Goal: Task Accomplishment & Management: Manage account settings

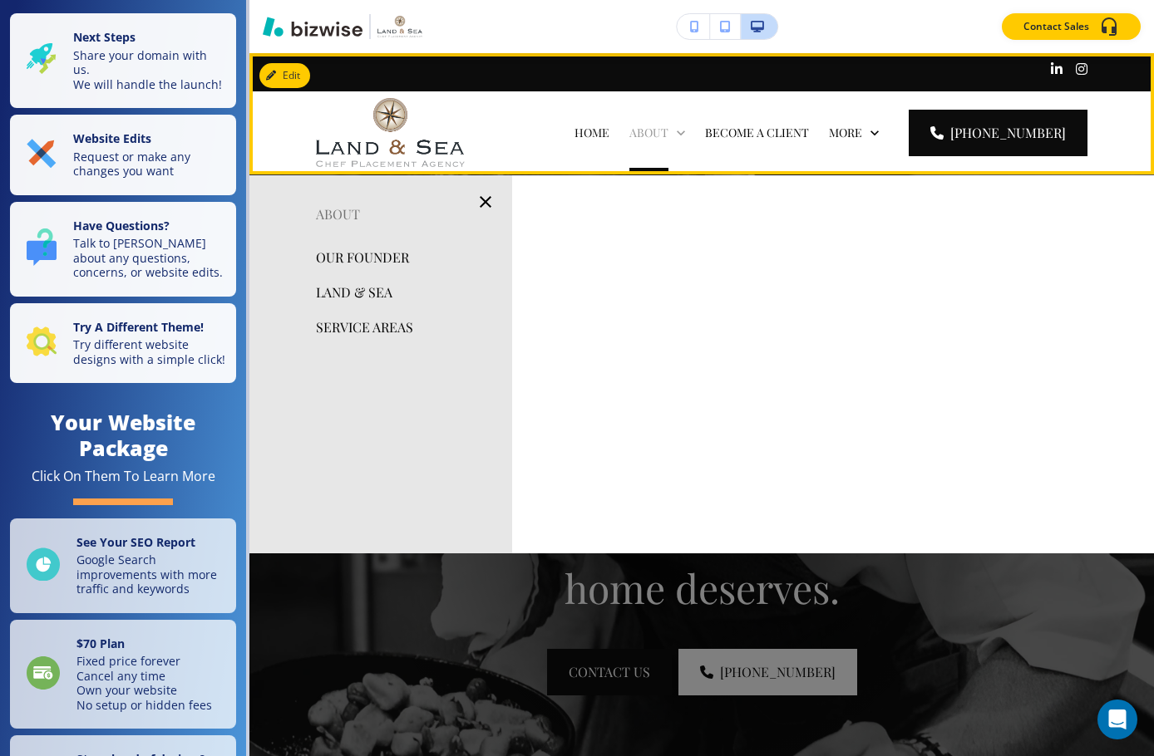
click at [665, 127] on p "ABOUT" at bounding box center [648, 133] width 39 height 17
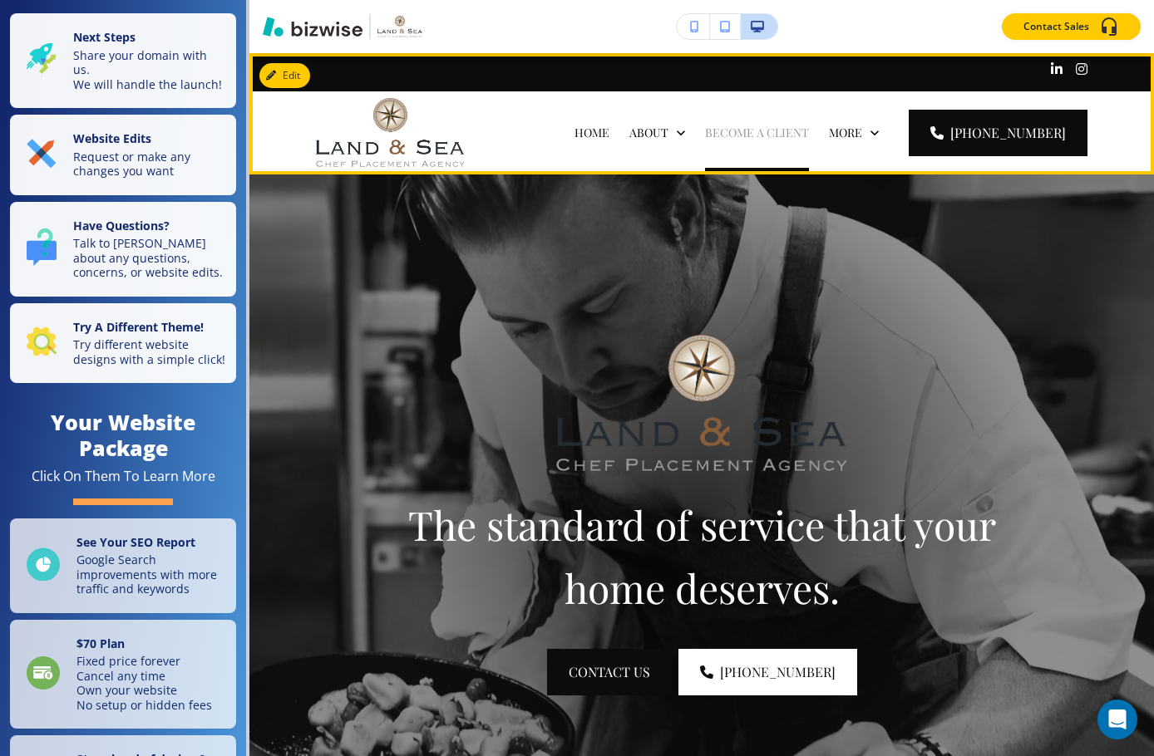
click at [773, 134] on p "BECOME A CLIENT" at bounding box center [757, 133] width 104 height 17
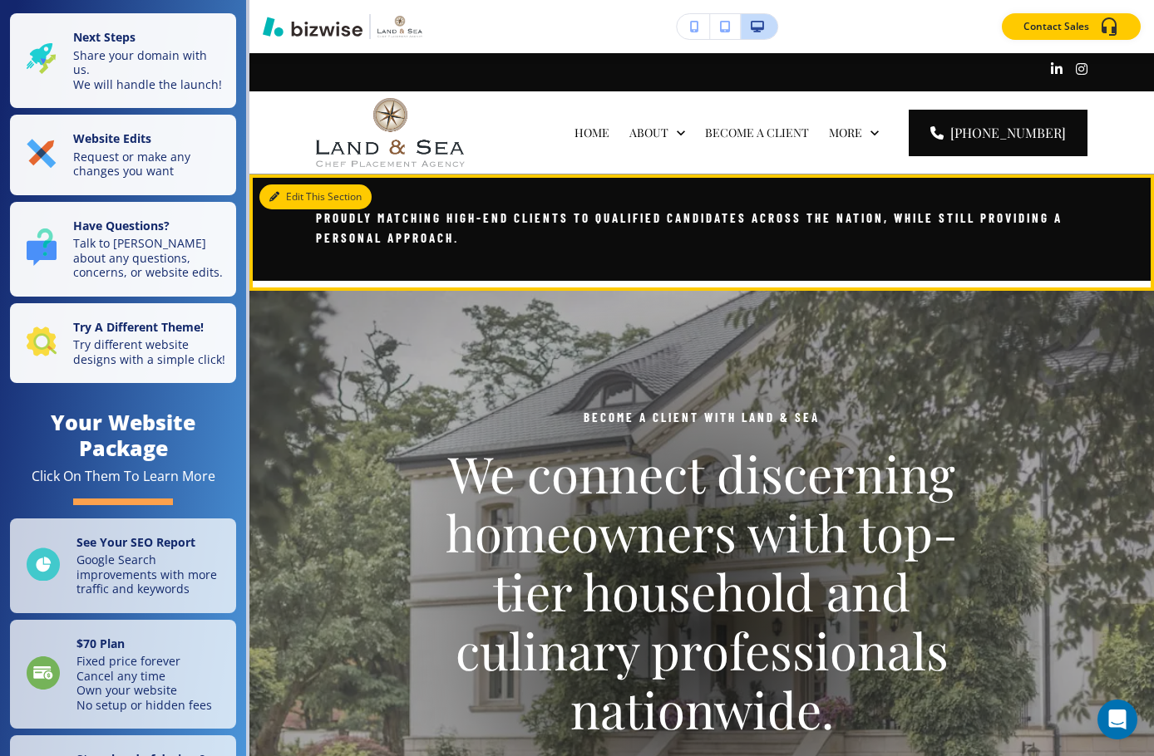
click at [283, 202] on button "Edit This Section" at bounding box center [315, 197] width 112 height 25
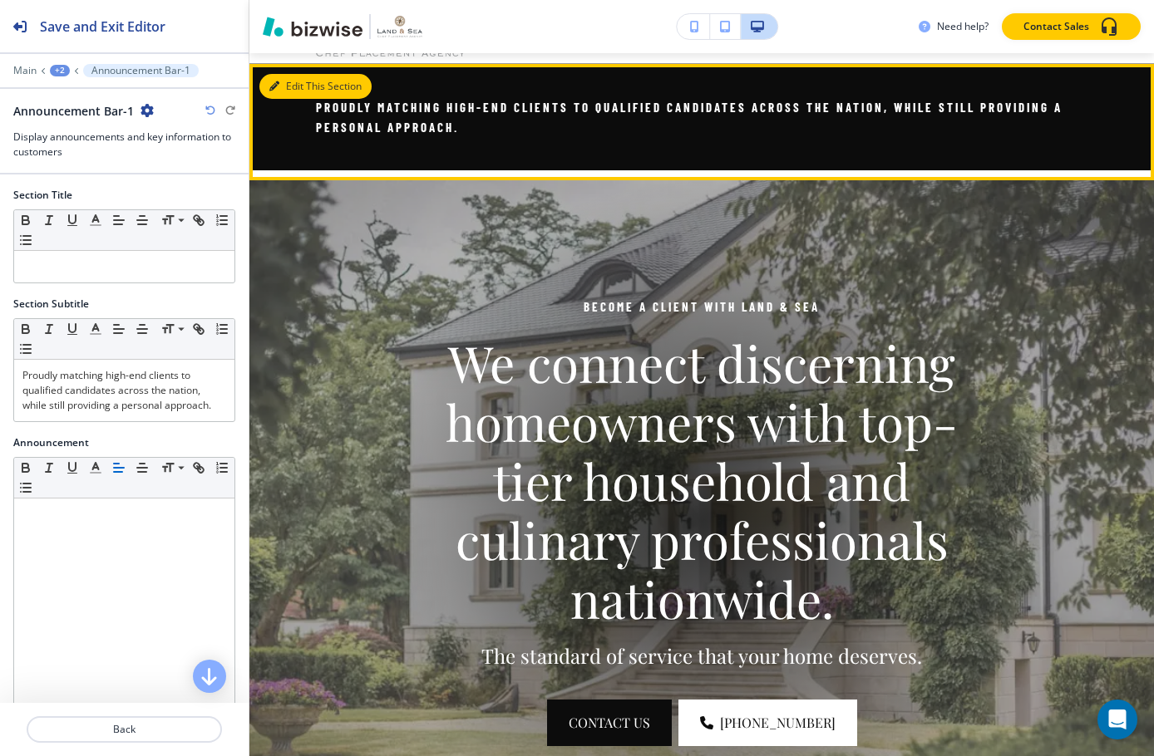
scroll to position [121, 0]
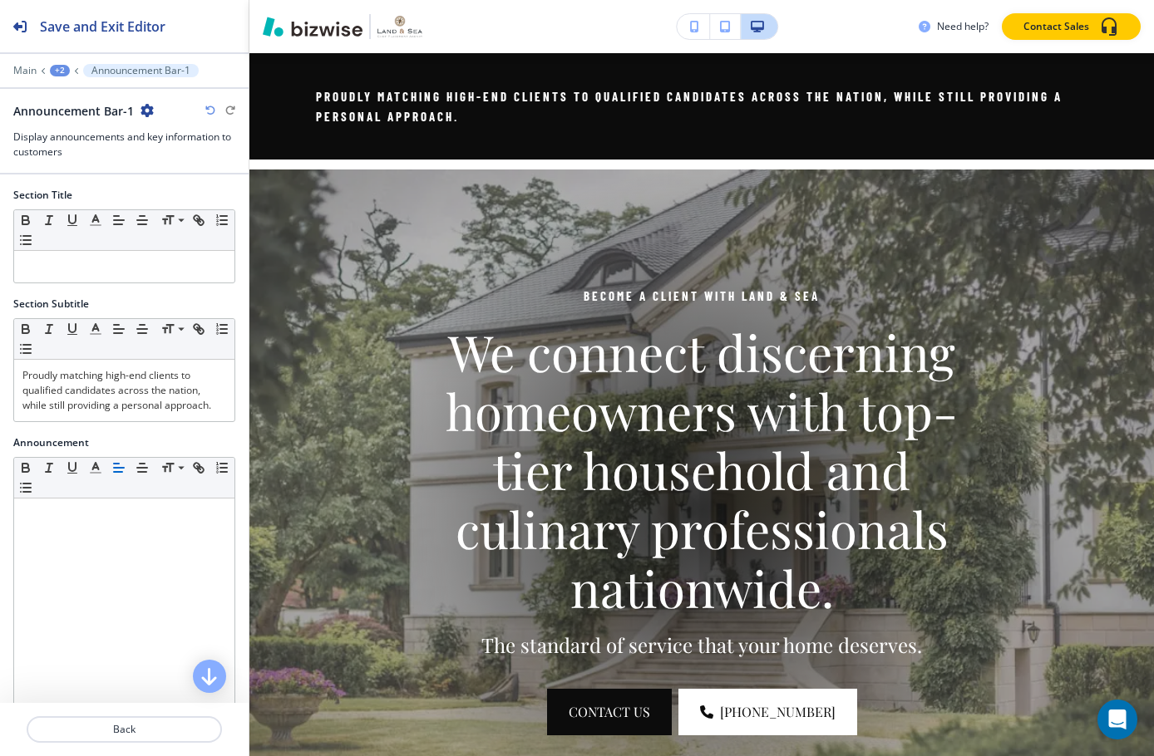
click at [152, 111] on icon "button" at bounding box center [146, 110] width 13 height 13
click at [168, 168] on p "Duplicate Section" at bounding box center [192, 168] width 85 height 15
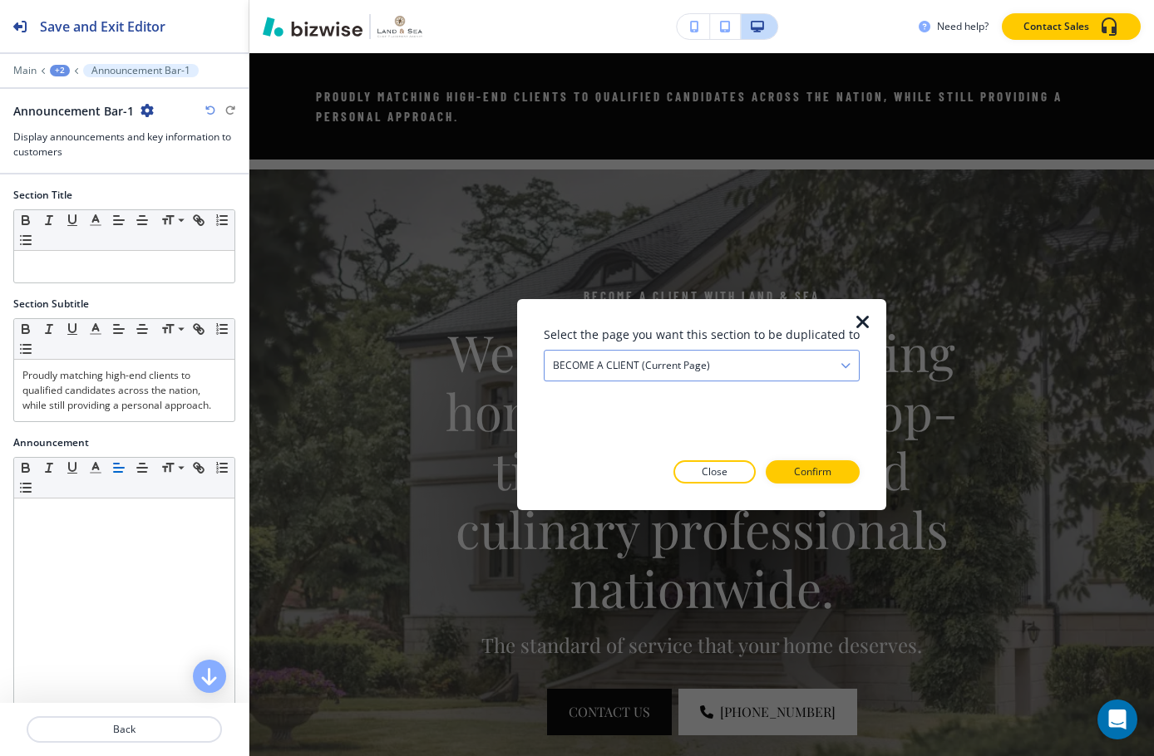
click at [840, 366] on icon "button" at bounding box center [845, 366] width 10 height 10
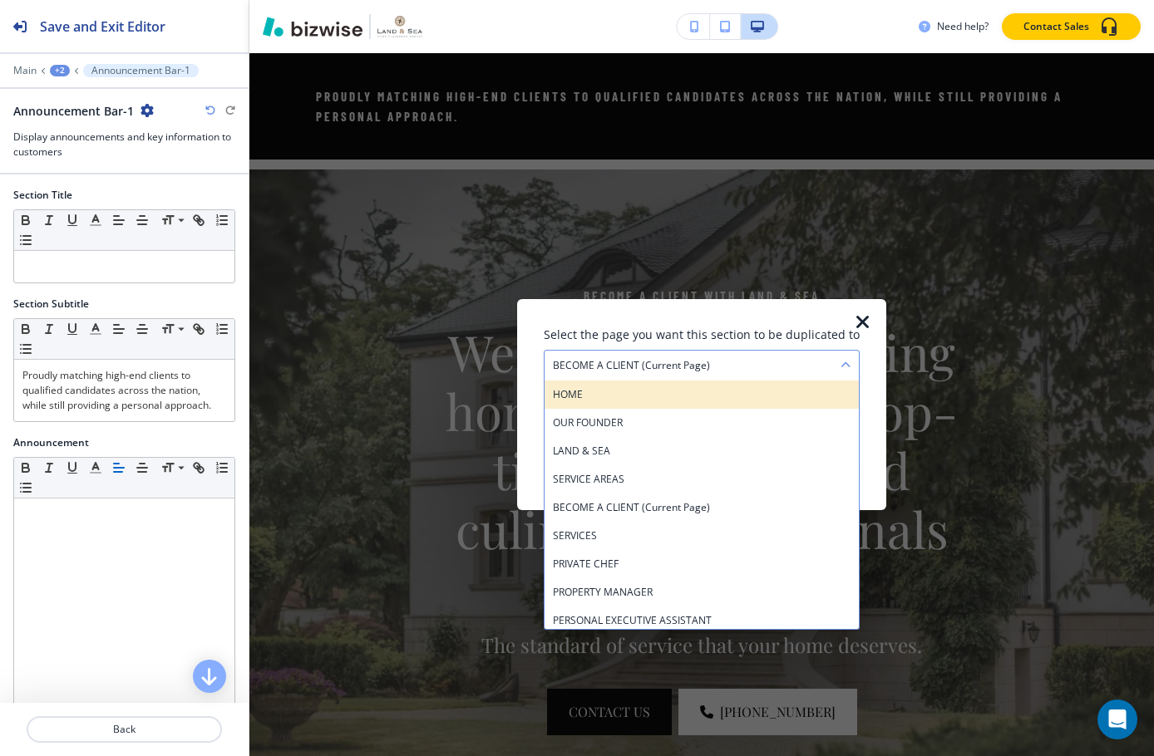
click at [701, 395] on h4 "HOME" at bounding box center [702, 394] width 298 height 15
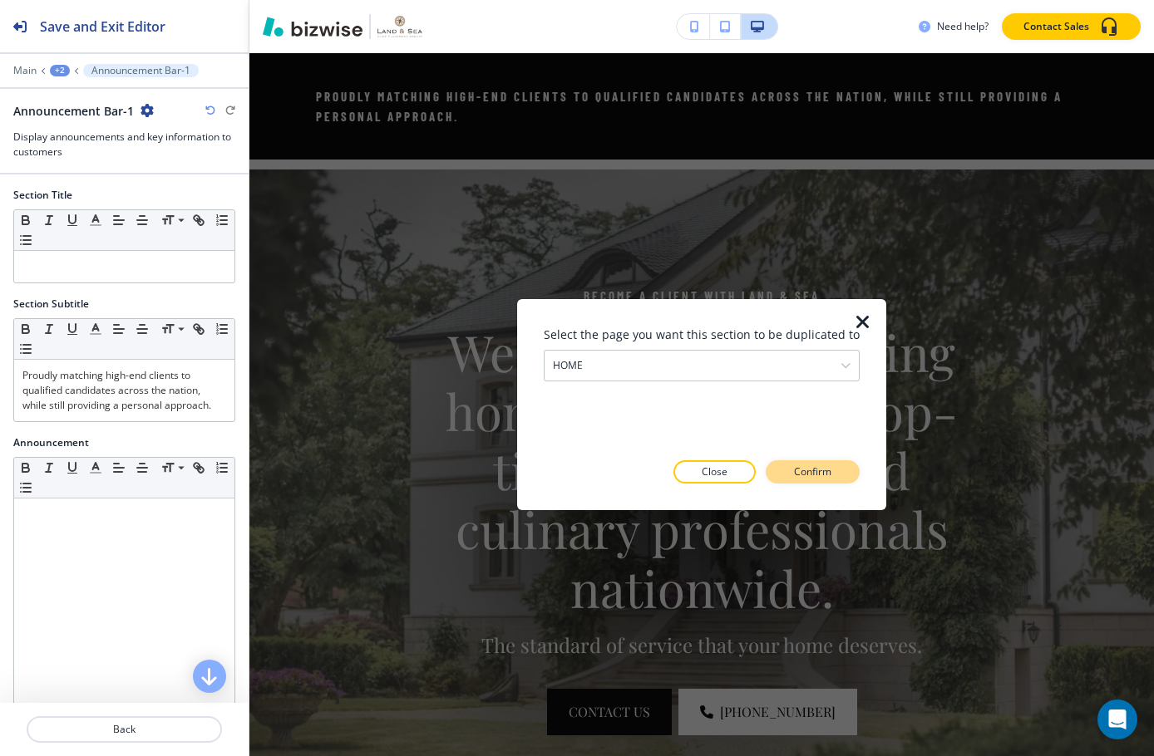
click at [827, 466] on button "Confirm" at bounding box center [813, 472] width 94 height 23
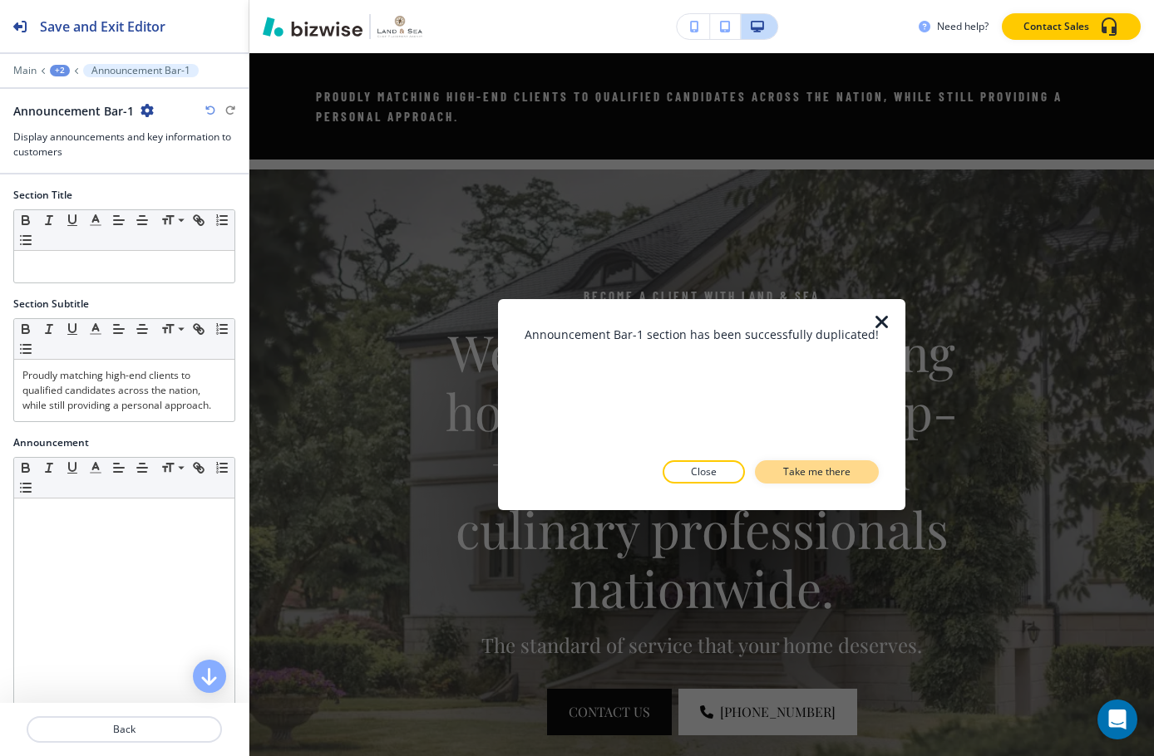
click at [810, 473] on p "Take me there" at bounding box center [816, 472] width 67 height 15
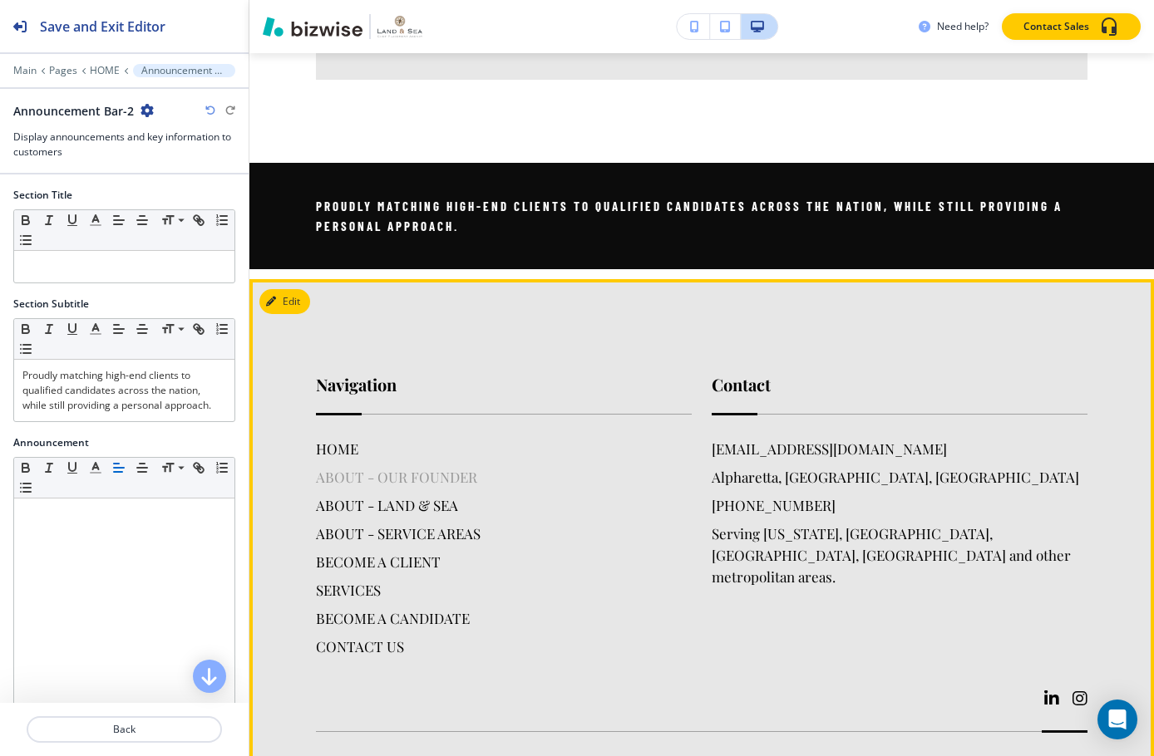
scroll to position [5722, 0]
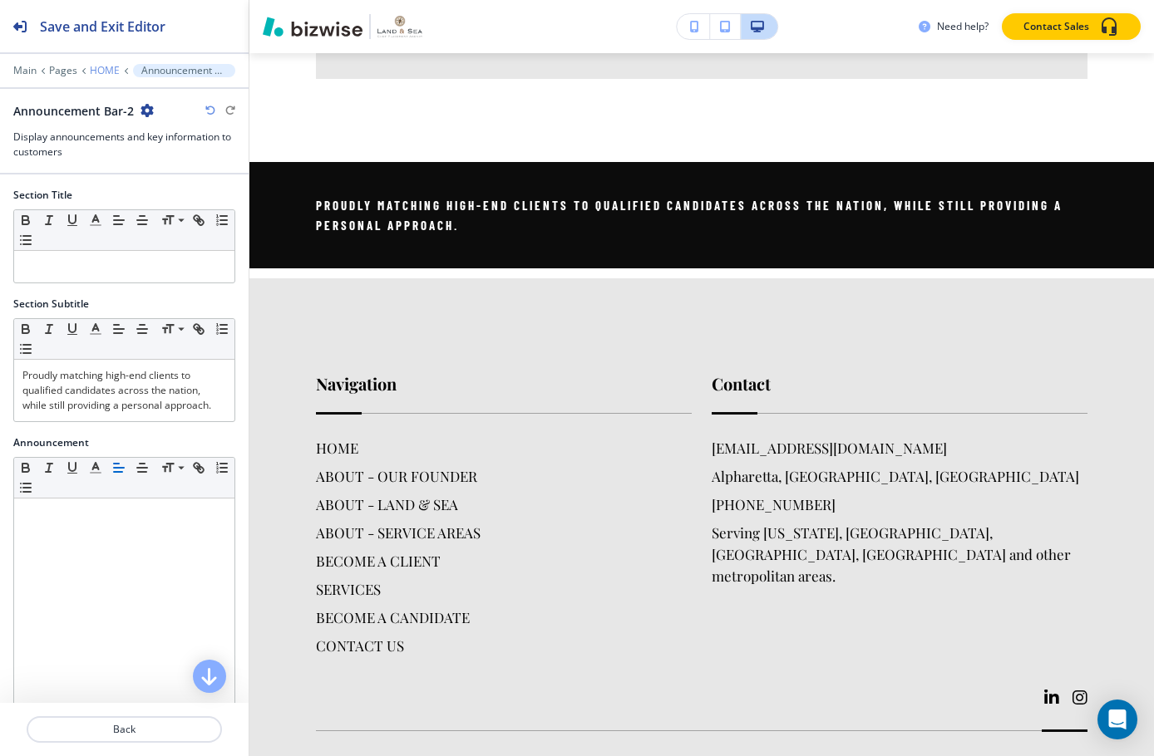
click at [103, 67] on p "HOME" at bounding box center [105, 71] width 30 height 12
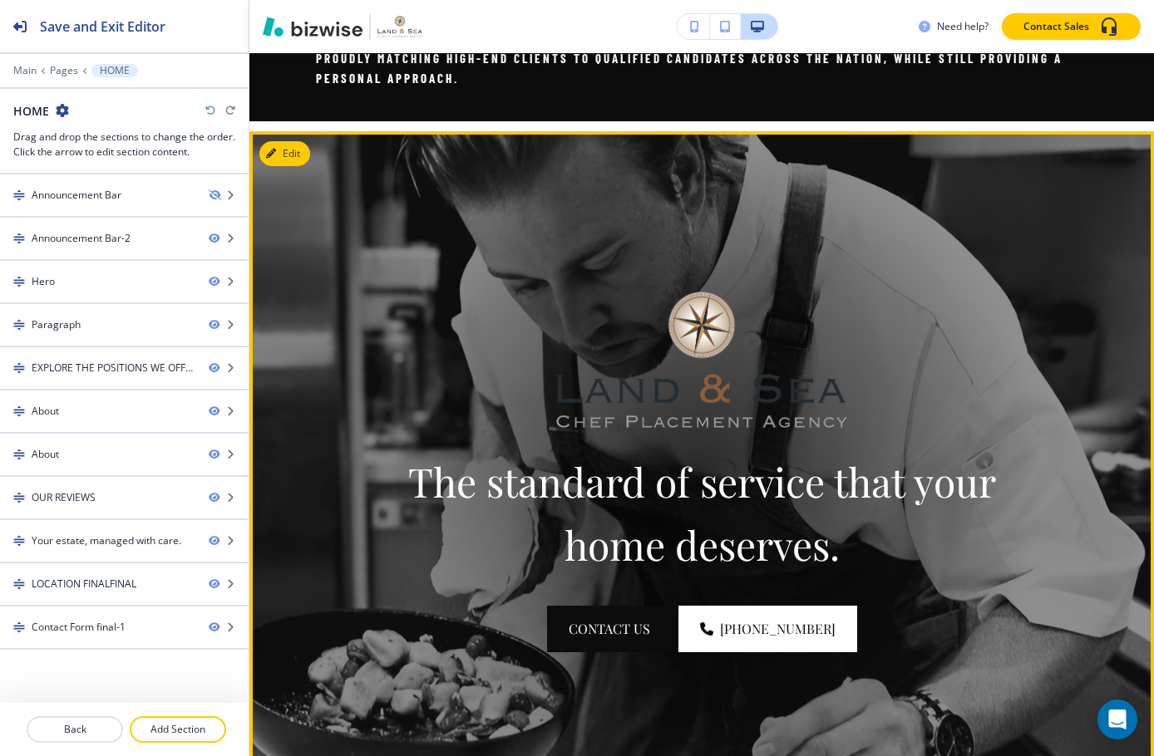
scroll to position [0, 0]
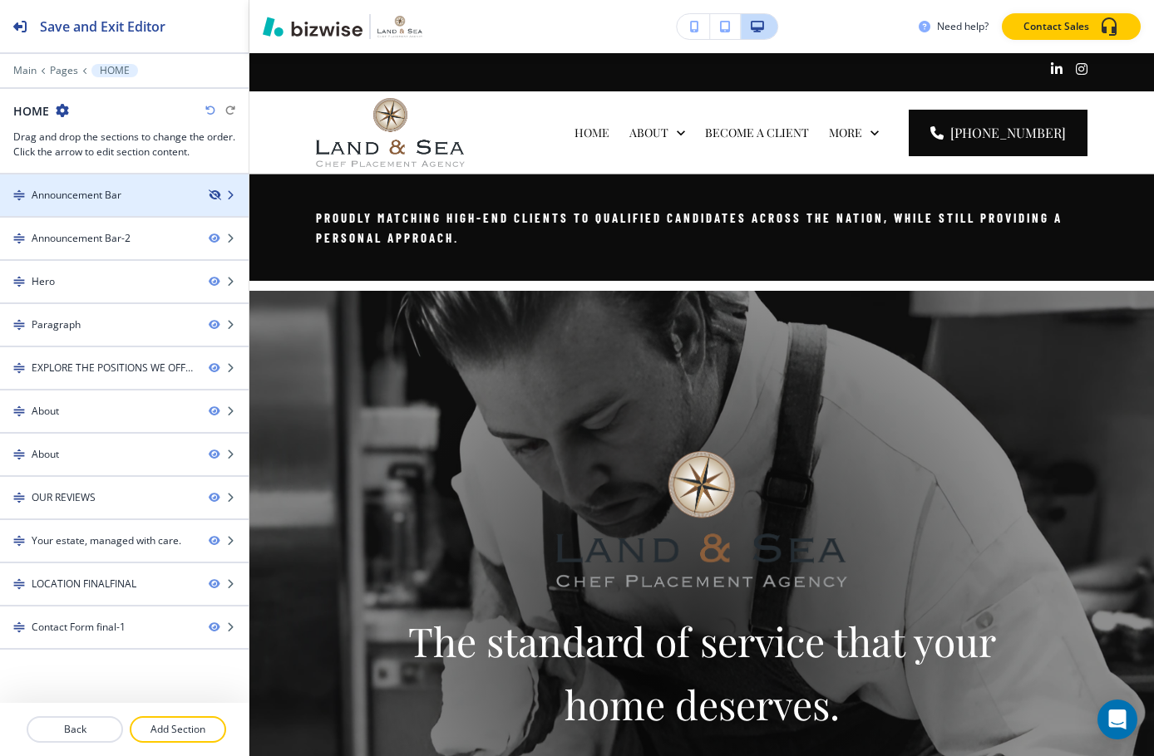
click at [217, 195] on icon "button" at bounding box center [214, 195] width 10 height 10
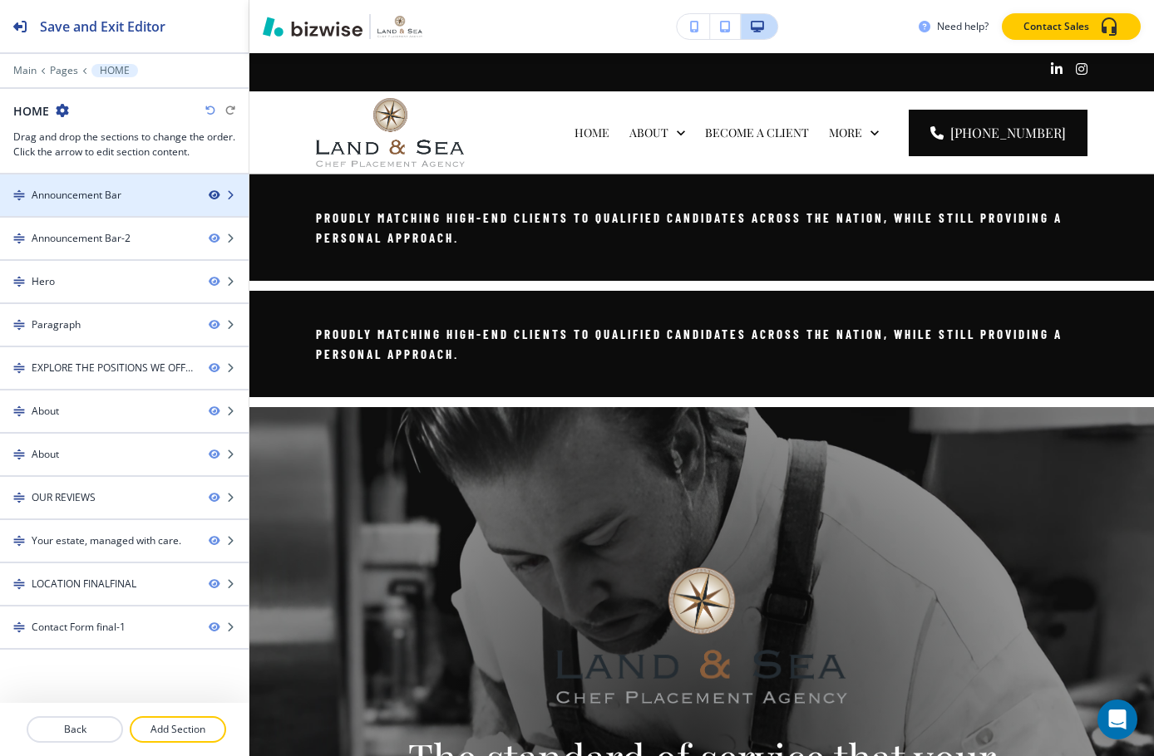
click at [217, 195] on icon "button" at bounding box center [214, 195] width 10 height 10
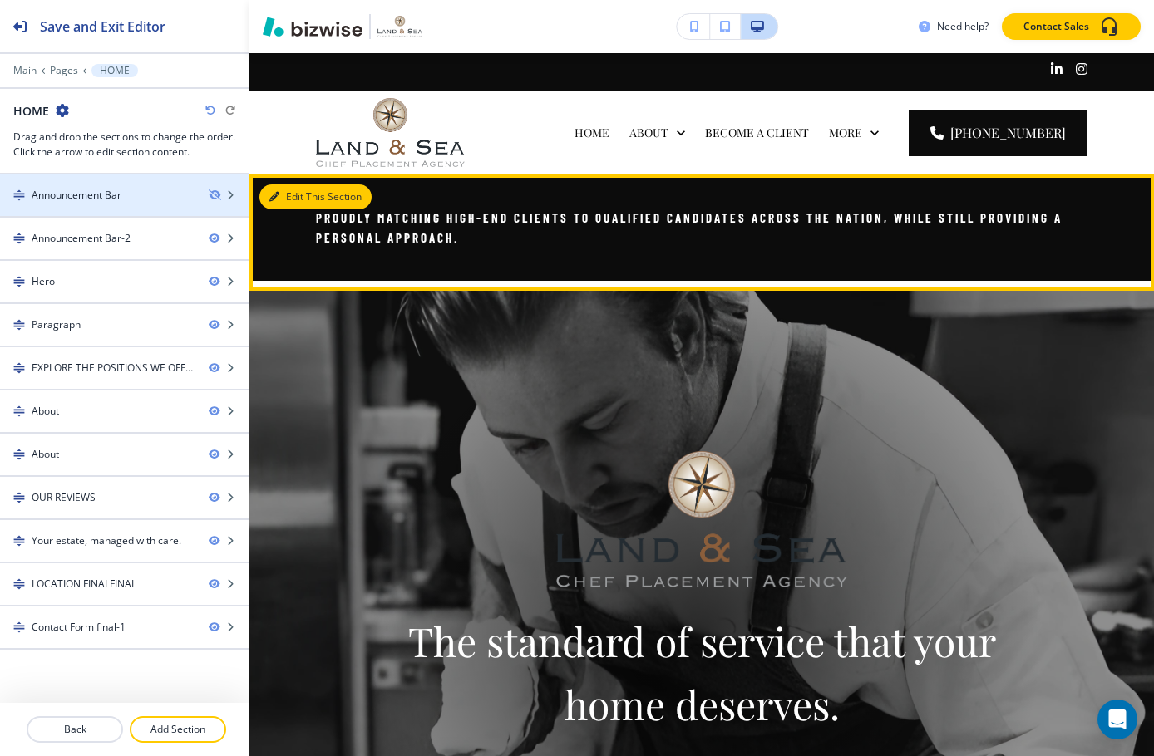
click at [278, 192] on icon "button" at bounding box center [274, 197] width 10 height 10
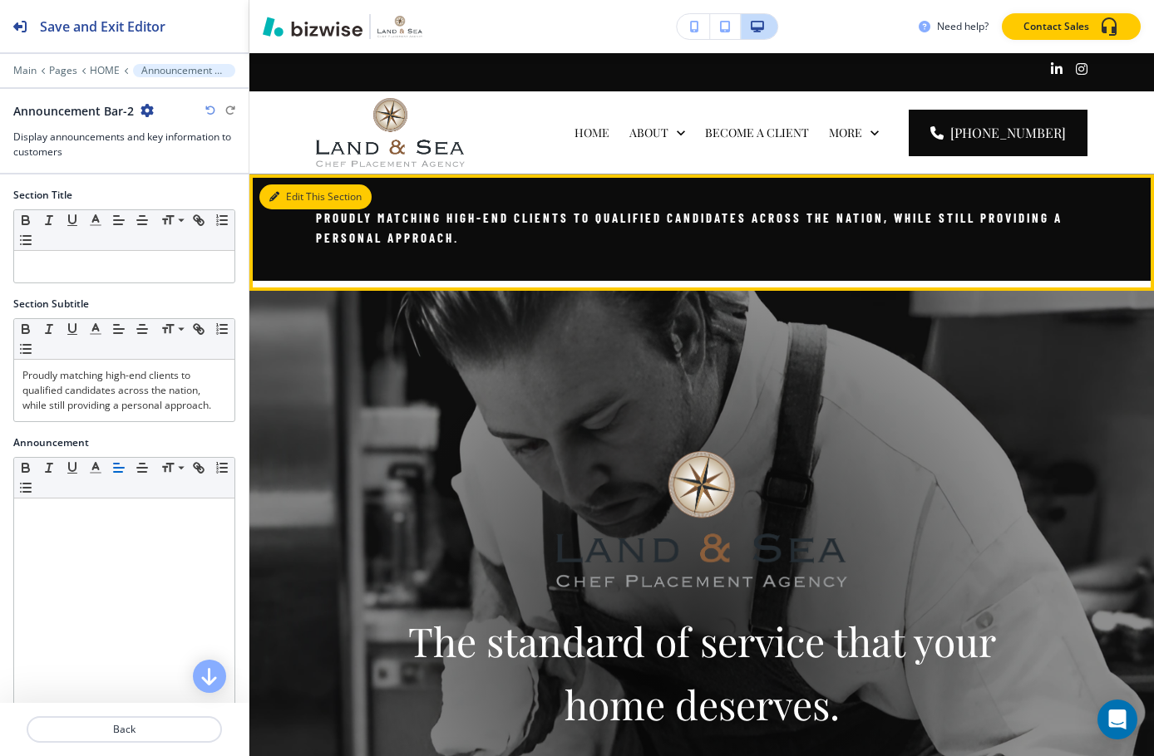
scroll to position [121, 0]
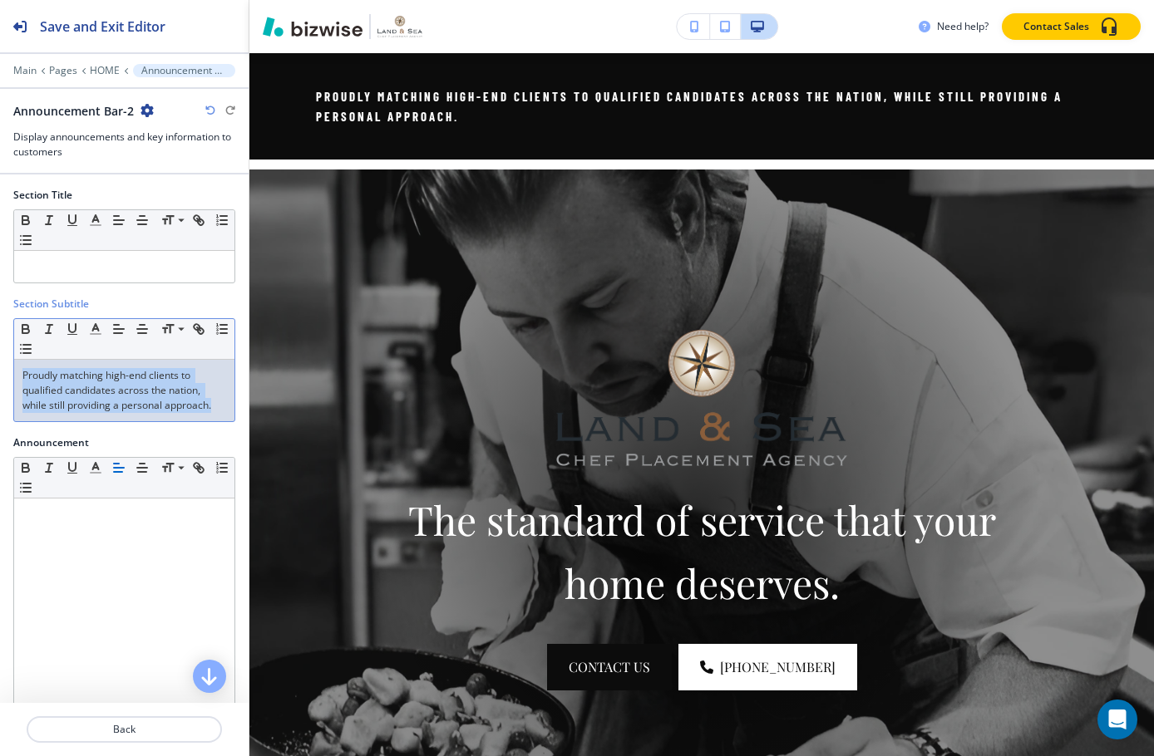
drag, startPoint x: 217, startPoint y: 402, endPoint x: 12, endPoint y: 362, distance: 209.0
click at [12, 362] on div "Section Subtitle Small Normal Large Huge Proudly matching high-end clients to q…" at bounding box center [124, 366] width 249 height 139
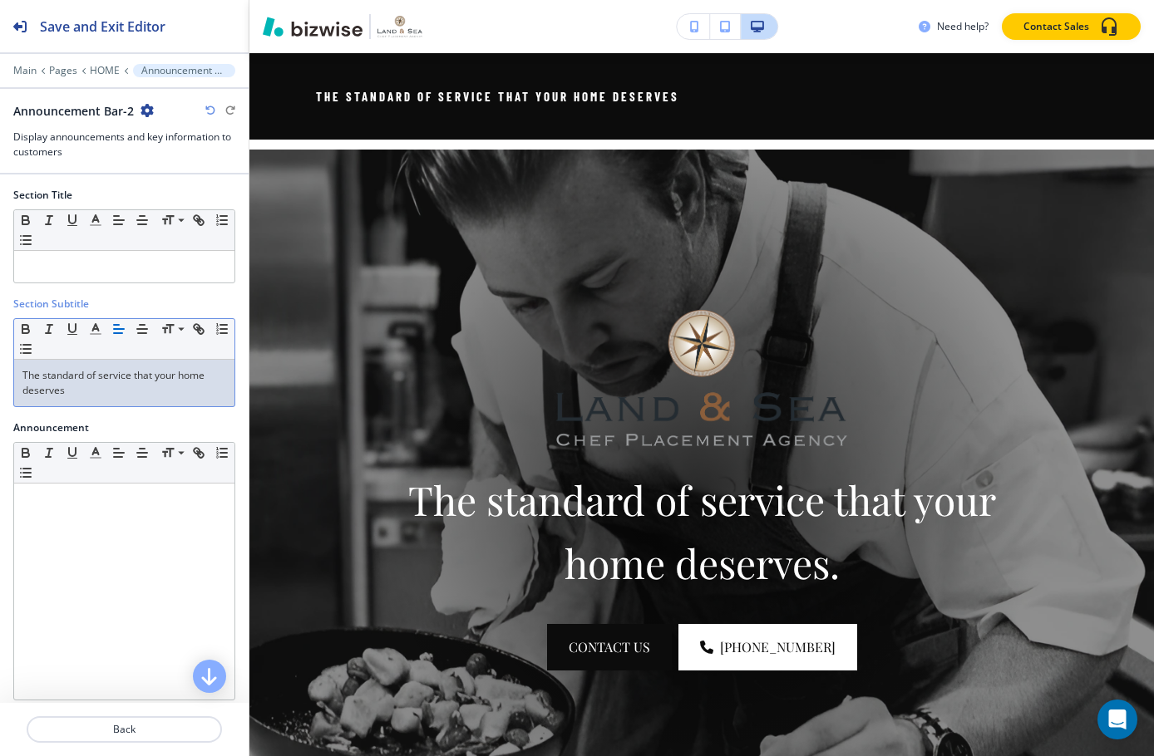
click at [99, 392] on p "The standard of service that your home deserves" at bounding box center [124, 383] width 204 height 30
click at [140, 326] on icon "button" at bounding box center [142, 329] width 15 height 15
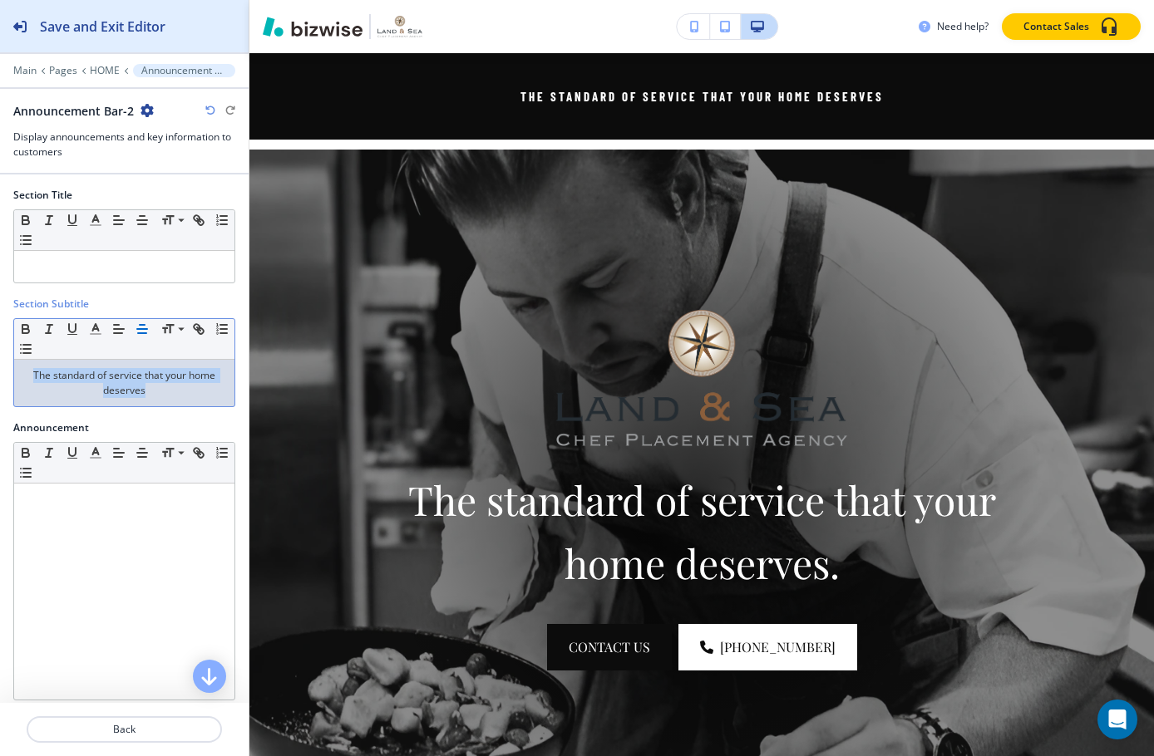
click at [158, 26] on h2 "Save and Exit Editor" at bounding box center [103, 27] width 126 height 20
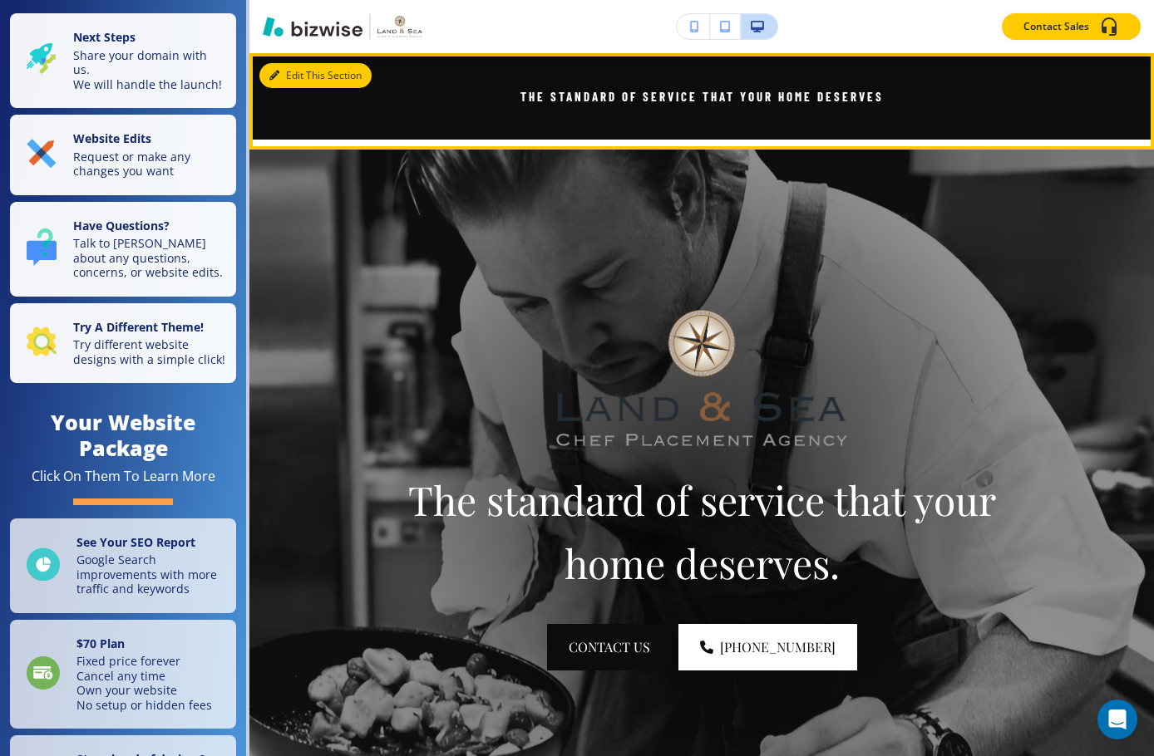
click at [294, 76] on button "Edit This Section" at bounding box center [315, 75] width 112 height 25
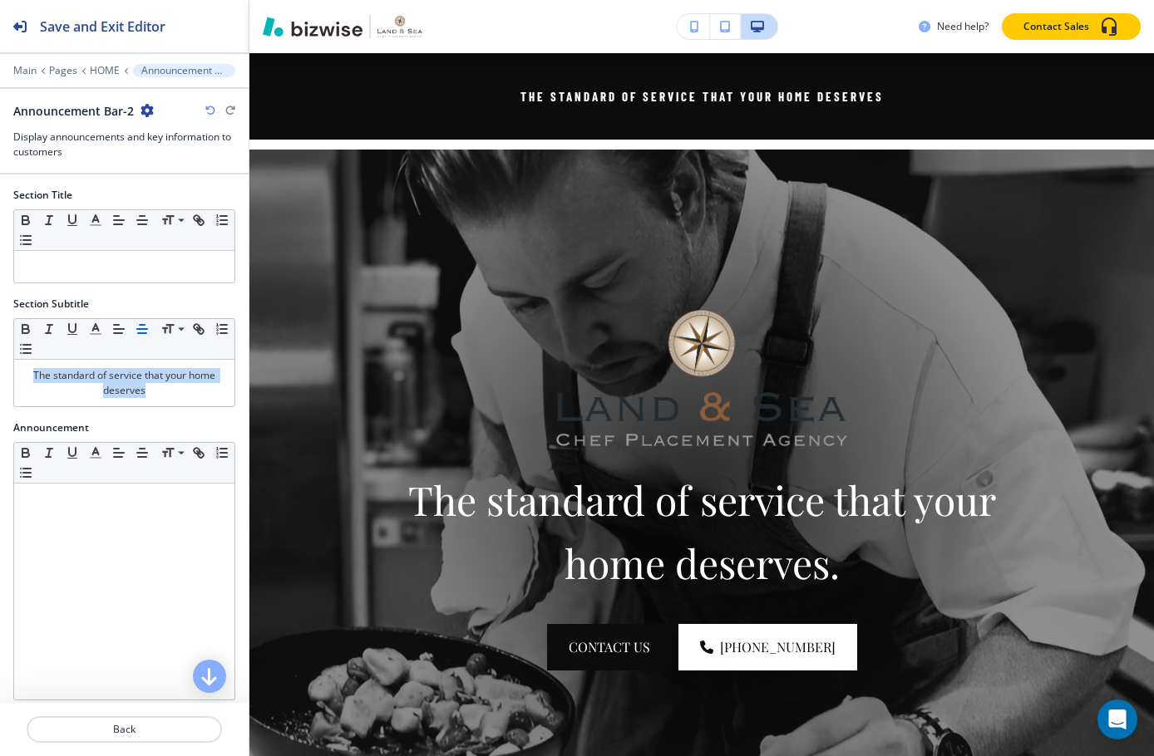
click at [151, 112] on icon "button" at bounding box center [146, 110] width 13 height 13
click at [185, 170] on p "Duplicate Section" at bounding box center [192, 168] width 85 height 15
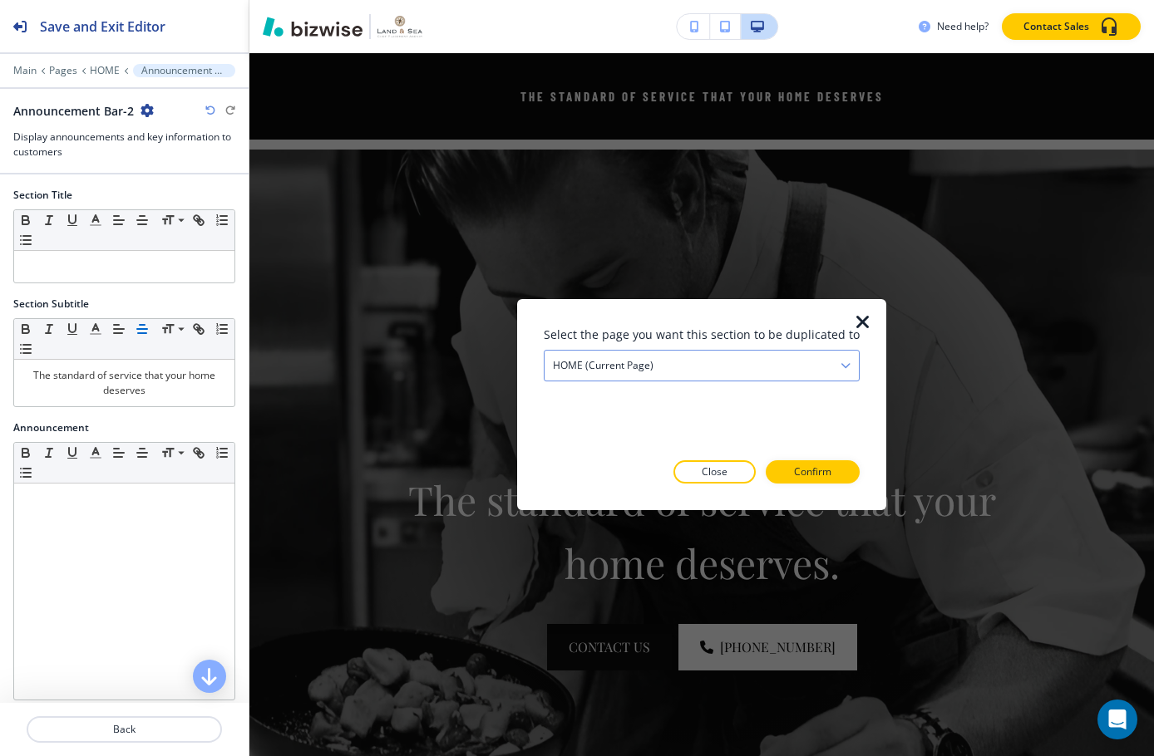
click at [850, 377] on div "HOME (current page)" at bounding box center [701, 366] width 314 height 30
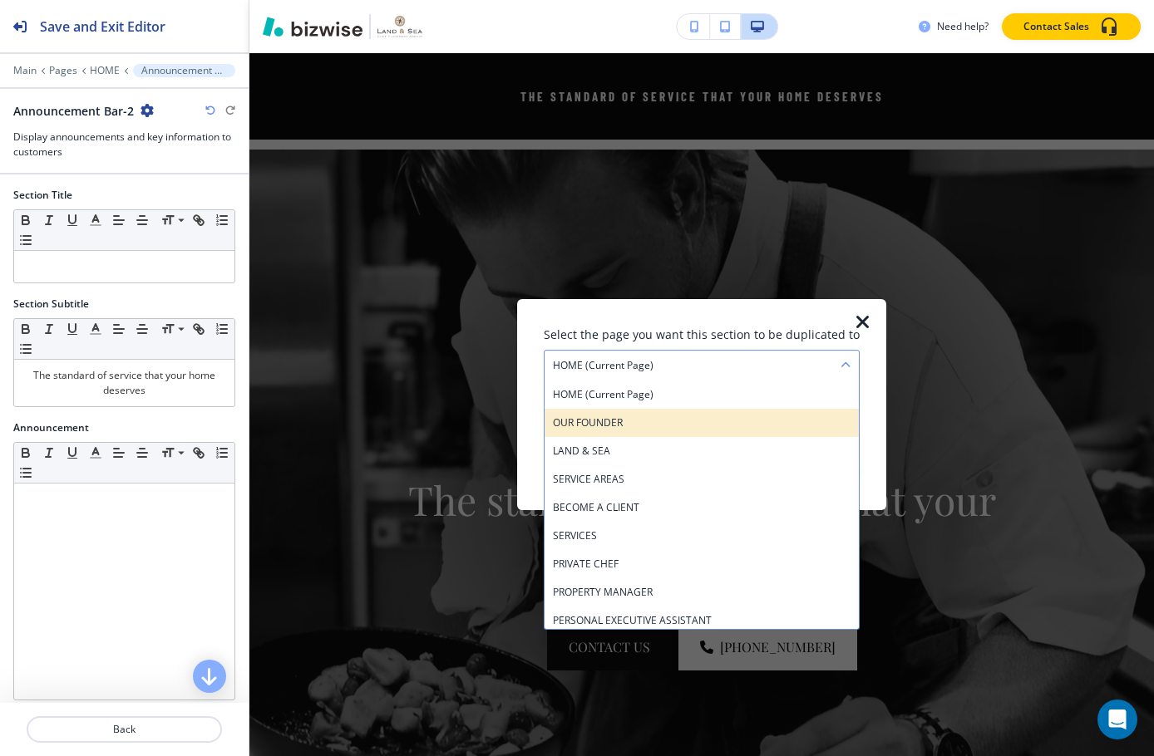
click at [735, 416] on h4 "OUR FOUNDER" at bounding box center [702, 423] width 298 height 15
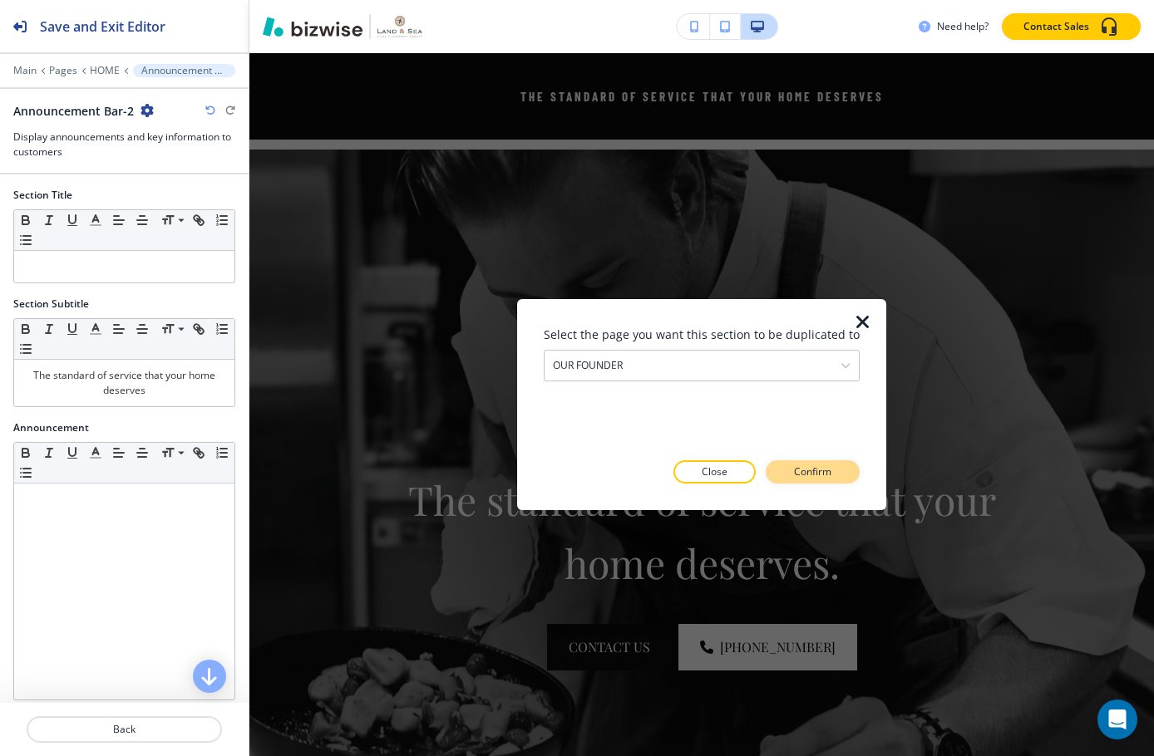
click at [820, 470] on p "Confirm" at bounding box center [812, 472] width 37 height 15
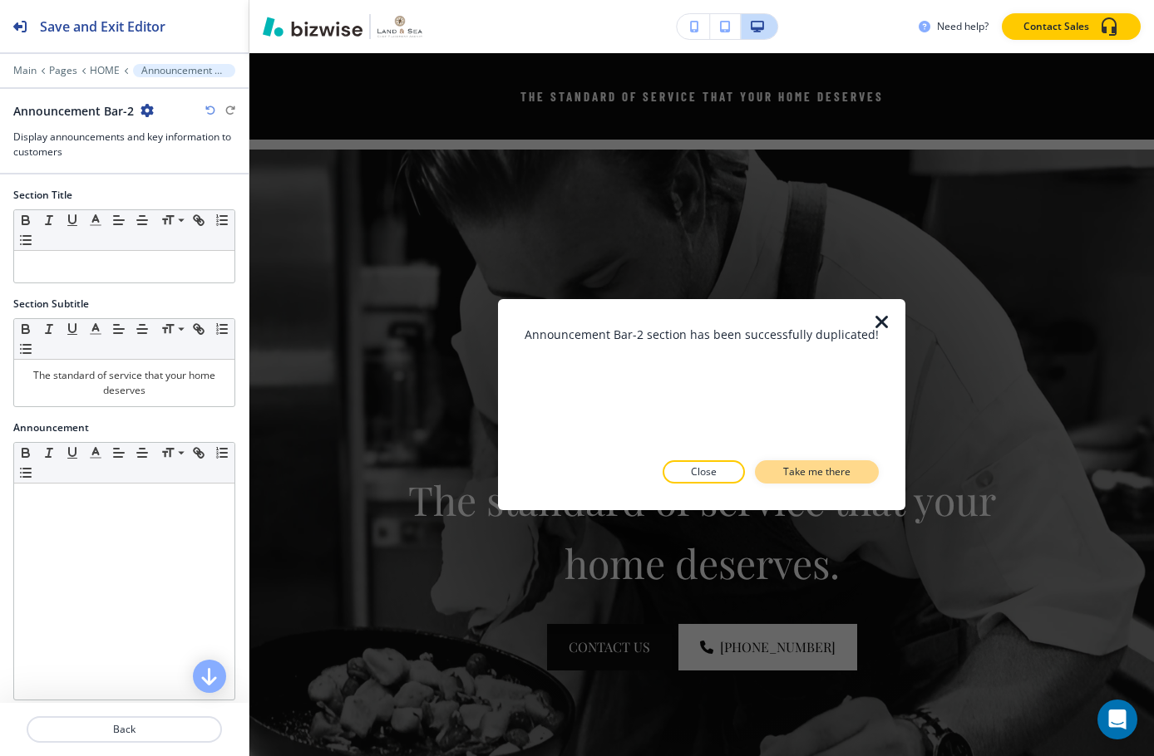
click at [801, 471] on p "Take me there" at bounding box center [816, 472] width 67 height 15
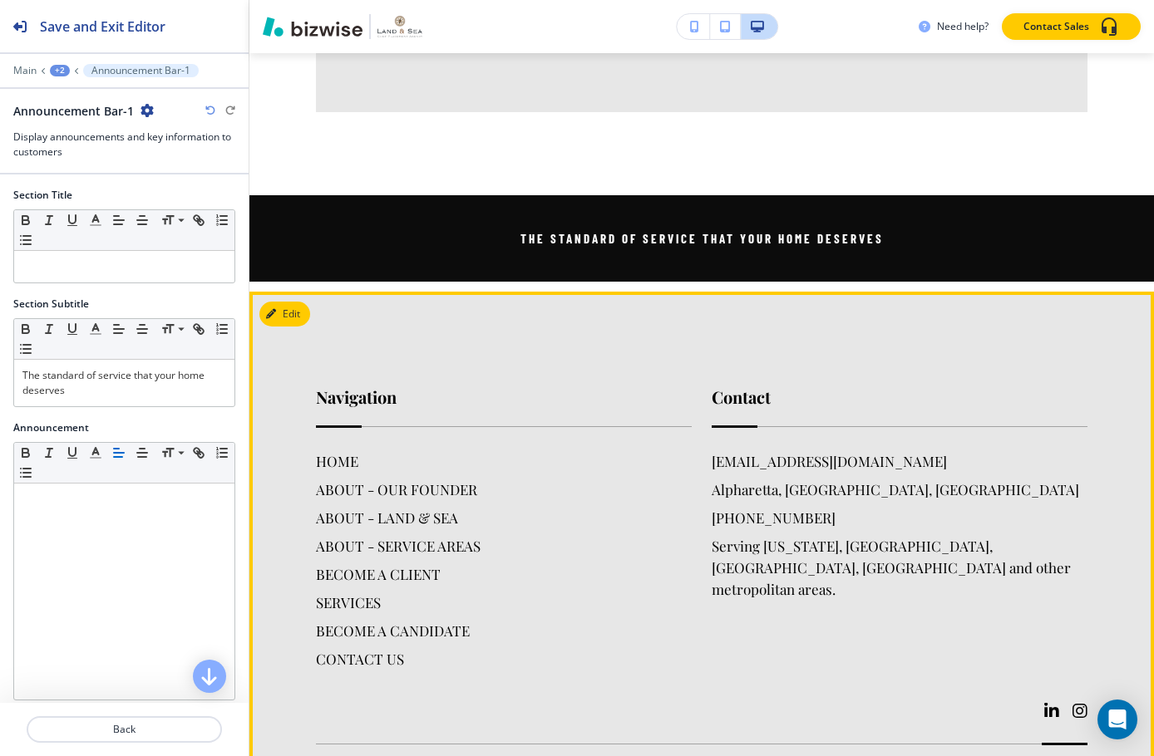
scroll to position [4114, 0]
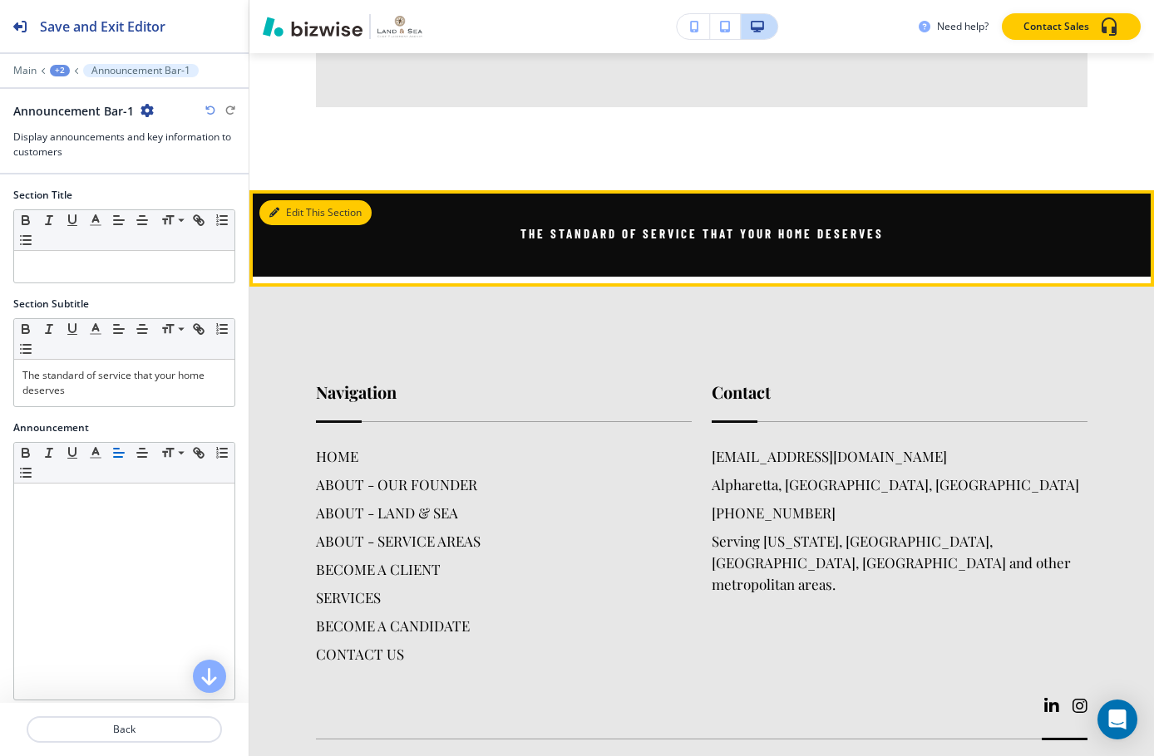
click at [268, 200] on button "Edit This Section" at bounding box center [315, 212] width 112 height 25
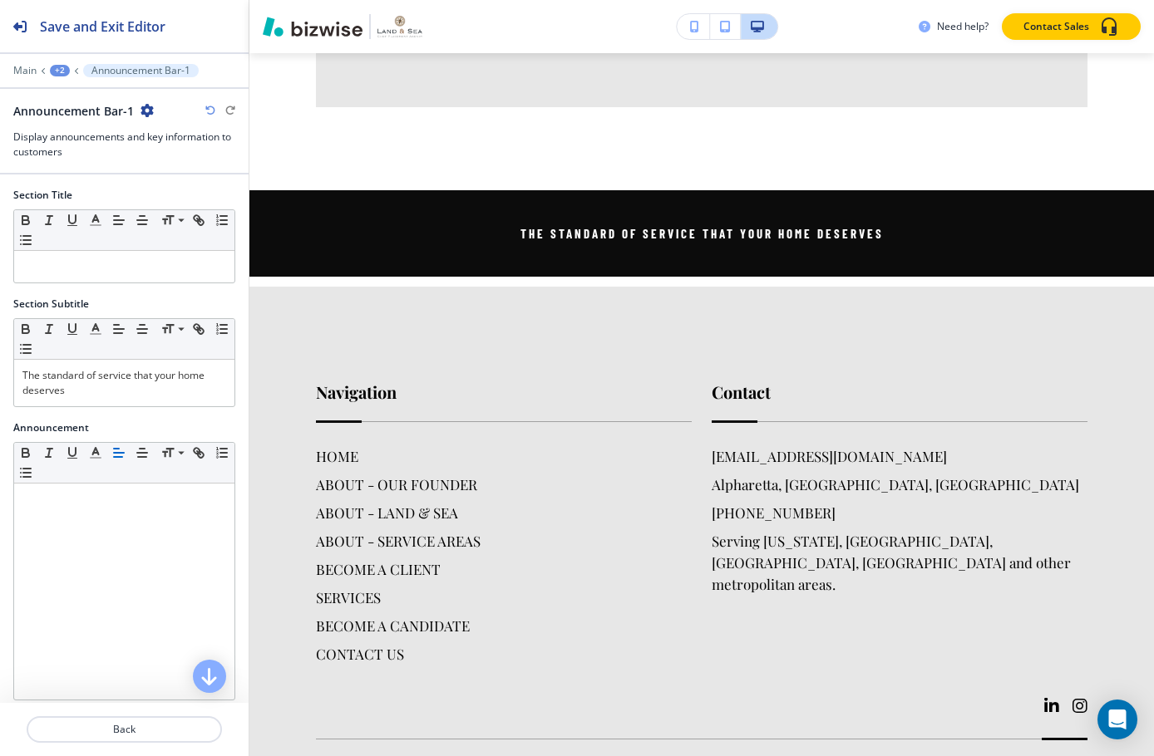
click at [66, 69] on div "+2" at bounding box center [60, 71] width 20 height 12
click at [102, 121] on p "OUR FOUNDER" at bounding box center [103, 127] width 85 height 15
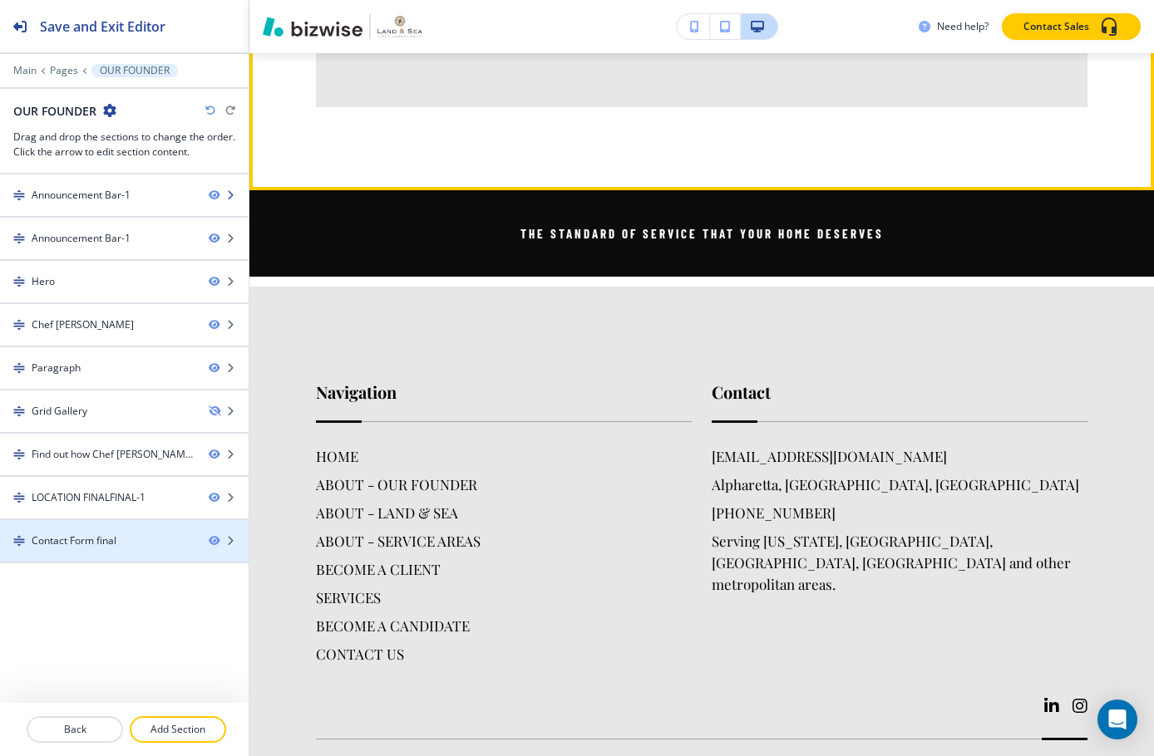
scroll to position [121, 0]
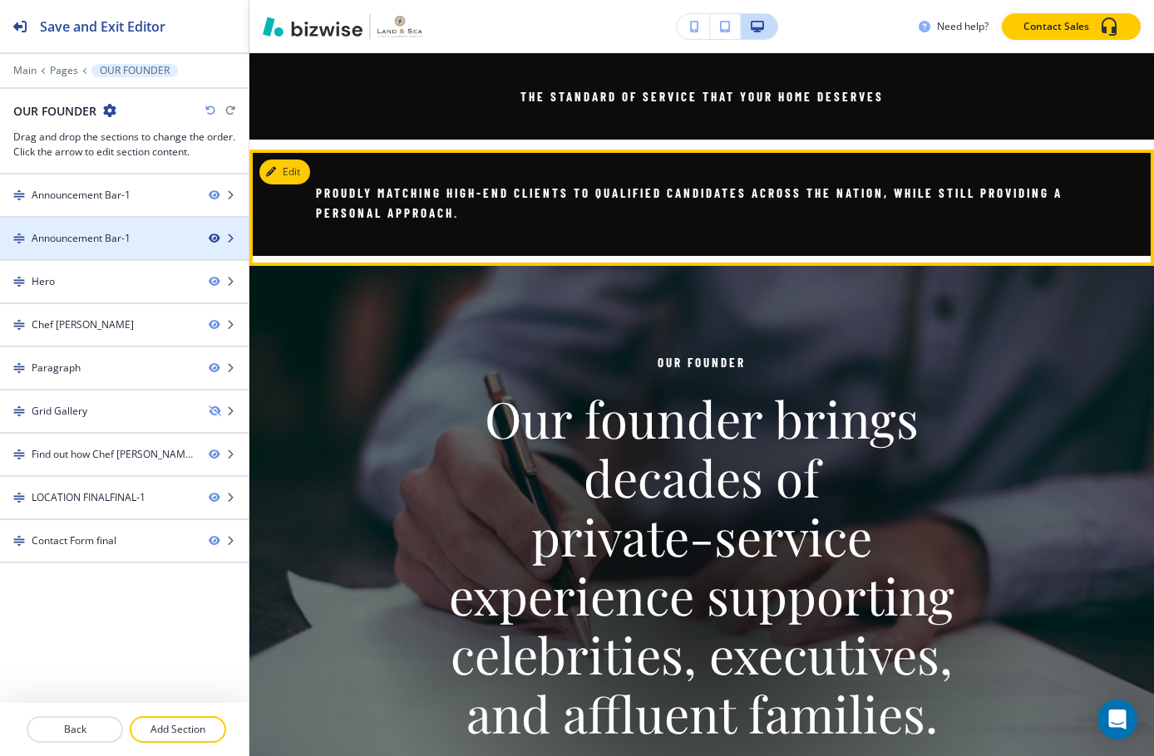
click at [219, 240] on icon "button" at bounding box center [214, 239] width 10 height 10
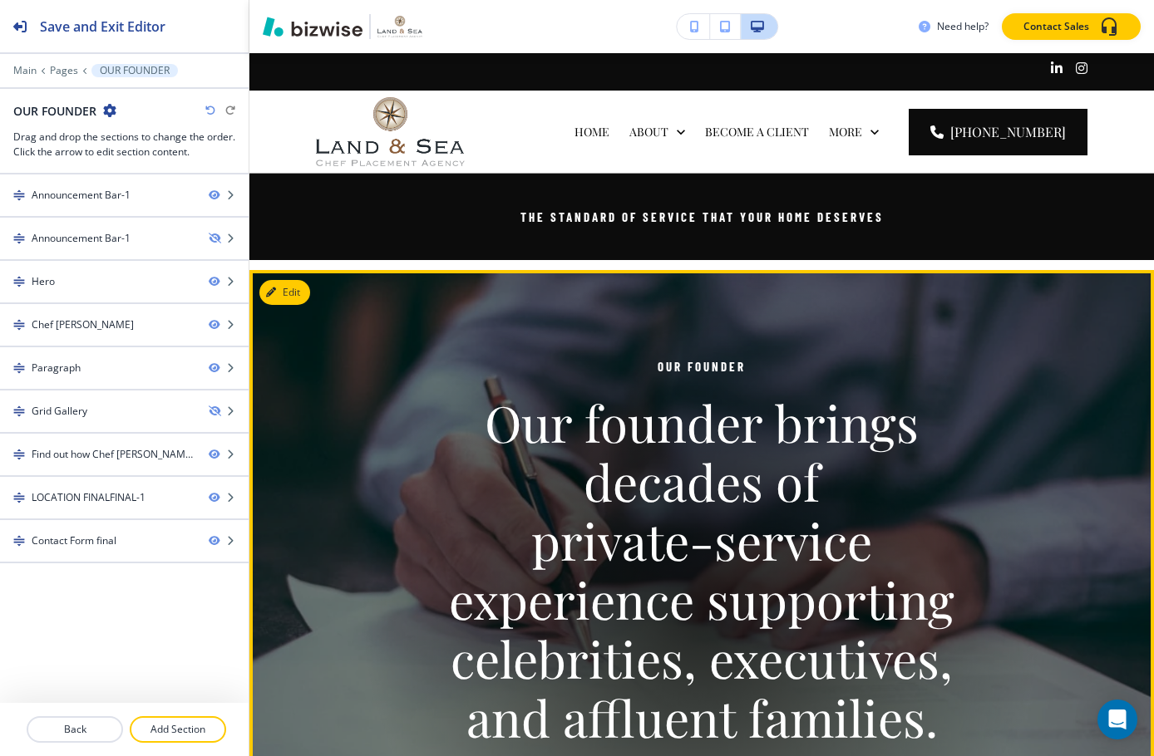
scroll to position [0, 0]
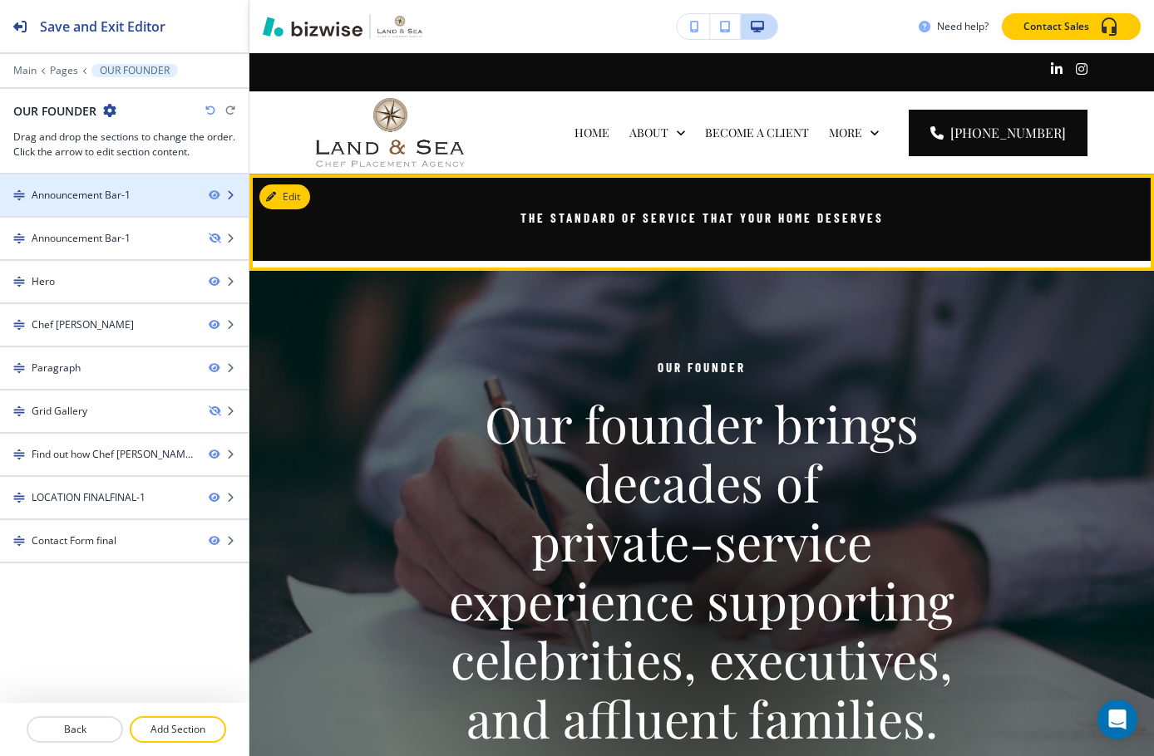
click at [133, 207] on div at bounding box center [124, 209] width 249 height 13
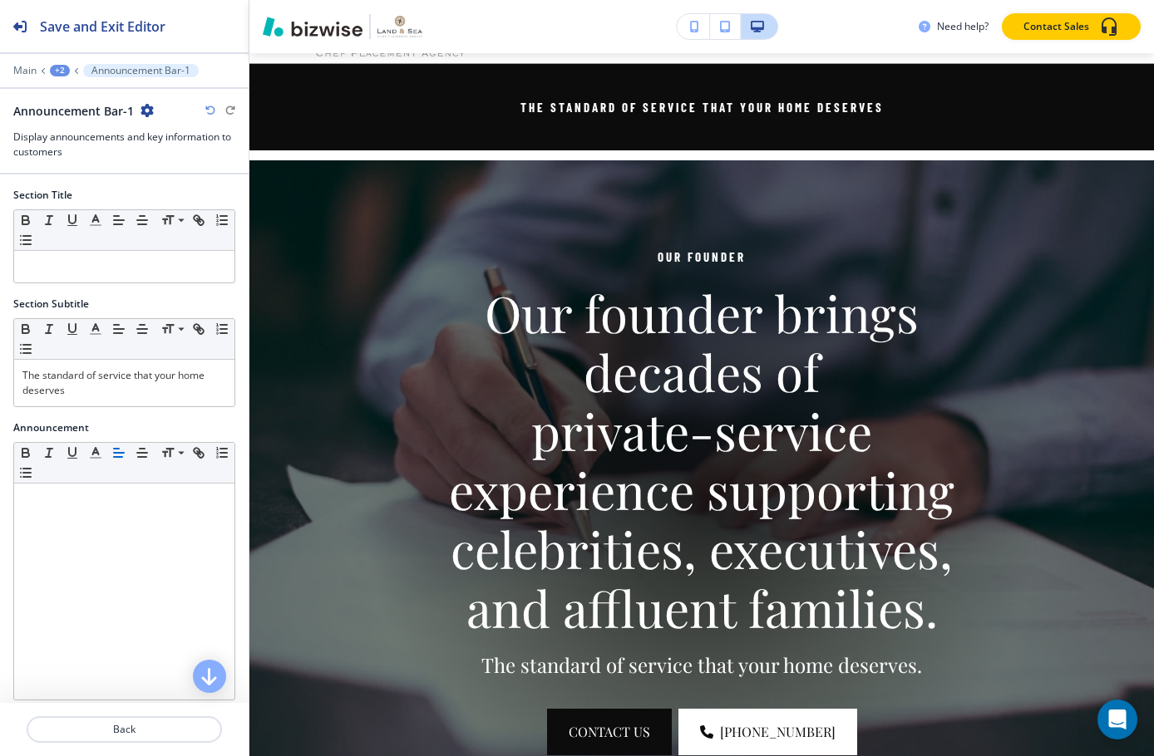
scroll to position [121, 0]
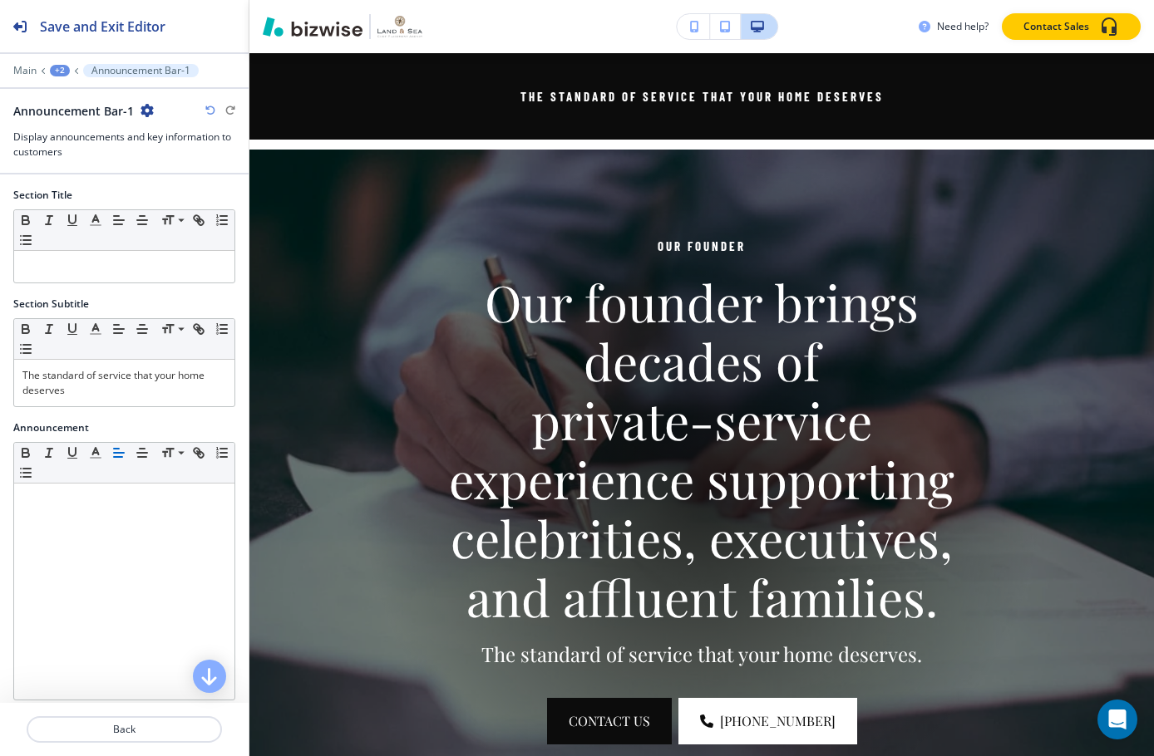
click at [140, 110] on icon "button" at bounding box center [146, 110] width 13 height 13
click at [196, 169] on p "Duplicate Section" at bounding box center [192, 168] width 85 height 15
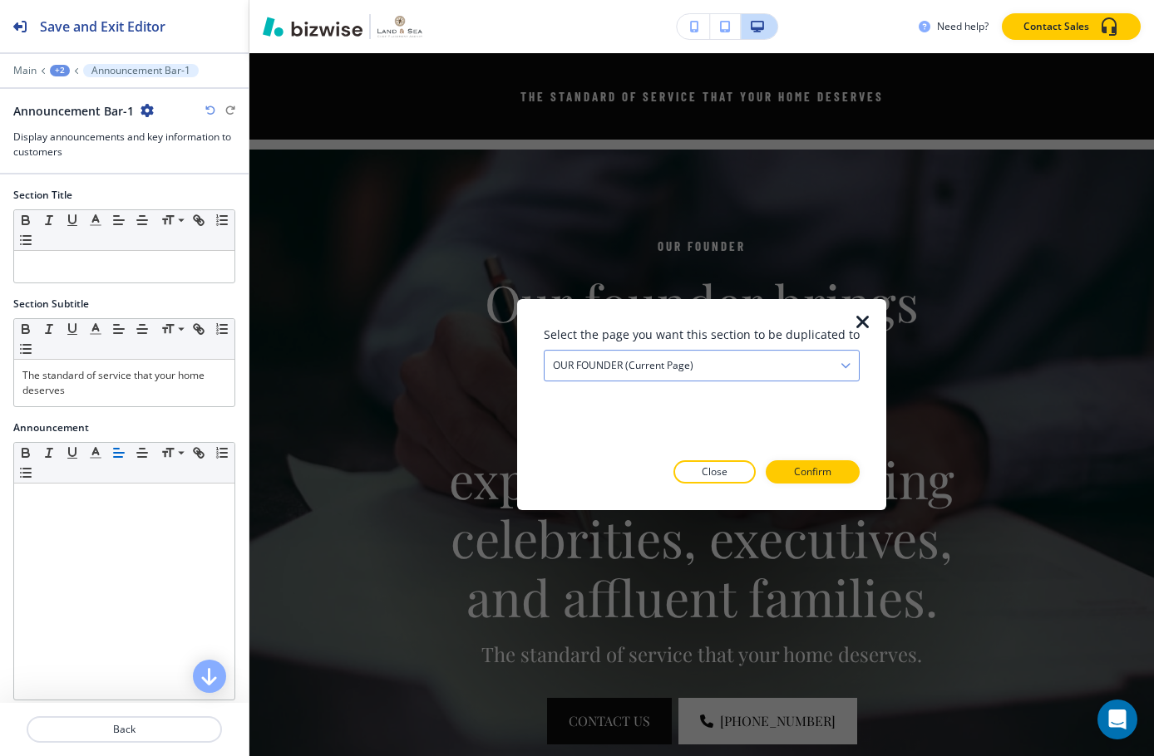
click at [801, 373] on div "OUR FOUNDER (current page)" at bounding box center [701, 366] width 314 height 30
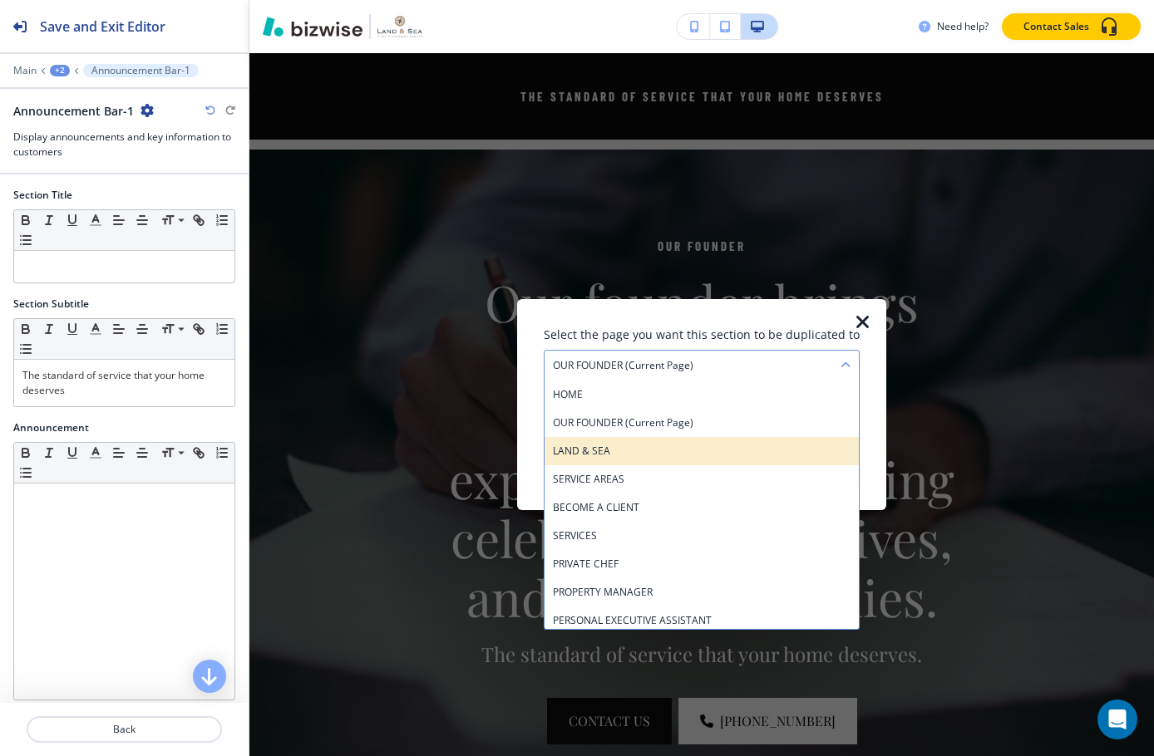
click at [679, 449] on h4 "LAND & SEA" at bounding box center [702, 451] width 298 height 15
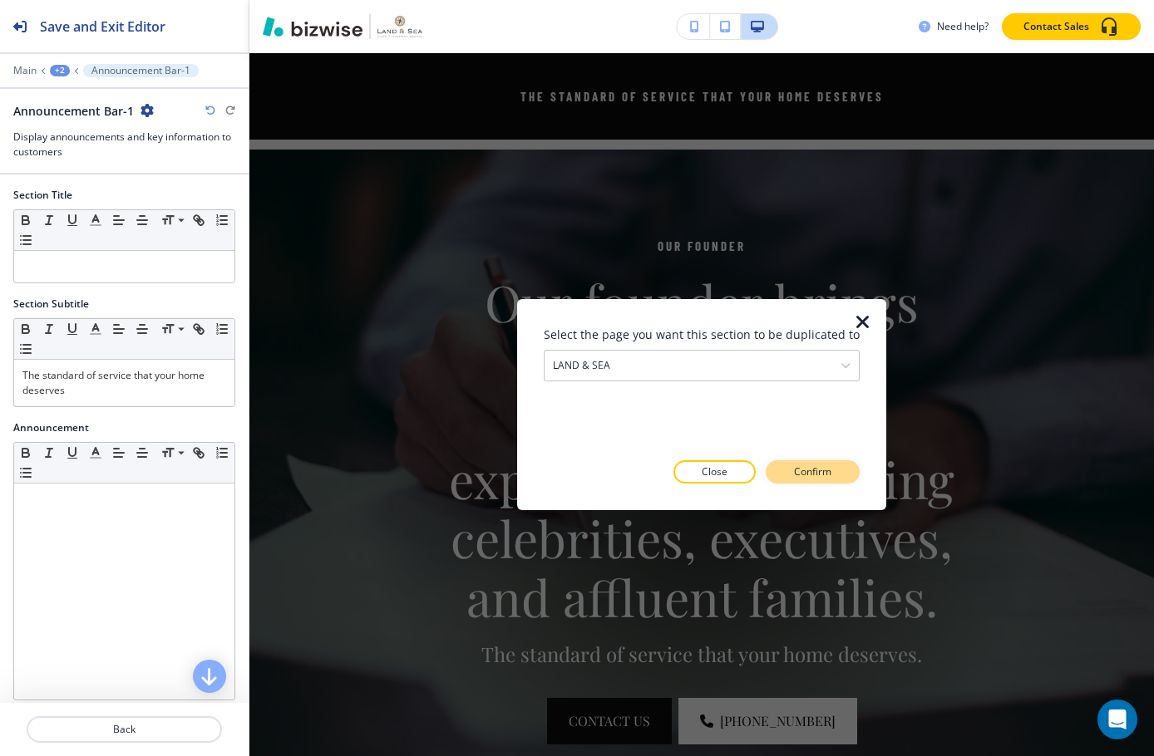
click at [819, 473] on p "Confirm" at bounding box center [812, 472] width 37 height 15
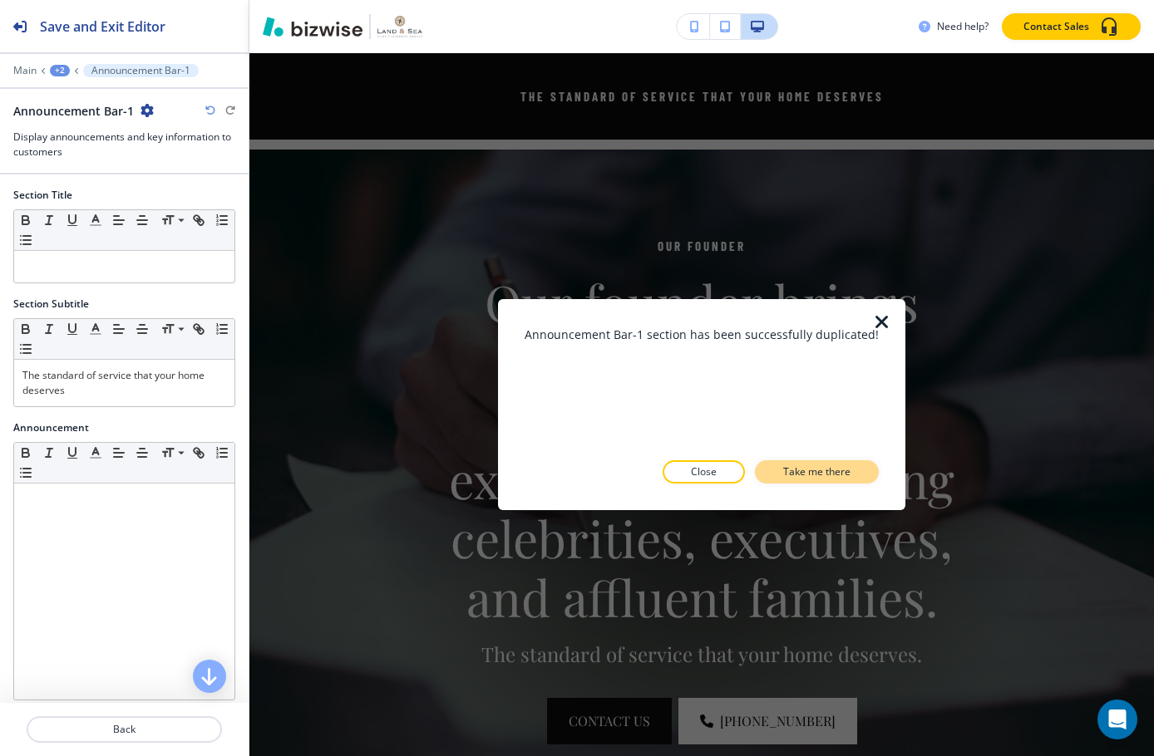
click at [797, 471] on p "Take me there" at bounding box center [816, 472] width 67 height 15
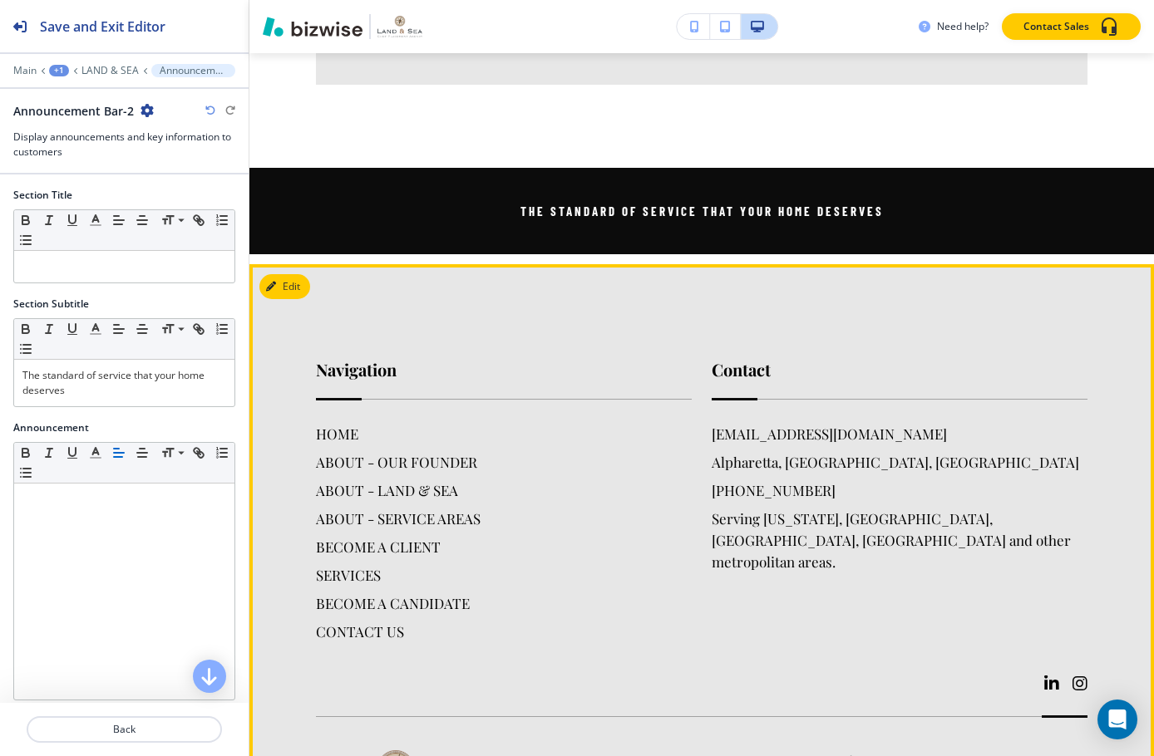
scroll to position [3676, 0]
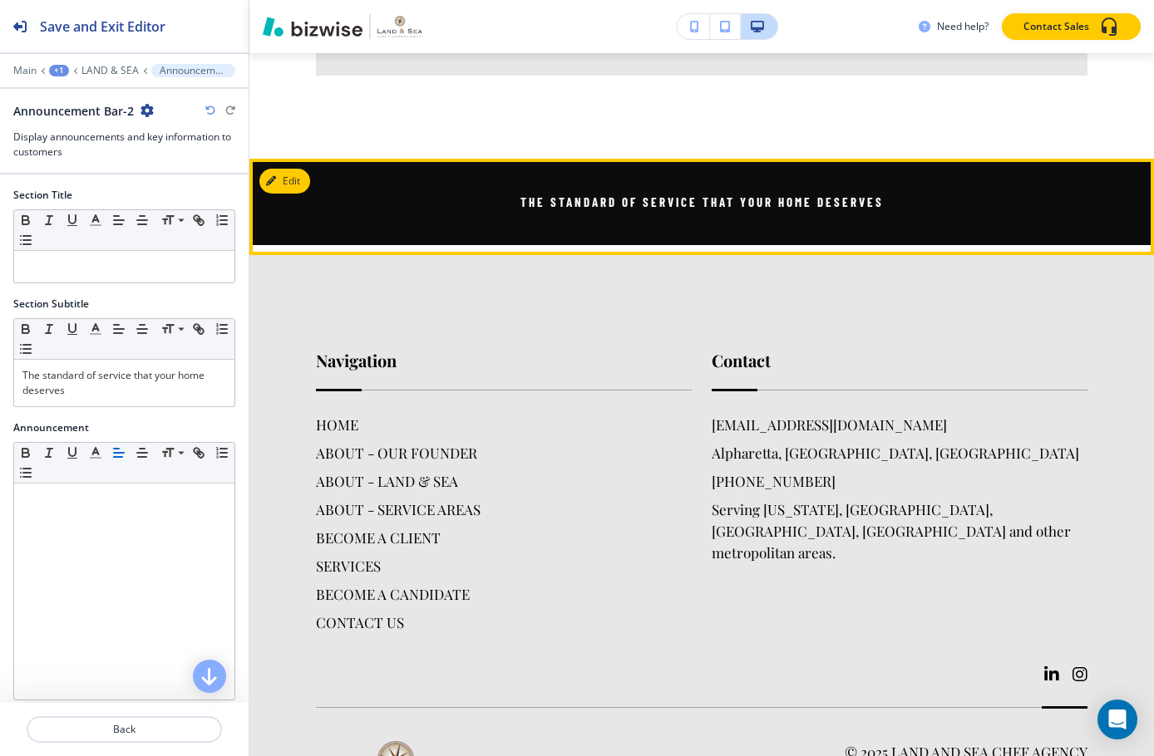
click at [293, 169] on button "Edit" at bounding box center [284, 181] width 51 height 25
click at [288, 169] on button "Edit This Section" at bounding box center [315, 181] width 112 height 25
click at [274, 169] on button "Edit This Section" at bounding box center [315, 181] width 112 height 25
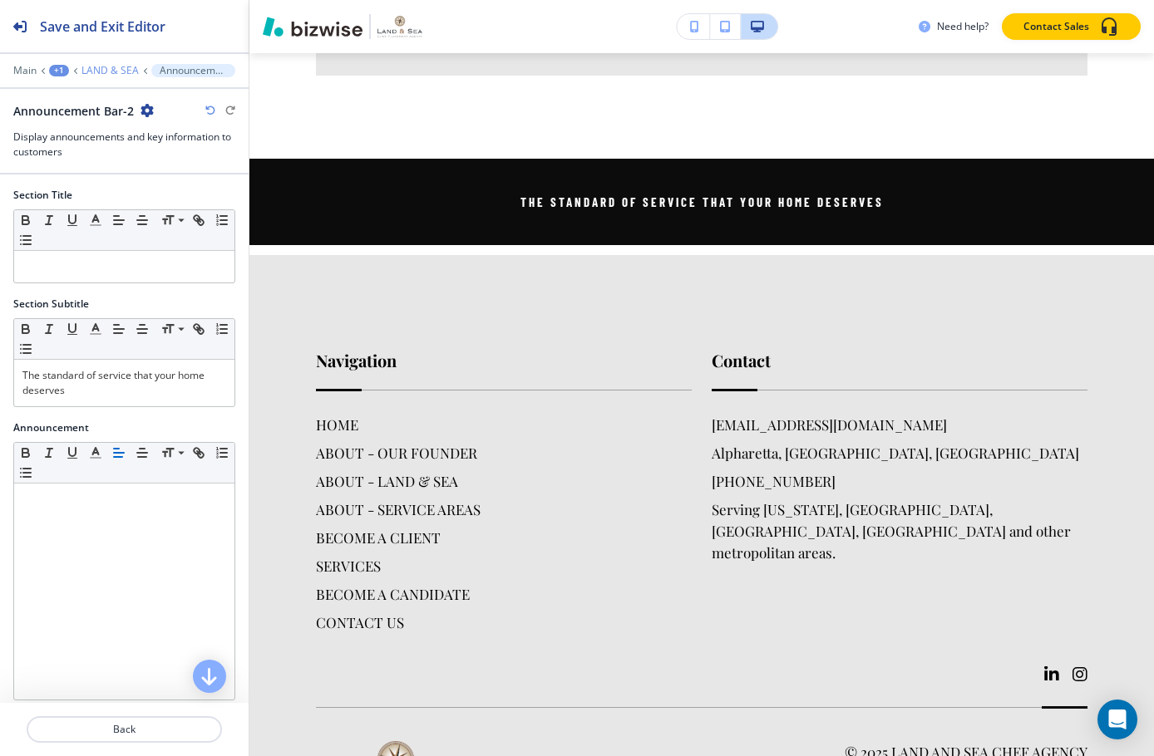
click at [109, 75] on p "LAND & SEA" at bounding box center [109, 71] width 57 height 12
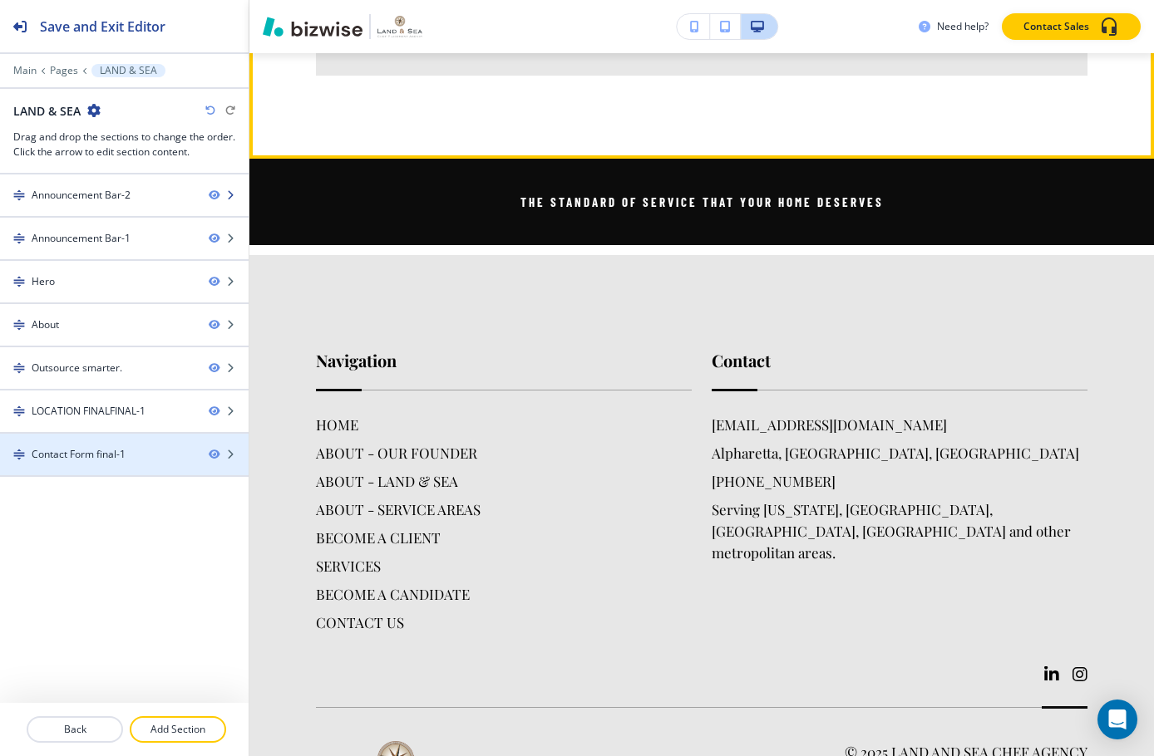
scroll to position [121, 0]
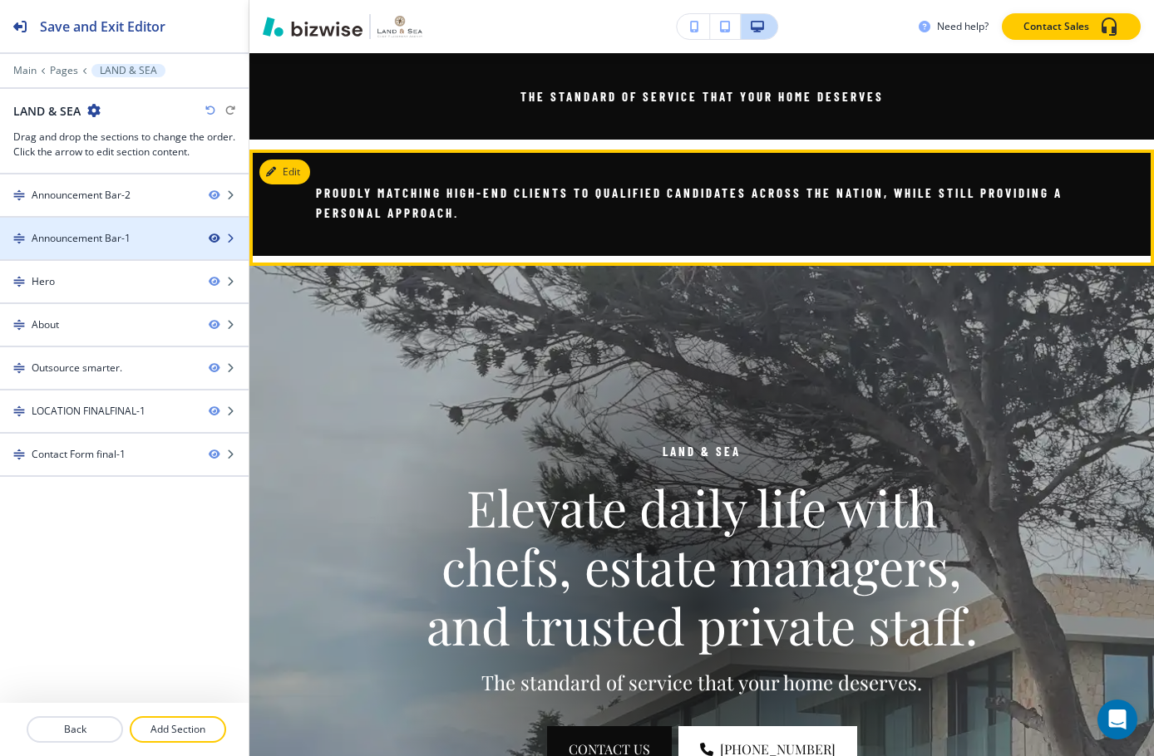
click at [214, 236] on icon "button" at bounding box center [214, 239] width 10 height 10
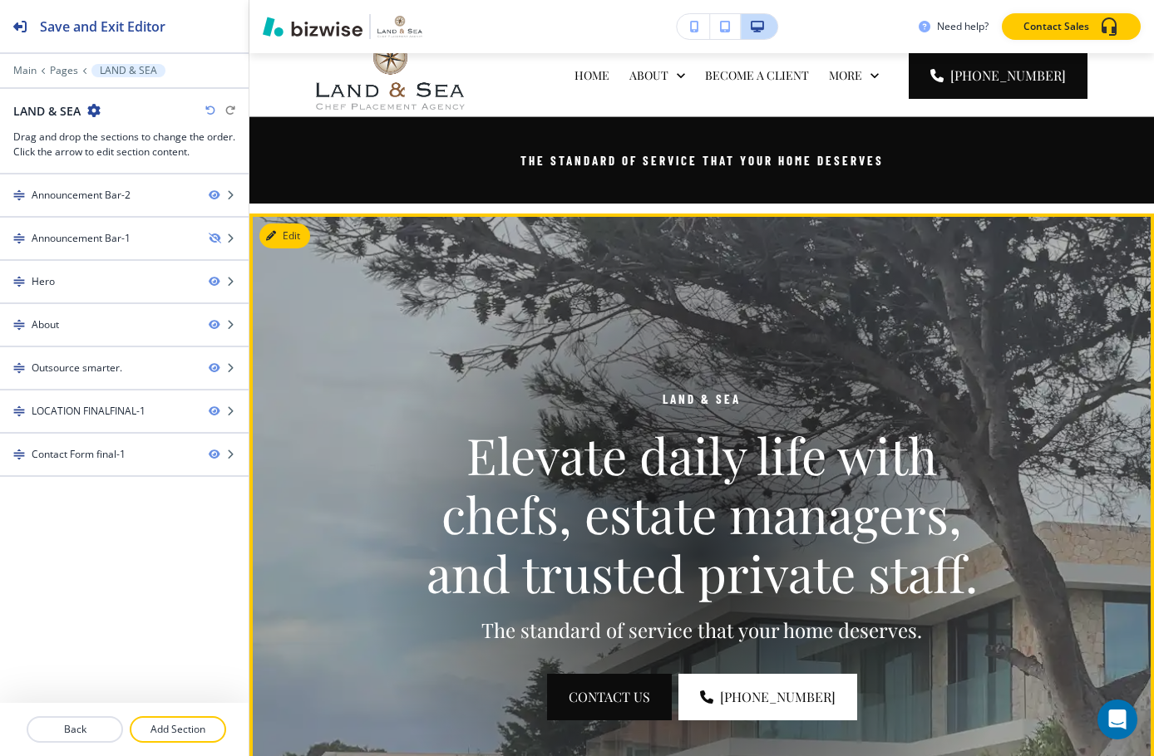
scroll to position [0, 0]
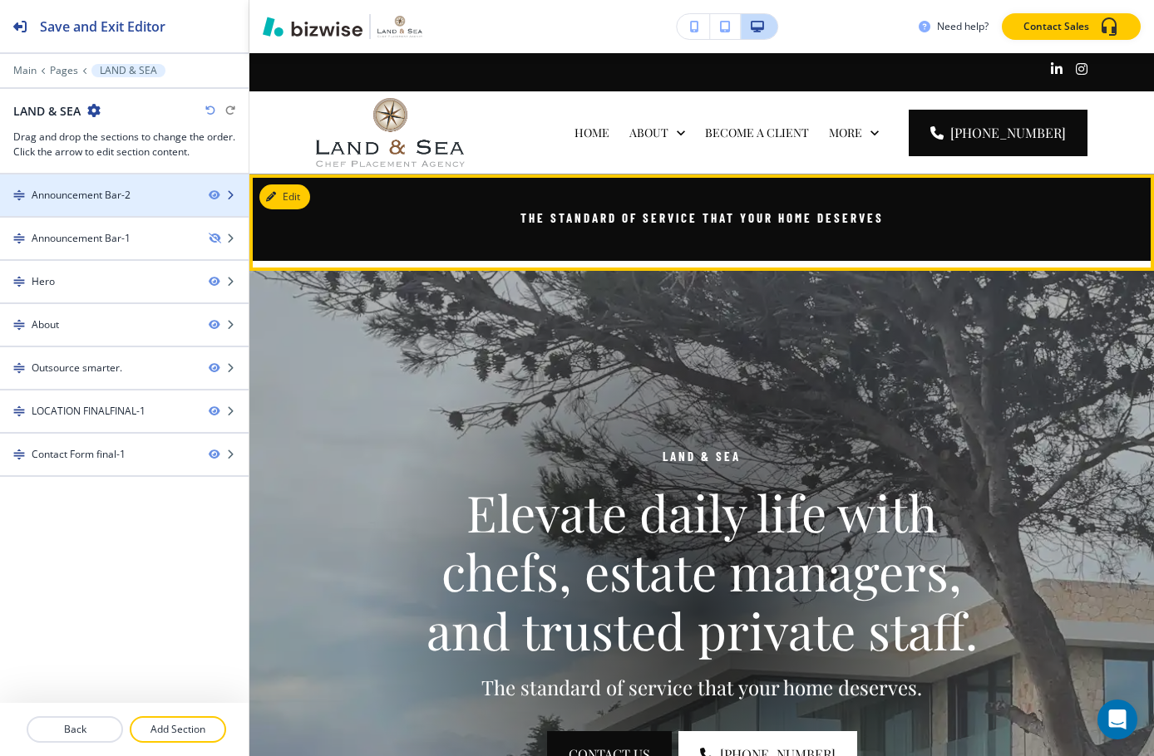
click at [130, 200] on div "Announcement Bar-2" at bounding box center [81, 195] width 99 height 15
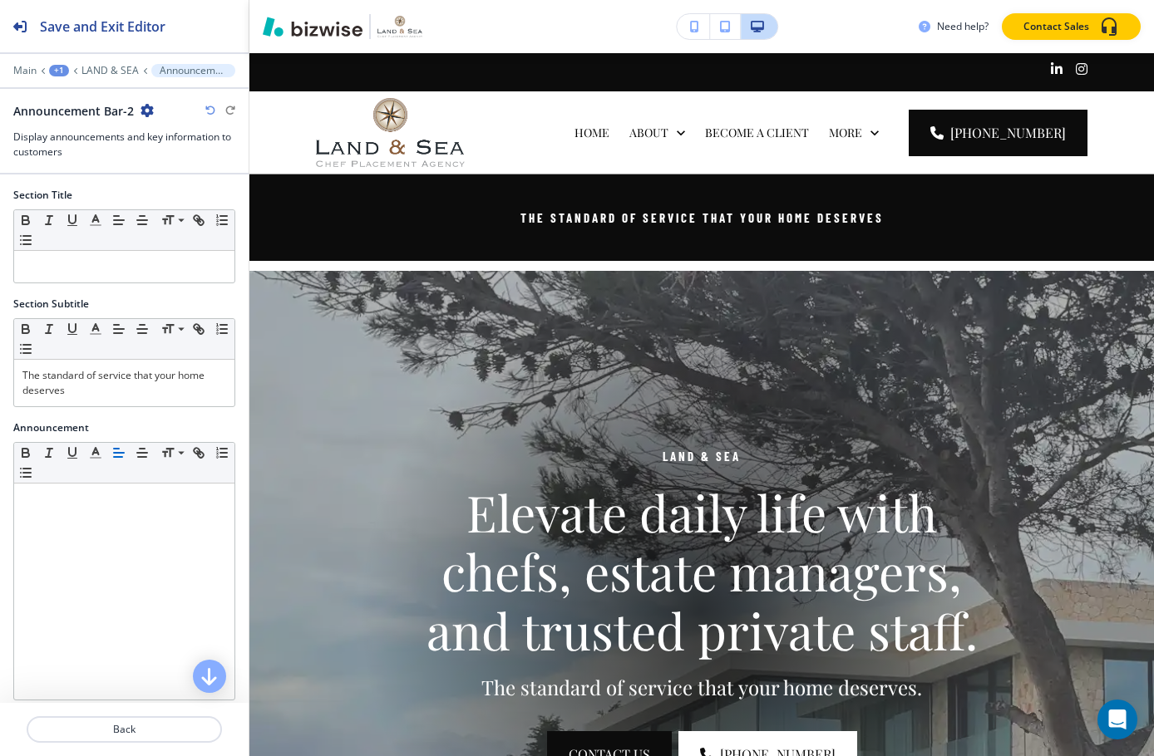
scroll to position [121, 0]
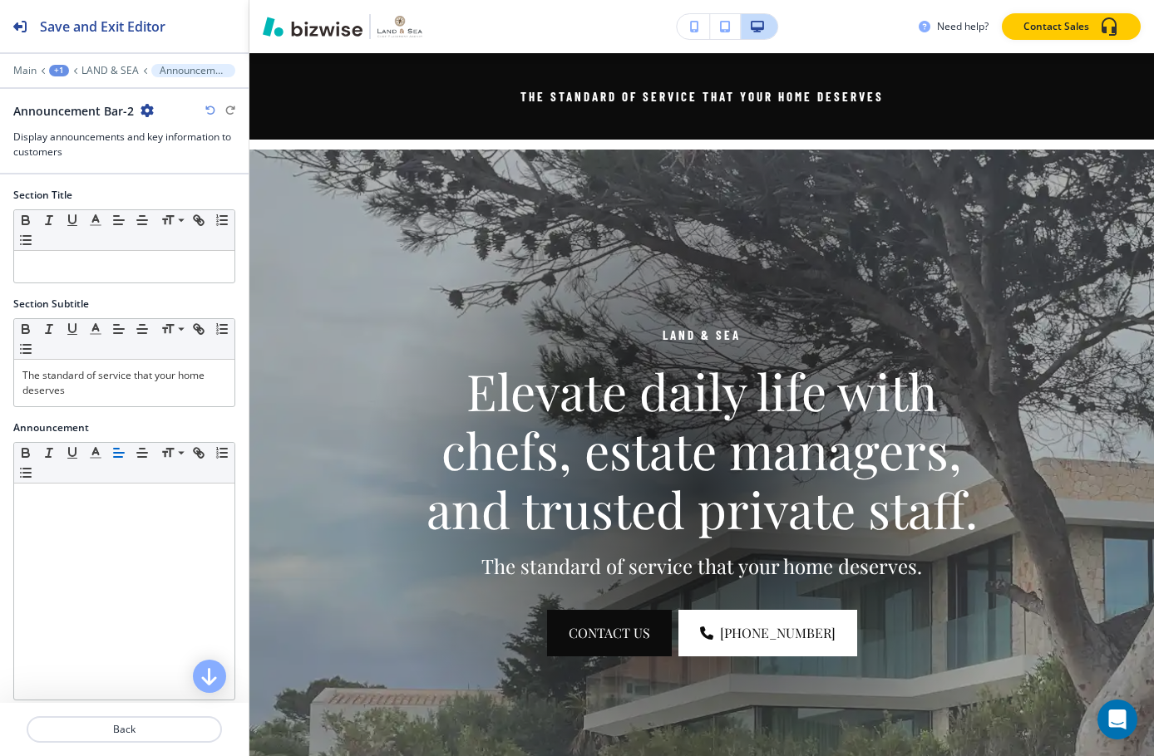
click at [147, 111] on icon "button" at bounding box center [146, 110] width 13 height 13
click at [195, 175] on p "Duplicate Section" at bounding box center [192, 168] width 85 height 15
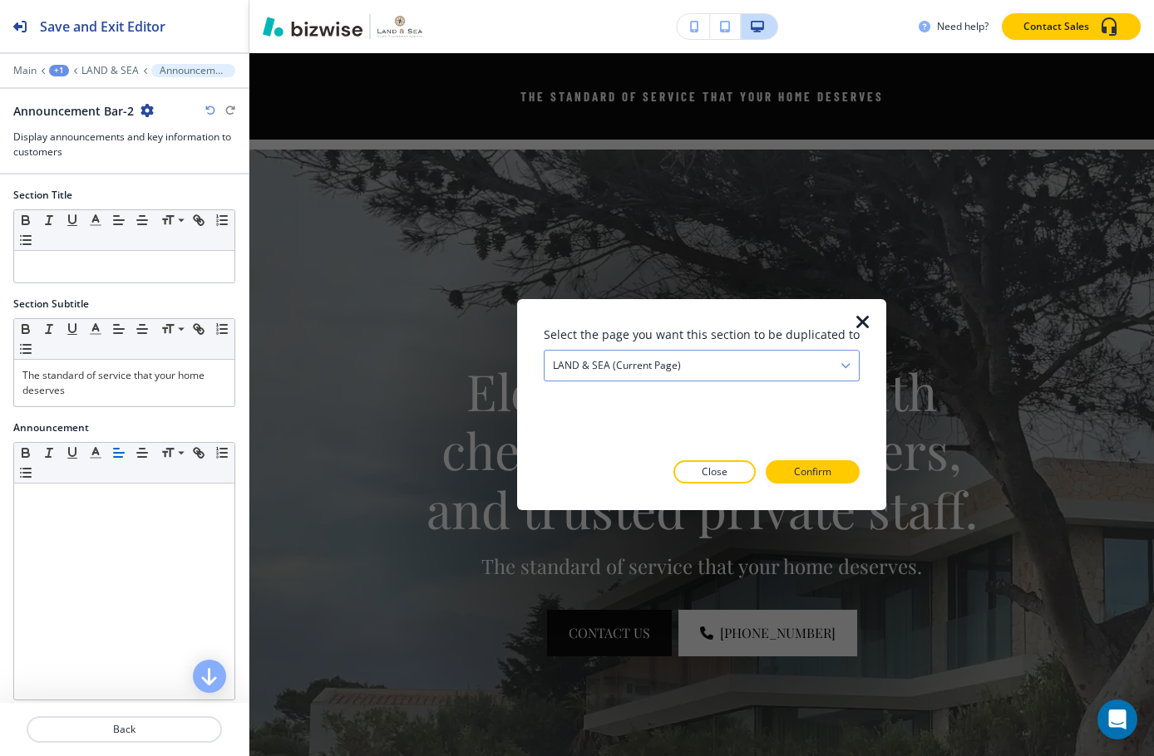
click at [724, 370] on div "LAND & SEA (current page)" at bounding box center [701, 366] width 314 height 30
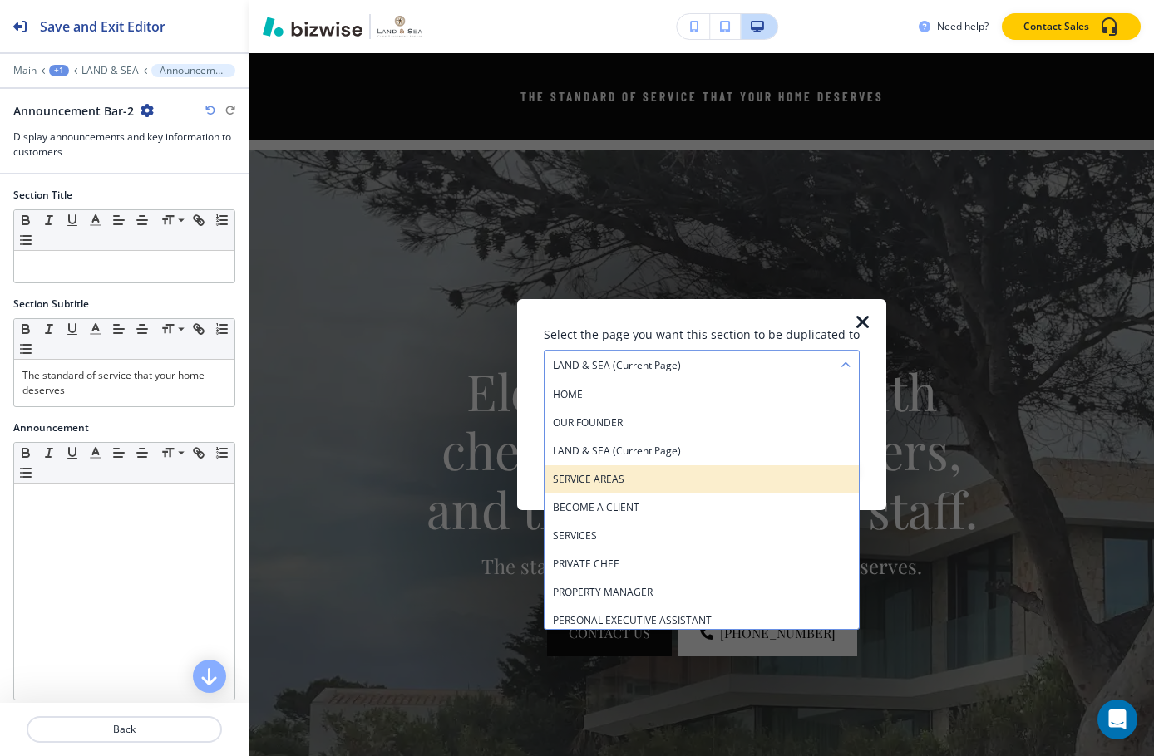
click at [661, 480] on h4 "SERVICE AREAS" at bounding box center [702, 479] width 298 height 15
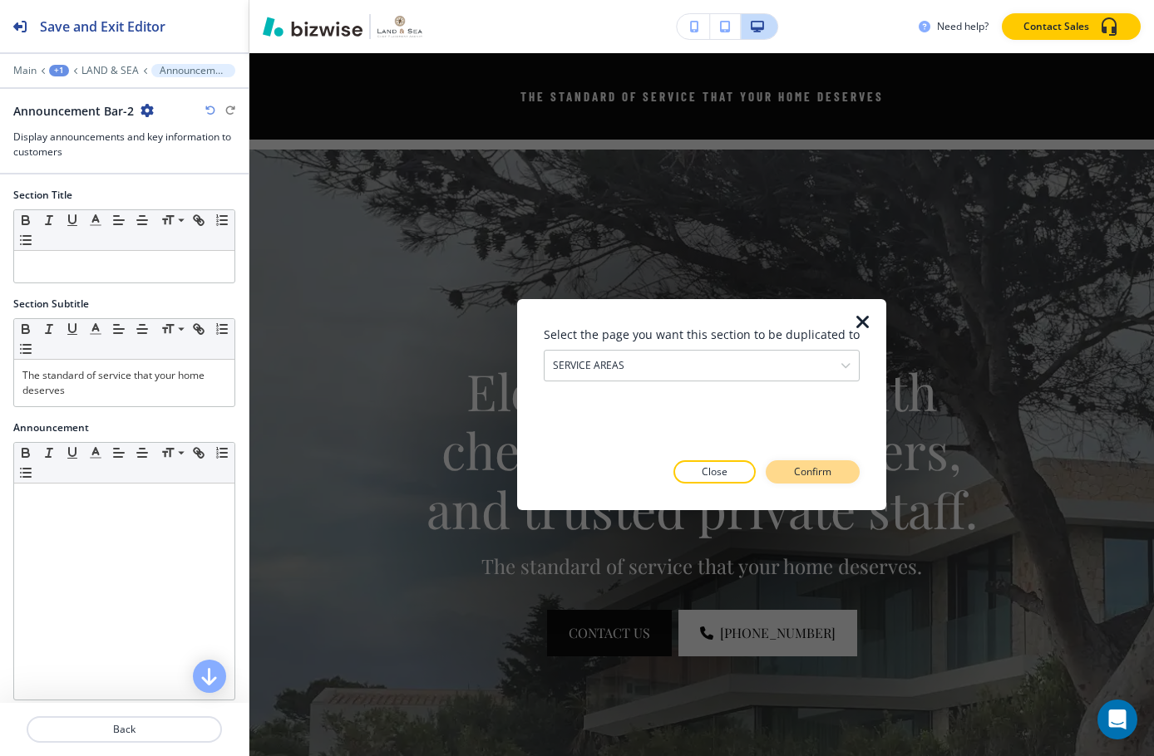
click at [784, 475] on button "Confirm" at bounding box center [813, 472] width 94 height 23
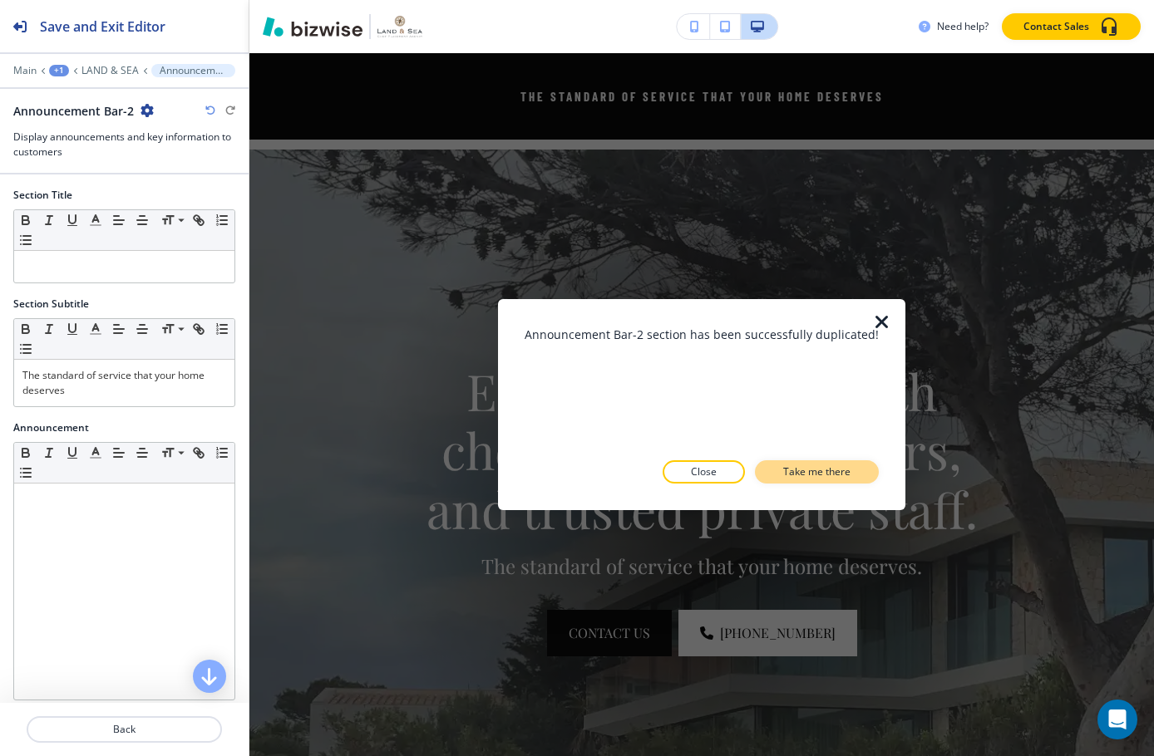
click at [805, 481] on button "Take me there" at bounding box center [817, 472] width 124 height 23
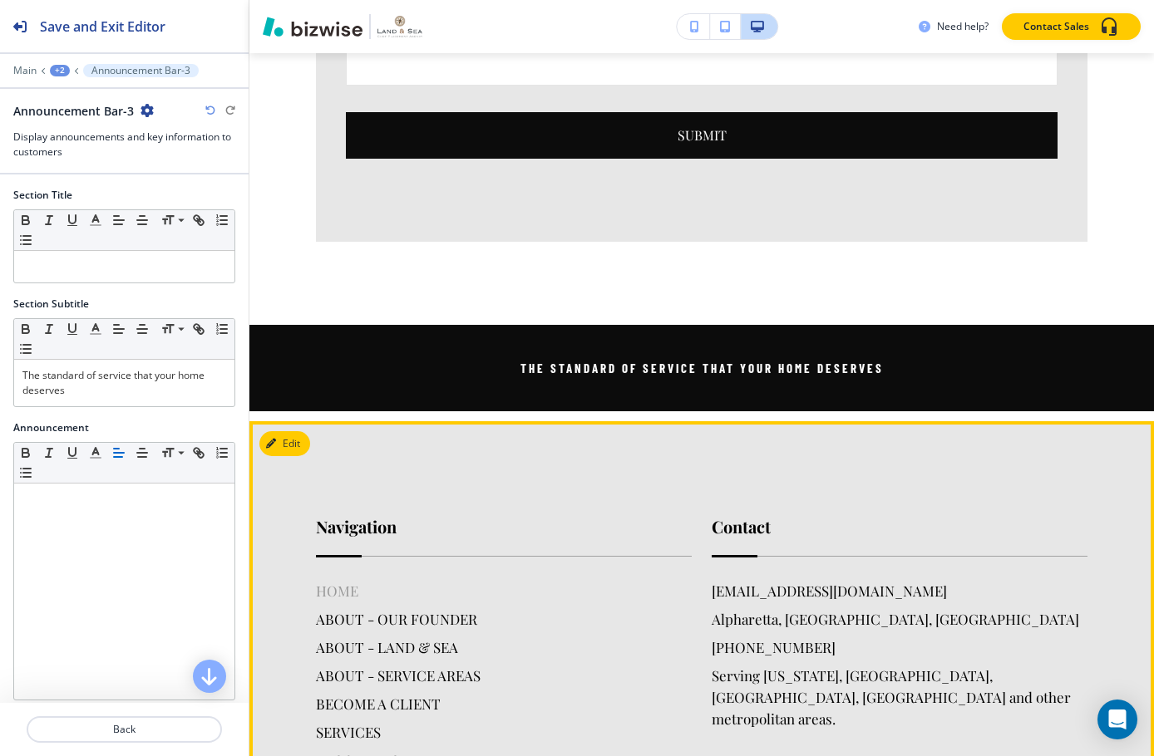
scroll to position [3444, 0]
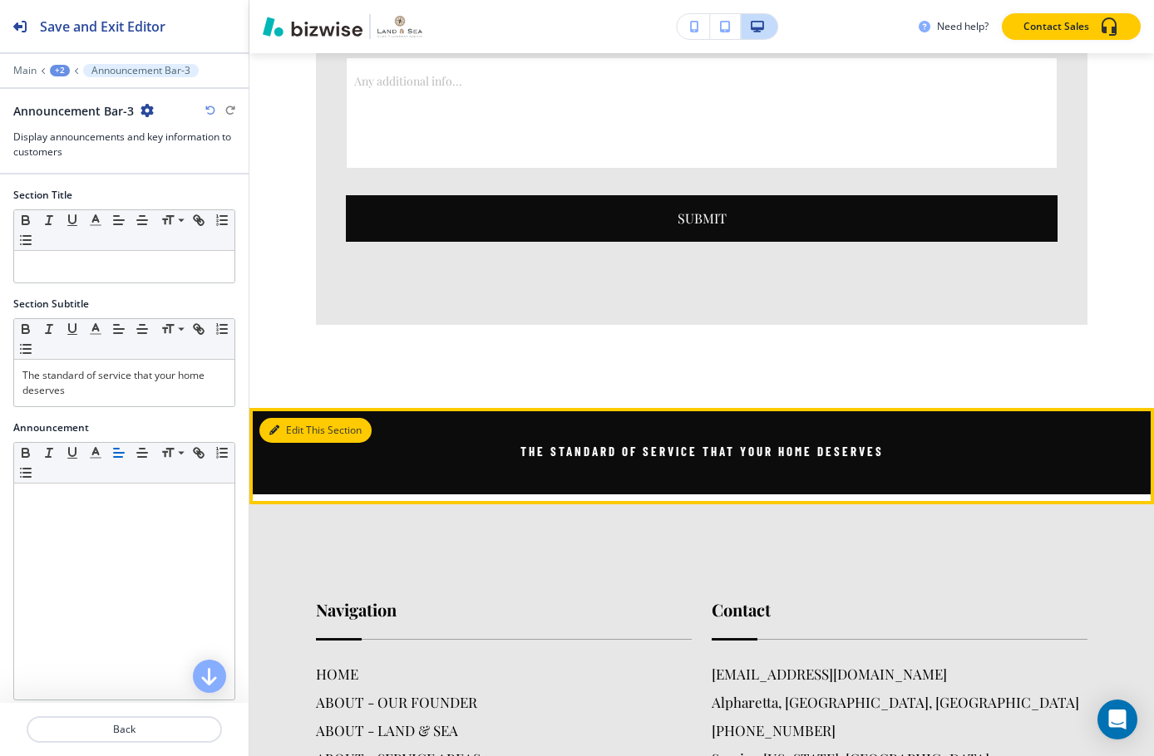
click at [261, 418] on button "Edit This Section" at bounding box center [315, 430] width 112 height 25
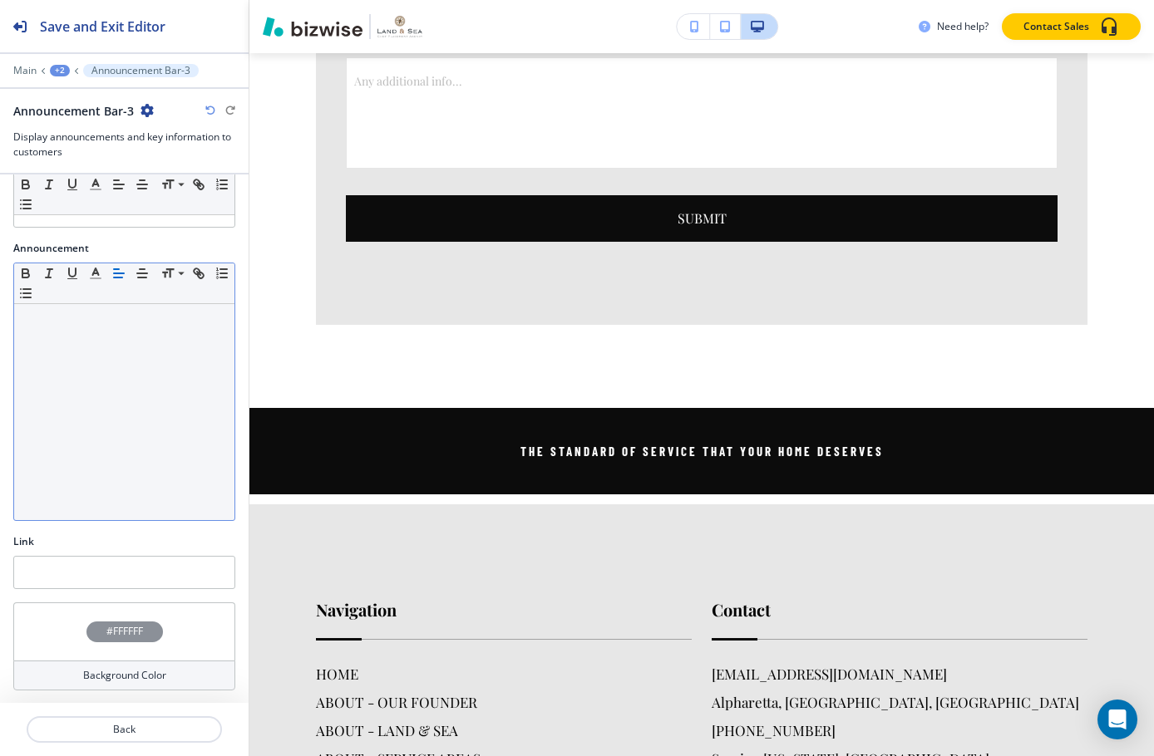
scroll to position [180, 0]
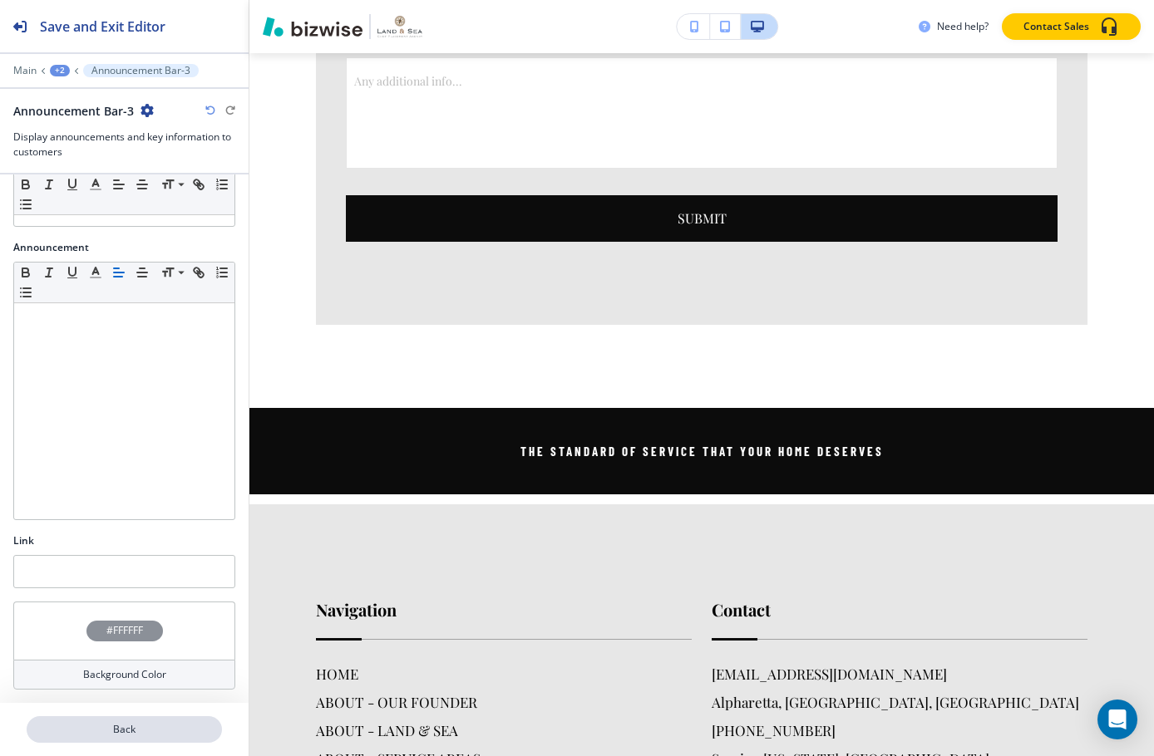
click at [190, 734] on p "Back" at bounding box center [124, 729] width 192 height 15
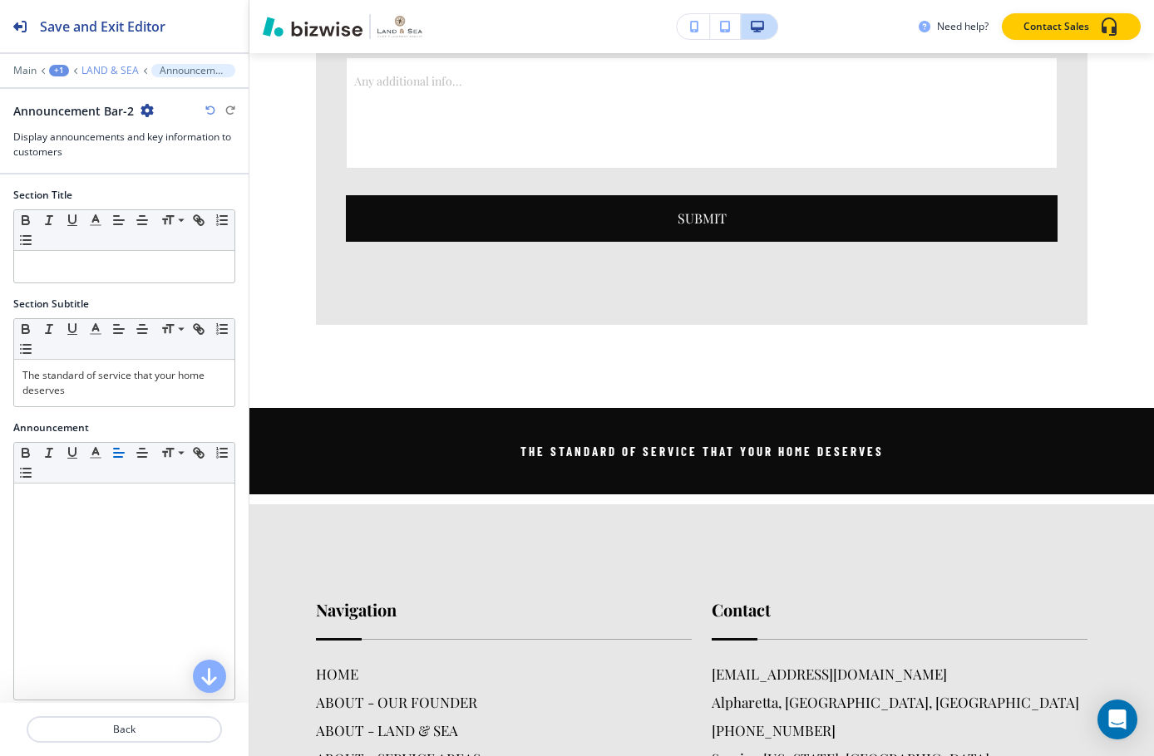
click at [106, 74] on p "LAND & SEA" at bounding box center [109, 71] width 57 height 12
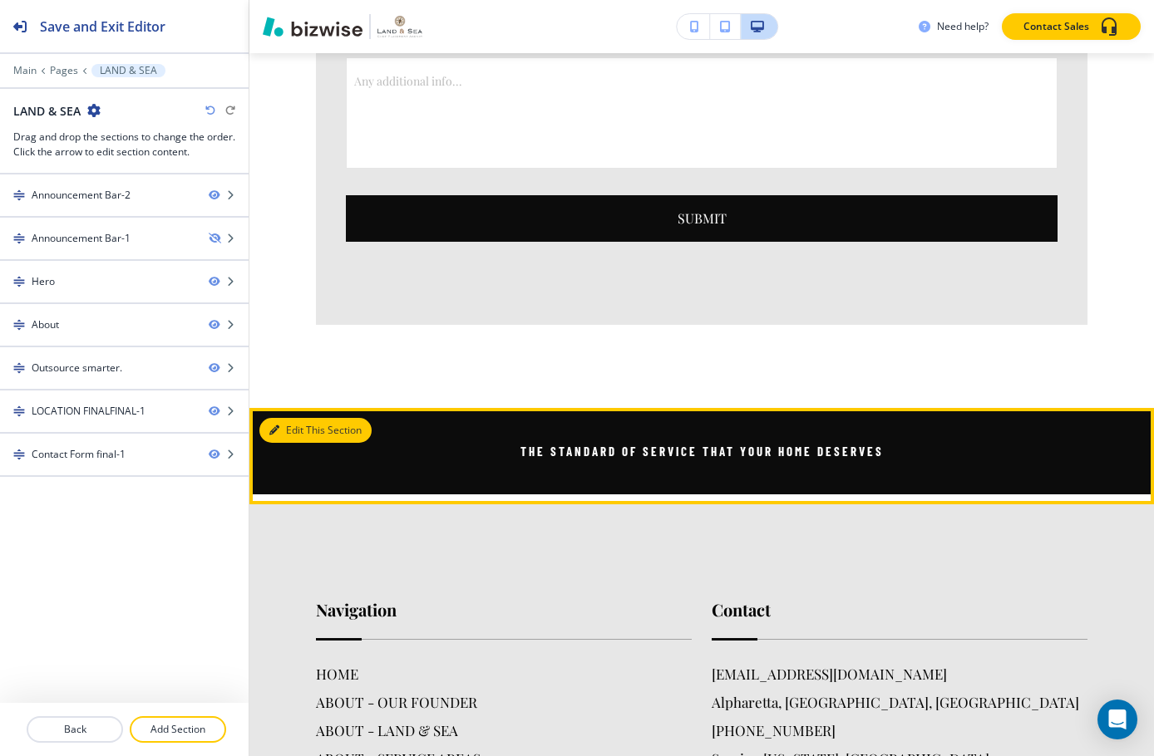
click at [271, 418] on button "Edit This Section" at bounding box center [315, 430] width 112 height 25
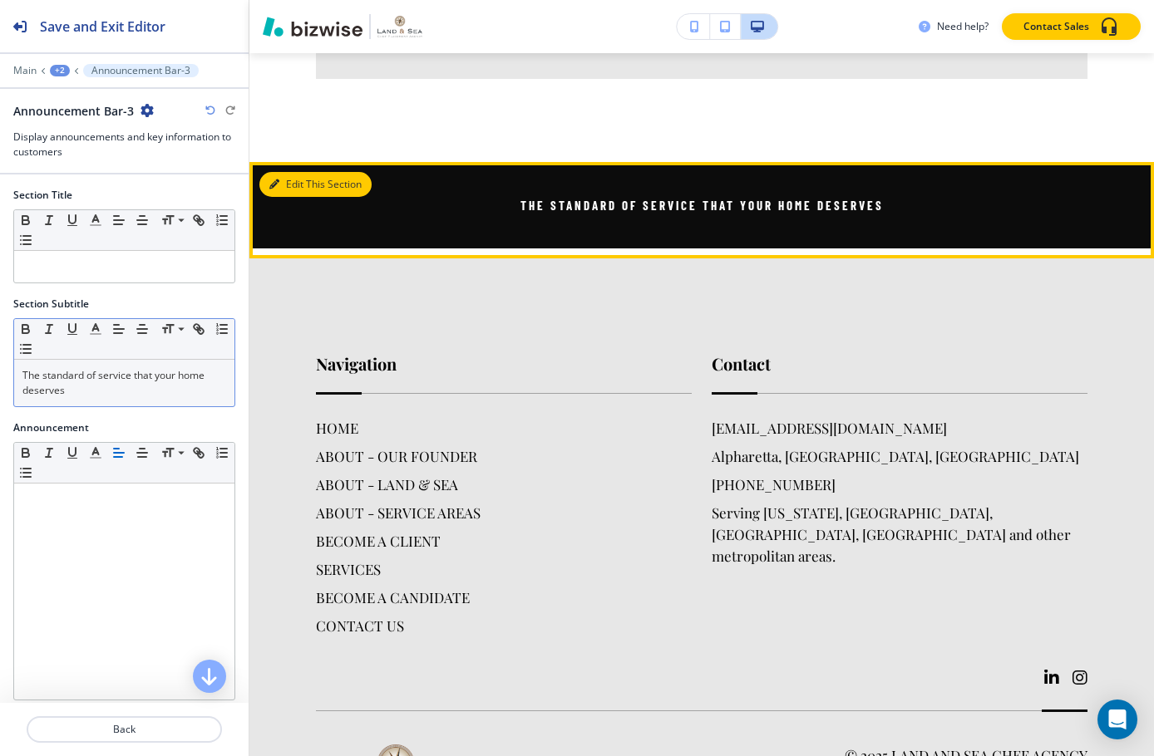
scroll to position [3693, 0]
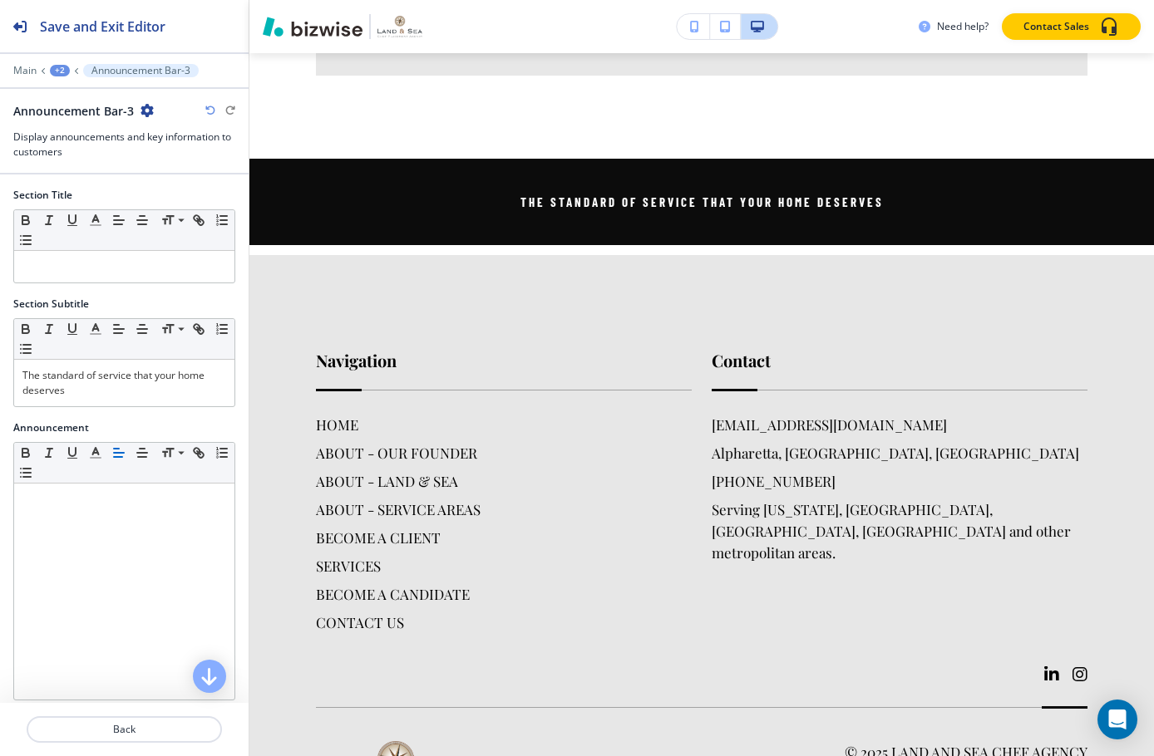
click at [63, 67] on div "+2" at bounding box center [60, 71] width 20 height 12
click at [101, 131] on p "SERVICE AREAS" at bounding box center [103, 127] width 85 height 15
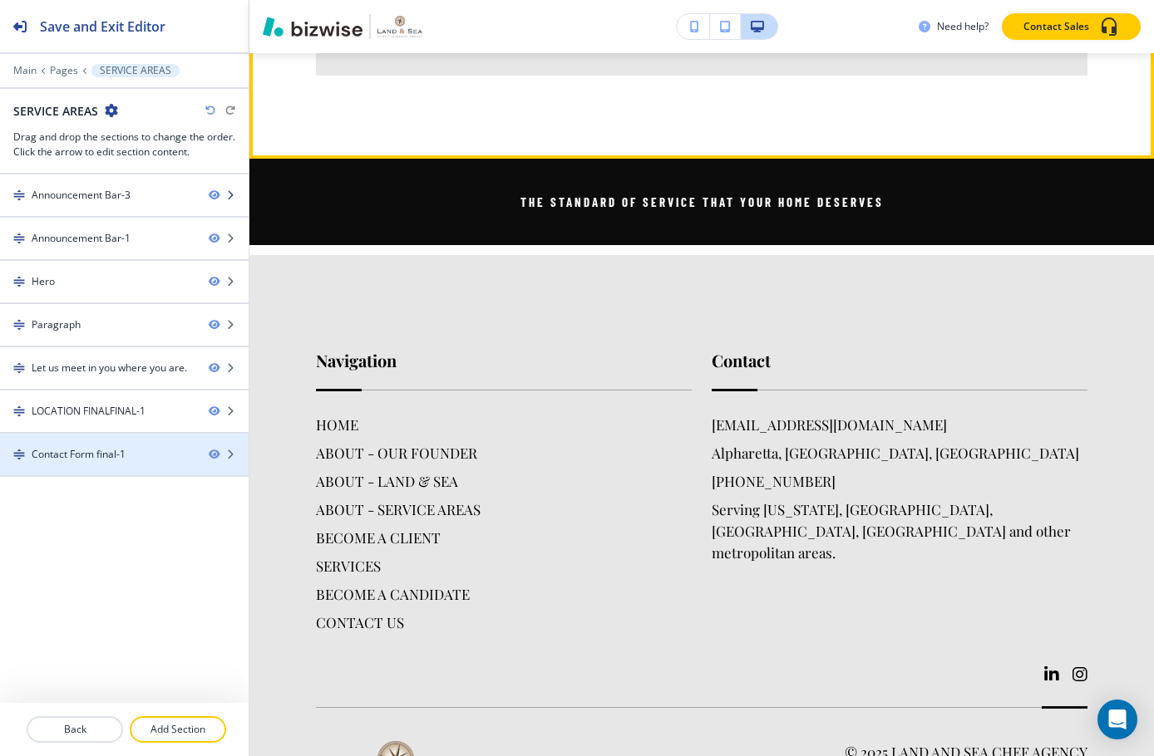
scroll to position [121, 0]
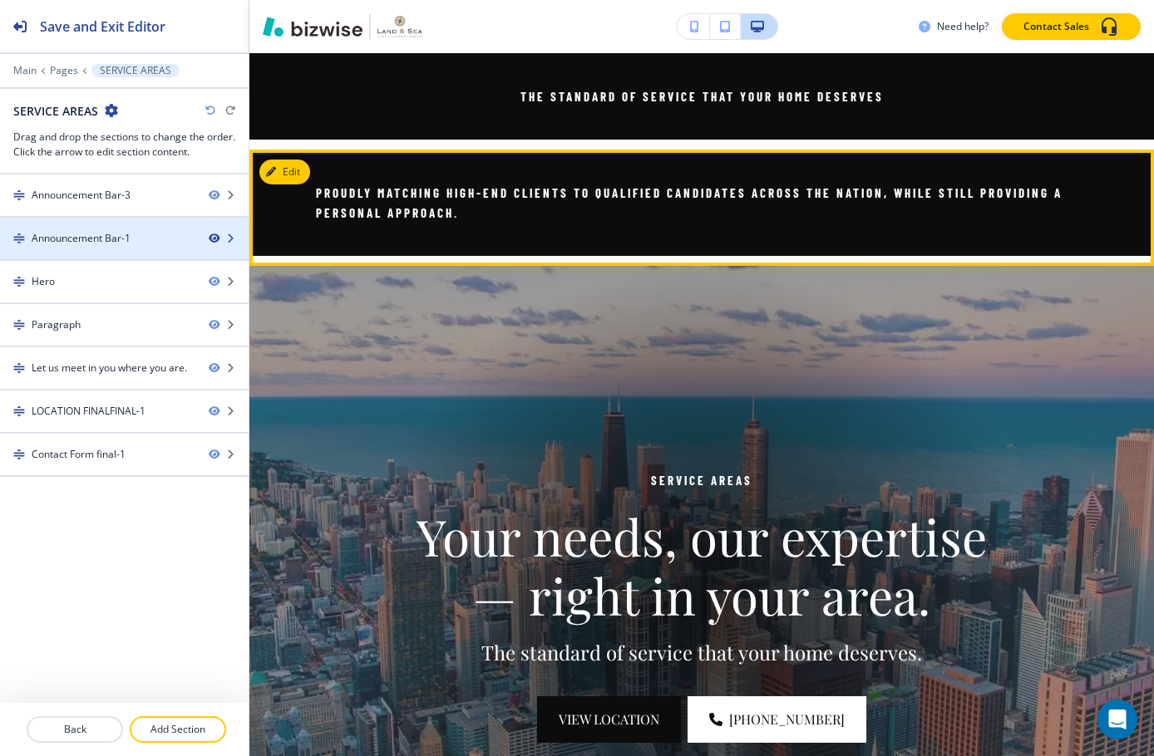
click at [213, 237] on icon "button" at bounding box center [214, 239] width 10 height 10
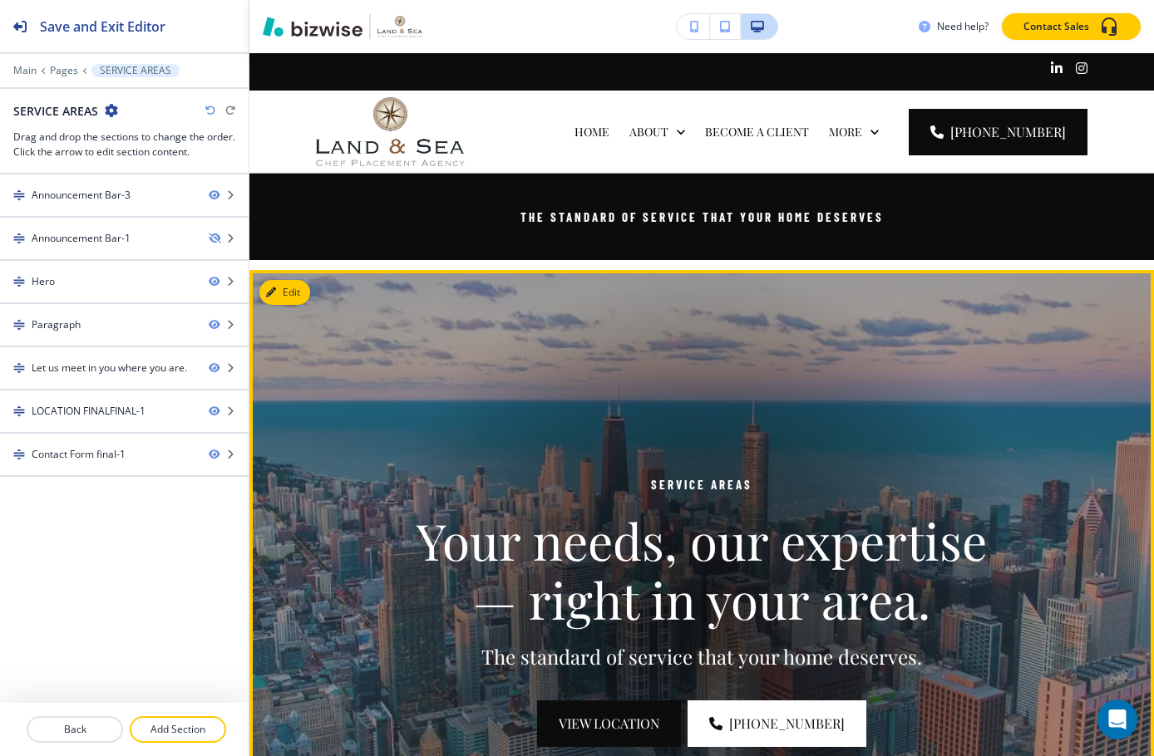
scroll to position [0, 0]
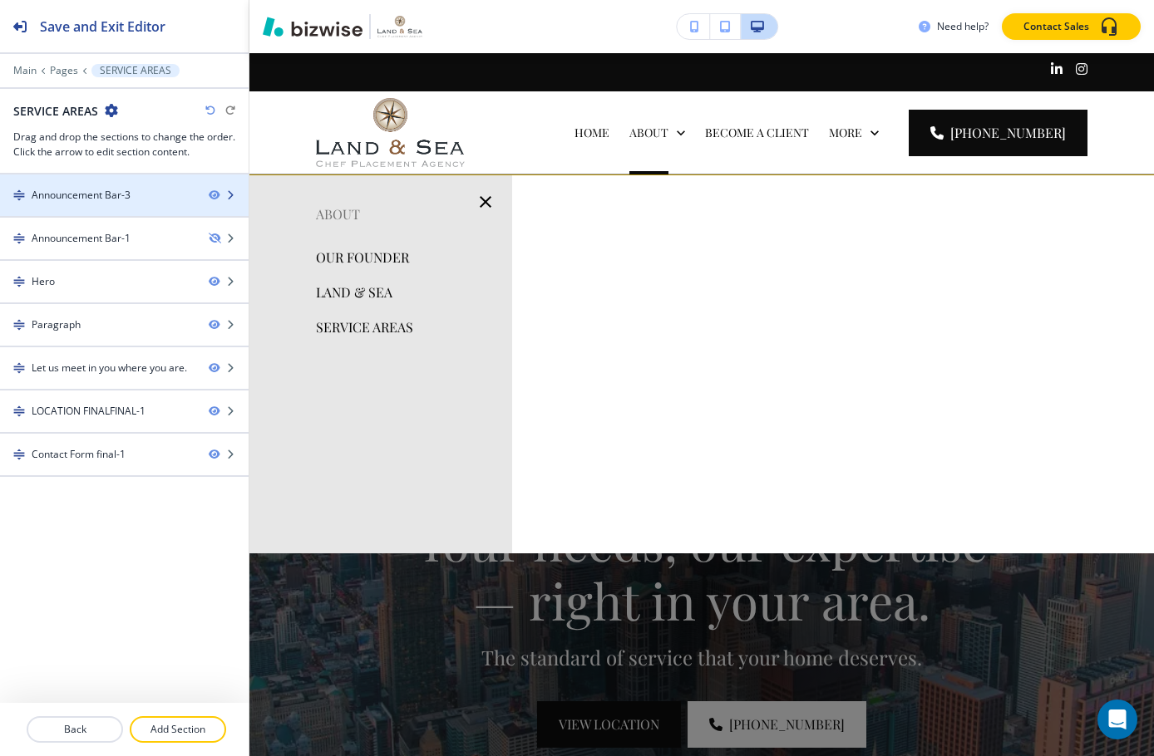
click at [140, 209] on div at bounding box center [124, 209] width 249 height 13
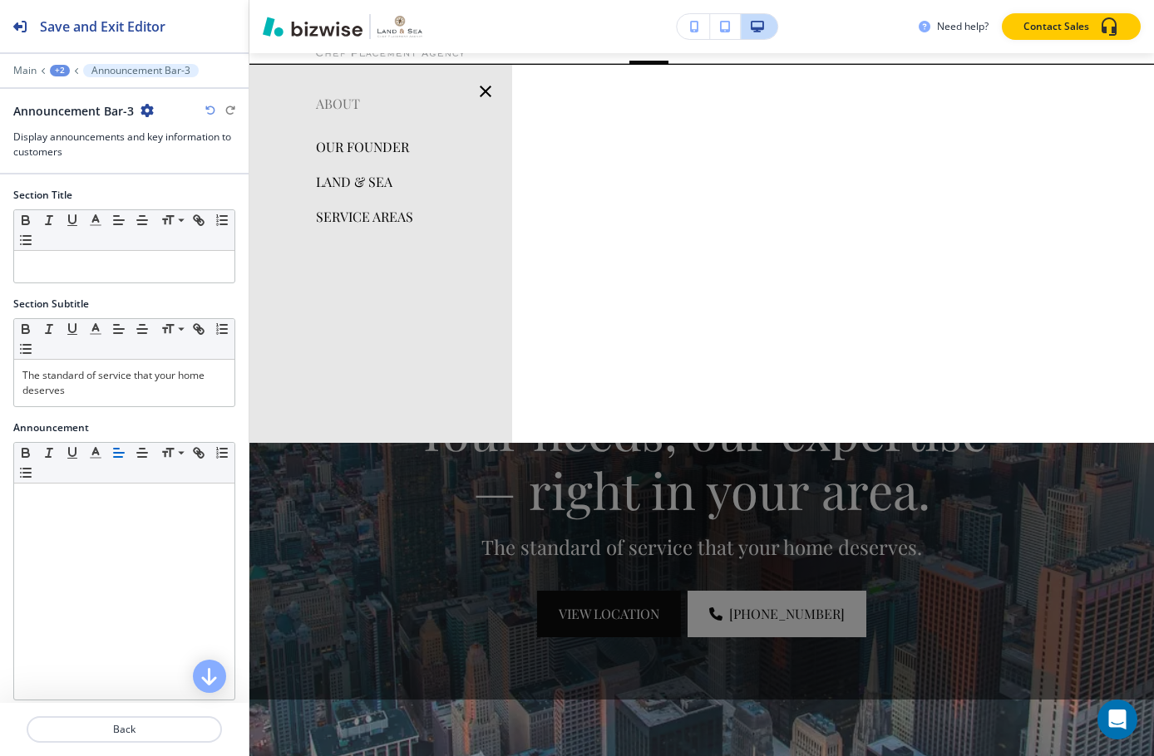
scroll to position [121, 0]
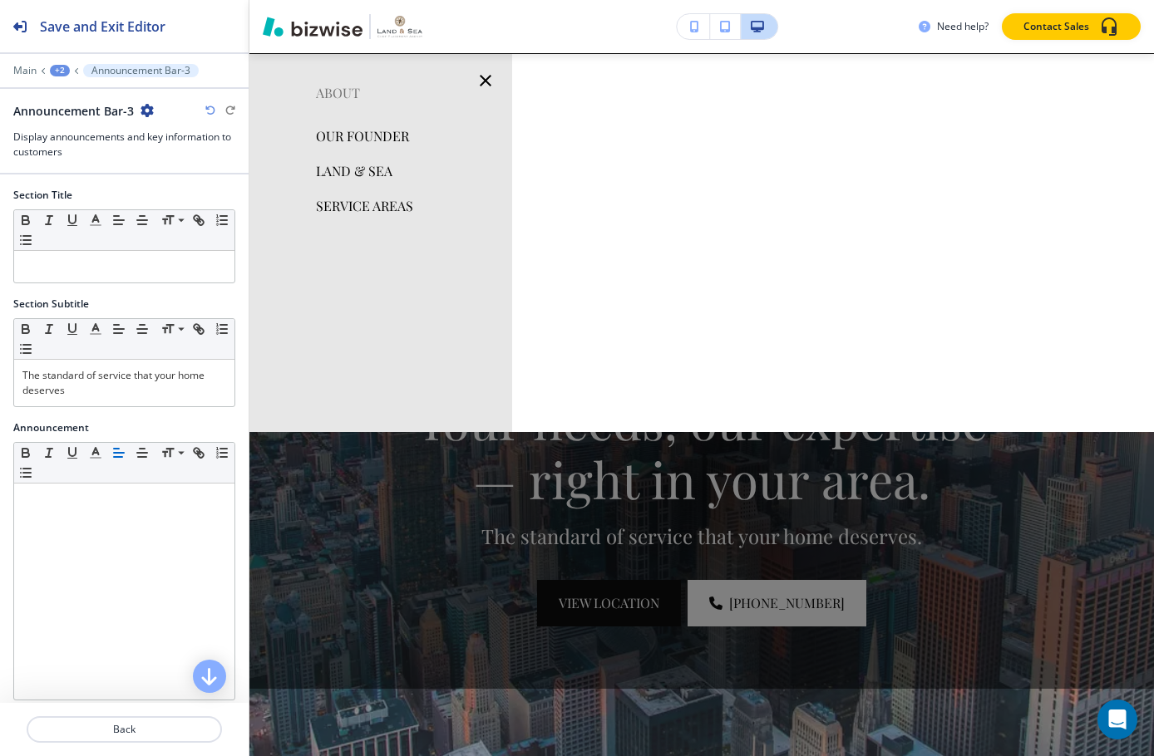
click at [142, 113] on icon "button" at bounding box center [146, 110] width 13 height 13
click at [193, 161] on p "Duplicate Section" at bounding box center [192, 168] width 85 height 15
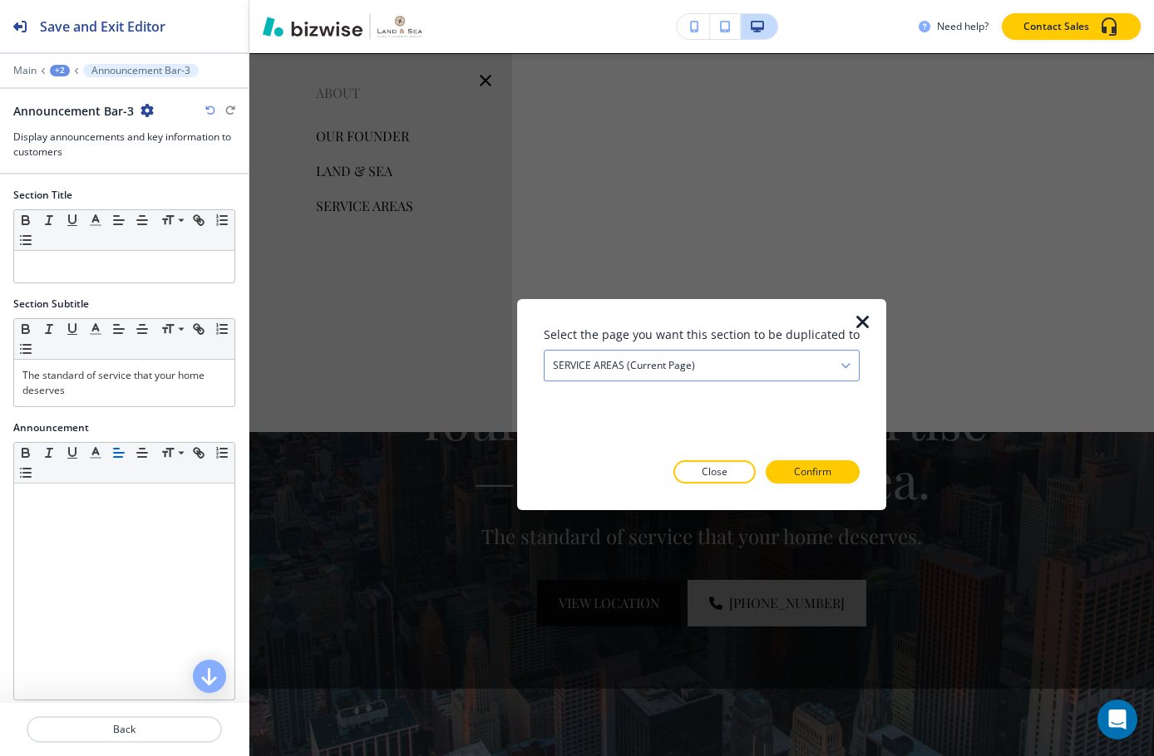
click at [738, 361] on div "SERVICE AREAS (current page)" at bounding box center [701, 366] width 314 height 30
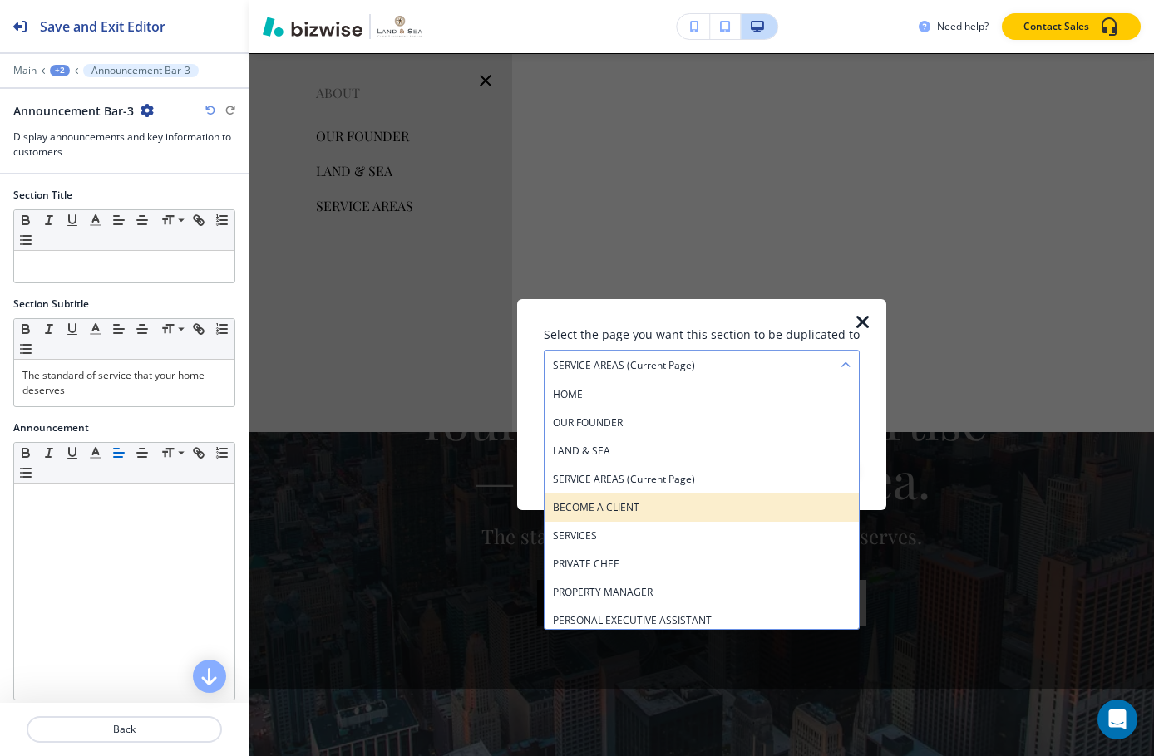
click at [672, 509] on h4 "BECOME A CLIENT" at bounding box center [702, 507] width 298 height 15
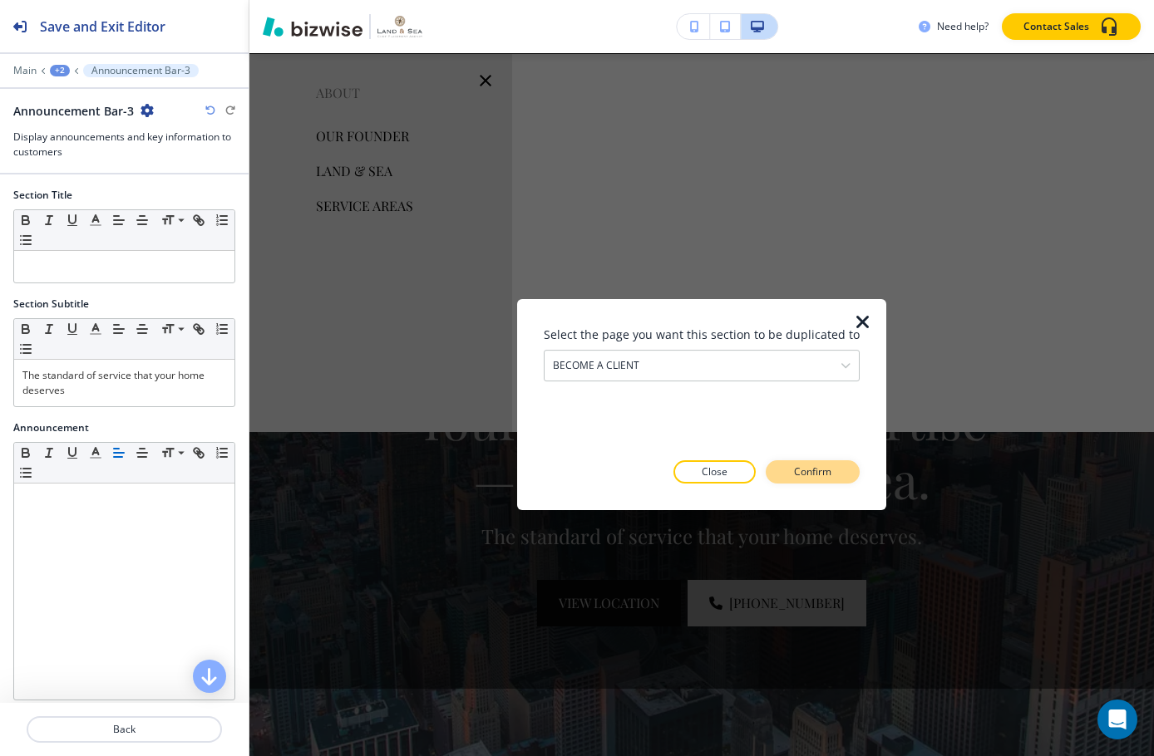
click at [810, 472] on p "Confirm" at bounding box center [812, 472] width 37 height 15
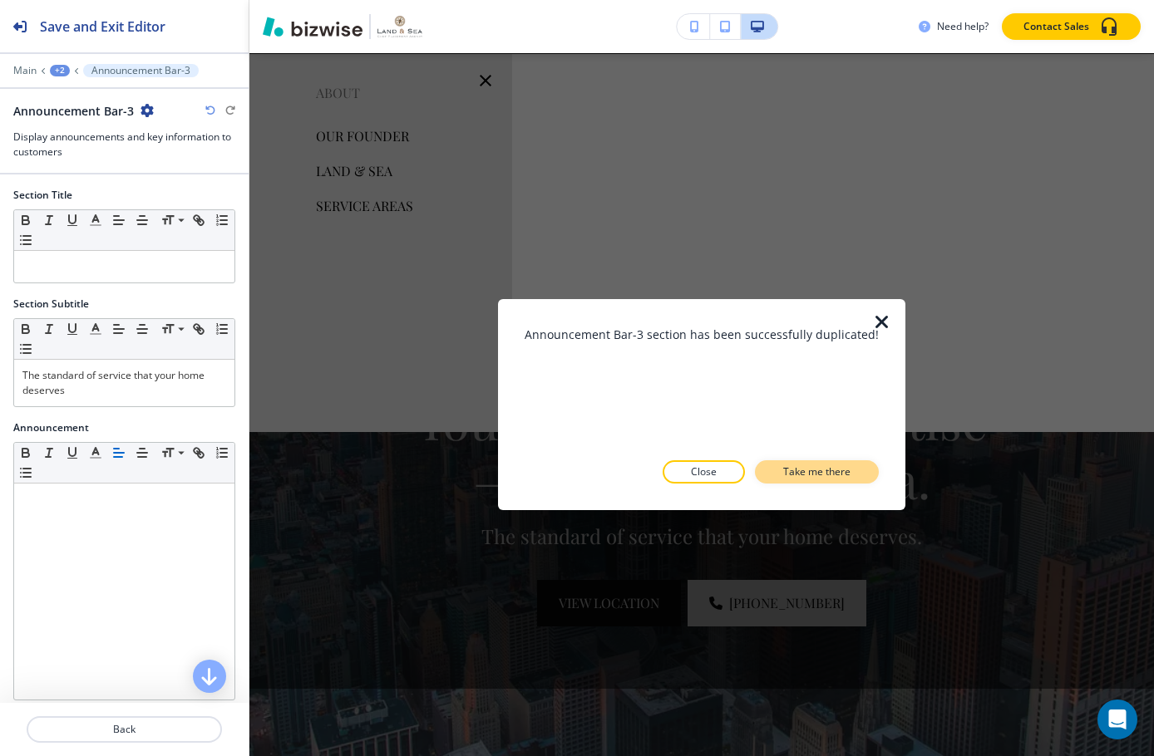
click at [766, 471] on button "Take me there" at bounding box center [817, 472] width 124 height 23
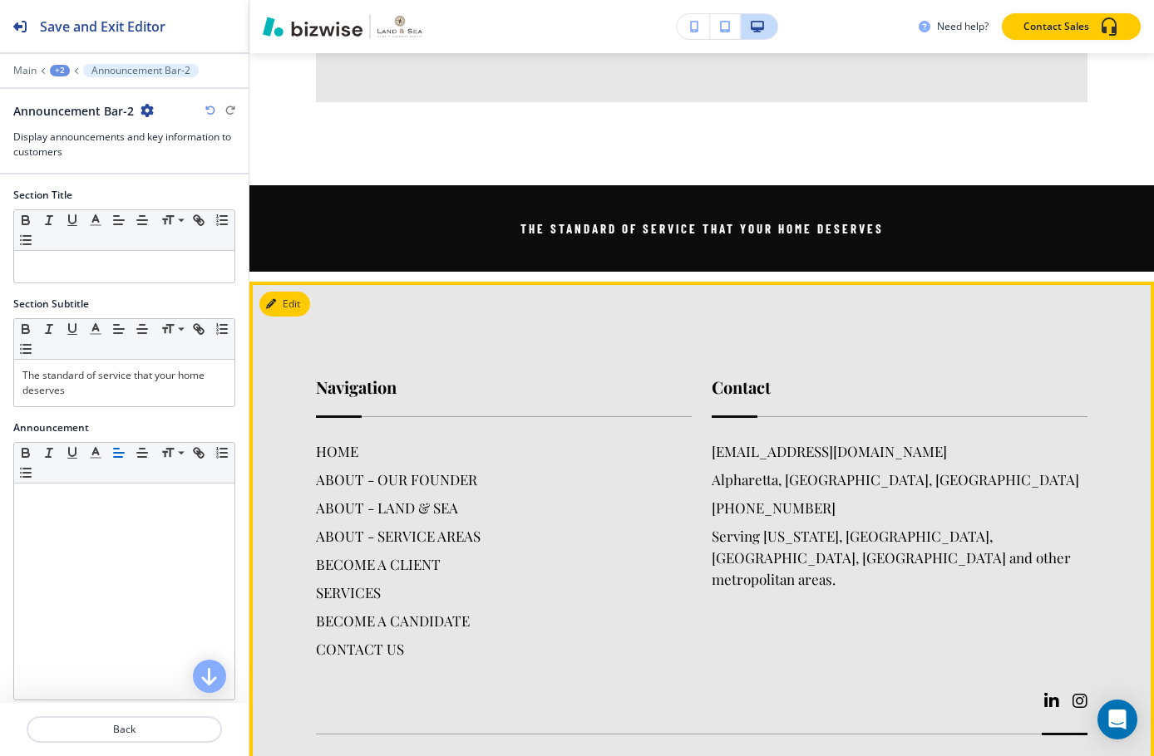
scroll to position [4970, 0]
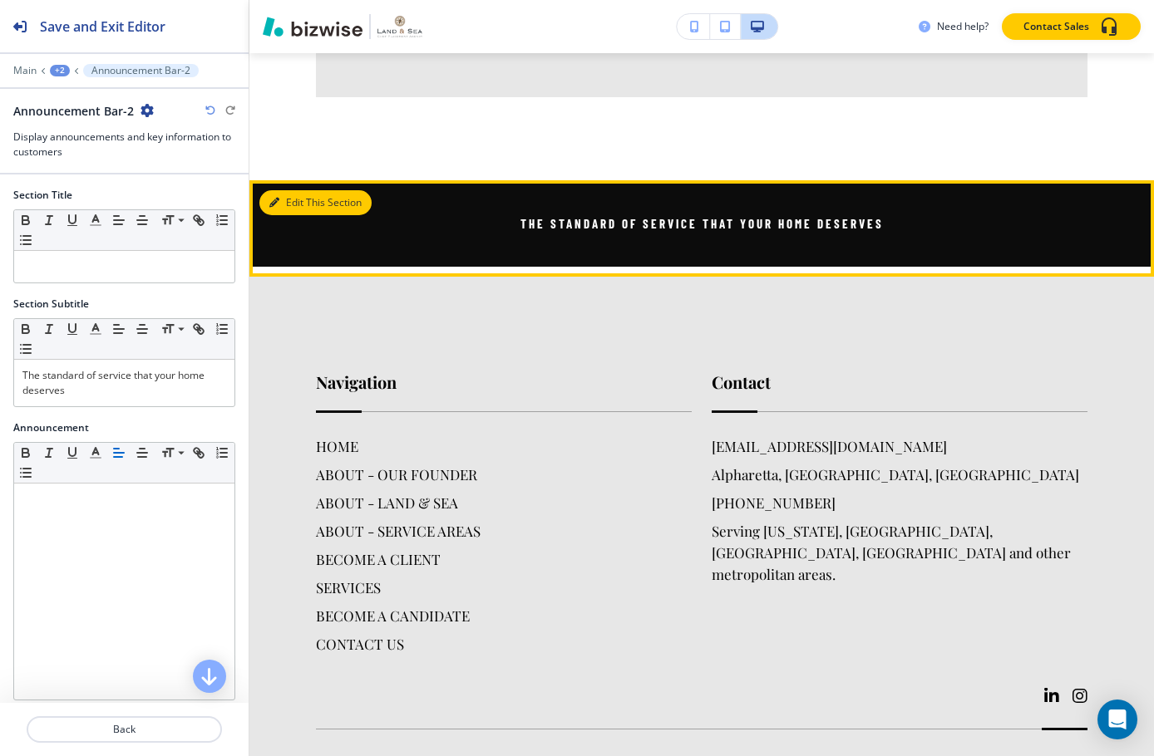
click at [278, 198] on icon "button" at bounding box center [274, 203] width 10 height 10
click at [325, 190] on button "Edit This Section" at bounding box center [315, 202] width 112 height 25
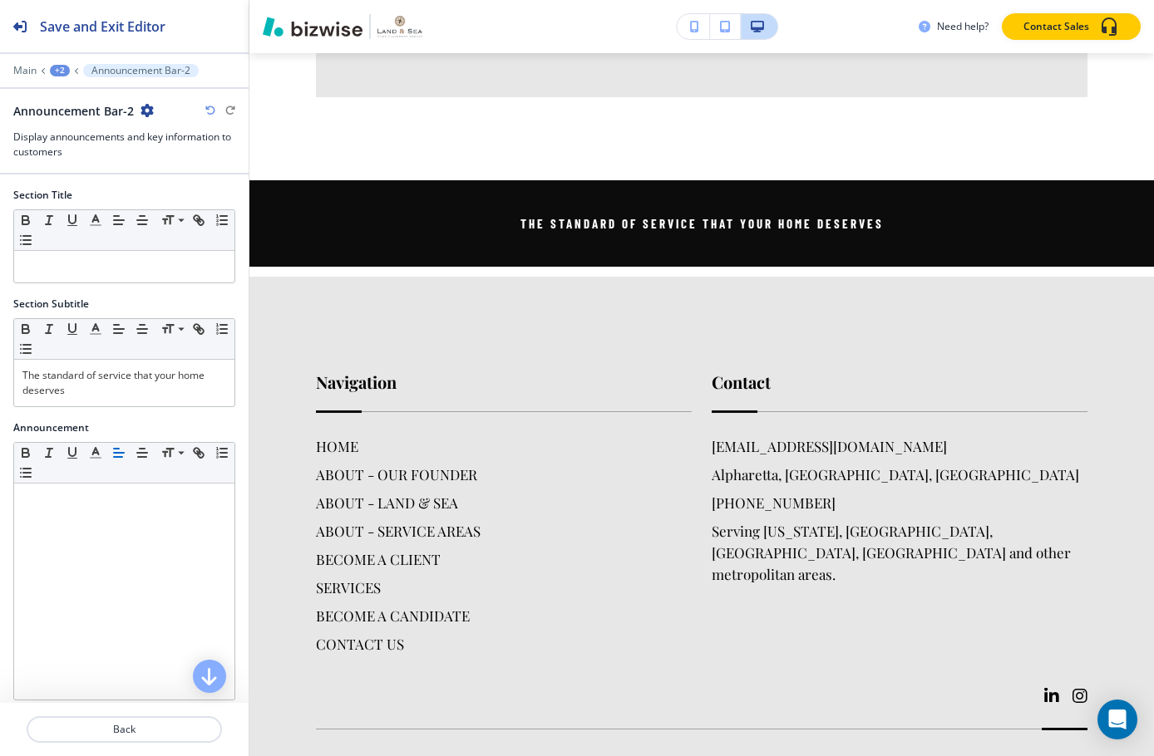
click at [67, 67] on div "+2" at bounding box center [60, 71] width 20 height 12
click at [118, 120] on p "BECOME A CLIENT" at bounding box center [103, 127] width 85 height 15
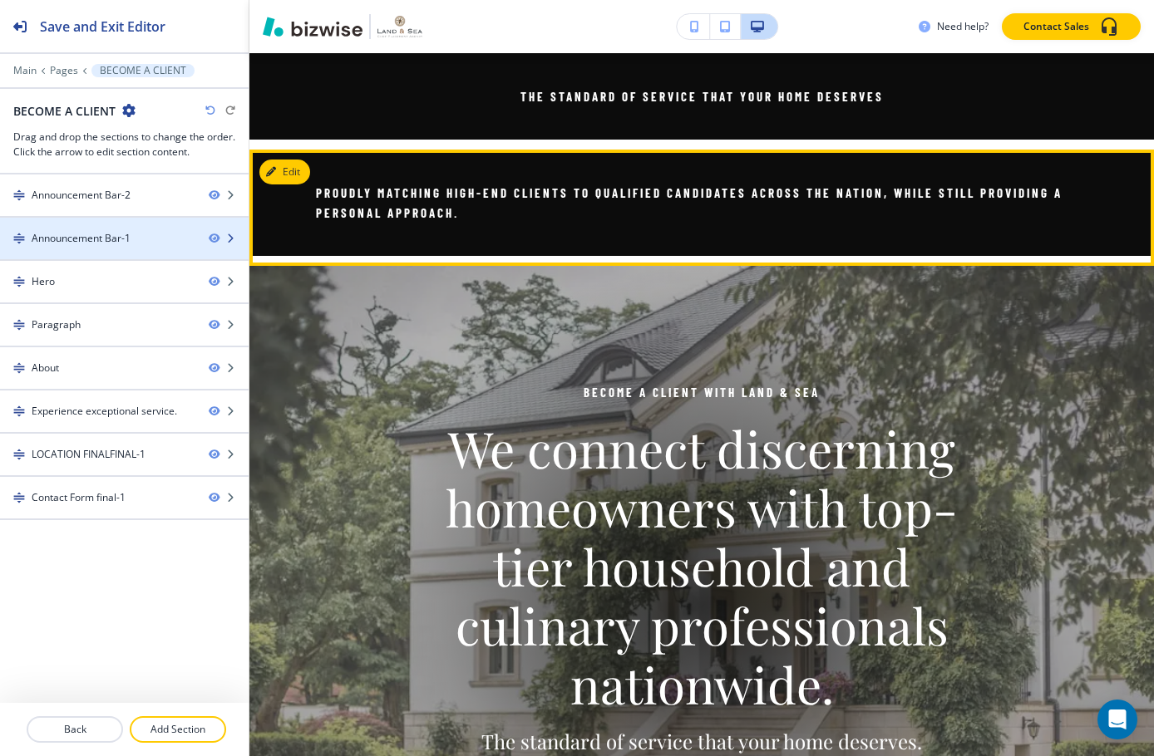
click at [214, 232] on div "Announcement Bar-1" at bounding box center [124, 238] width 249 height 15
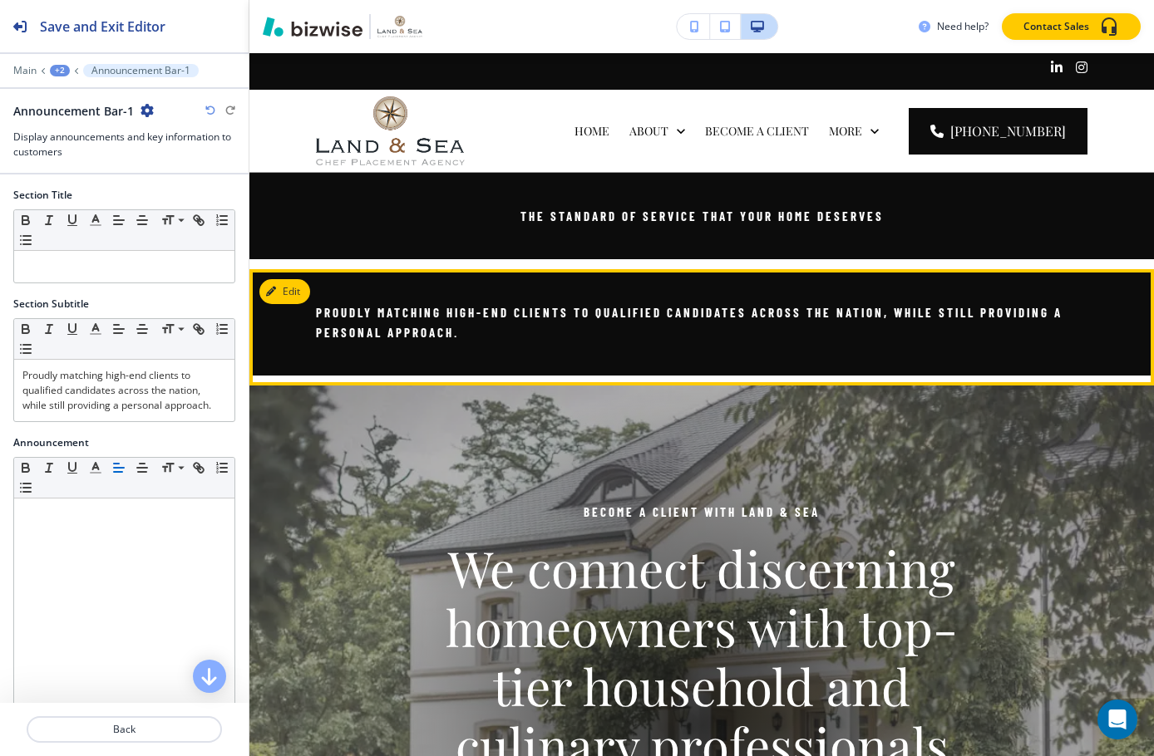
scroll to position [0, 0]
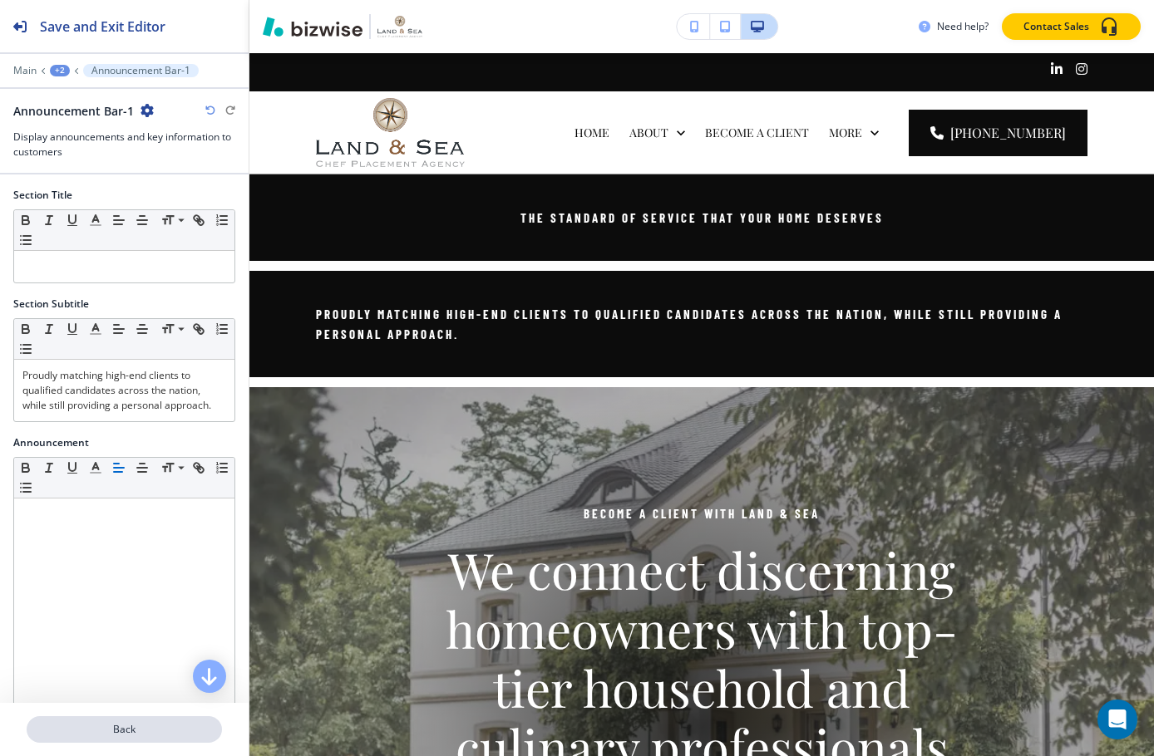
click at [130, 729] on p "Back" at bounding box center [124, 729] width 192 height 15
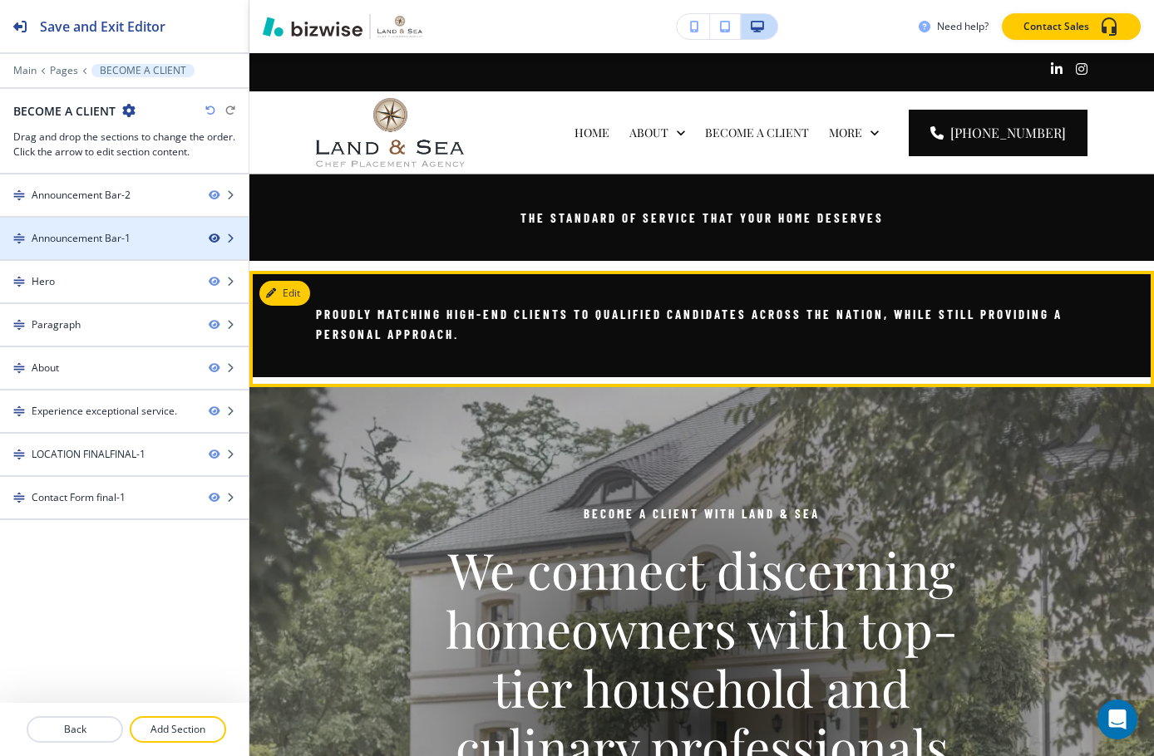
click at [214, 239] on icon "button" at bounding box center [214, 239] width 10 height 10
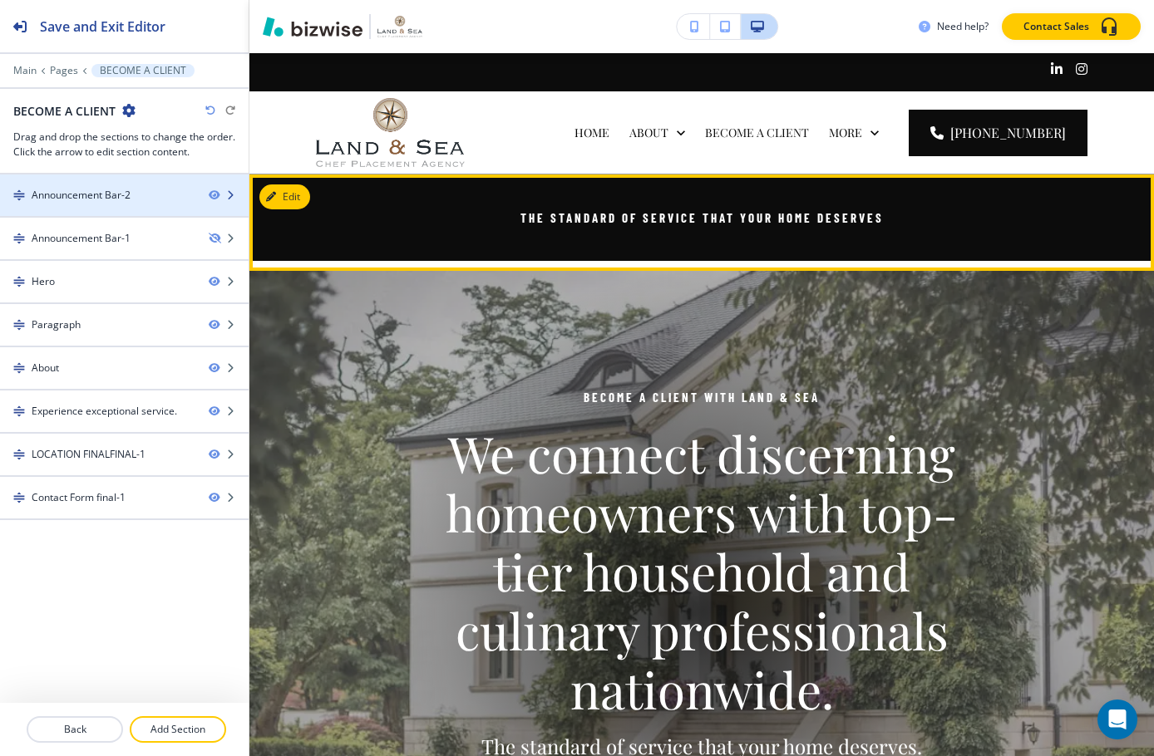
click at [143, 191] on div "Announcement Bar-2" at bounding box center [97, 195] width 195 height 15
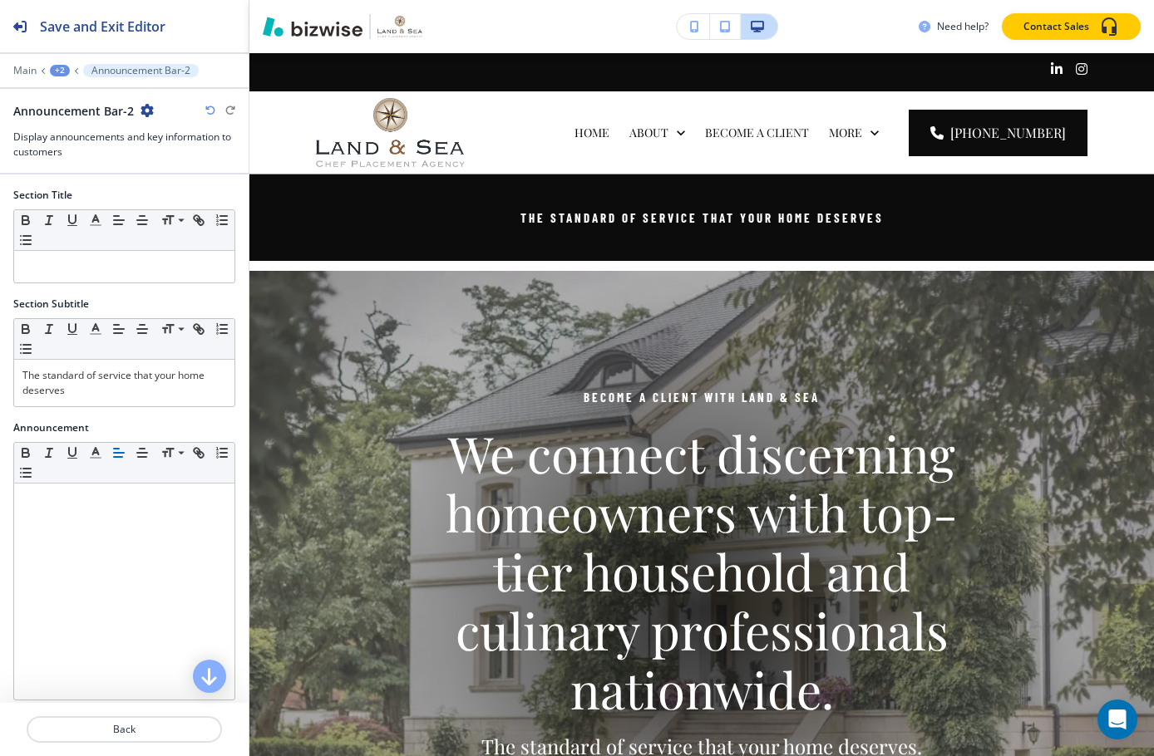
scroll to position [121, 0]
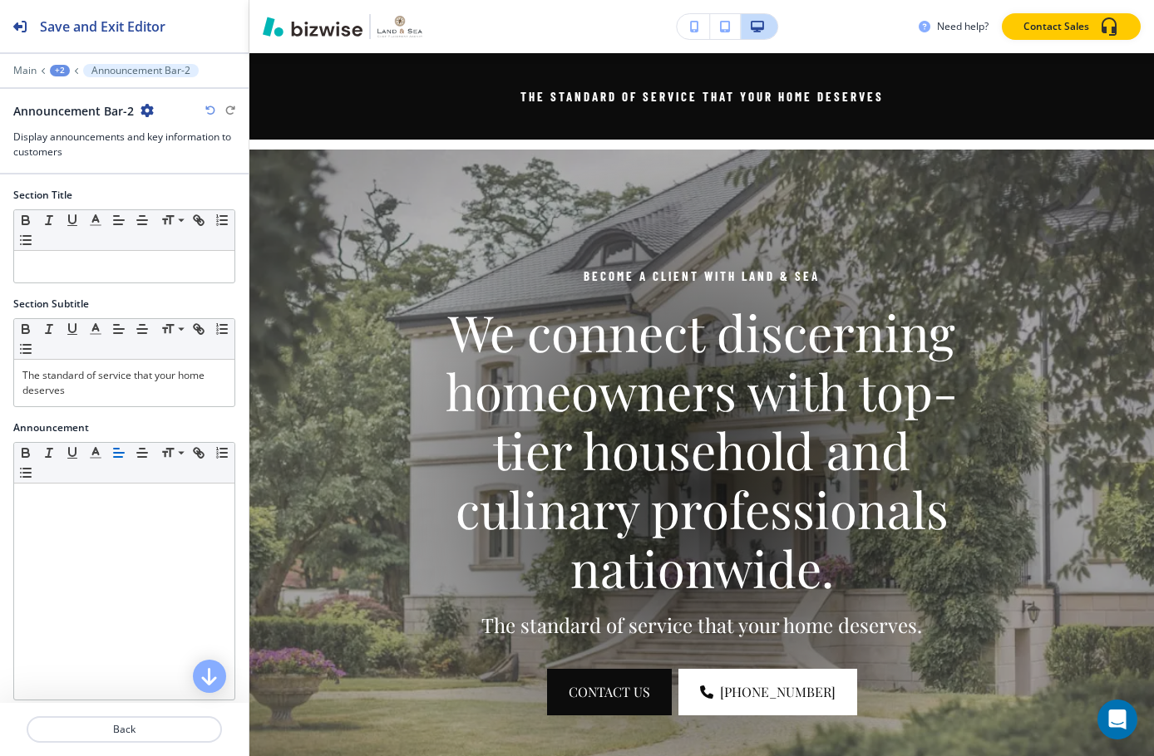
click at [149, 107] on icon "button" at bounding box center [146, 110] width 13 height 13
click at [150, 168] on p "Duplicate Section" at bounding box center [192, 168] width 85 height 15
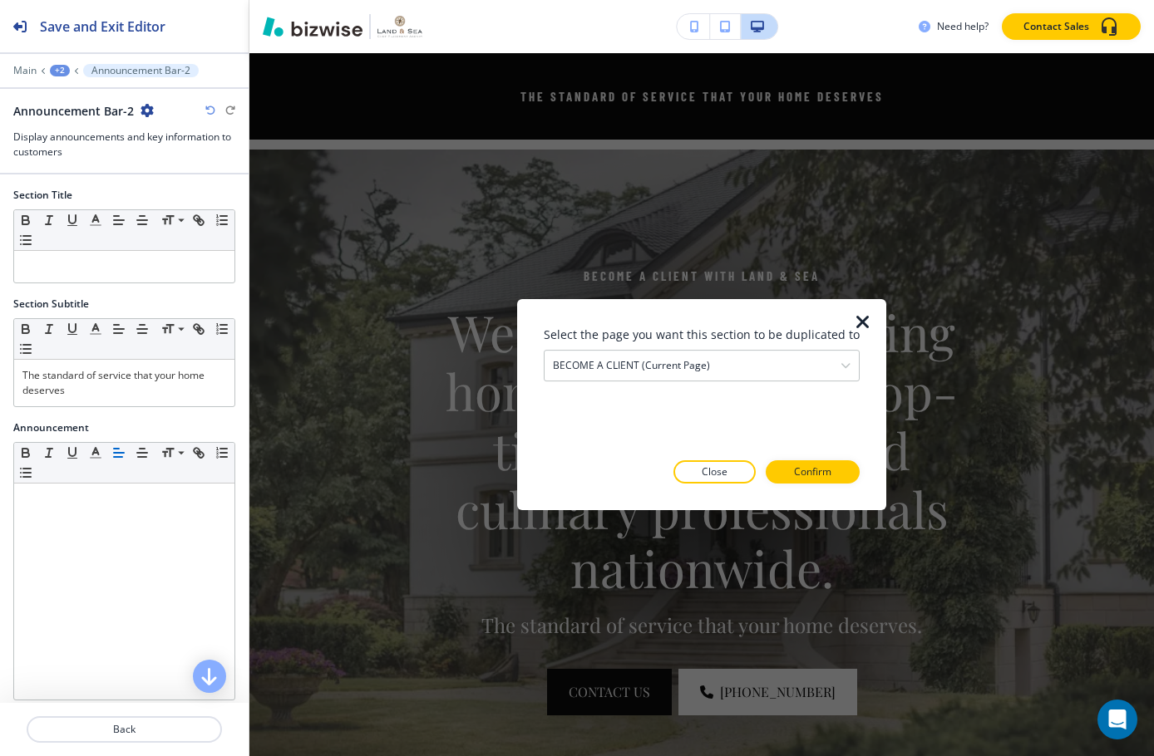
click at [726, 384] on div "Select the page you want this section to be duplicated to BECOME A CLIENT (curr…" at bounding box center [702, 405] width 316 height 158
click at [731, 372] on div "BECOME A CLIENT (current page)" at bounding box center [701, 366] width 314 height 30
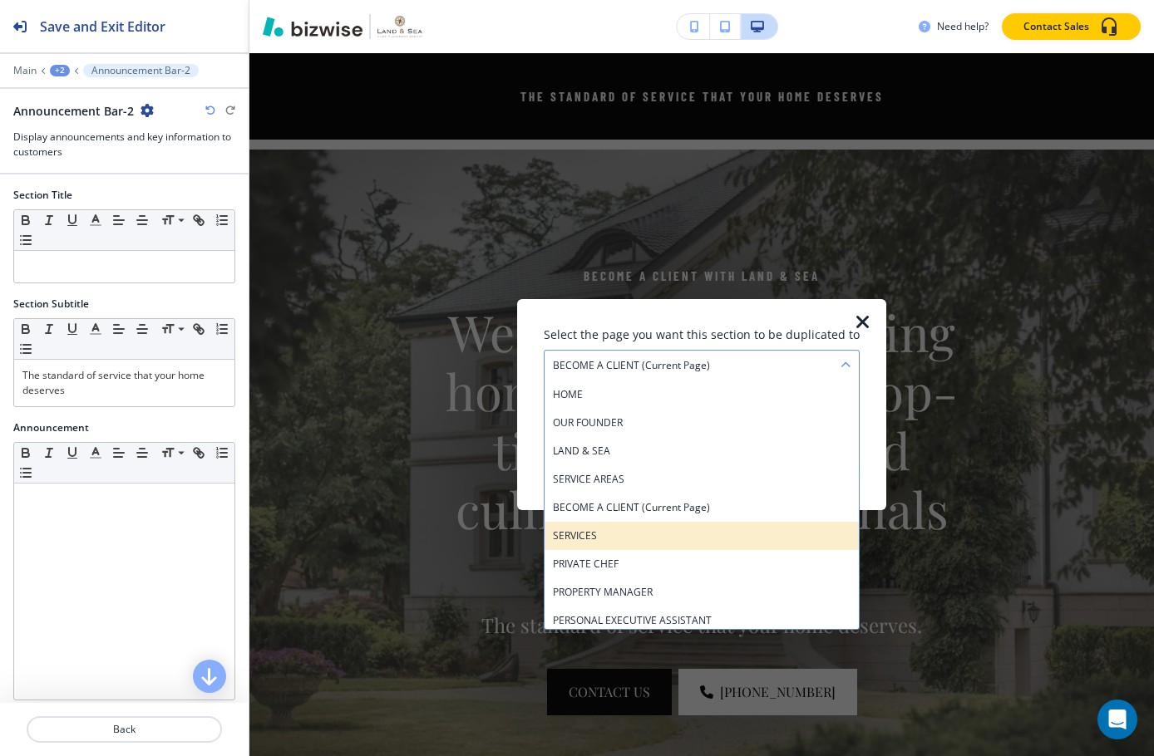
click at [639, 539] on h4 "SERVICES" at bounding box center [702, 536] width 298 height 15
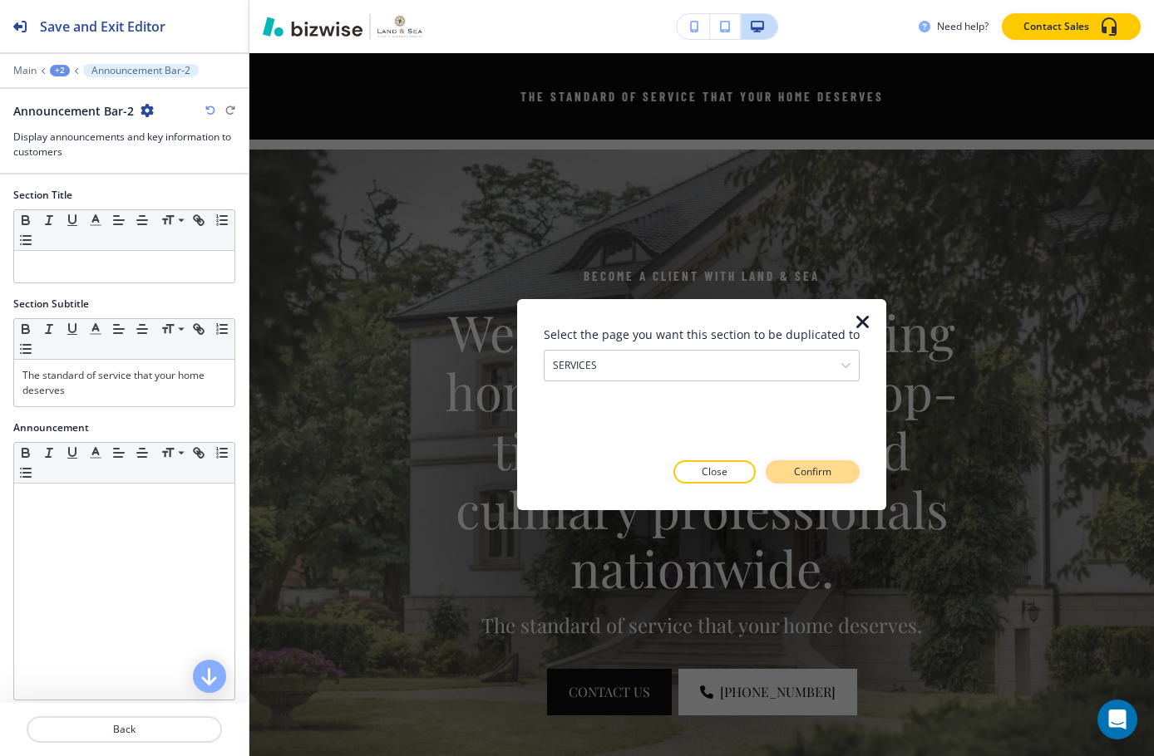
click at [812, 461] on button "Confirm" at bounding box center [813, 472] width 94 height 23
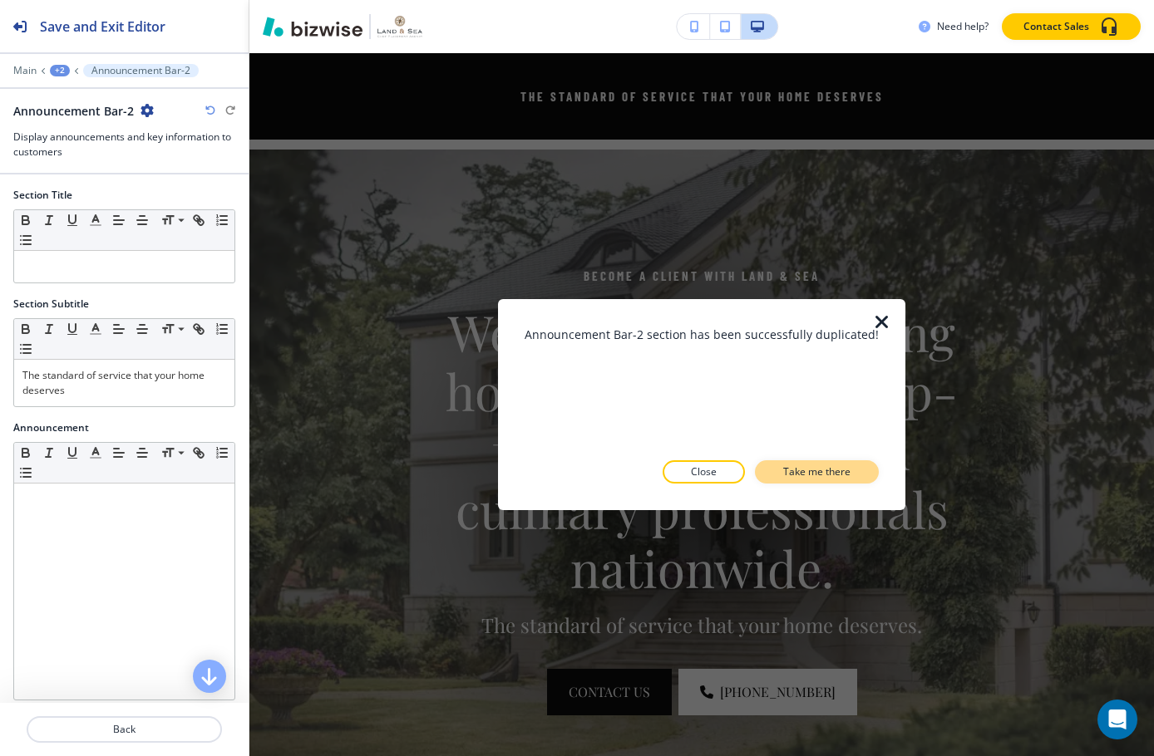
click at [799, 470] on p "Take me there" at bounding box center [816, 472] width 67 height 15
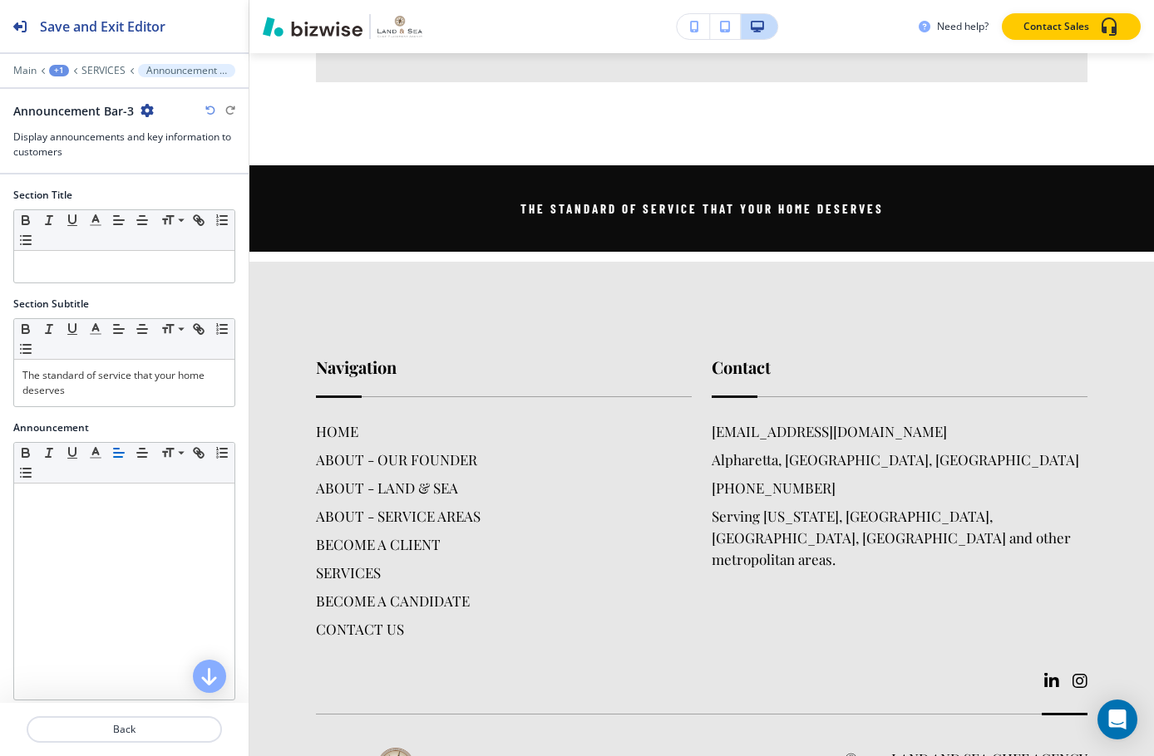
scroll to position [4512, 0]
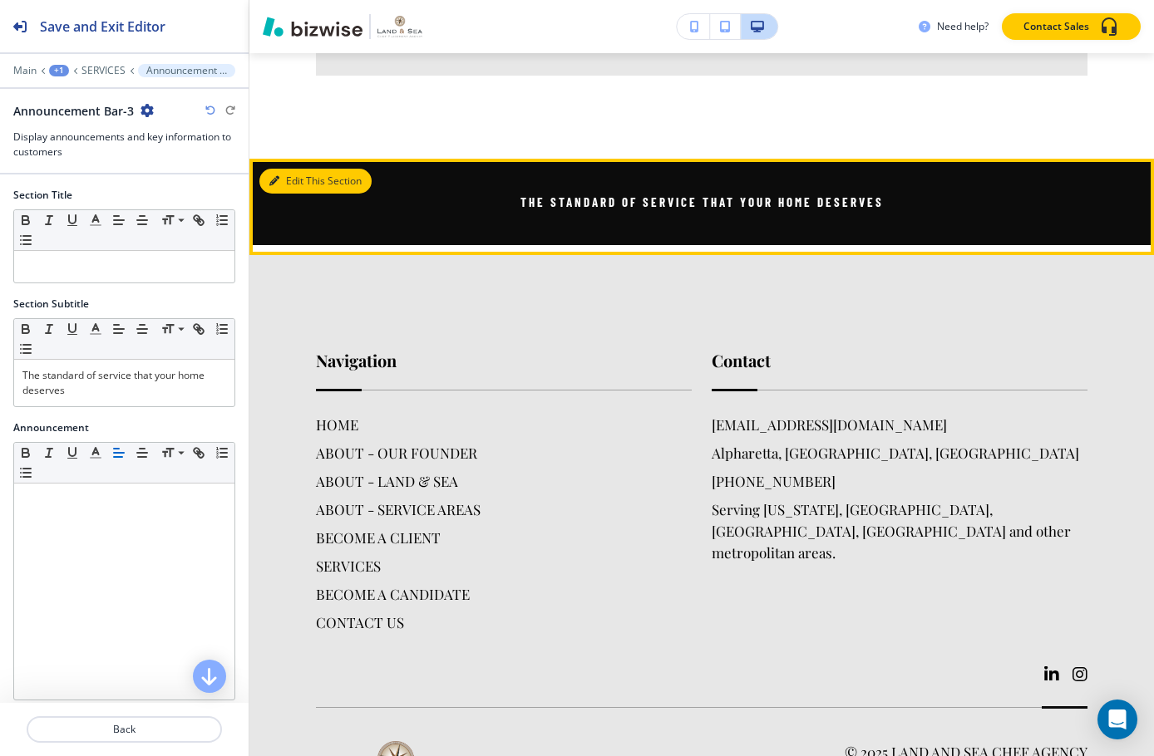
click at [271, 176] on icon "button" at bounding box center [274, 181] width 10 height 10
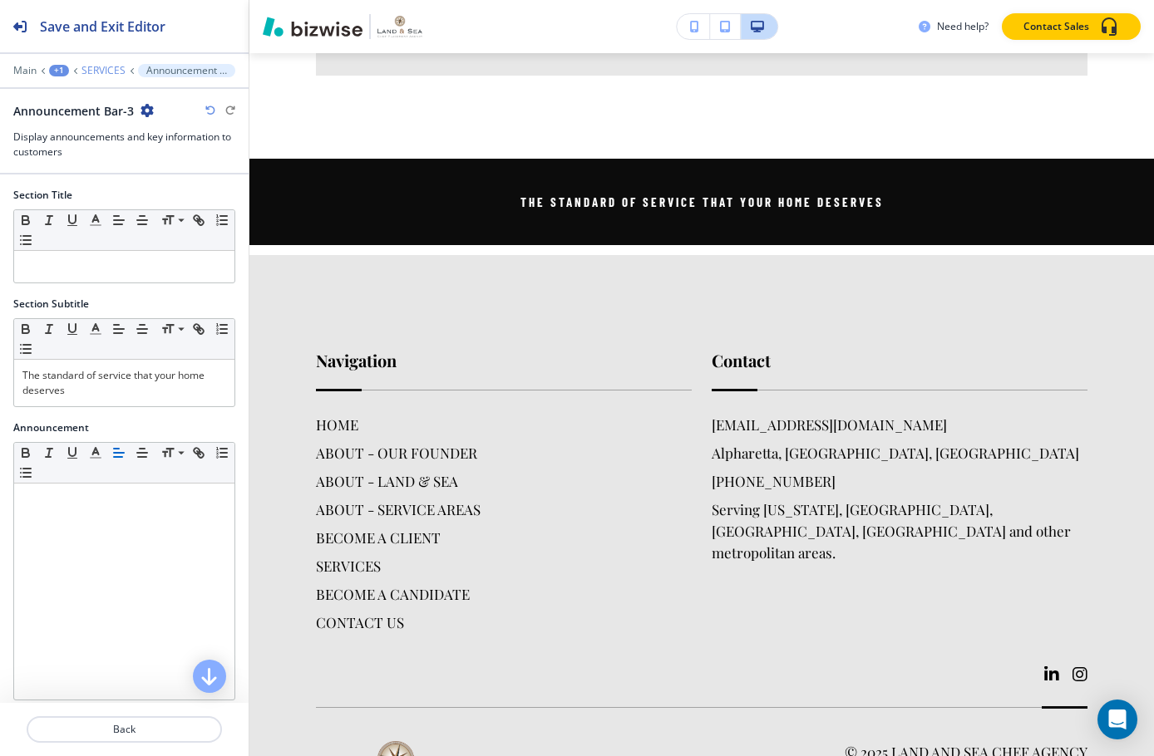
click at [97, 74] on p "SERVICES" at bounding box center [103, 71] width 44 height 12
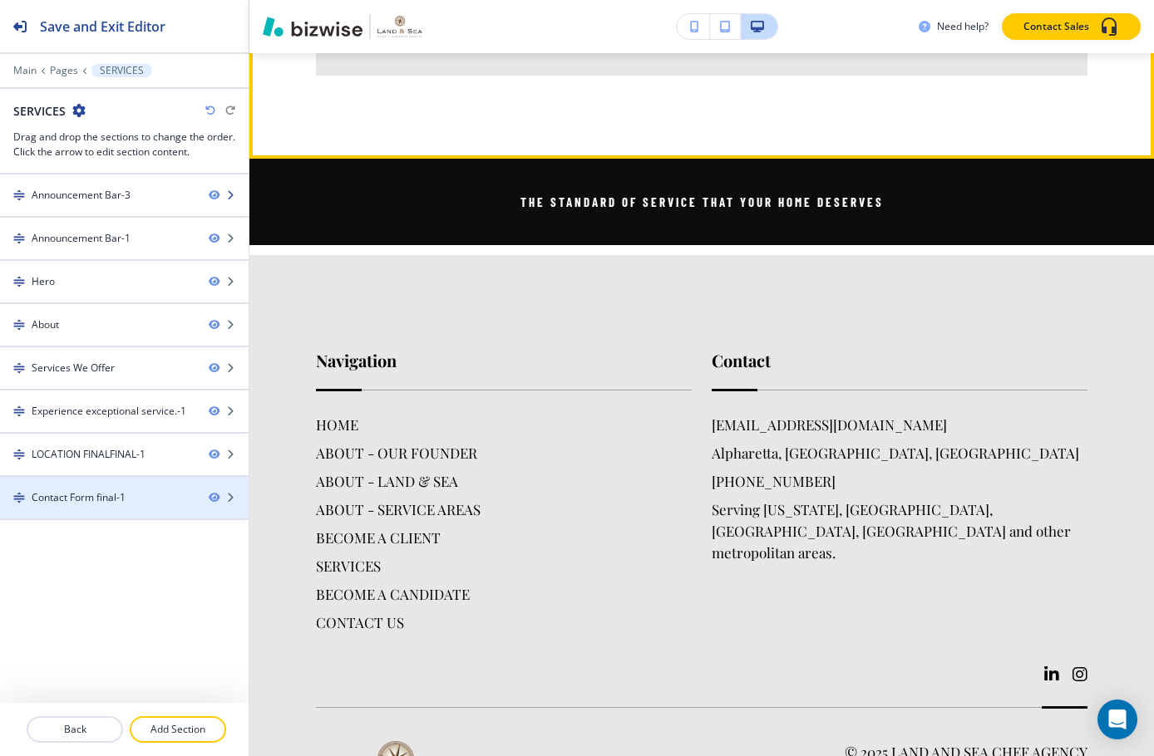
scroll to position [121, 0]
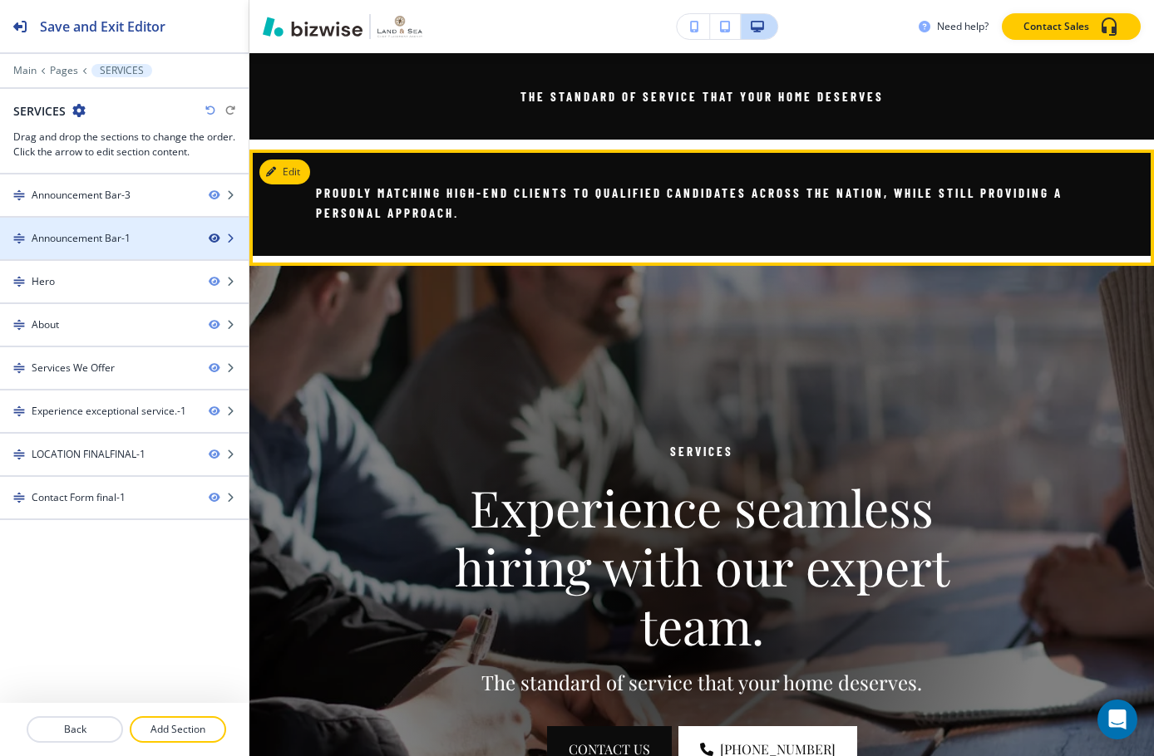
click at [219, 243] on icon "button" at bounding box center [214, 239] width 10 height 10
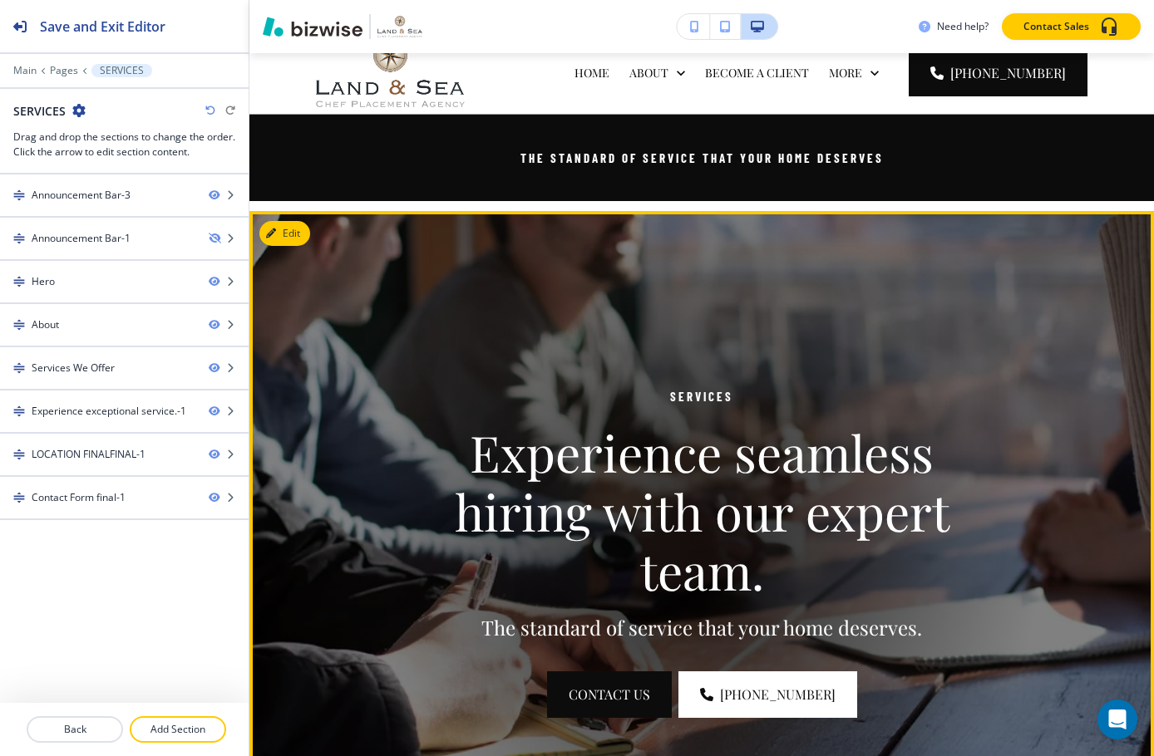
scroll to position [0, 0]
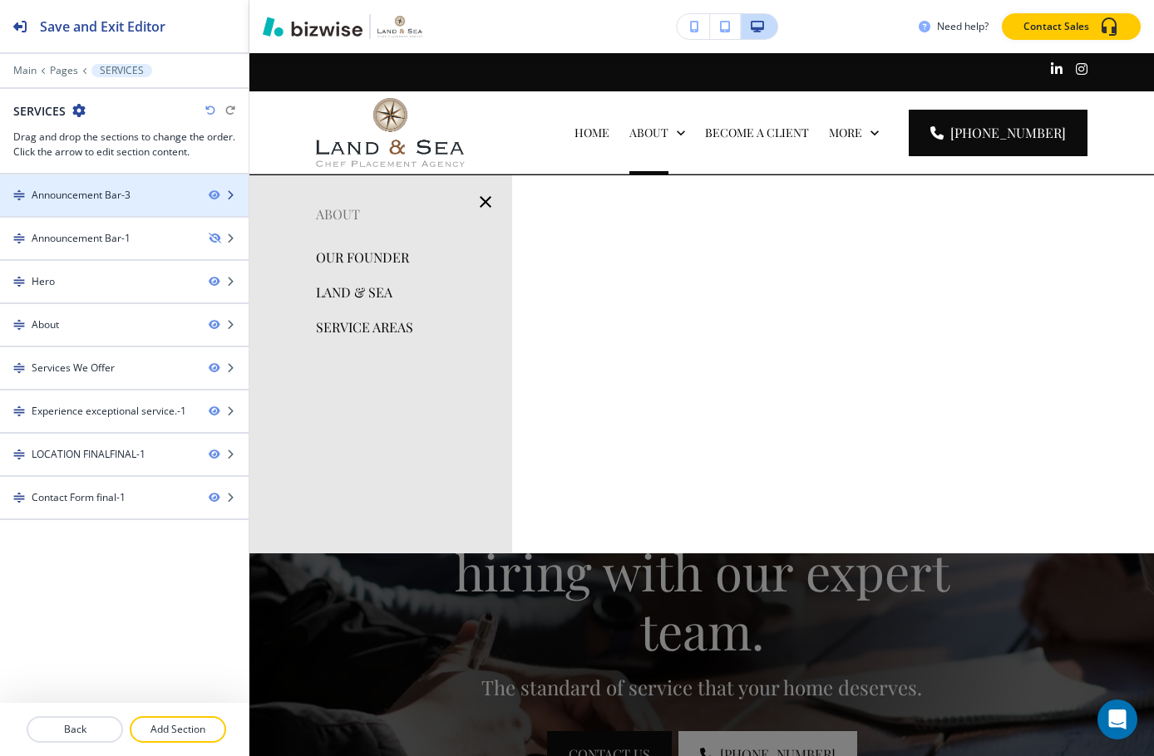
click at [121, 200] on div "Announcement Bar-3" at bounding box center [81, 195] width 99 height 15
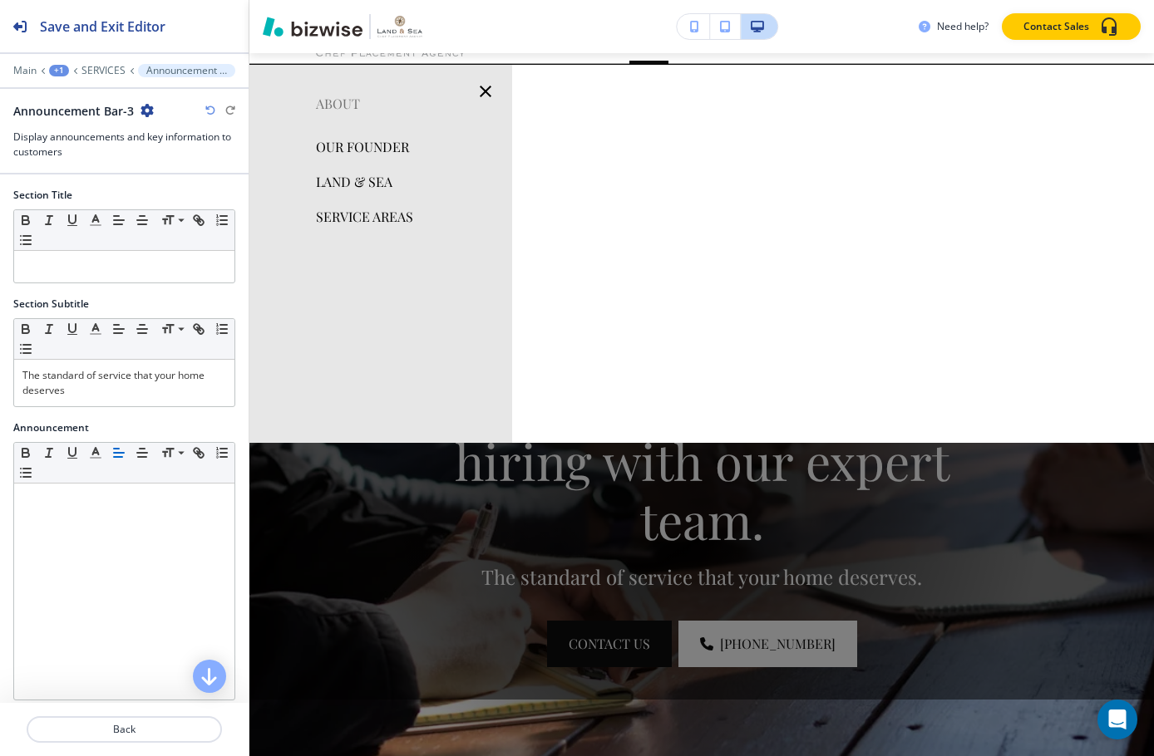
scroll to position [121, 0]
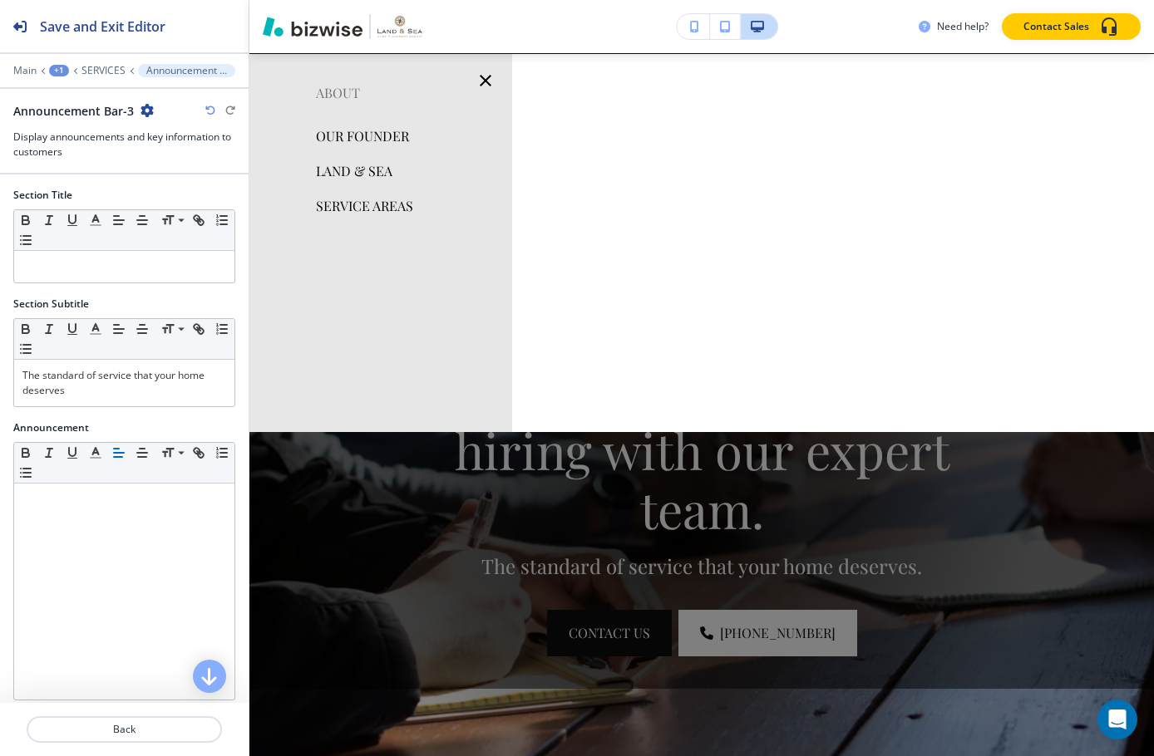
click at [143, 111] on icon "button" at bounding box center [146, 110] width 13 height 13
click at [214, 175] on p "Duplicate Section" at bounding box center [192, 168] width 85 height 15
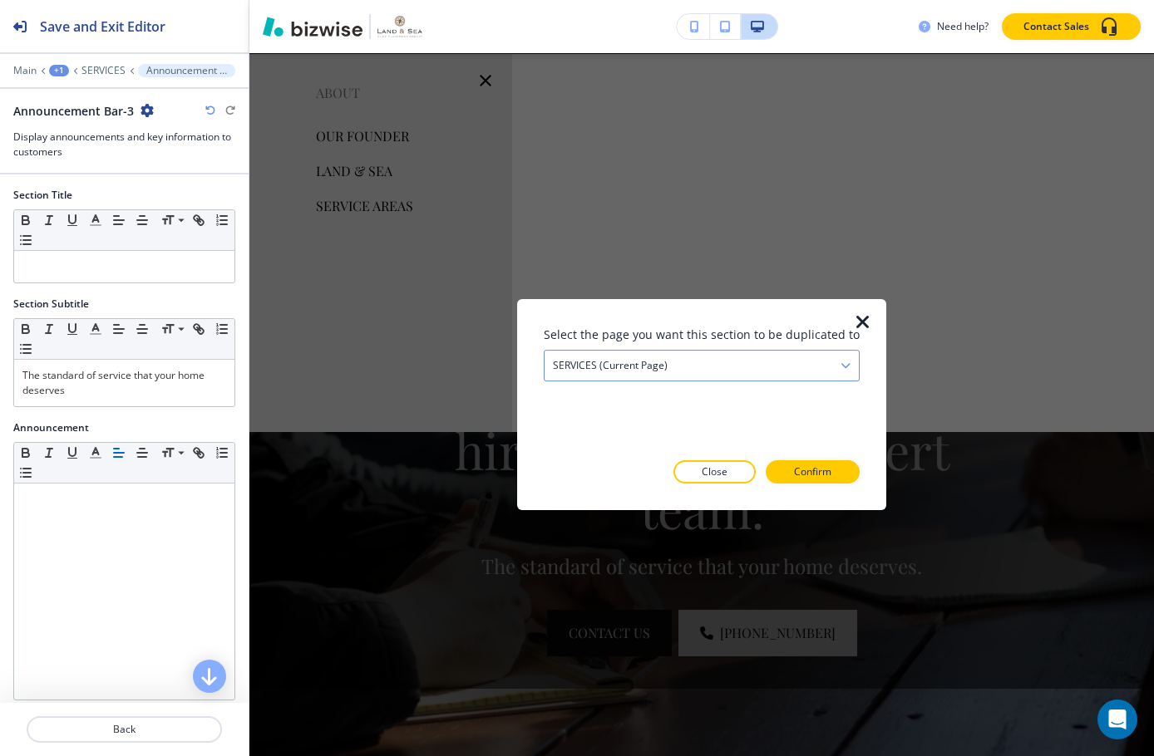
click at [714, 378] on div "SERVICES (current page)" at bounding box center [701, 366] width 314 height 30
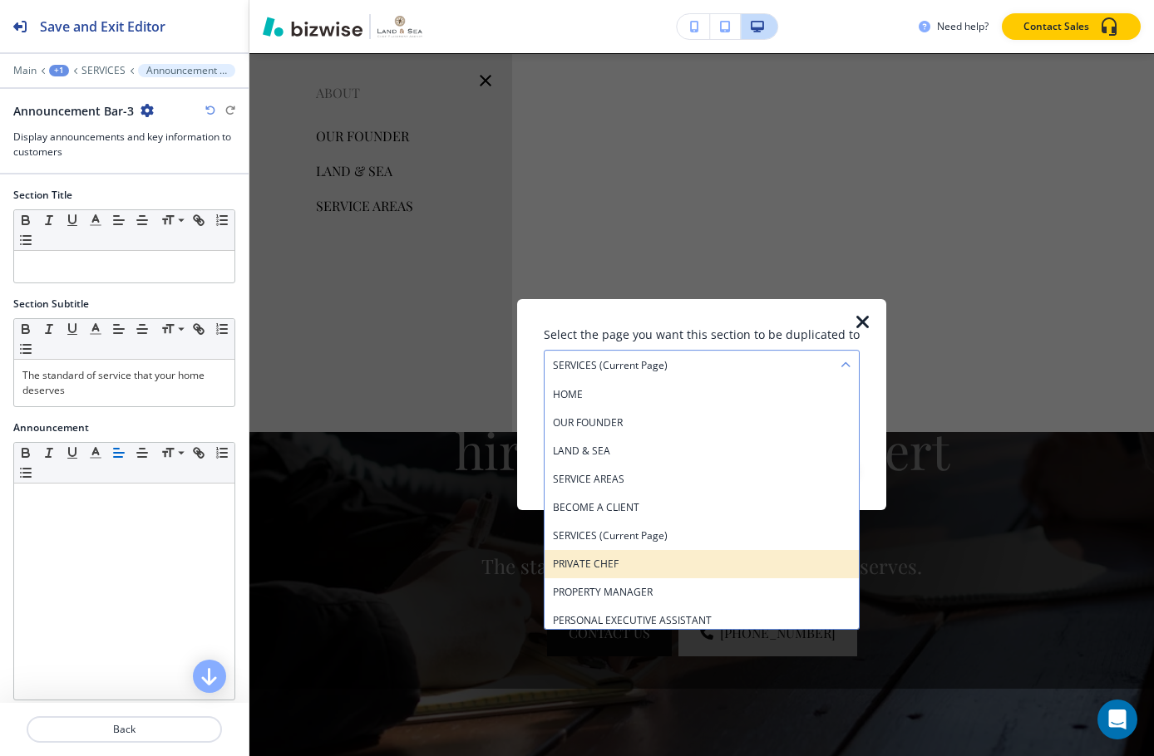
click at [655, 569] on h4 "PRIVATE CHEF" at bounding box center [702, 564] width 298 height 15
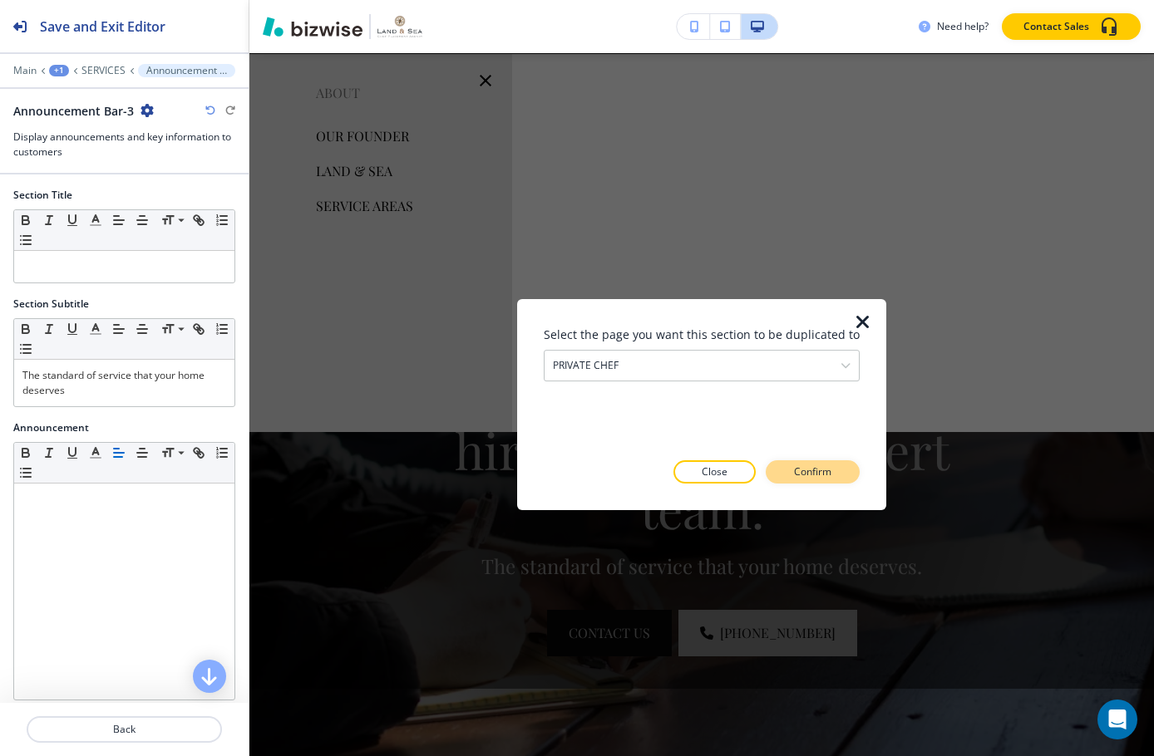
click at [828, 465] on button "Confirm" at bounding box center [813, 472] width 94 height 23
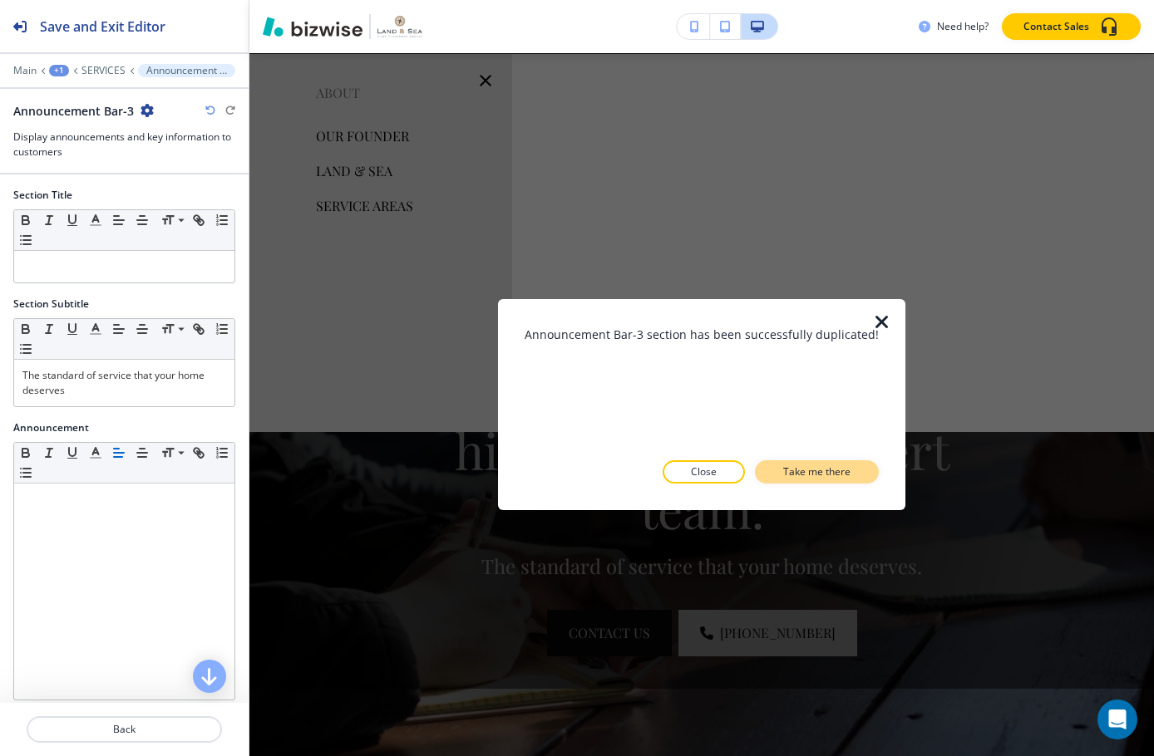
click at [797, 467] on p "Take me there" at bounding box center [816, 472] width 67 height 15
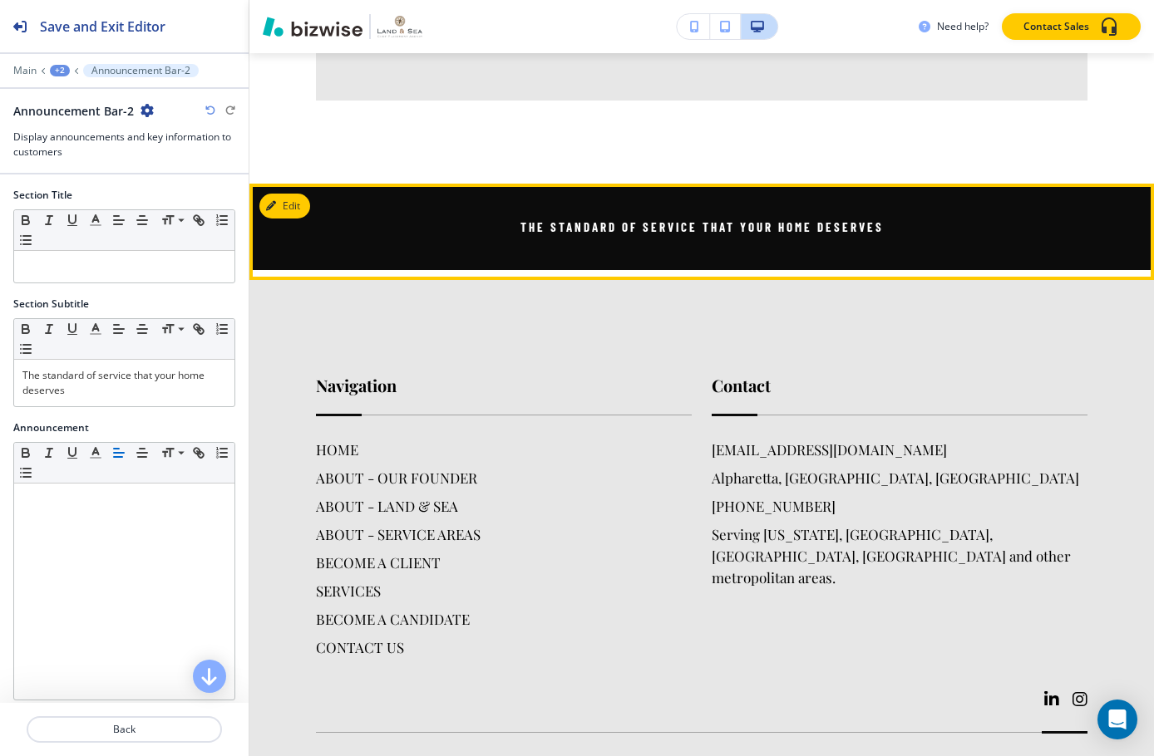
scroll to position [3898, 0]
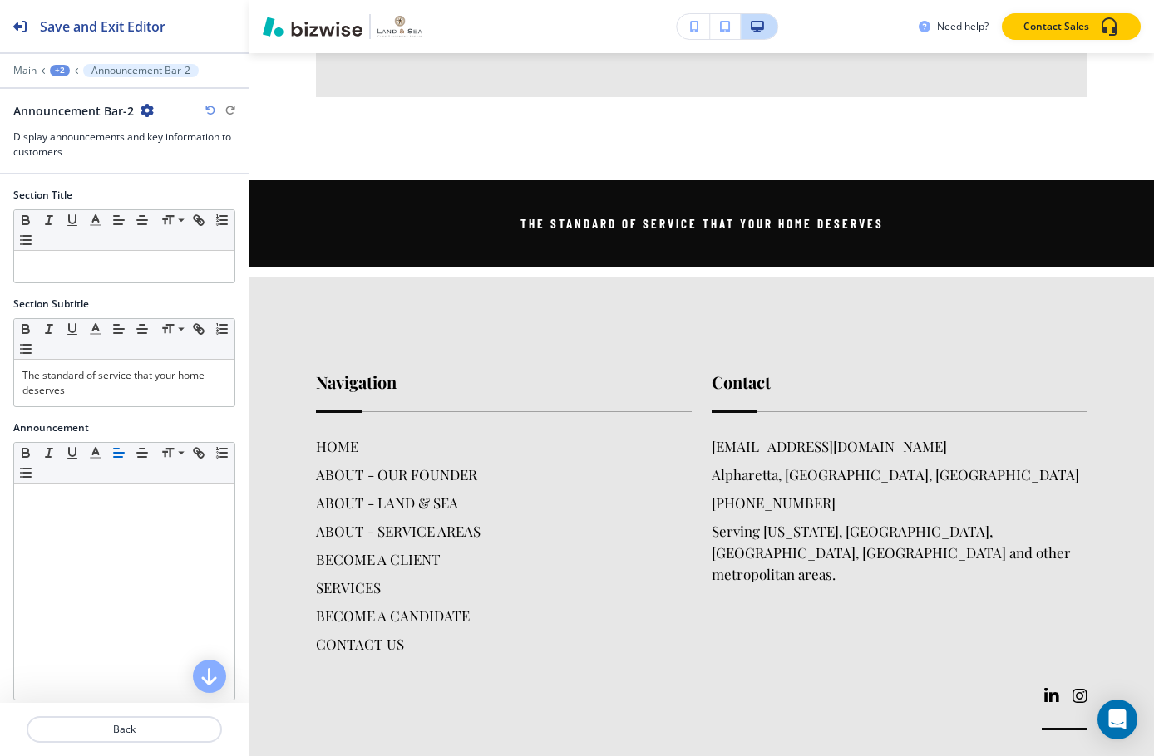
click at [56, 62] on div at bounding box center [124, 59] width 249 height 10
click at [59, 71] on div "+2" at bounding box center [60, 71] width 20 height 12
click at [119, 135] on button "PRIVATE CHEF" at bounding box center [103, 127] width 106 height 30
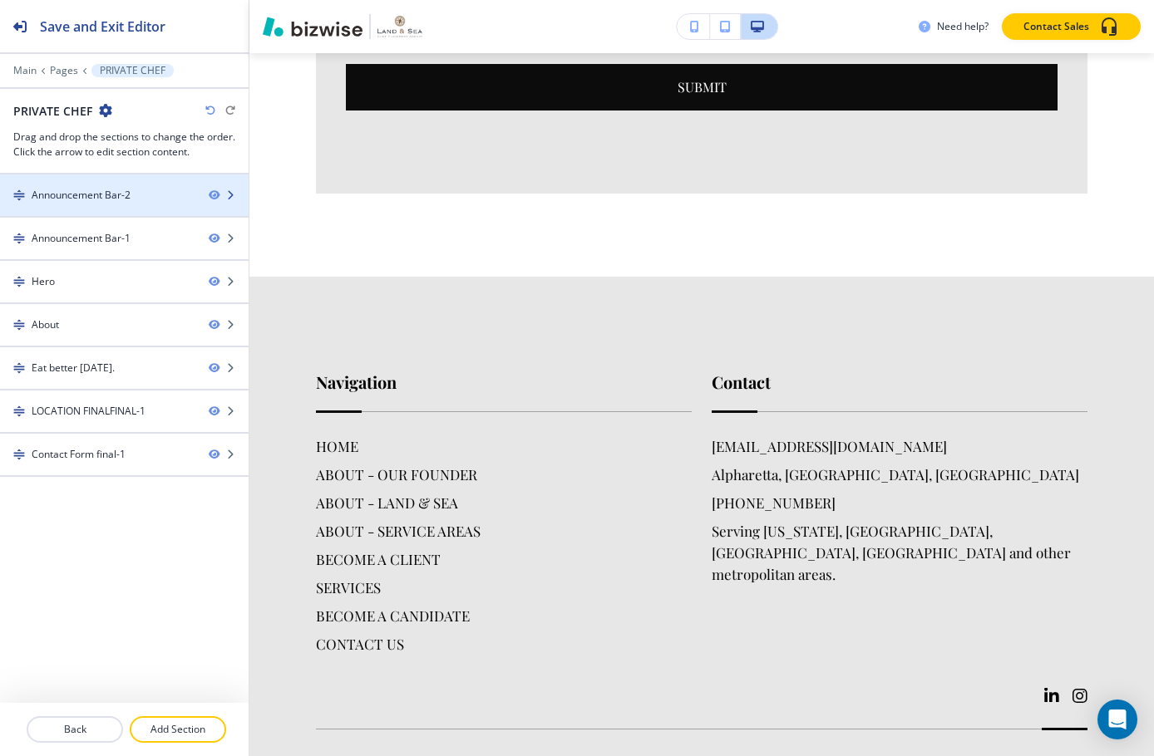
scroll to position [121, 0]
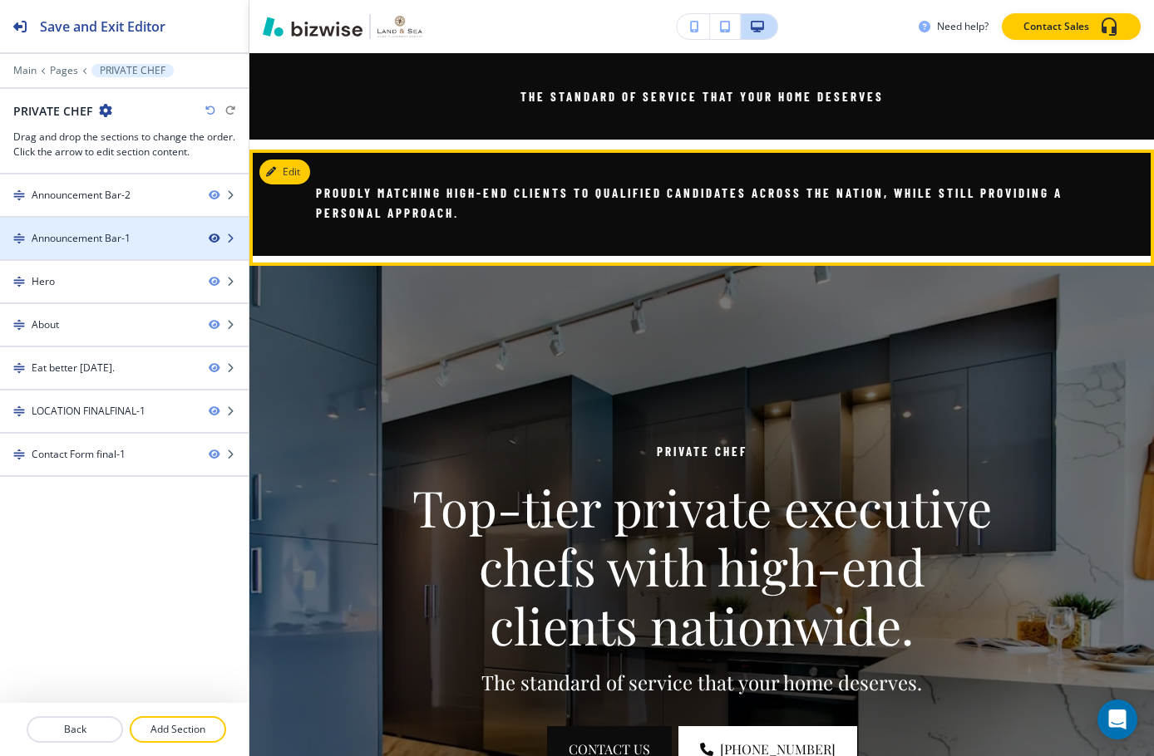
click at [212, 234] on icon "button" at bounding box center [214, 239] width 10 height 10
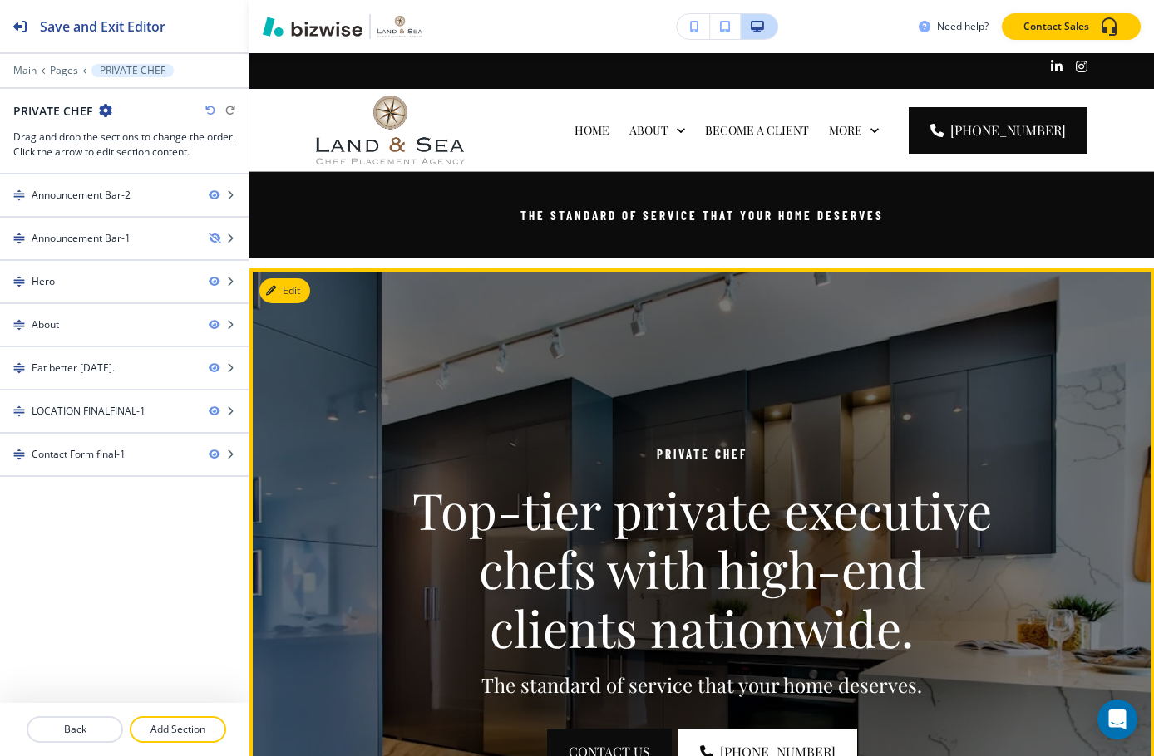
scroll to position [0, 0]
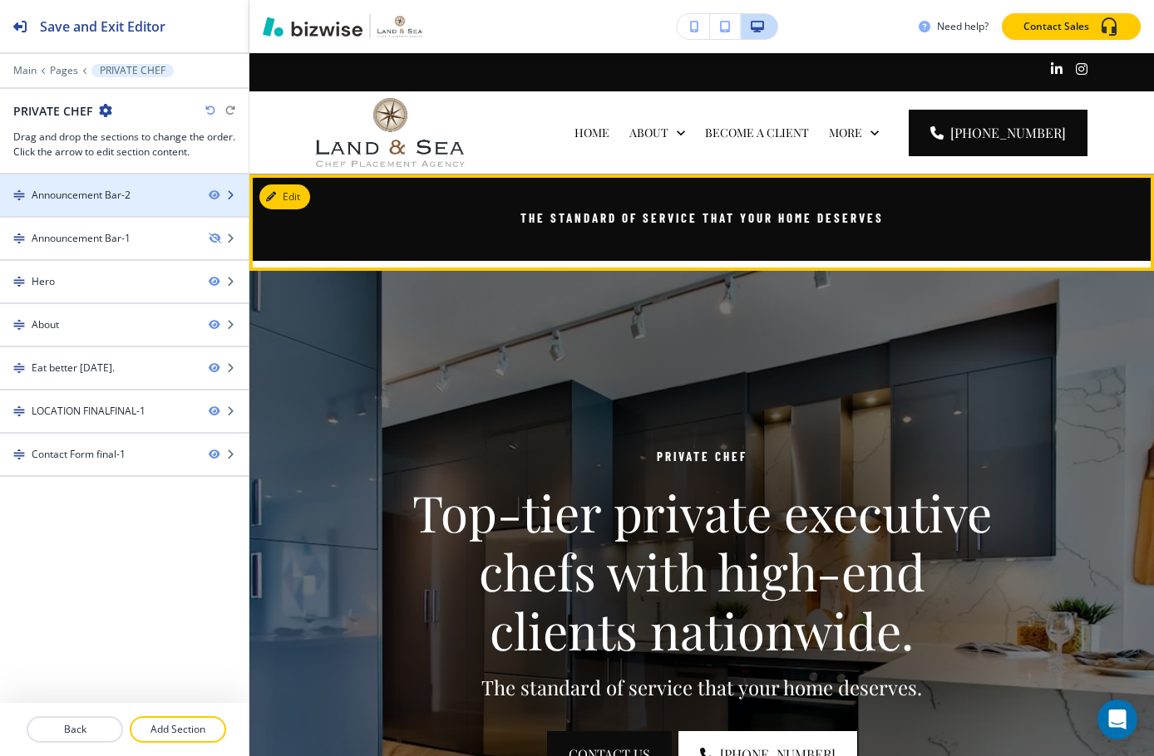
click at [120, 188] on div "Announcement Bar-2" at bounding box center [81, 195] width 99 height 15
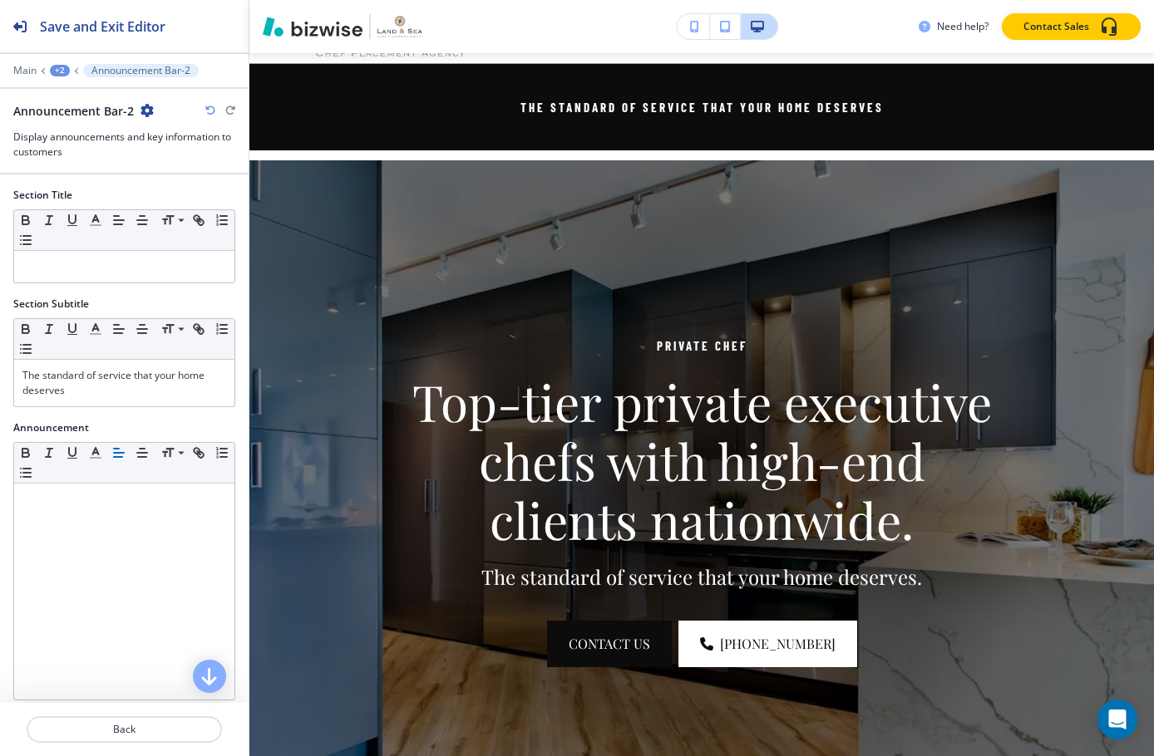
scroll to position [121, 0]
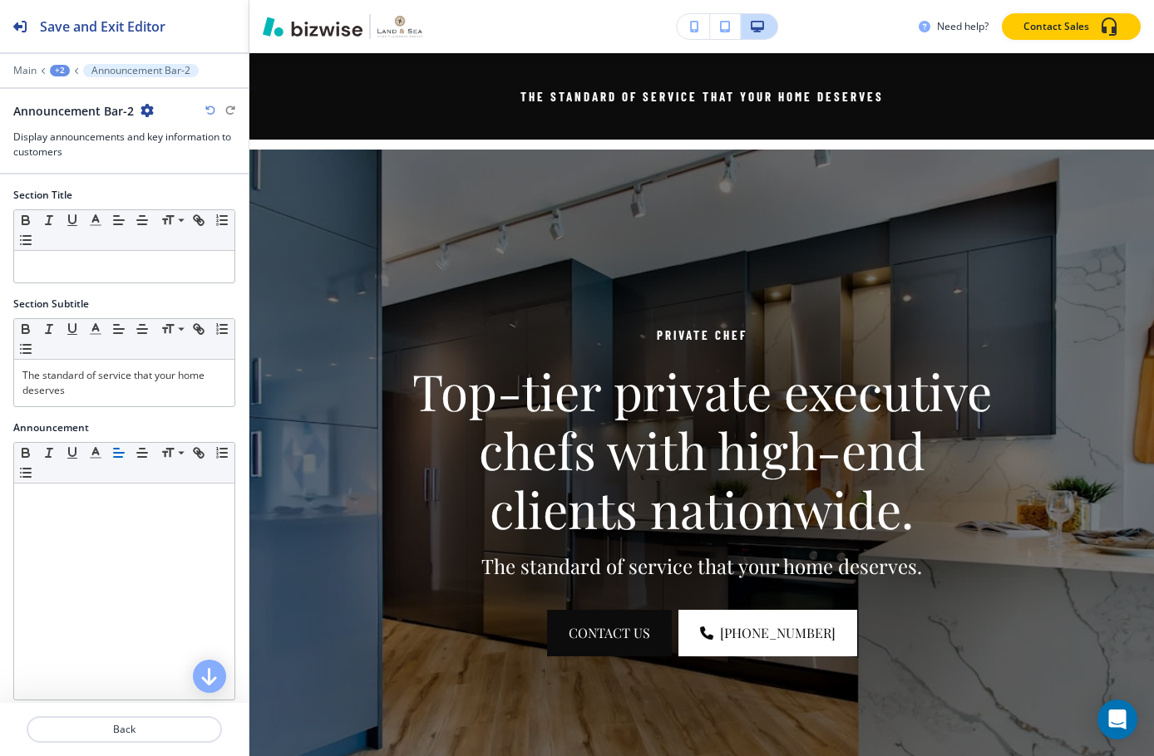
click at [140, 104] on icon "button" at bounding box center [146, 110] width 13 height 13
click at [171, 174] on p "Duplicate Section" at bounding box center [192, 168] width 85 height 15
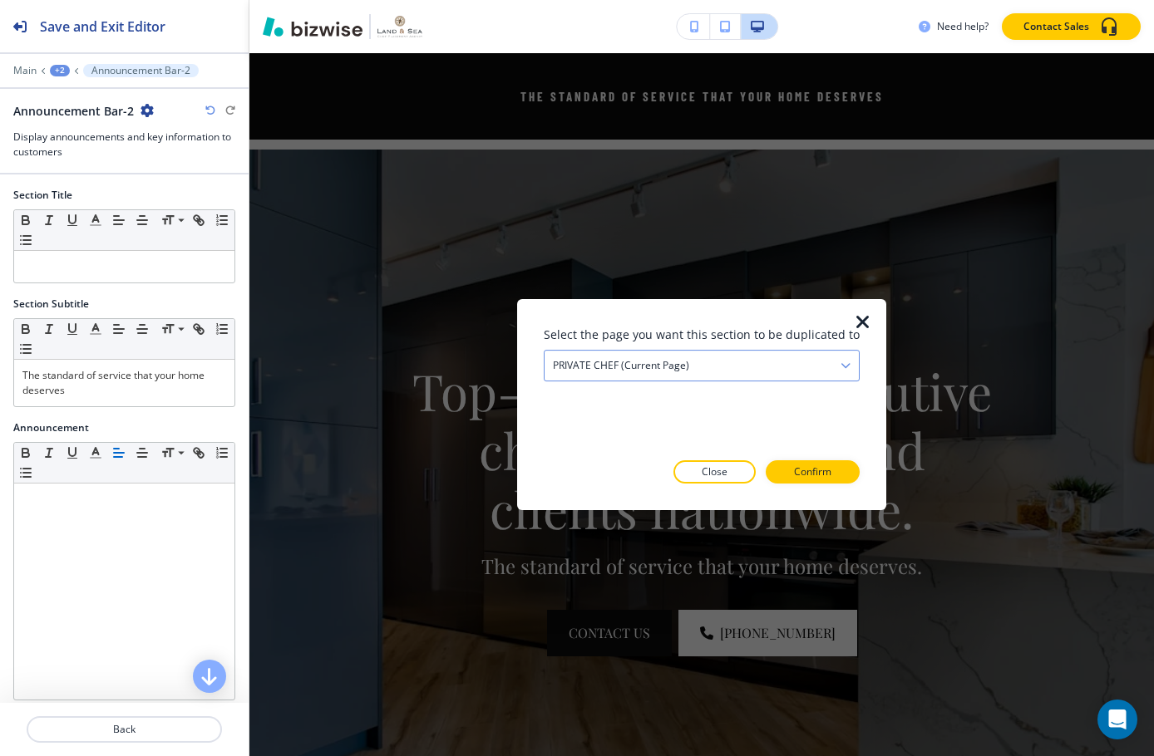
click at [789, 362] on div "PRIVATE CHEF (current page)" at bounding box center [701, 366] width 314 height 30
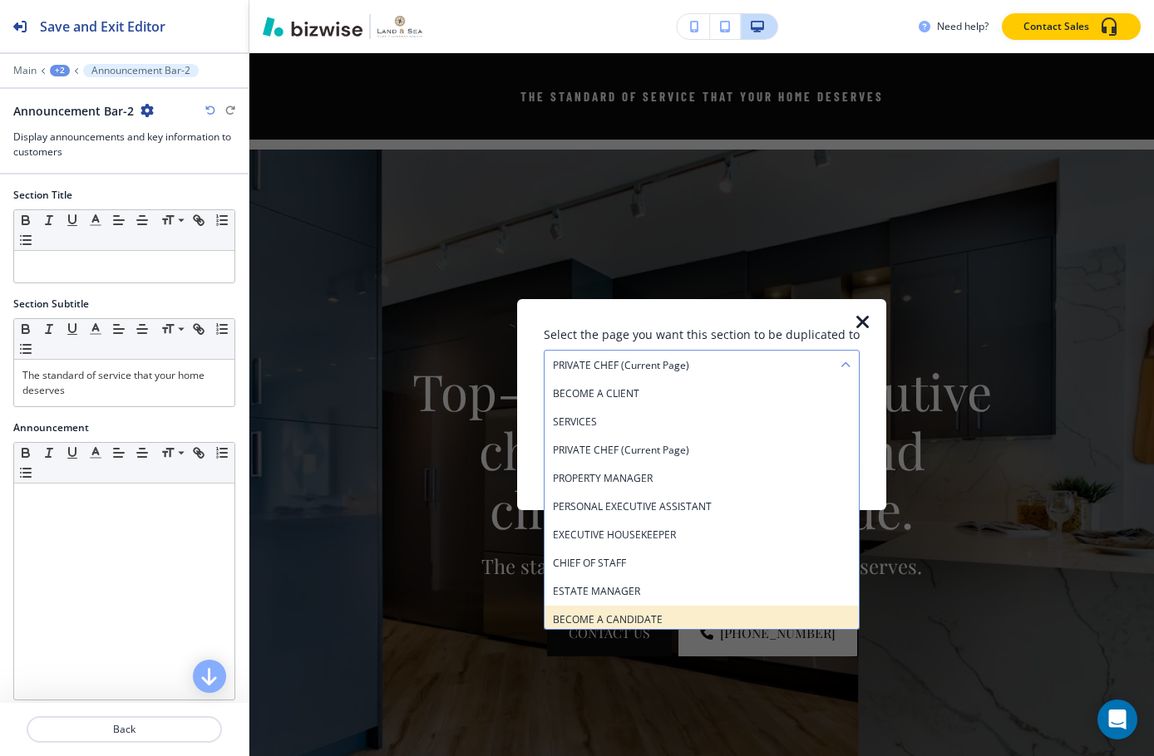
scroll to position [175, 0]
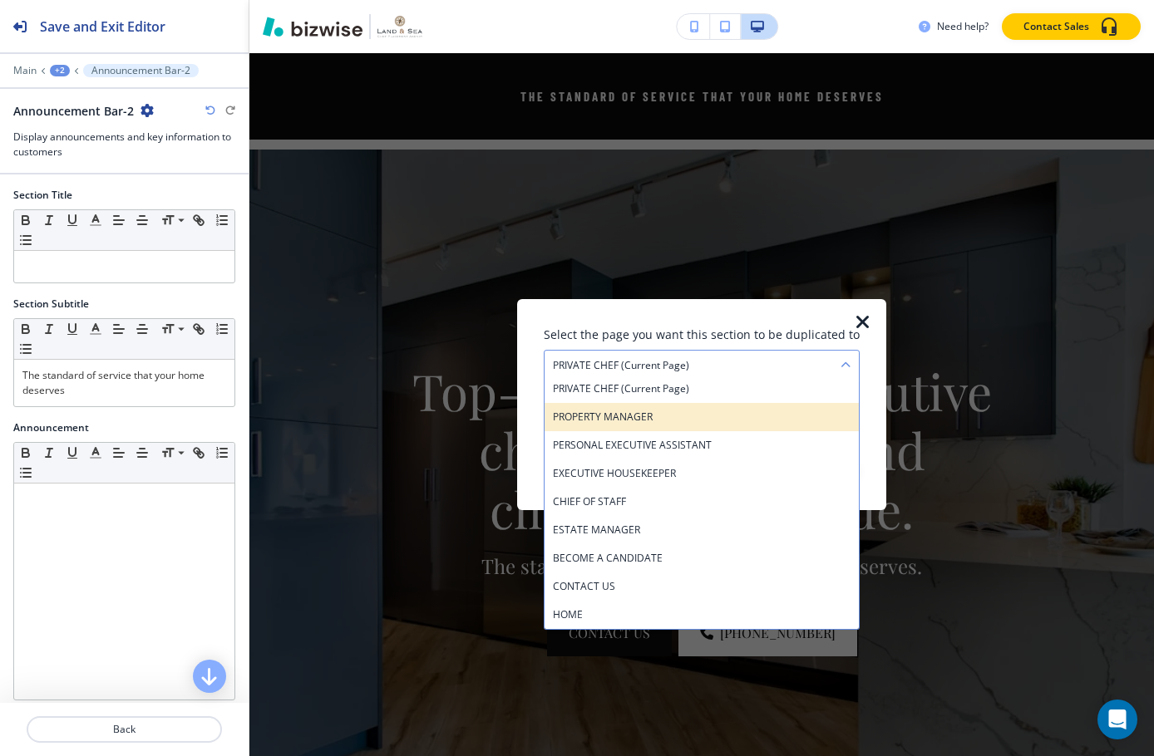
click at [670, 418] on h4 "PROPERTY MANAGER" at bounding box center [702, 417] width 298 height 15
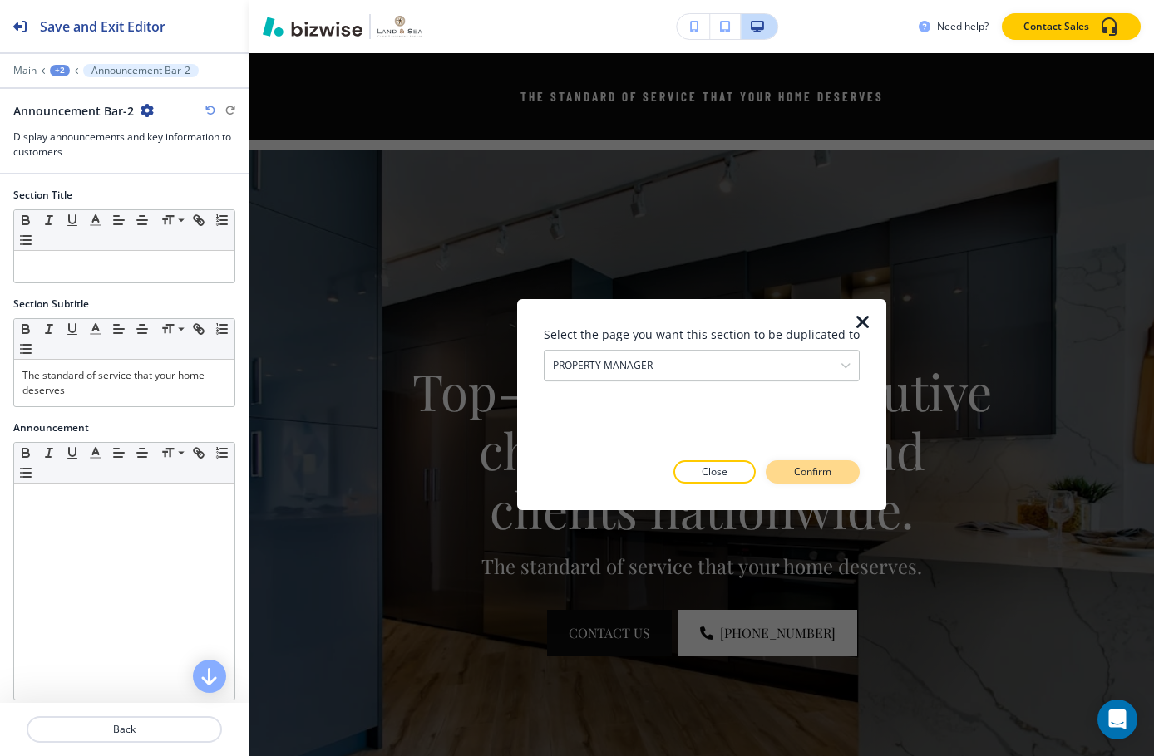
click at [797, 467] on p "Confirm" at bounding box center [812, 472] width 37 height 15
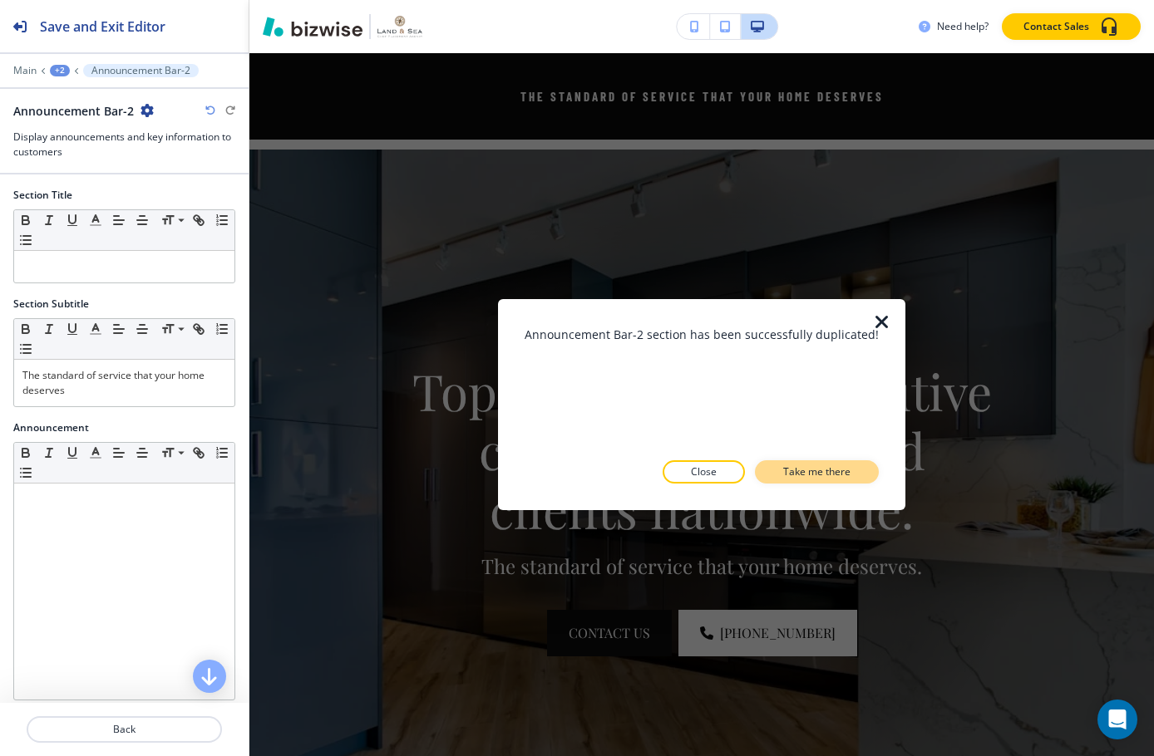
click at [811, 468] on p "Take me there" at bounding box center [816, 472] width 67 height 15
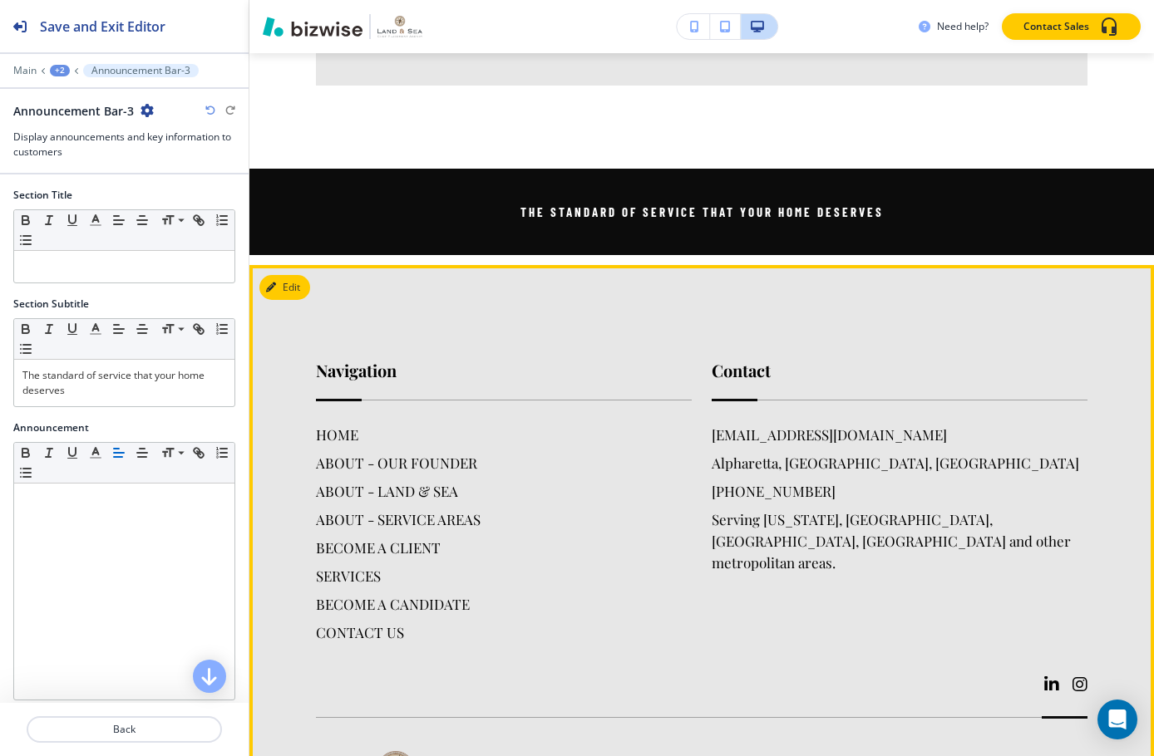
scroll to position [4631, 0]
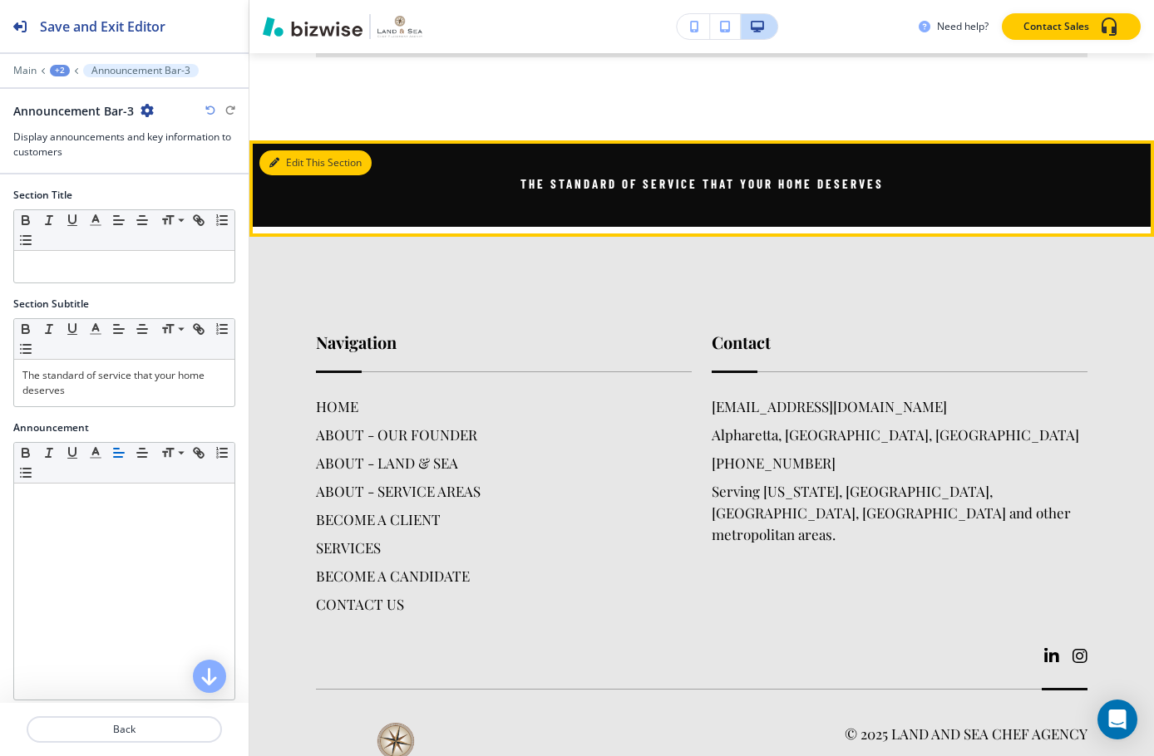
click at [292, 150] on button "Edit This Section" at bounding box center [315, 162] width 112 height 25
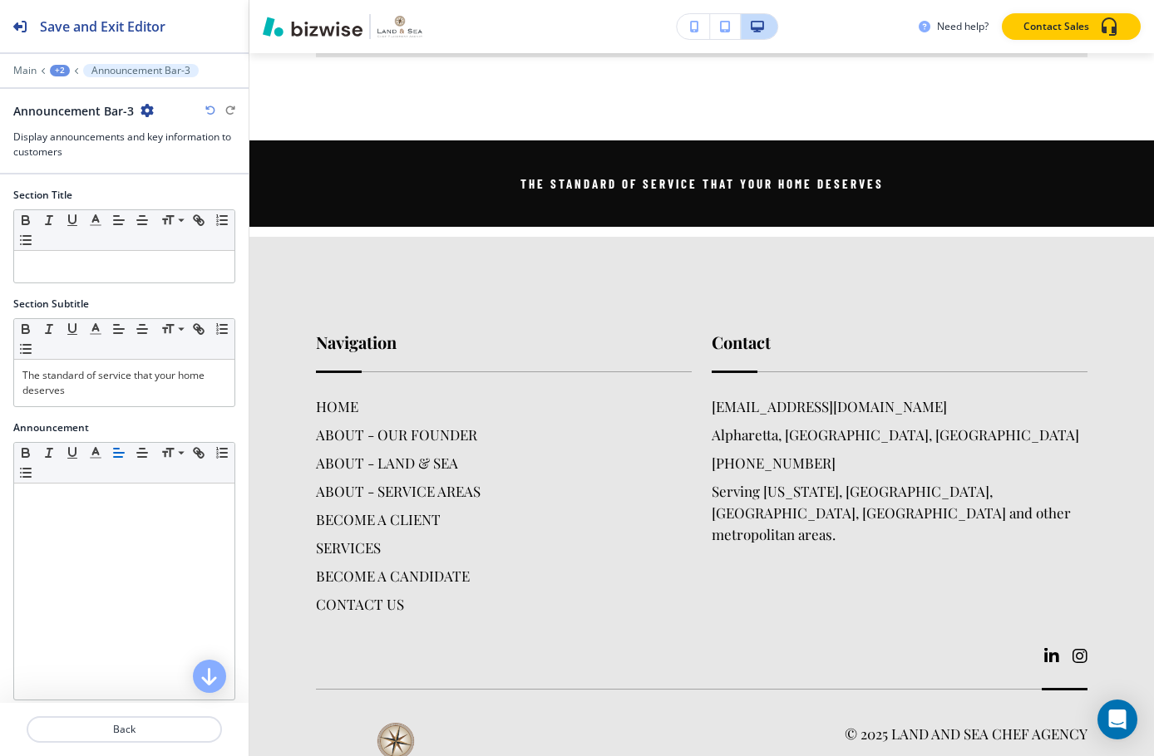
click at [57, 67] on div "+2" at bounding box center [60, 71] width 20 height 12
click at [126, 127] on p "PROPERTY MANAGER" at bounding box center [103, 127] width 85 height 15
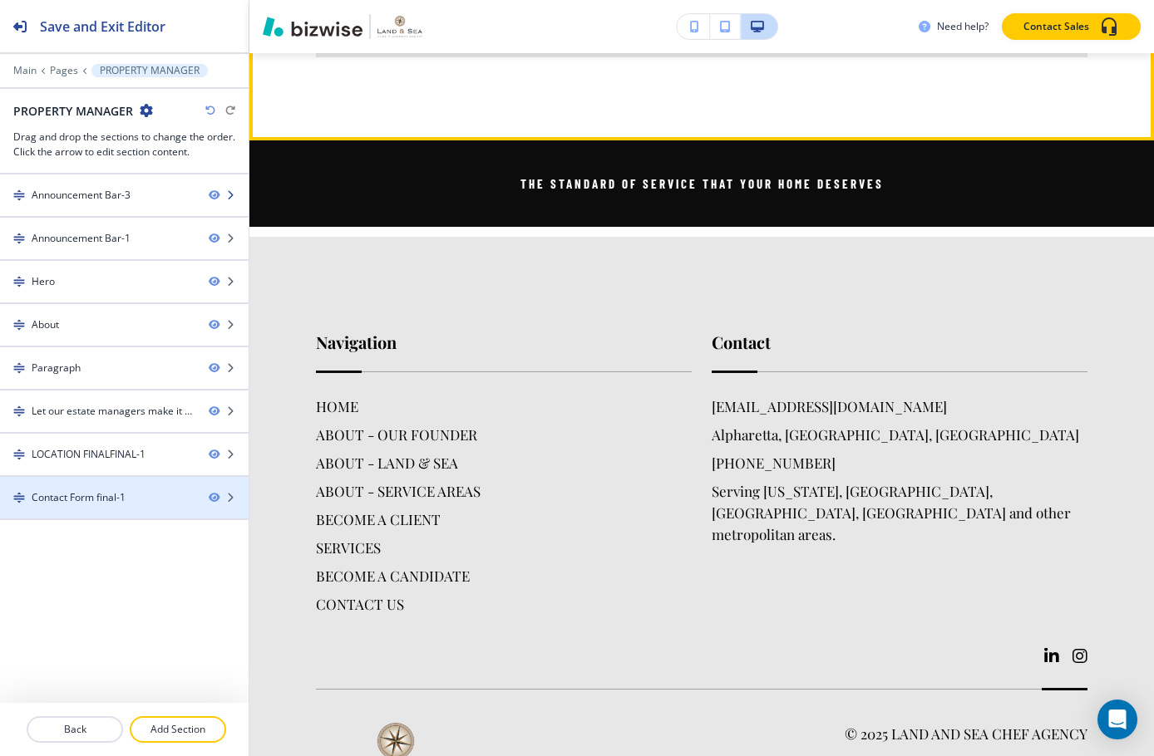
scroll to position [121, 0]
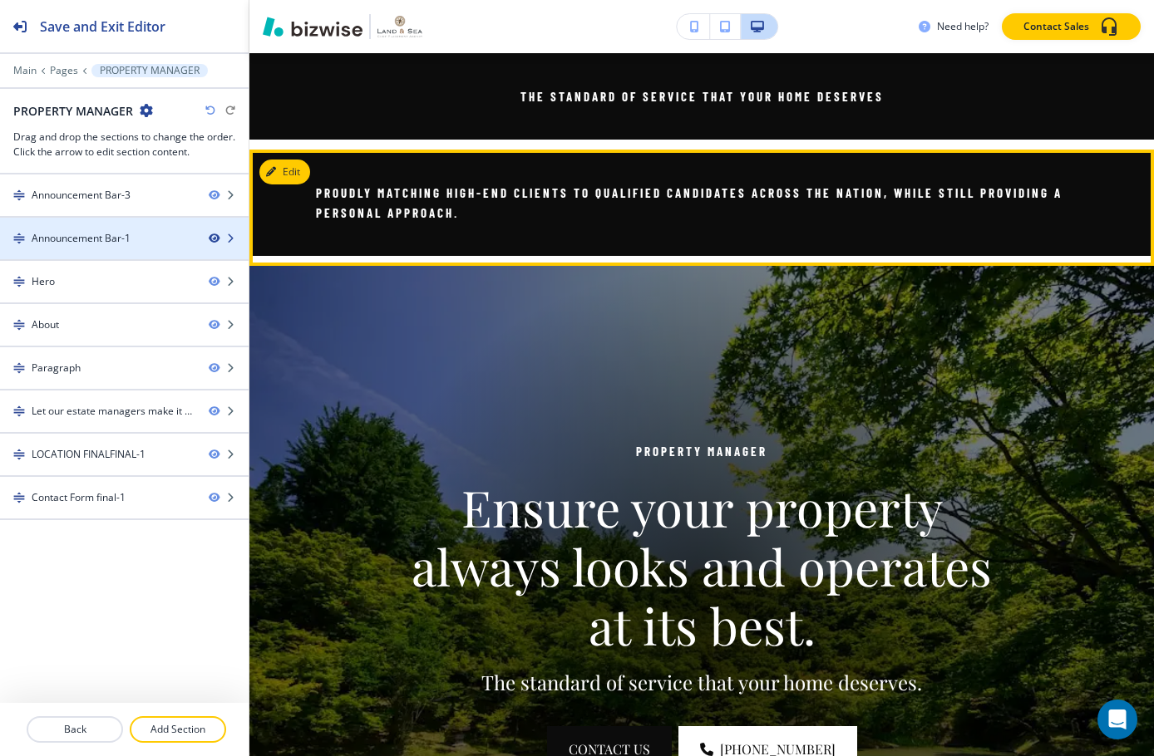
click at [213, 239] on icon "button" at bounding box center [214, 239] width 10 height 10
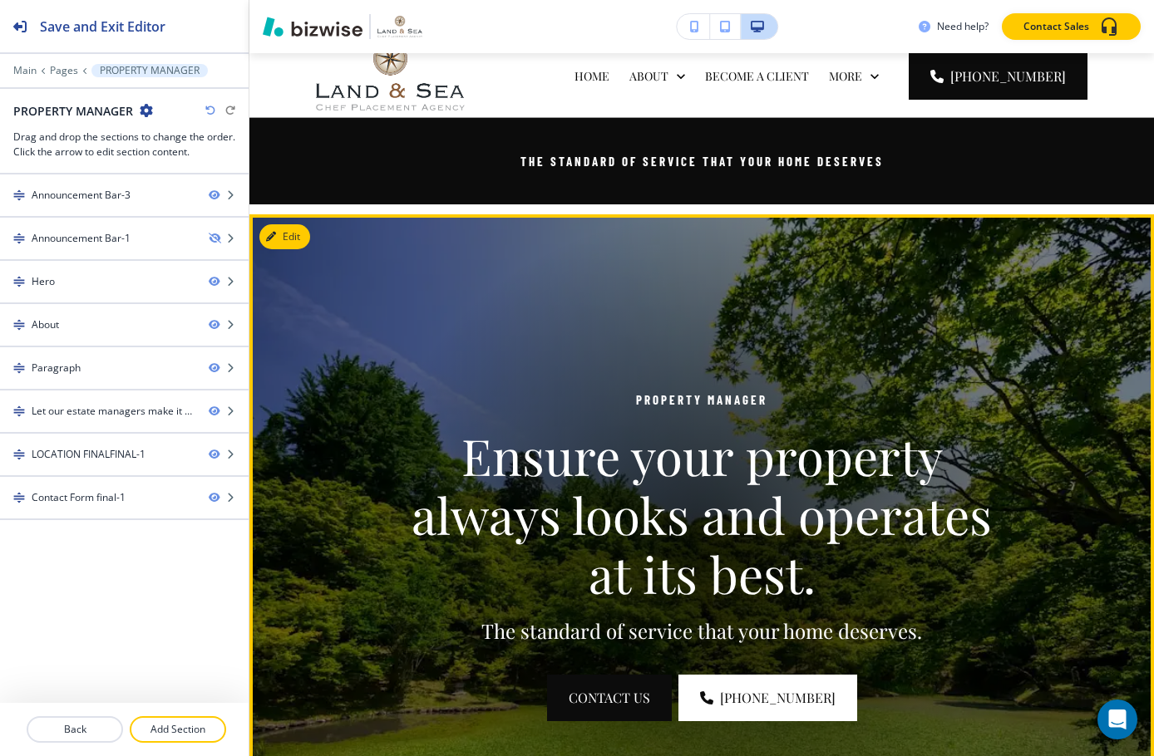
scroll to position [0, 0]
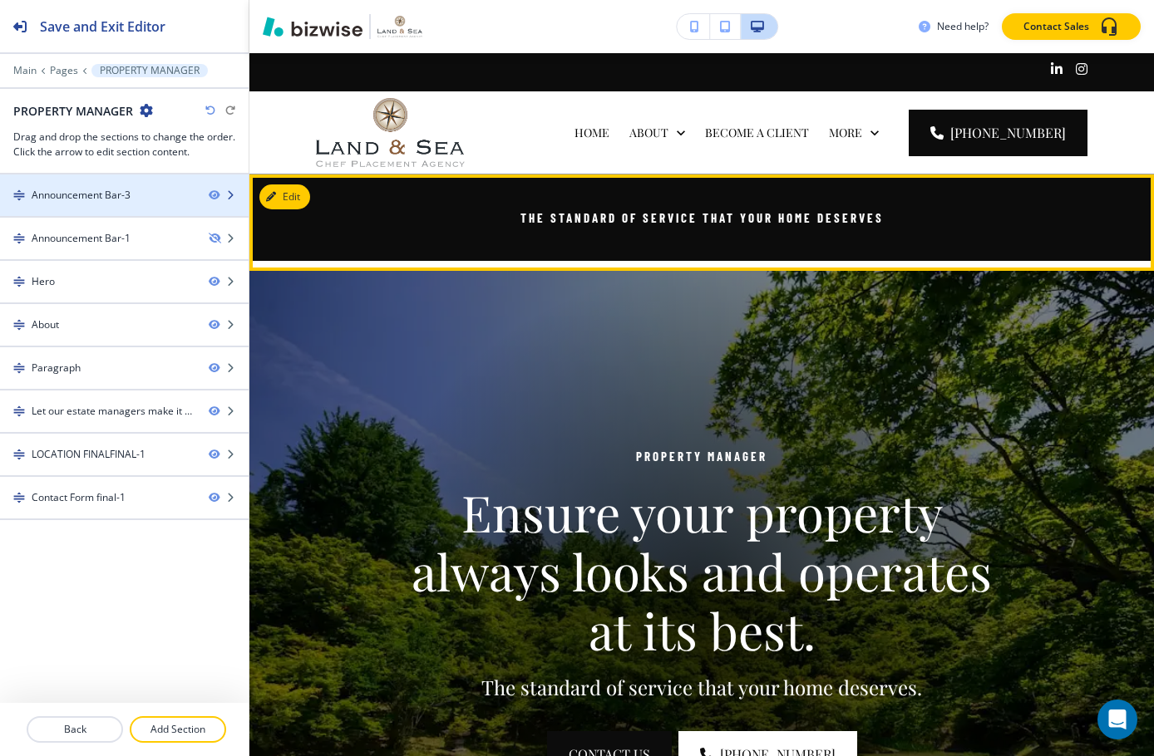
click at [128, 186] on div at bounding box center [124, 181] width 249 height 13
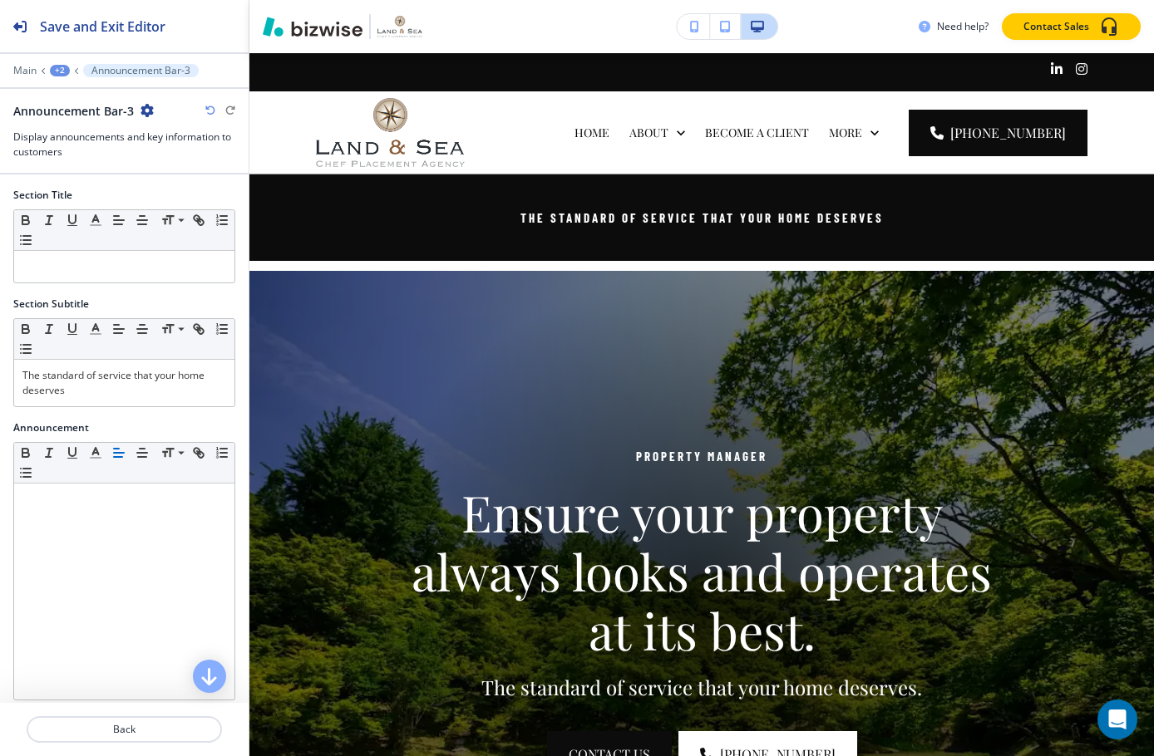
scroll to position [121, 0]
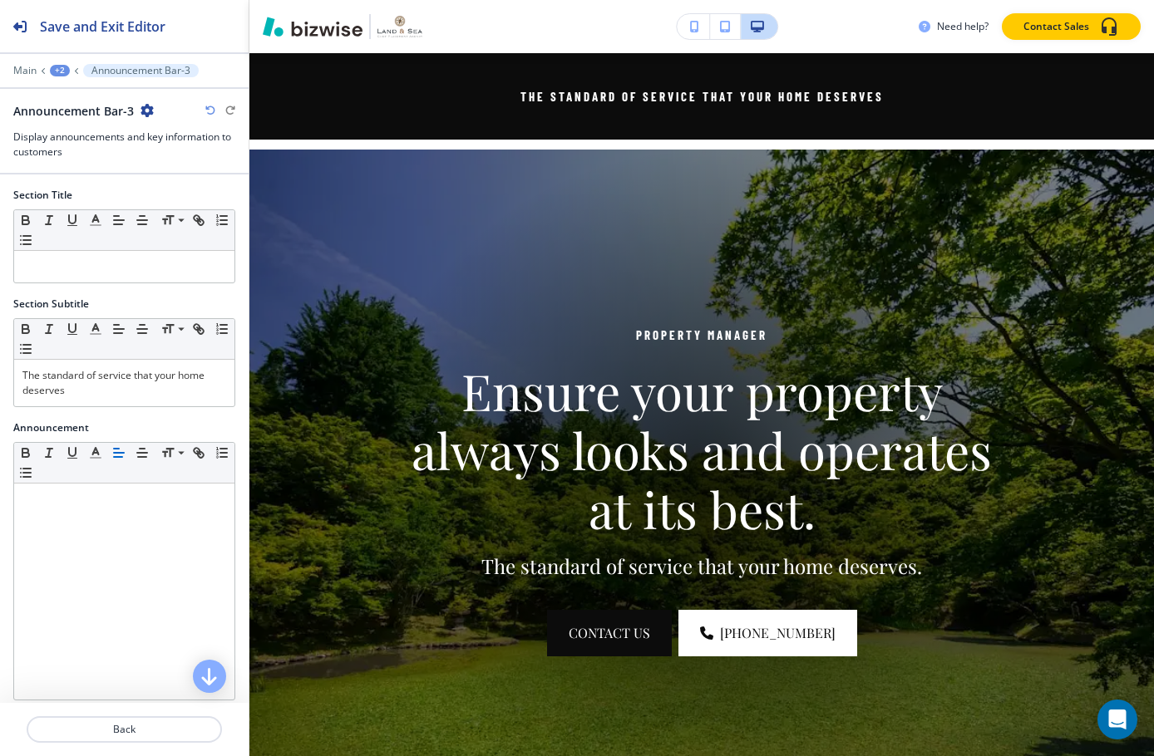
click at [151, 113] on icon "button" at bounding box center [146, 110] width 13 height 13
click at [199, 169] on p "Duplicate Section" at bounding box center [192, 168] width 85 height 15
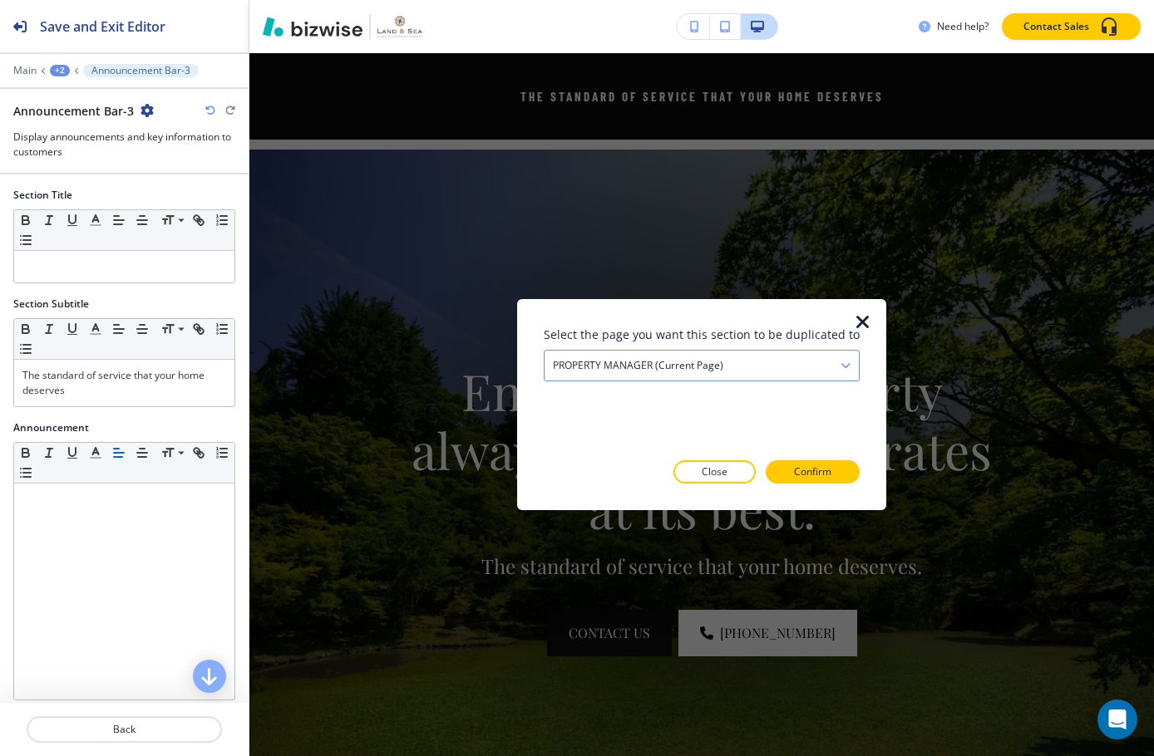
click at [823, 361] on div "PROPERTY MANAGER (current page)" at bounding box center [701, 366] width 314 height 30
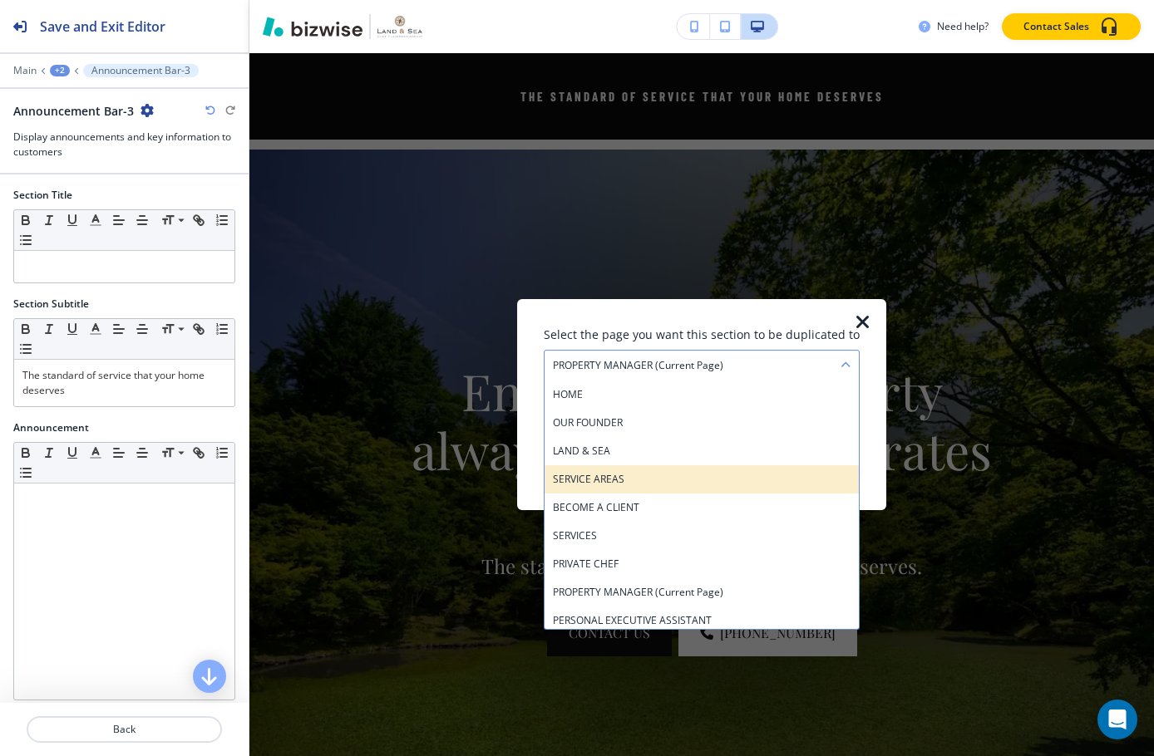
scroll to position [166, 0]
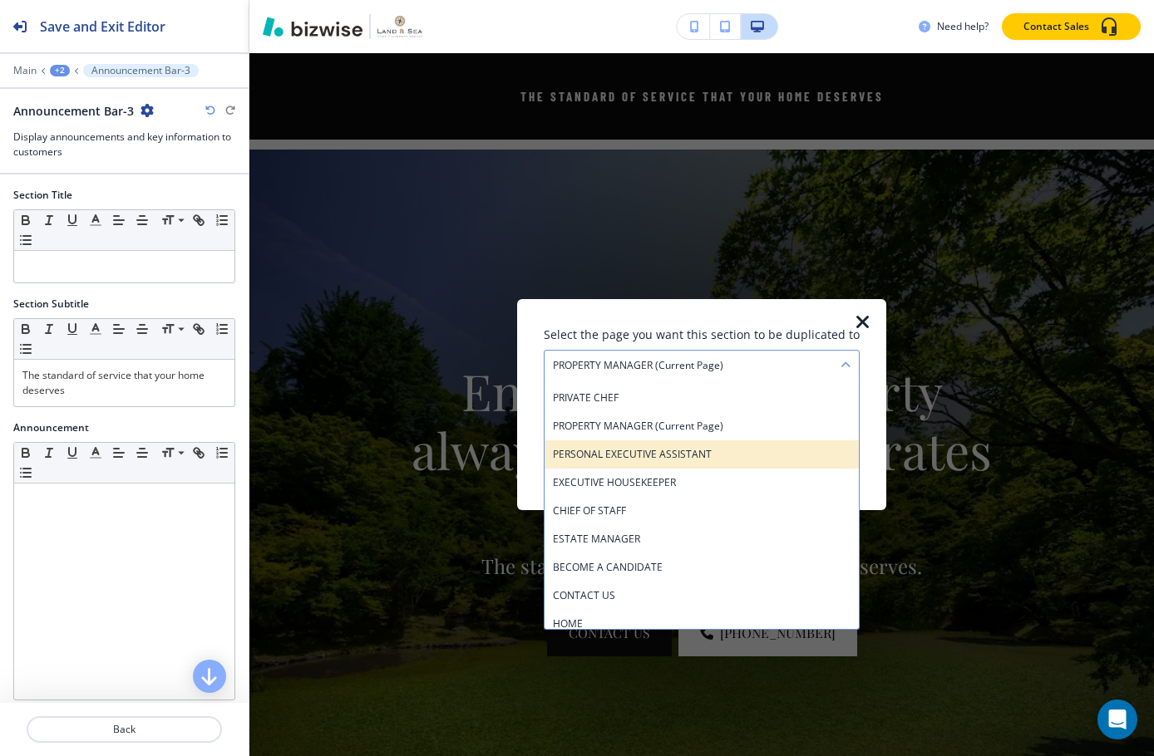
click at [684, 460] on h4 "PERSONAL EXECUTIVE ASSISTANT" at bounding box center [702, 454] width 298 height 15
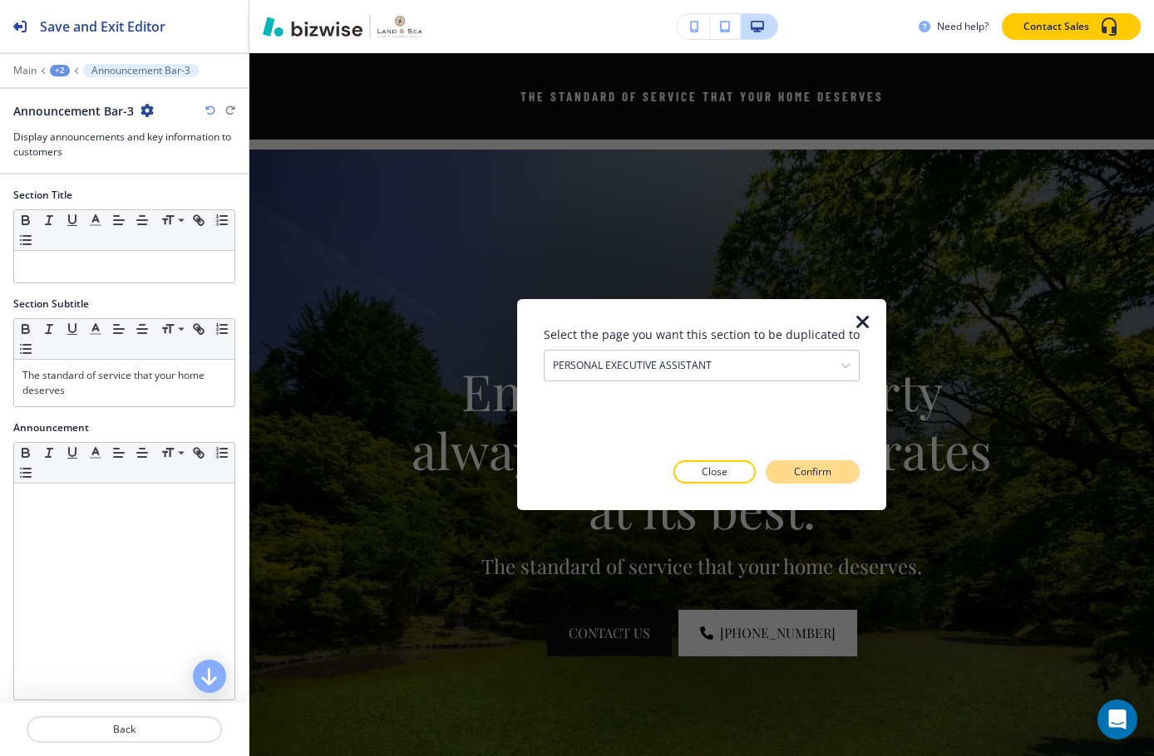
click at [825, 466] on p "Confirm" at bounding box center [812, 472] width 37 height 15
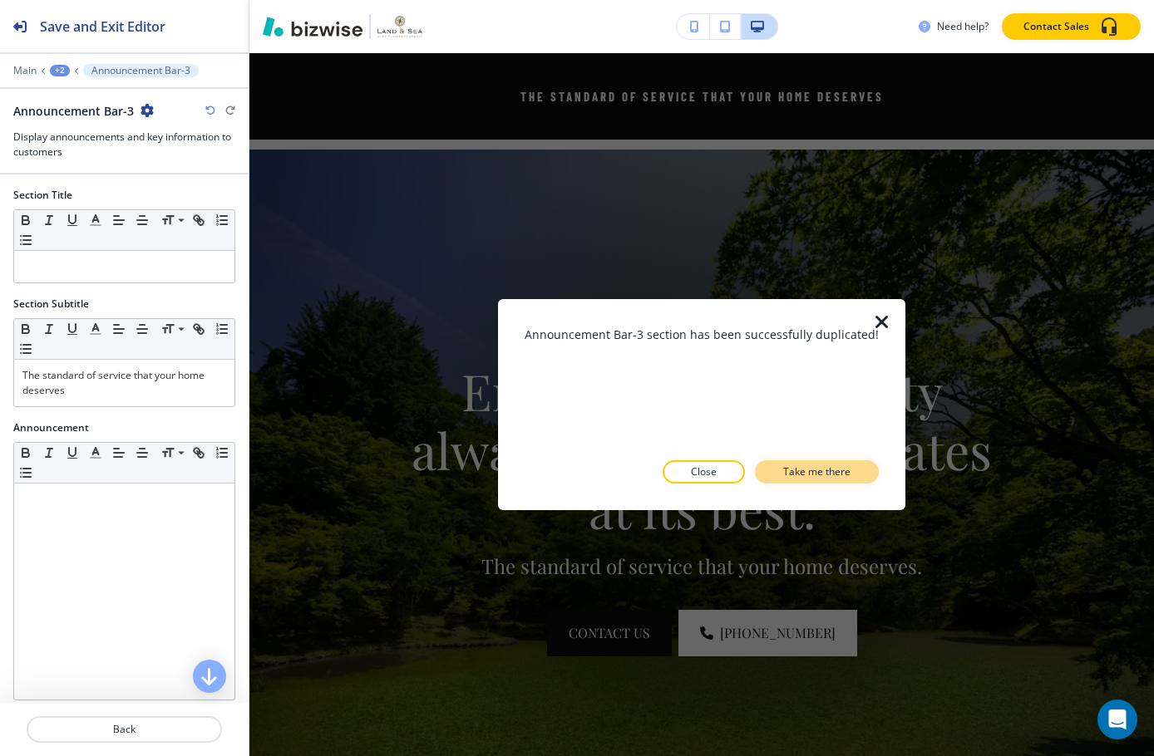
click at [815, 466] on p "Take me there" at bounding box center [816, 472] width 67 height 15
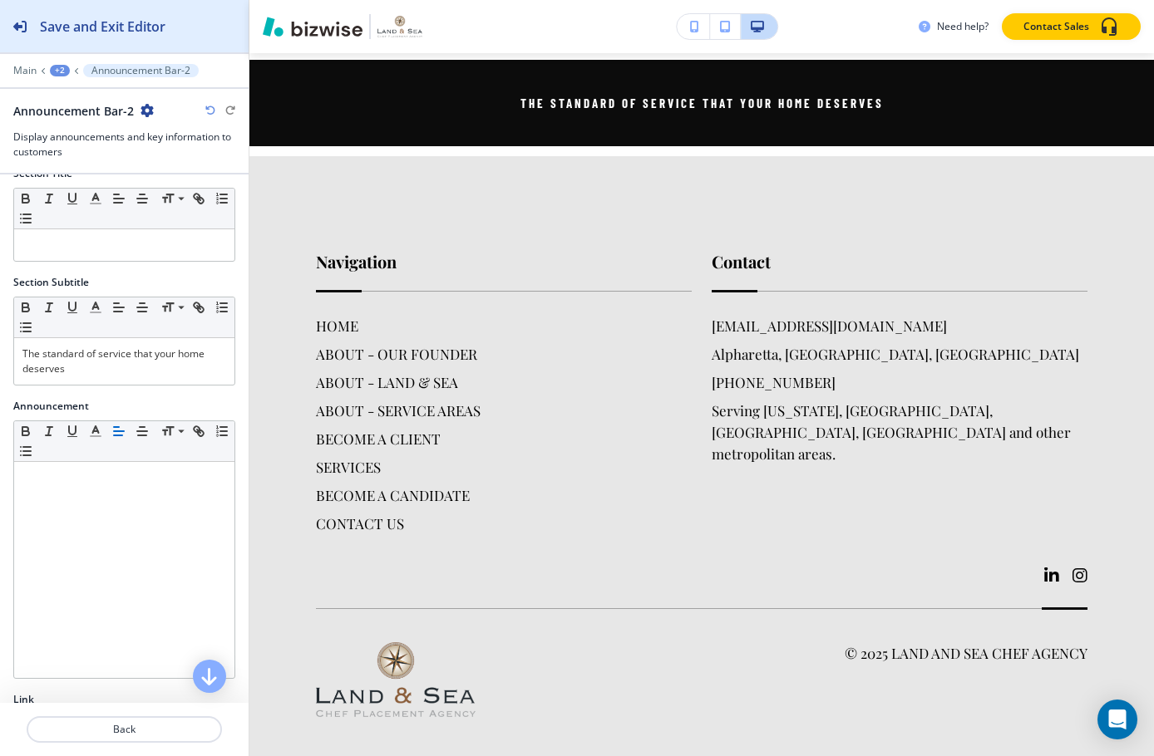
scroll to position [14, 0]
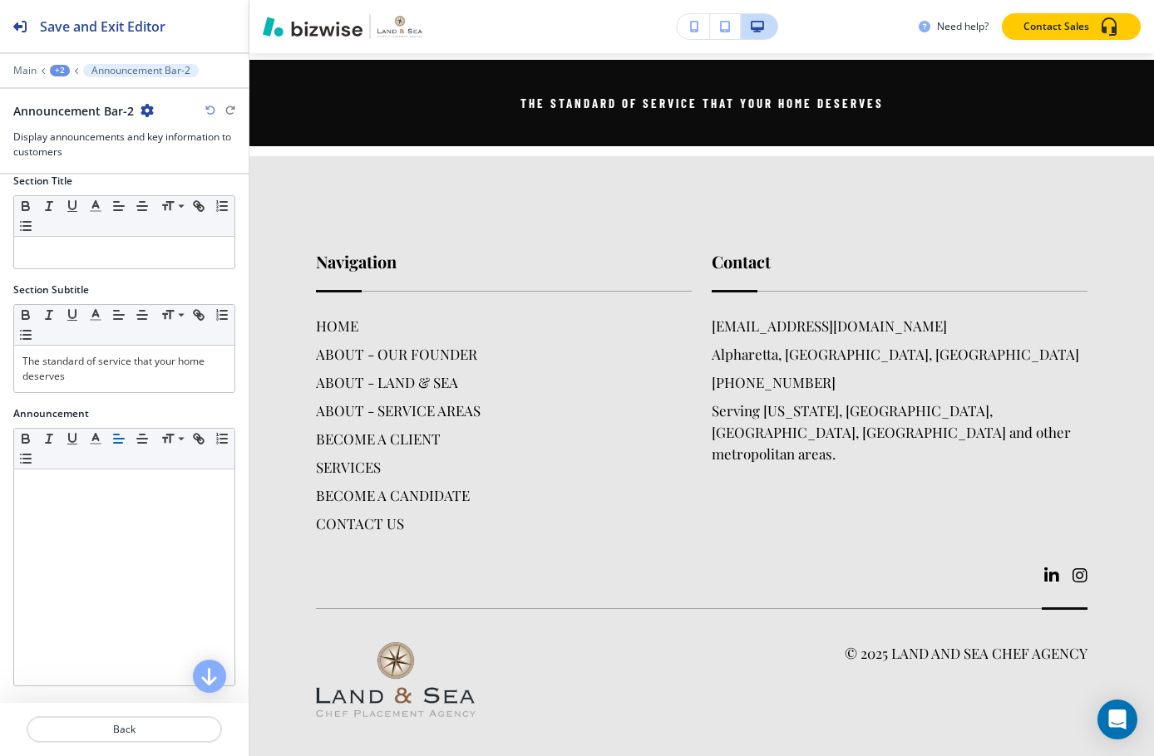
click at [50, 70] on div "+2" at bounding box center [60, 71] width 20 height 12
click at [86, 125] on p "PERSONAL EXECUTIVE ASSISTANT" at bounding box center [103, 127] width 85 height 15
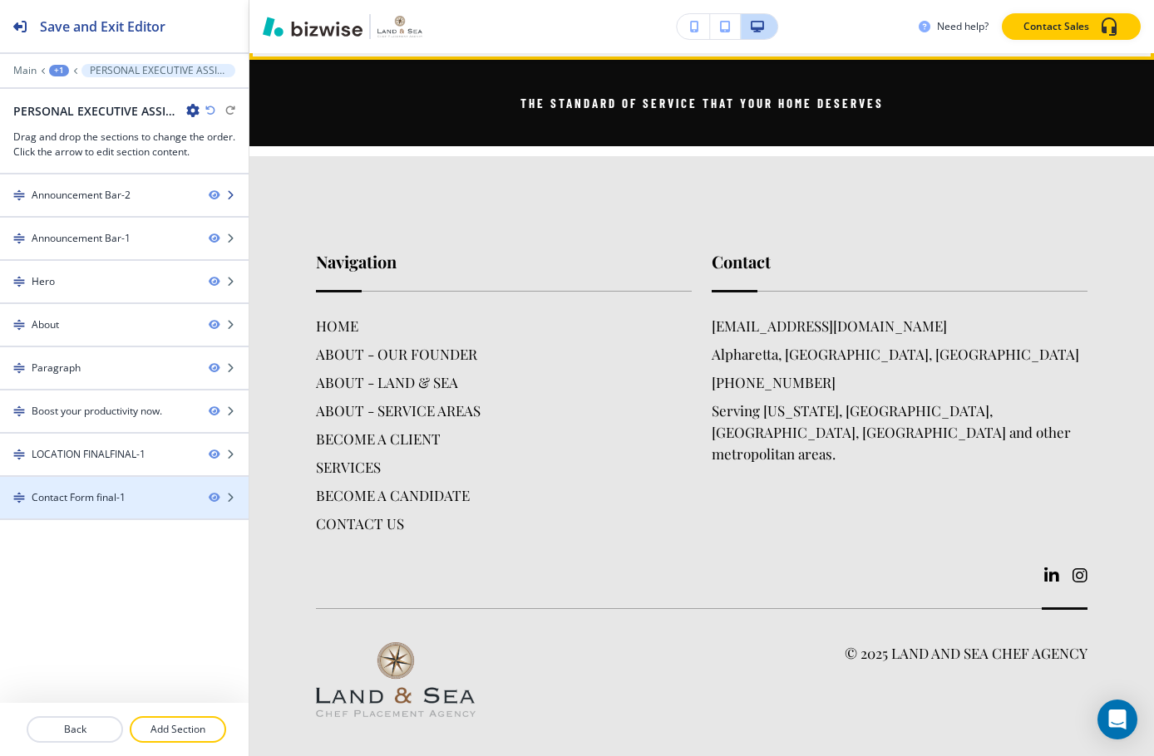
scroll to position [121, 0]
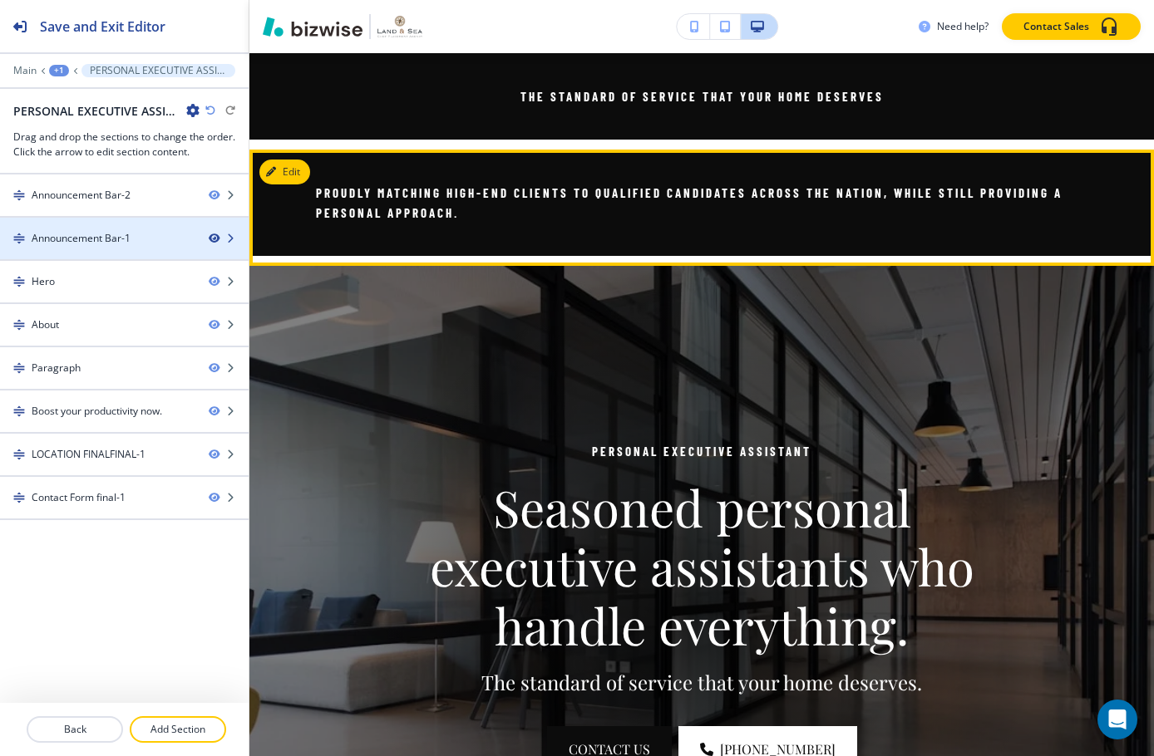
click at [215, 238] on icon "button" at bounding box center [214, 239] width 10 height 10
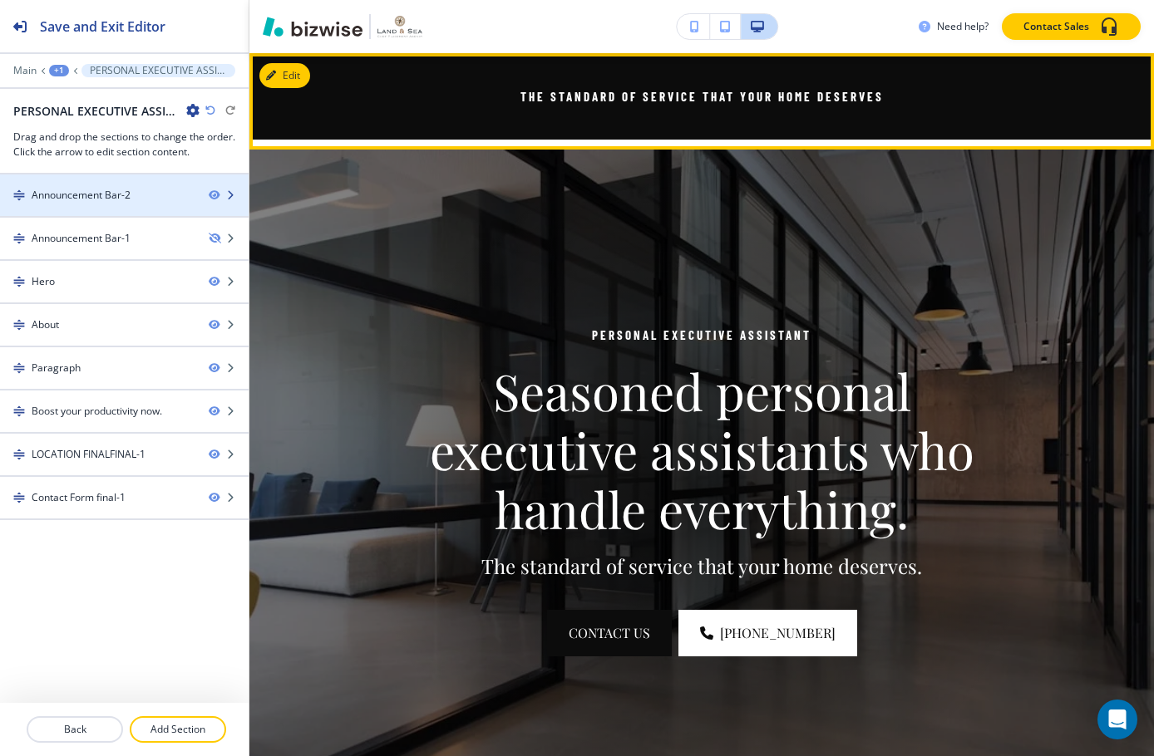
click at [164, 213] on div at bounding box center [124, 209] width 249 height 13
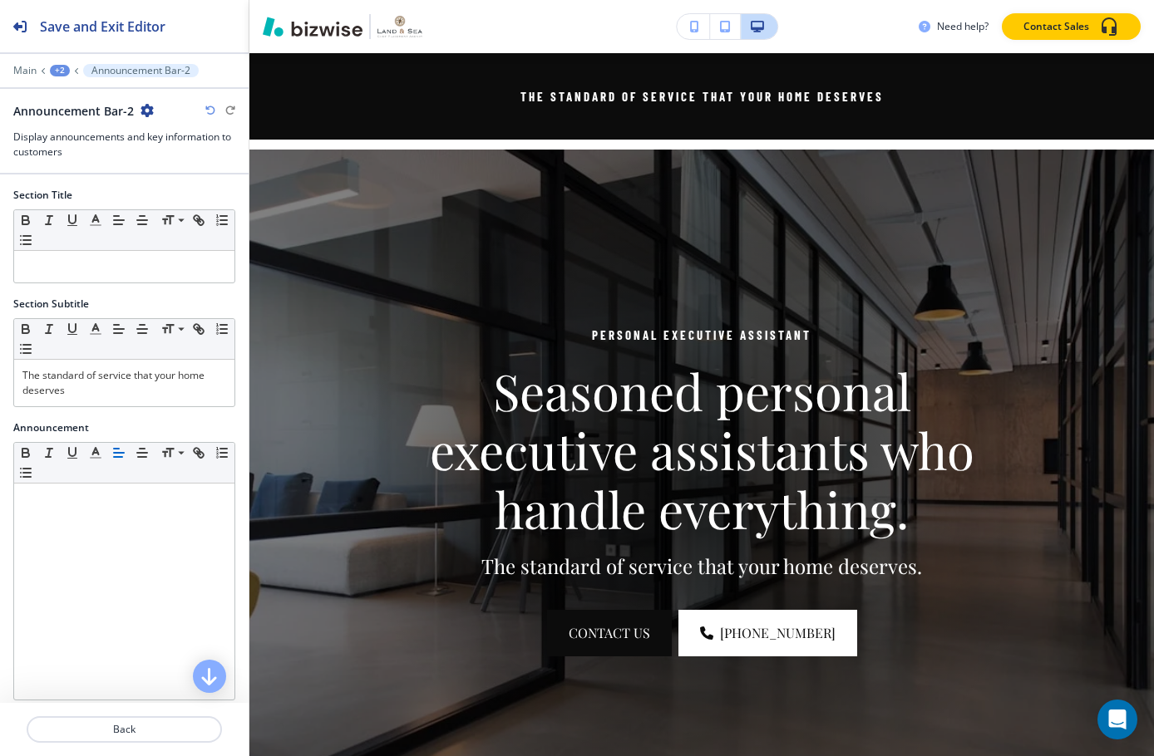
click at [148, 97] on div at bounding box center [124, 95] width 249 height 13
click at [148, 105] on icon "button" at bounding box center [146, 110] width 13 height 13
click at [195, 172] on p "Duplicate Section" at bounding box center [192, 168] width 85 height 15
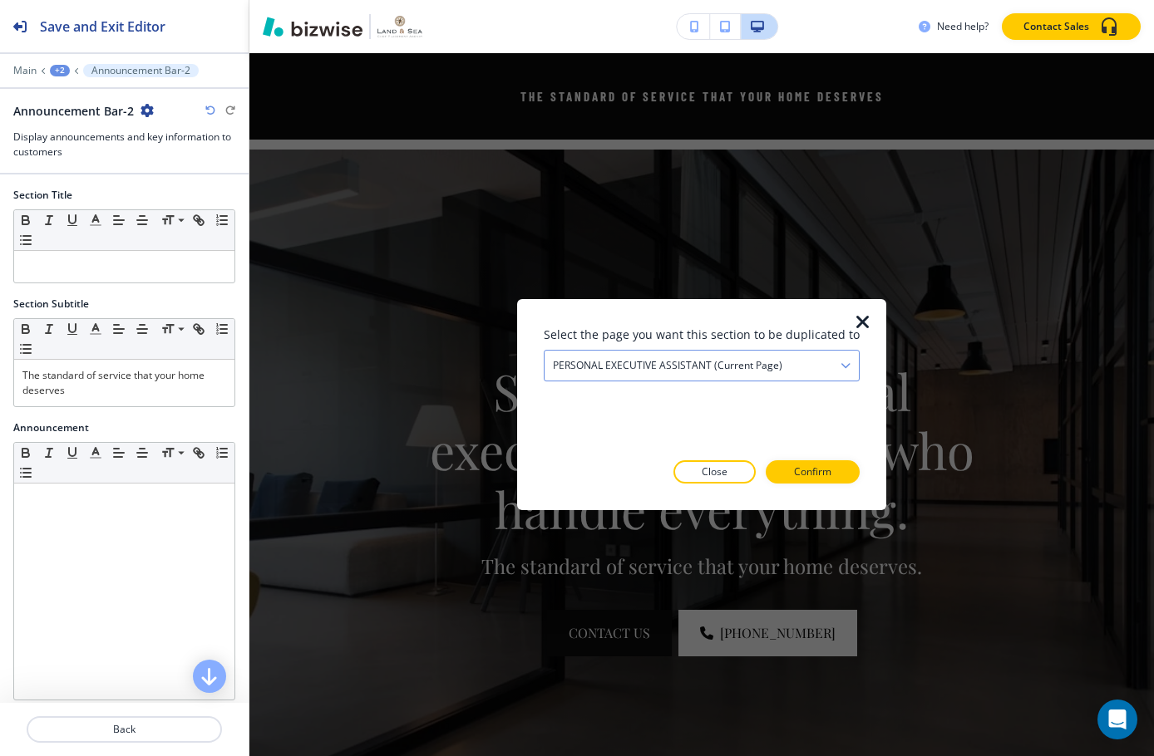
click at [794, 357] on div "PERSONAL EXECUTIVE ASSISTANT (current page)" at bounding box center [701, 366] width 314 height 30
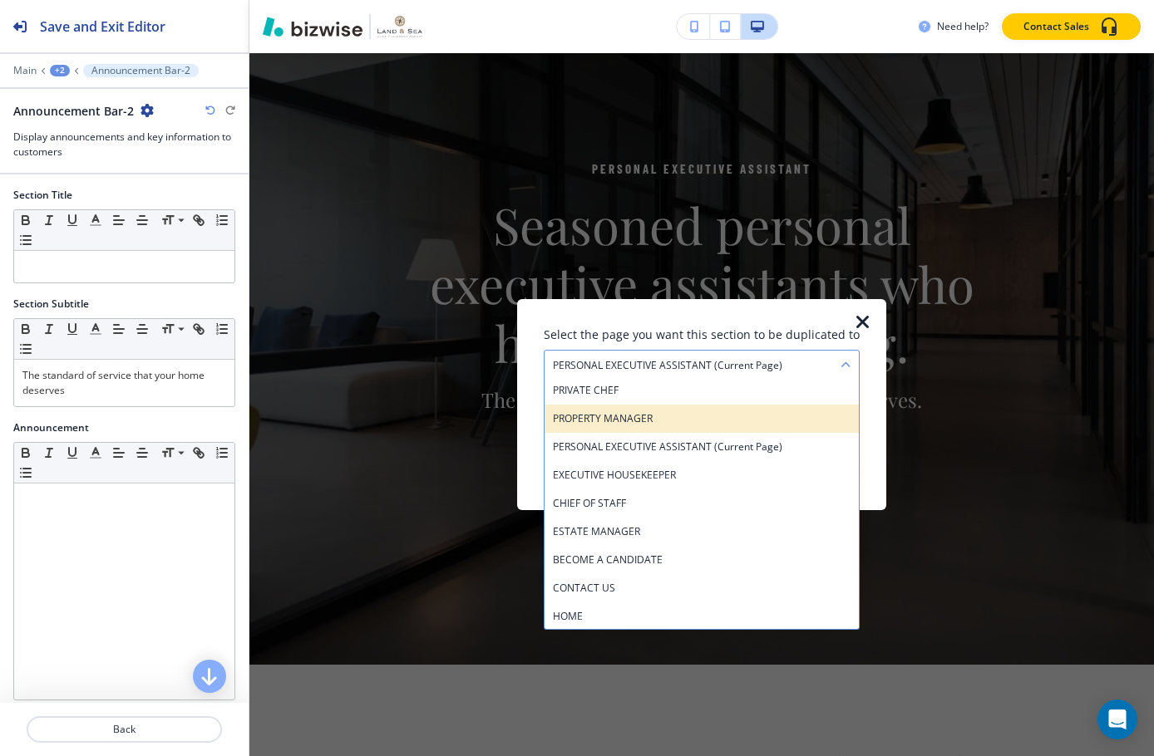
scroll to position [175, 0]
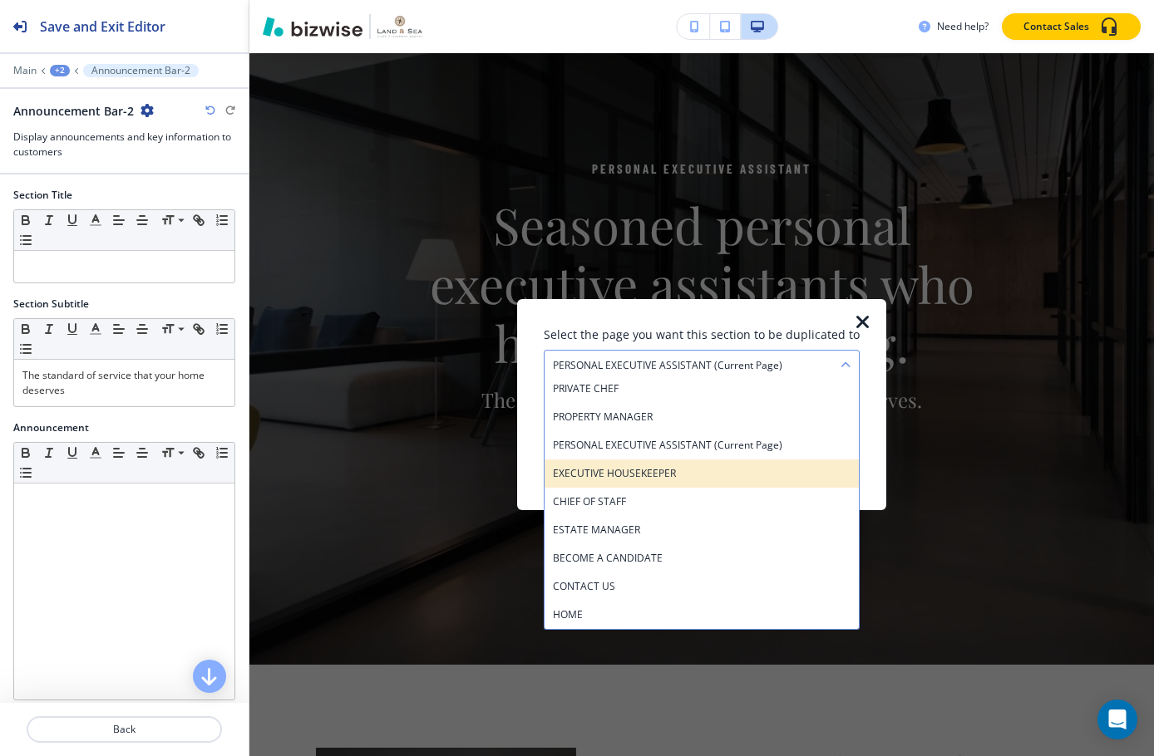
click at [669, 473] on h4 "EXECUTIVE HOUSEKEEPER" at bounding box center [702, 473] width 298 height 15
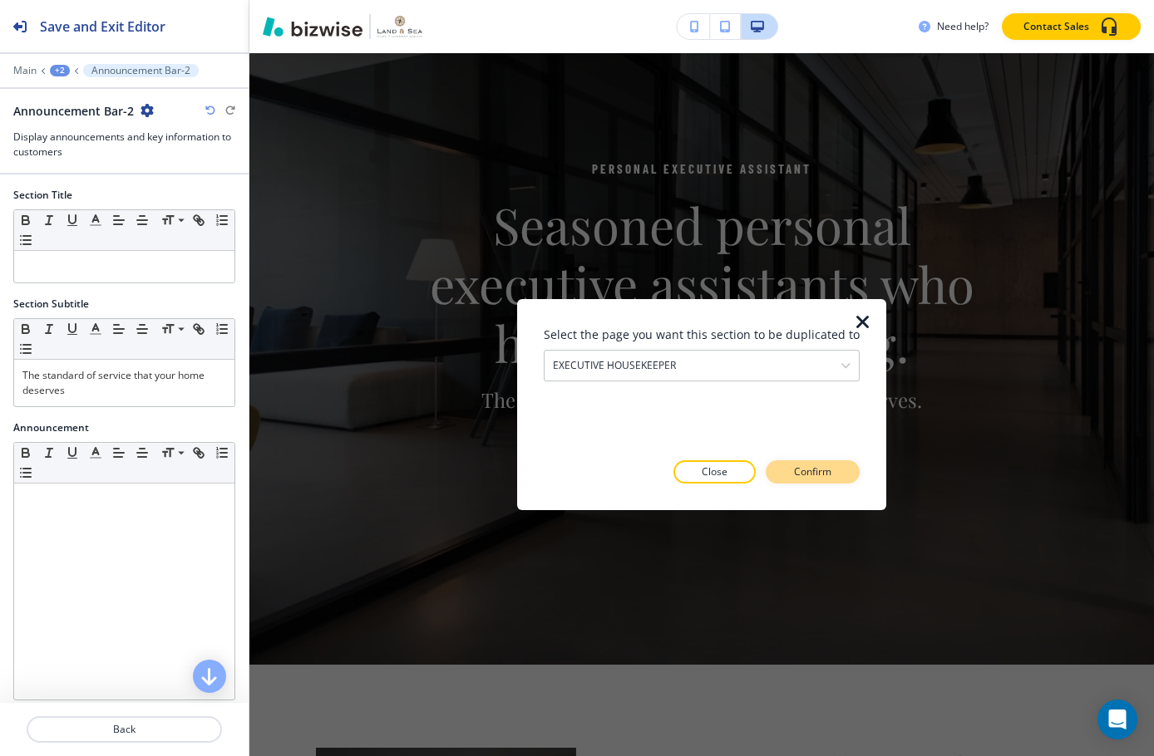
click at [801, 471] on p "Confirm" at bounding box center [812, 472] width 37 height 15
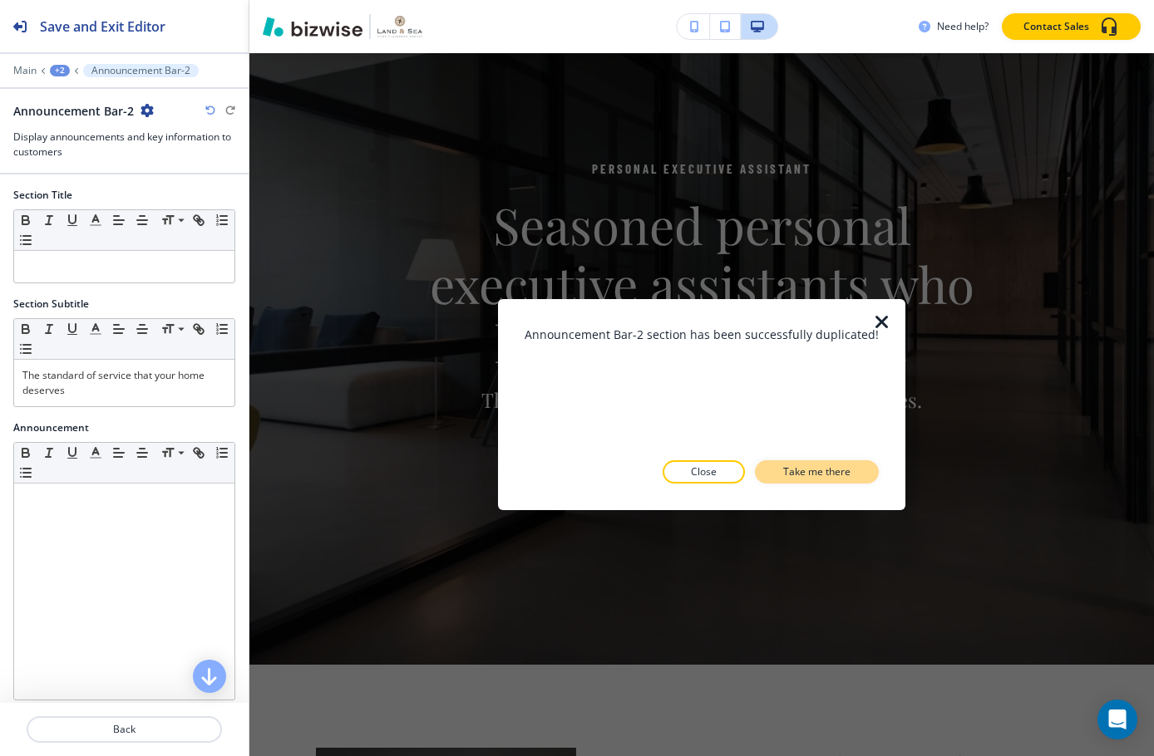
click at [792, 471] on p "Take me there" at bounding box center [816, 472] width 67 height 15
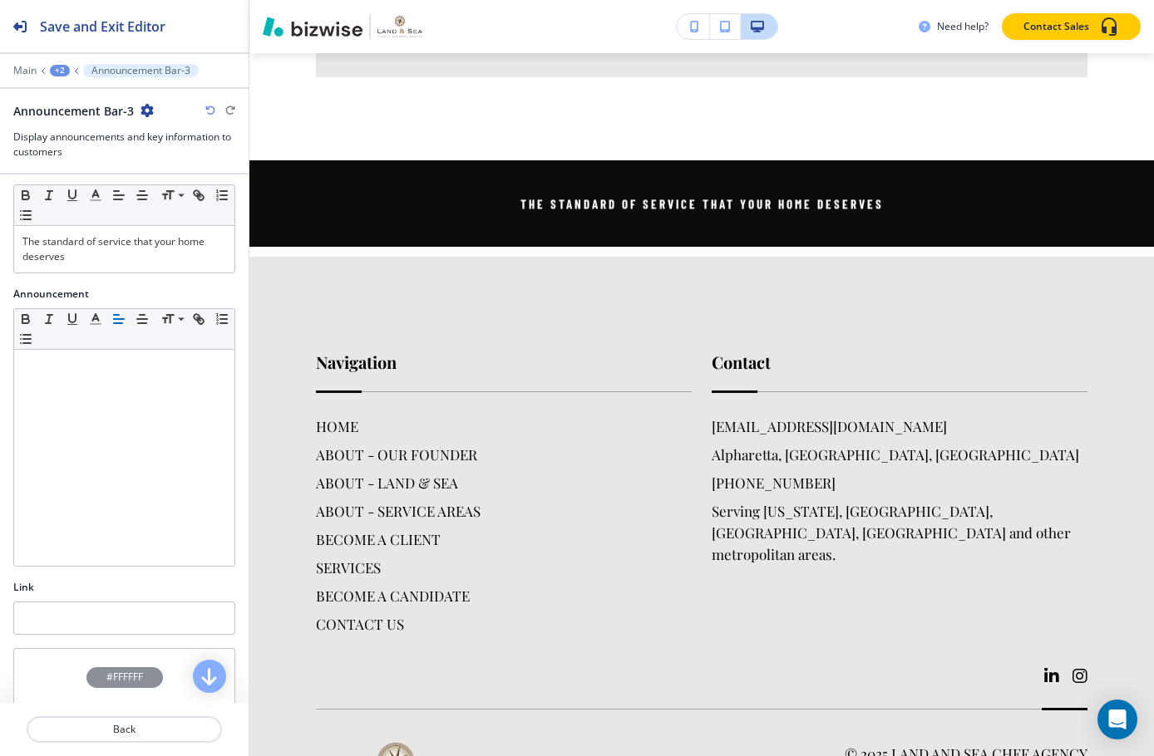
scroll to position [0, 0]
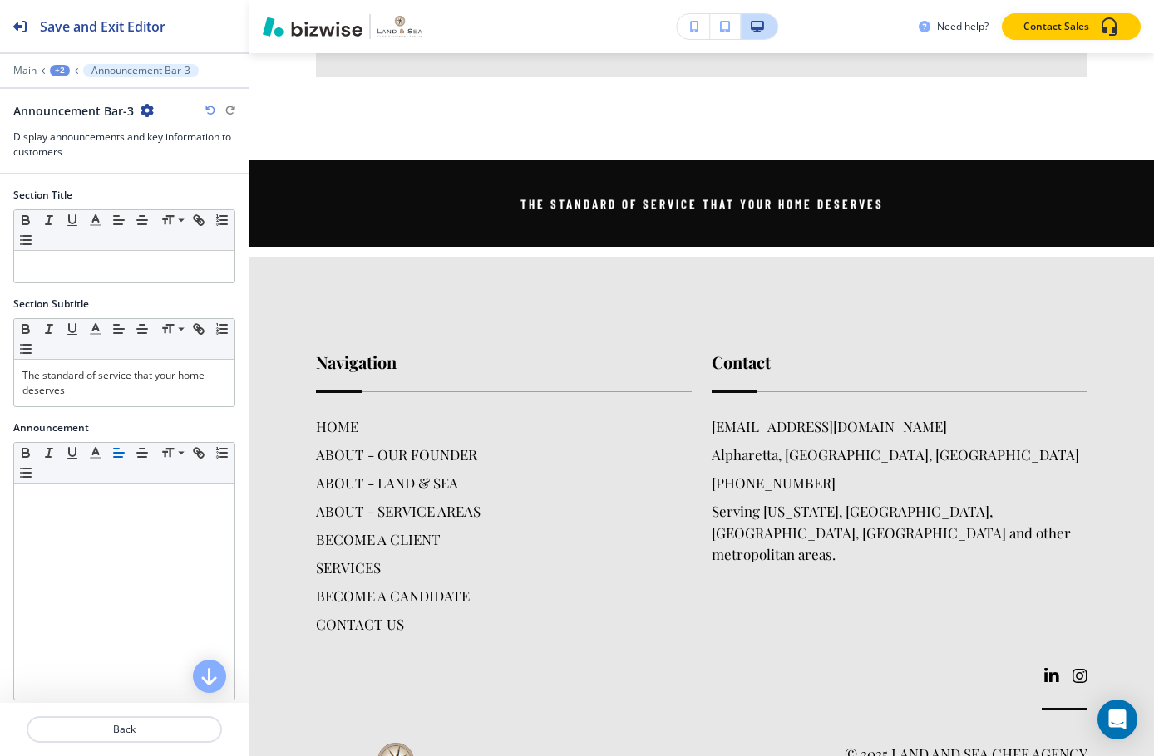
click at [68, 73] on div "+2" at bounding box center [60, 71] width 20 height 12
click at [91, 128] on p "EXECUTIVE HOUSEKEEPER" at bounding box center [103, 127] width 85 height 15
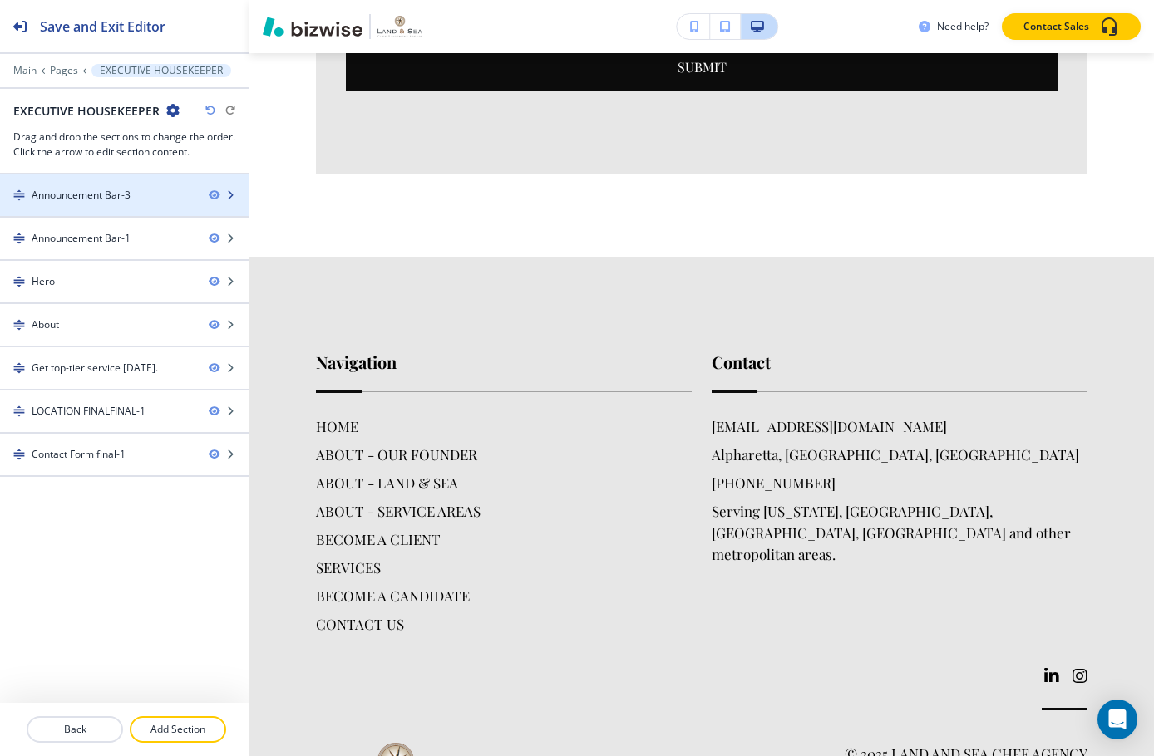
scroll to position [121, 0]
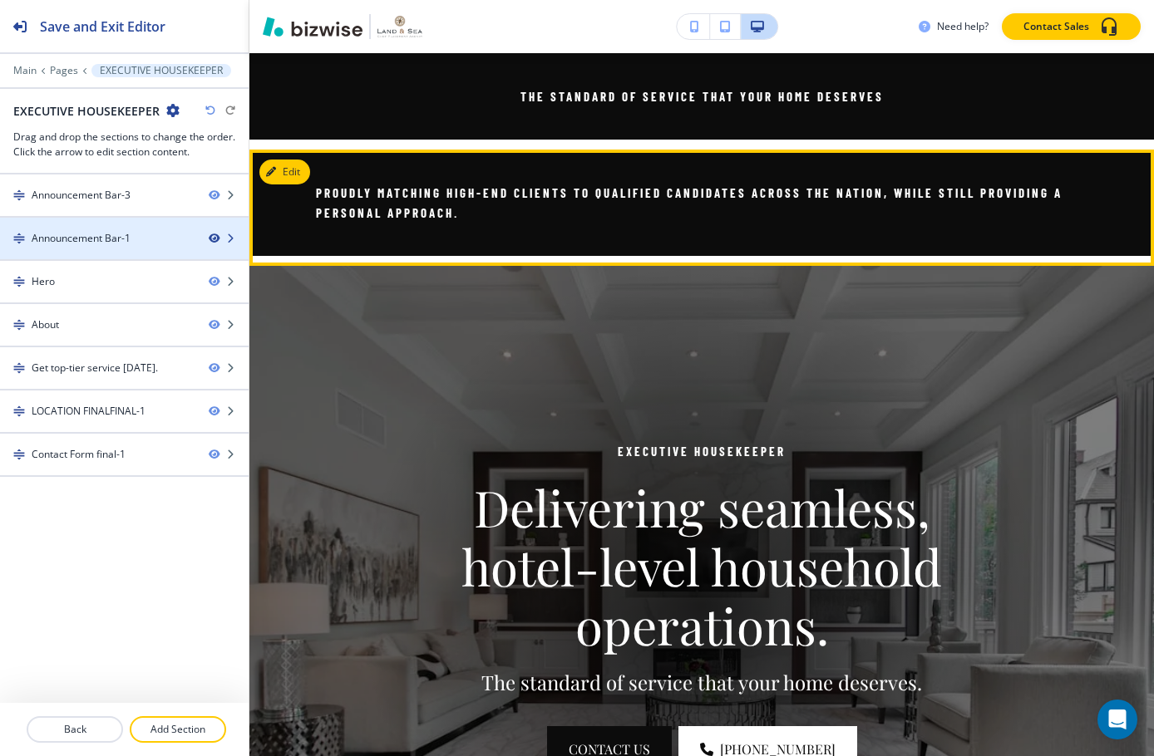
click at [214, 240] on icon "button" at bounding box center [214, 239] width 10 height 10
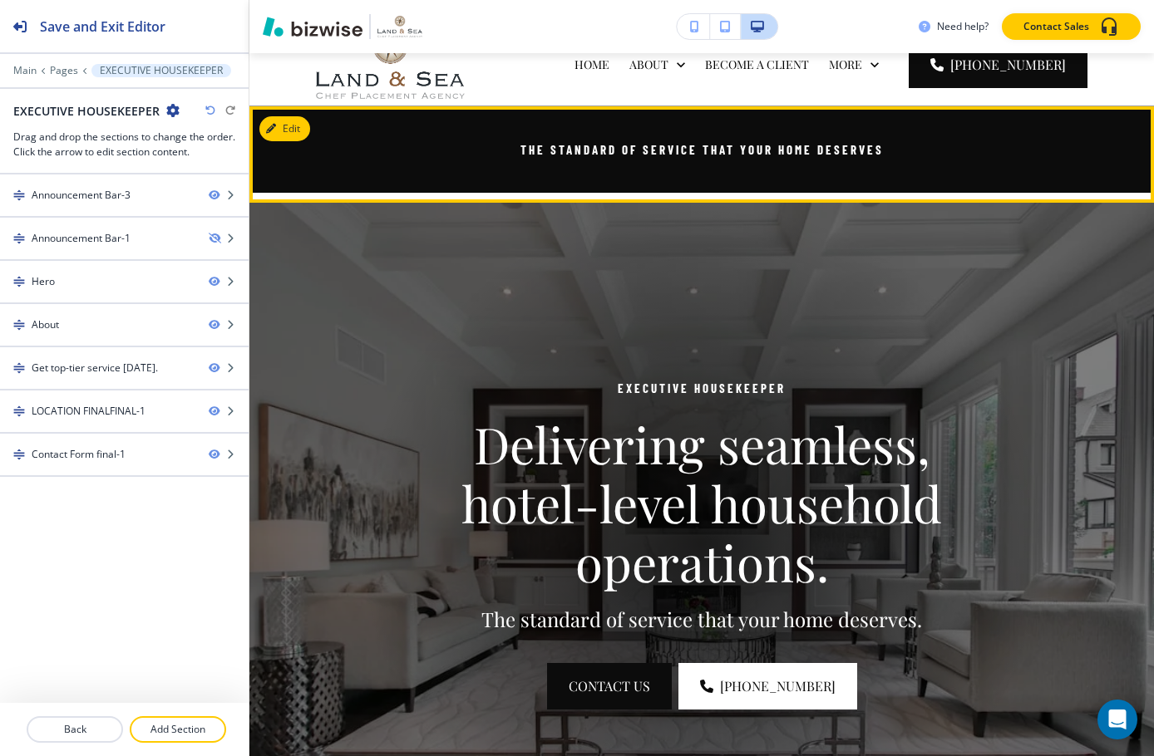
scroll to position [0, 0]
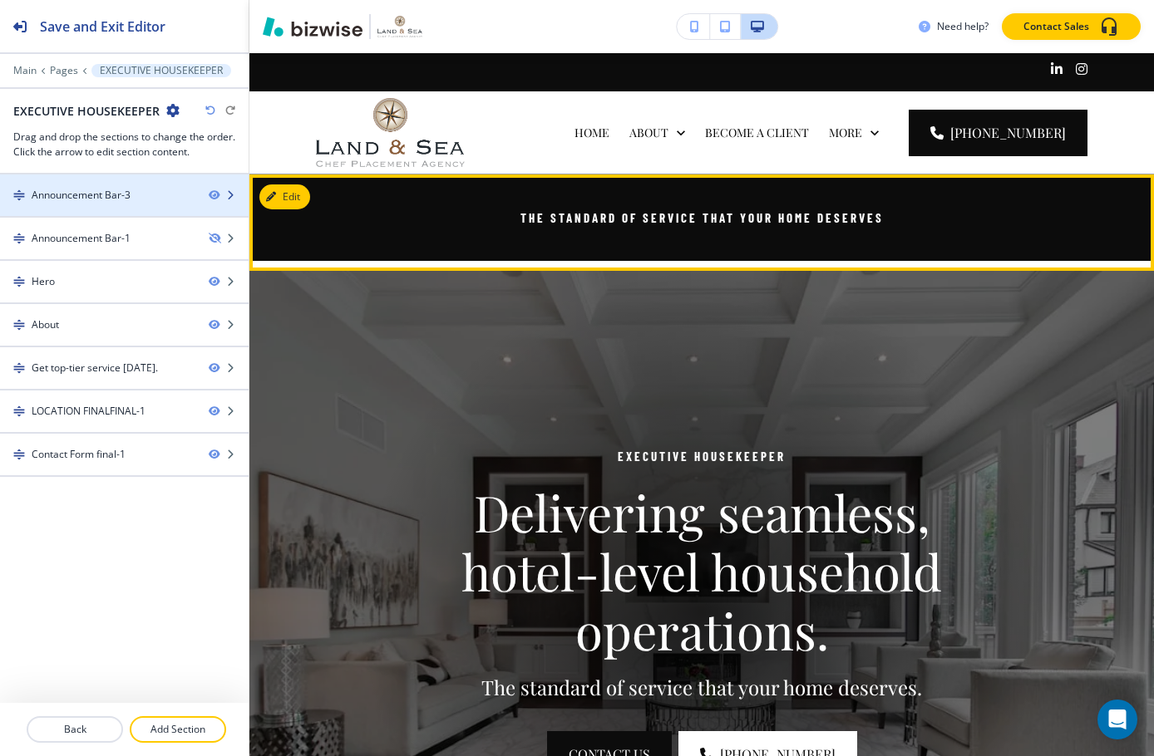
click at [165, 189] on div "Announcement Bar-3" at bounding box center [97, 195] width 195 height 15
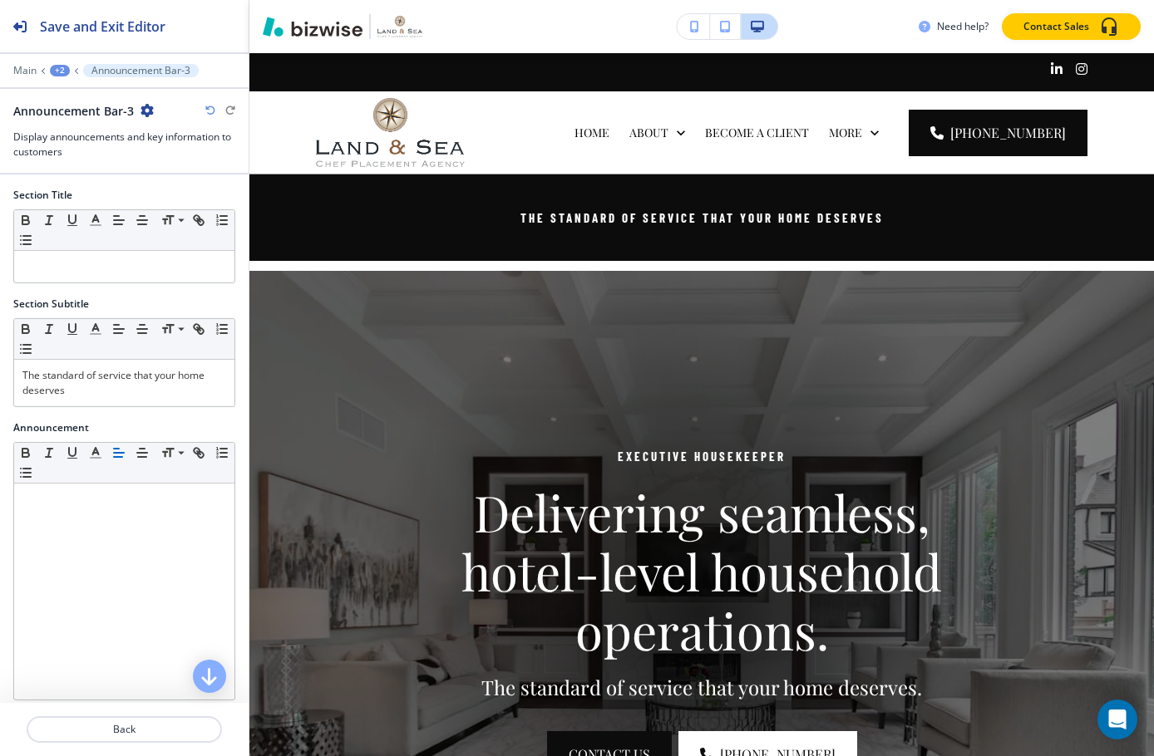
scroll to position [121, 0]
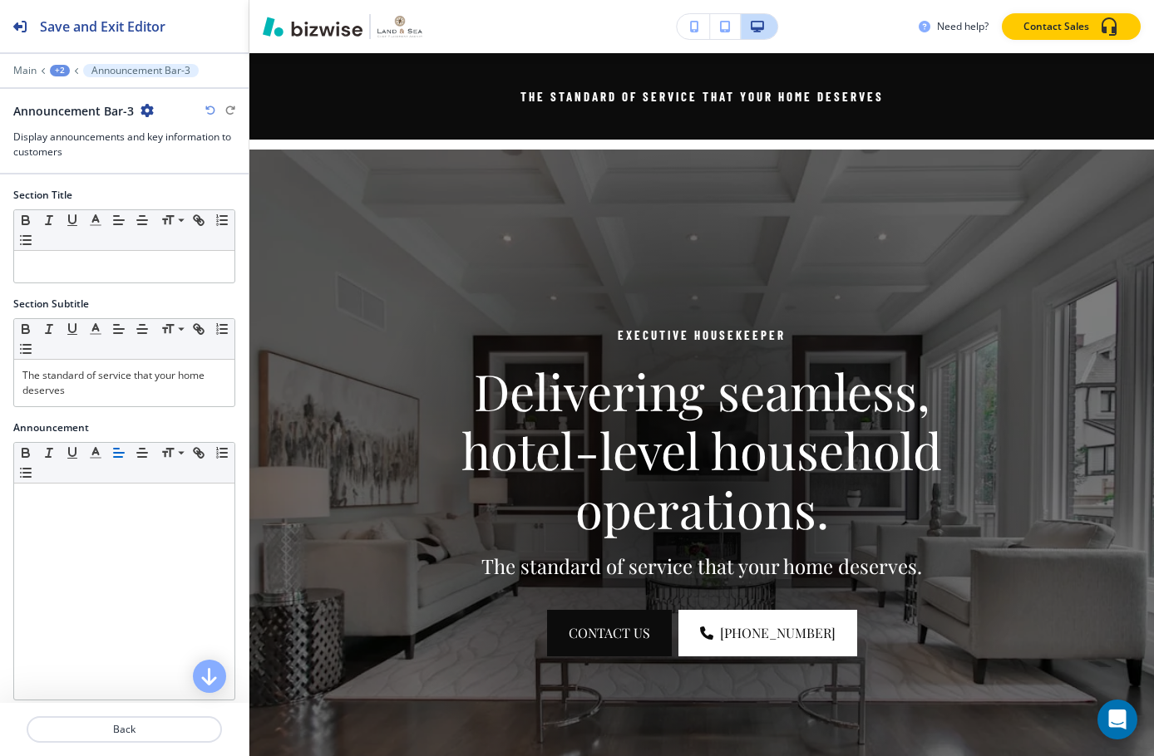
click at [145, 104] on icon "button" at bounding box center [146, 110] width 13 height 13
click at [173, 172] on p "Duplicate Section" at bounding box center [192, 168] width 85 height 15
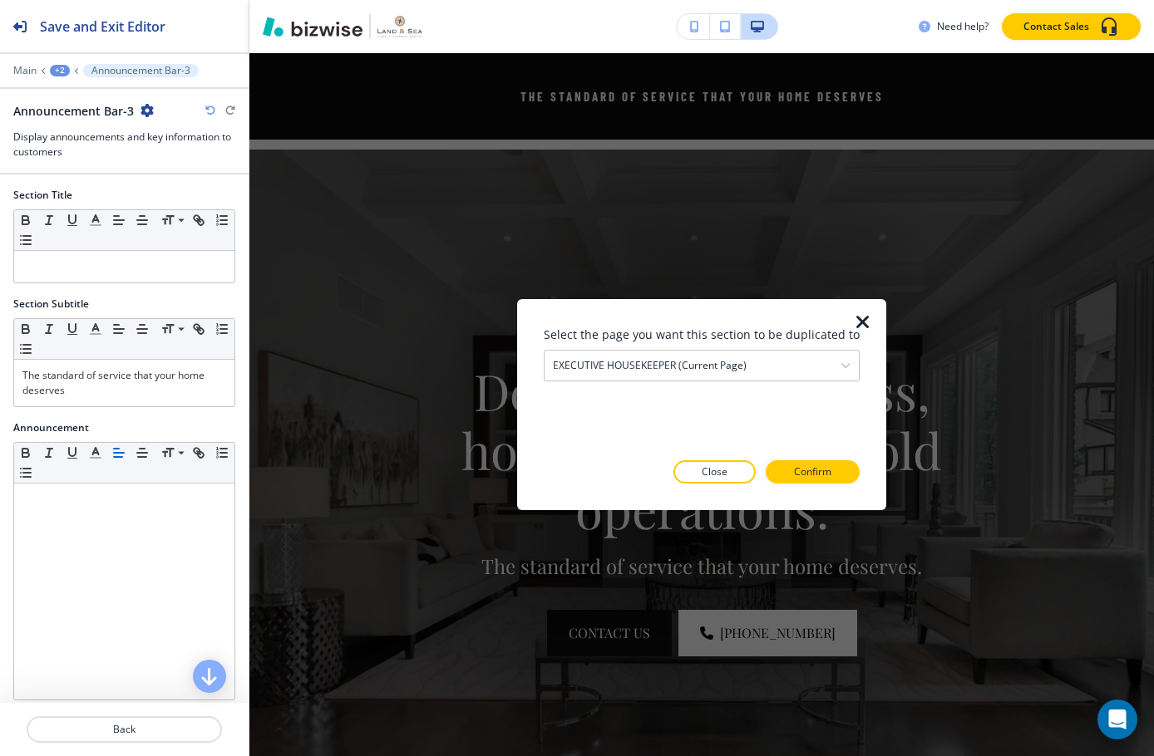
scroll to position [83, 0]
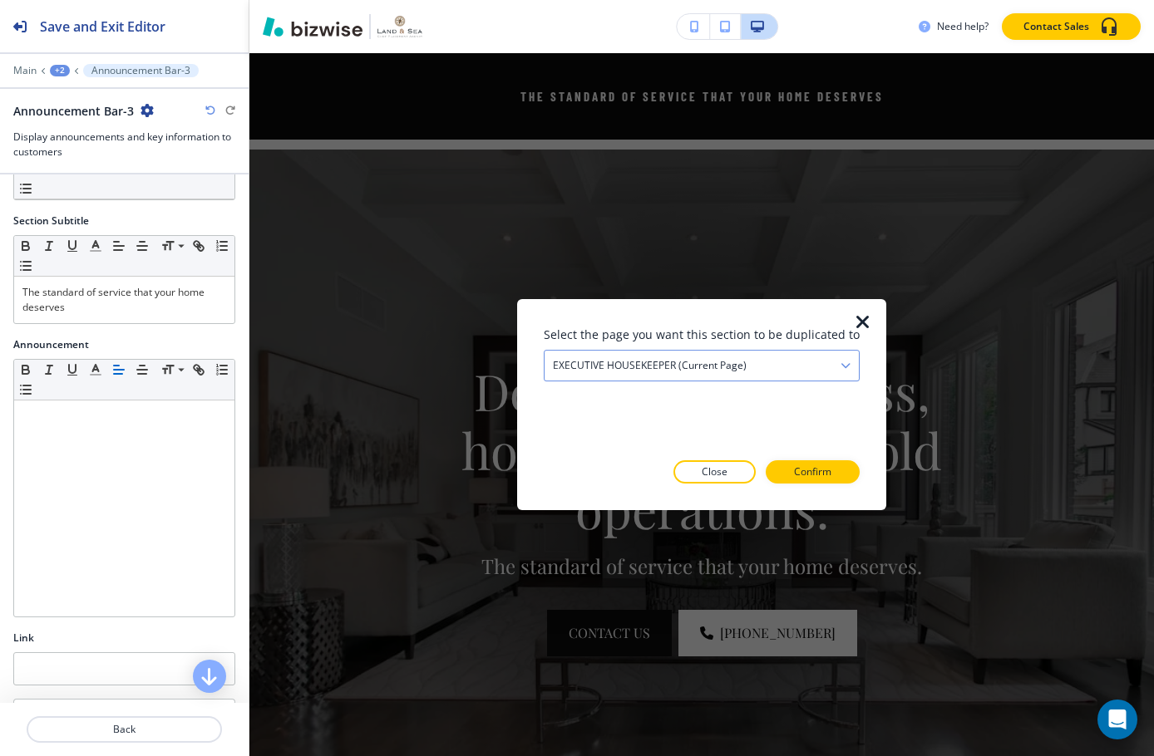
click at [787, 372] on div "EXECUTIVE HOUSEKEEPER (current page)" at bounding box center [701, 366] width 314 height 30
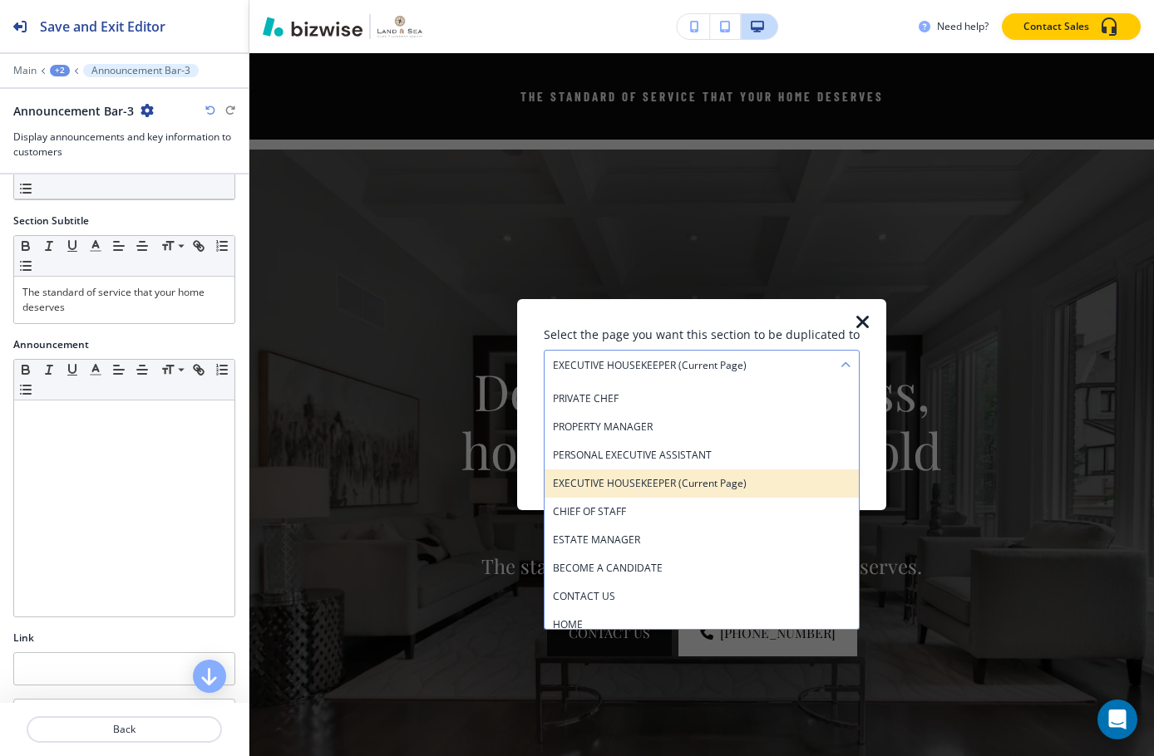
scroll to position [175, 0]
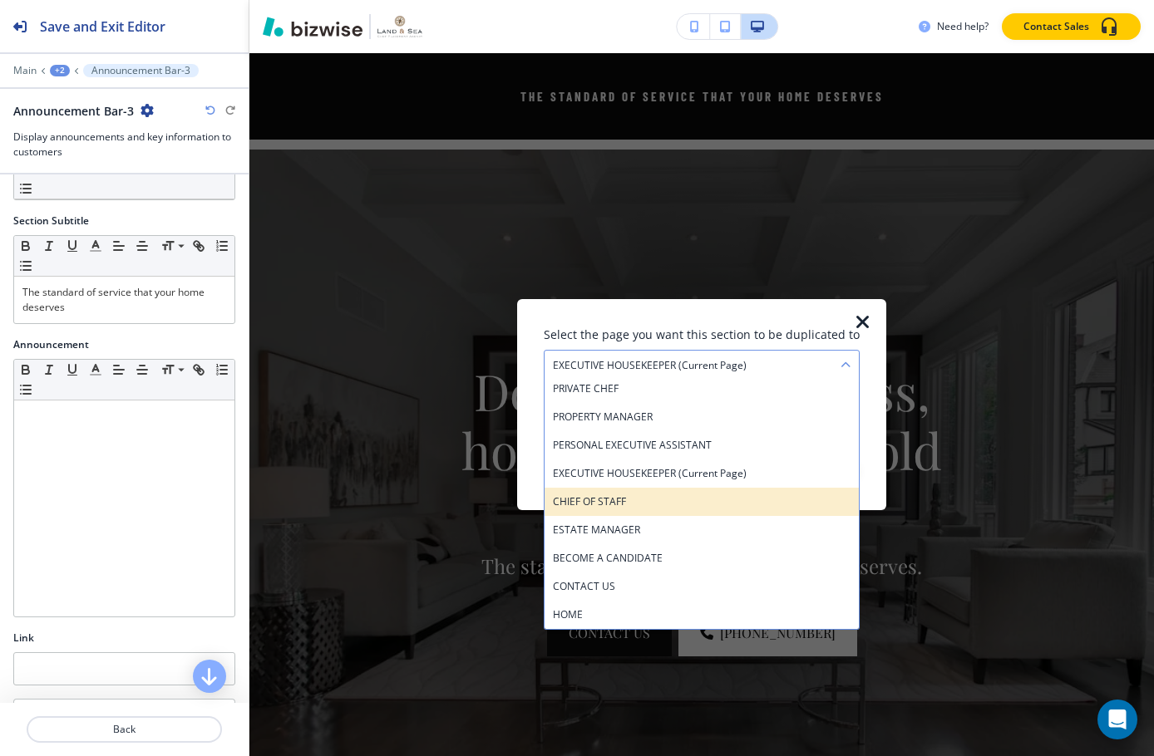
click at [692, 509] on h4 "CHIEF OF STAFF" at bounding box center [702, 502] width 298 height 15
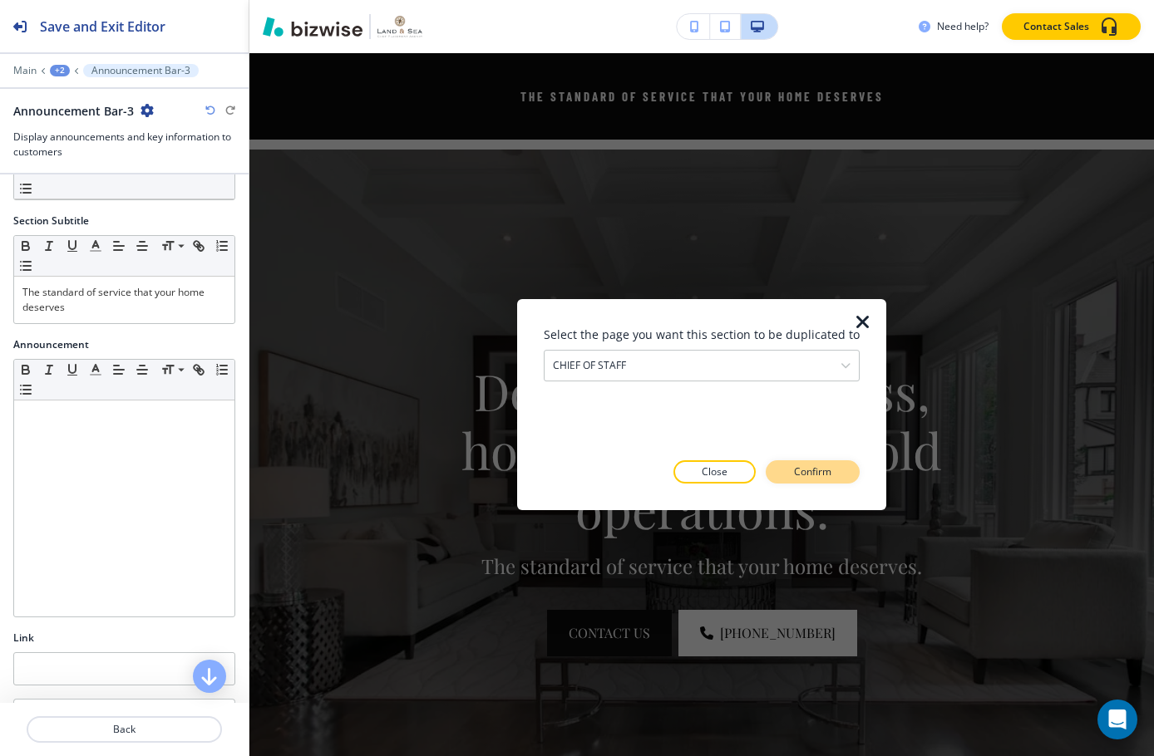
click at [825, 465] on p "Confirm" at bounding box center [812, 472] width 37 height 15
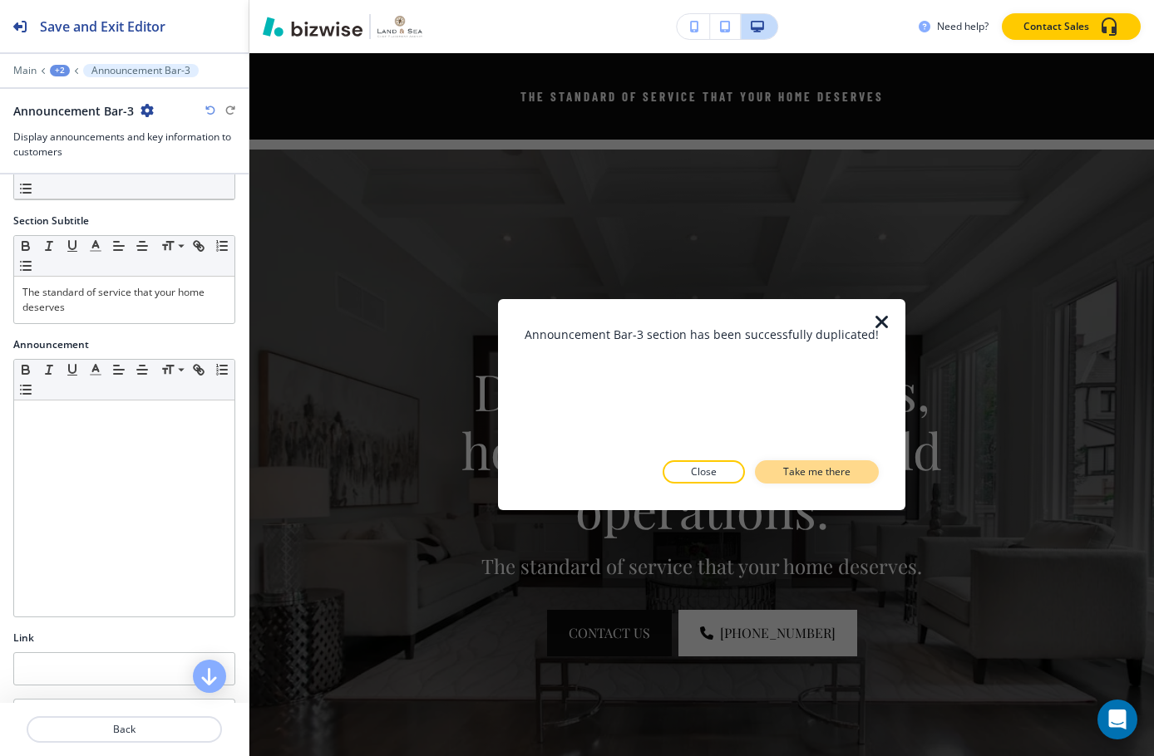
click at [806, 471] on p "Take me there" at bounding box center [816, 472] width 67 height 15
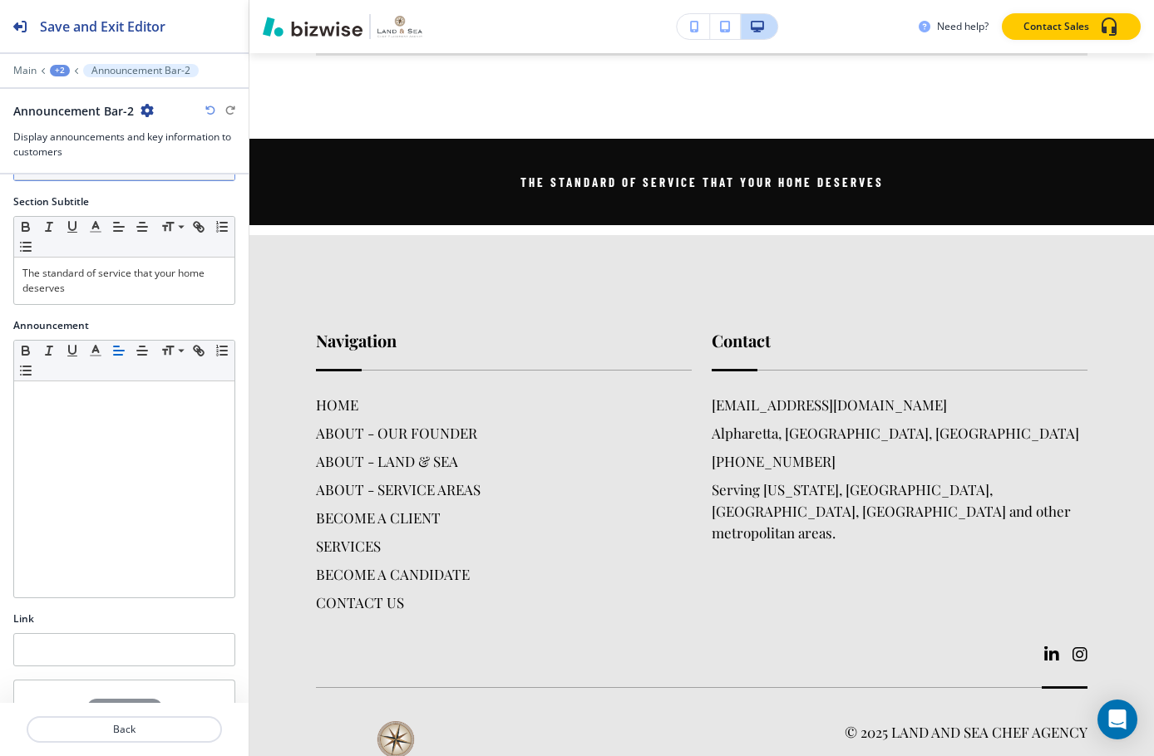
scroll to position [0, 0]
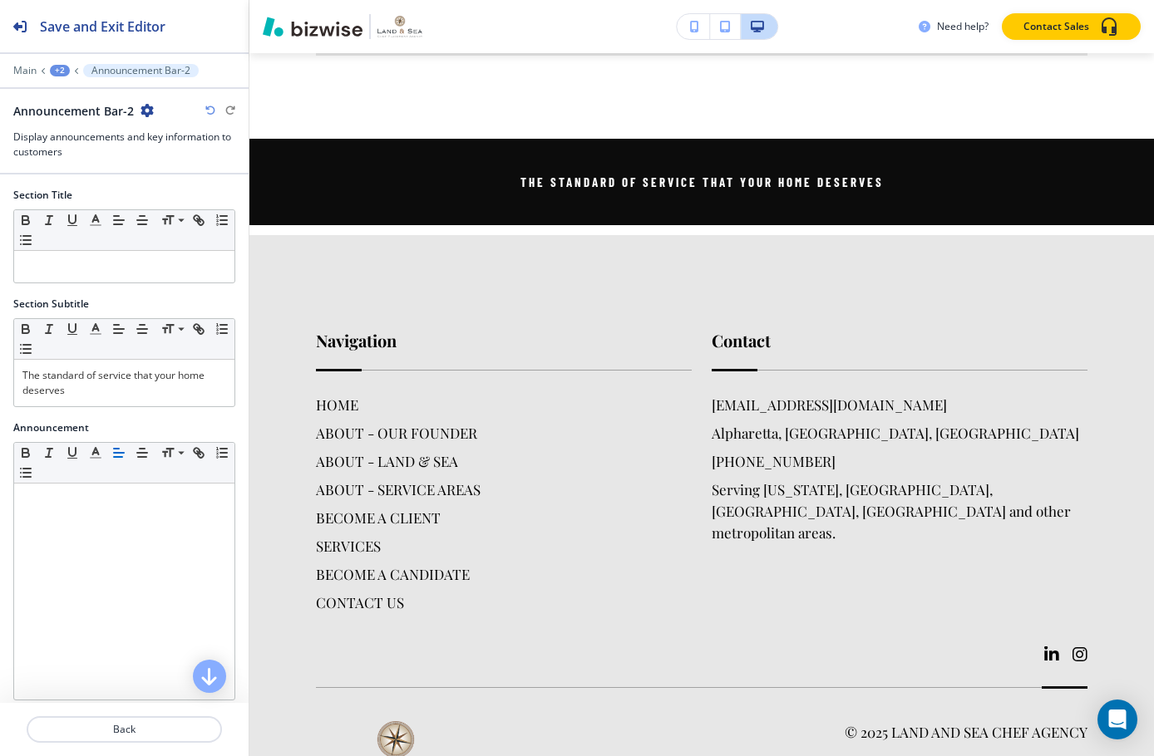
click at [59, 76] on div "+2" at bounding box center [60, 71] width 20 height 12
click at [104, 126] on p "CHIEF OF STAFF" at bounding box center [103, 127] width 85 height 15
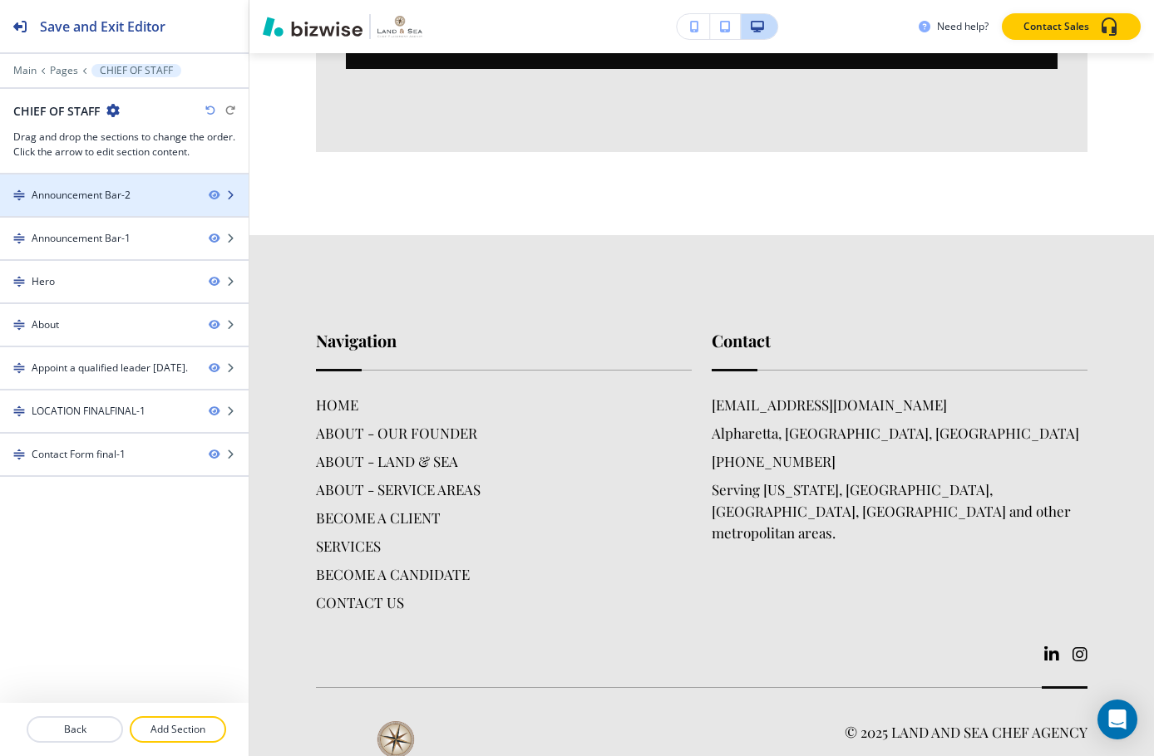
scroll to position [121, 0]
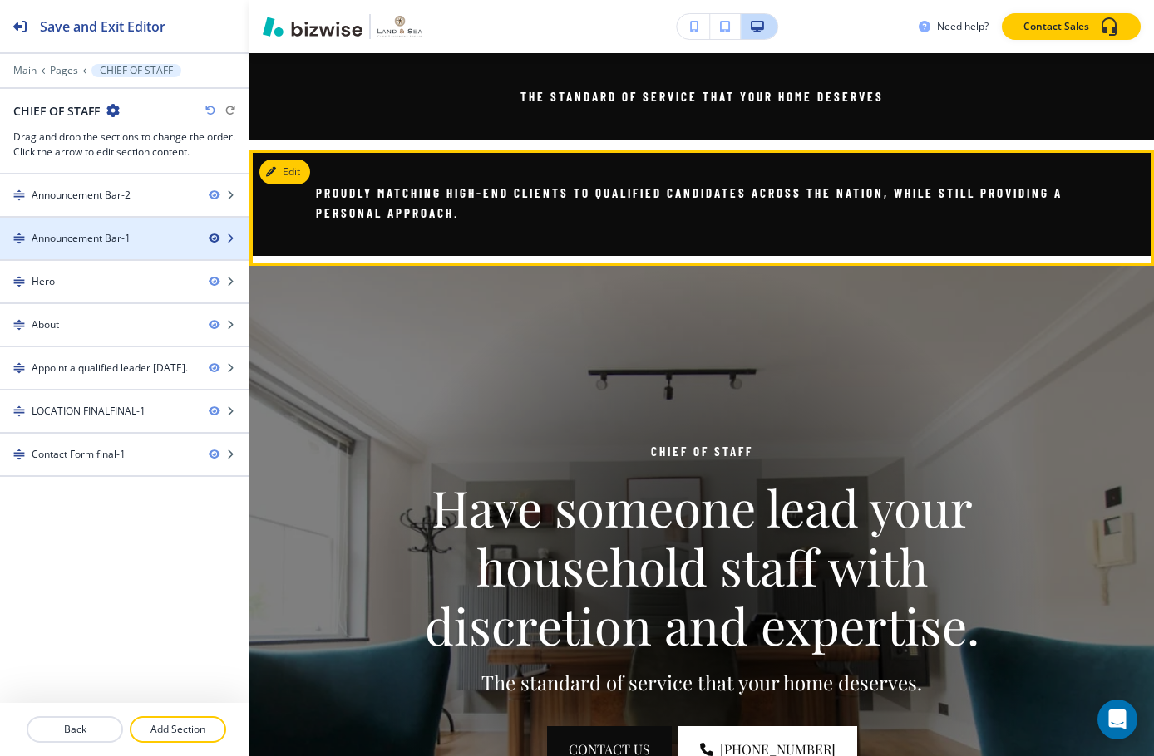
click at [209, 239] on icon "button" at bounding box center [214, 239] width 10 height 10
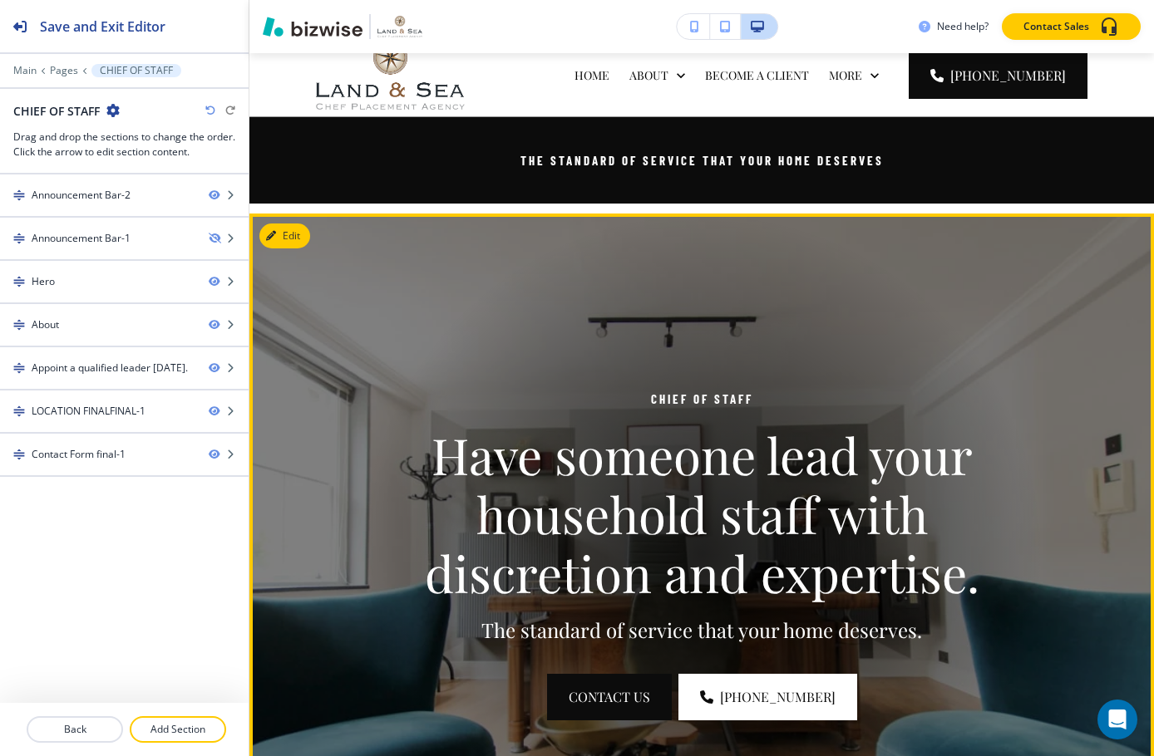
scroll to position [0, 0]
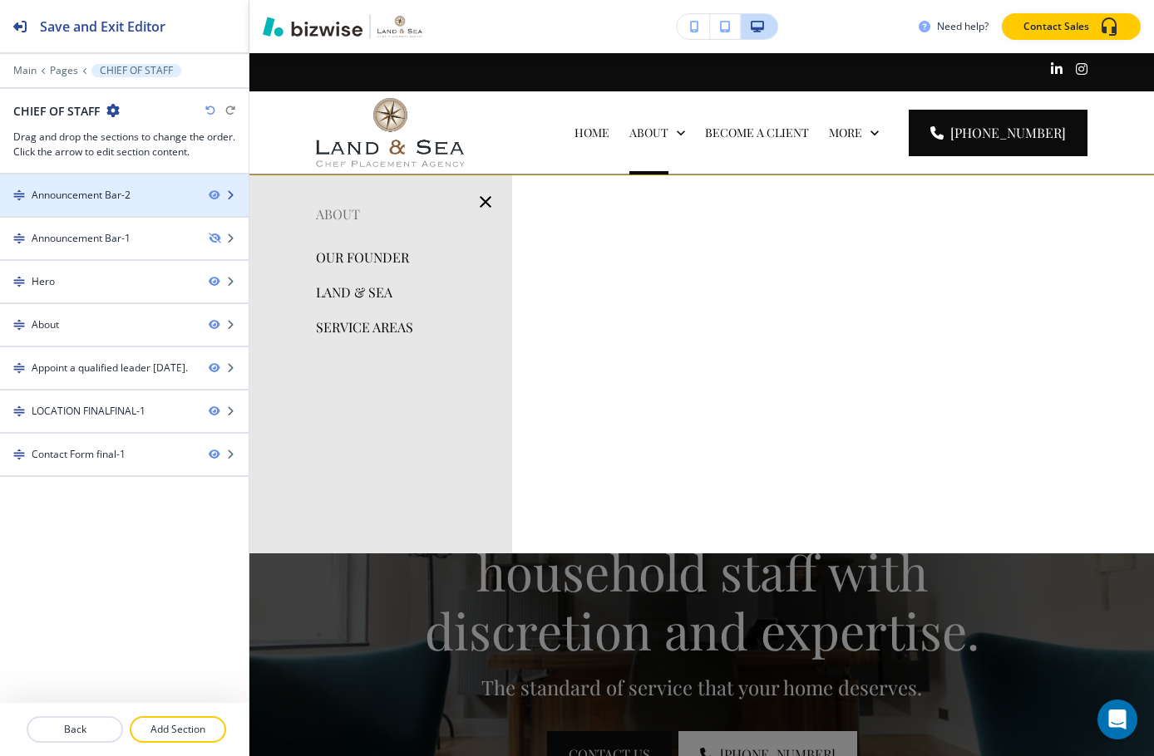
click at [150, 195] on div "Announcement Bar-2" at bounding box center [97, 195] width 195 height 15
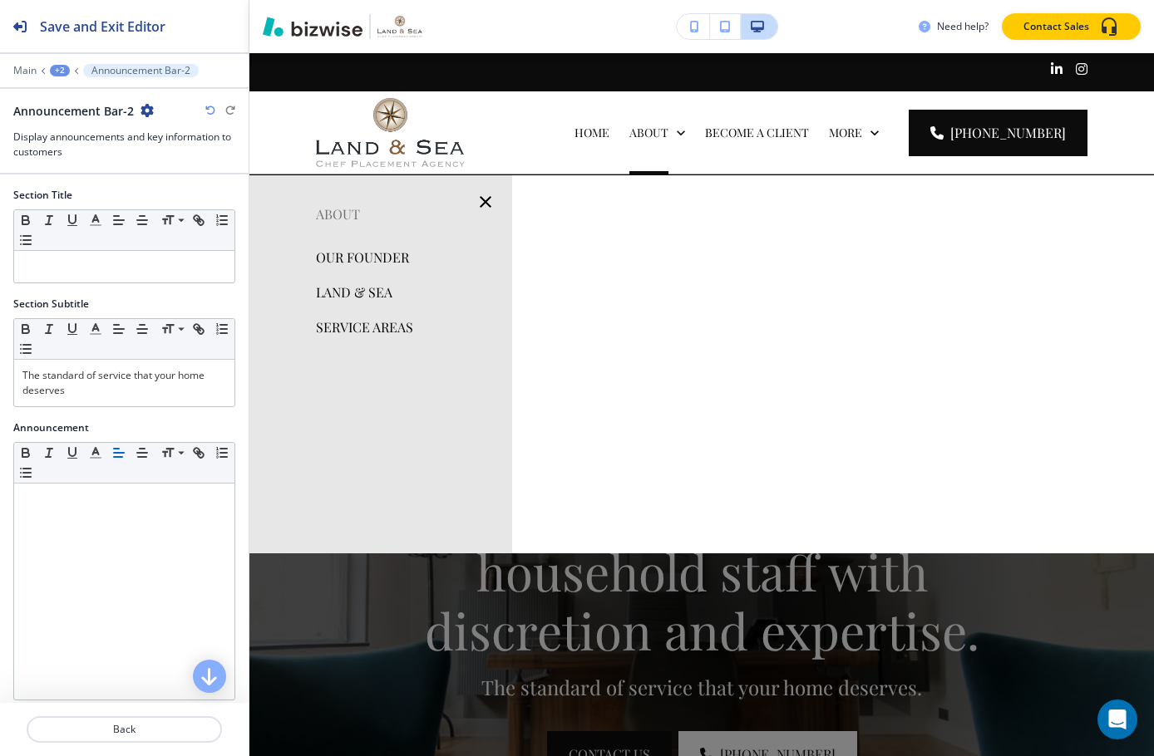
scroll to position [121, 0]
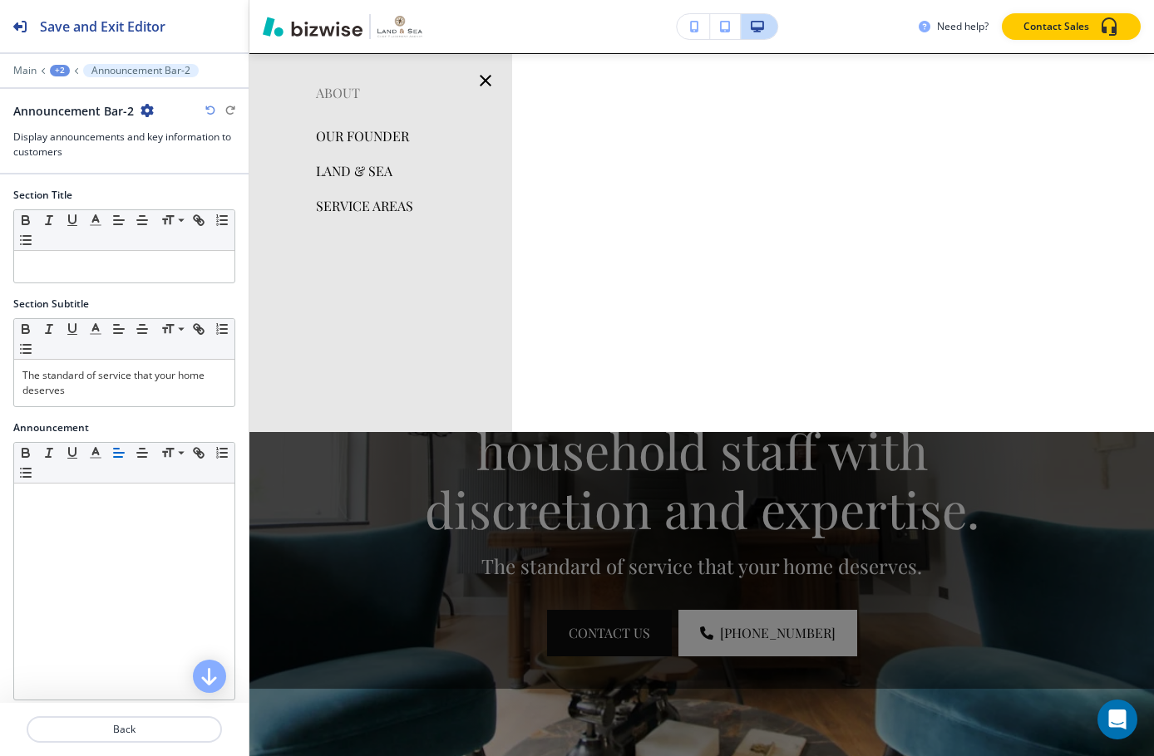
click at [142, 110] on icon "button" at bounding box center [146, 110] width 13 height 13
click at [188, 171] on p "Duplicate Section" at bounding box center [192, 168] width 85 height 15
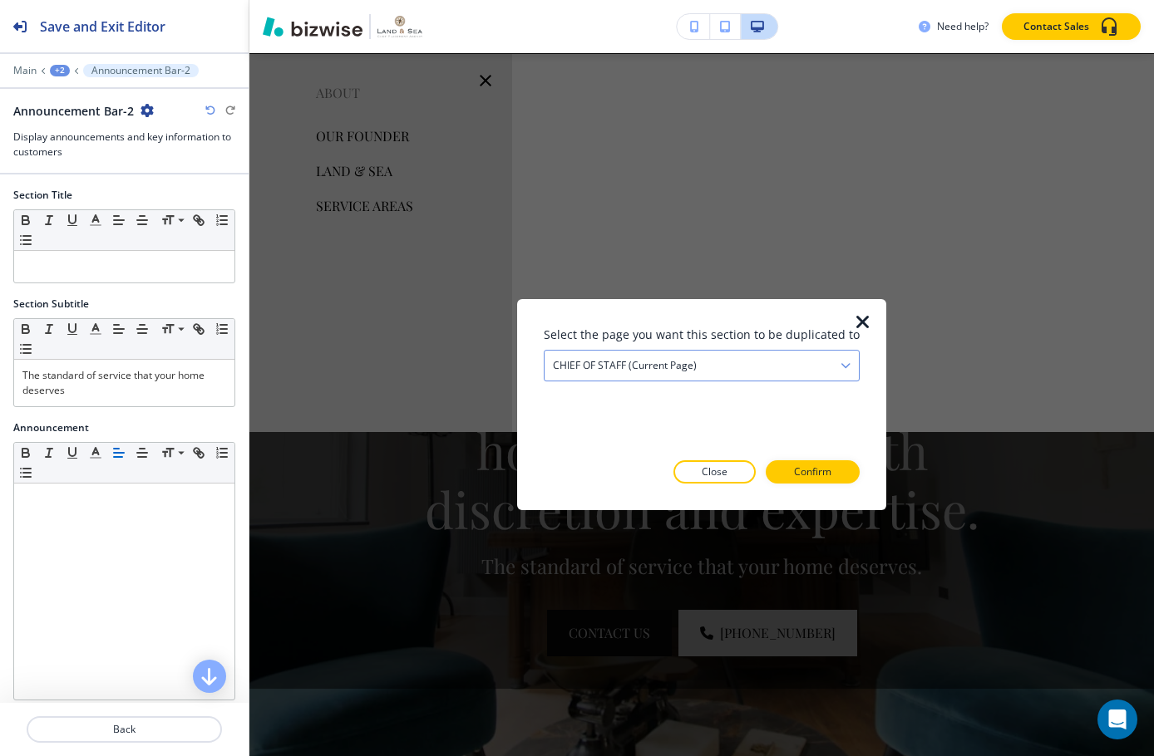
click at [721, 359] on div "CHIEF OF STAFF (current page)" at bounding box center [701, 366] width 314 height 30
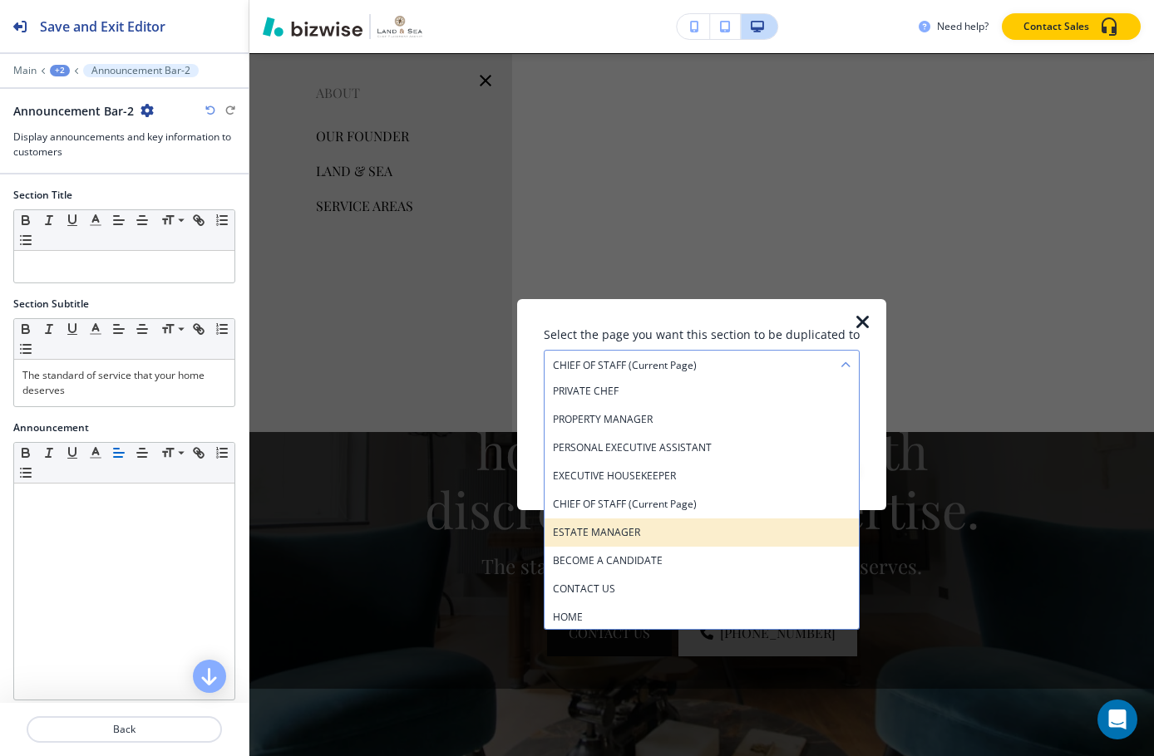
click at [649, 538] on h4 "ESTATE MANAGER" at bounding box center [702, 532] width 298 height 15
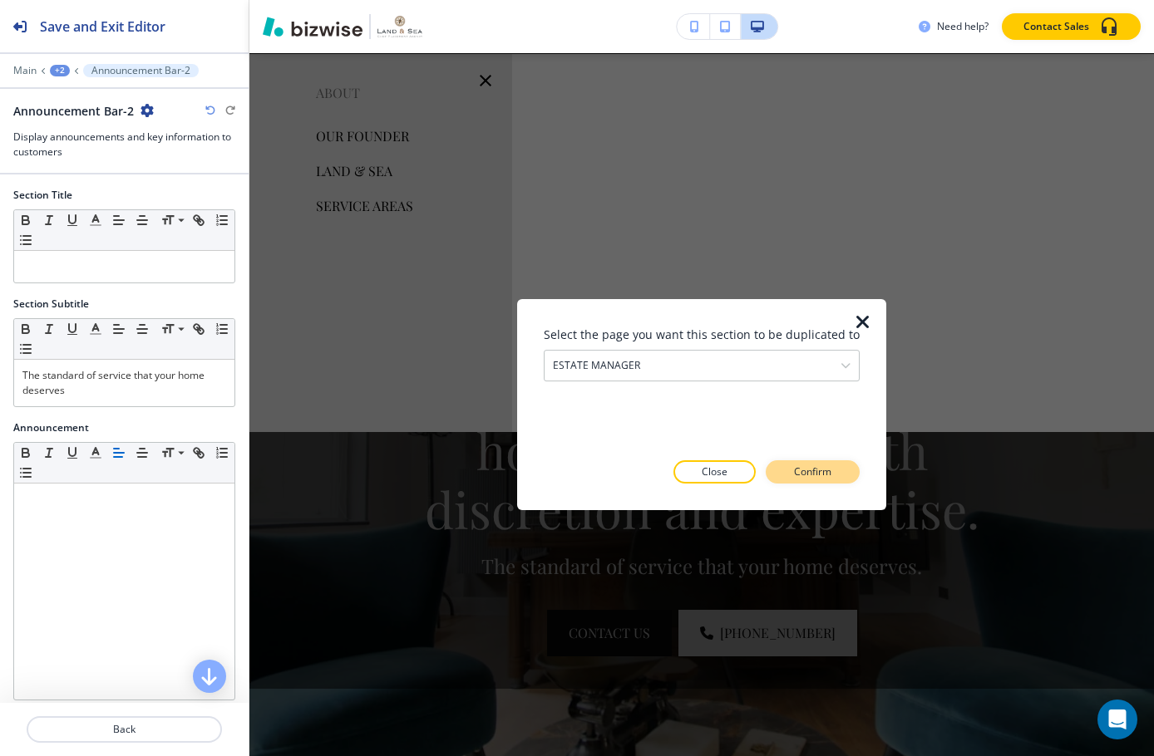
click at [794, 471] on p "Confirm" at bounding box center [812, 472] width 37 height 15
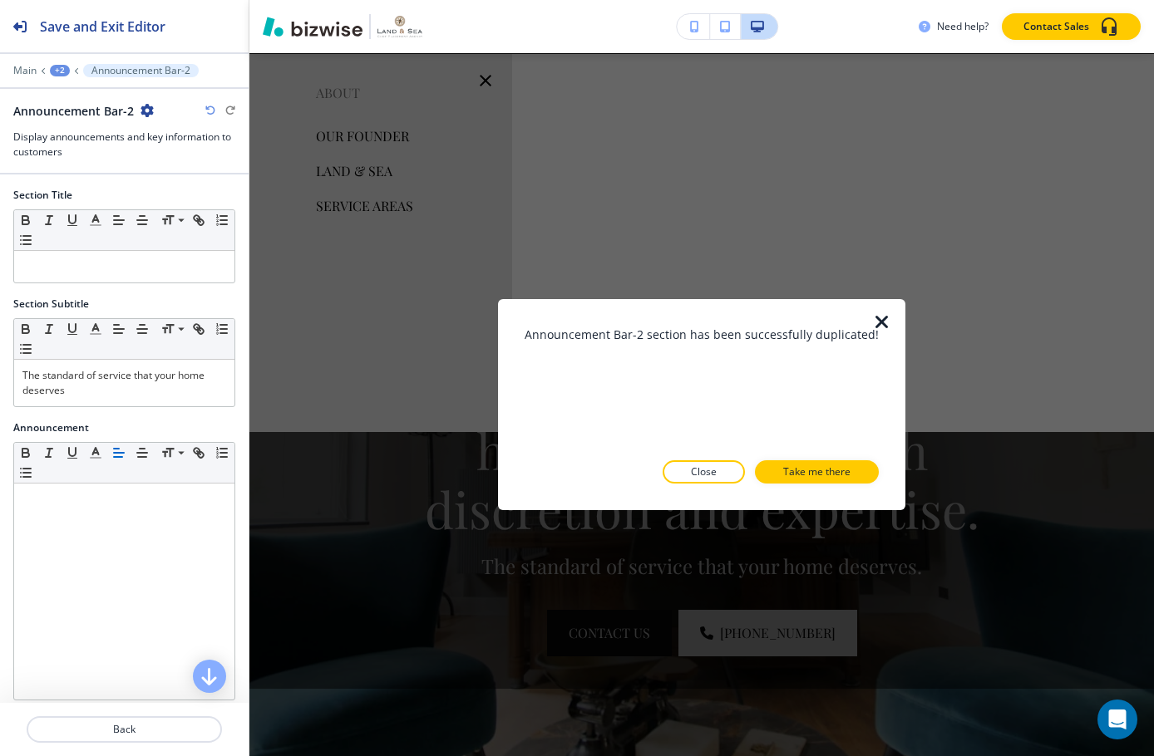
click at [794, 471] on p "Take me there" at bounding box center [816, 472] width 67 height 15
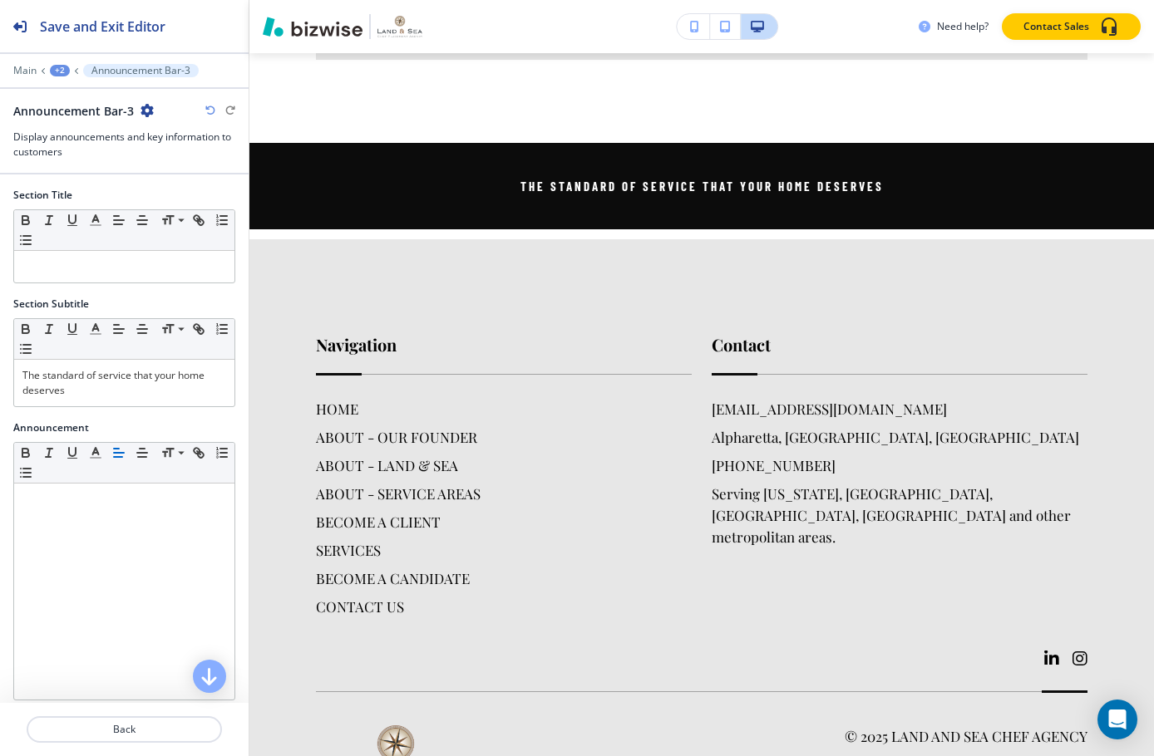
click at [45, 63] on div at bounding box center [124, 59] width 249 height 10
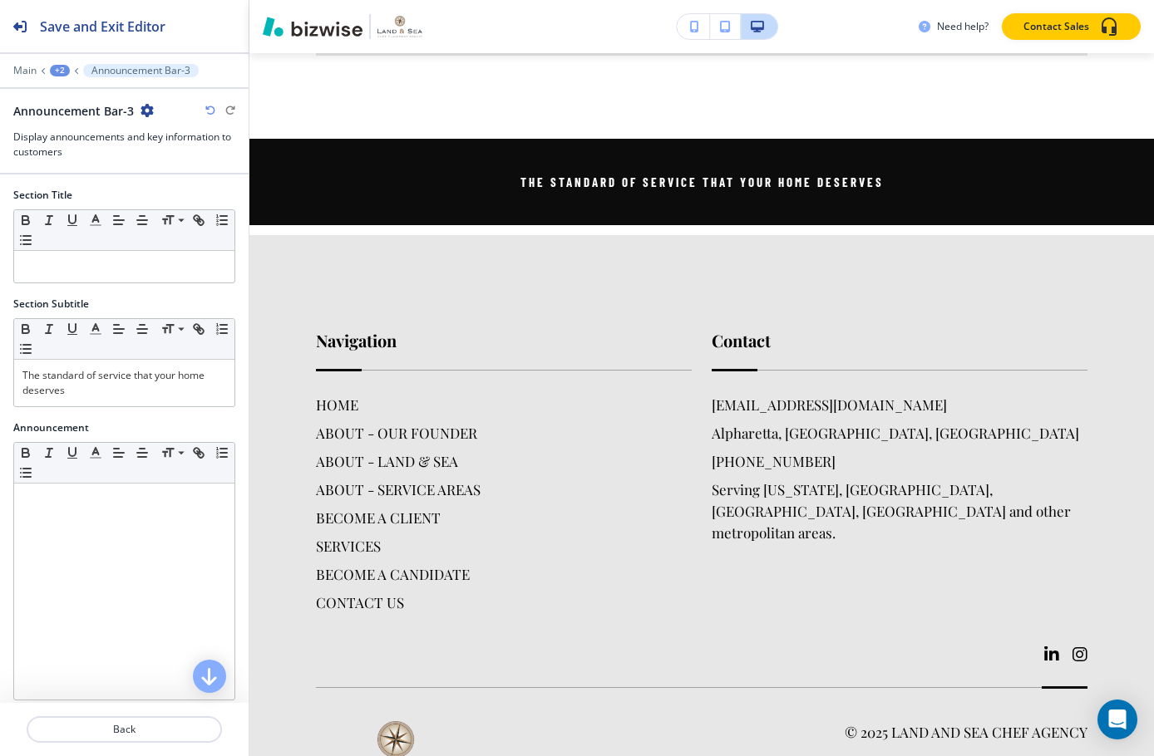
click at [51, 67] on div "+2" at bounding box center [60, 71] width 20 height 12
click at [89, 126] on p "ESTATE MANAGER" at bounding box center [103, 127] width 85 height 15
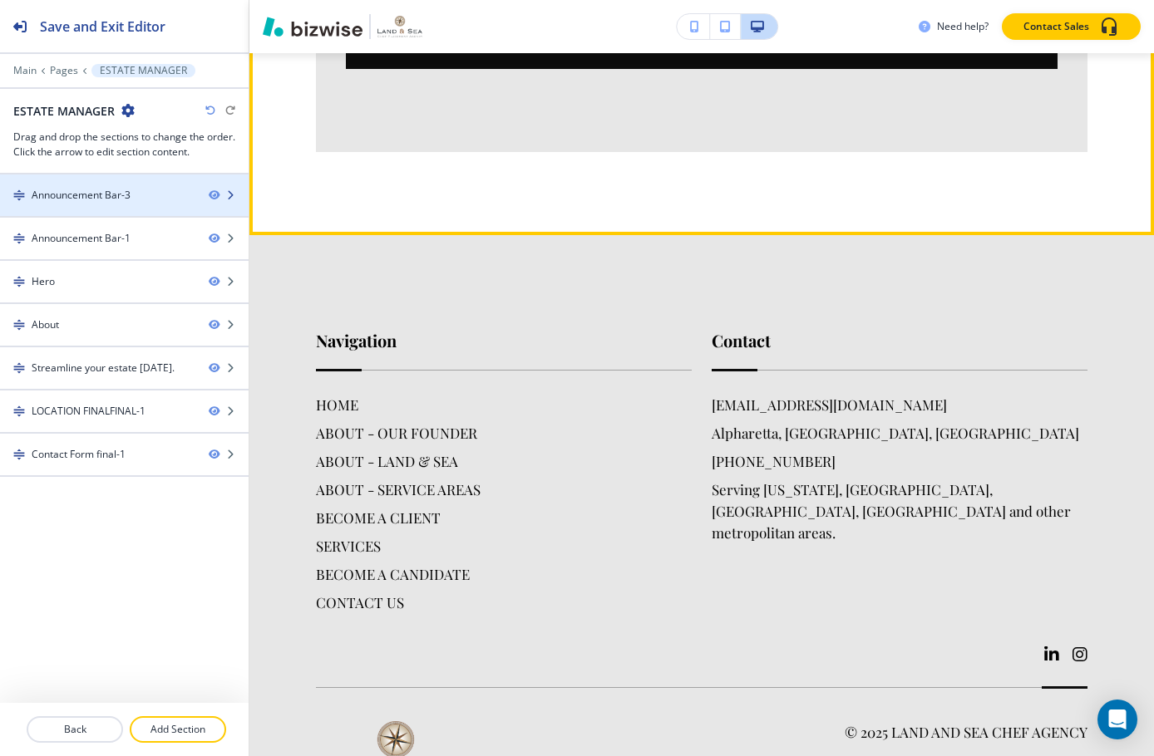
scroll to position [121, 0]
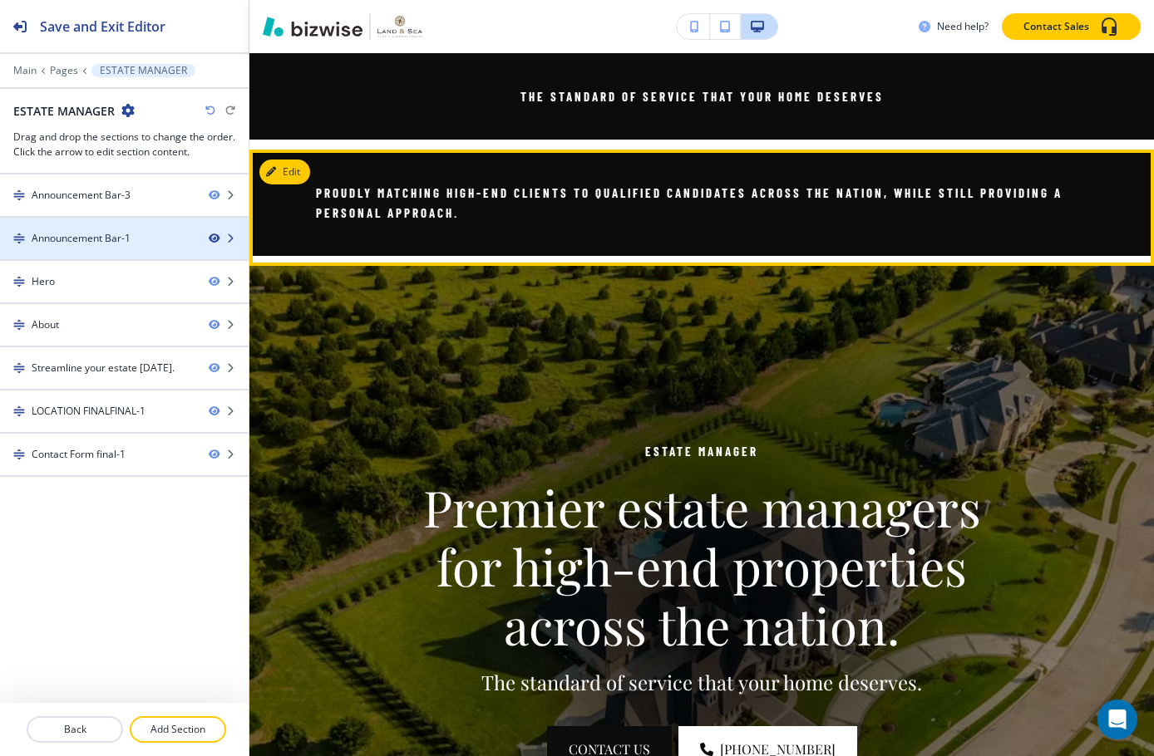
click at [215, 238] on icon "button" at bounding box center [214, 239] width 10 height 10
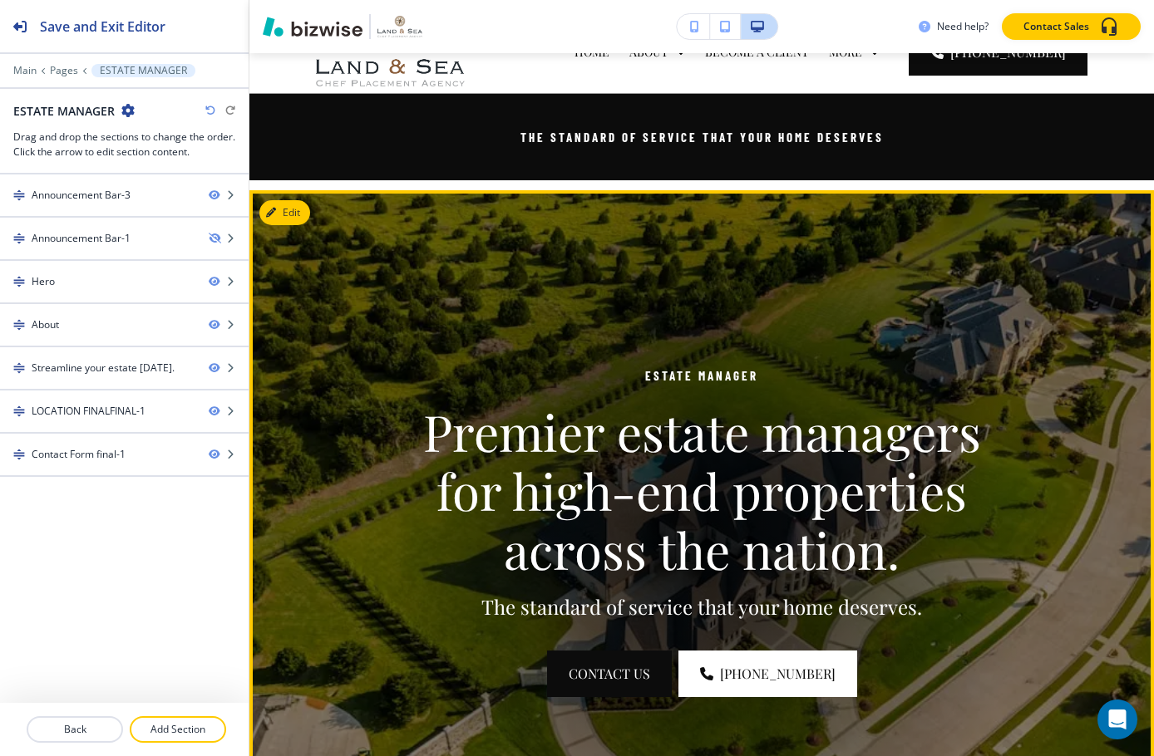
scroll to position [0, 0]
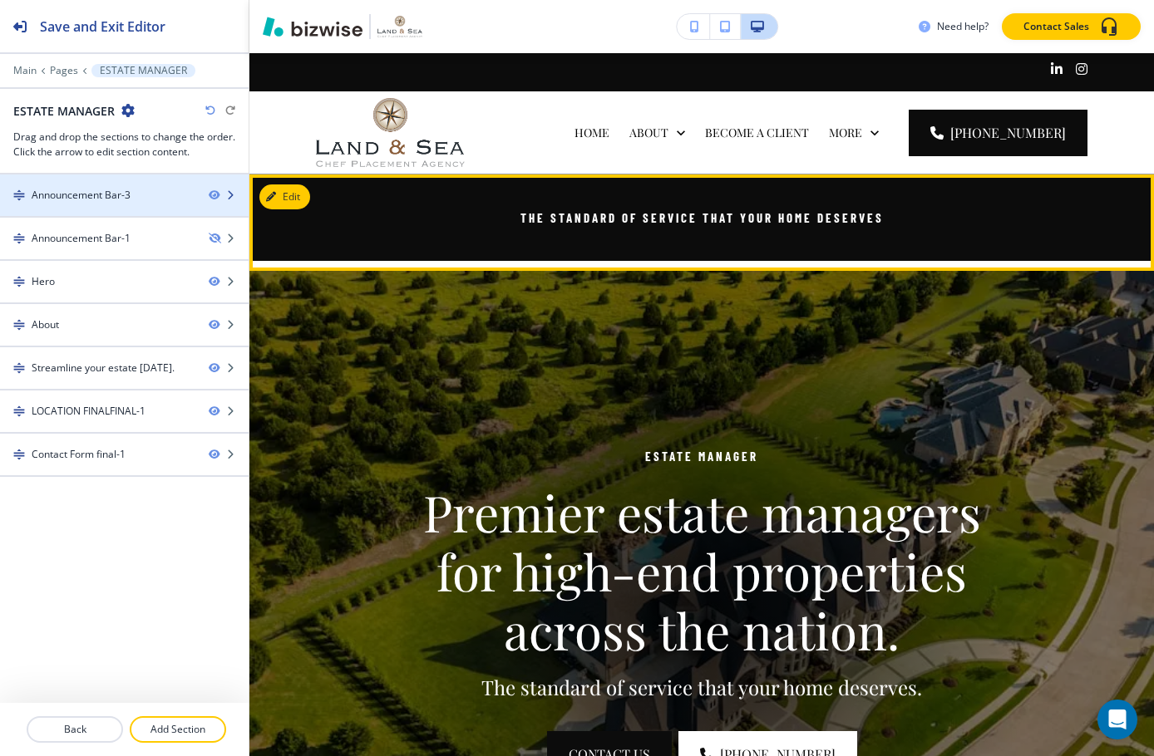
click at [126, 200] on div "Announcement Bar-3" at bounding box center [81, 195] width 99 height 15
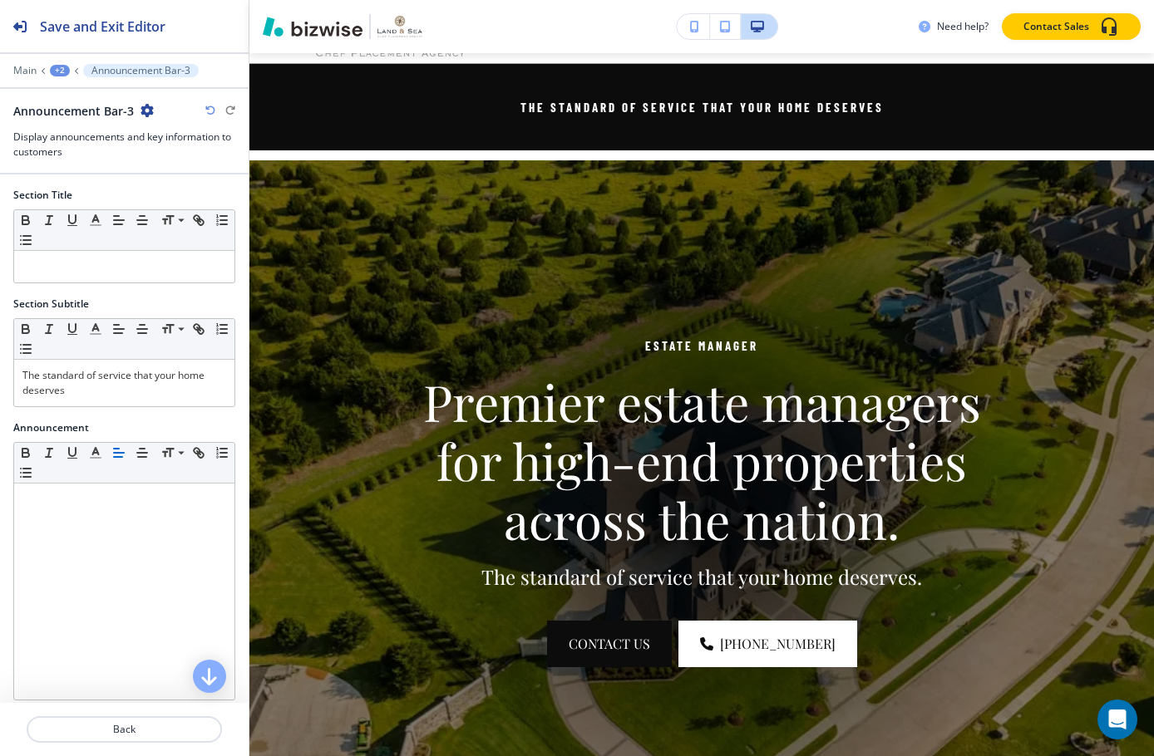
scroll to position [121, 0]
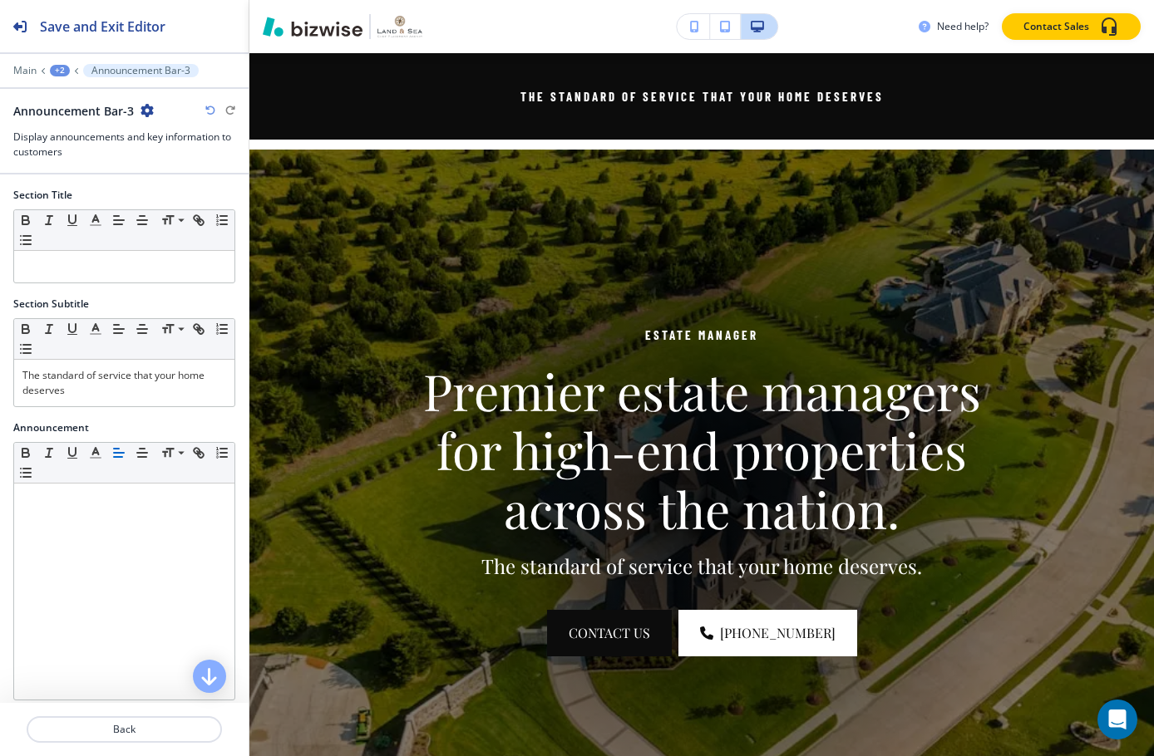
click at [142, 117] on button "button" at bounding box center [146, 111] width 13 height 14
click at [182, 166] on p "Duplicate Section" at bounding box center [192, 168] width 85 height 15
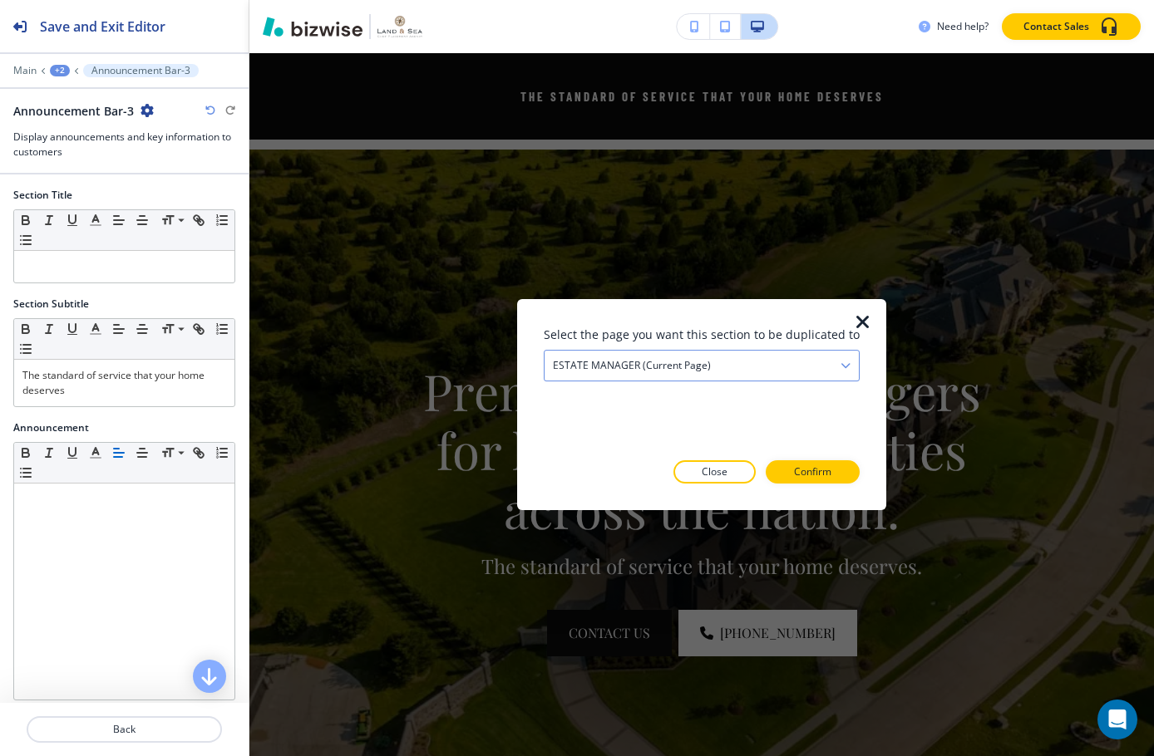
click at [768, 353] on div "ESTATE MANAGER (current page)" at bounding box center [701, 366] width 314 height 30
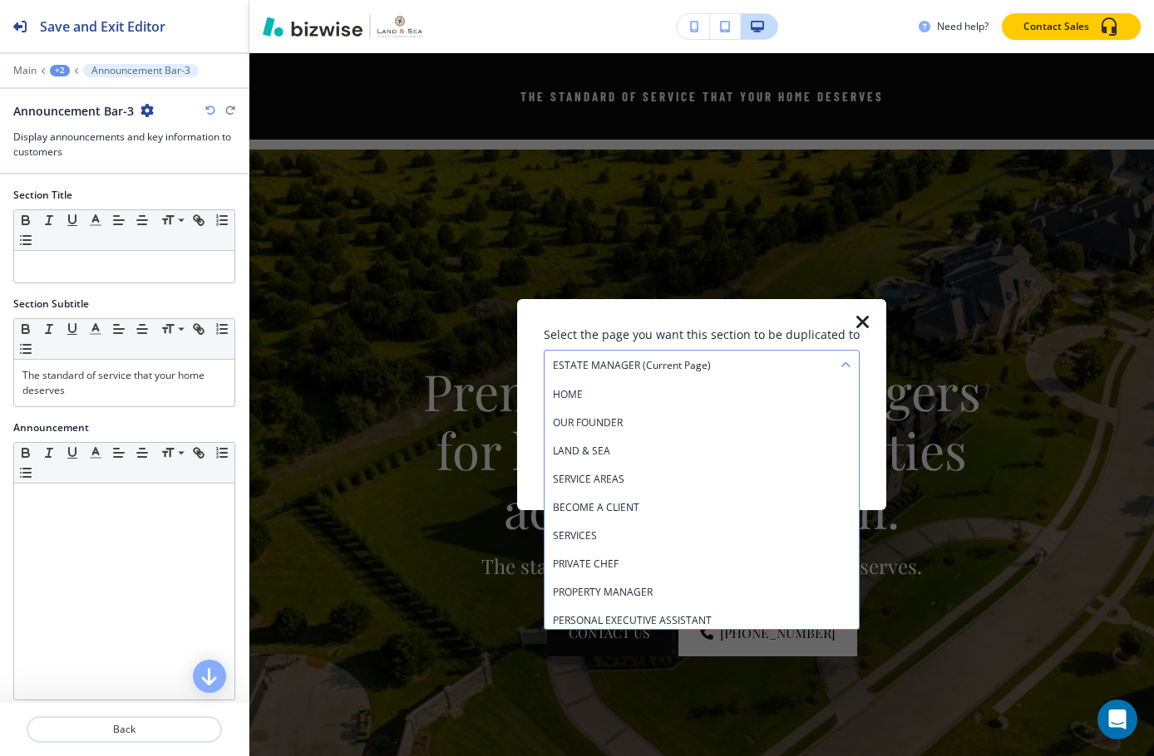
scroll to position [175, 0]
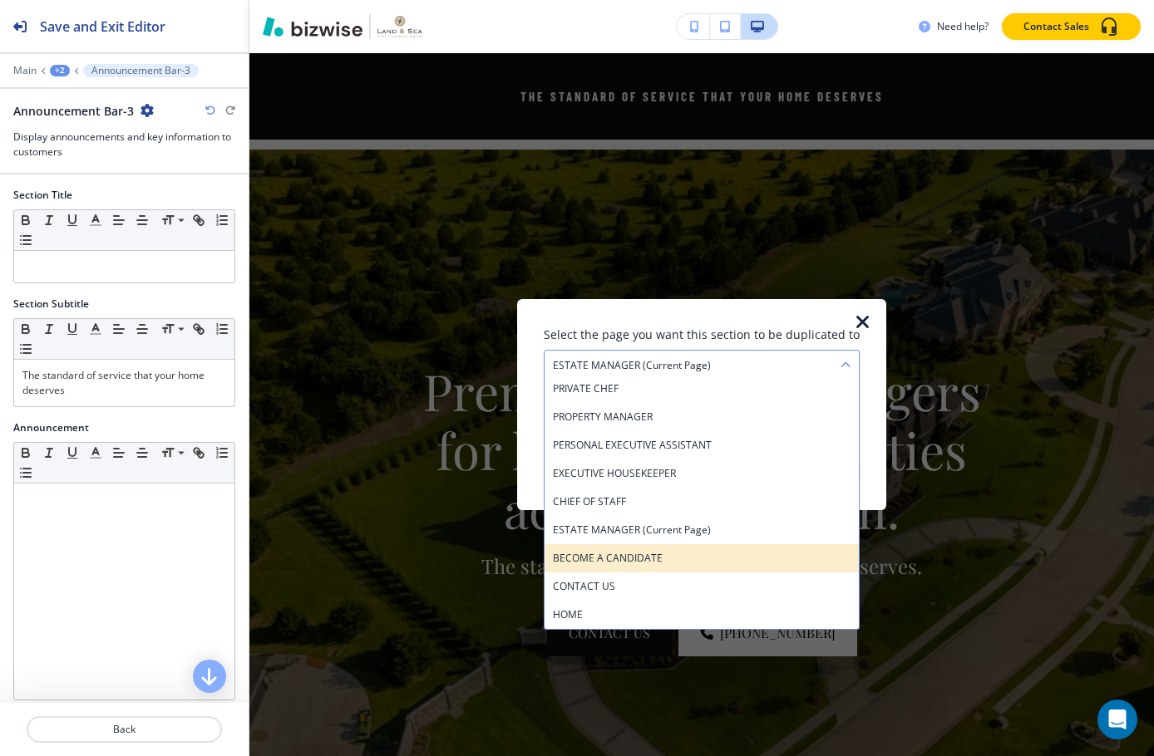
click at [710, 558] on h4 "BECOME A CANDIDATE" at bounding box center [702, 558] width 298 height 15
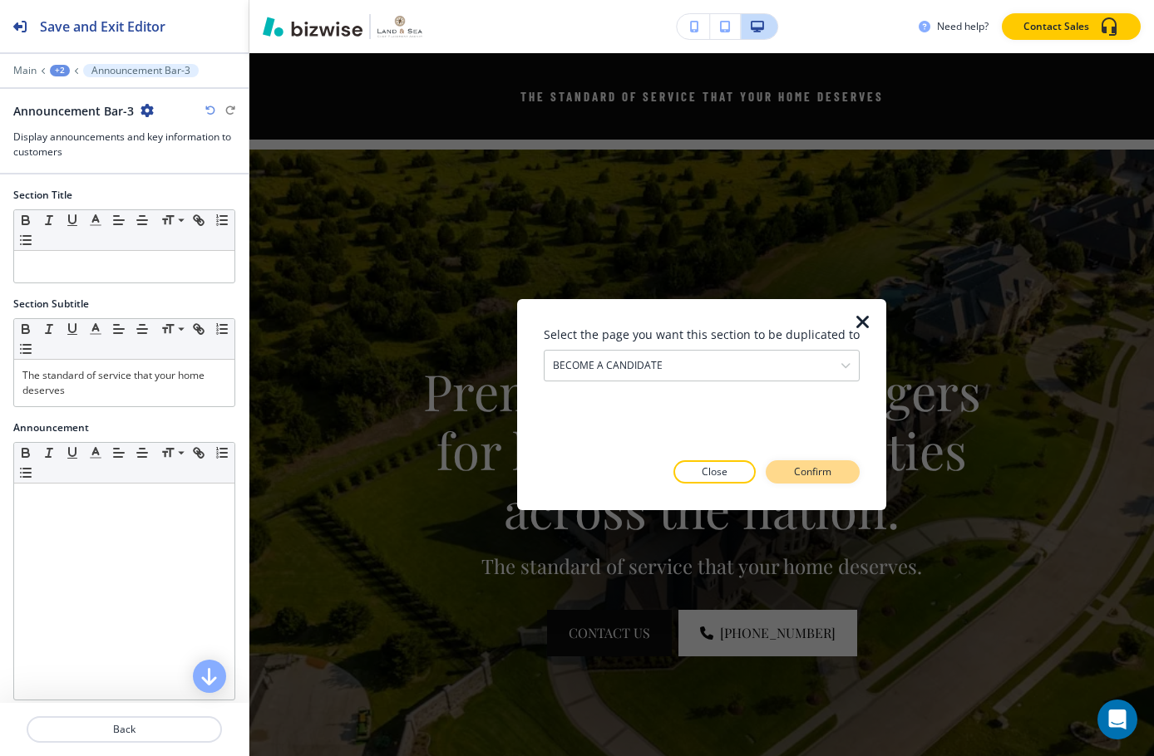
click at [795, 475] on p "Confirm" at bounding box center [812, 472] width 37 height 15
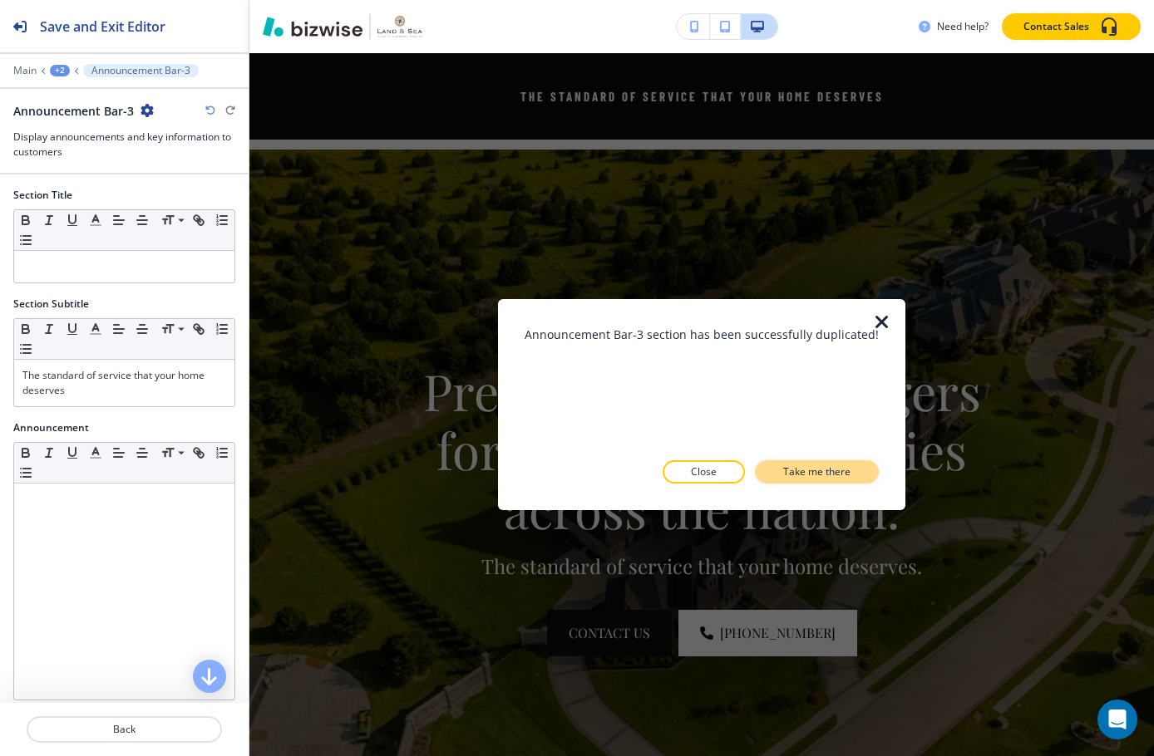
click at [794, 472] on p "Take me there" at bounding box center [816, 472] width 67 height 15
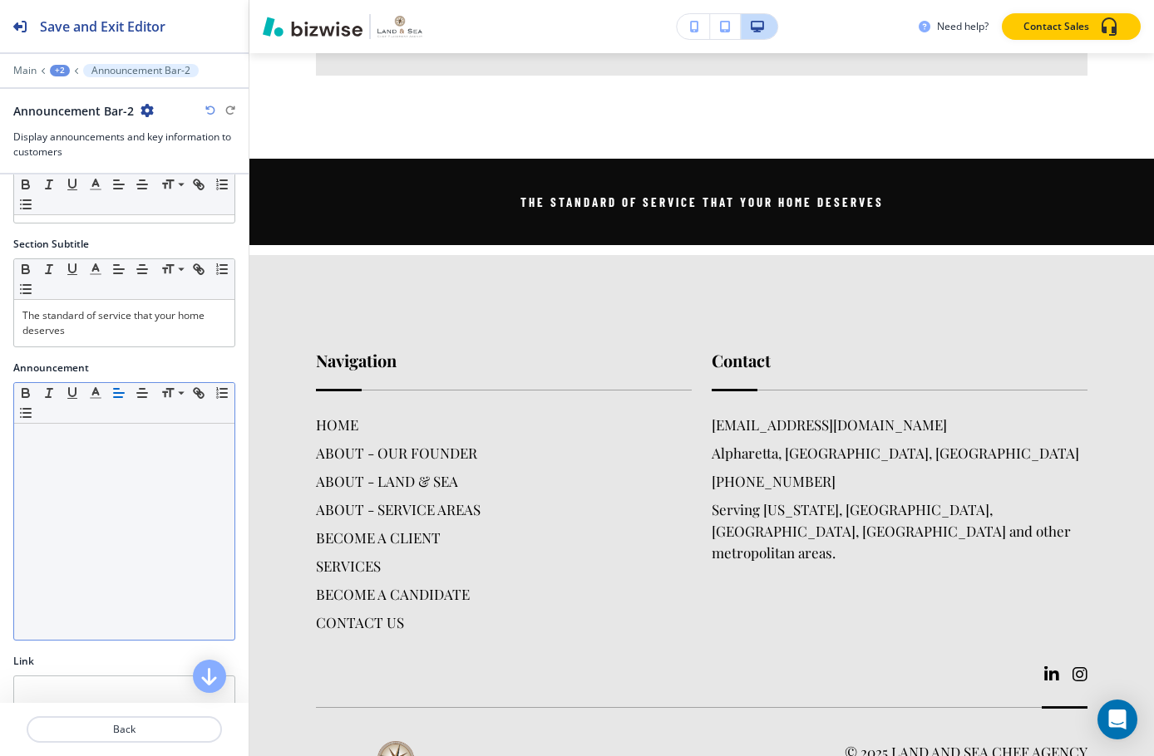
scroll to position [180, 0]
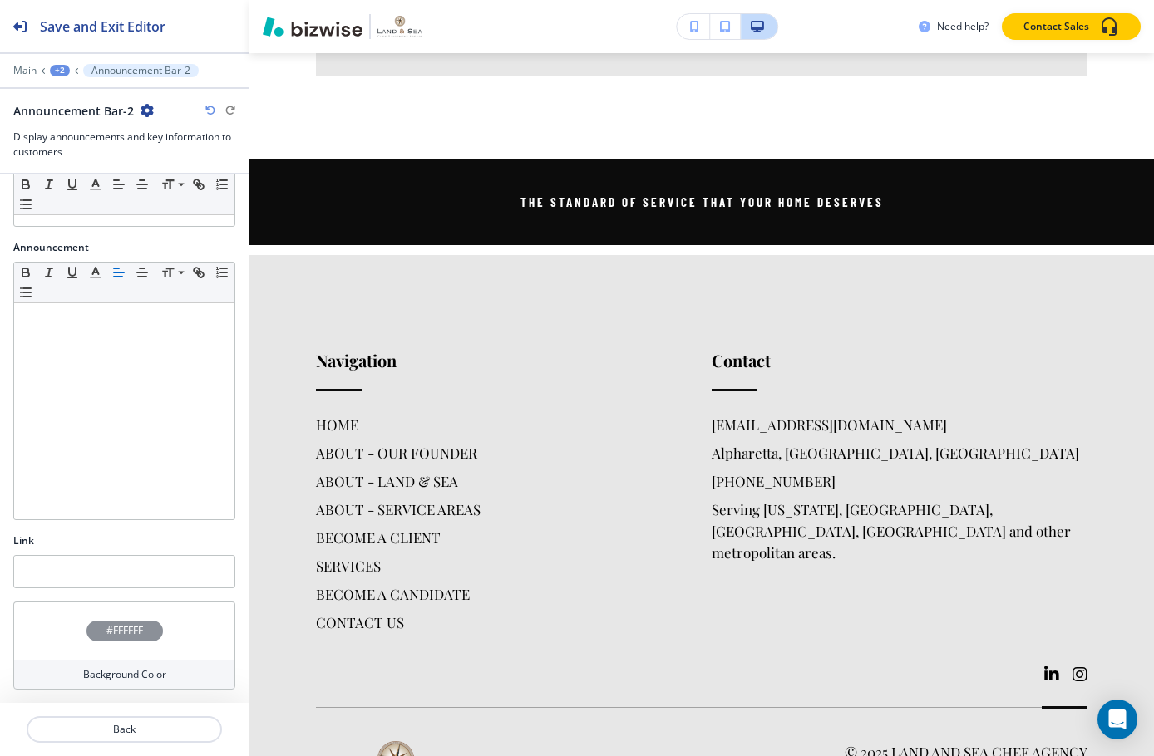
click at [58, 70] on div "+2" at bounding box center [60, 71] width 20 height 12
click at [79, 118] on button "BECOME A CANDIDATE" at bounding box center [103, 127] width 106 height 30
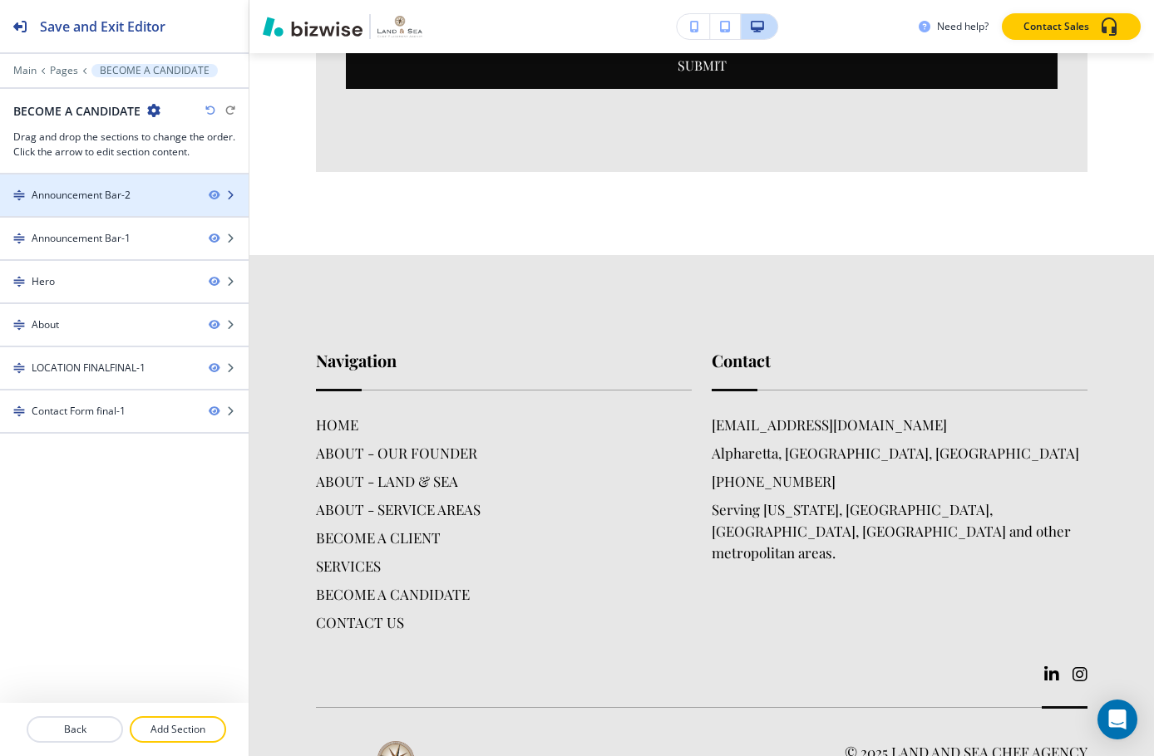
scroll to position [121, 0]
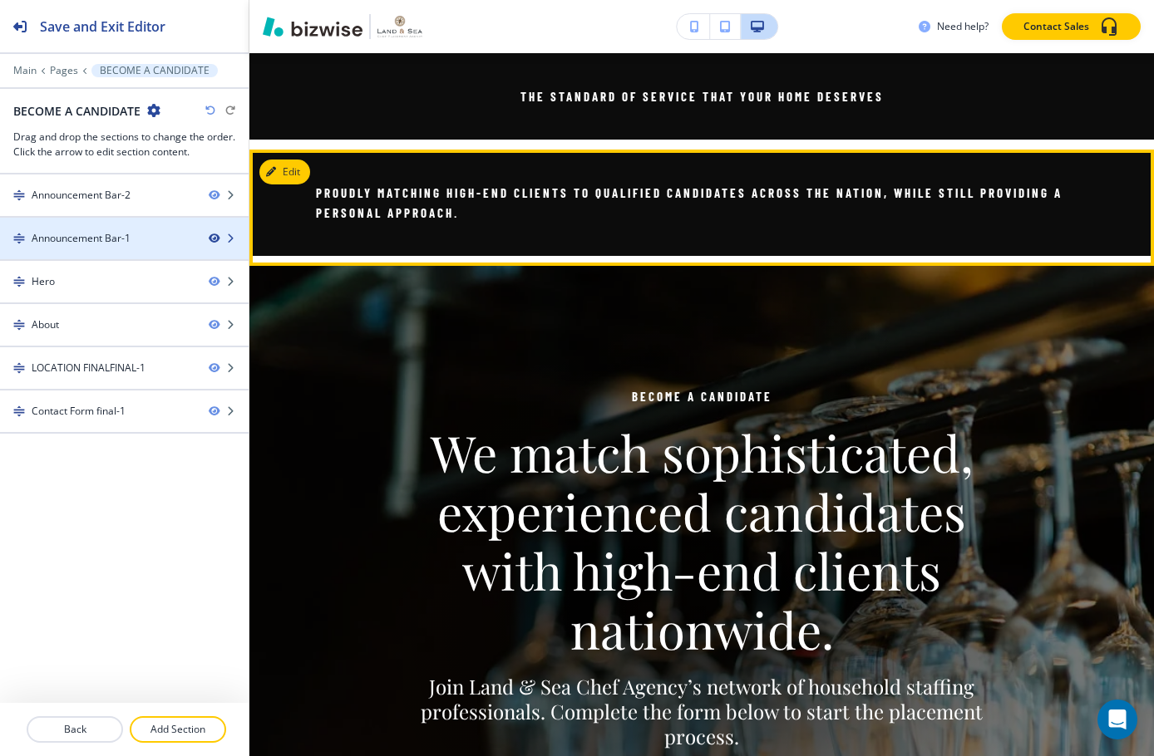
click at [212, 239] on icon "button" at bounding box center [214, 239] width 10 height 10
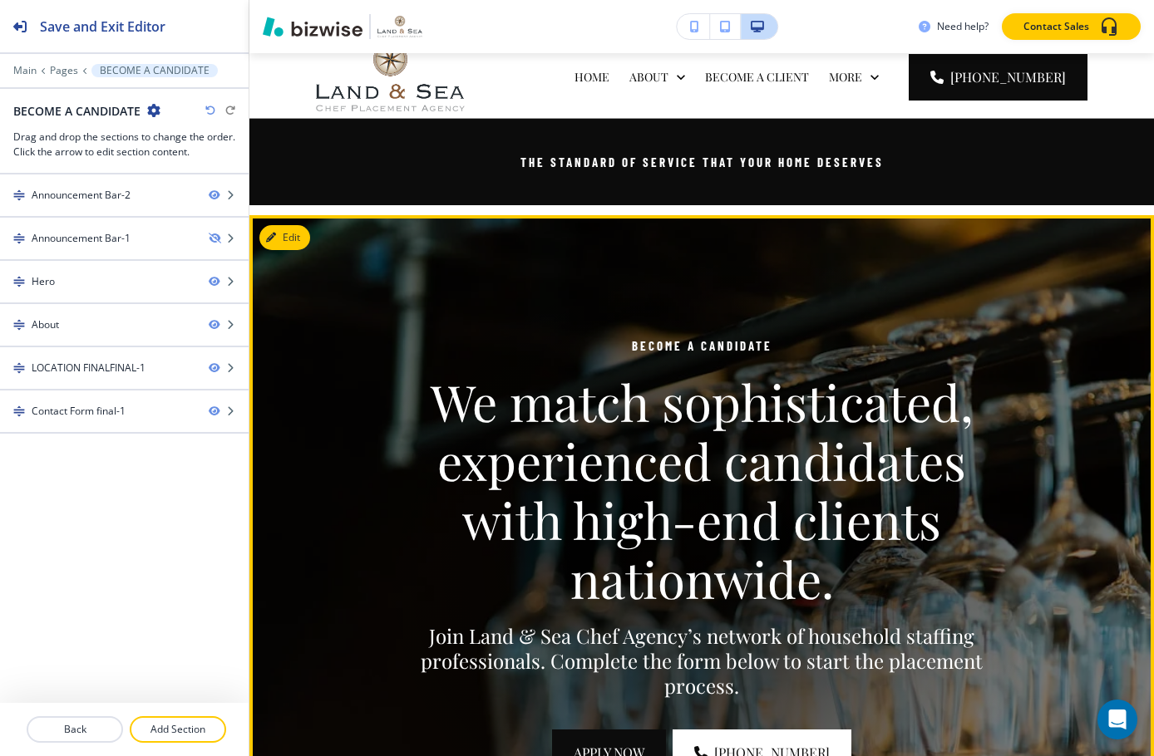
scroll to position [0, 0]
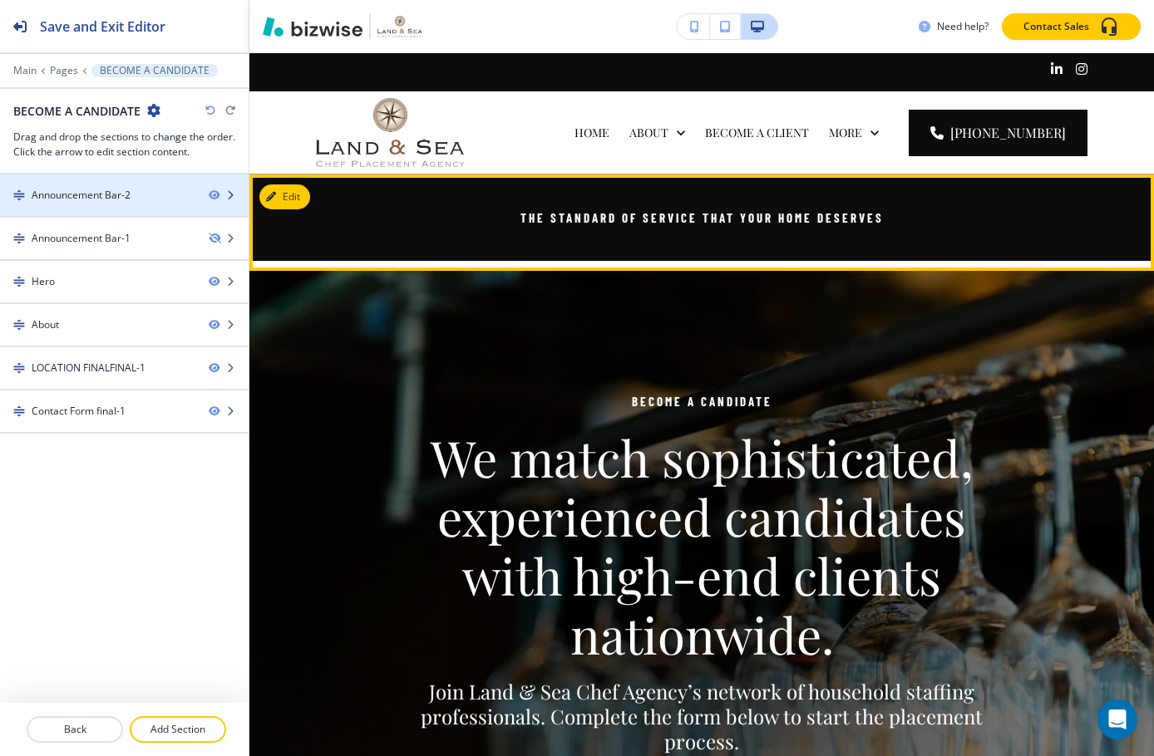
click at [126, 200] on div "Announcement Bar-2" at bounding box center [81, 195] width 99 height 15
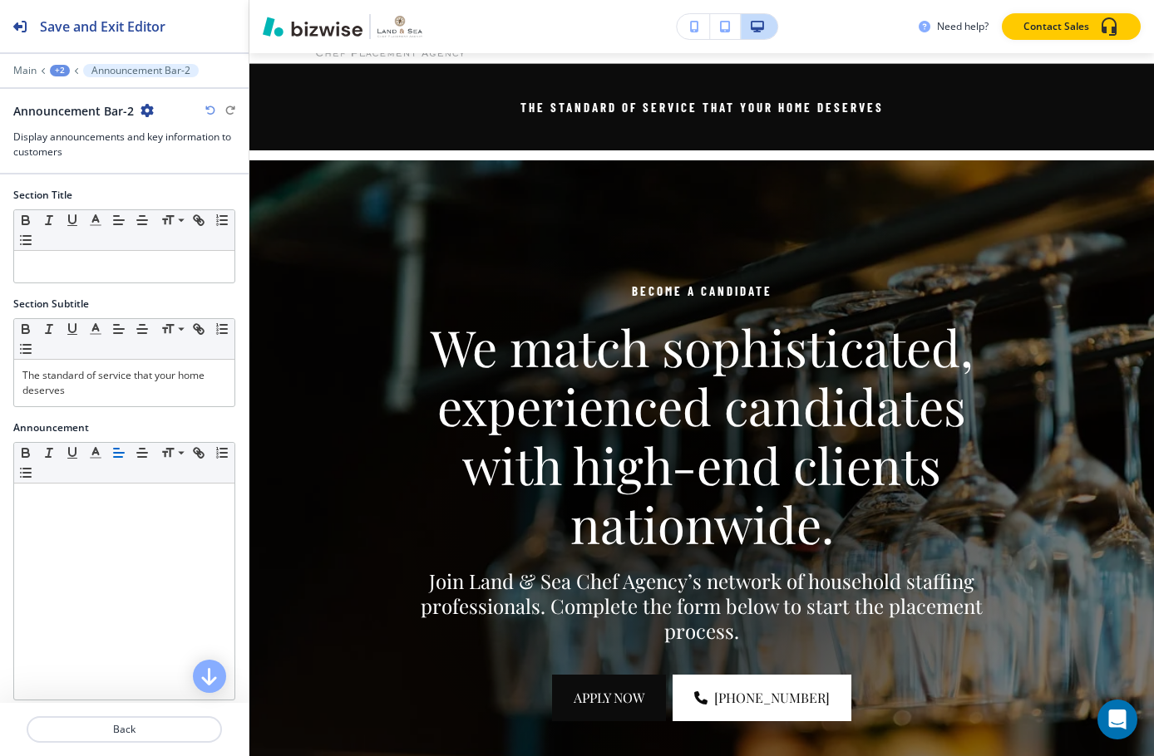
scroll to position [121, 0]
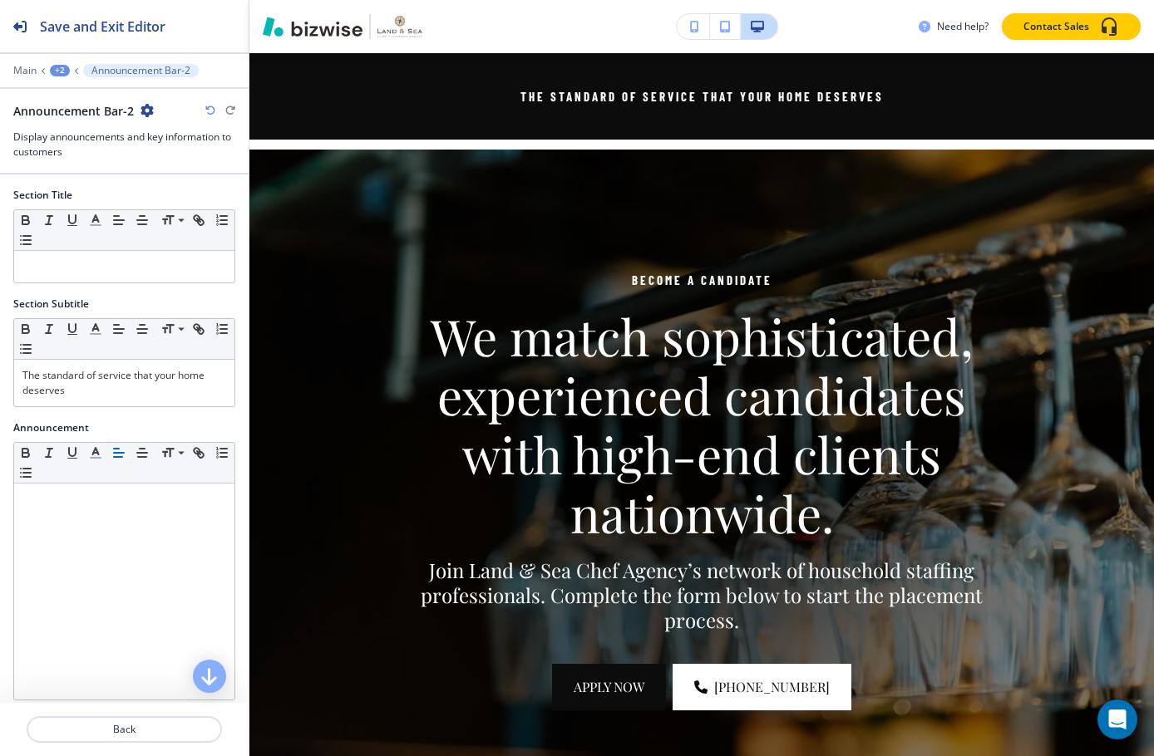
click at [145, 109] on icon "button" at bounding box center [146, 110] width 13 height 13
click at [181, 166] on p "Duplicate Section" at bounding box center [192, 168] width 85 height 15
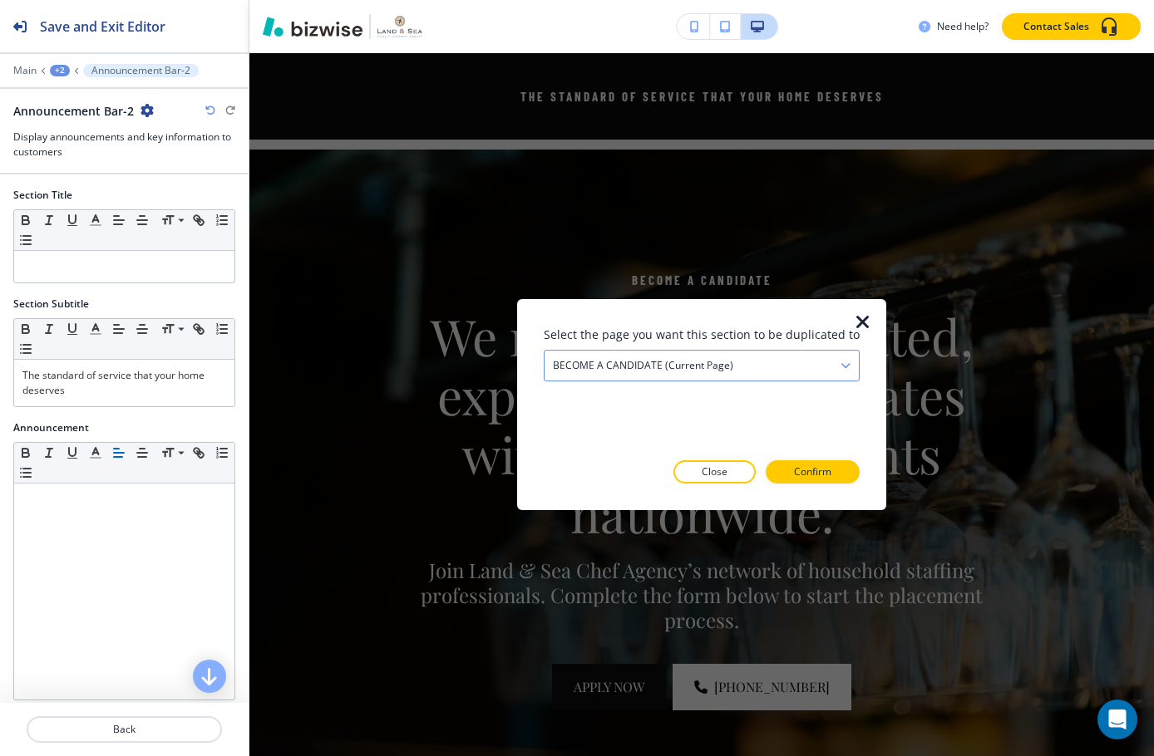
click at [696, 357] on div "BECOME A CANDIDATE (current page)" at bounding box center [701, 366] width 314 height 30
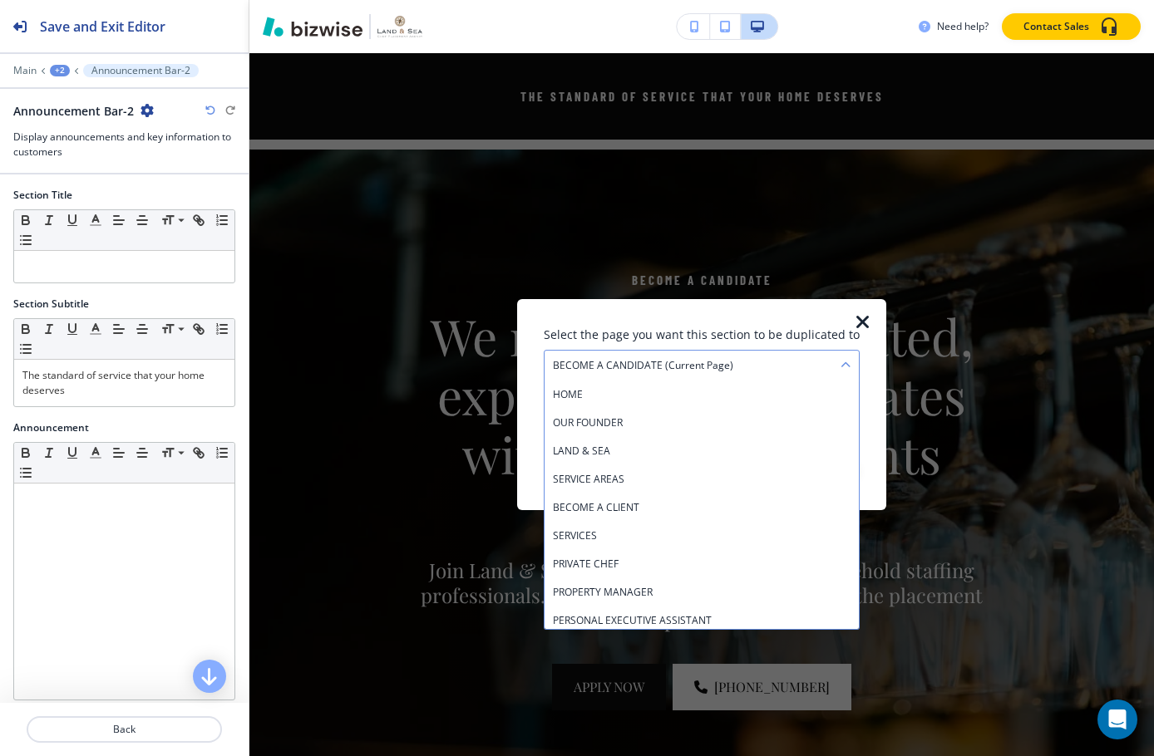
scroll to position [175, 0]
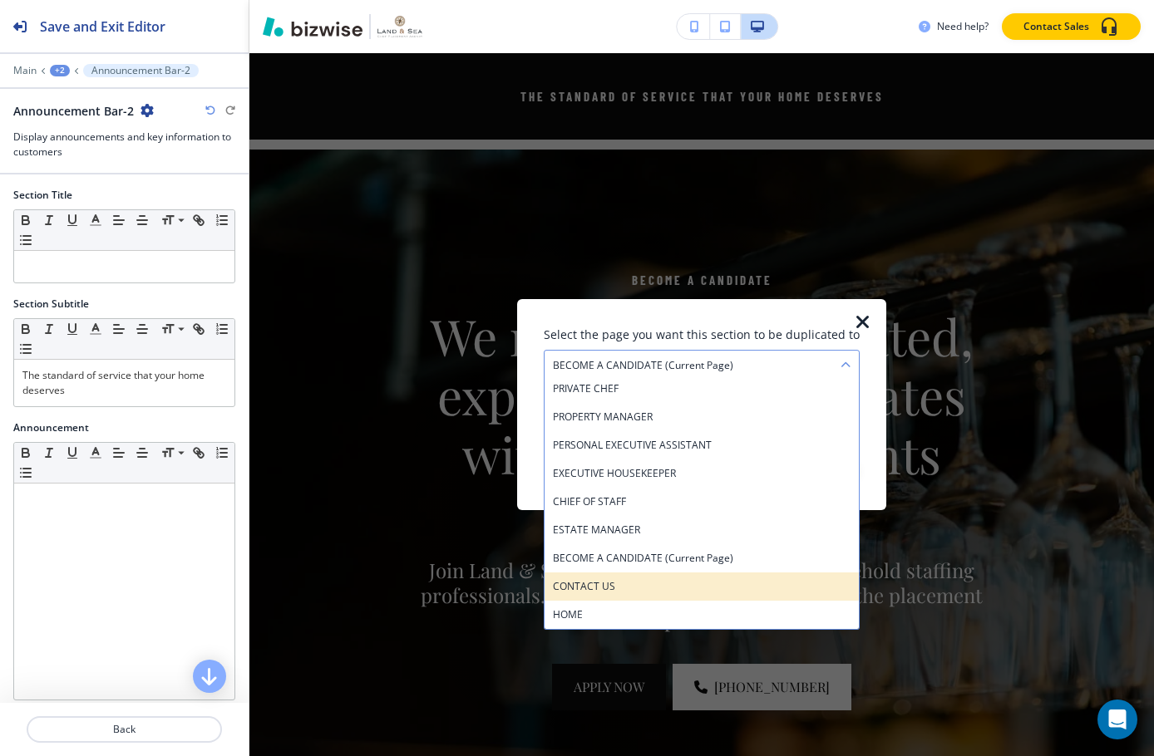
click at [707, 588] on h4 "CONTACT US" at bounding box center [702, 586] width 298 height 15
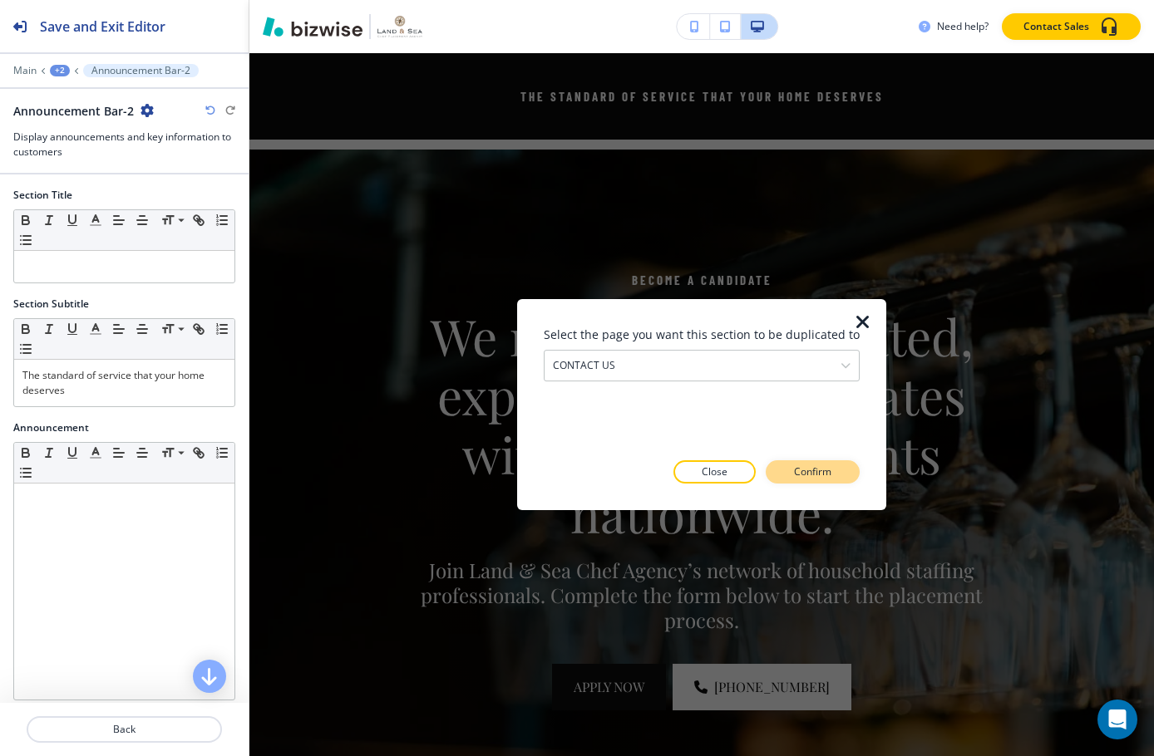
click at [798, 476] on p "Confirm" at bounding box center [812, 472] width 37 height 15
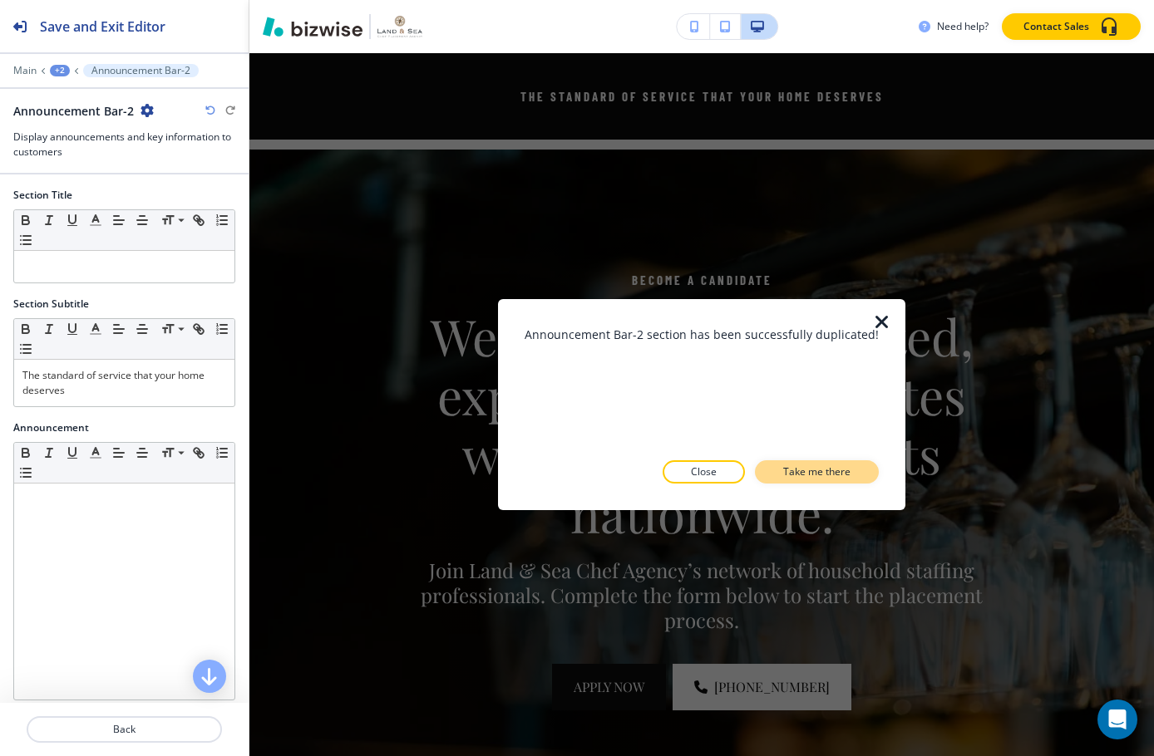
click at [800, 469] on p "Take me there" at bounding box center [816, 472] width 67 height 15
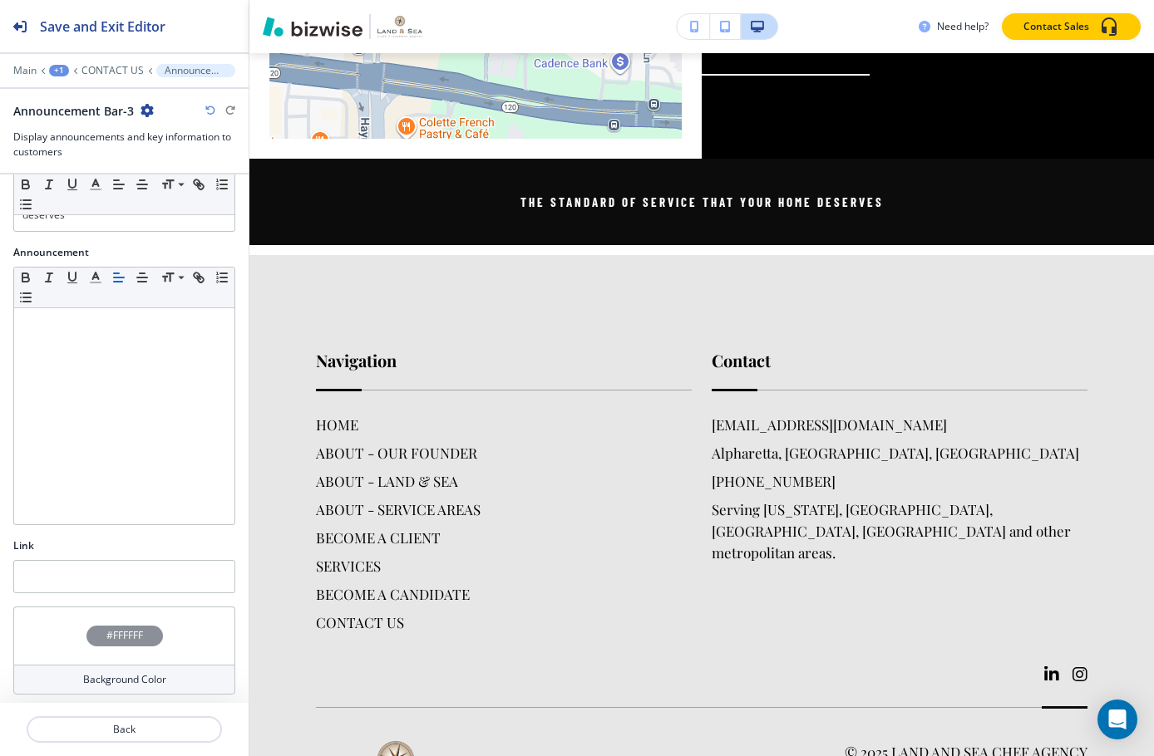
scroll to position [180, 0]
click at [99, 66] on p "CONTACT US" at bounding box center [112, 71] width 62 height 12
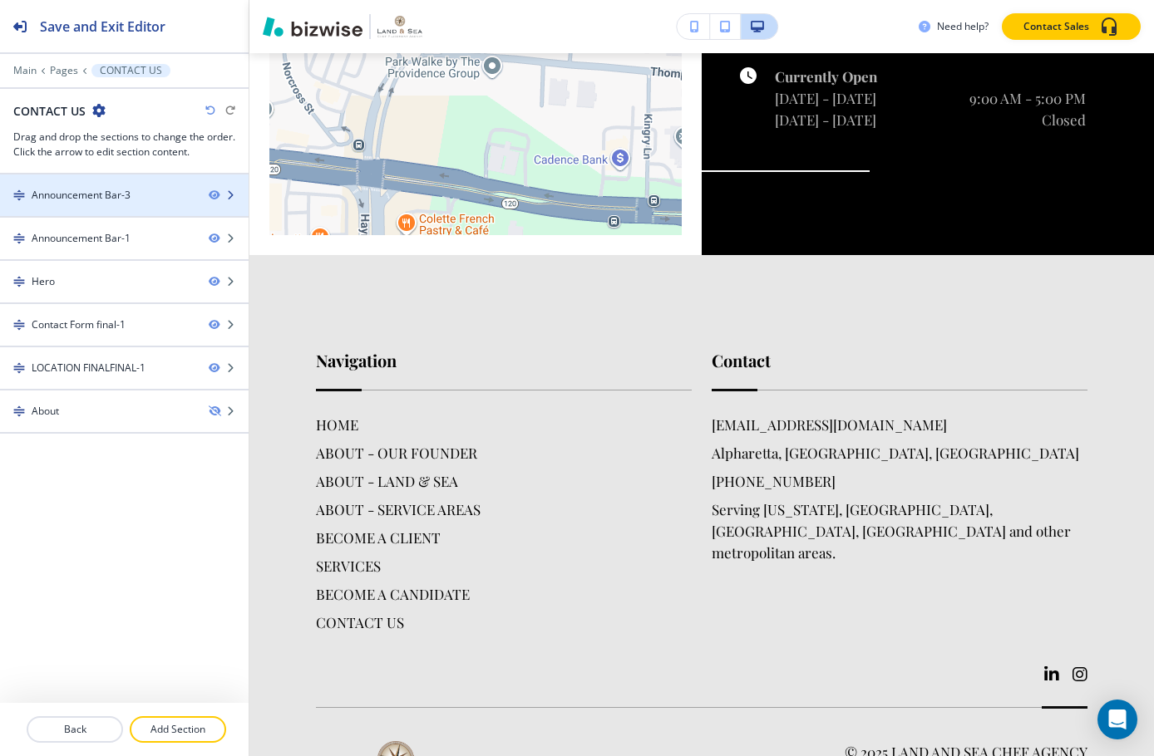
scroll to position [121, 0]
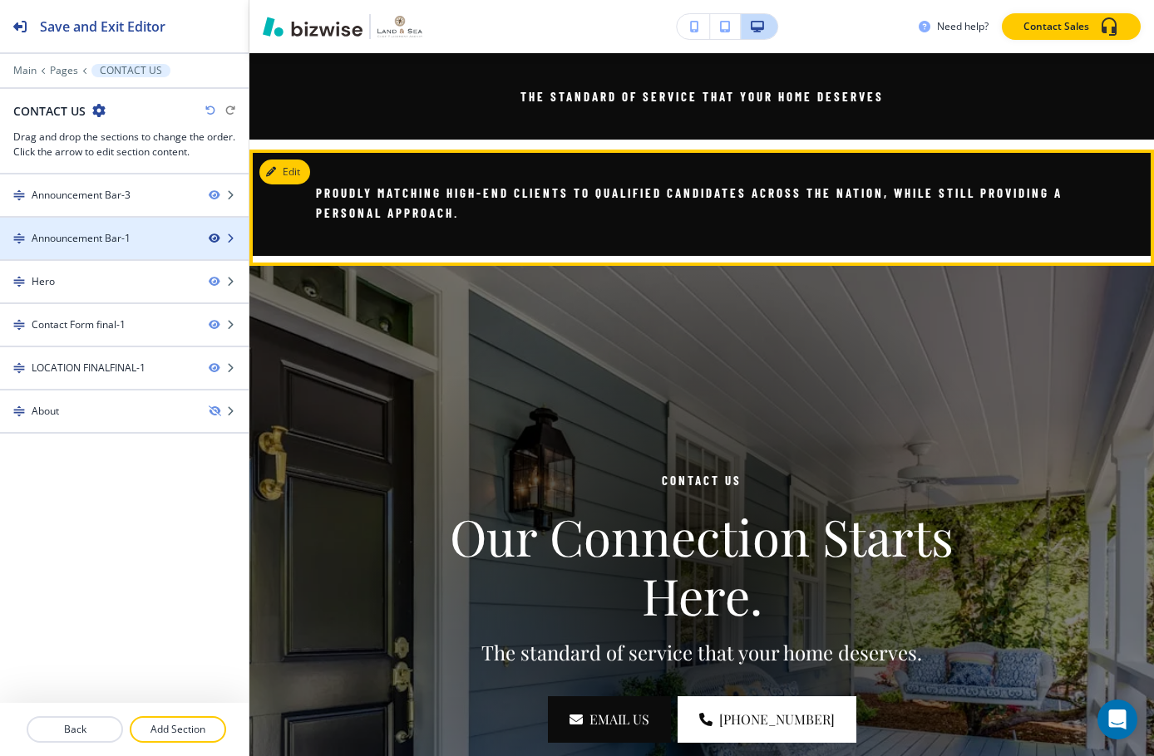
click at [214, 234] on icon "button" at bounding box center [214, 239] width 10 height 10
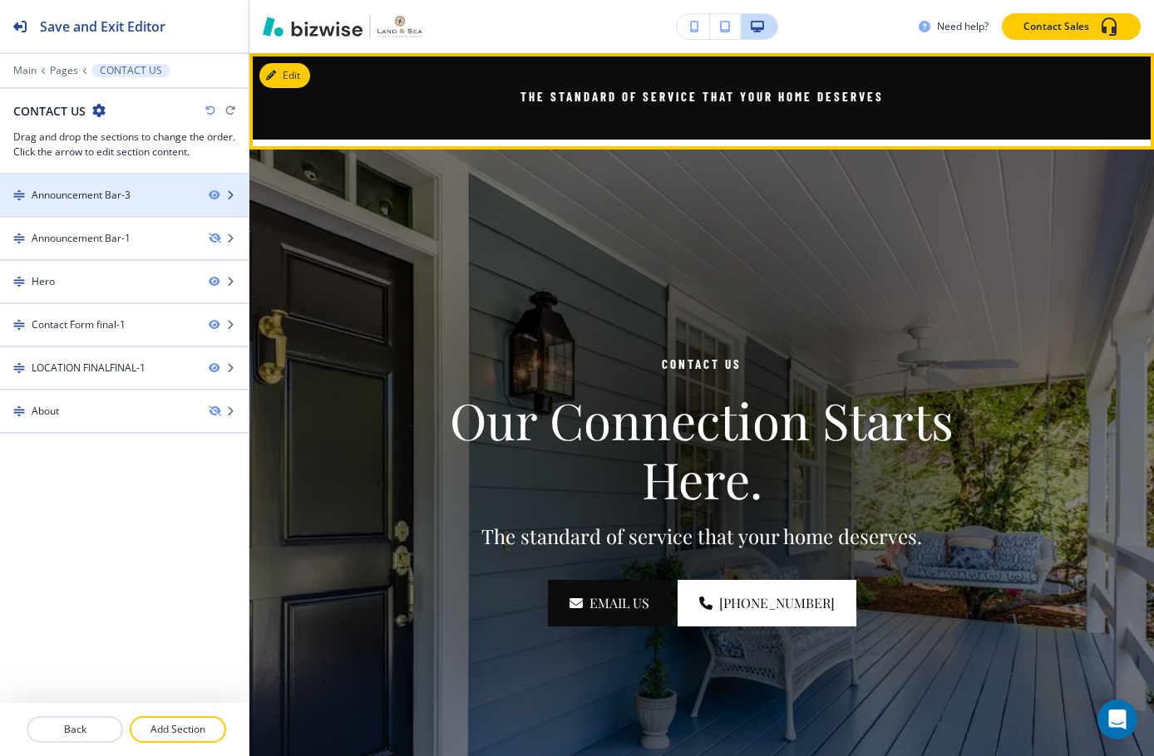
click at [142, 198] on div "Announcement Bar-3" at bounding box center [97, 195] width 195 height 15
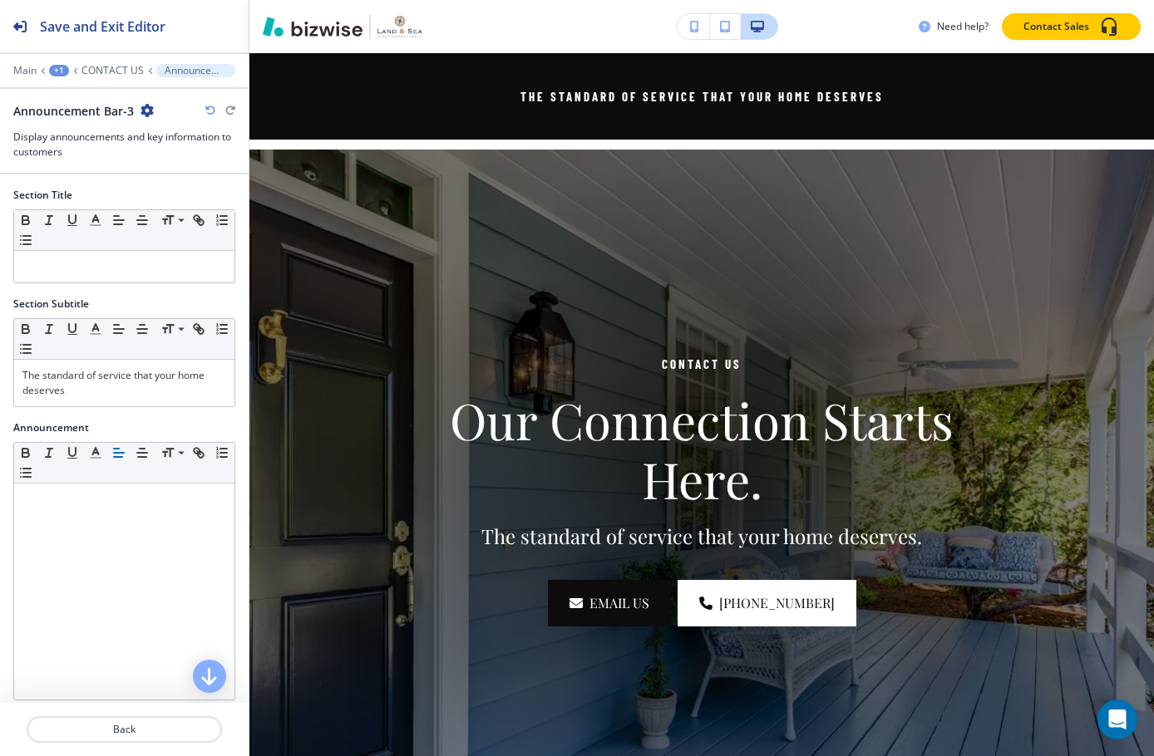
drag, startPoint x: 154, startPoint y: 112, endPoint x: 142, endPoint y: 112, distance: 11.6
click at [147, 112] on div "Announcement Bar-3" at bounding box center [124, 110] width 222 height 17
click at [155, 110] on div "Announcement Bar-3" at bounding box center [124, 110] width 222 height 17
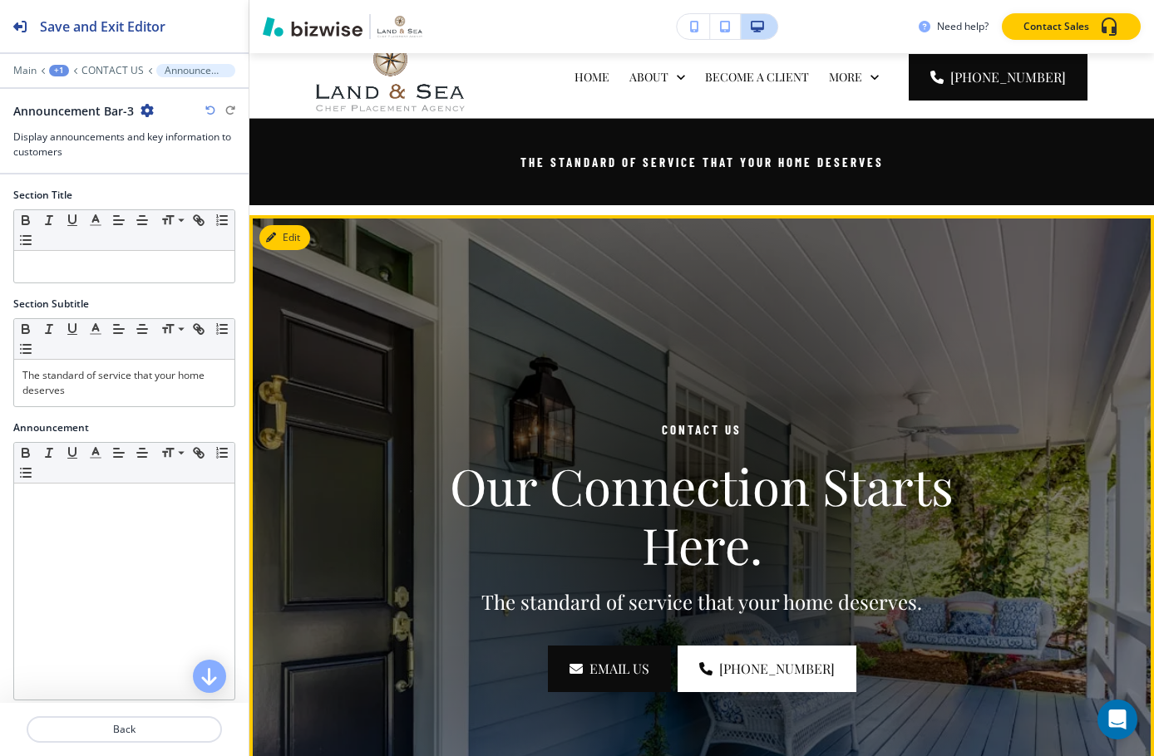
scroll to position [0, 0]
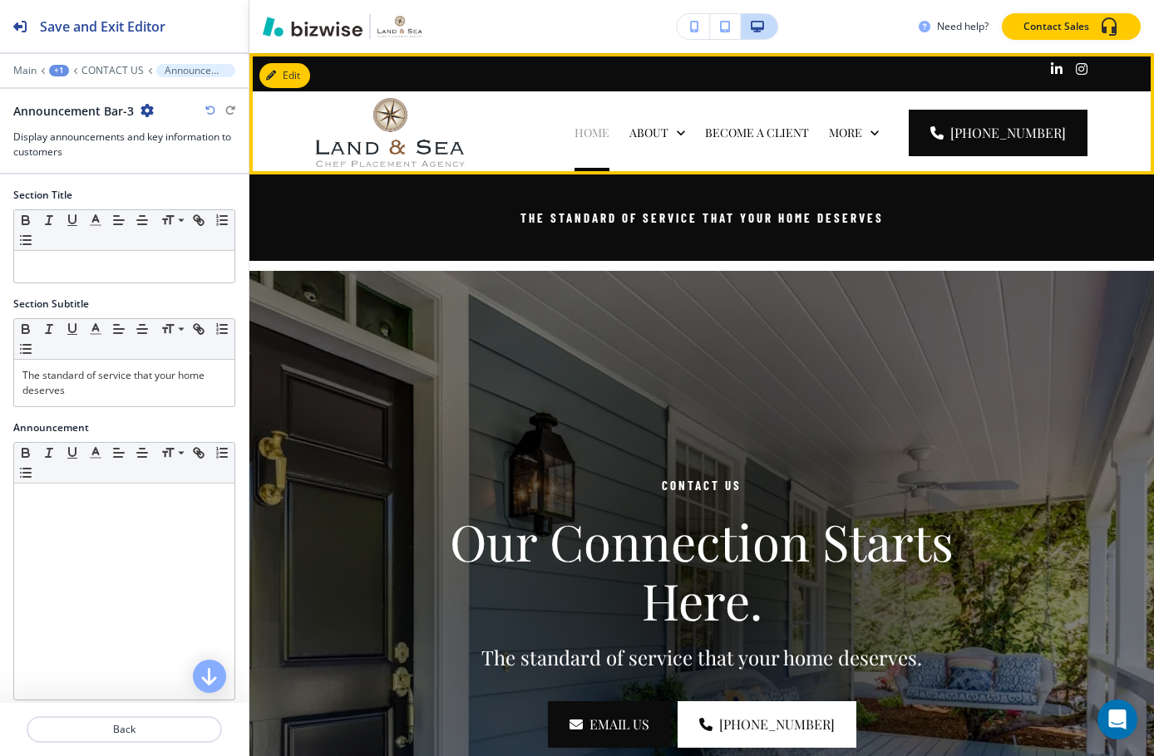
click at [609, 140] on p "HOME" at bounding box center [591, 133] width 35 height 17
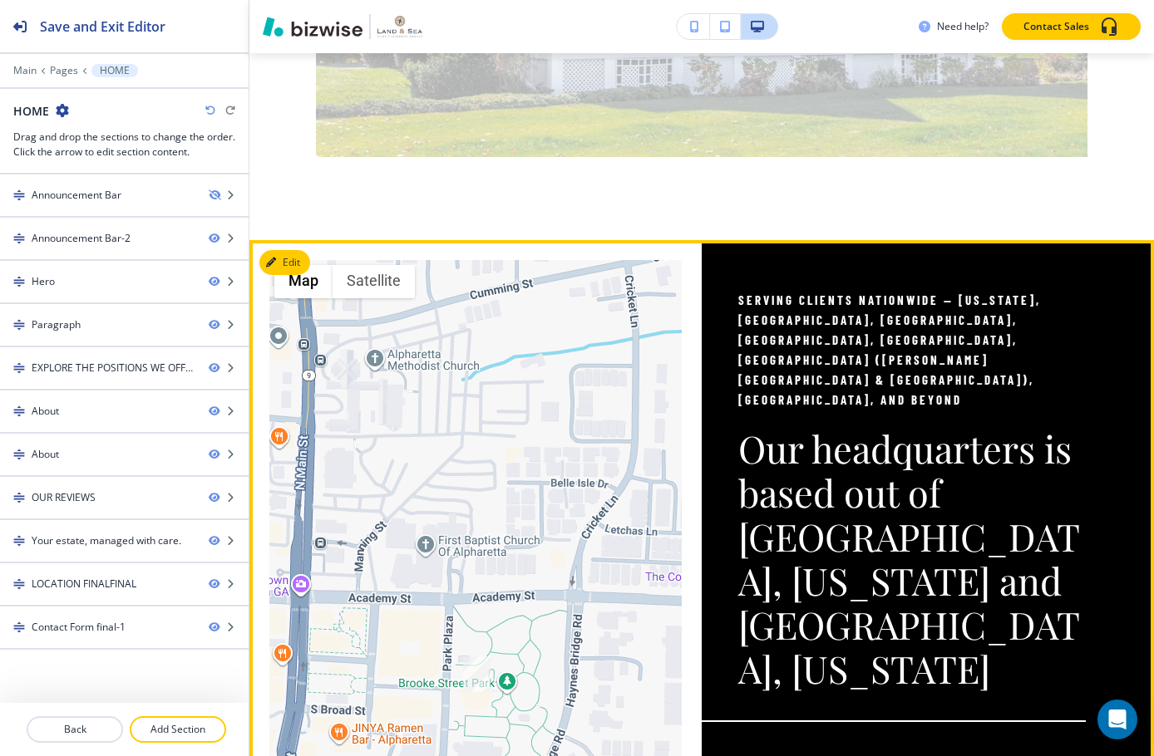
scroll to position [3990, 0]
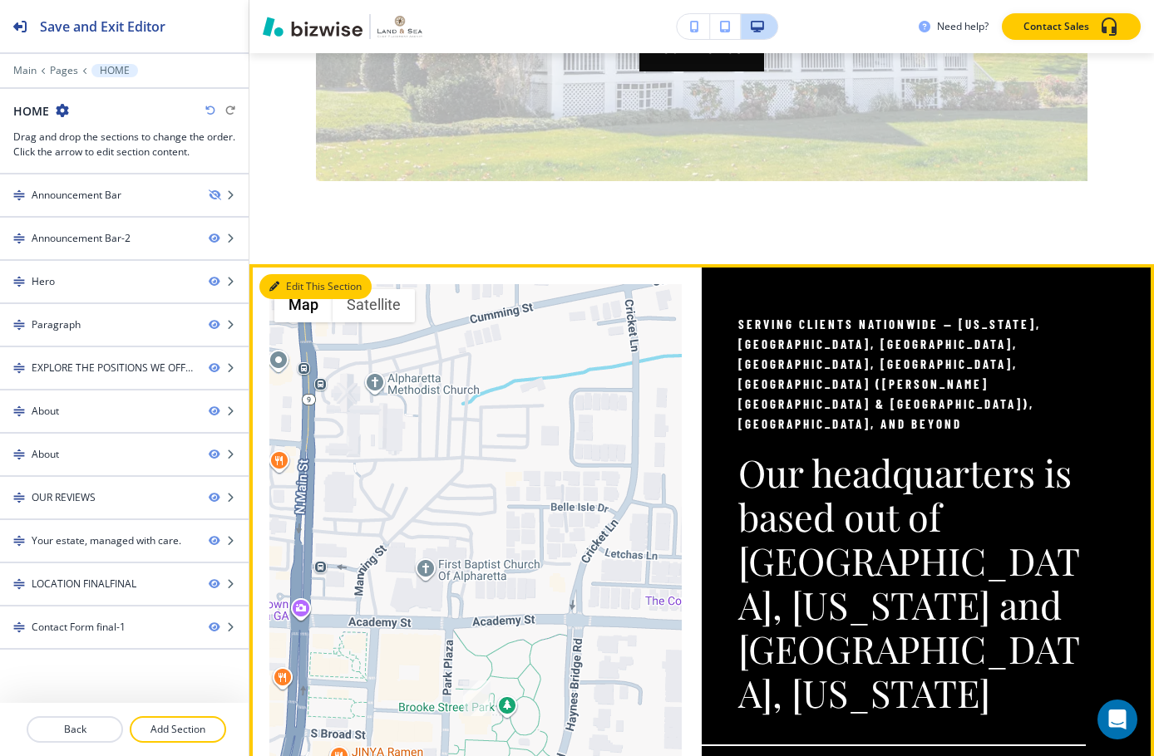
click at [287, 288] on button "Edit This Section" at bounding box center [315, 286] width 112 height 25
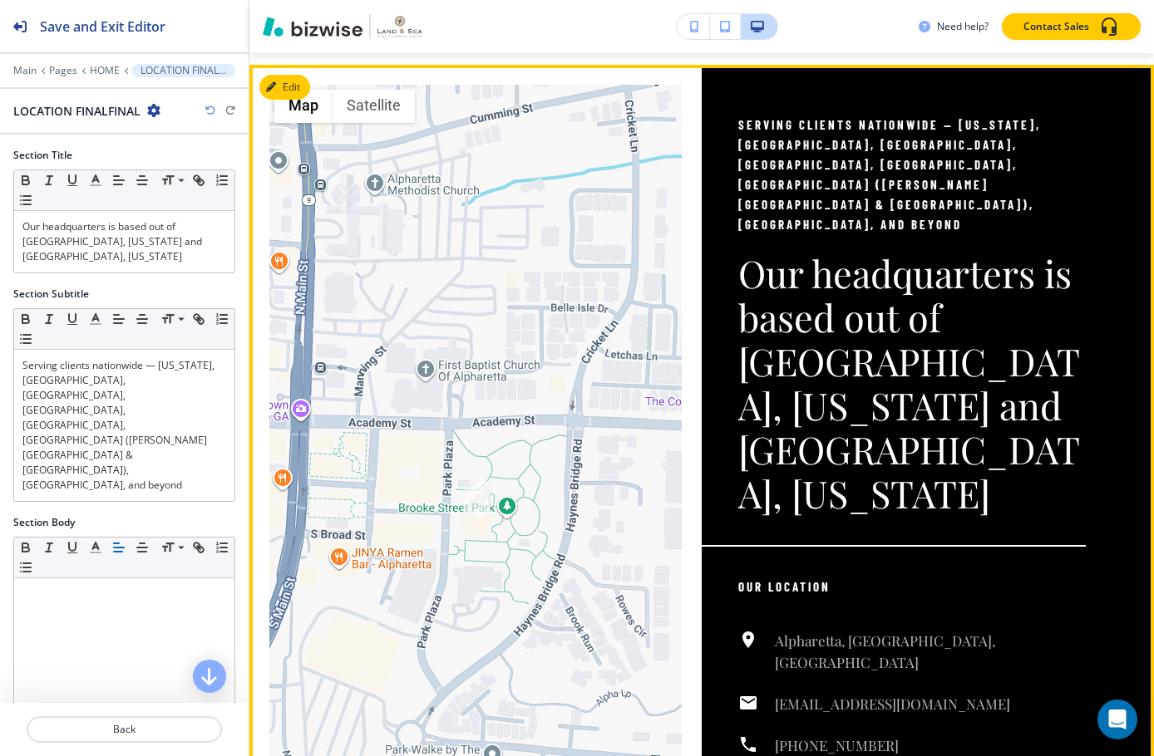
scroll to position [4198, 0]
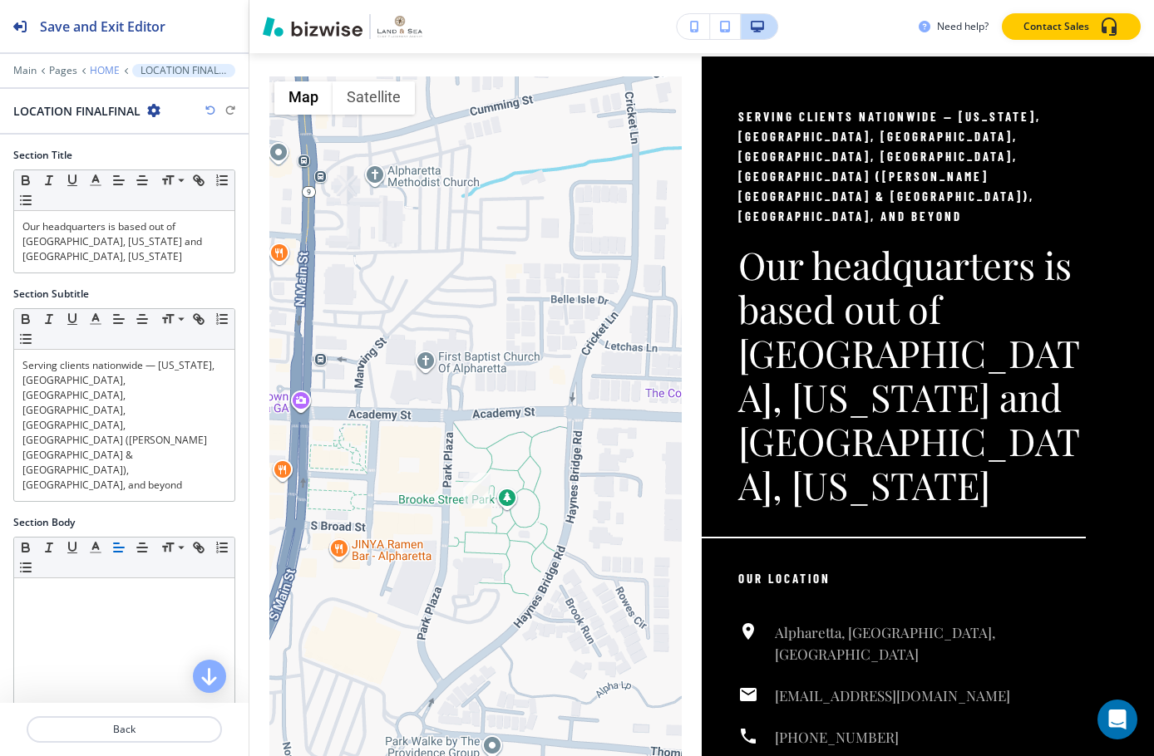
click at [96, 69] on p "HOME" at bounding box center [105, 71] width 30 height 12
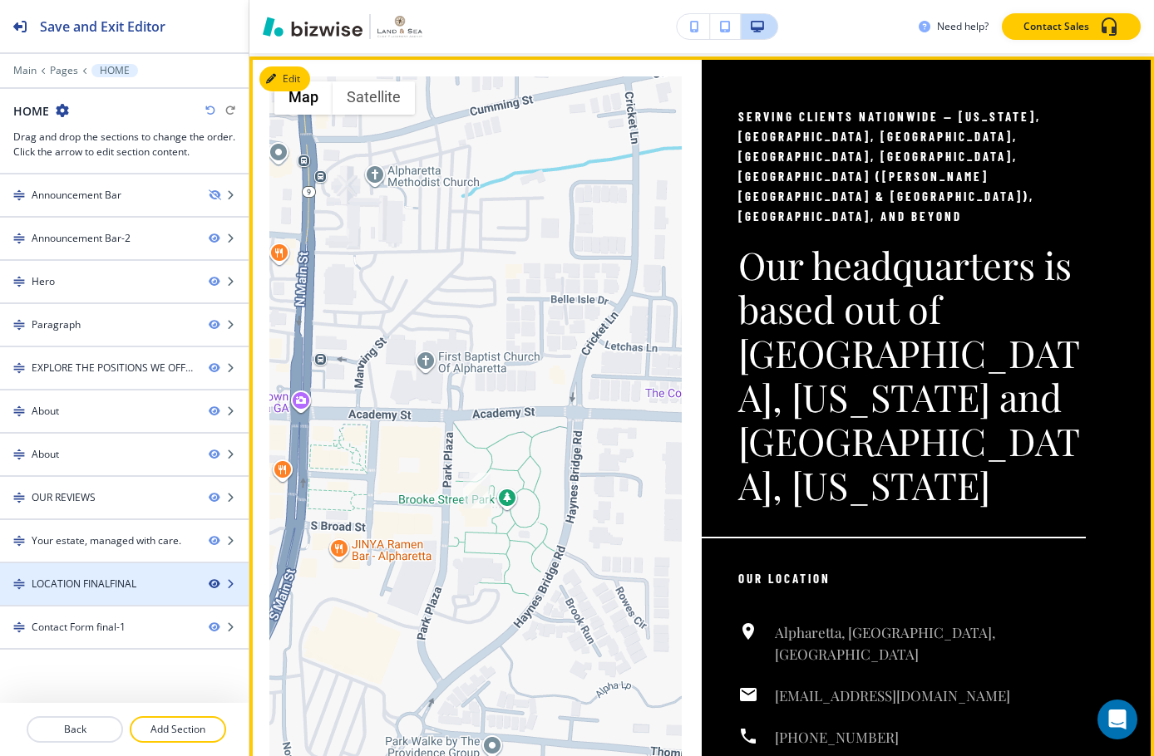
click at [213, 584] on icon "button" at bounding box center [214, 584] width 10 height 10
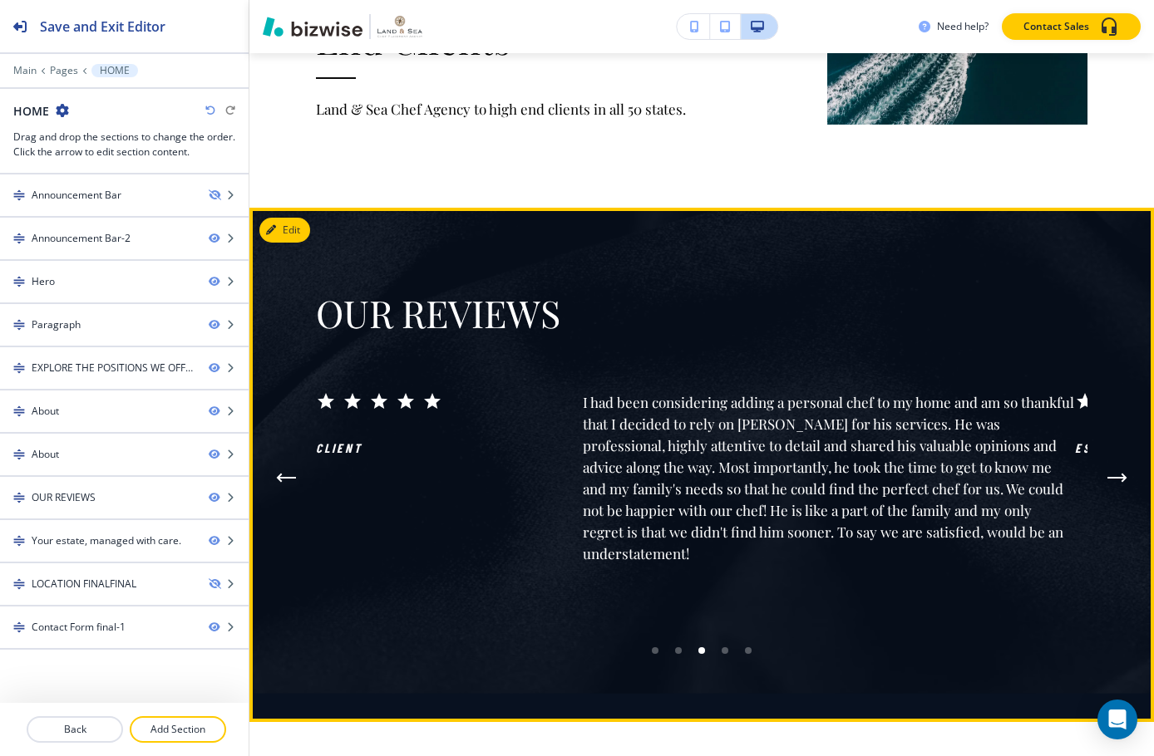
scroll to position [2951, 0]
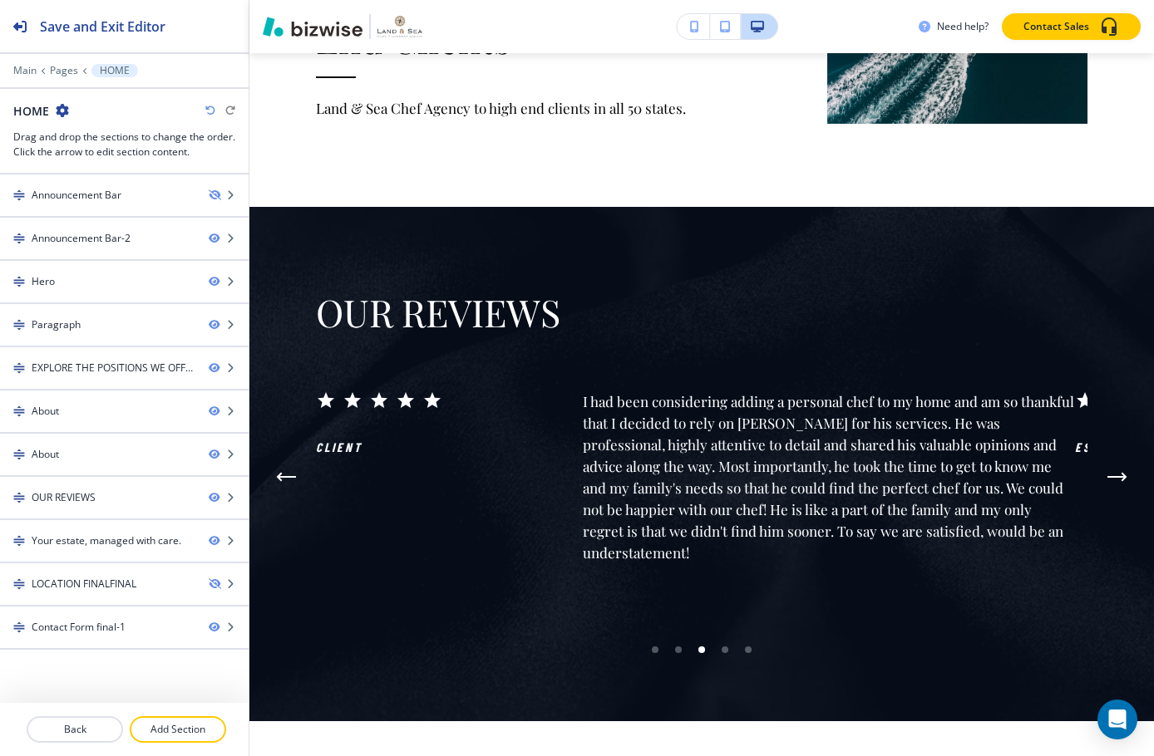
click at [101, 584] on div "LOCATION FINALFINAL" at bounding box center [84, 584] width 105 height 15
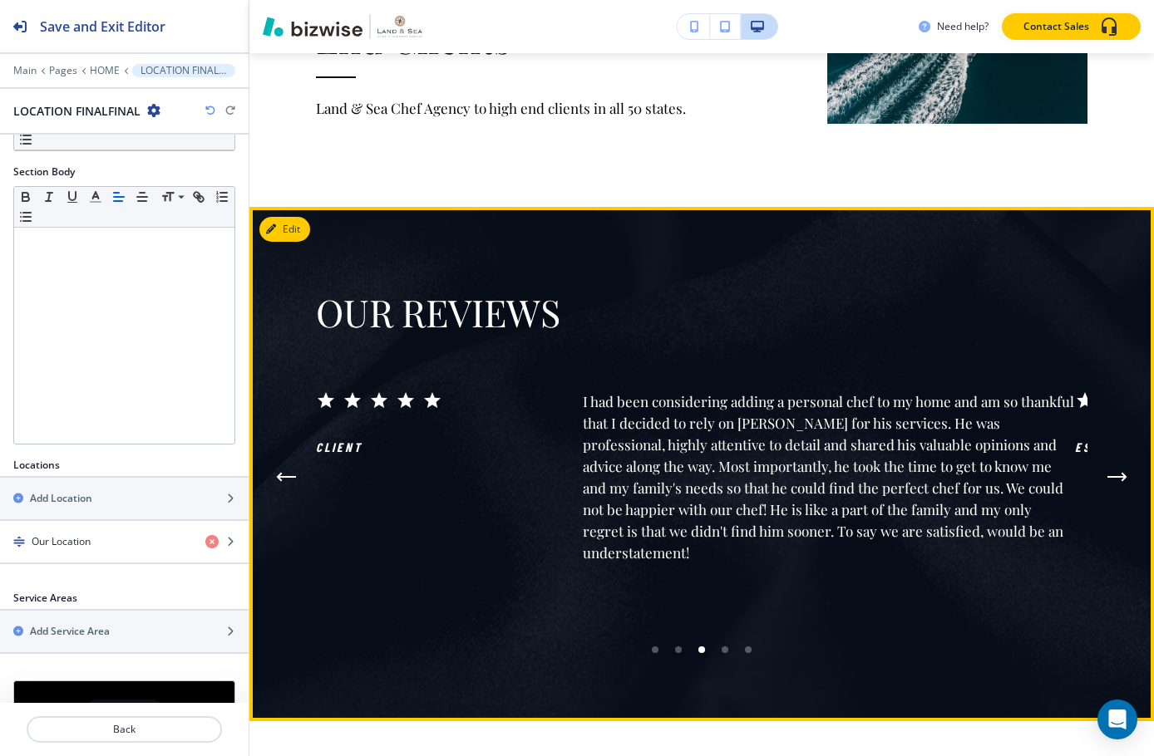
scroll to position [355, 0]
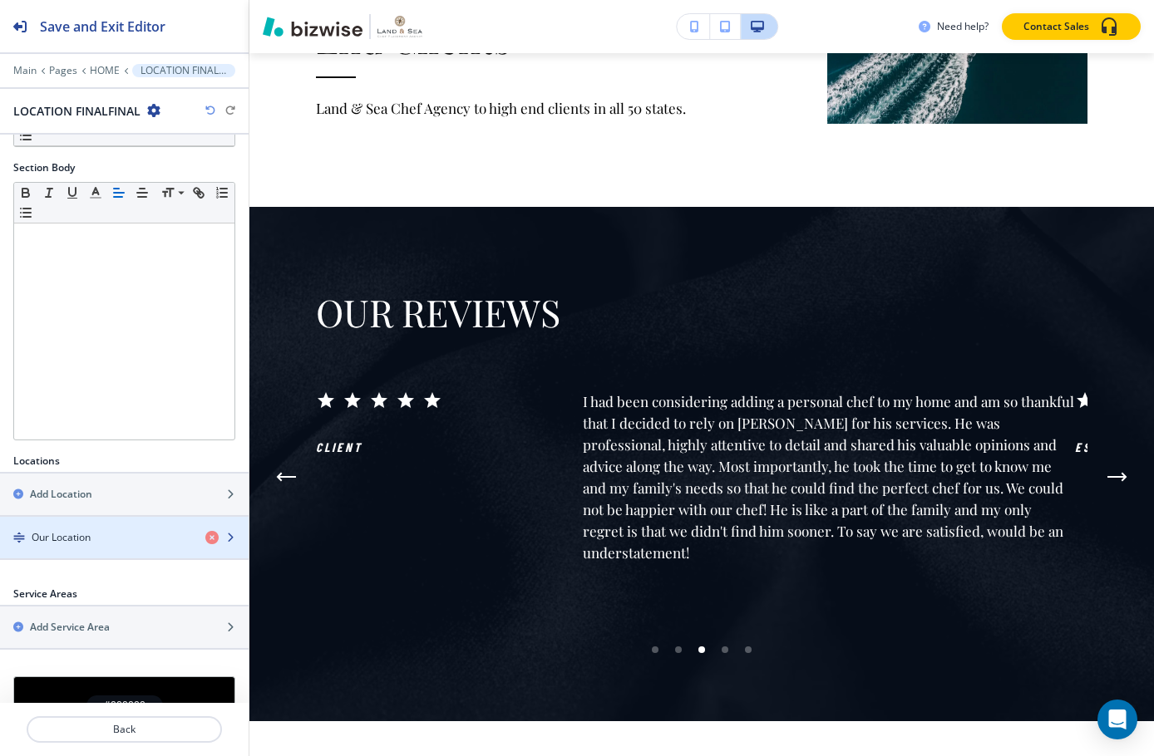
click at [109, 530] on div "Our Location" at bounding box center [96, 537] width 192 height 15
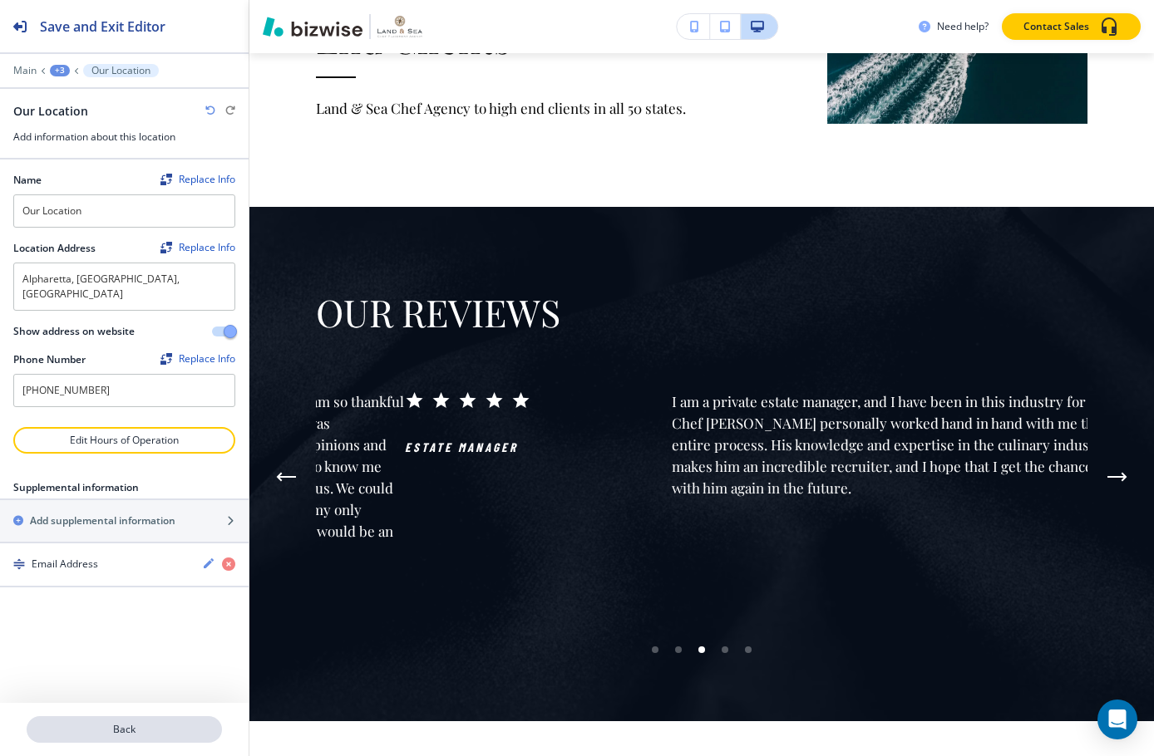
click at [128, 728] on p "Back" at bounding box center [124, 729] width 192 height 15
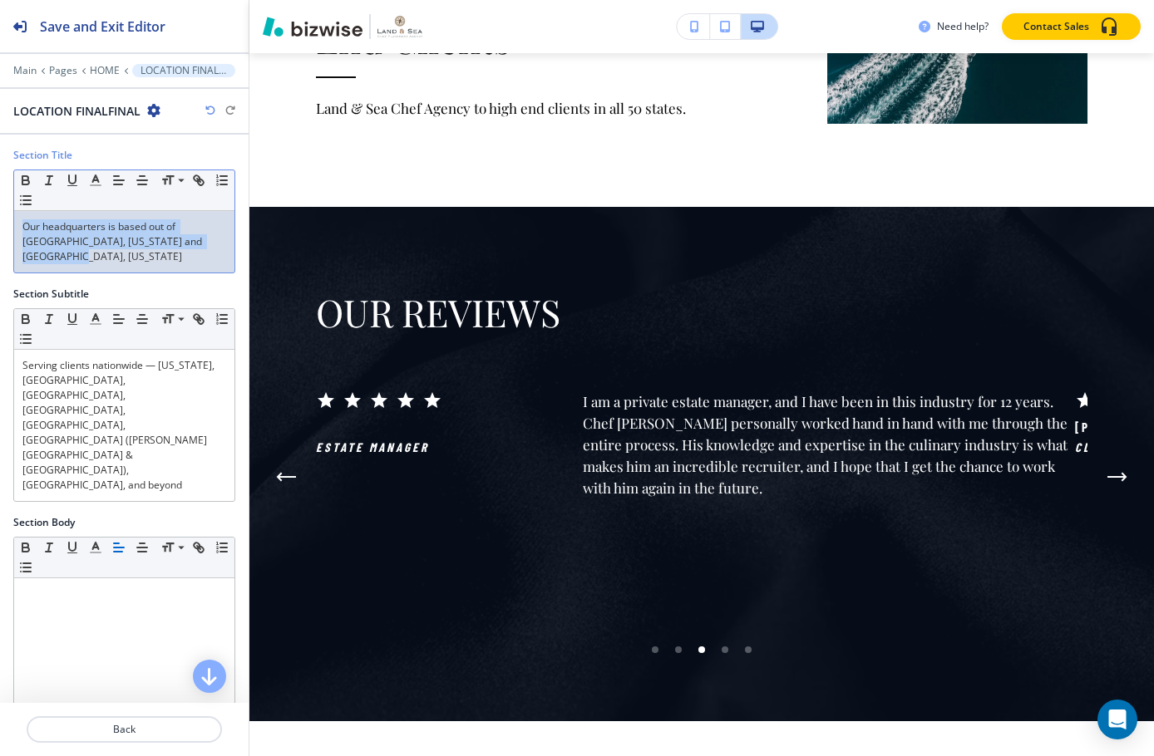
drag, startPoint x: 91, startPoint y: 257, endPoint x: 15, endPoint y: 222, distance: 83.3
click at [15, 222] on div "Our headquarters is based out of [GEOGRAPHIC_DATA], [US_STATE] and [GEOGRAPHIC_…" at bounding box center [124, 242] width 220 height 62
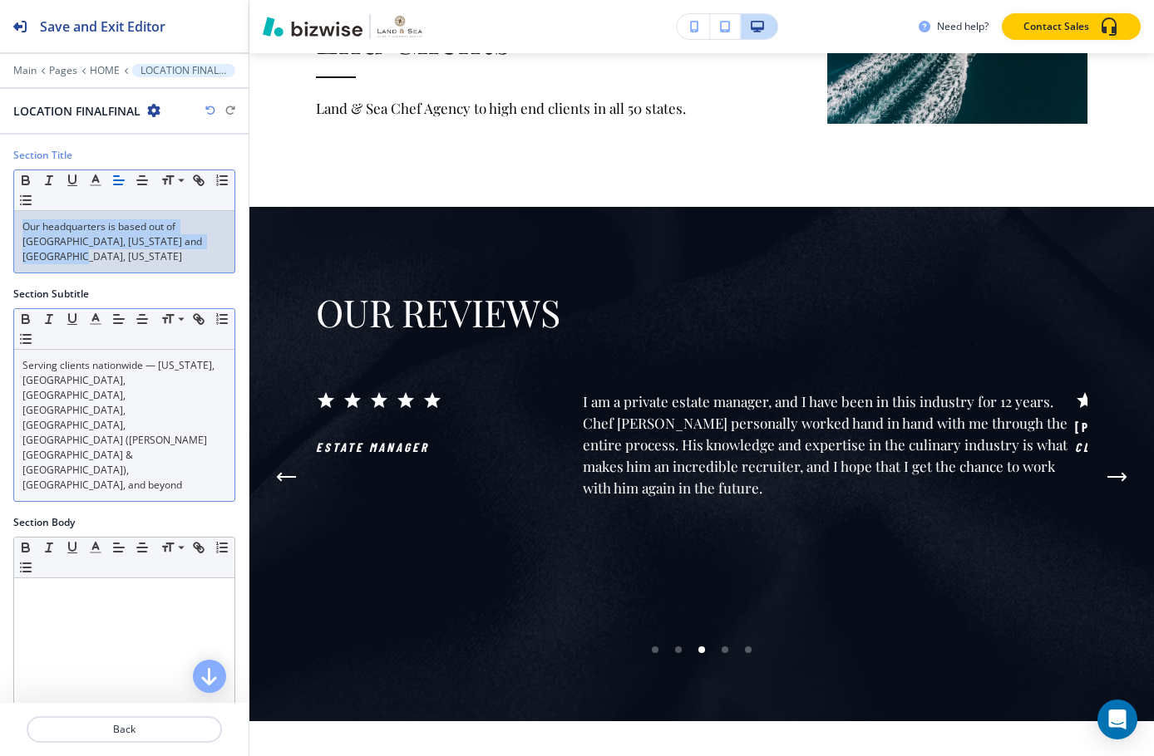
copy p "Our headquarters is based out of [GEOGRAPHIC_DATA], [US_STATE] and [GEOGRAPHIC_…"
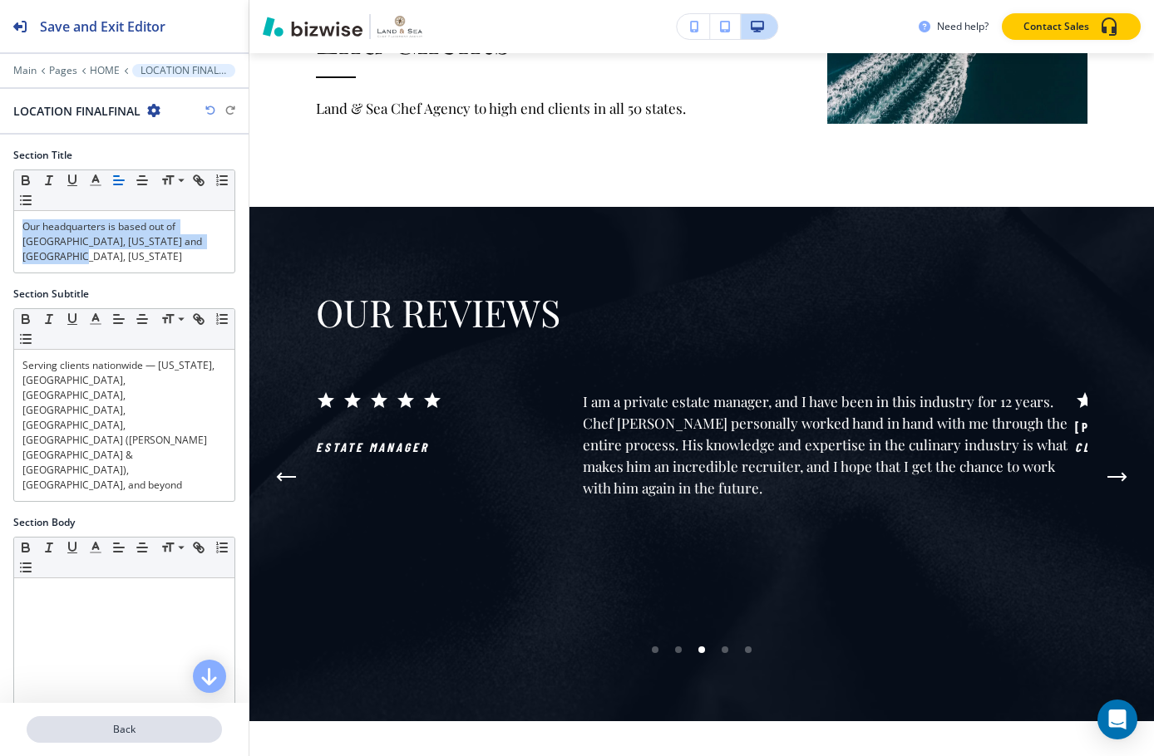
click at [155, 721] on button "Back" at bounding box center [124, 730] width 195 height 27
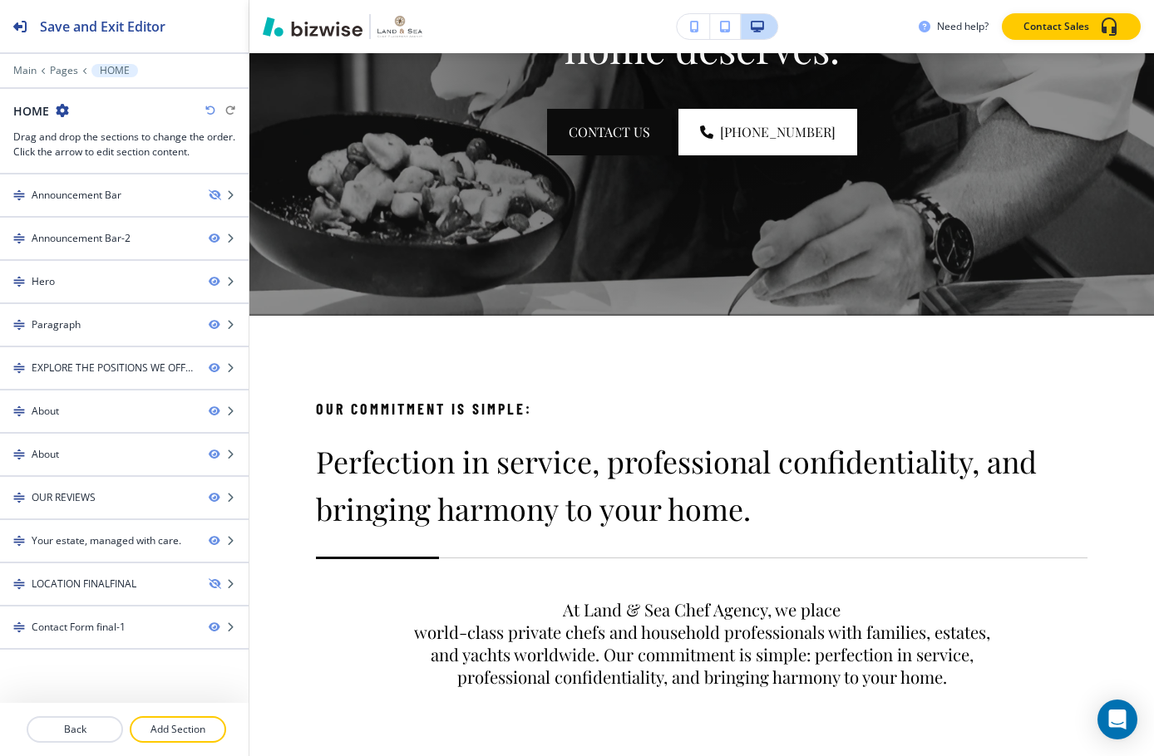
scroll to position [0, 0]
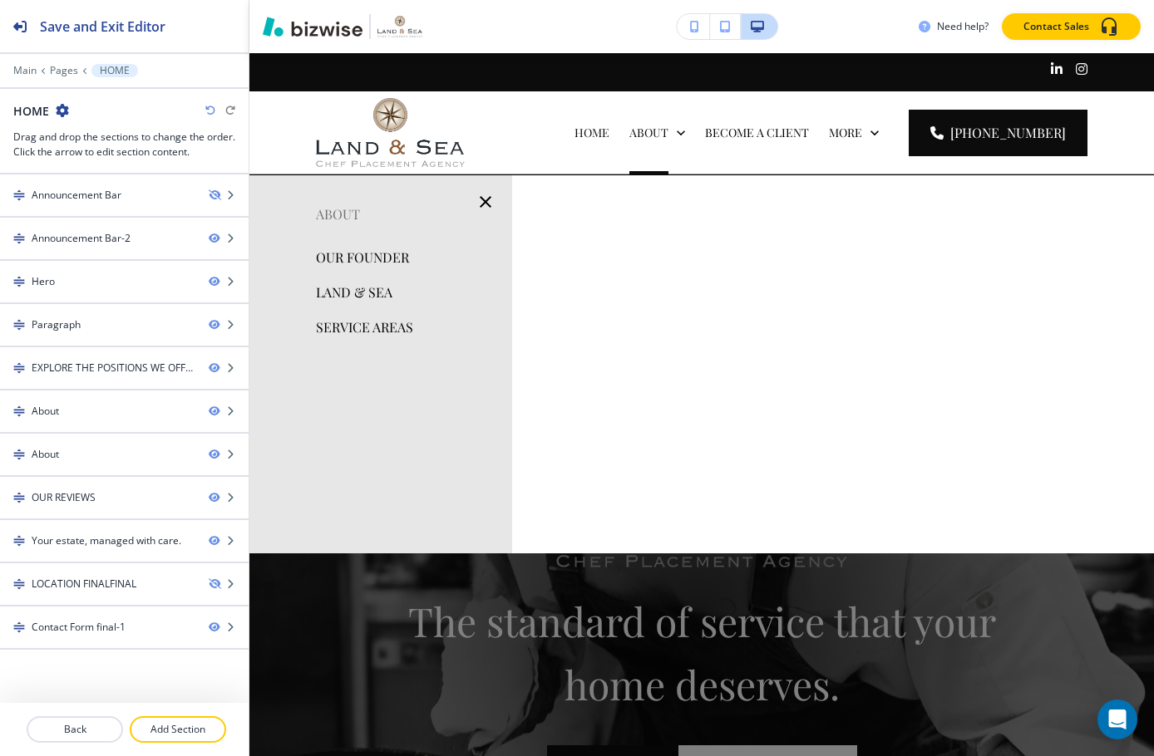
click at [343, 259] on p "OUR FOUNDER" at bounding box center [362, 257] width 93 height 25
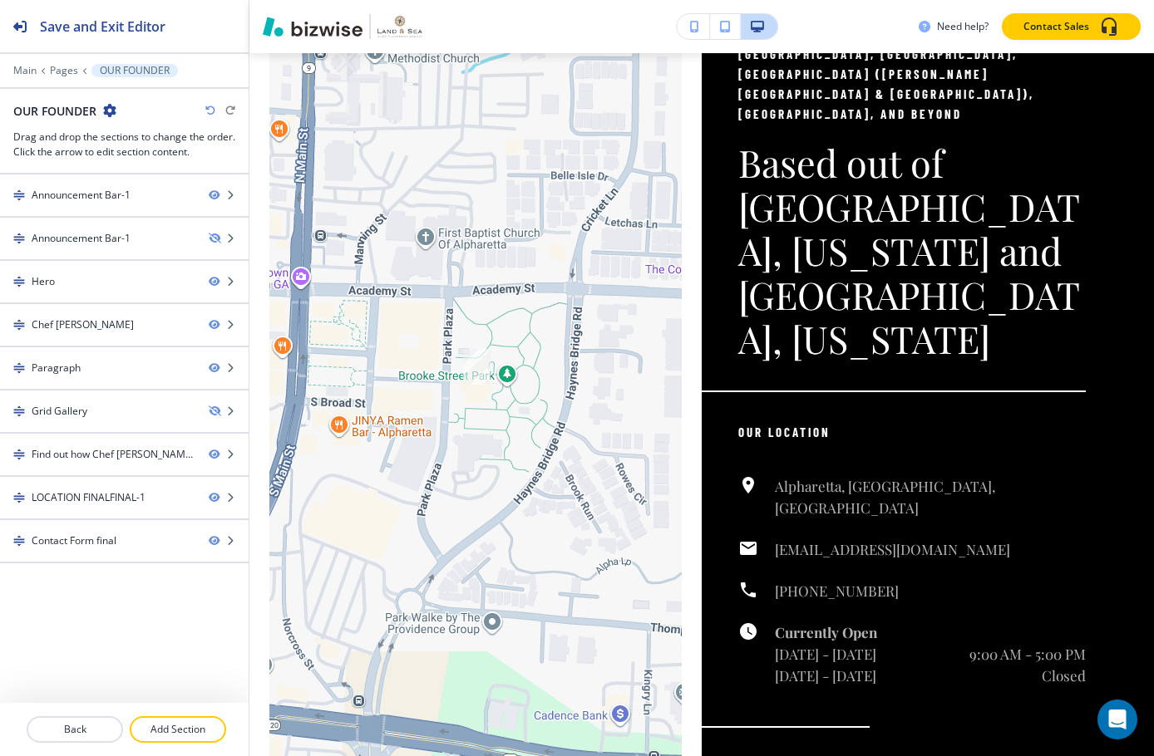
scroll to position [2397, 0]
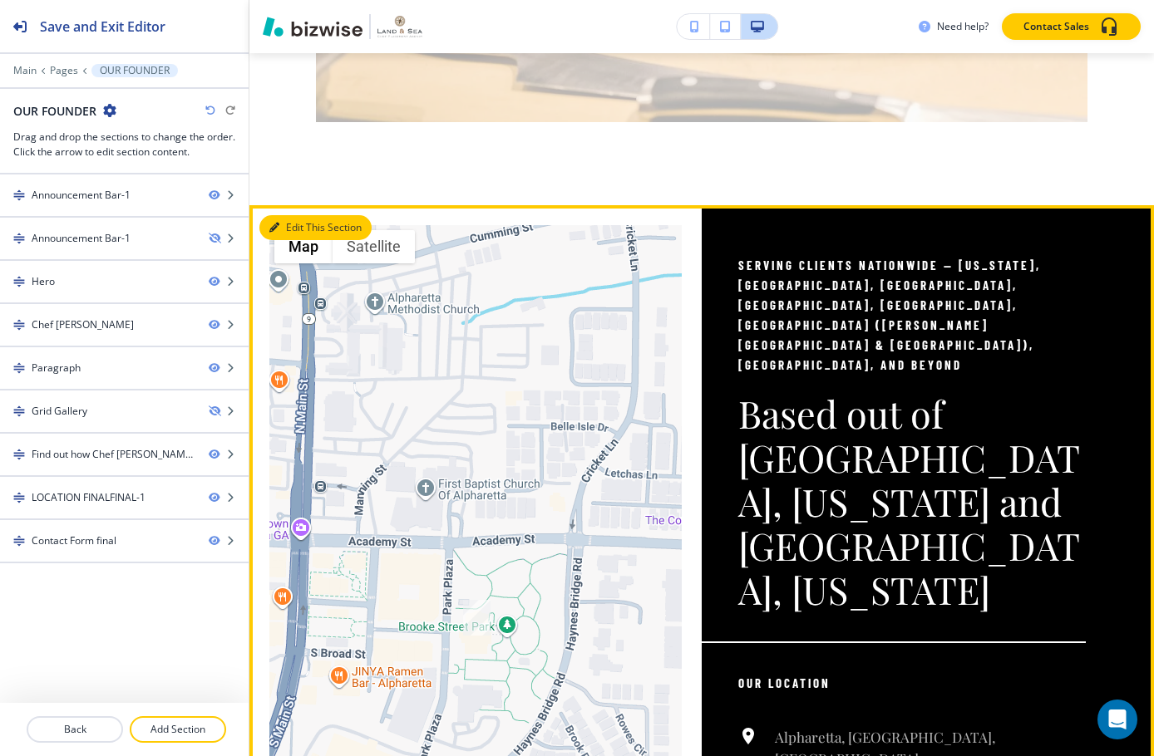
click at [289, 215] on button "Edit This Section" at bounding box center [315, 227] width 112 height 25
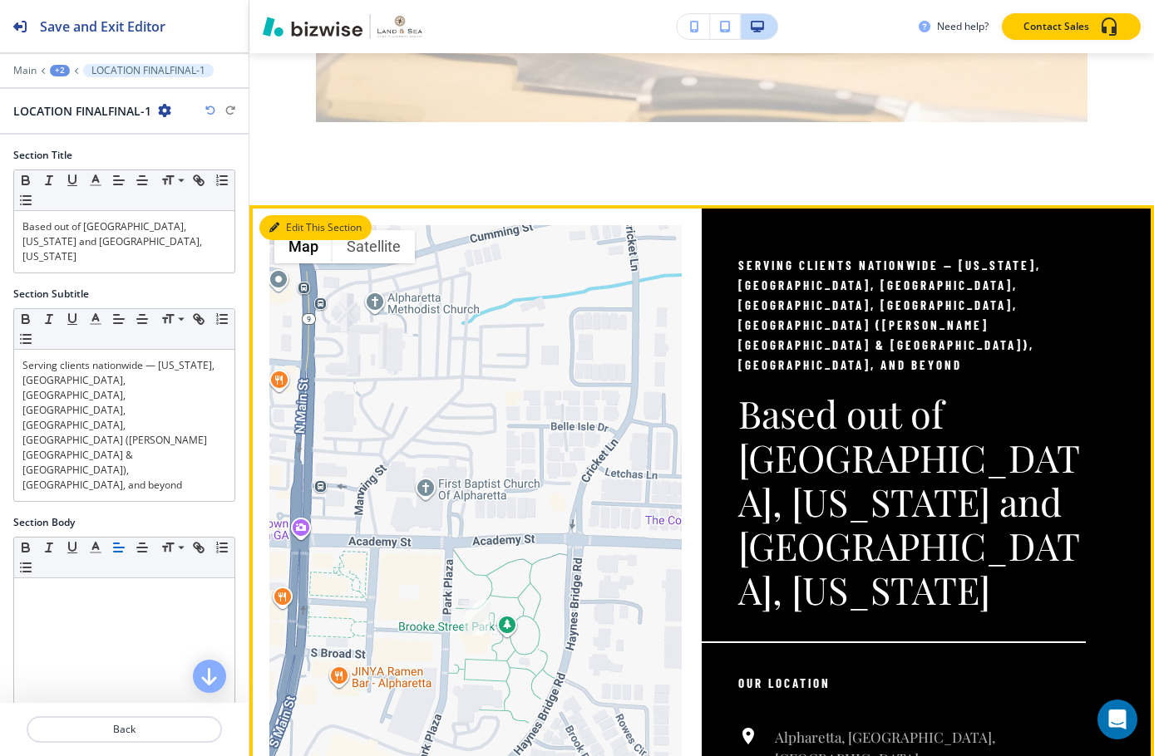
scroll to position [2518, 0]
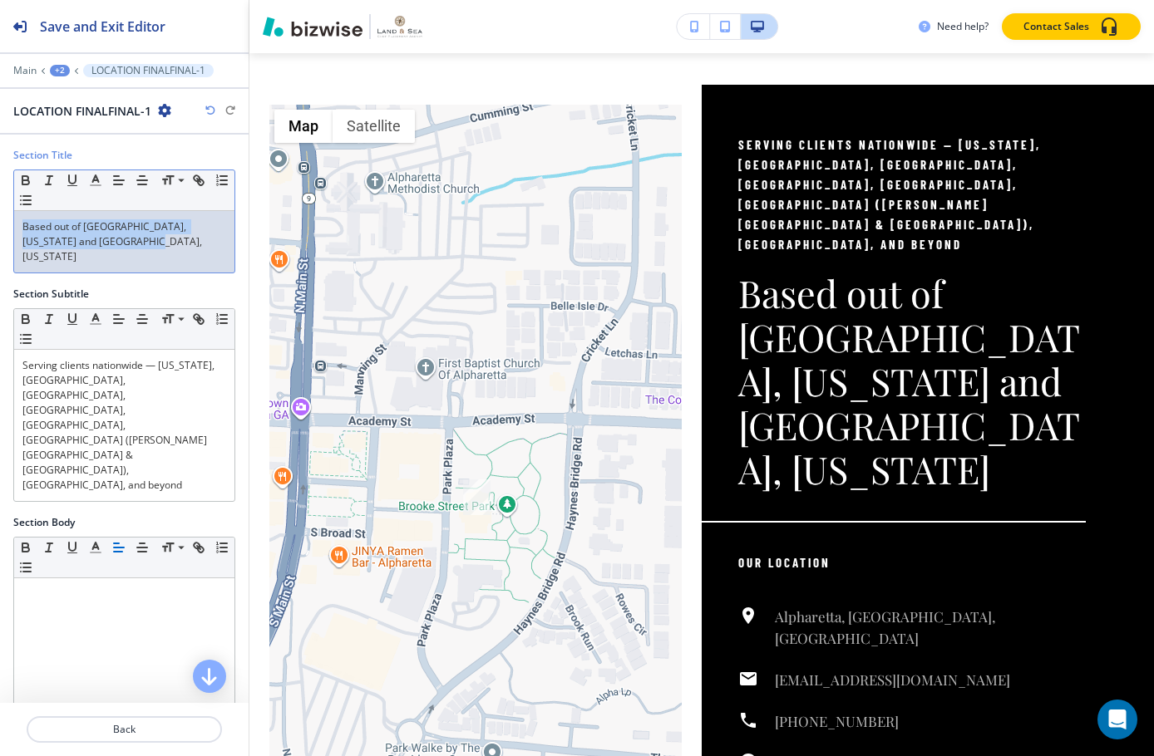
drag, startPoint x: 135, startPoint y: 244, endPoint x: -1, endPoint y: 215, distance: 138.6
click at [0, 0] on html "Save and Exit Editor Main +2 LOCATION FINALFINAL-1 LOCATION FINALFINAL-1 Sectio…" at bounding box center [577, 0] width 1154 height 0
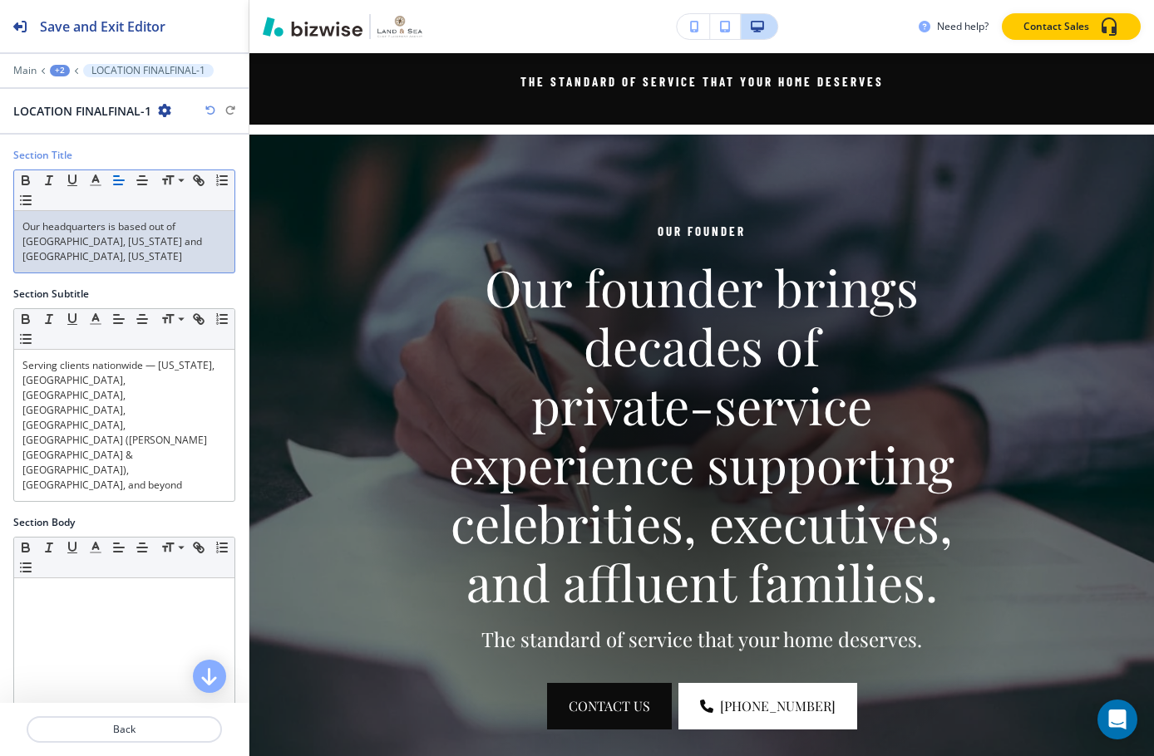
scroll to position [0, 0]
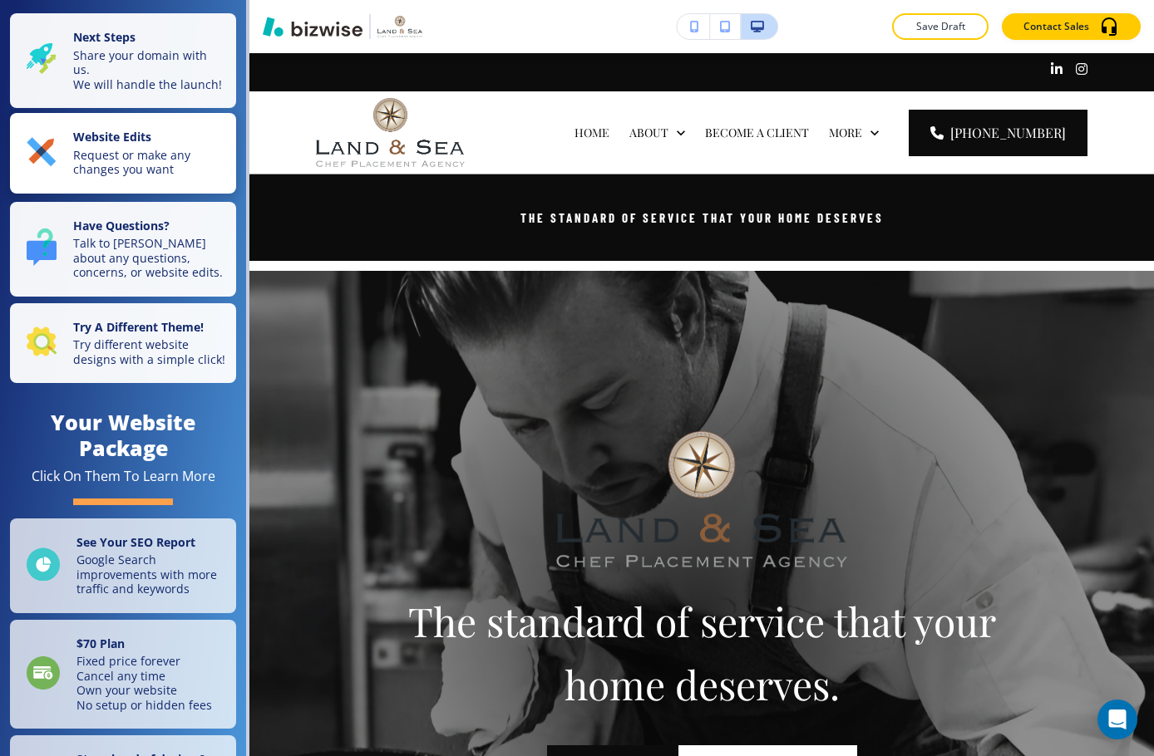
click at [154, 175] on p "Request or make any changes you want" at bounding box center [149, 162] width 153 height 29
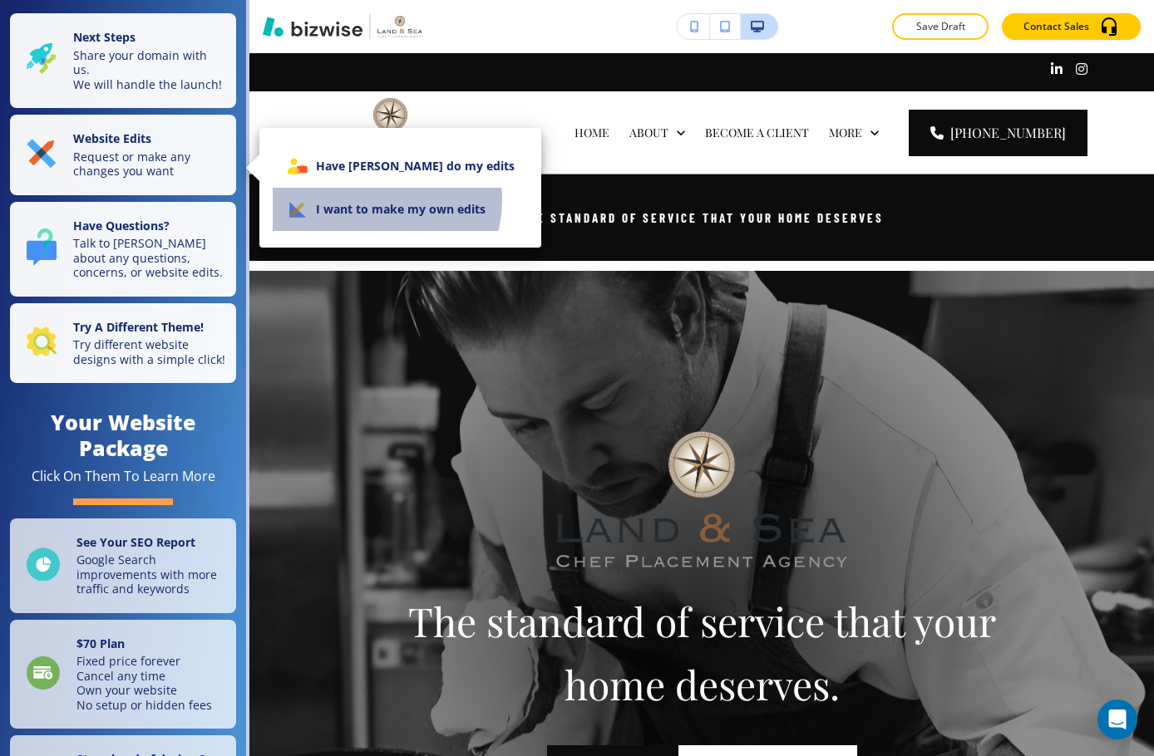
click at [377, 200] on li "I want to make my own edits" at bounding box center [400, 209] width 255 height 43
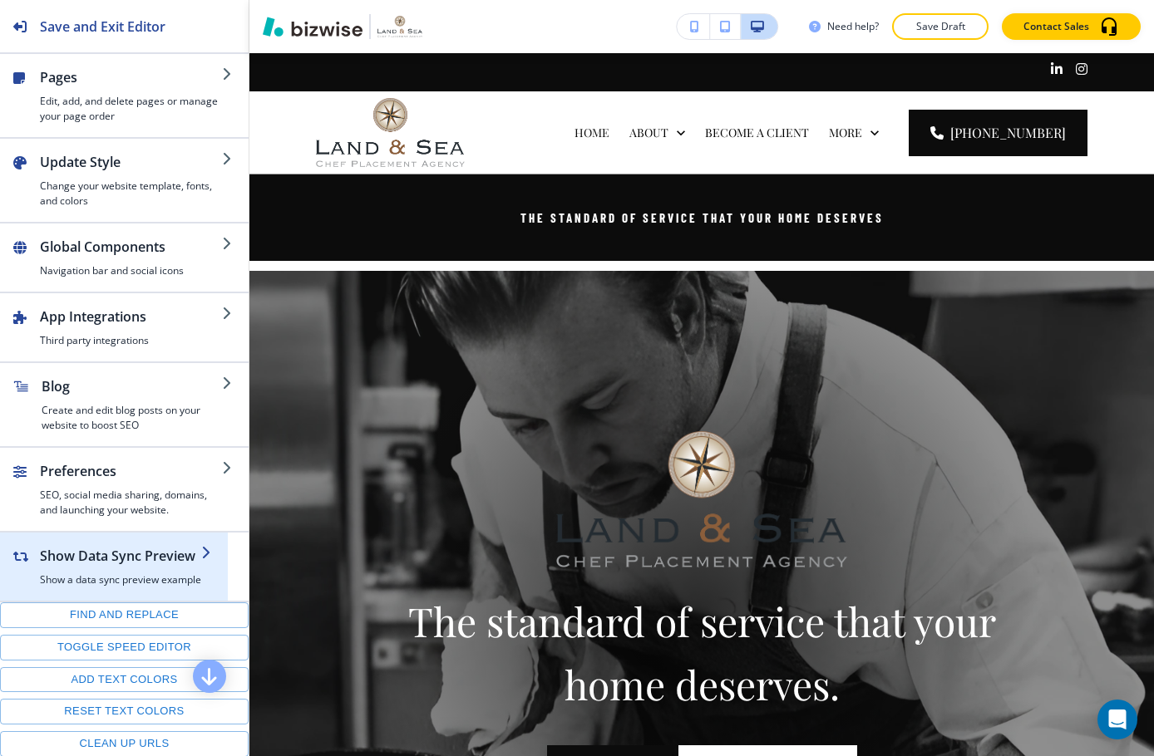
scroll to position [162, 0]
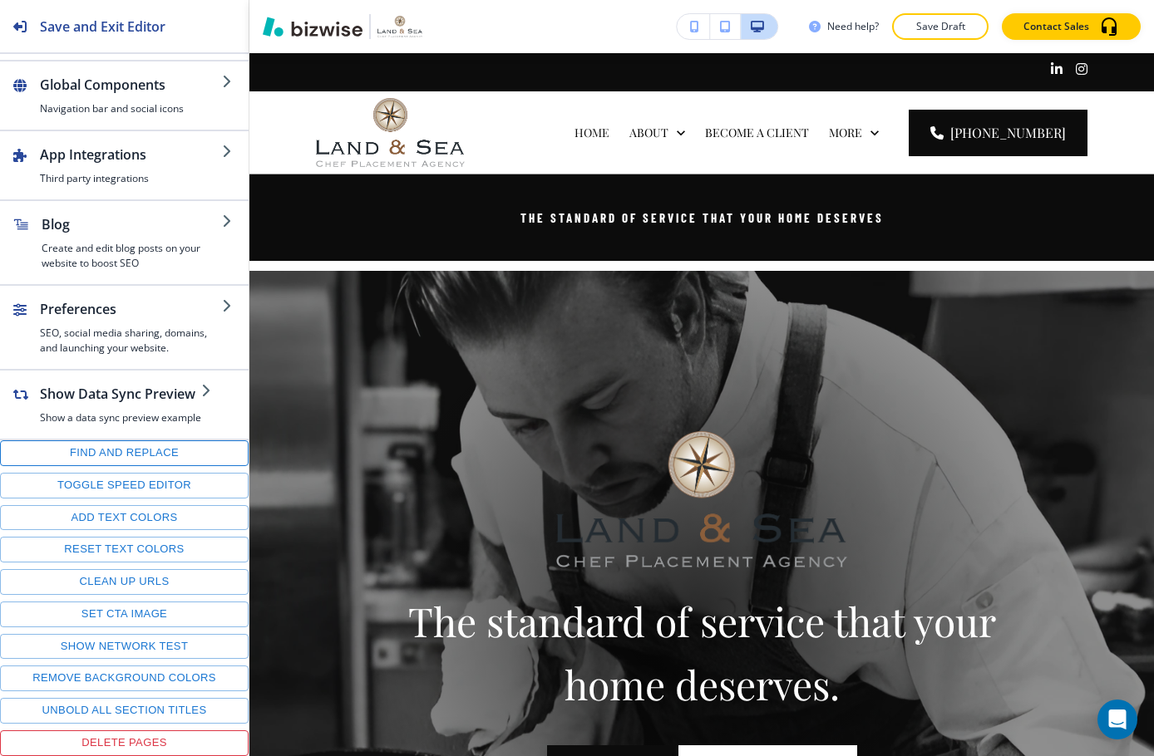
click at [125, 455] on button "Find and replace" at bounding box center [124, 454] width 249 height 26
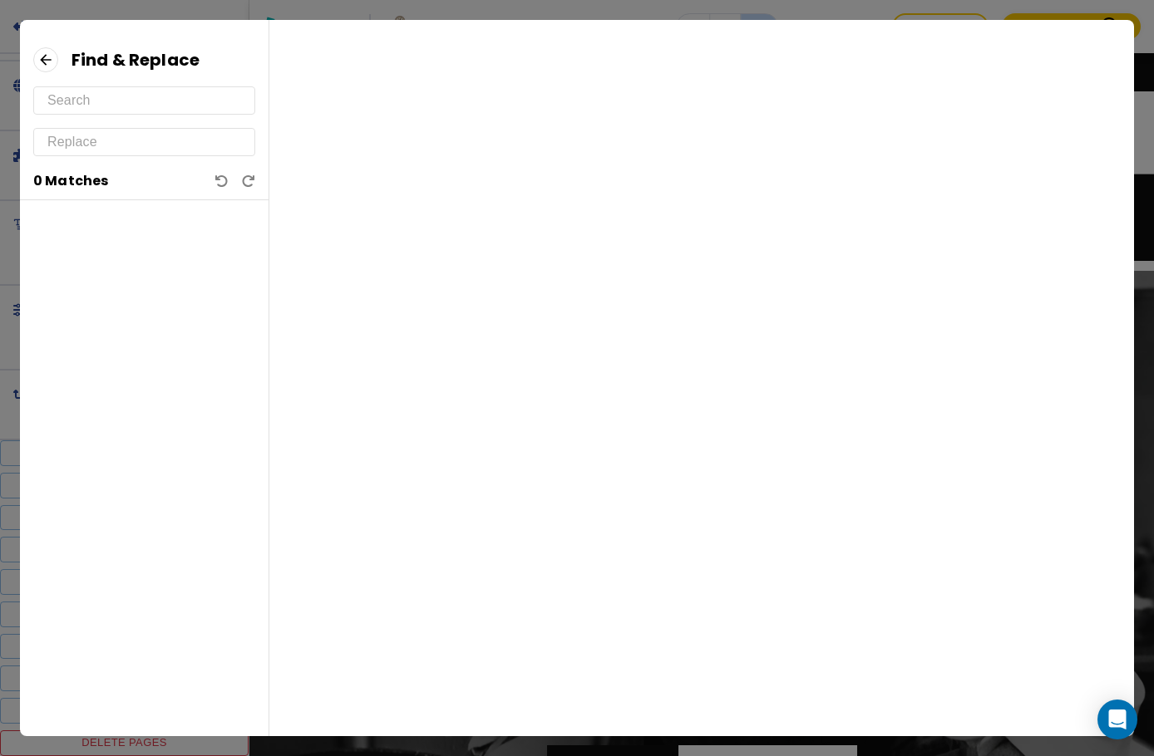
click at [120, 92] on input "text" at bounding box center [144, 100] width 194 height 27
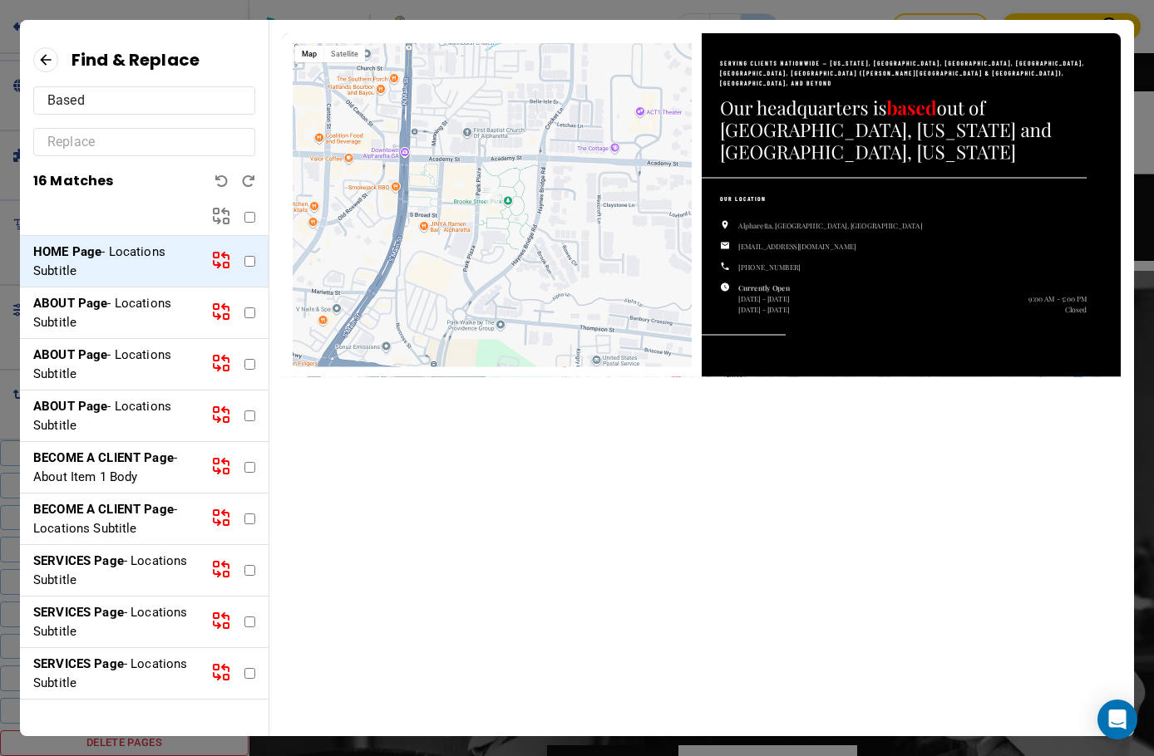
type input "Based"
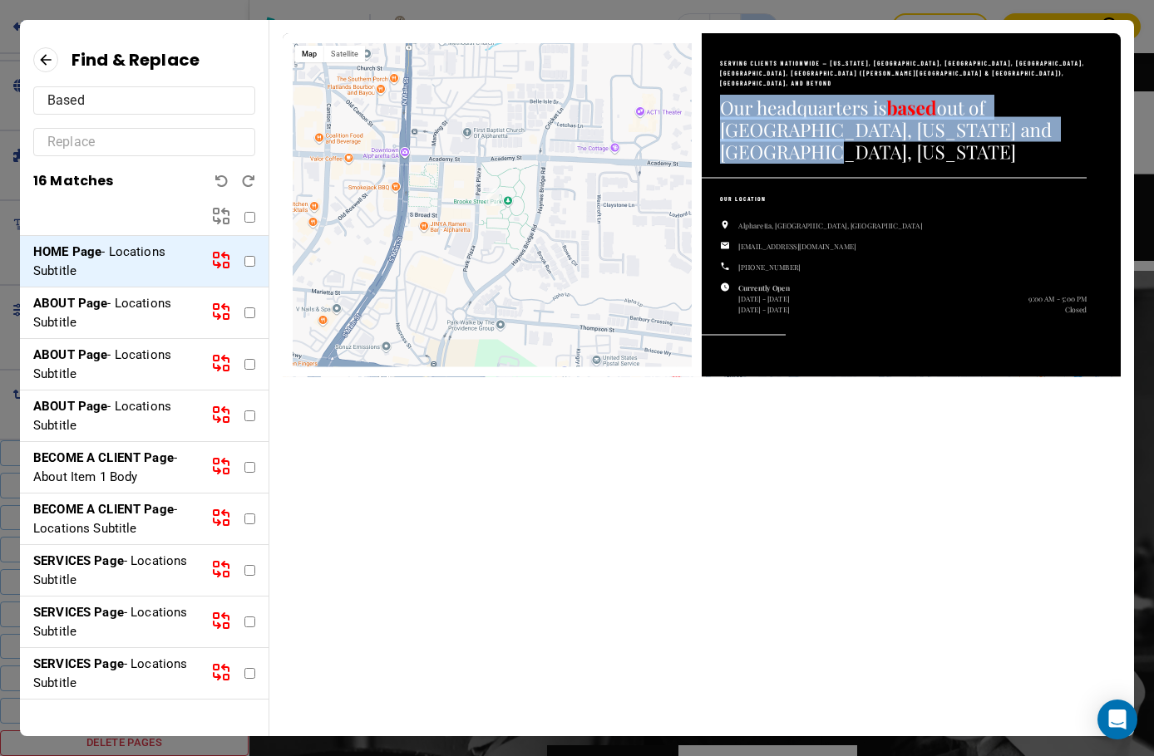
drag, startPoint x: 724, startPoint y: 96, endPoint x: 786, endPoint y: 146, distance: 79.7
click at [786, 146] on p "Our headquarters is based out of Alpharetta, Georgia and Delray Beach, Florida" at bounding box center [903, 129] width 367 height 67
copy p "Our headquarters is based out of Alpharetta, Georgia and Delray Beach, Florida"
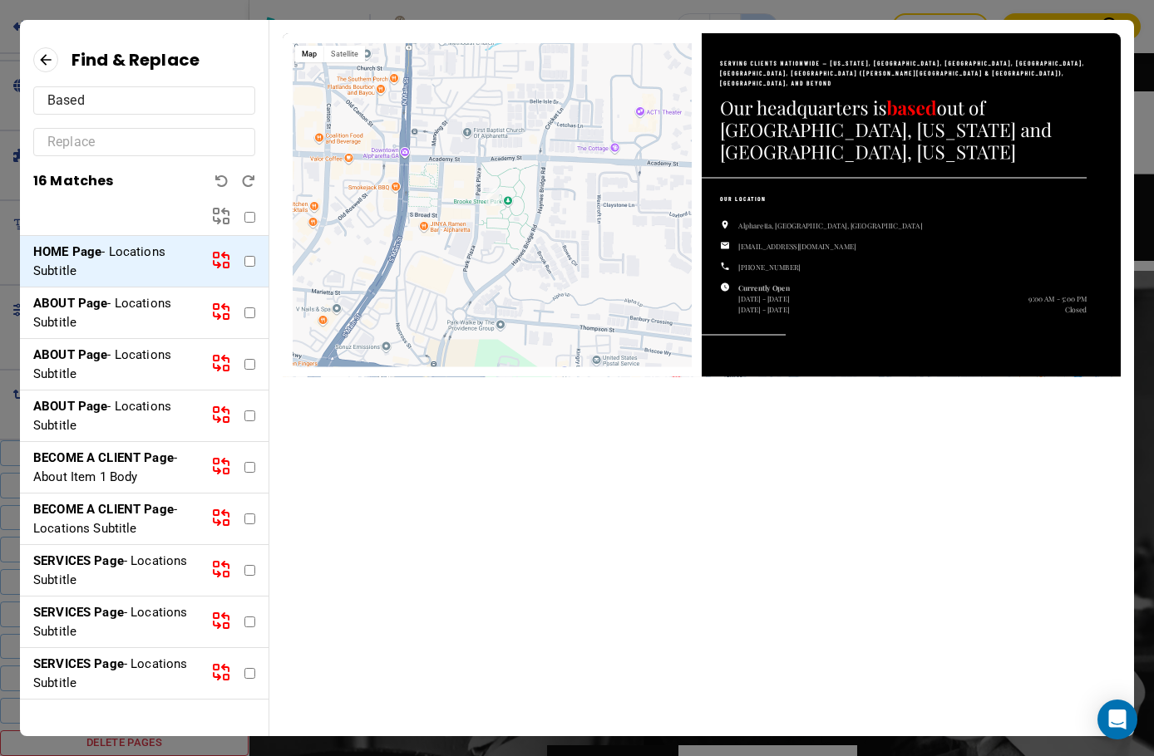
click at [135, 318] on p "ABOUT Page - Locations Subtitle" at bounding box center [115, 312] width 165 height 37
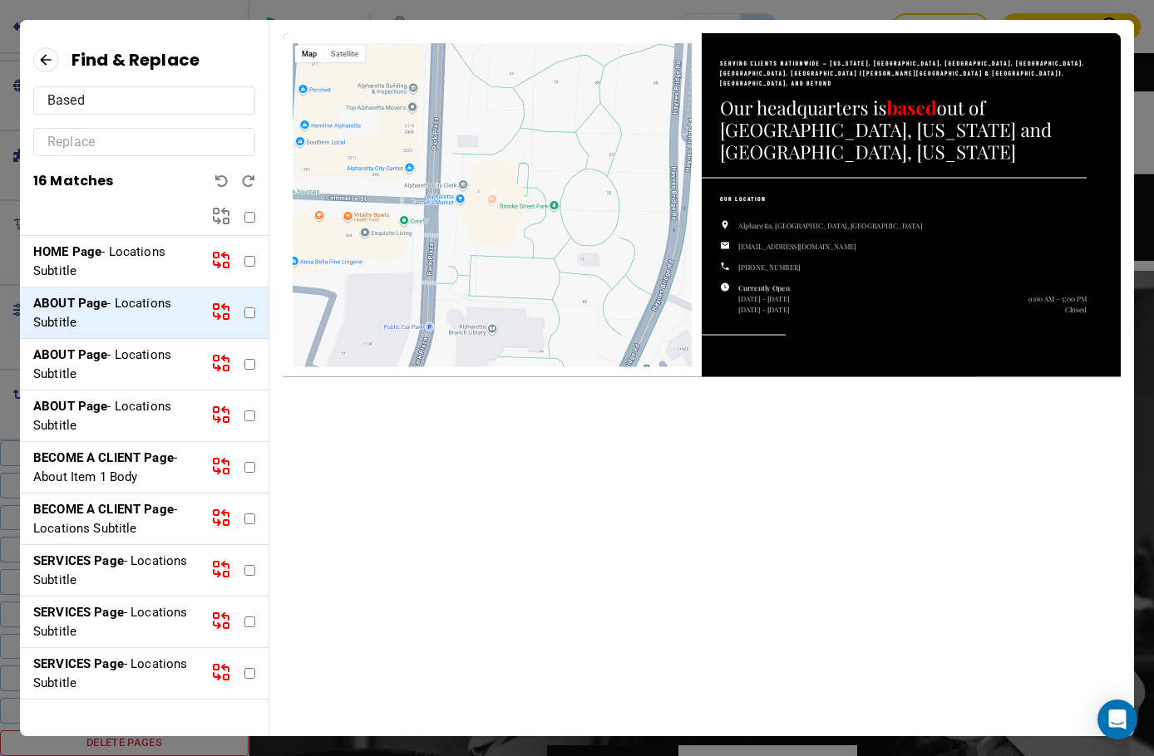
click at [135, 365] on p "ABOUT Page - Locations Subtitle" at bounding box center [115, 364] width 165 height 37
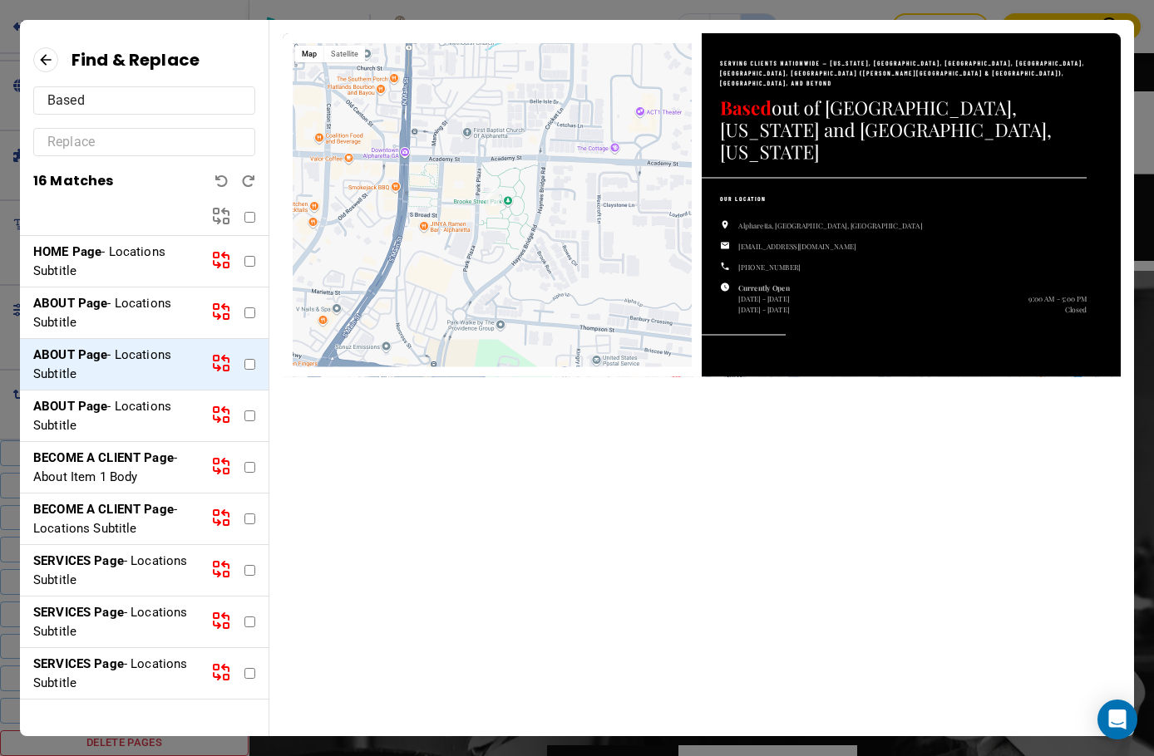
click at [244, 367] on input "checkbox" at bounding box center [249, 364] width 11 height 11
checkbox input "true"
click at [109, 135] on input "text" at bounding box center [144, 142] width 194 height 27
paste input "Our headquarters is based out of [GEOGRAPHIC_DATA], [US_STATE] and [GEOGRAPHIC_…"
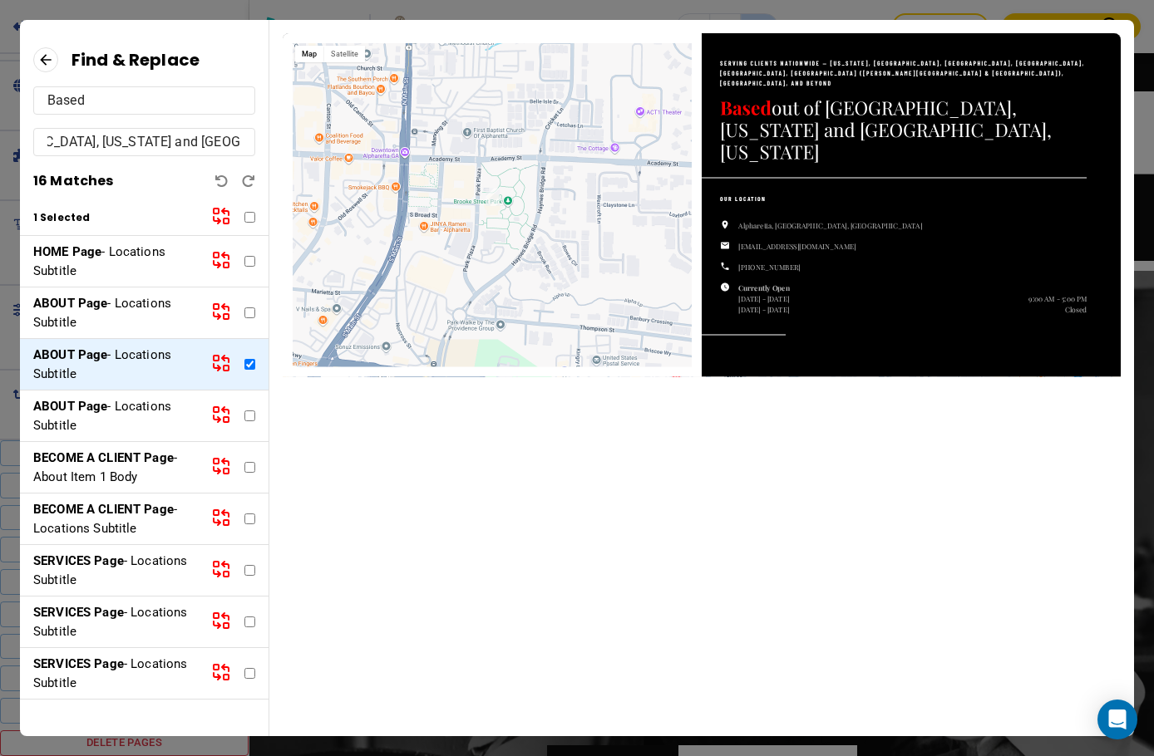
type input "Our headquarters is based out of [GEOGRAPHIC_DATA], [US_STATE] and [GEOGRAPHIC_…"
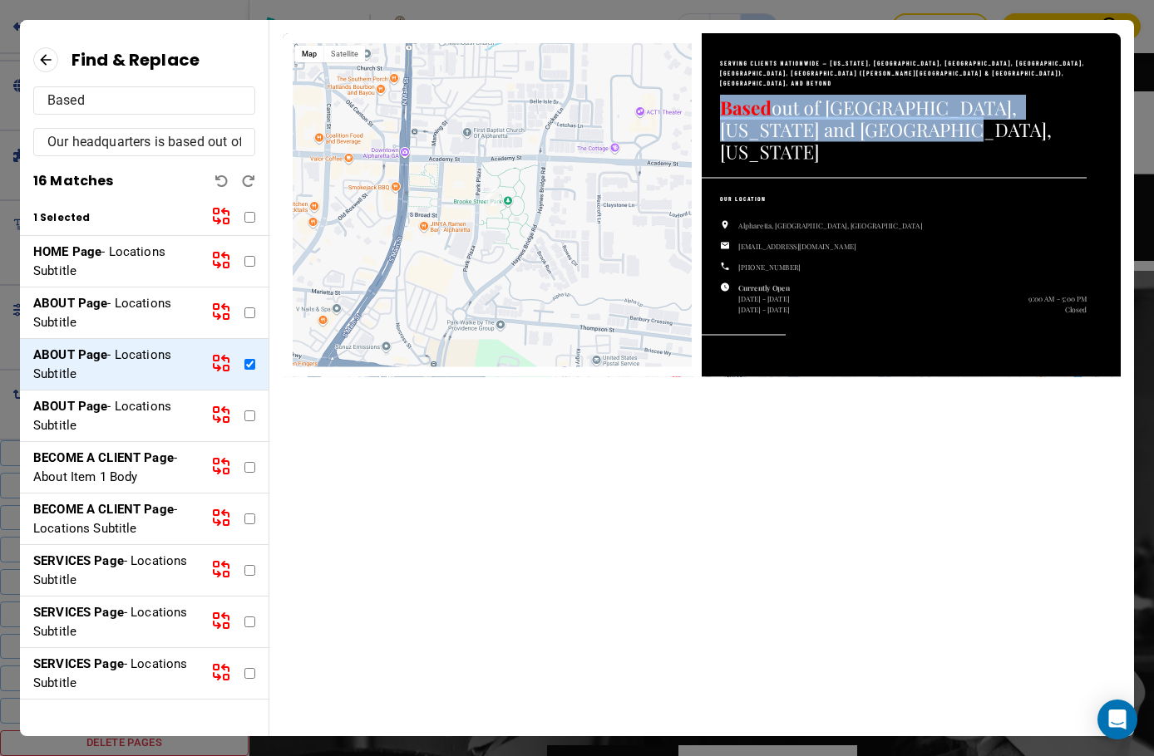
drag, startPoint x: 723, startPoint y: 98, endPoint x: 892, endPoint y: 122, distance: 170.5
click at [892, 122] on p "Based out of Alpharetta, Georgia and Delray Beach, Florida" at bounding box center [903, 129] width 367 height 67
copy p "Based out of Alpharetta, Georgia and Delray Beach, Florida"
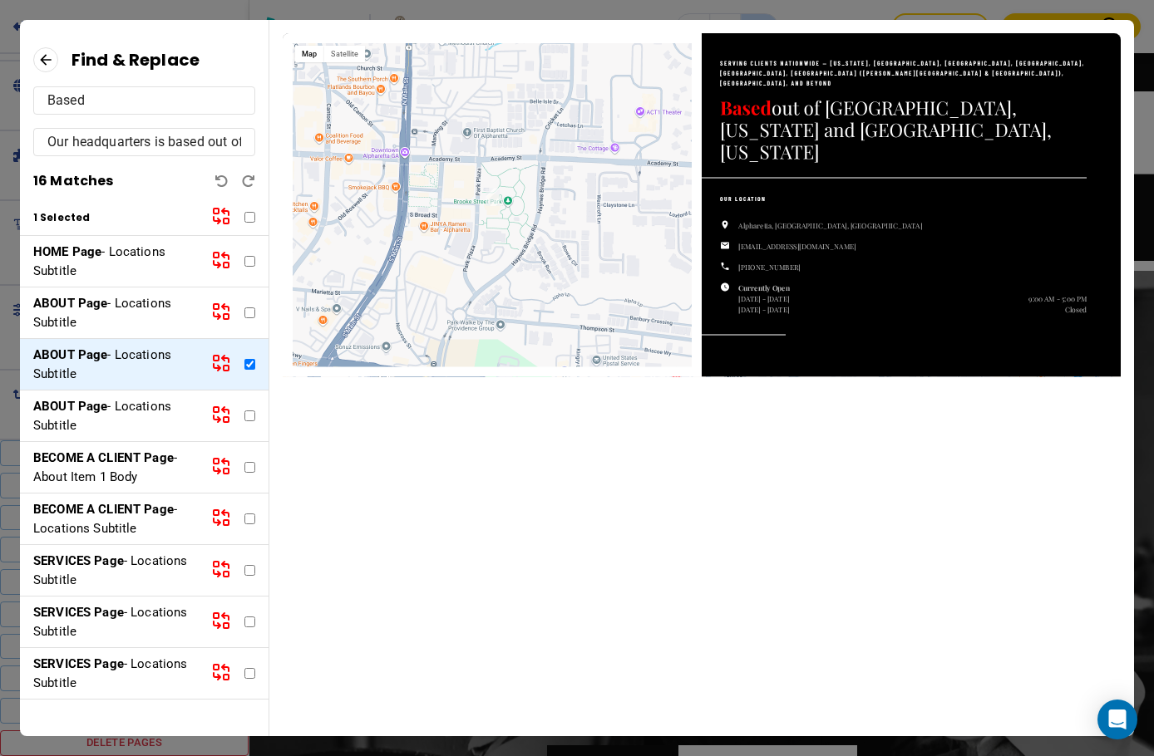
click at [144, 107] on input "Based" at bounding box center [144, 100] width 194 height 27
drag, startPoint x: 141, startPoint y: 107, endPoint x: -1, endPoint y: 102, distance: 142.2
click at [0, 0] on html "Save and Exit Editor Pages Edit, add, and delete pages or manage your page orde…" at bounding box center [577, 0] width 1154 height 0
paste input "out of Alpharetta, Georgia and Delray Beach, Florida"
type input "Based out of Alpharetta, Georgia and Delray Beach, Florida"
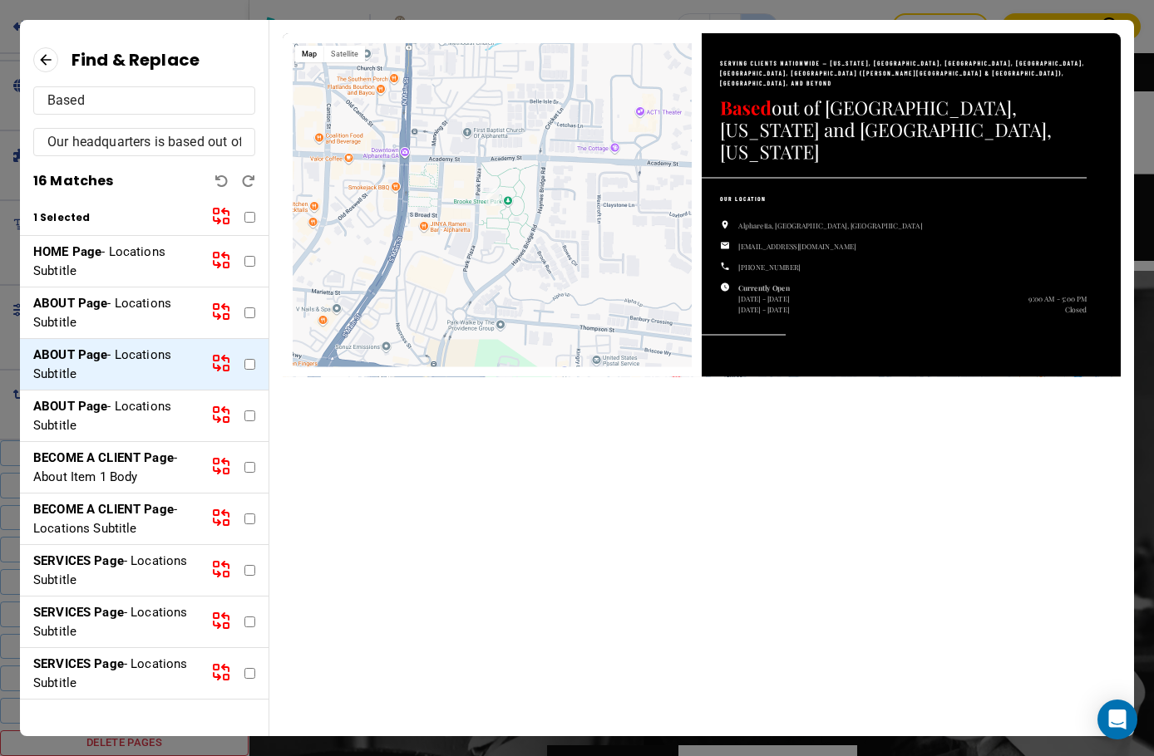
checkbox input "false"
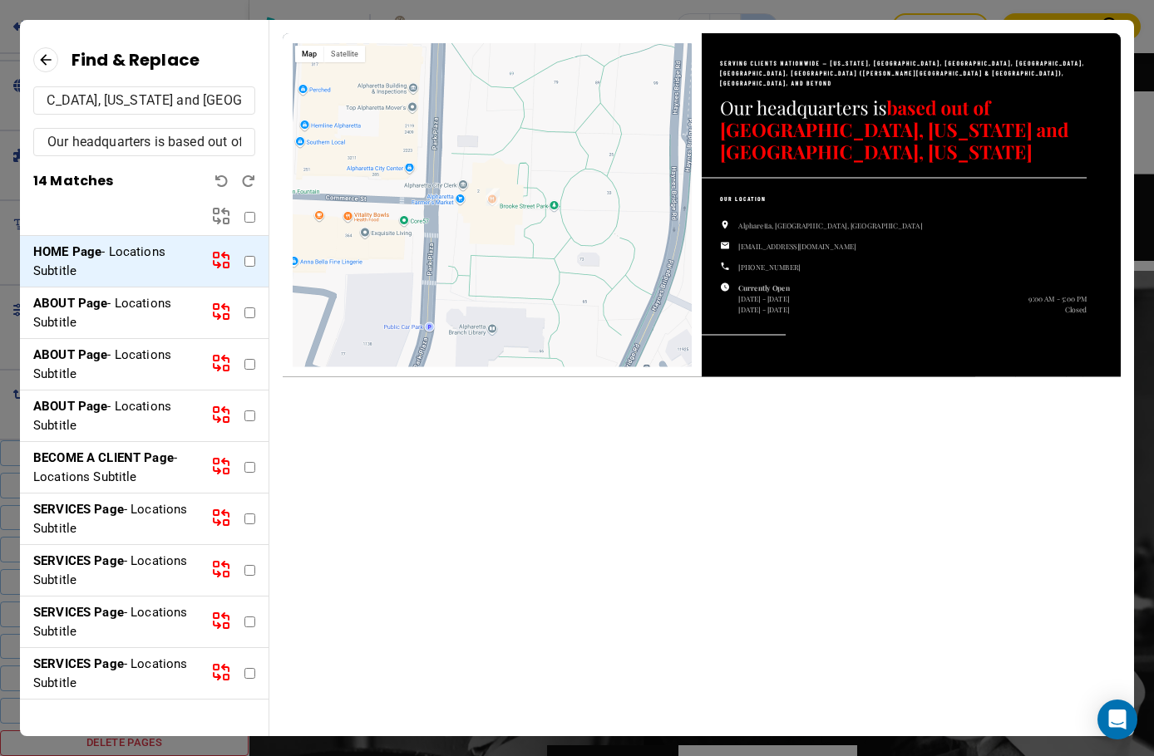
type input "Based out of Alpharetta, Georgia and Delray Beach, Florida"
click at [130, 301] on p "ABOUT Page - Locations Subtitle" at bounding box center [115, 312] width 165 height 37
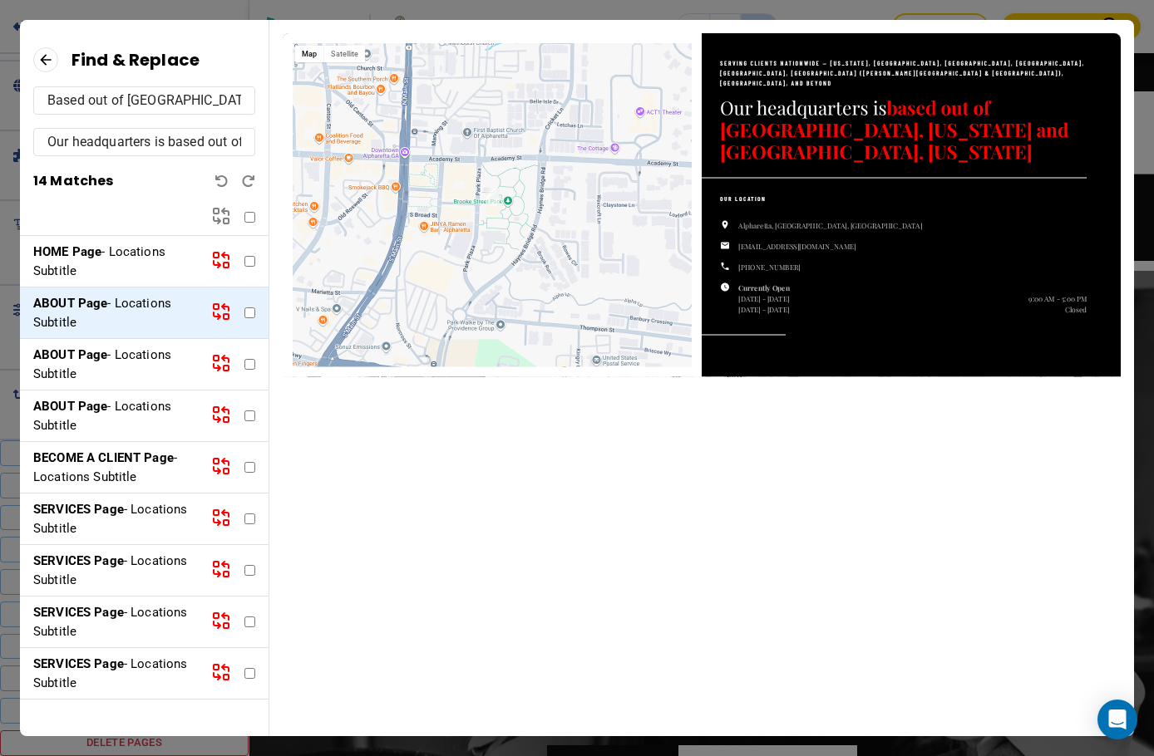
click at [135, 357] on p "ABOUT Page - Locations Subtitle" at bounding box center [115, 364] width 165 height 37
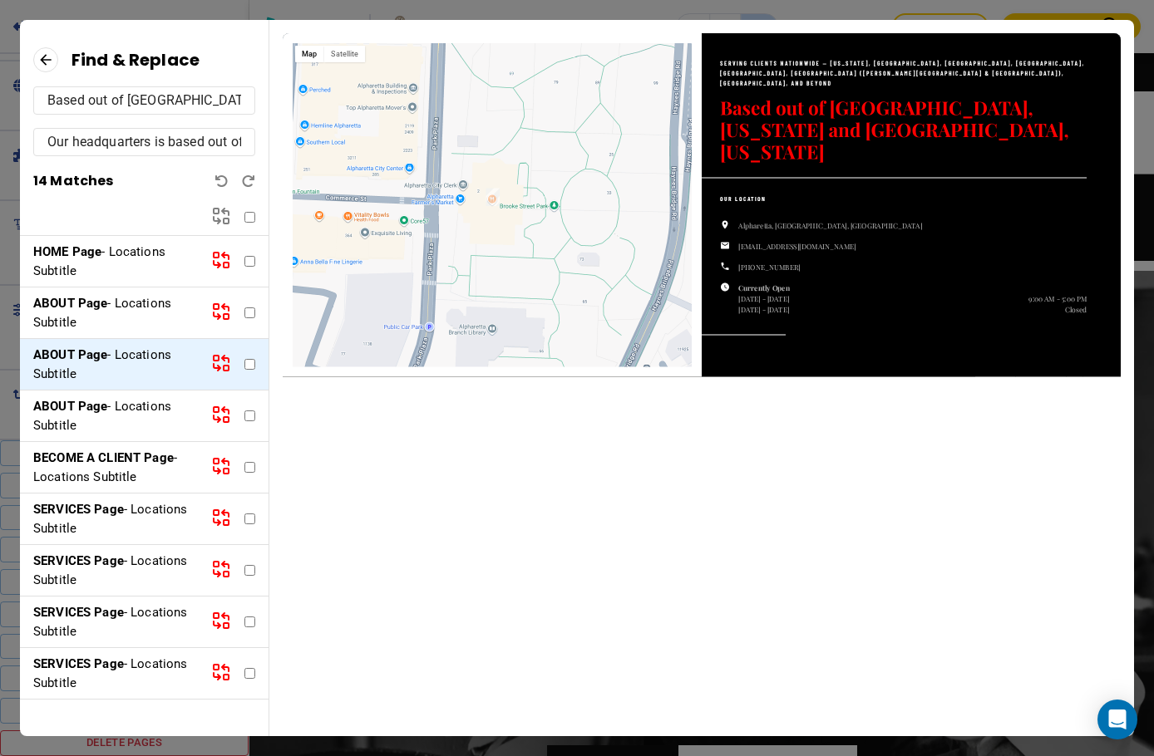
click at [244, 367] on input "checkbox" at bounding box center [249, 364] width 11 height 11
checkbox input "true"
click at [165, 418] on p "ABOUT Page - Locations Subtitle" at bounding box center [115, 415] width 165 height 37
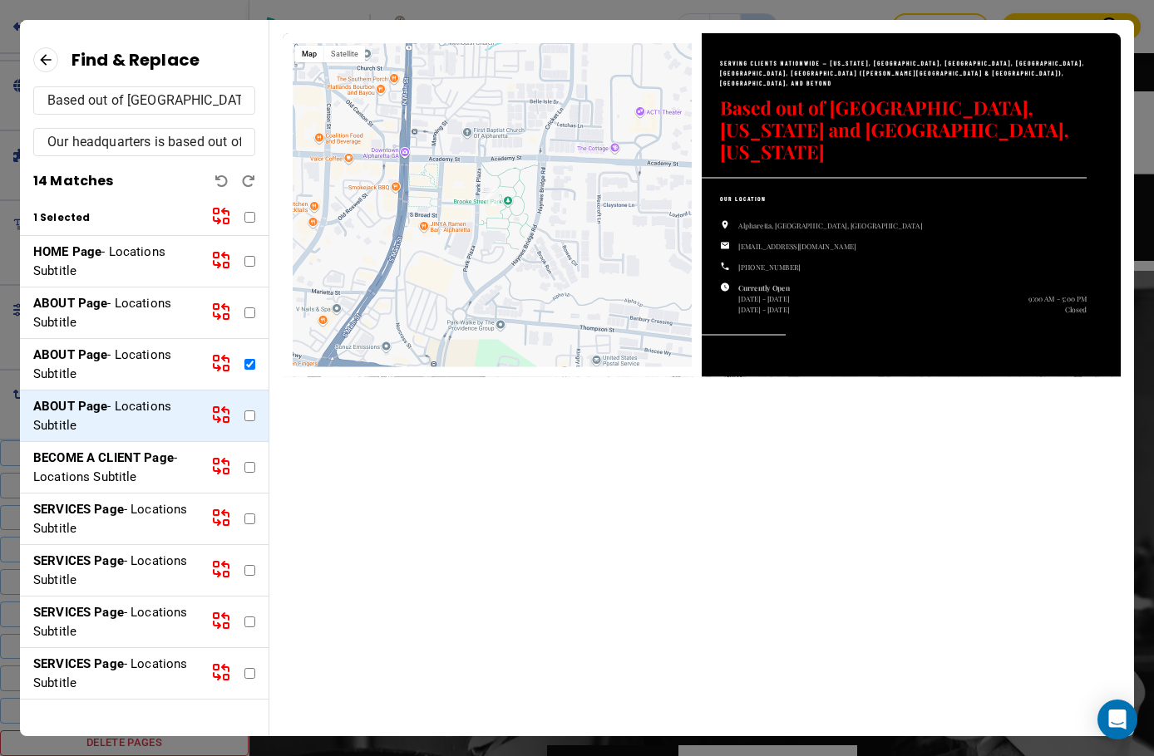
click at [244, 416] on input "checkbox" at bounding box center [249, 416] width 11 height 11
checkbox input "true"
click at [150, 466] on p "BECOME A CLIENT Page - Locations Subtitle" at bounding box center [115, 467] width 165 height 37
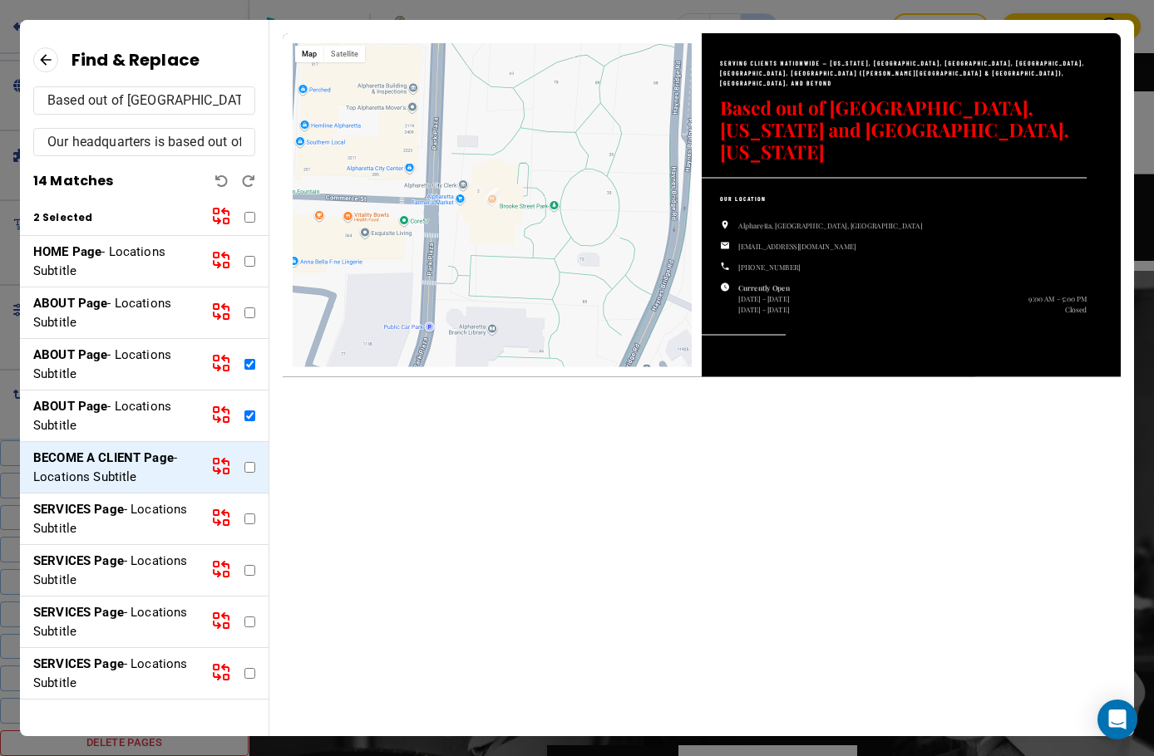
click at [244, 466] on input "checkbox" at bounding box center [249, 467] width 11 height 11
checkbox input "true"
click at [110, 503] on strong "SERVICES Page" at bounding box center [78, 509] width 91 height 15
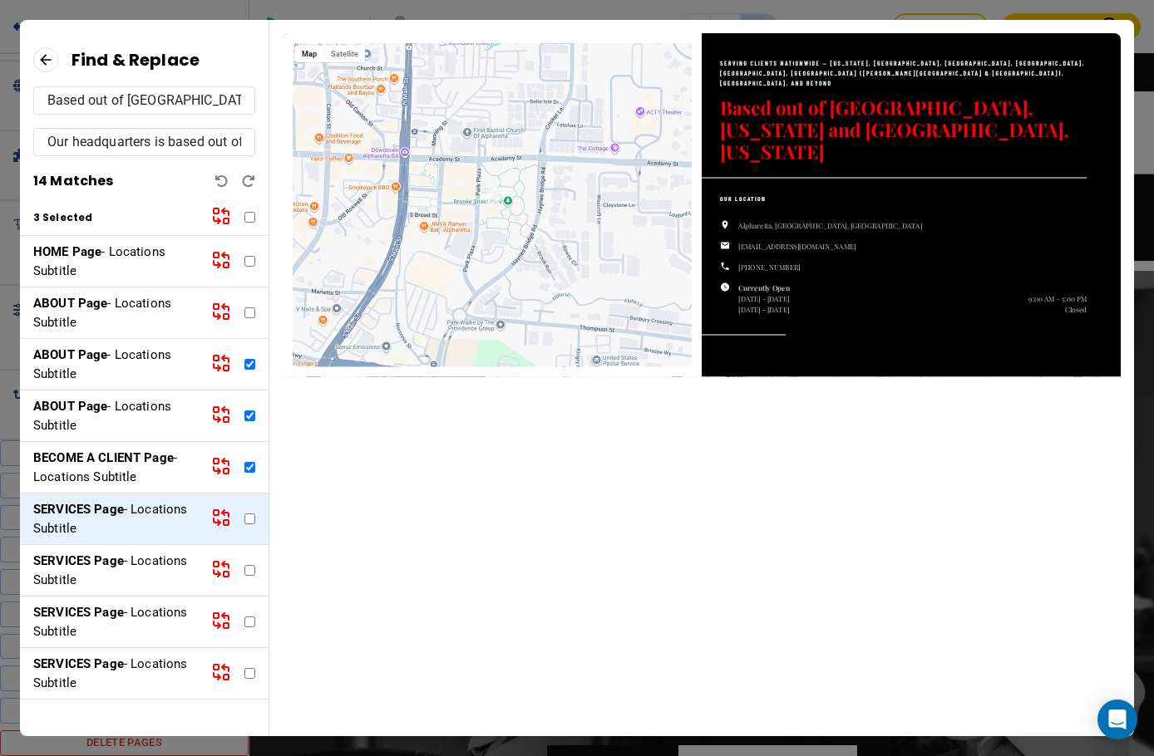
click at [244, 520] on input "checkbox" at bounding box center [249, 519] width 11 height 11
checkbox input "true"
drag, startPoint x: 142, startPoint y: 570, endPoint x: 180, endPoint y: 567, distance: 37.6
click at [142, 571] on p "SERVICES Page - Locations Subtitle" at bounding box center [115, 570] width 165 height 37
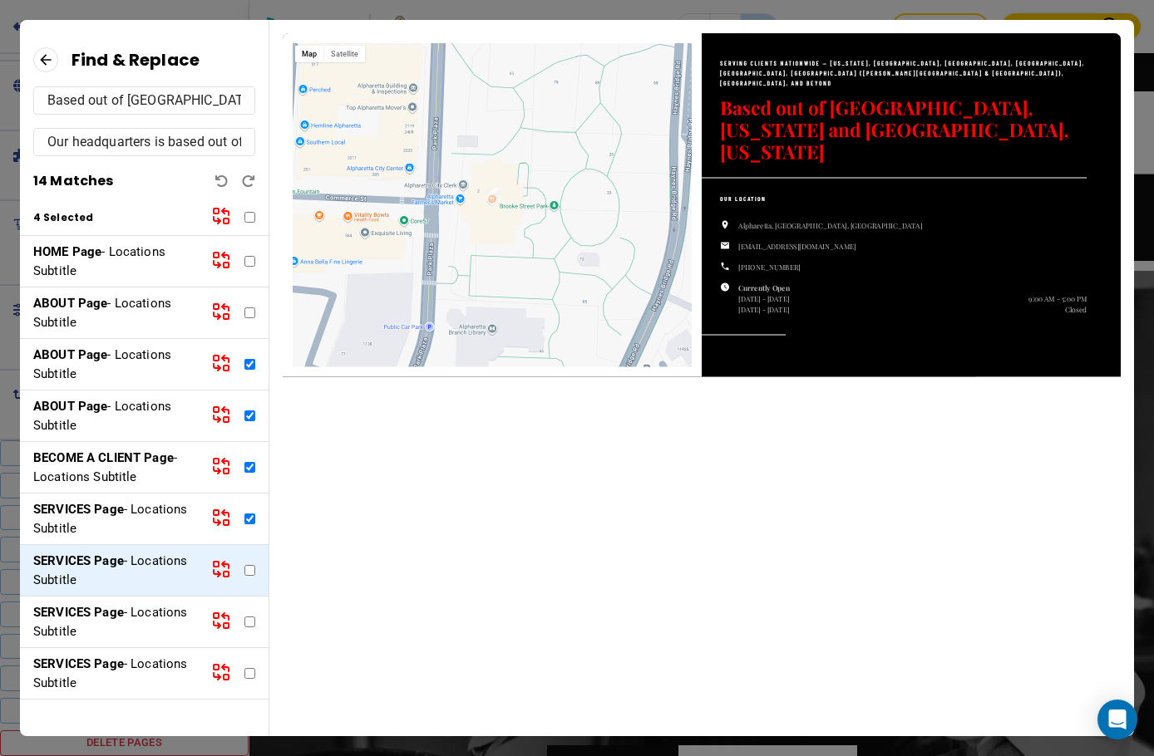
click at [214, 360] on icon at bounding box center [216, 358] width 5 height 5
click at [211, 362] on icon at bounding box center [221, 363] width 20 height 20
click at [244, 414] on input "checkbox" at bounding box center [249, 416] width 11 height 11
checkbox input "false"
click at [244, 470] on input "checkbox" at bounding box center [249, 467] width 11 height 11
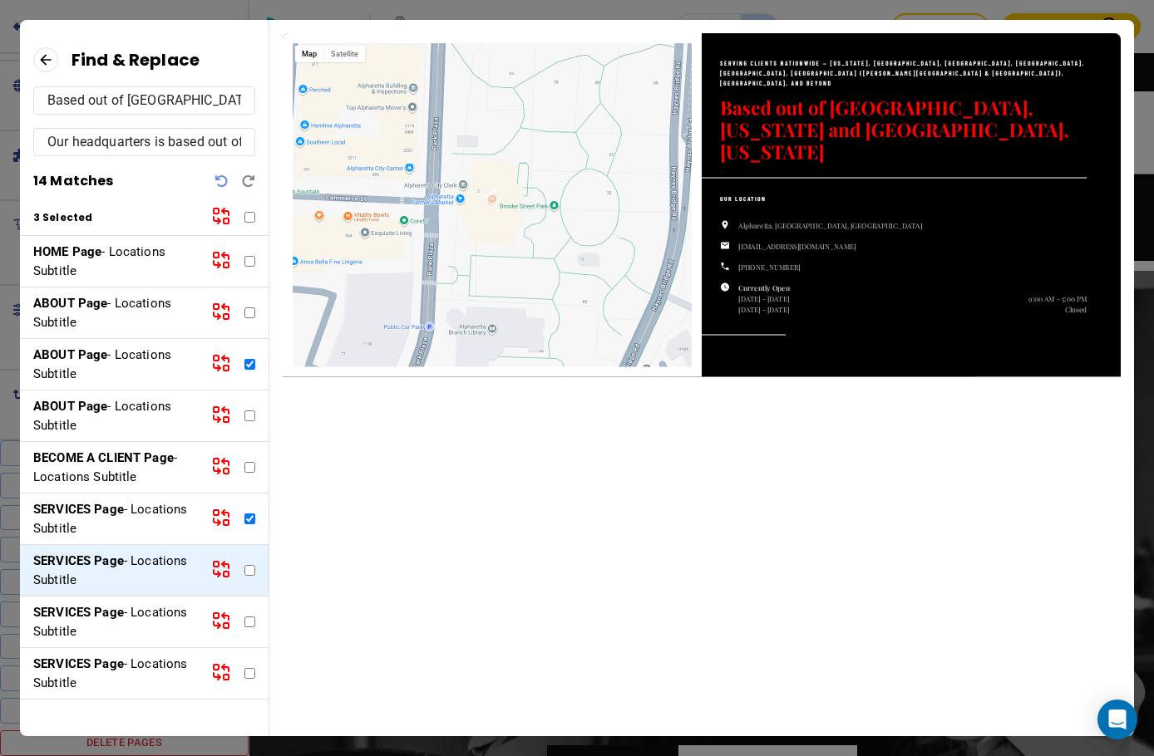
checkbox input "false"
click at [244, 518] on input "checkbox" at bounding box center [249, 519] width 11 height 11
checkbox input "false"
click at [211, 367] on icon at bounding box center [221, 363] width 20 height 20
click at [176, 367] on p "ABOUT Page - Locations Subtitle" at bounding box center [115, 364] width 165 height 37
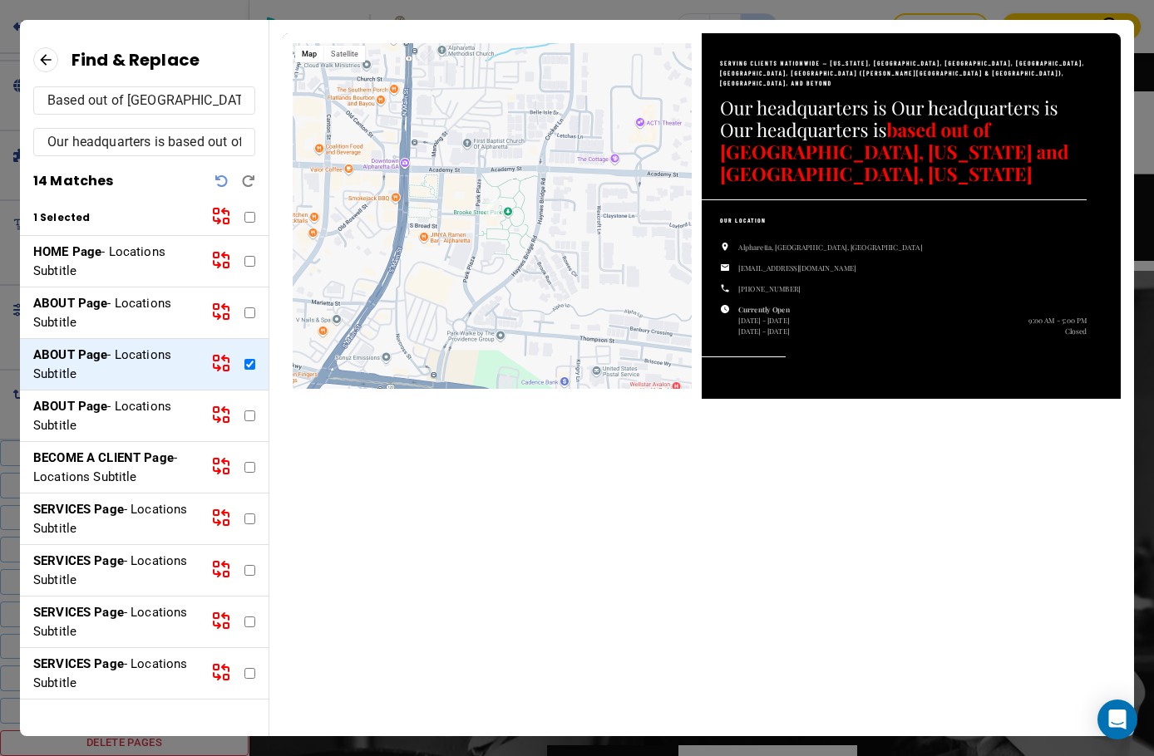
click at [211, 365] on icon at bounding box center [221, 363] width 20 height 20
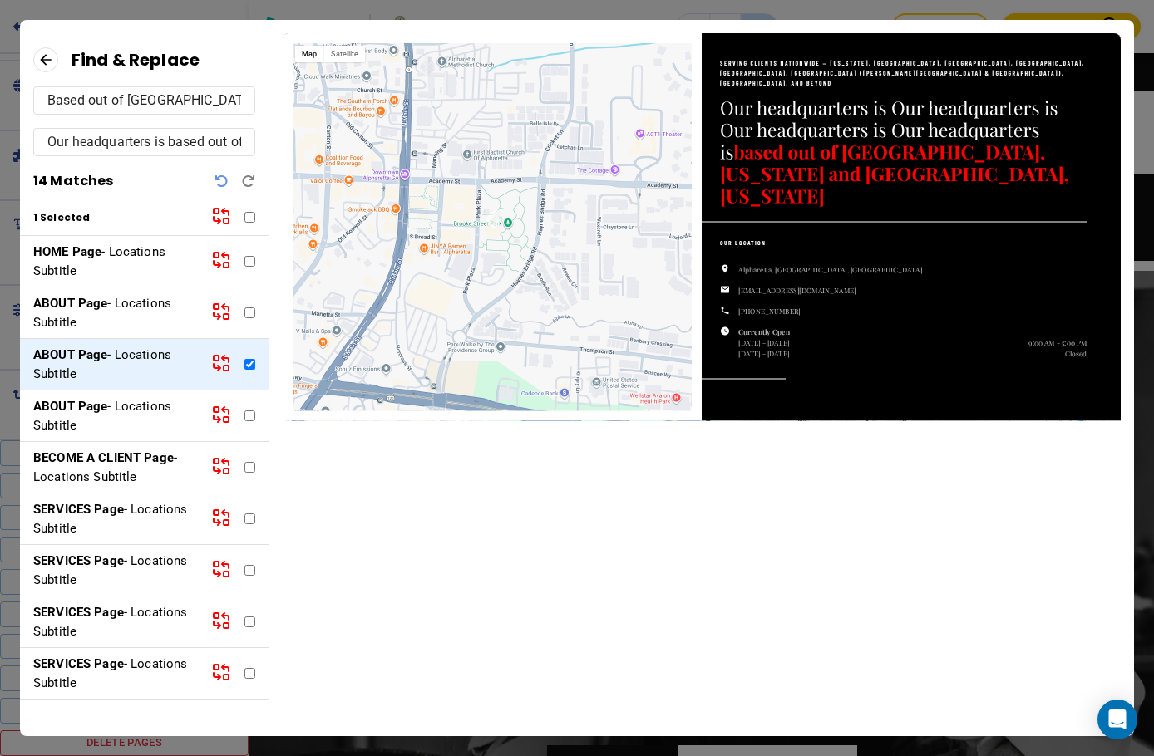
click at [225, 180] on icon "Undo" at bounding box center [221, 181] width 13 height 13
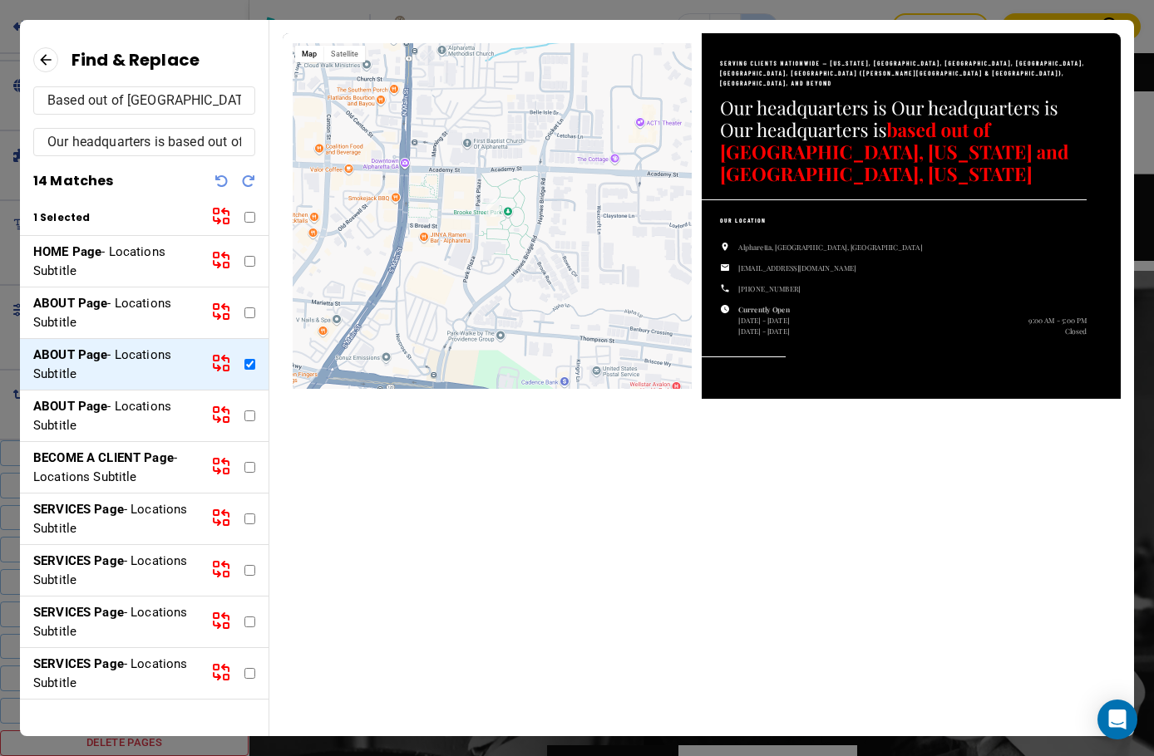
click at [225, 180] on icon "Undo" at bounding box center [221, 181] width 13 height 13
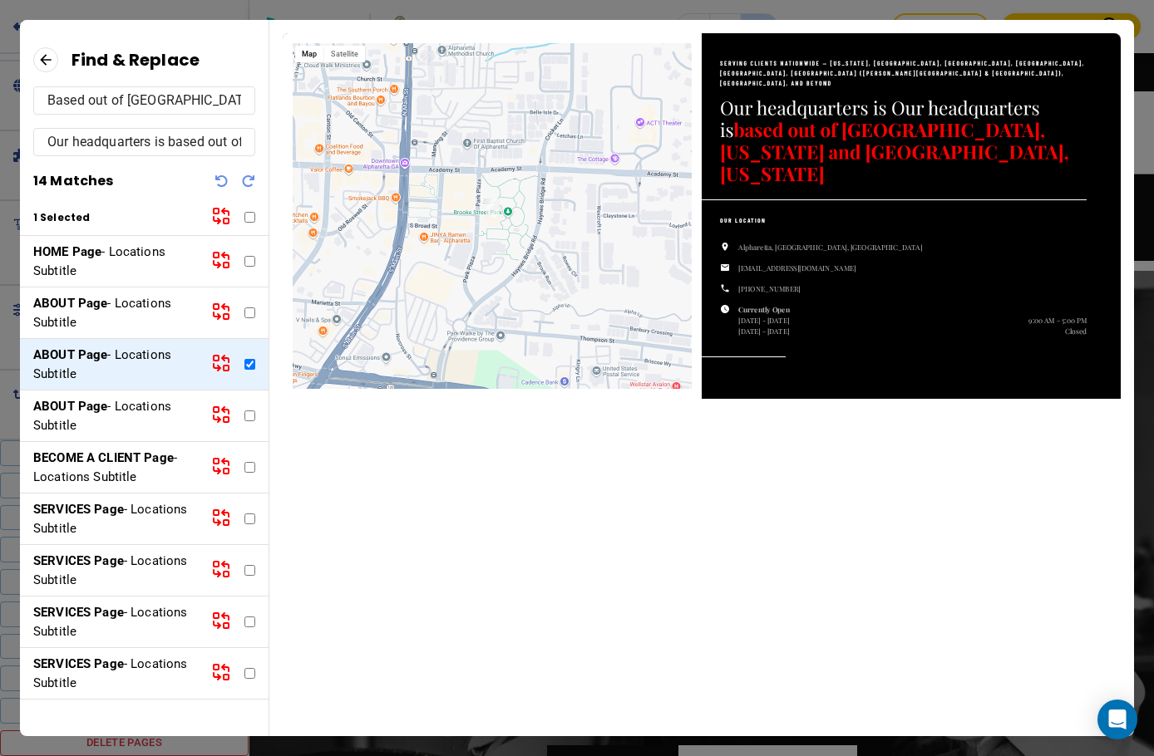
click at [225, 180] on icon "Undo" at bounding box center [221, 181] width 13 height 13
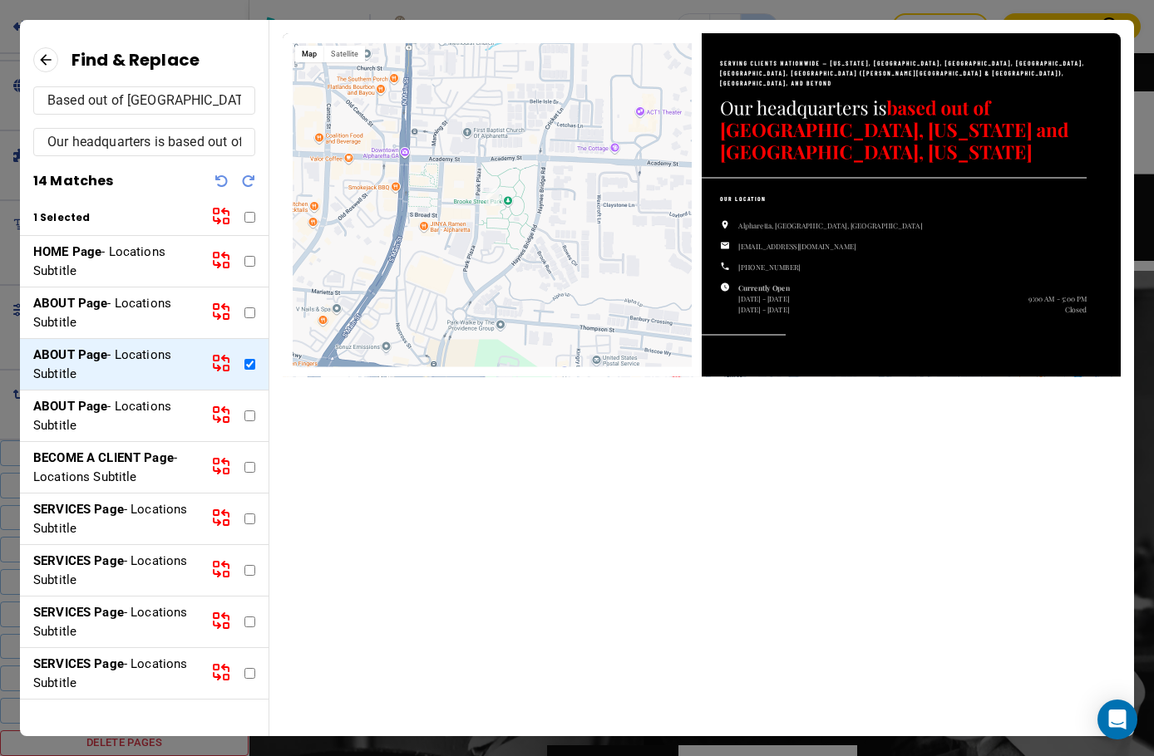
click at [244, 364] on input "checkbox" at bounding box center [249, 364] width 11 height 11
checkbox input "false"
click at [157, 409] on p "ABOUT Page - Locations Subtitle" at bounding box center [115, 415] width 165 height 37
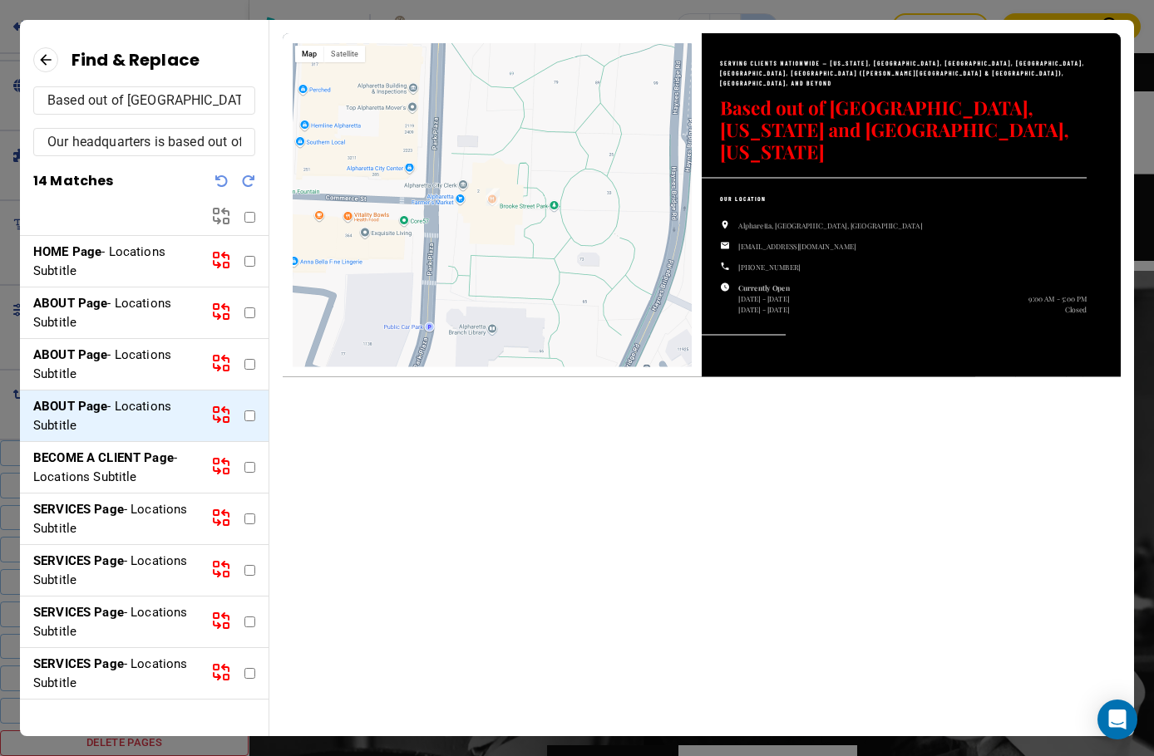
click at [244, 416] on input "checkbox" at bounding box center [249, 416] width 11 height 11
click at [211, 415] on icon at bounding box center [221, 415] width 20 height 20
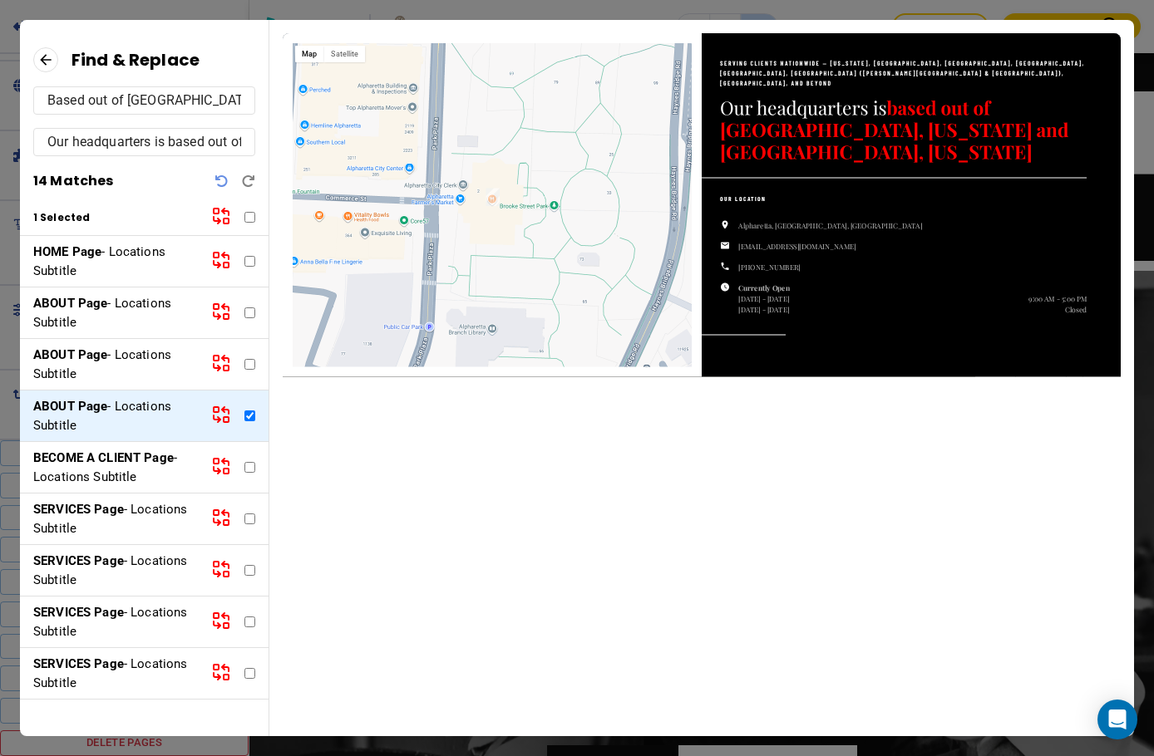
click at [244, 413] on input "checkbox" at bounding box center [249, 416] width 11 height 11
checkbox input "false"
click at [244, 467] on input "checkbox" at bounding box center [249, 467] width 11 height 11
click at [185, 473] on p "BECOME A CLIENT Page - Locations Subtitle" at bounding box center [115, 467] width 165 height 37
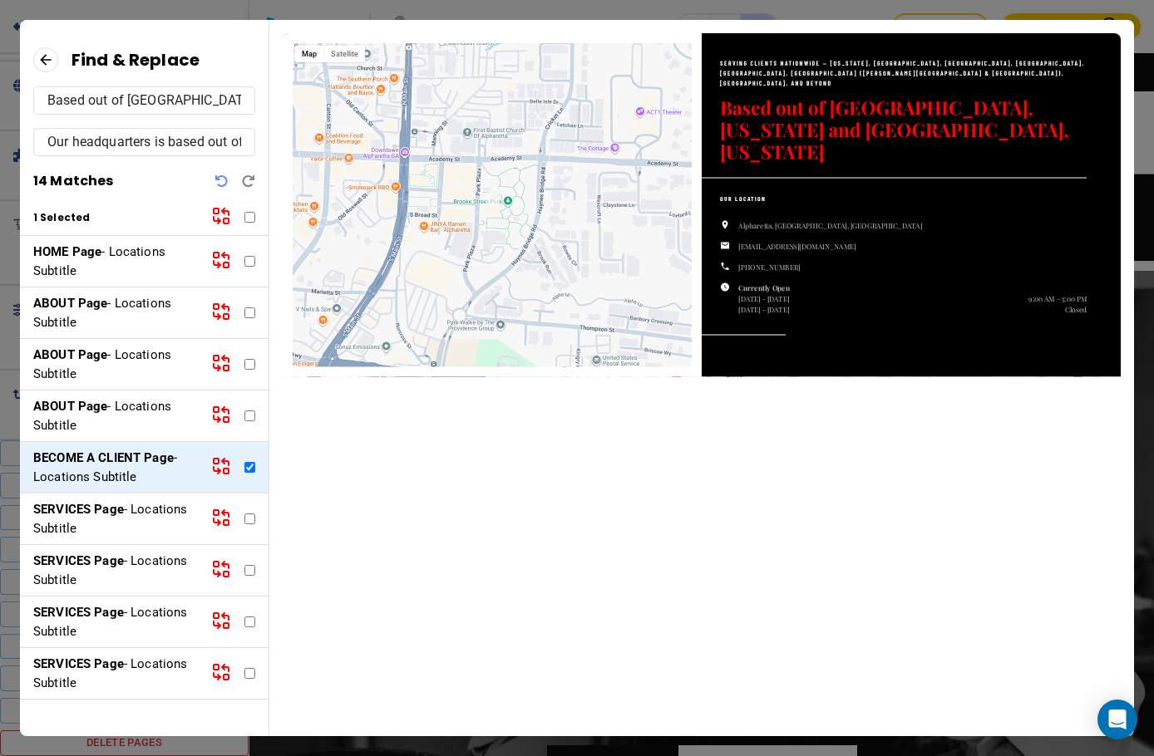
click at [222, 461] on icon at bounding box center [225, 462] width 7 height 7
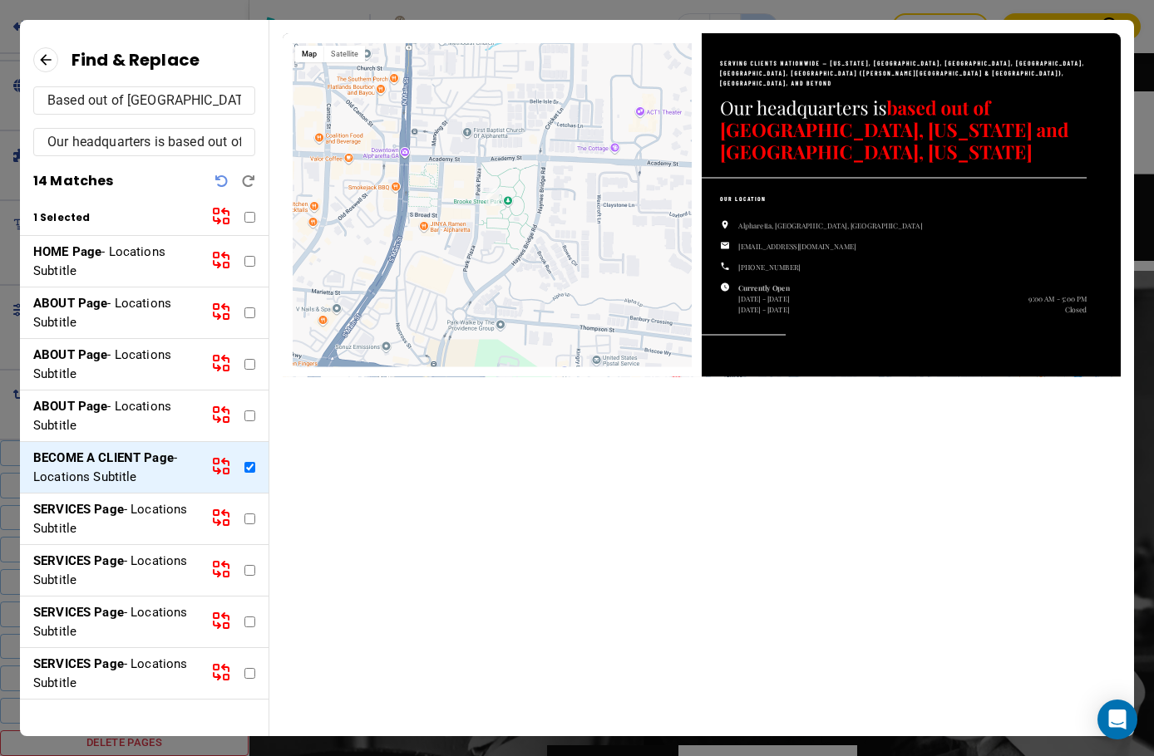
click at [244, 469] on input "checkbox" at bounding box center [249, 467] width 11 height 11
checkbox input "false"
click at [239, 518] on div "SERVICES Page - Locations Subtitle" at bounding box center [144, 520] width 249 height 52
click at [244, 520] on input "checkbox" at bounding box center [249, 519] width 11 height 11
click at [224, 520] on icon at bounding box center [226, 522] width 5 height 5
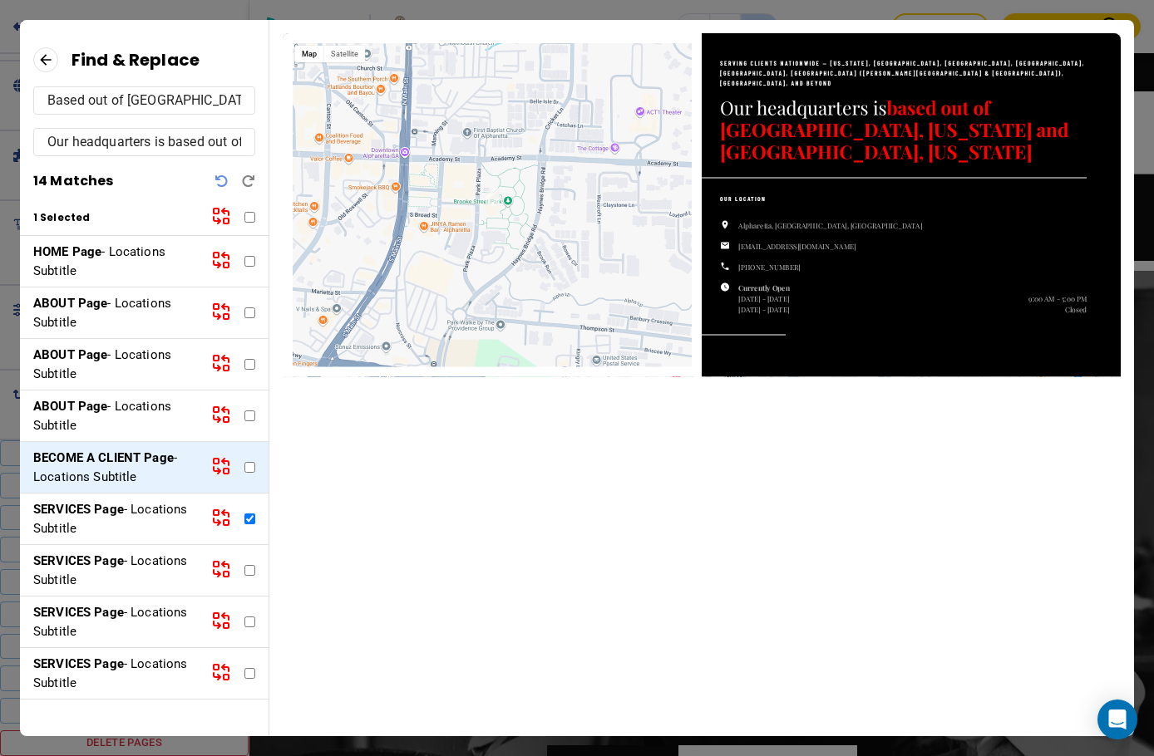
click at [163, 515] on p "SERVICES Page - Locations Subtitle" at bounding box center [115, 518] width 165 height 37
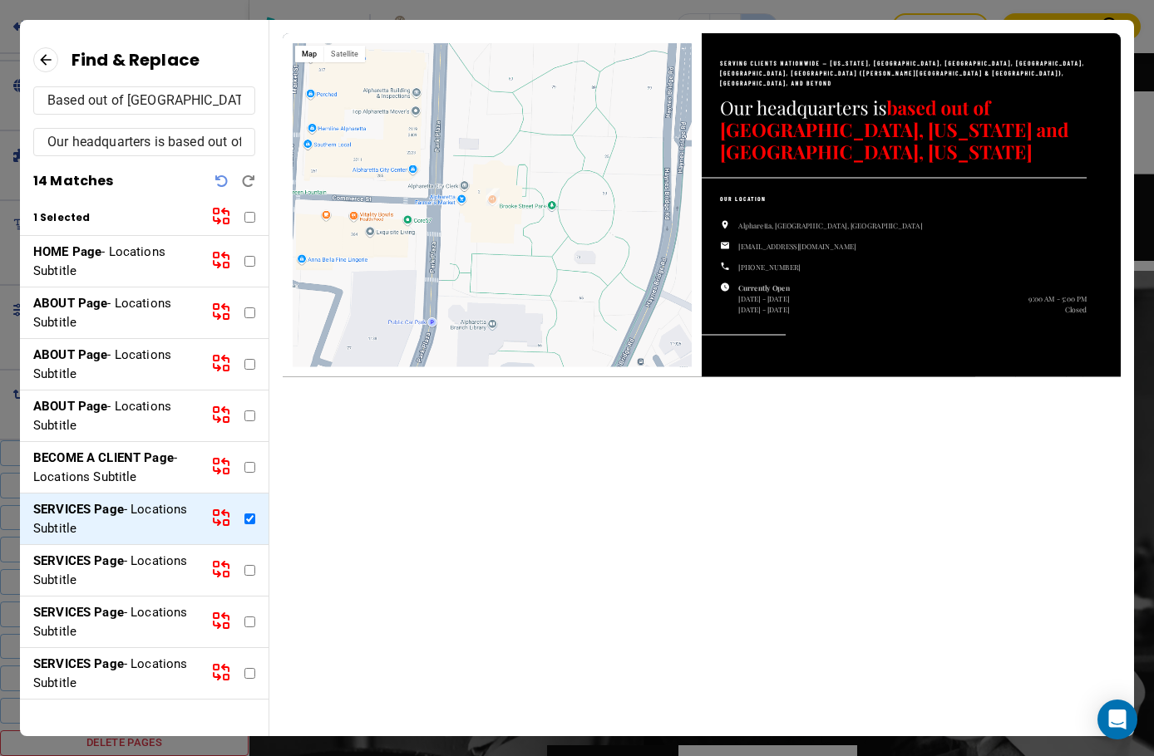
click at [211, 515] on icon at bounding box center [221, 518] width 20 height 20
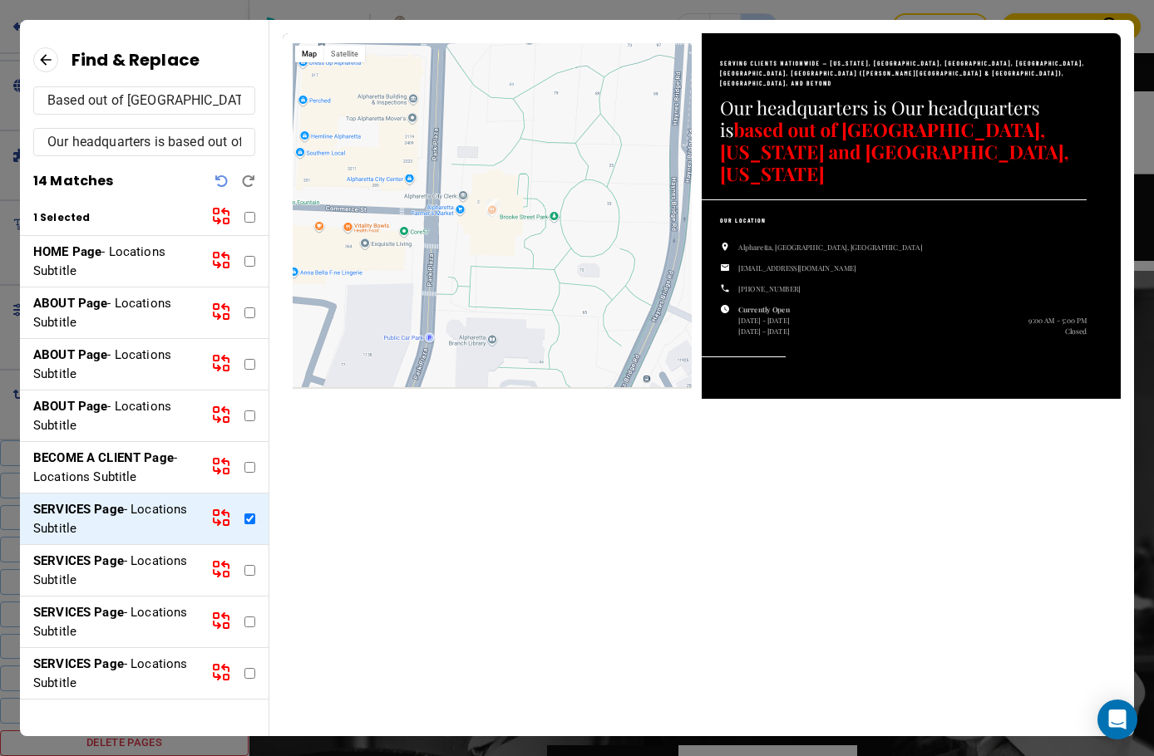
click at [244, 521] on input "checkbox" at bounding box center [249, 519] width 11 height 11
checkbox input "false"
click at [185, 572] on p "SERVICES Page - Locations Subtitle" at bounding box center [115, 570] width 165 height 37
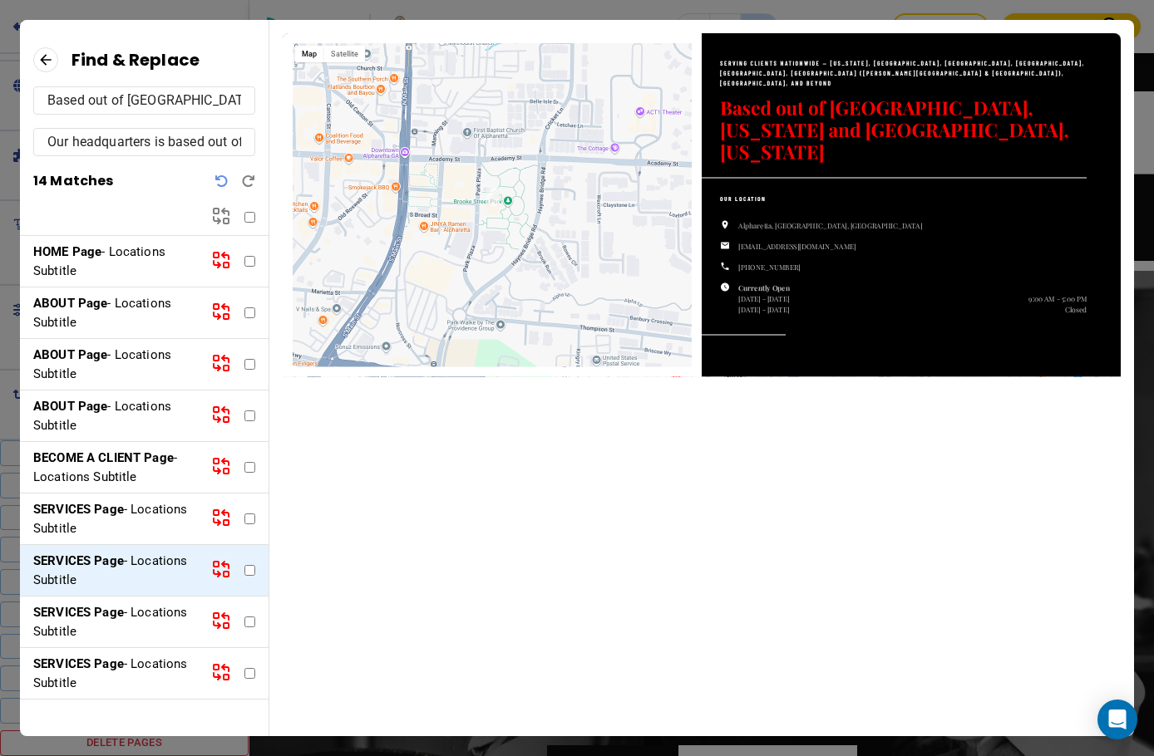
click at [244, 570] on input "checkbox" at bounding box center [249, 570] width 11 height 11
checkbox input "true"
click at [214, 570] on icon at bounding box center [221, 569] width 20 height 20
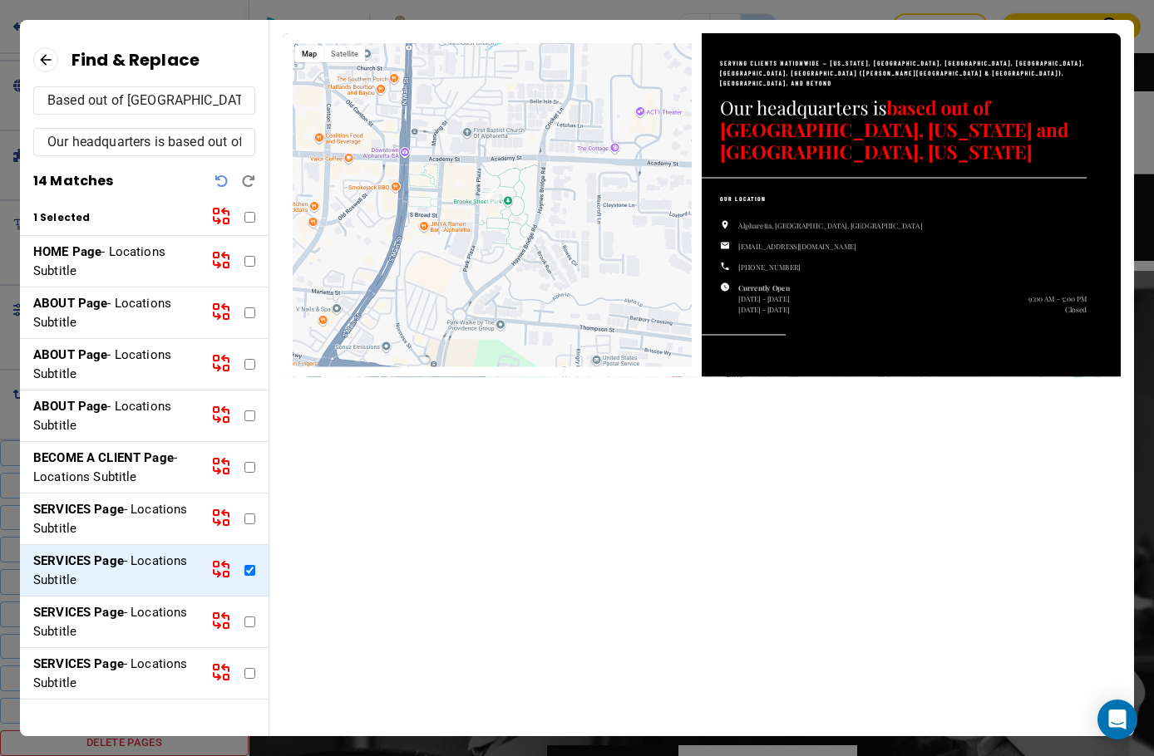
click at [244, 623] on input "checkbox" at bounding box center [249, 622] width 11 height 11
checkbox input "true"
click at [184, 569] on p "SERVICES Page - Locations Subtitle" at bounding box center [115, 570] width 165 height 37
click at [180, 623] on p "SERVICES Page - Locations Subtitle" at bounding box center [115, 622] width 165 height 37
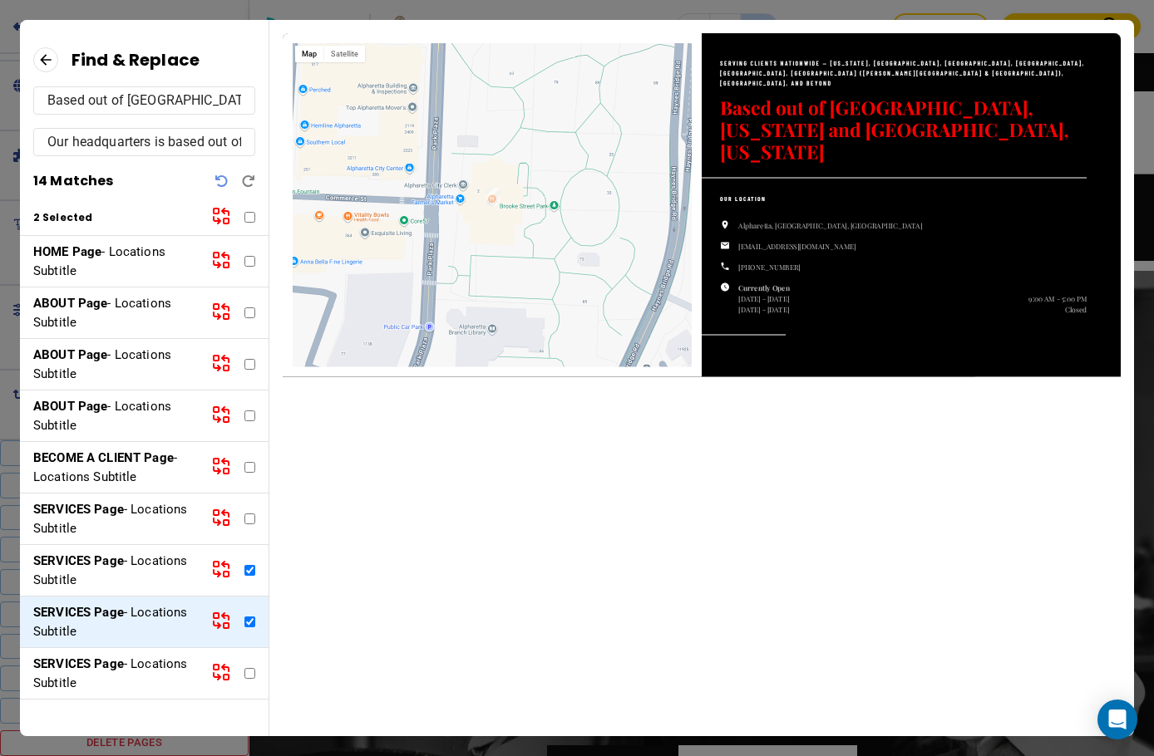
click at [244, 574] on input "checkbox" at bounding box center [249, 570] width 11 height 11
checkbox input "false"
click at [214, 618] on icon at bounding box center [216, 615] width 5 height 5
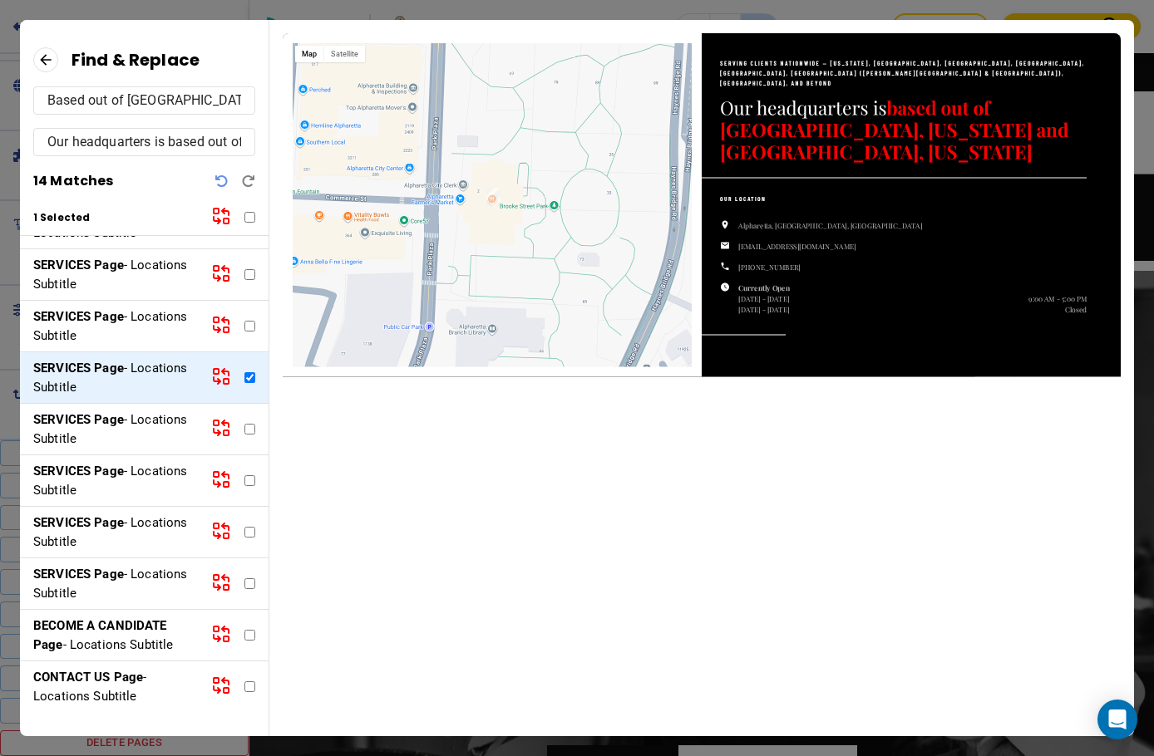
scroll to position [247, 0]
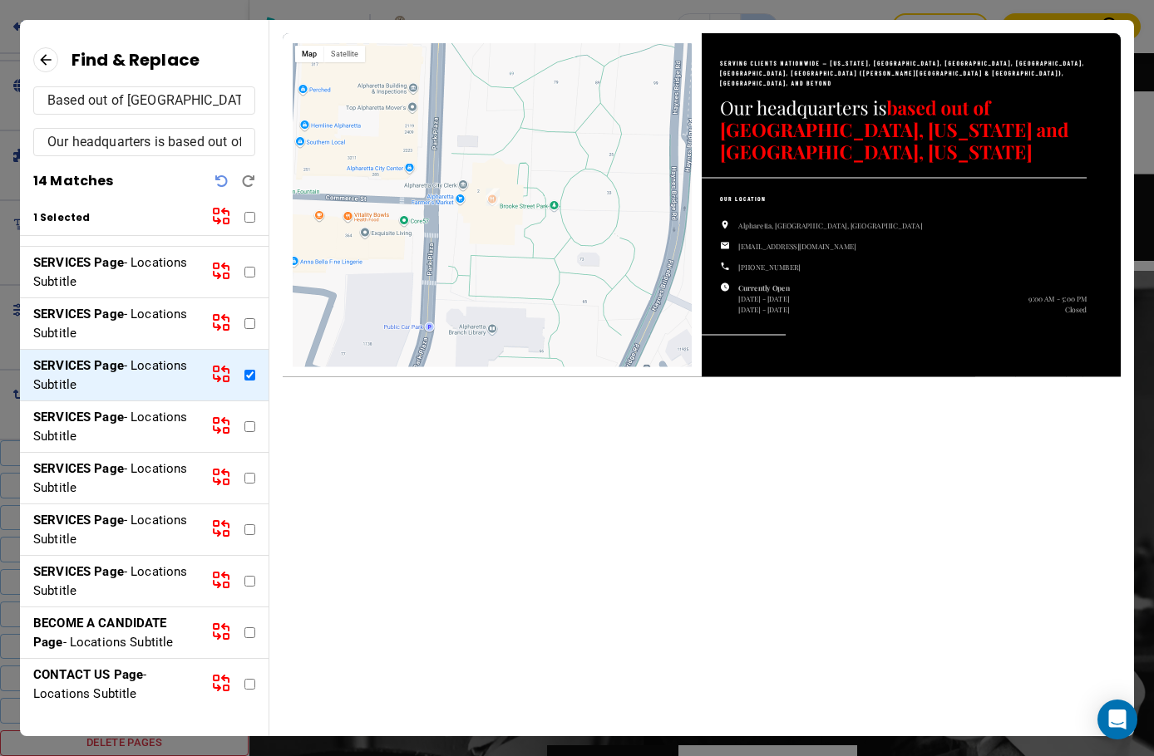
click at [244, 427] on input "checkbox" at bounding box center [249, 426] width 11 height 11
checkbox input "true"
click at [244, 375] on input "checkbox" at bounding box center [249, 375] width 11 height 11
checkbox input "false"
drag, startPoint x: 148, startPoint y: 441, endPoint x: 199, endPoint y: 432, distance: 51.4
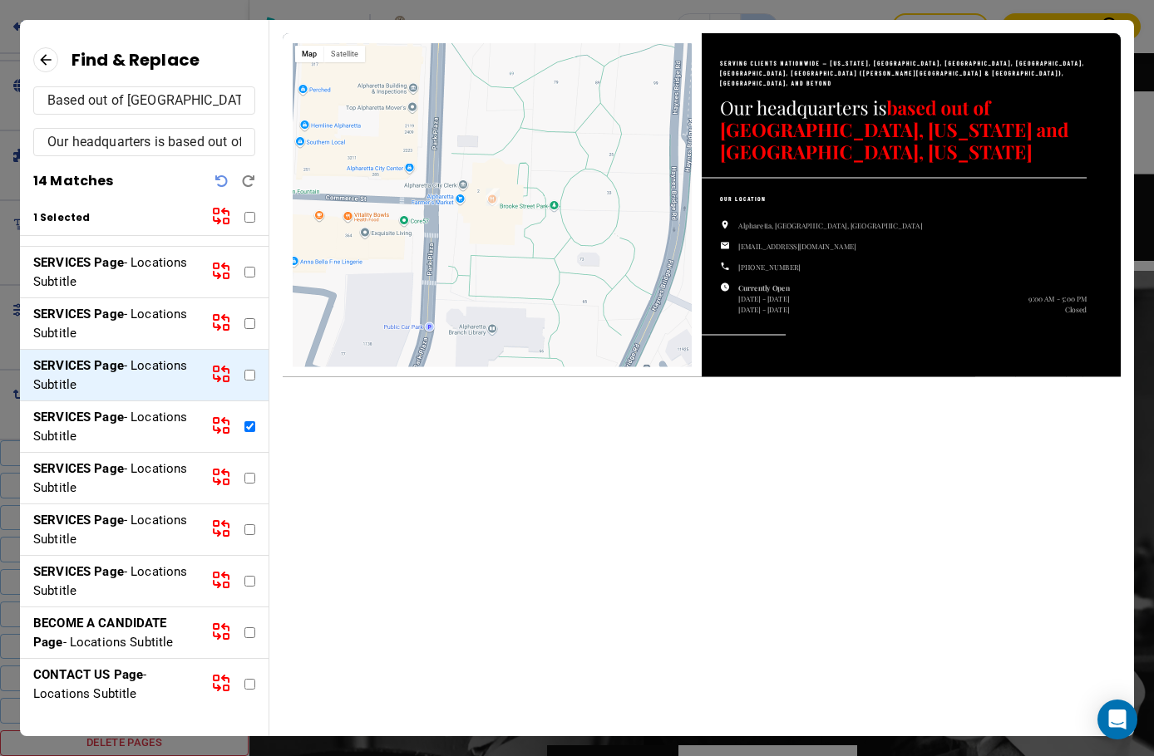
click at [153, 440] on p "SERVICES Page - Locations Subtitle" at bounding box center [115, 426] width 165 height 37
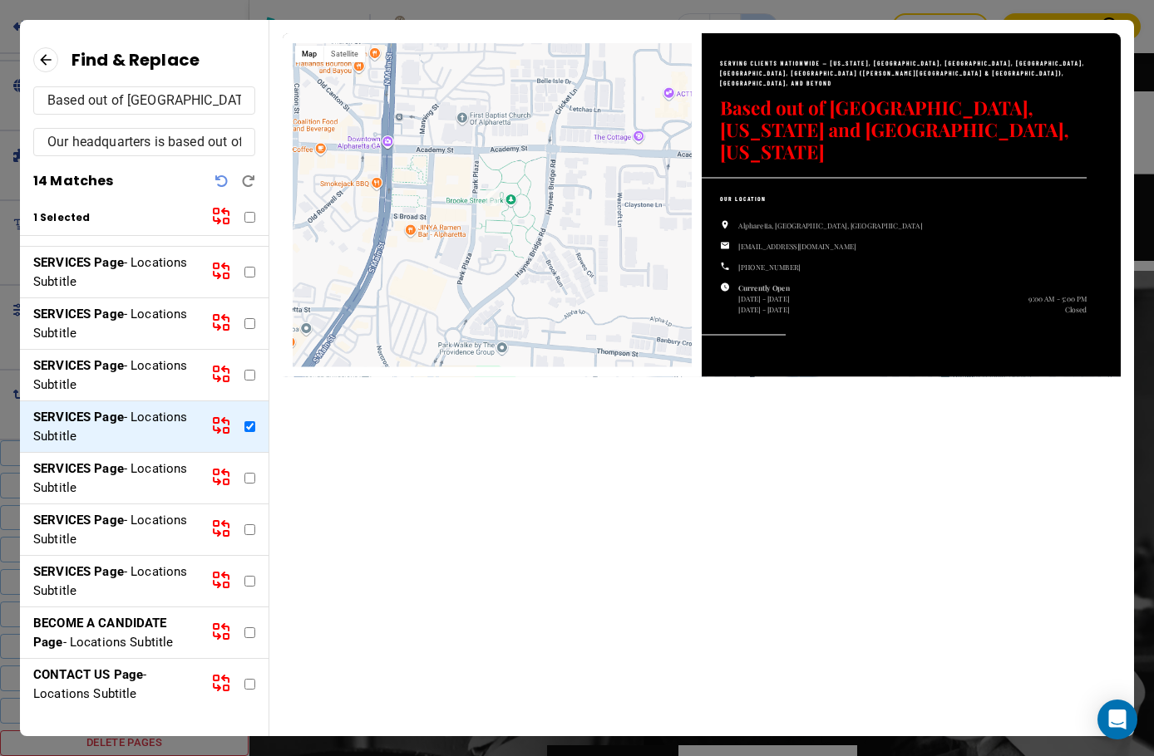
click at [211, 432] on icon at bounding box center [221, 426] width 20 height 20
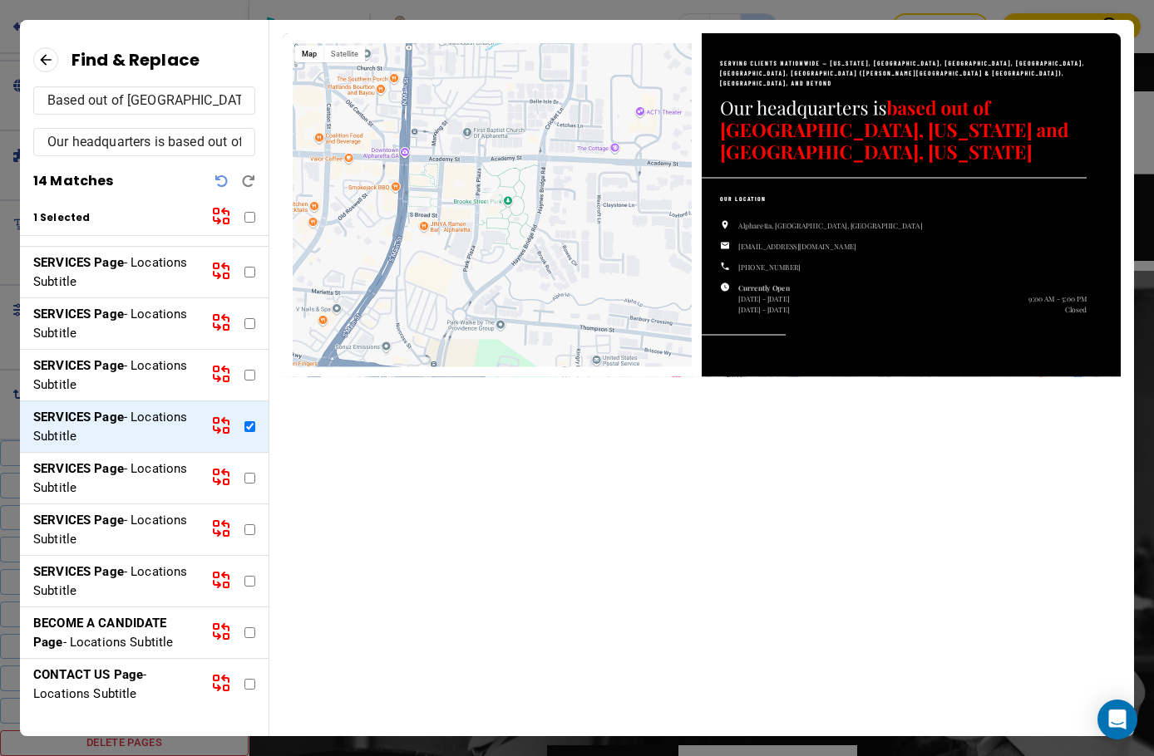
click at [244, 481] on input "checkbox" at bounding box center [249, 478] width 11 height 11
checkbox input "true"
click at [163, 483] on p "SERVICES Page - Locations Subtitle" at bounding box center [115, 478] width 165 height 37
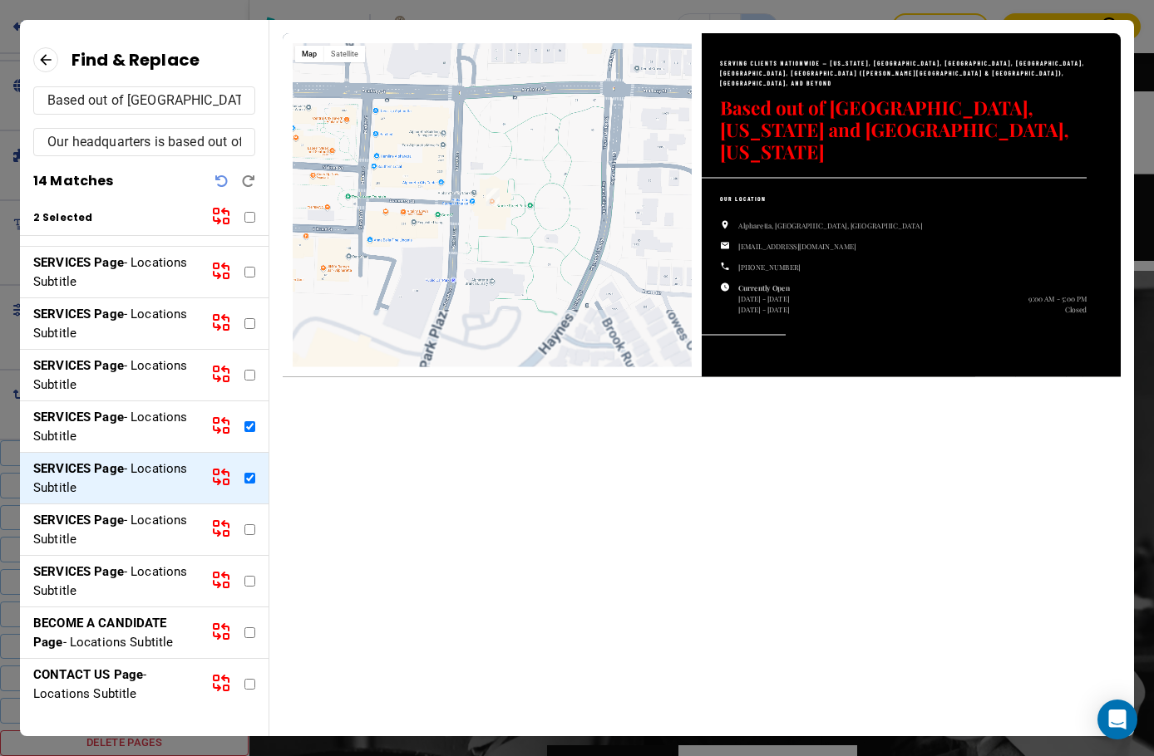
click at [211, 480] on icon at bounding box center [221, 477] width 20 height 20
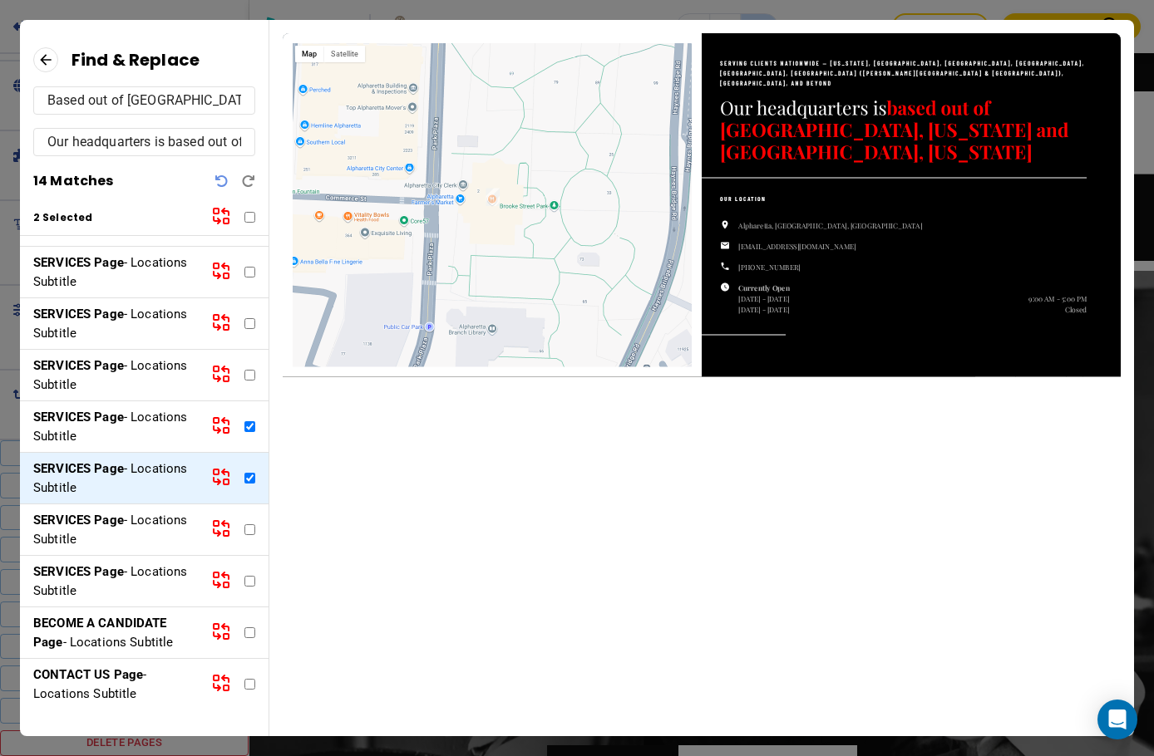
click at [211, 426] on icon at bounding box center [221, 426] width 20 height 20
click at [195, 428] on div "SERVICES Page - Locations Subtitle" at bounding box center [144, 428] width 249 height 52
click at [158, 428] on p "SERVICES Page - Locations Subtitle" at bounding box center [115, 426] width 165 height 37
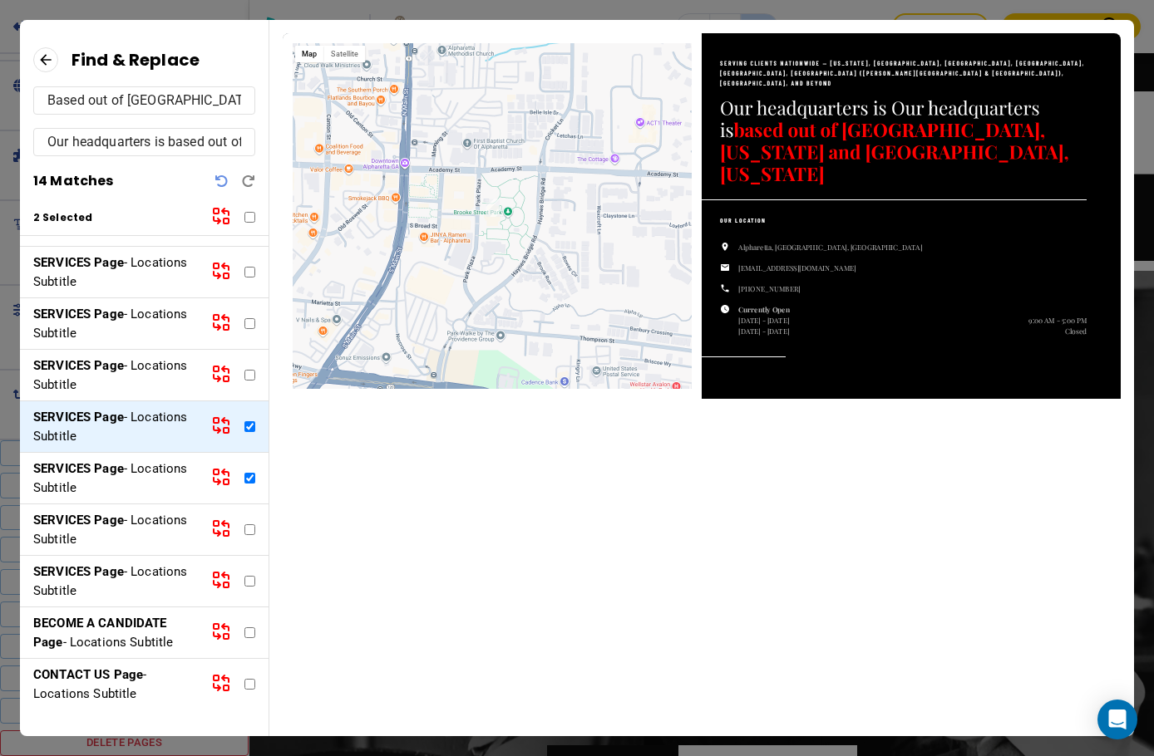
click at [222, 183] on icon "Undo" at bounding box center [221, 181] width 13 height 13
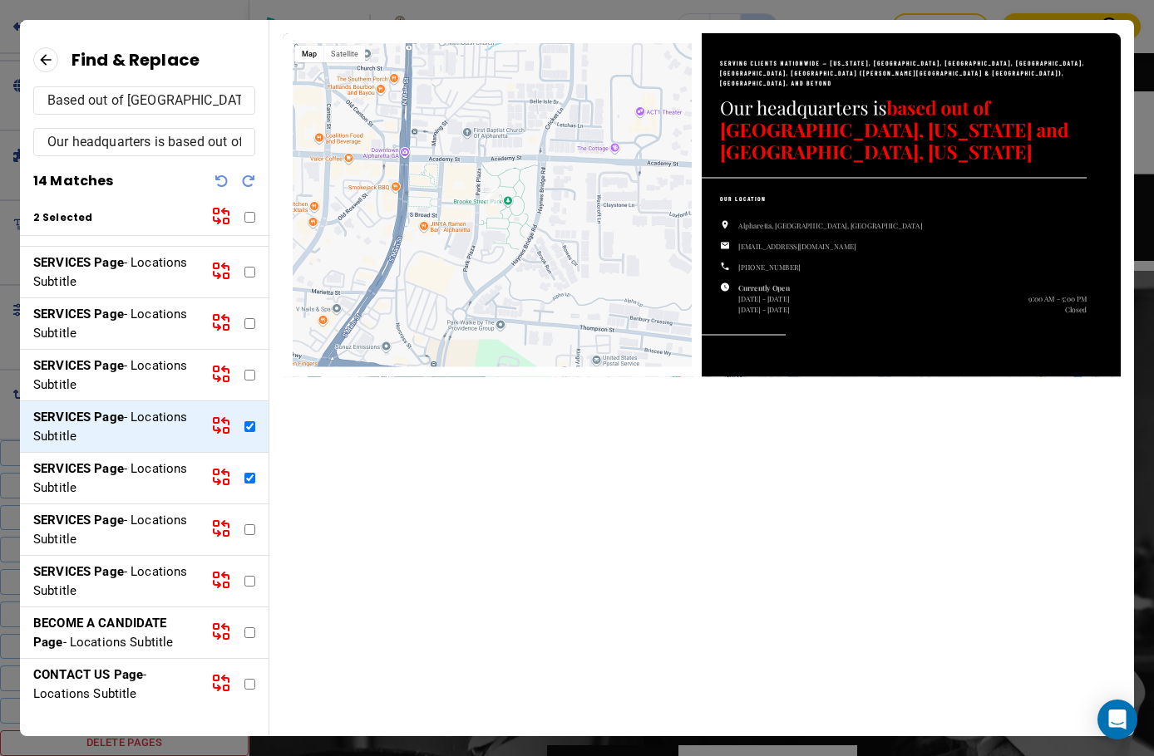
click at [160, 488] on p "SERVICES Page - Locations Subtitle" at bounding box center [115, 478] width 165 height 37
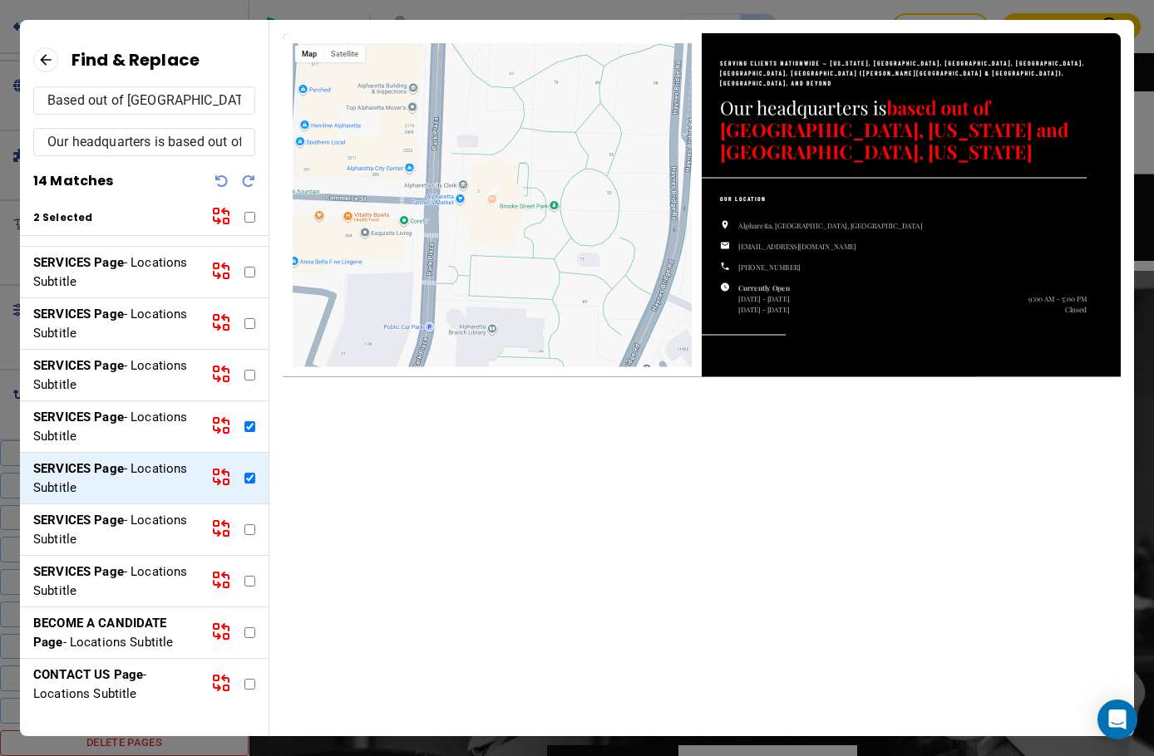
click at [167, 417] on p "SERVICES Page - Locations Subtitle" at bounding box center [115, 426] width 165 height 37
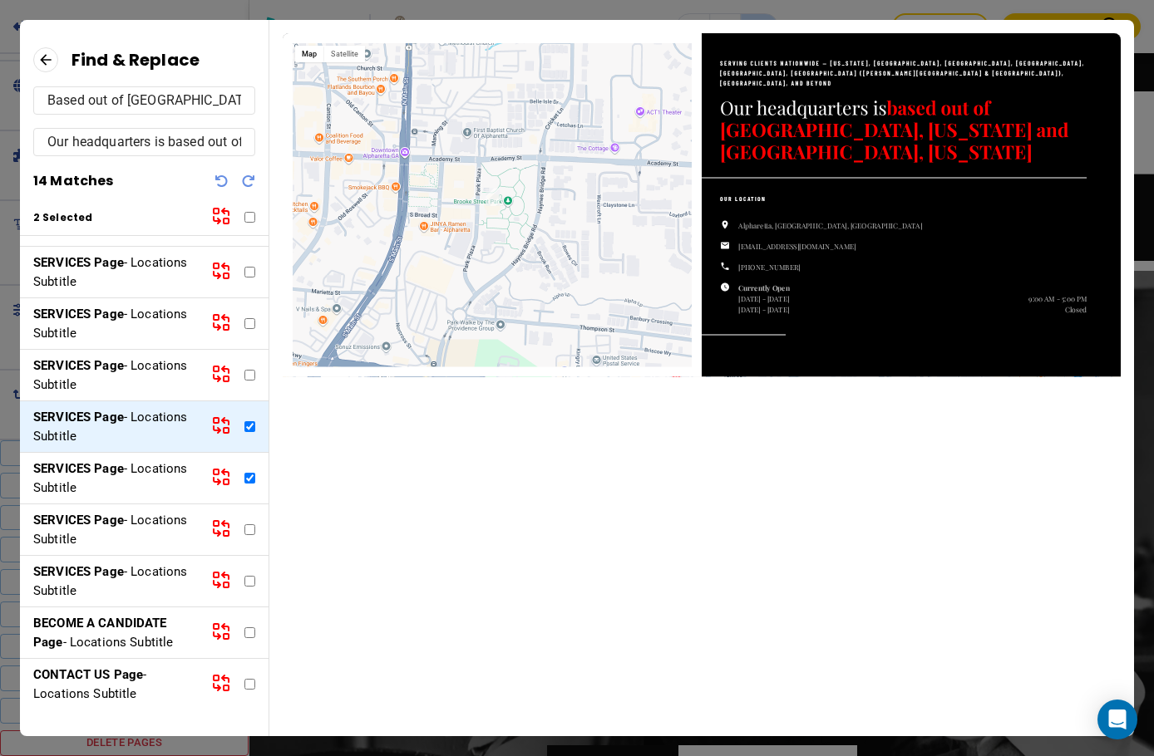
click at [156, 571] on p "SERVICES Page - Locations Subtitle" at bounding box center [115, 581] width 165 height 37
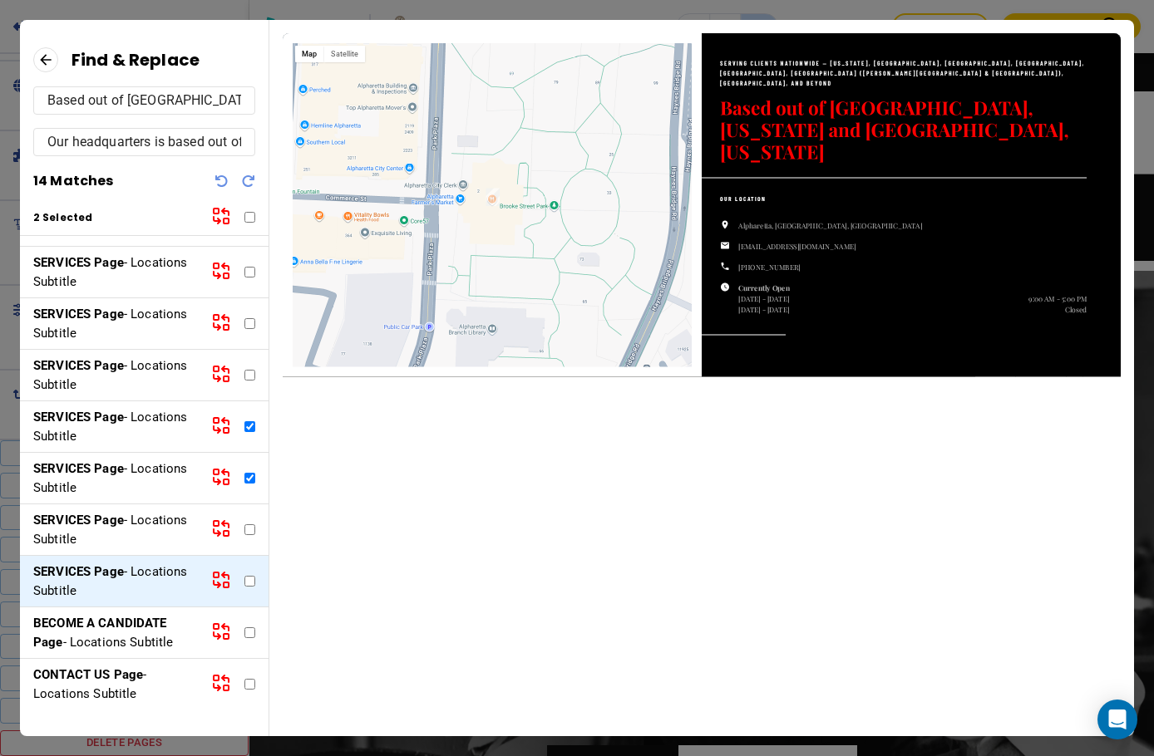
click at [173, 523] on p "SERVICES Page - Locations Subtitle" at bounding box center [115, 529] width 165 height 37
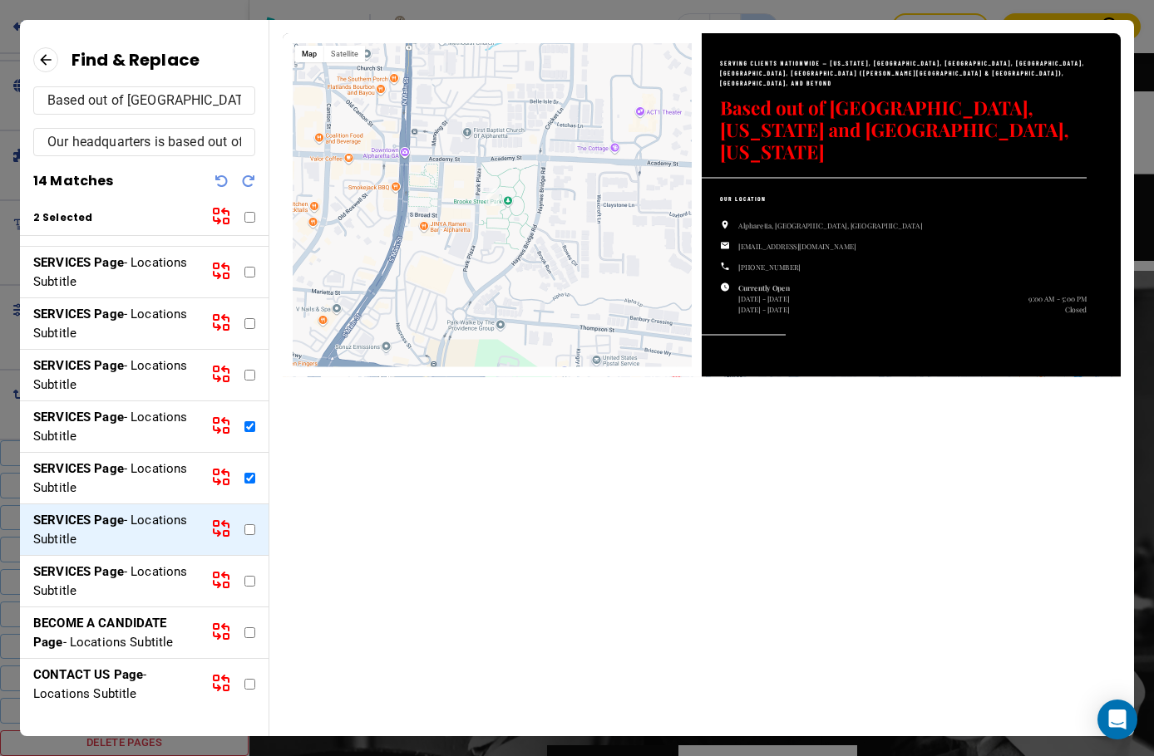
click at [244, 426] on input "checkbox" at bounding box center [249, 426] width 11 height 11
checkbox input "false"
click at [244, 479] on input "checkbox" at bounding box center [249, 478] width 11 height 11
checkbox input "false"
click at [146, 531] on p "SERVICES Page - Locations Subtitle" at bounding box center [115, 529] width 165 height 37
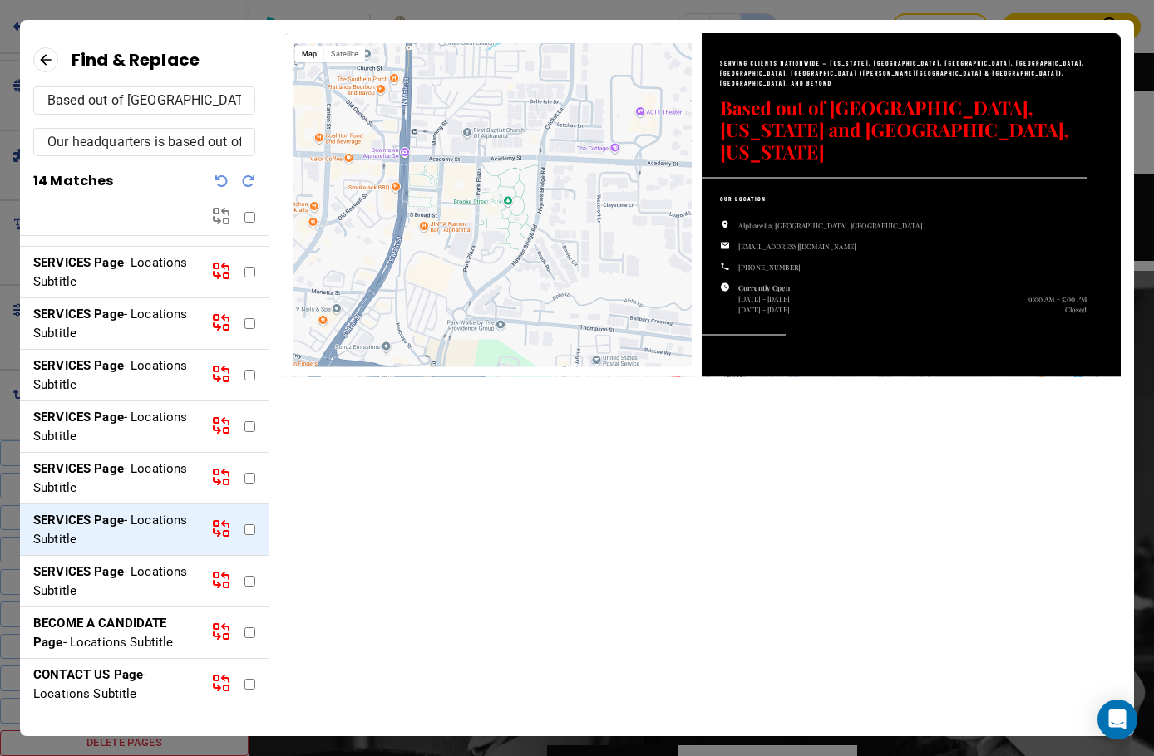
drag, startPoint x: 239, startPoint y: 530, endPoint x: 216, endPoint y: 530, distance: 22.4
click at [244, 530] on input "checkbox" at bounding box center [249, 530] width 11 height 11
click at [214, 530] on icon at bounding box center [217, 533] width 7 height 7
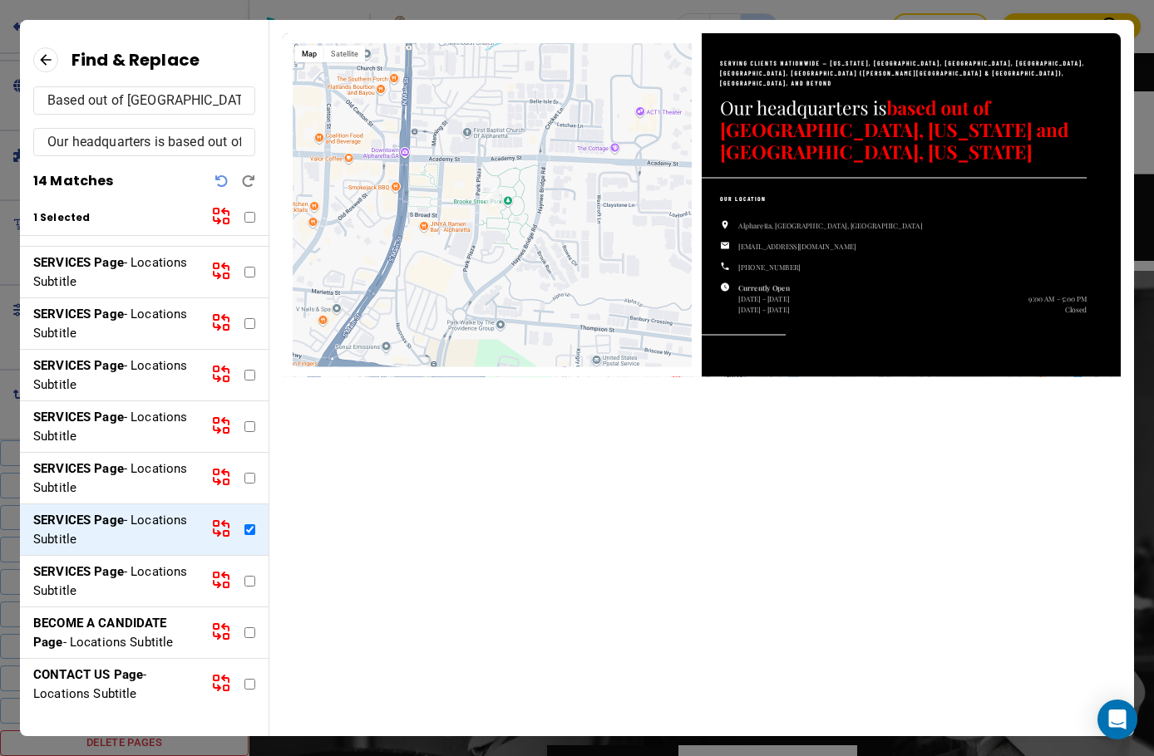
click at [244, 531] on input "checkbox" at bounding box center [249, 530] width 11 height 11
checkbox input "false"
click at [244, 581] on input "checkbox" at bounding box center [249, 581] width 11 height 11
click at [179, 578] on p "SERVICES Page - Locations Subtitle" at bounding box center [115, 581] width 165 height 37
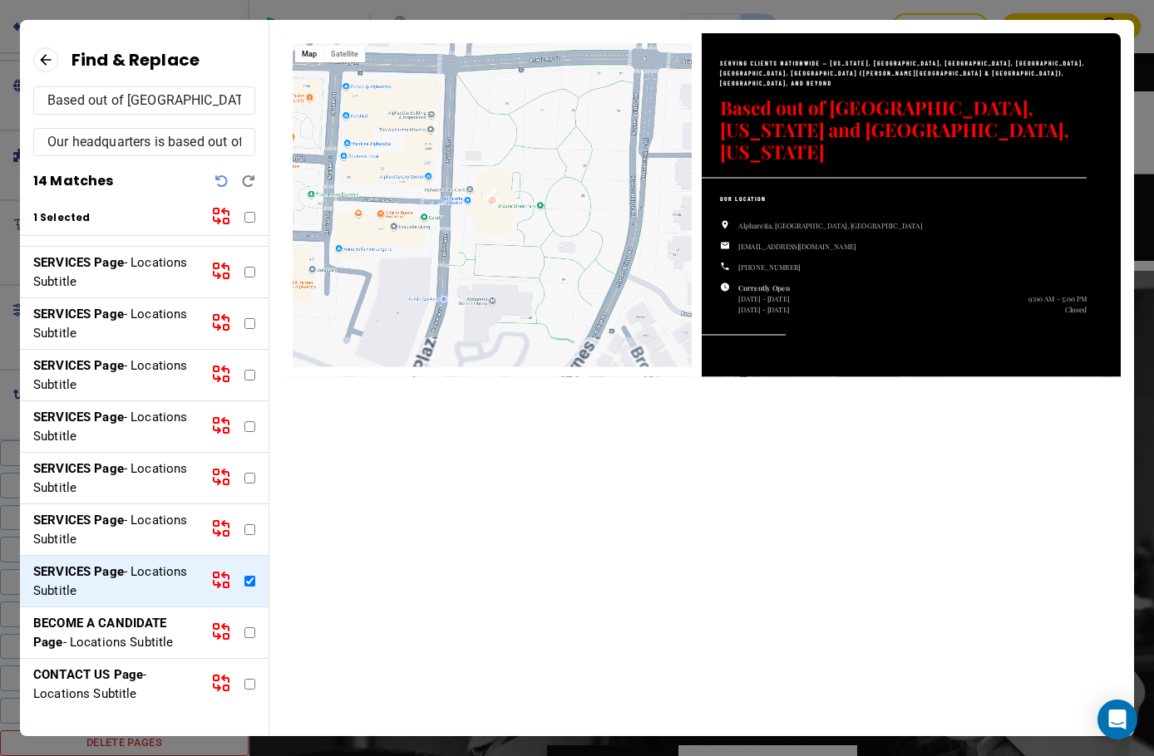
click at [214, 578] on icon at bounding box center [216, 575] width 5 height 5
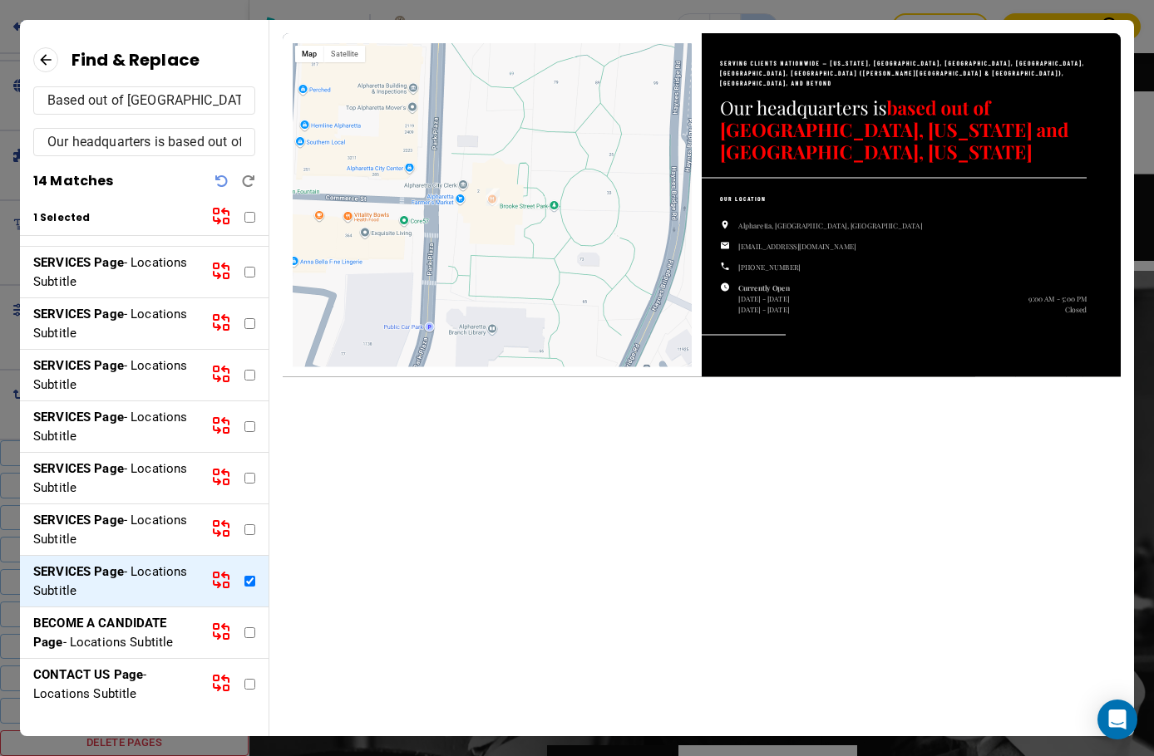
click at [244, 579] on input "checkbox" at bounding box center [249, 581] width 11 height 11
checkbox input "false"
click at [187, 623] on div "BECOME A CANDIDATE Page - Locations Subtitle" at bounding box center [144, 634] width 249 height 52
click at [161, 635] on p "BECOME A CANDIDATE Page - Locations Subtitle" at bounding box center [115, 632] width 165 height 37
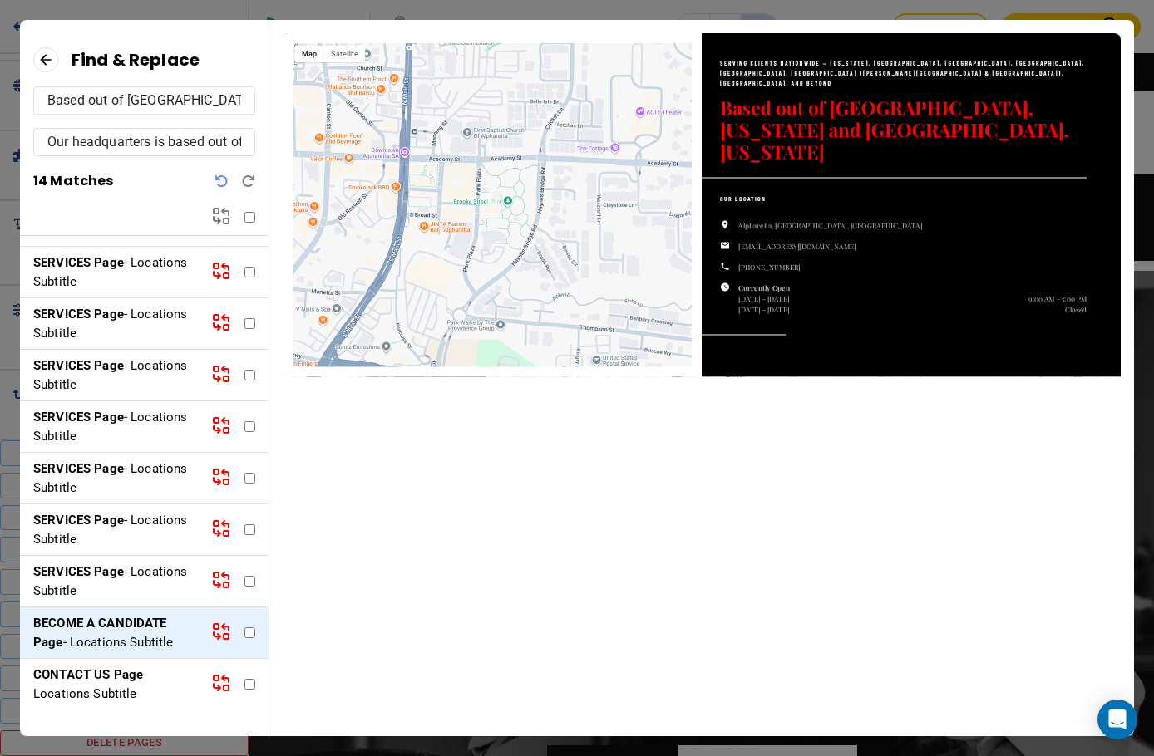
click at [244, 633] on input "checkbox" at bounding box center [249, 633] width 11 height 11
checkbox input "true"
click at [213, 633] on icon at bounding box center [221, 632] width 20 height 20
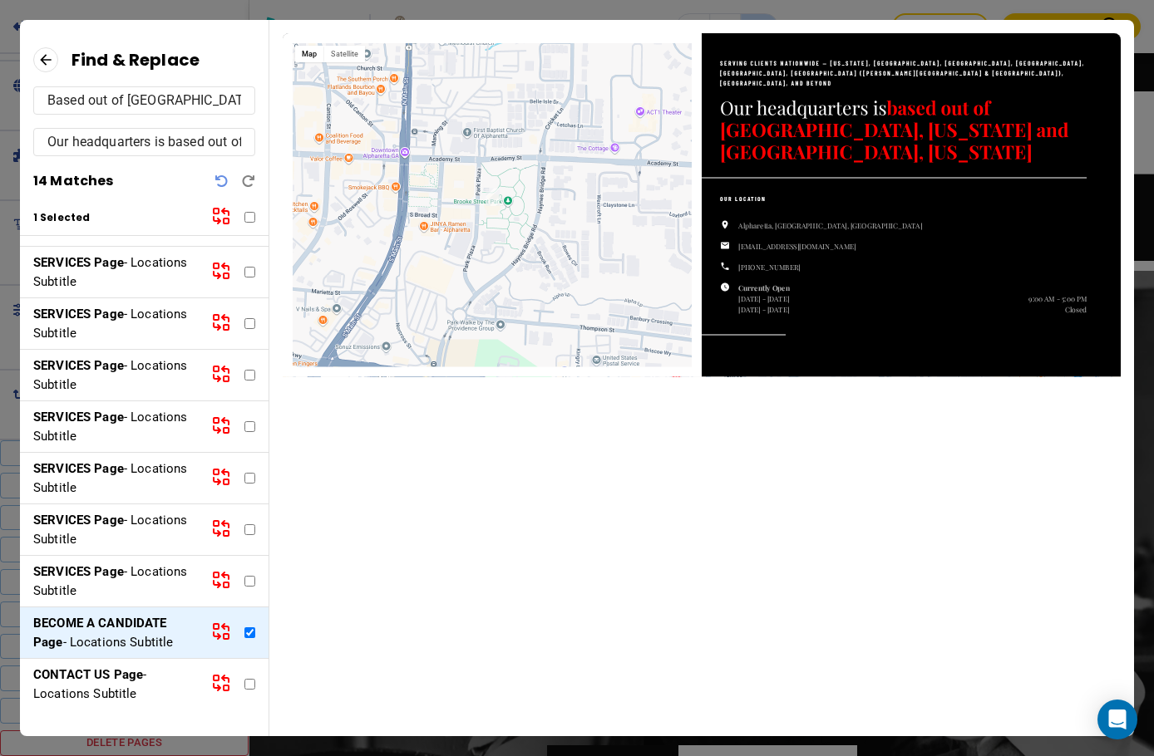
click at [155, 691] on p "CONTACT US Page - Locations Subtitle" at bounding box center [115, 684] width 165 height 37
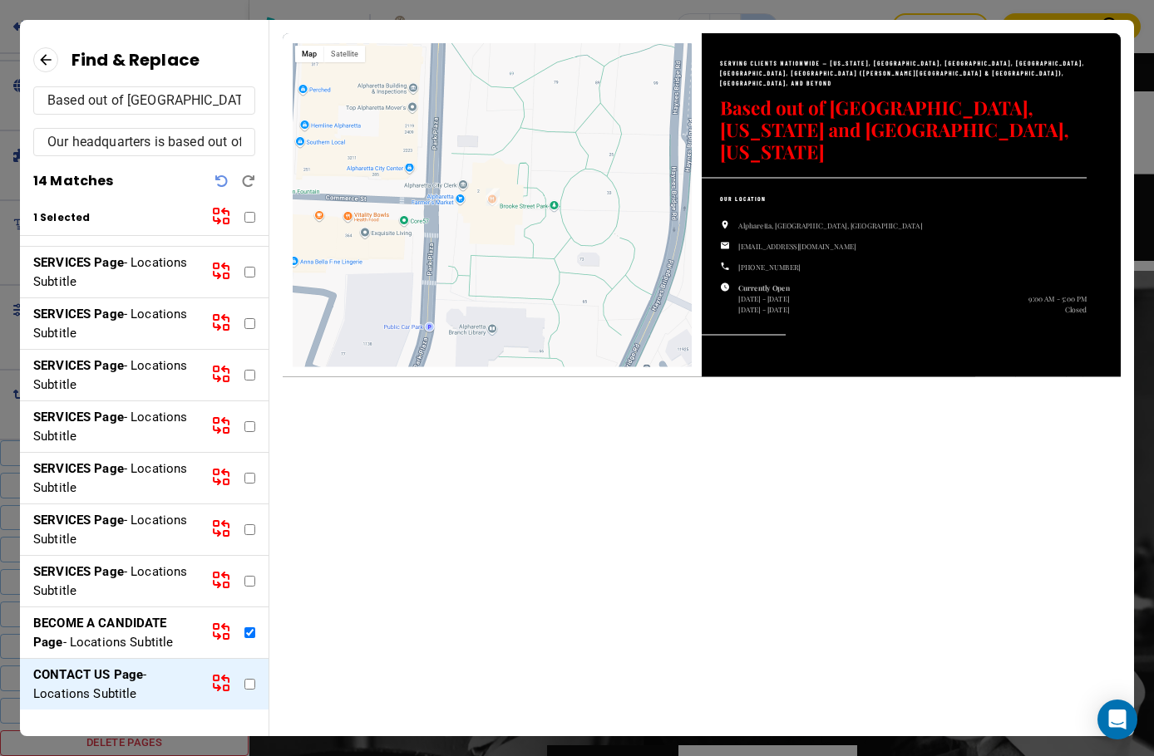
click at [244, 684] on input "checkbox" at bounding box center [249, 684] width 11 height 11
checkbox input "true"
click at [244, 631] on input "checkbox" at bounding box center [249, 633] width 11 height 11
checkbox input "false"
click at [224, 686] on icon at bounding box center [226, 688] width 5 height 5
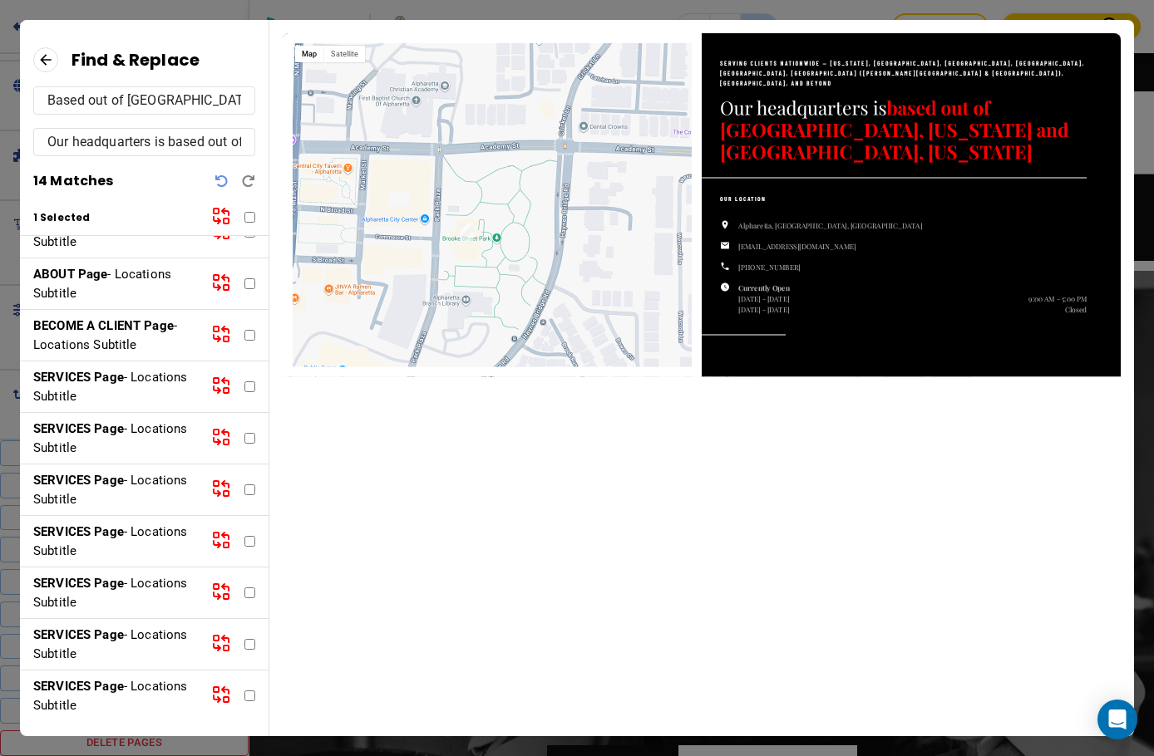
scroll to position [0, 0]
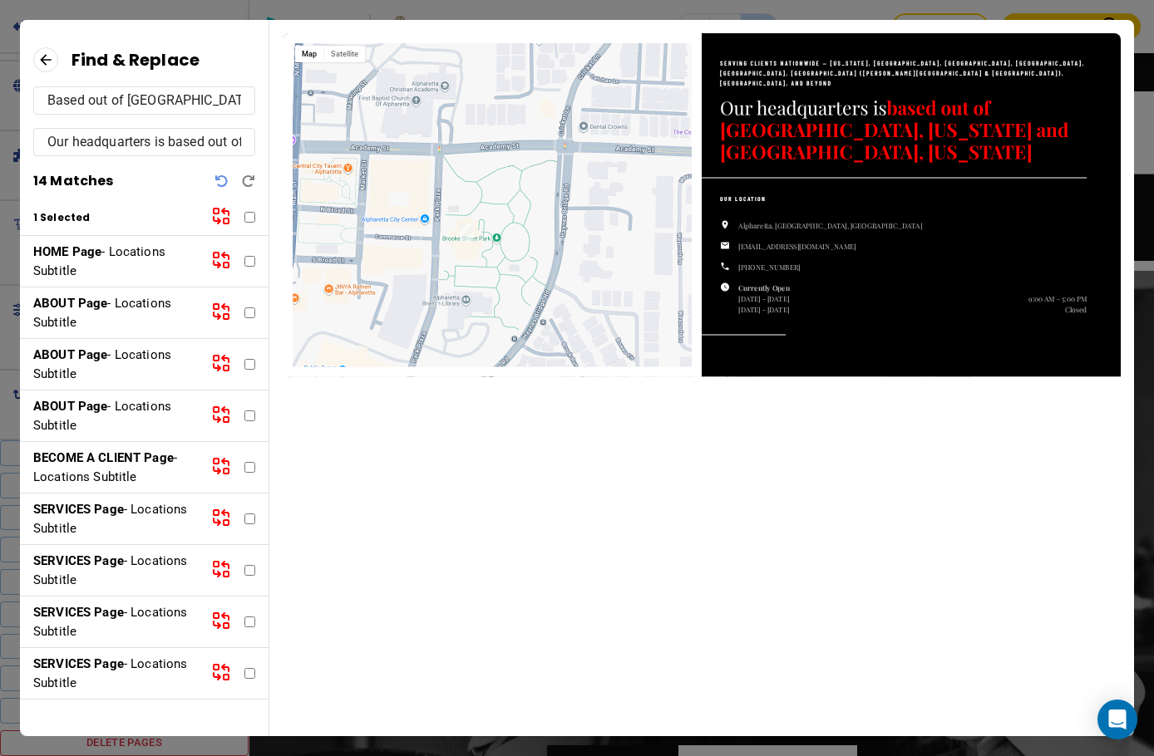
click at [124, 270] on p "HOME Page - Locations Subtitle" at bounding box center [115, 261] width 165 height 37
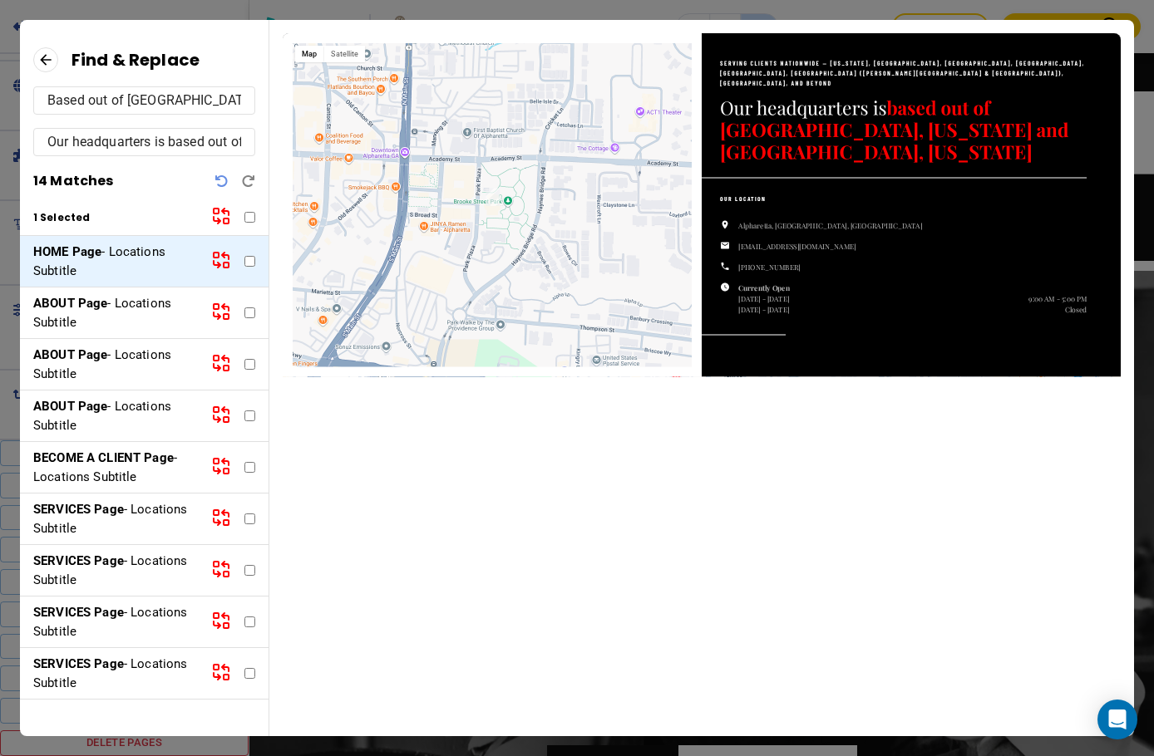
click at [43, 59] on icon at bounding box center [45, 59] width 25 height 25
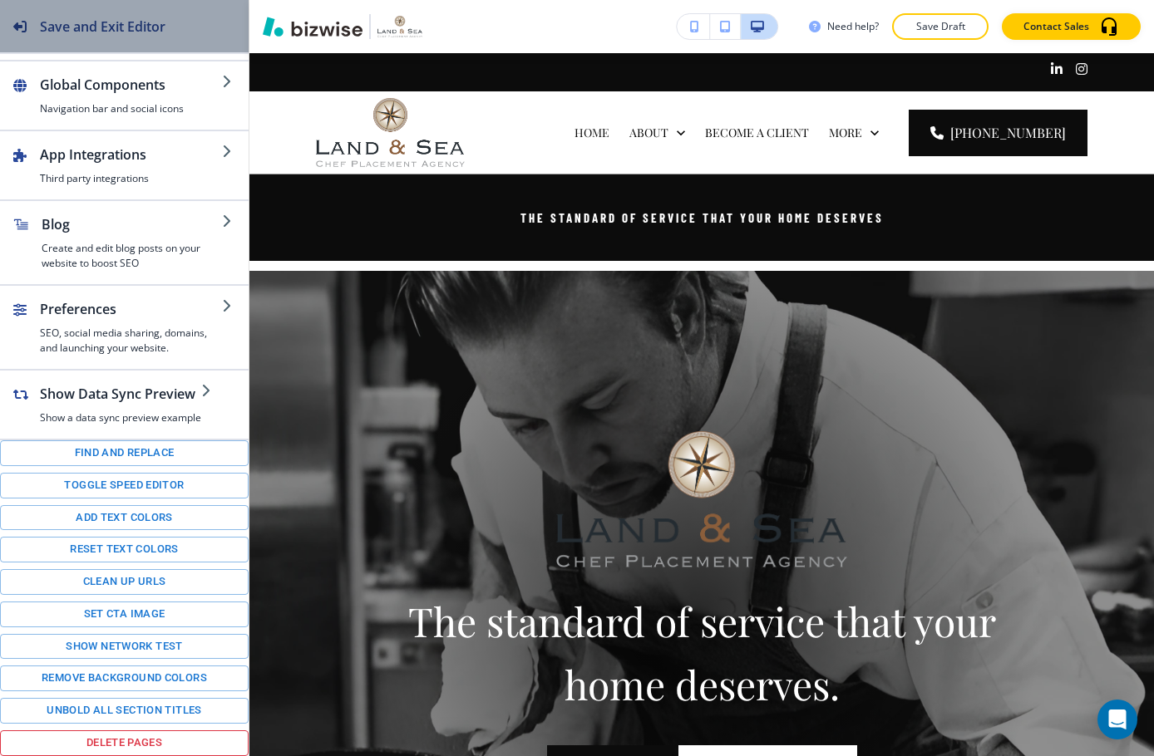
click at [93, 30] on h2 "Save and Exit Editor" at bounding box center [103, 27] width 126 height 20
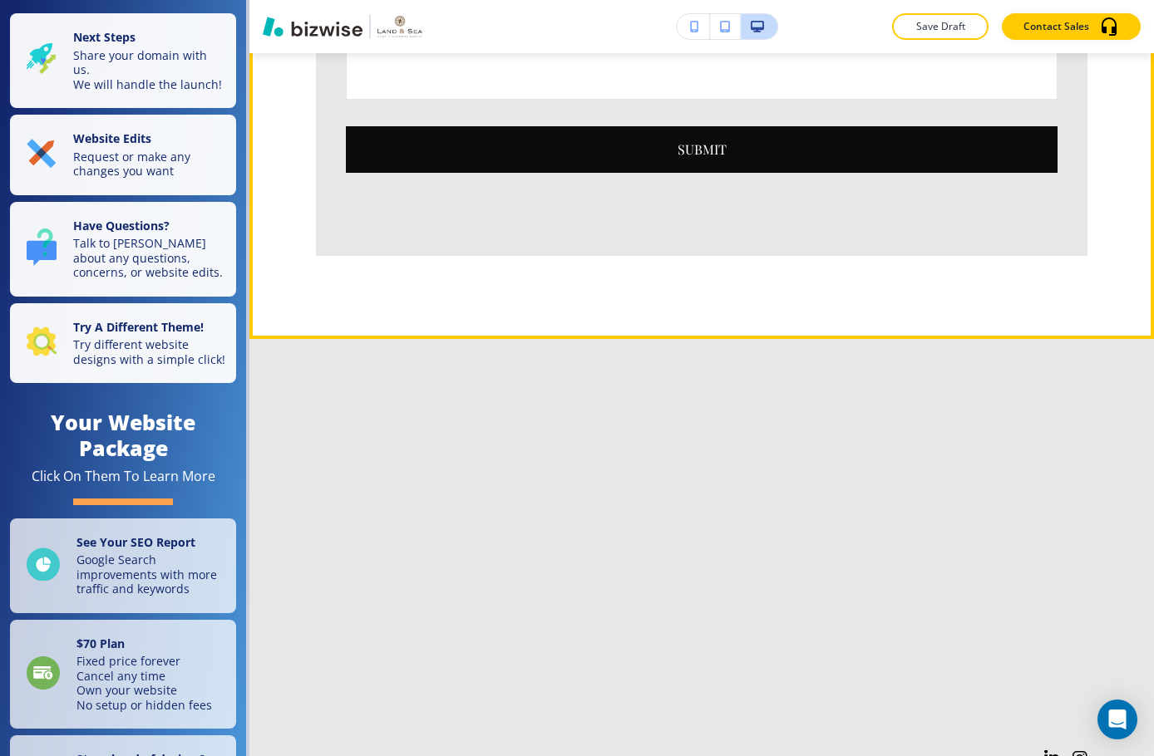
scroll to position [4942, 0]
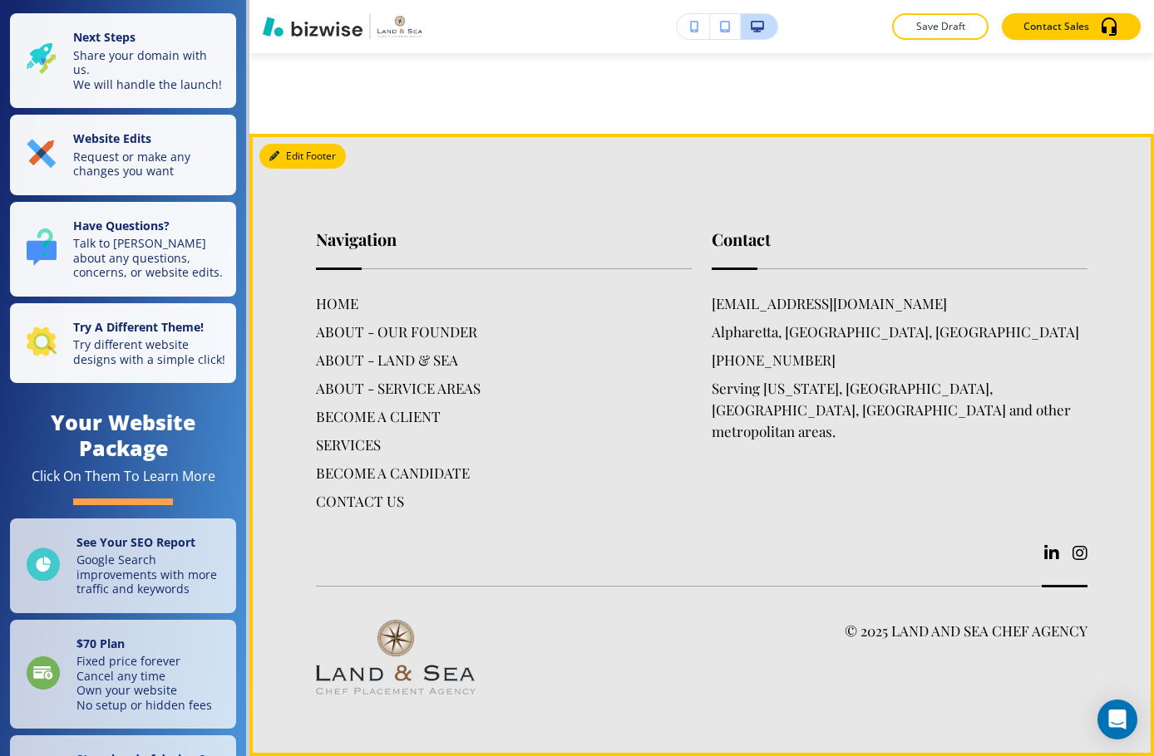
click at [293, 149] on button "Edit Footer" at bounding box center [302, 156] width 86 height 25
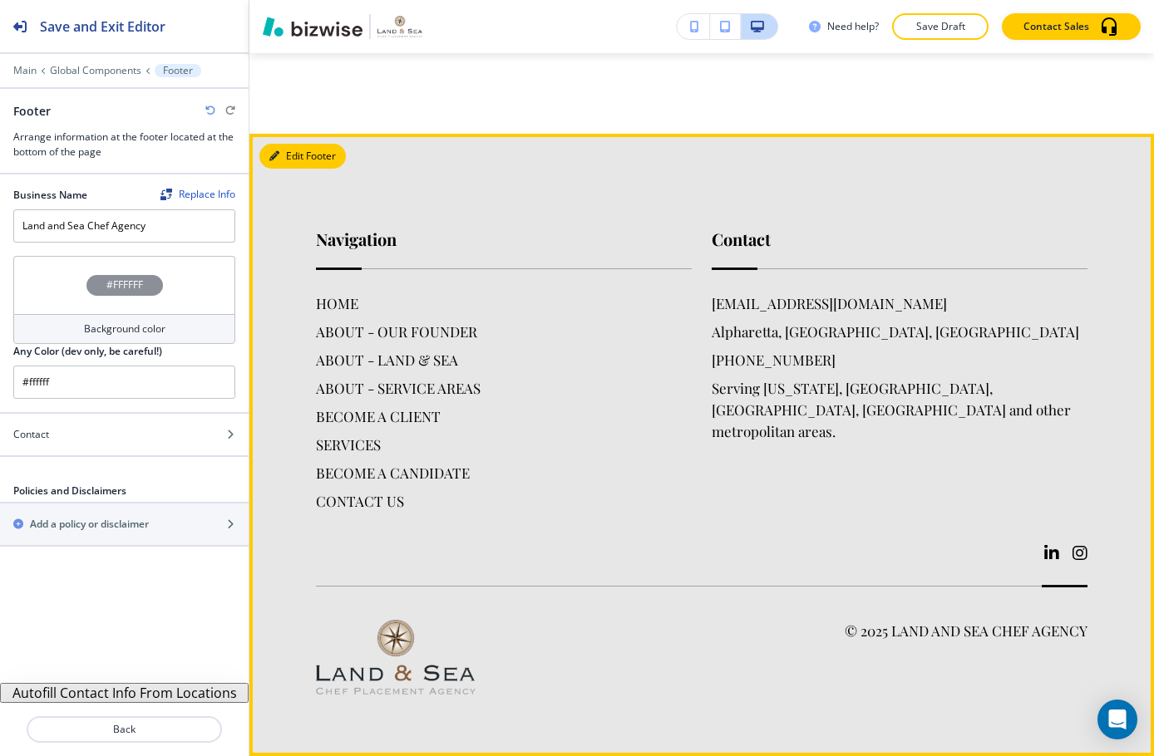
click at [288, 155] on button "Edit Footer" at bounding box center [302, 156] width 86 height 25
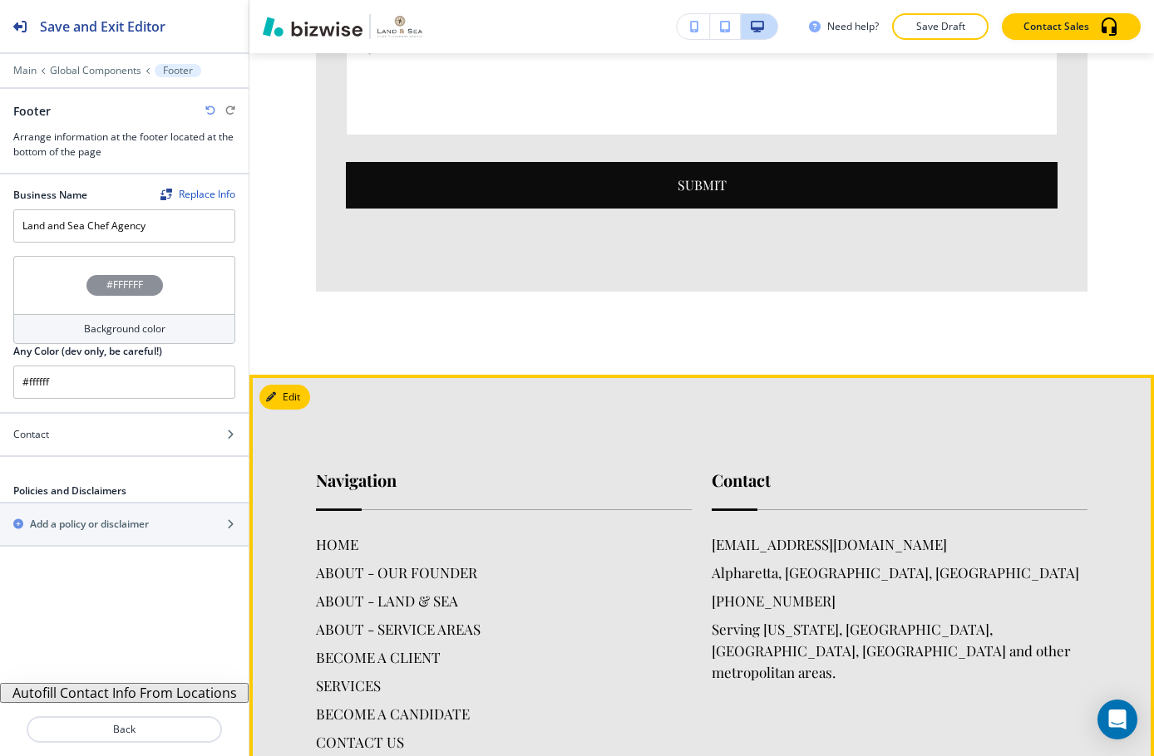
scroll to position [4693, 0]
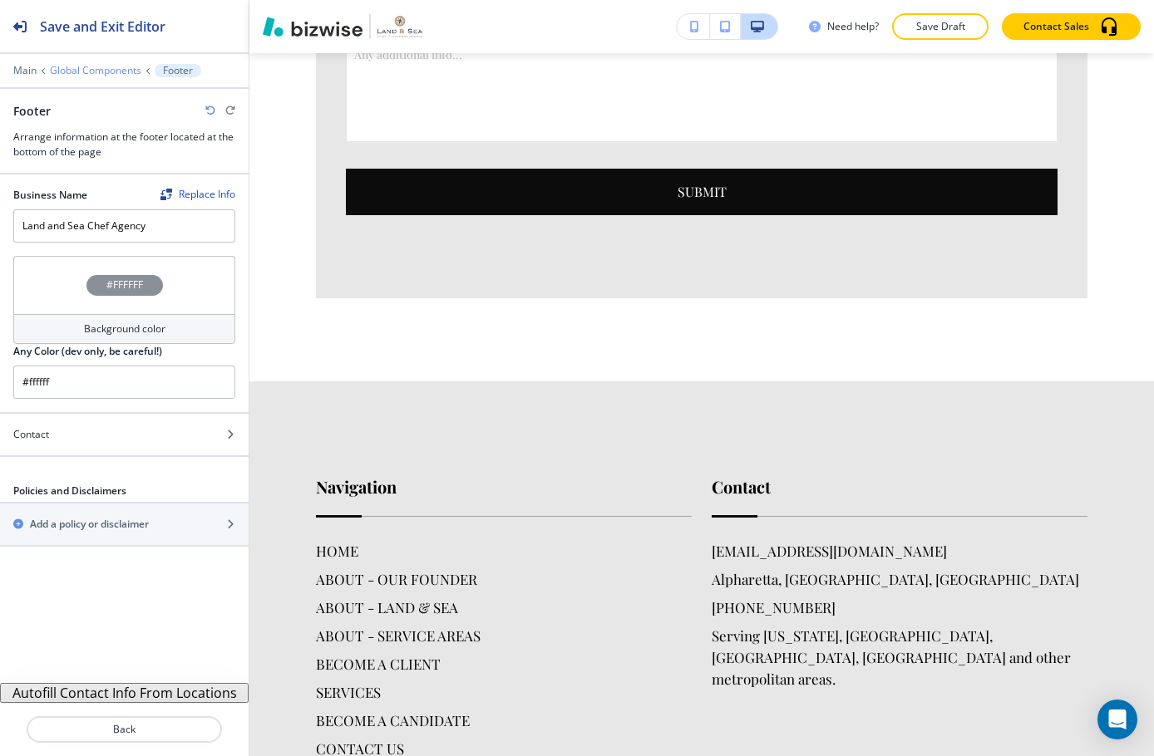
click at [81, 71] on p "Global Components" at bounding box center [95, 71] width 91 height 12
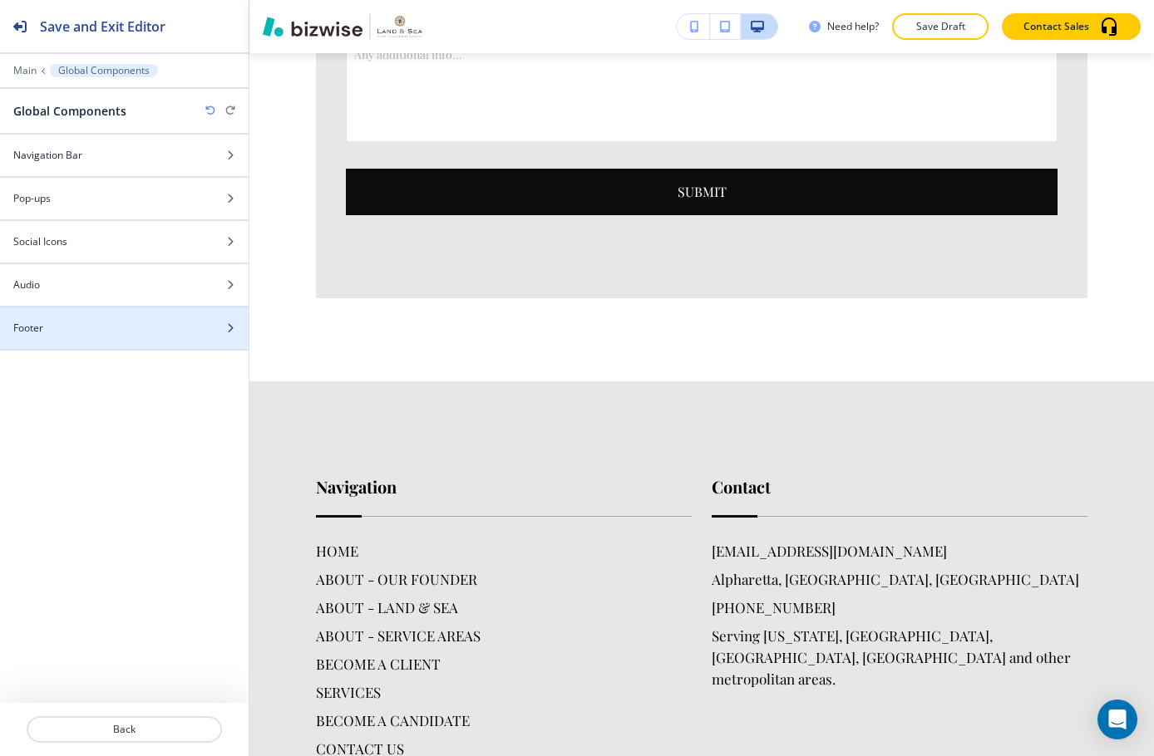
click at [103, 324] on div "Footer" at bounding box center [106, 328] width 212 height 15
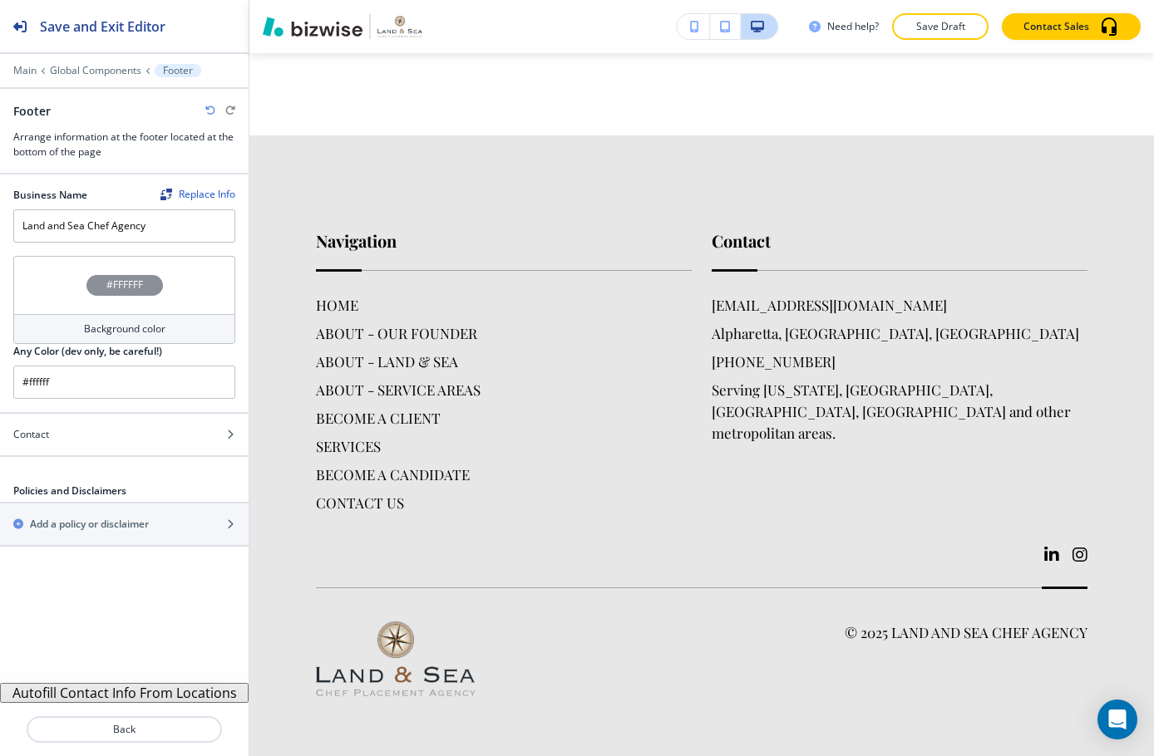
scroll to position [4942, 0]
click at [71, 67] on p "Global Components" at bounding box center [95, 71] width 91 height 12
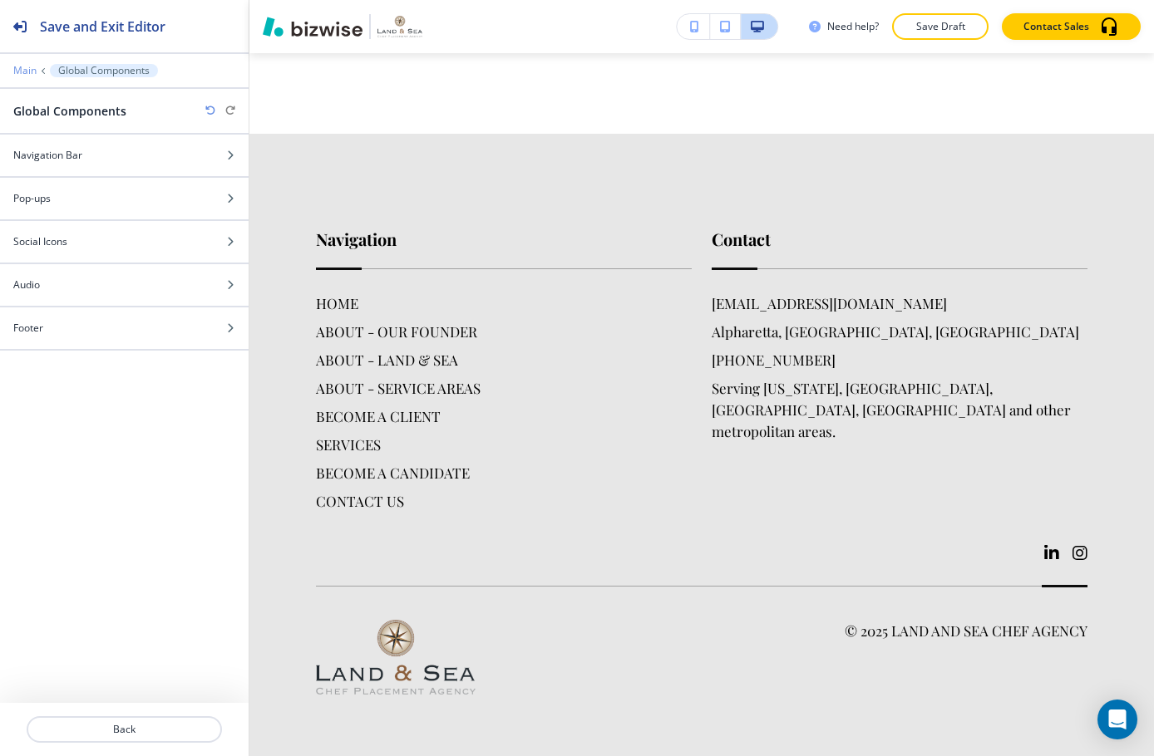
click at [24, 68] on p "Main" at bounding box center [24, 71] width 23 height 12
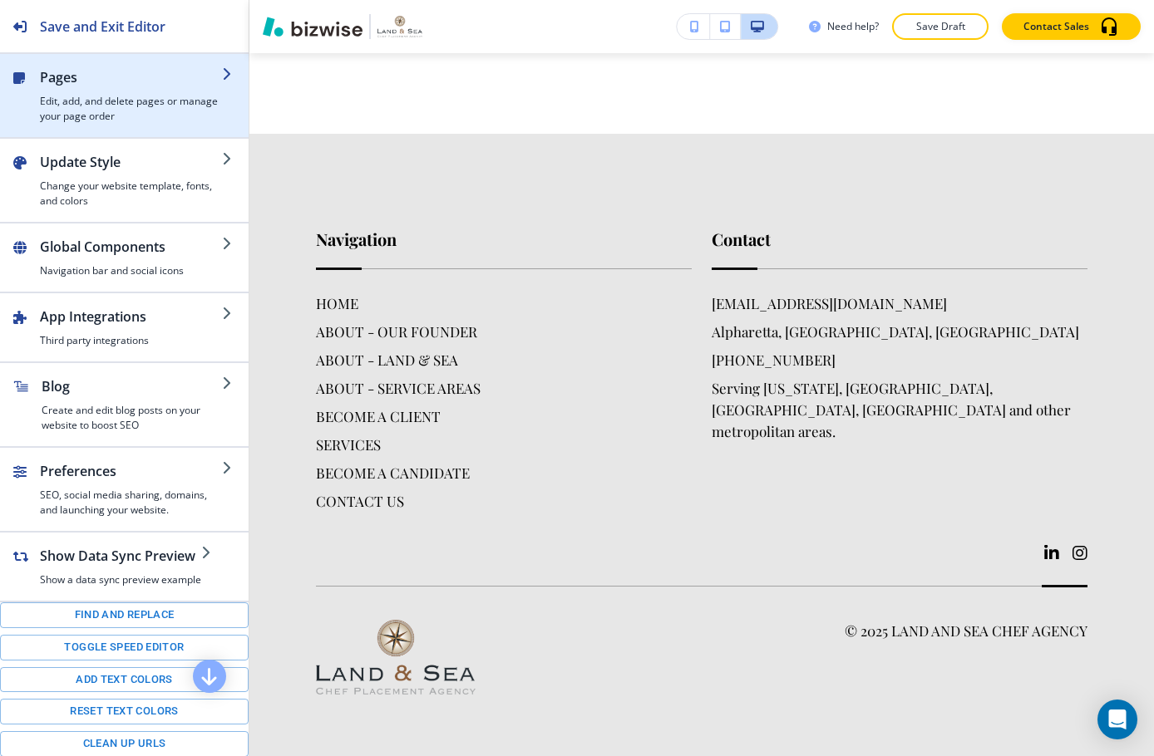
click at [108, 101] on h4 "Edit, add, and delete pages or manage your page order" at bounding box center [131, 109] width 182 height 30
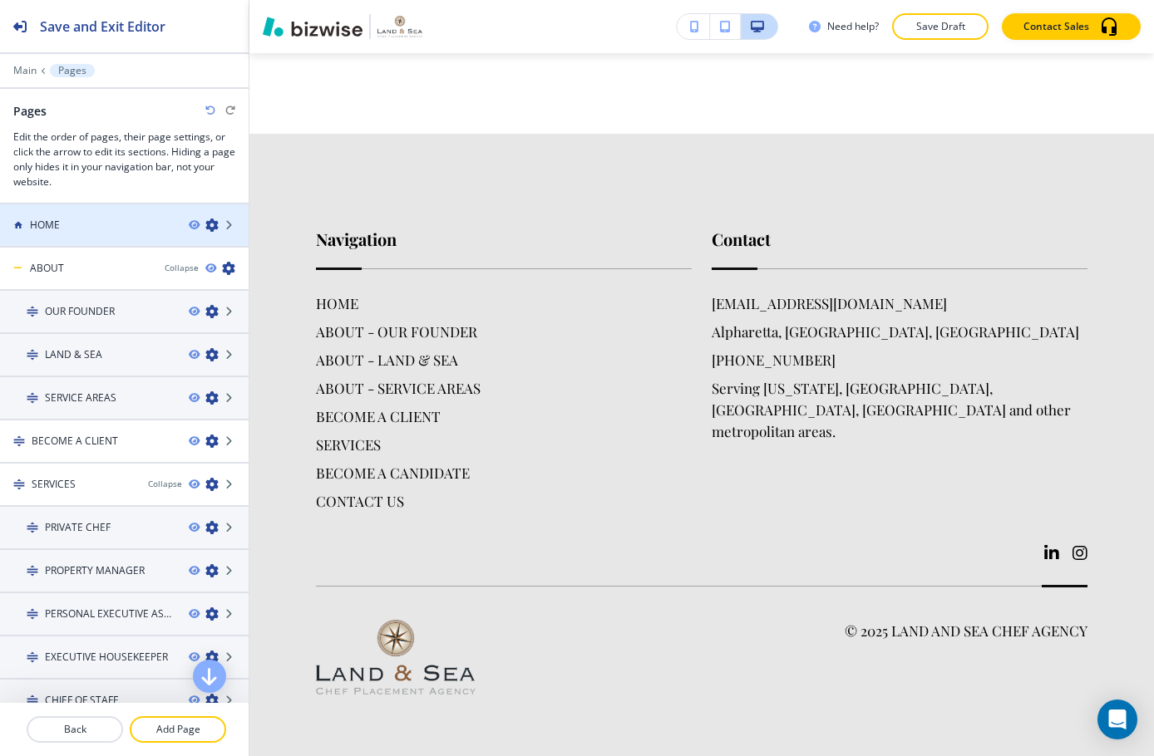
click at [86, 233] on div at bounding box center [124, 239] width 249 height 13
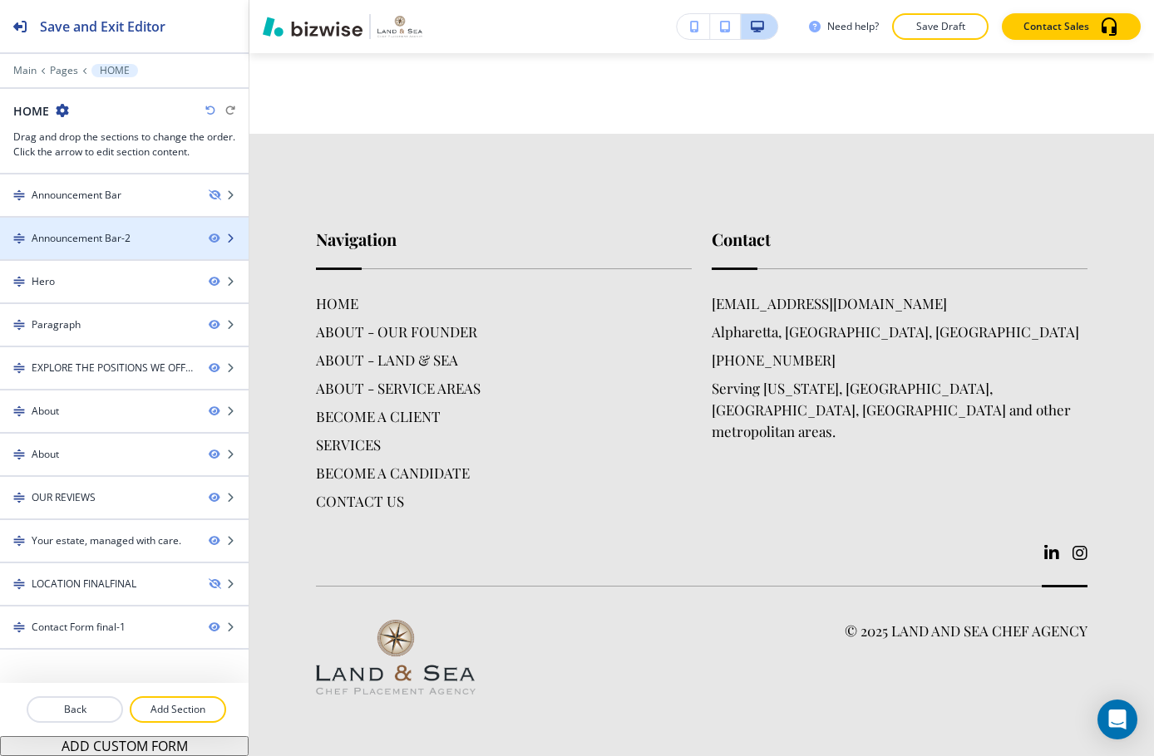
click at [170, 242] on div "Announcement Bar-2" at bounding box center [97, 238] width 195 height 15
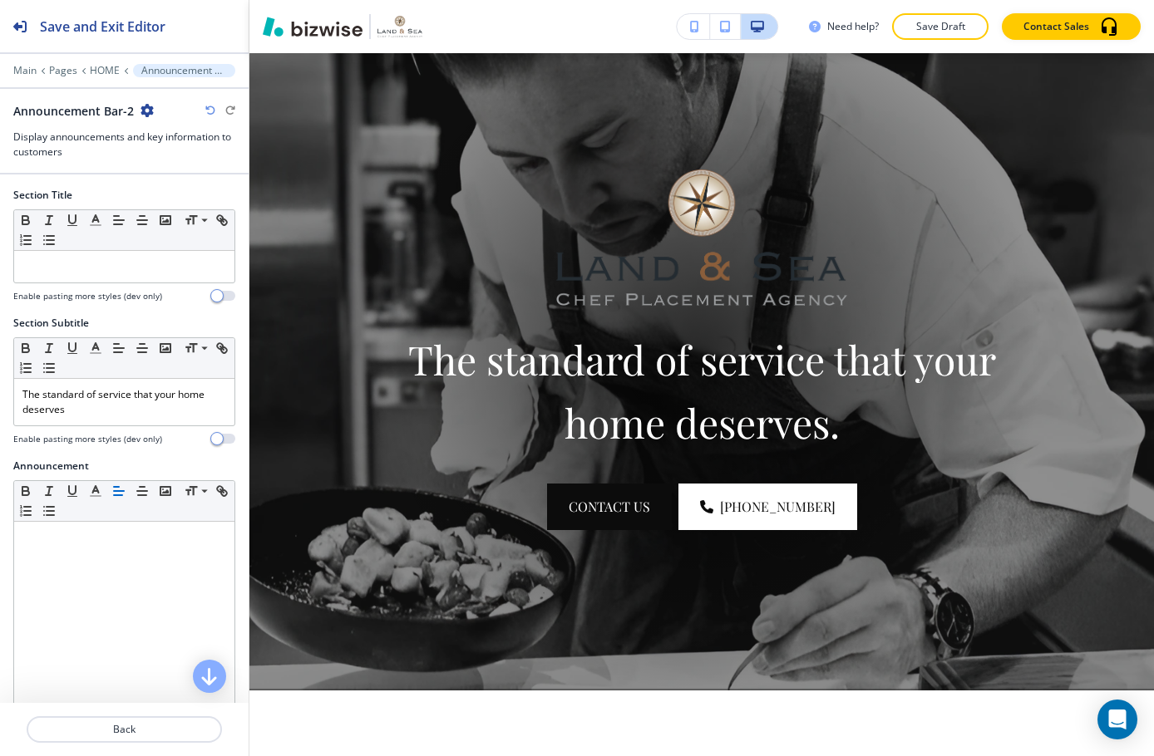
click at [150, 112] on icon "button" at bounding box center [146, 110] width 13 height 13
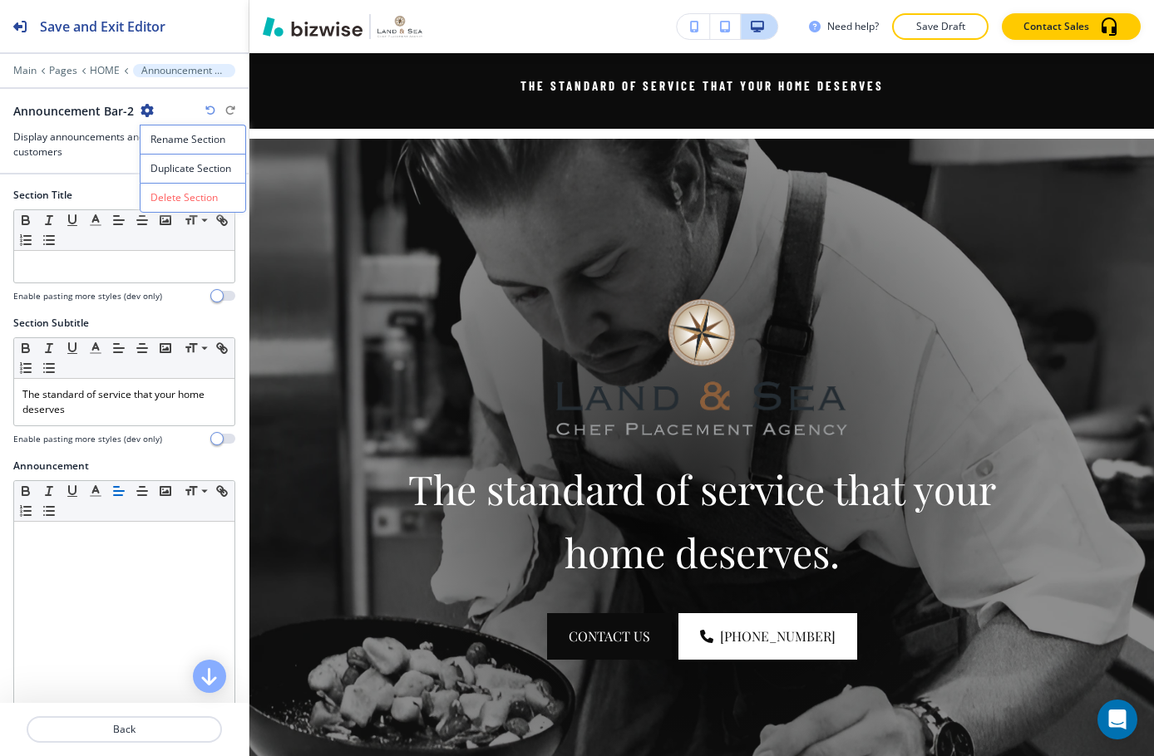
scroll to position [121, 0]
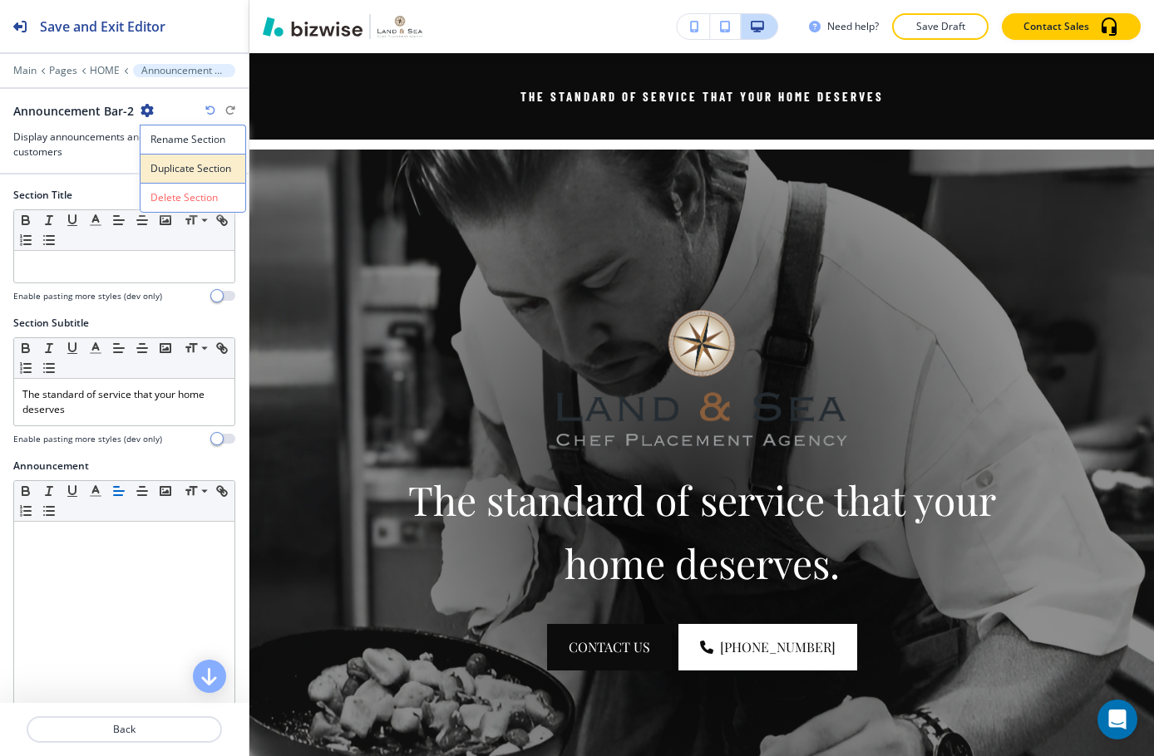
click at [175, 167] on p "Duplicate Section" at bounding box center [192, 168] width 85 height 15
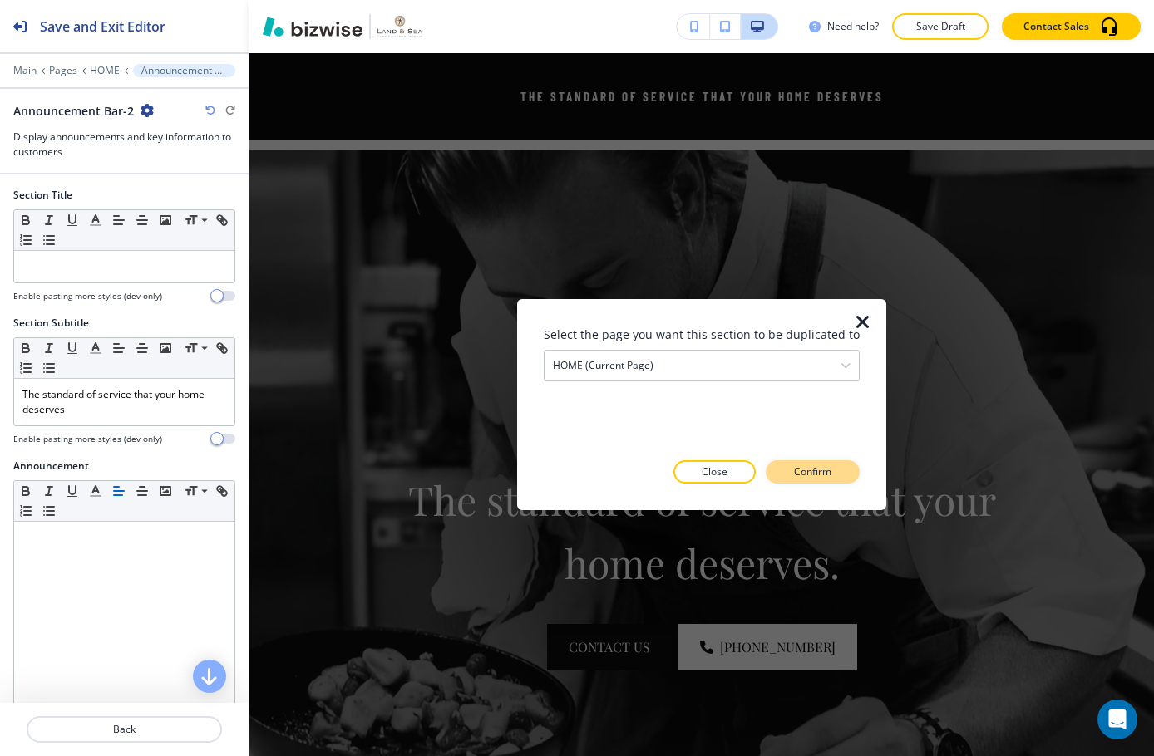
click at [800, 471] on p "Confirm" at bounding box center [812, 472] width 37 height 15
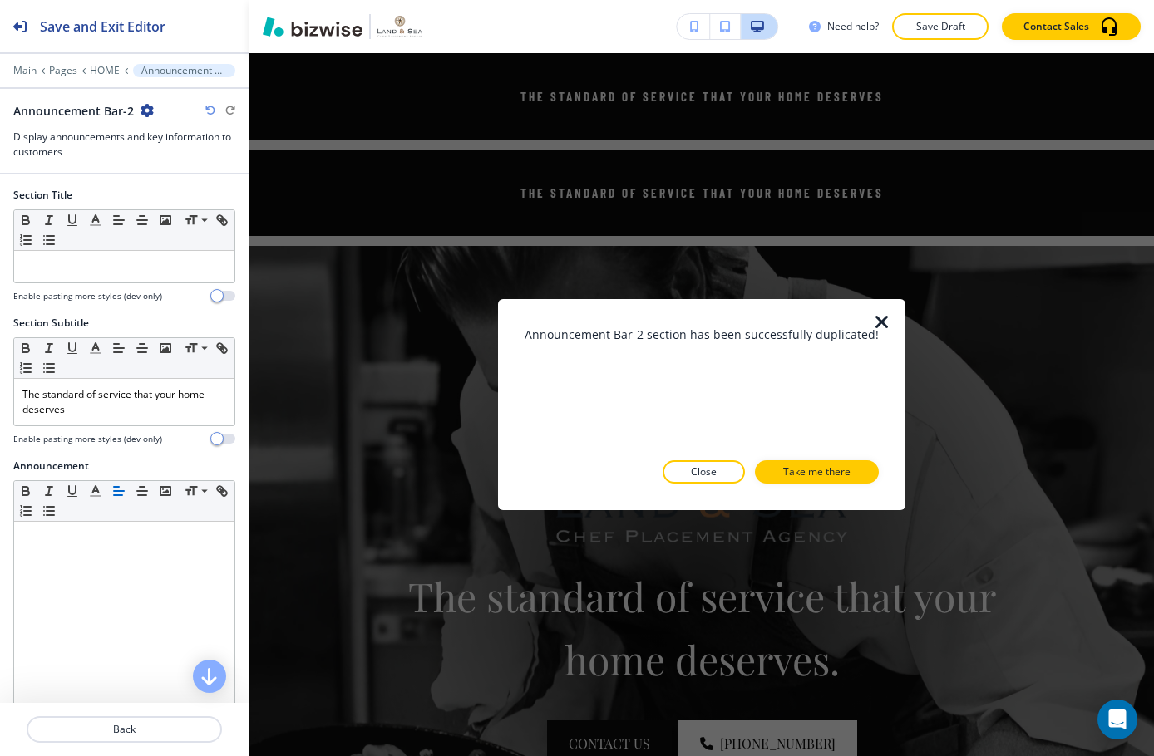
click at [882, 323] on icon "button" at bounding box center [882, 323] width 20 height 20
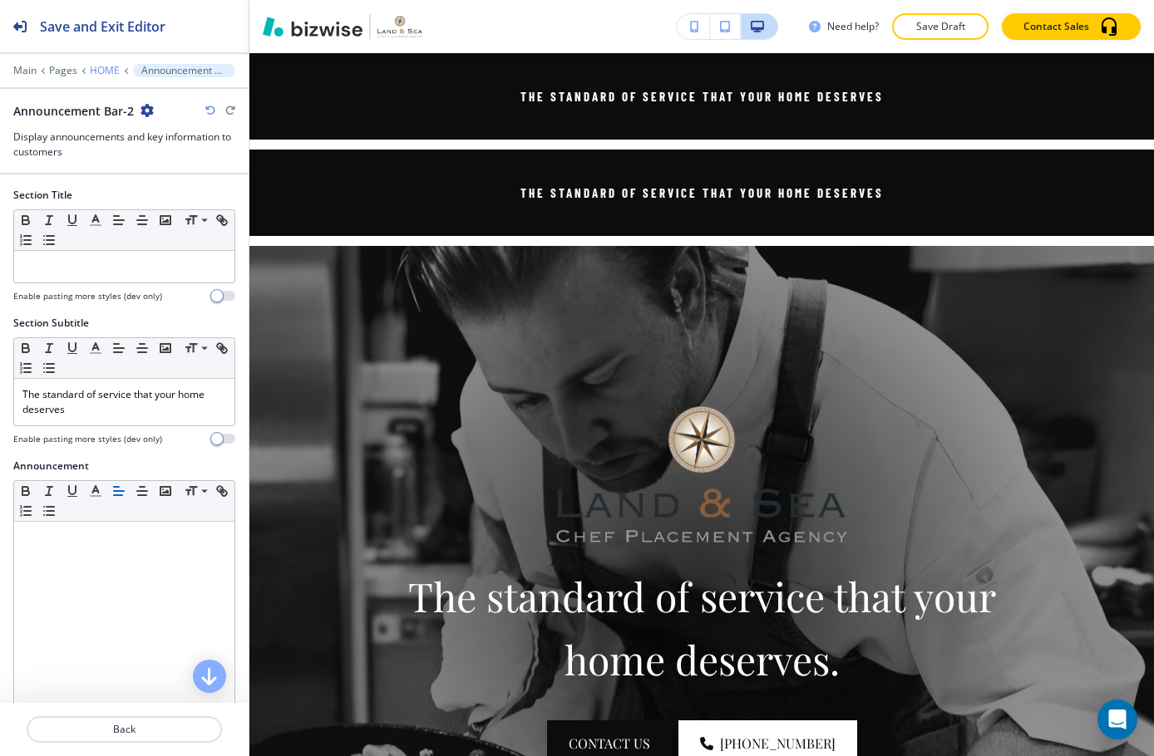
click at [101, 65] on p "HOME" at bounding box center [105, 71] width 30 height 12
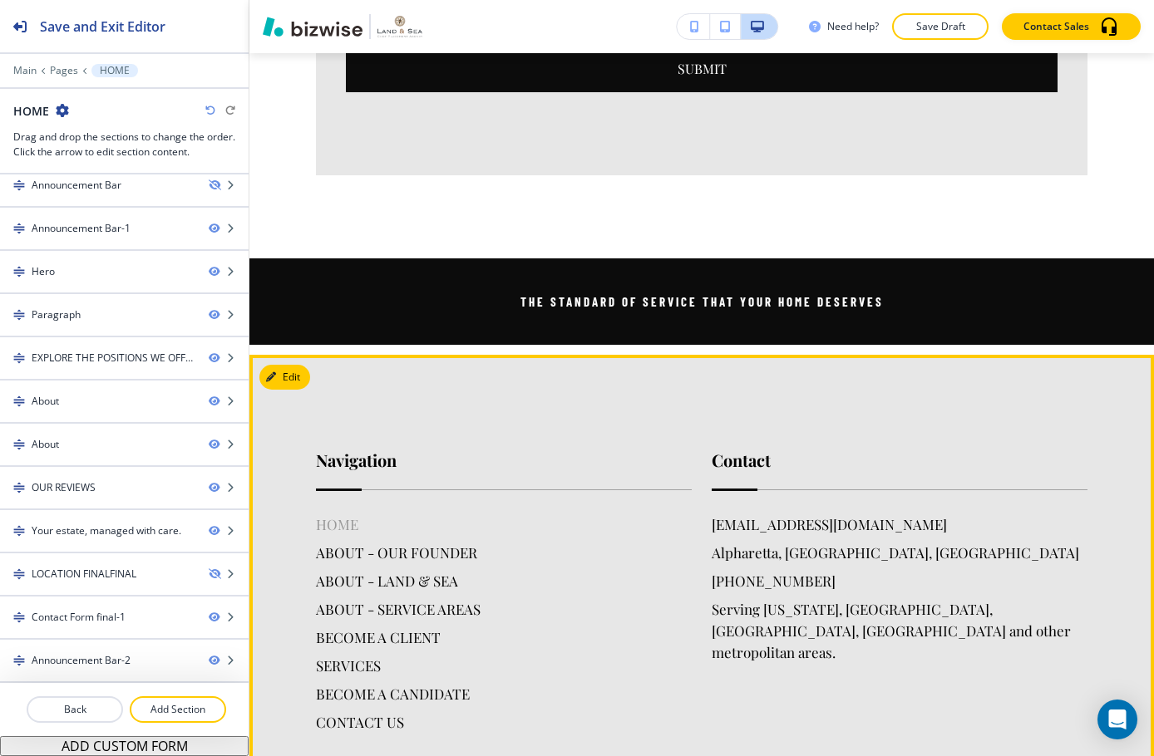
scroll to position [4773, 0]
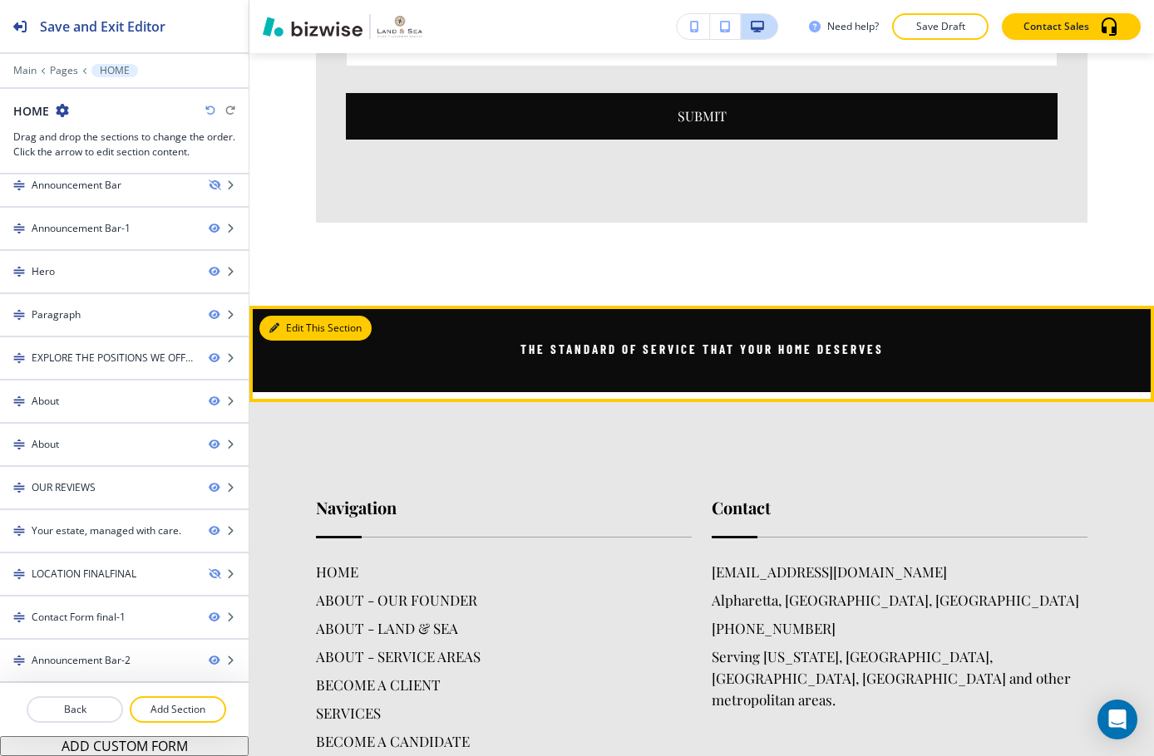
click at [292, 320] on button "Edit This Section" at bounding box center [315, 328] width 112 height 25
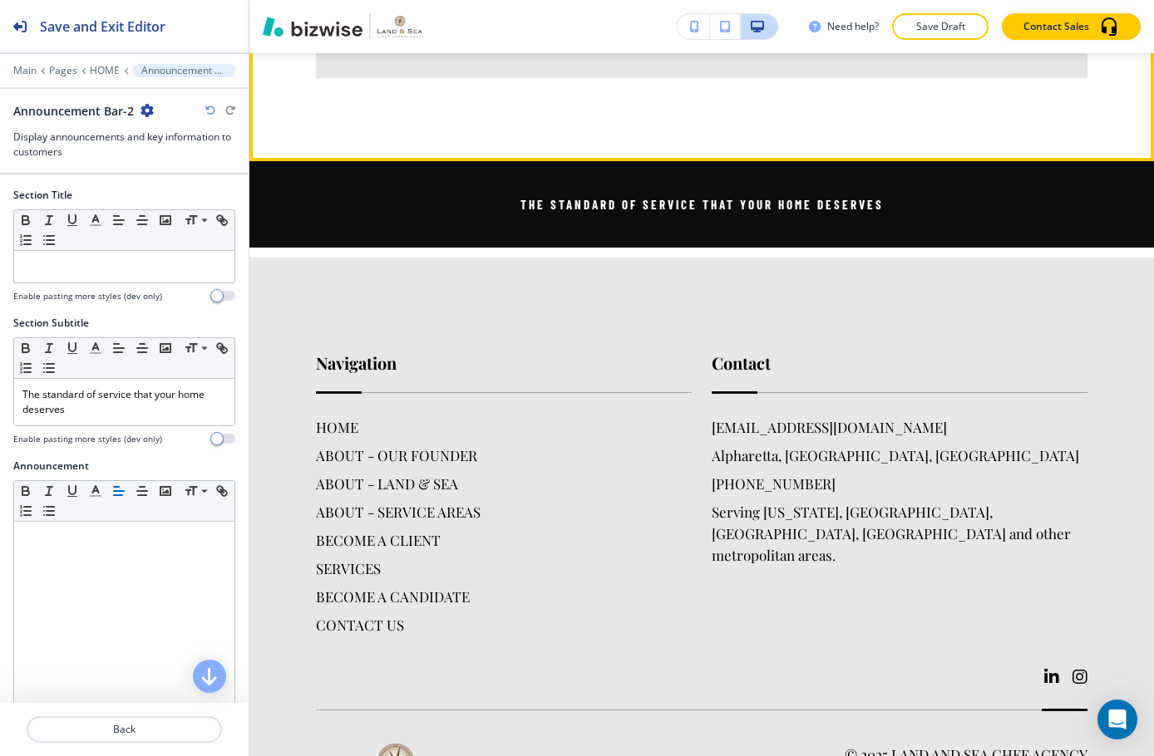
scroll to position [4856, 0]
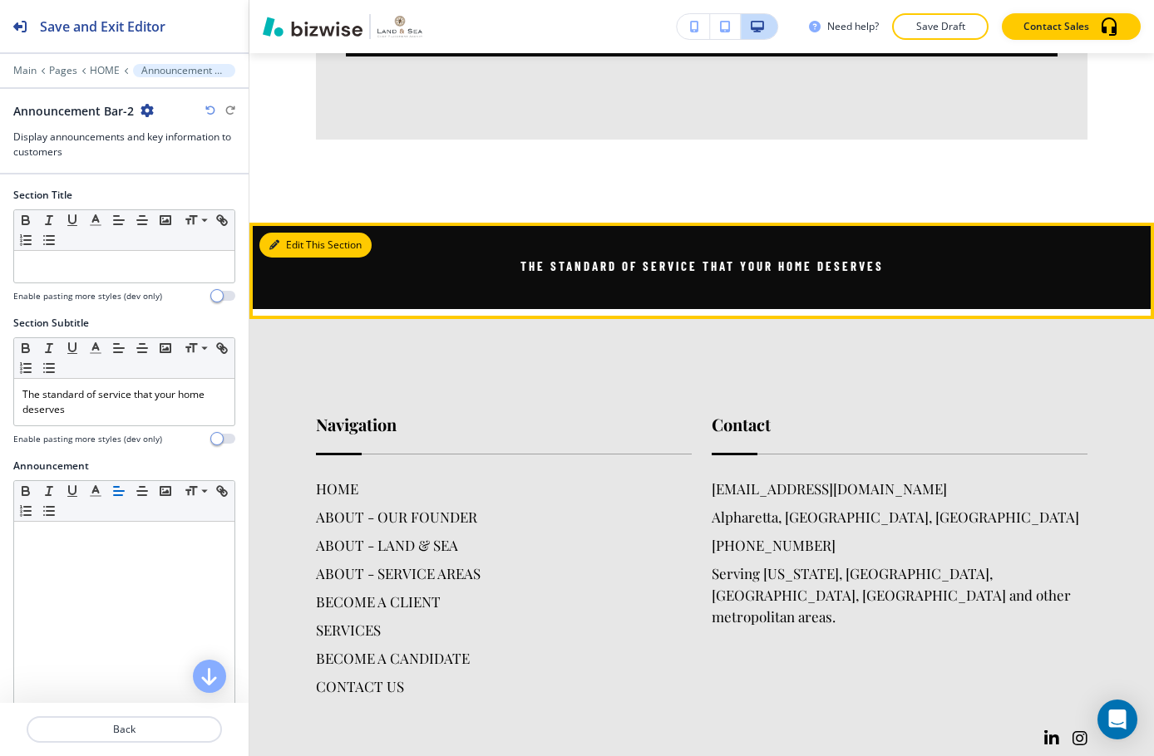
click at [283, 233] on button "Edit This Section" at bounding box center [315, 245] width 112 height 25
click at [296, 238] on button "Edit This Section" at bounding box center [315, 245] width 112 height 25
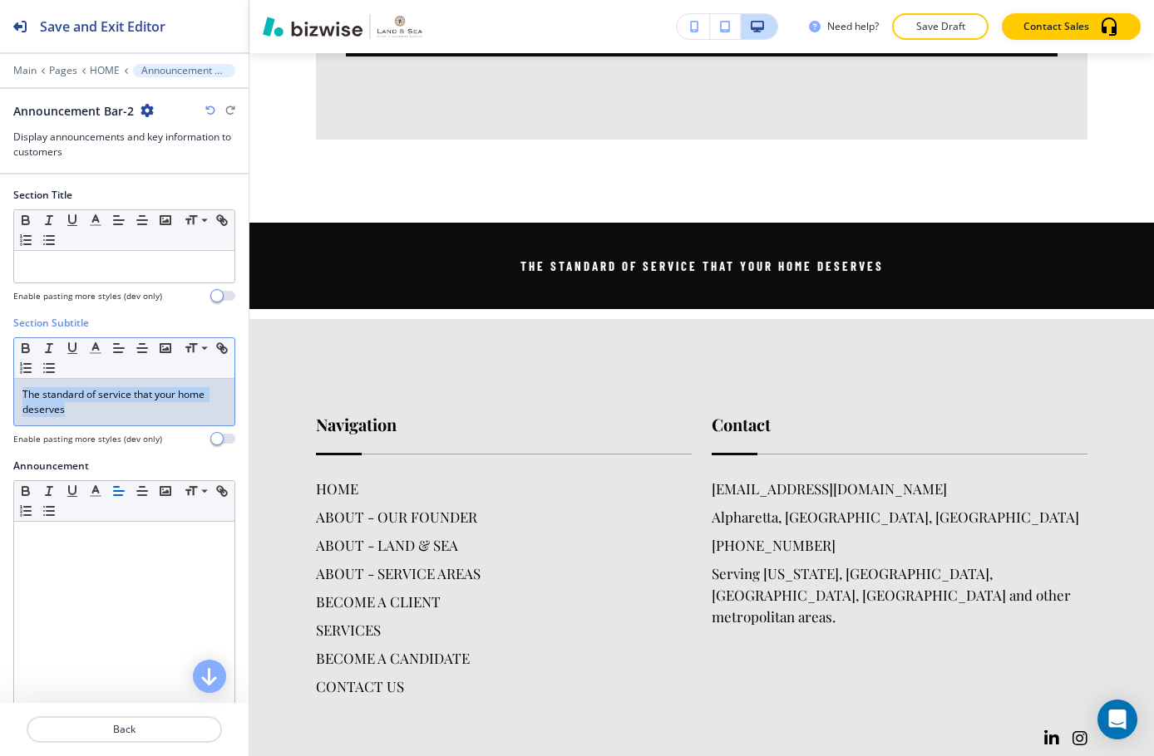
drag, startPoint x: 112, startPoint y: 417, endPoint x: -1, endPoint y: 383, distance: 118.1
click at [0, 0] on html "Save and Exit Editor Main Pages HOME Announcement Bar-2 Announcement Bar-2 Disp…" at bounding box center [577, 0] width 1154 height 0
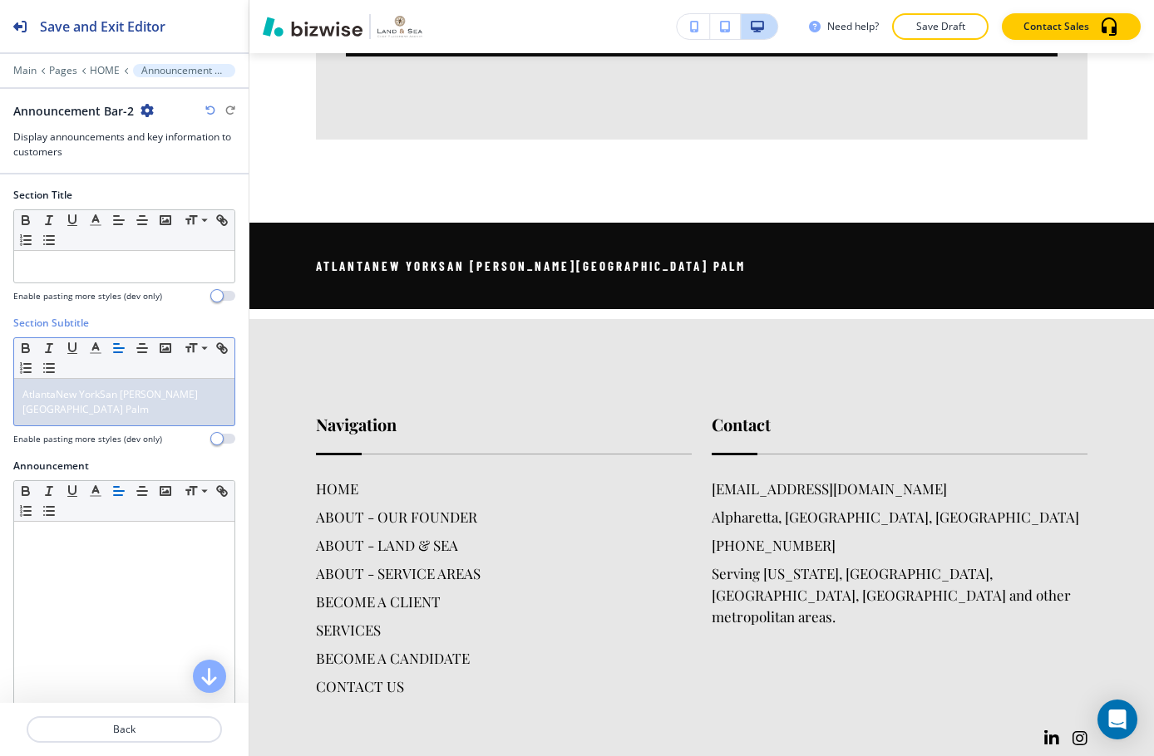
click at [53, 393] on span "AtlantaNew YorkSan FranciscoThe HamptonsWellingtonWest Palm" at bounding box center [109, 401] width 175 height 29
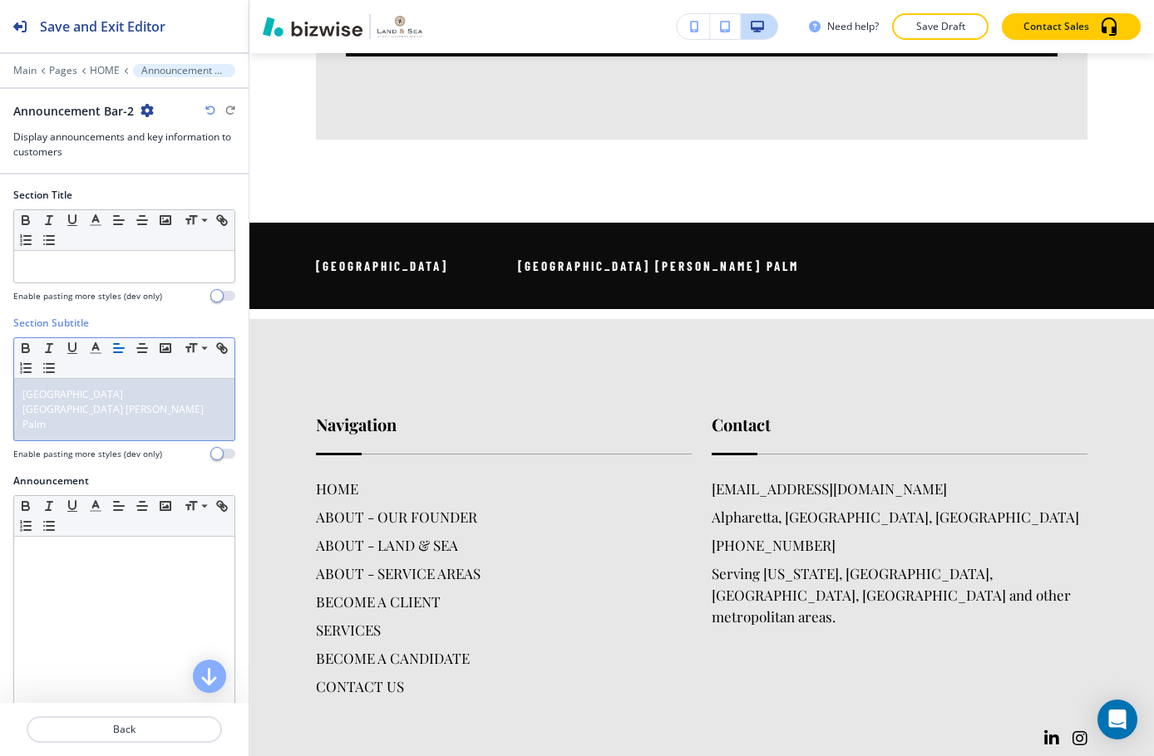
click at [115, 394] on span "Atlanta New YorkSan FranciscoThe HamptonsWellingtonWest Palm" at bounding box center [114, 409] width 184 height 44
click at [139, 393] on span "Atlanta New YorkSan FranciscoThe HamptonsWellingtonWest Palm" at bounding box center [114, 409] width 184 height 44
click at [64, 411] on span "Atlanta New York San FranciscoThe HamptonsWellingtonWest Palm" at bounding box center [131, 409] width 219 height 44
click at [72, 425] on span "Atlanta New York San Francisco The HamptonsWellingtonWest Palm" at bounding box center [131, 409] width 219 height 44
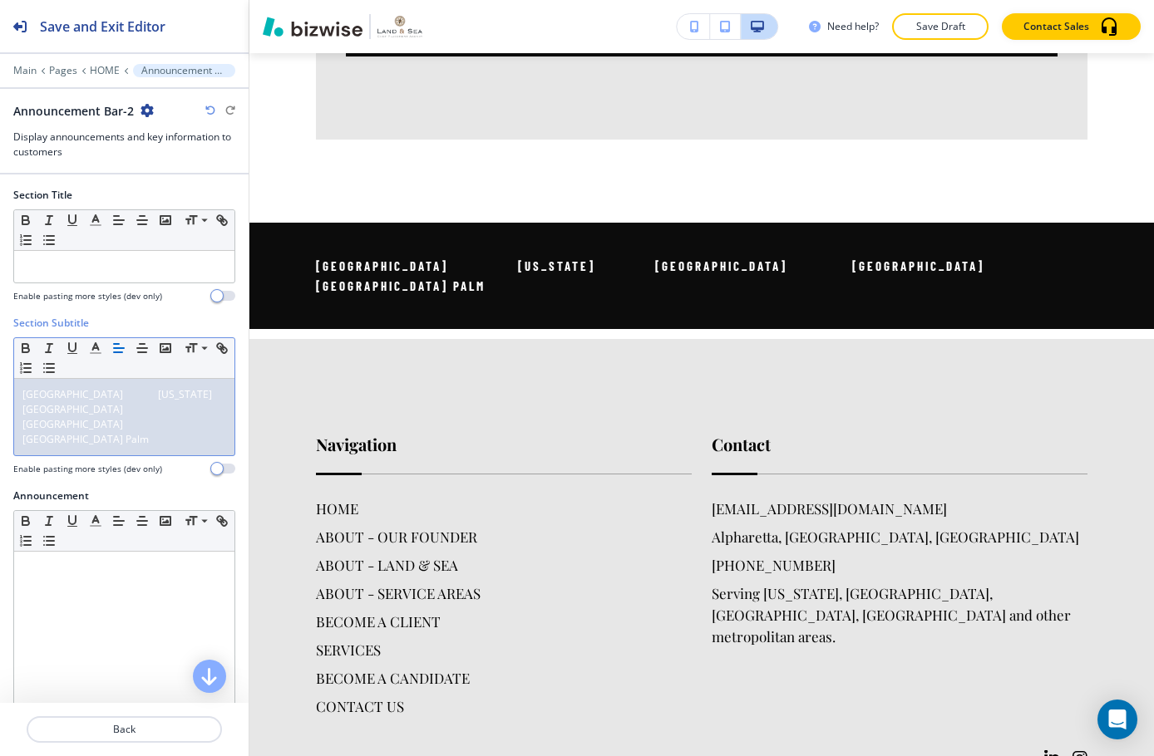
click at [71, 424] on span "Atlanta New York San Francisco The Hamptons WellingtonWest Palm" at bounding box center [131, 416] width 219 height 59
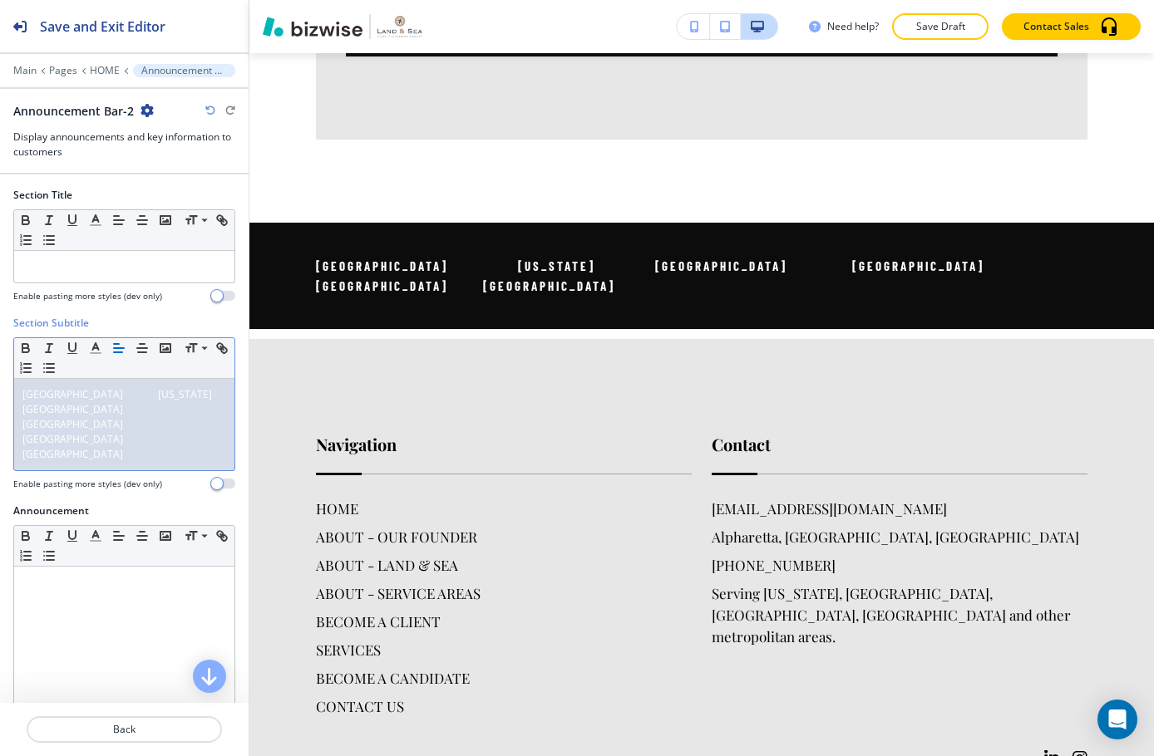
click at [91, 392] on span "Atlanta New York San Francisco The Hamptons Wellington West Palm" at bounding box center [131, 424] width 219 height 74
click at [158, 394] on span "Atlanta New York San Francisco The Hamptons Wellington West Palm" at bounding box center [128, 424] width 212 height 74
click at [102, 406] on span "Atlanta New York San Francisco The Hamptons Wellington West Palm" at bounding box center [125, 424] width 207 height 74
click at [167, 411] on span "Atlanta New York San Francisco The Hamptons Wellington West Palm" at bounding box center [125, 424] width 207 height 74
click at [92, 427] on span "Atlanta New York San Francisco The Hamptons Wellington West Palm" at bounding box center [125, 424] width 207 height 74
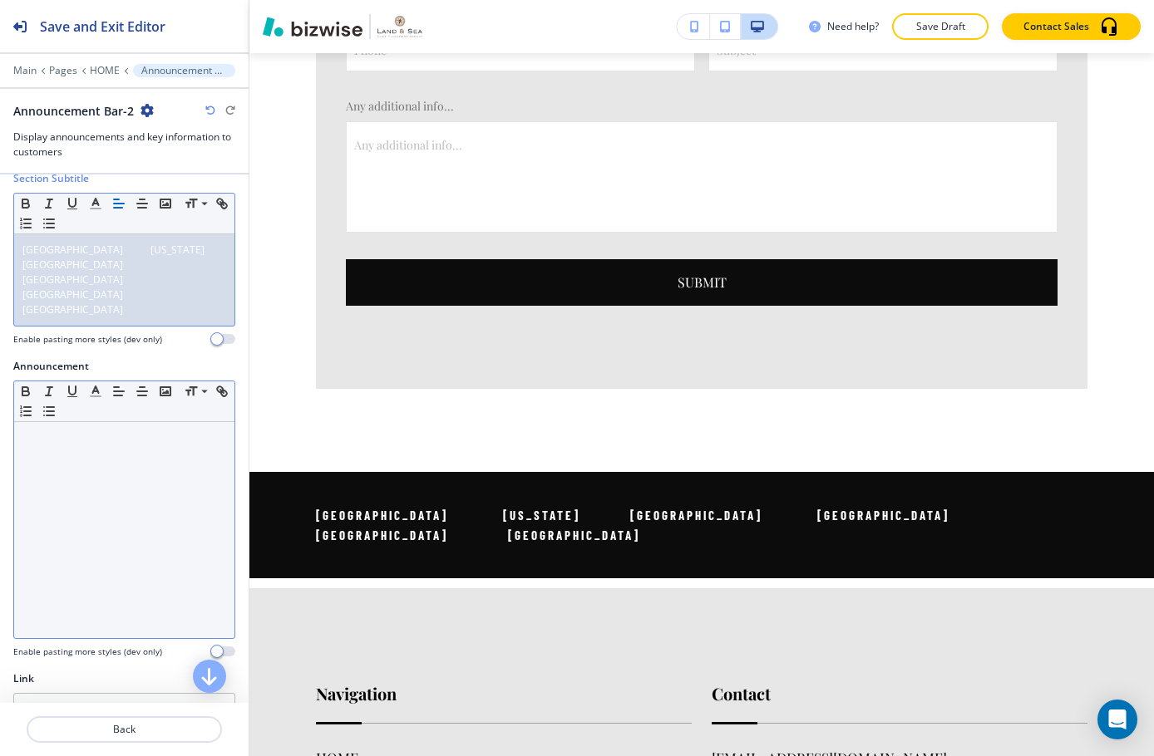
scroll to position [308, 0]
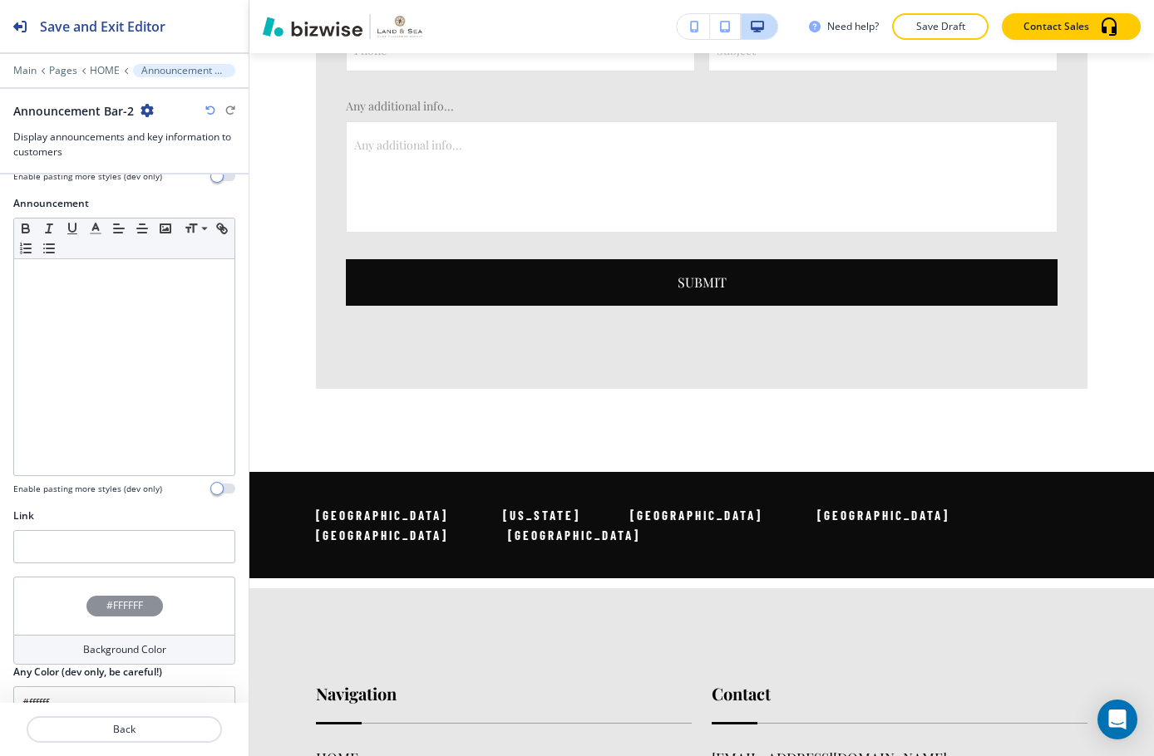
click at [111, 577] on div "#FFFFFF" at bounding box center [124, 606] width 222 height 58
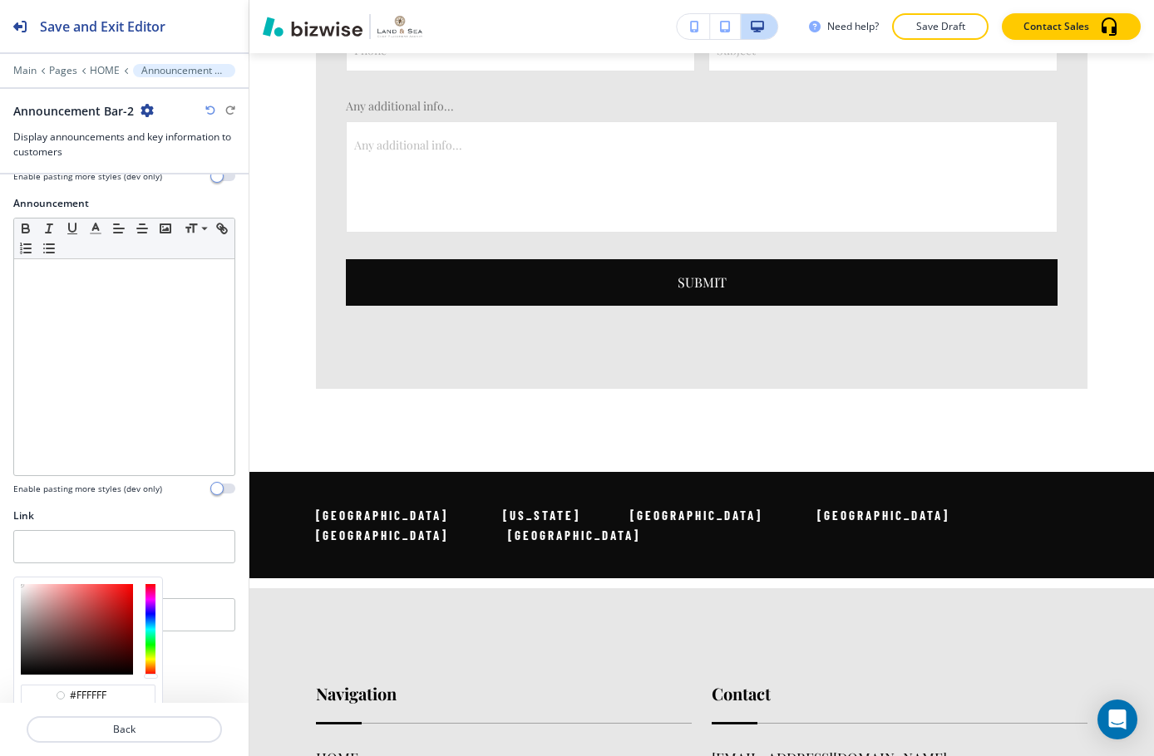
type input "#b49898"
click at [38, 584] on div at bounding box center [77, 629] width 112 height 91
type input "#b49898"
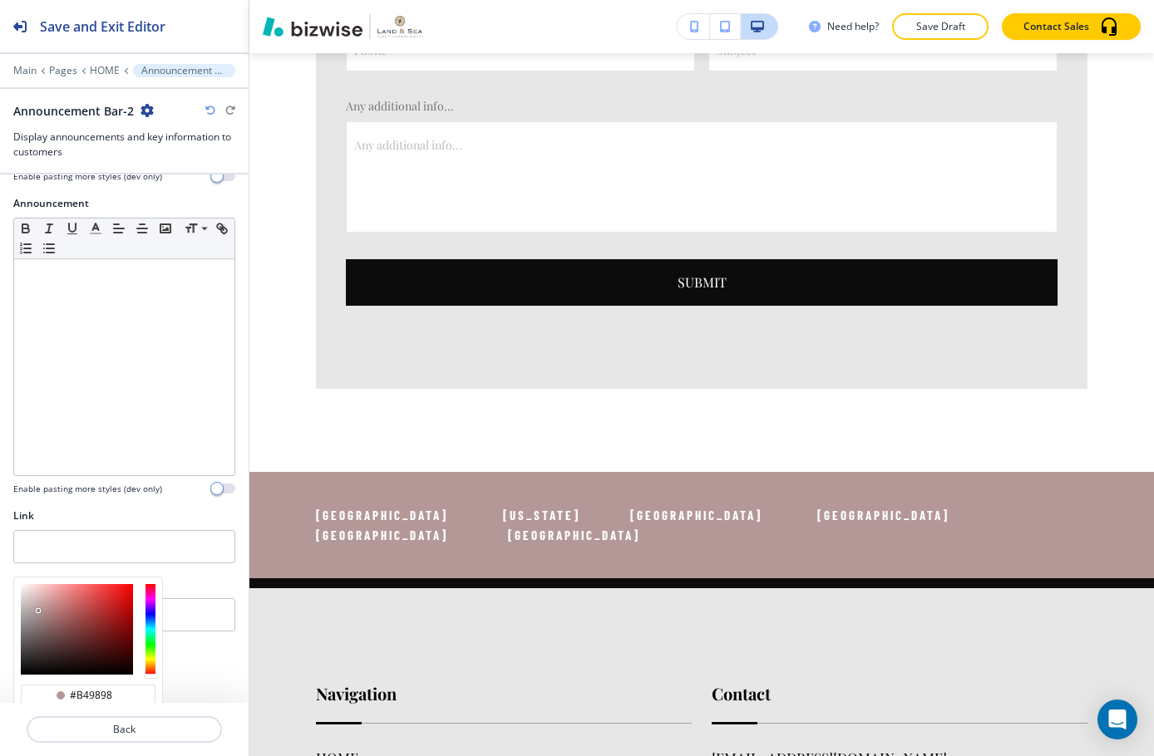
click at [17, 600] on div at bounding box center [88, 630] width 148 height 104
type input "#8c7777"
click at [37, 595] on div at bounding box center [77, 629] width 112 height 91
type input "#8c7777"
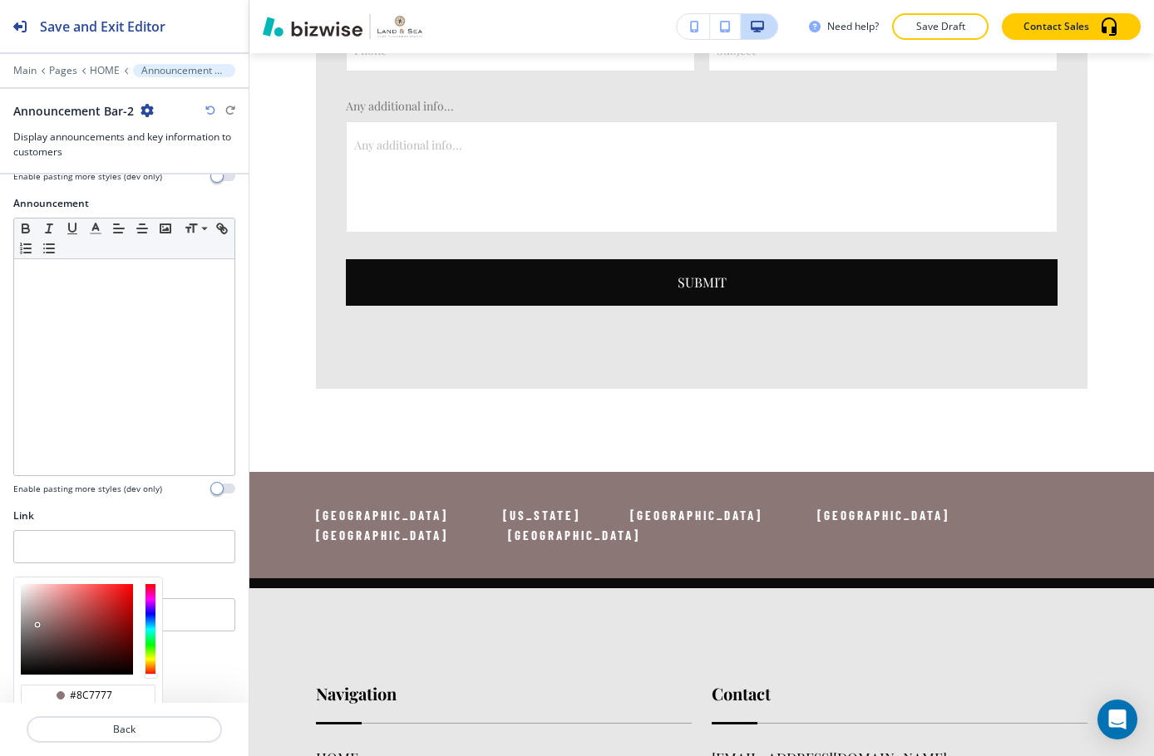
type input "#6b5353"
click at [46, 607] on div at bounding box center [77, 629] width 112 height 91
type input "#6b5353"
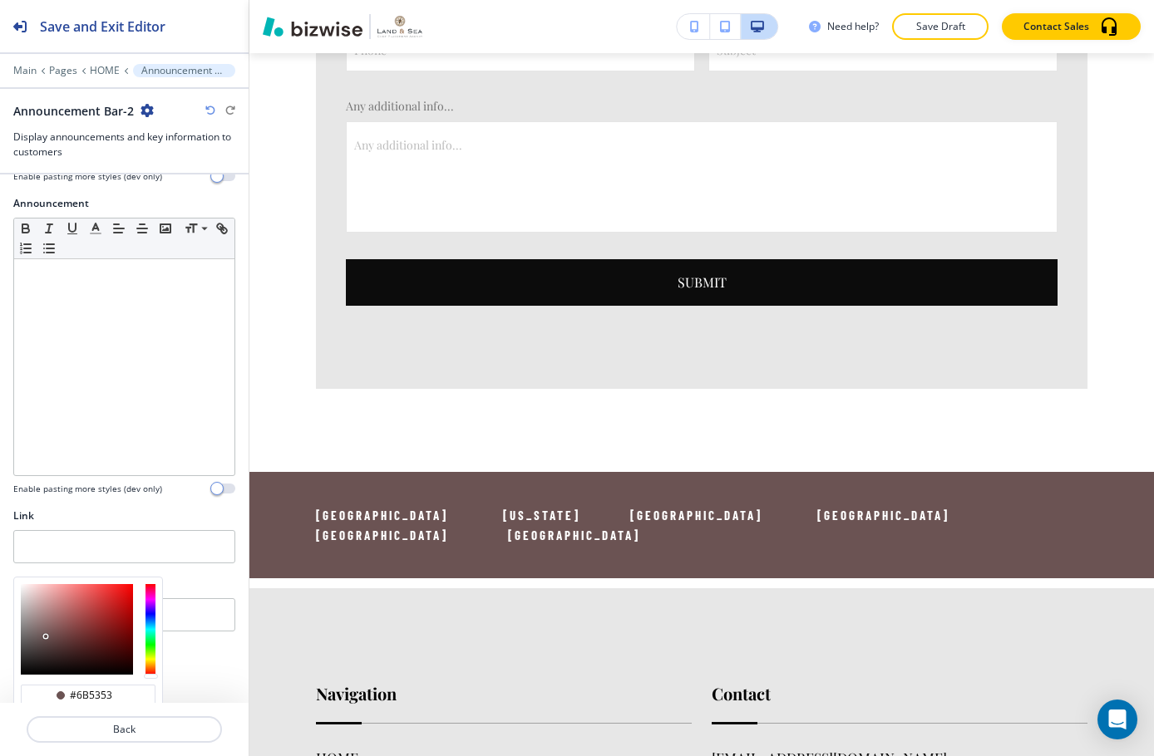
type input "#4f3b3b"
click at [50, 617] on div at bounding box center [77, 629] width 112 height 91
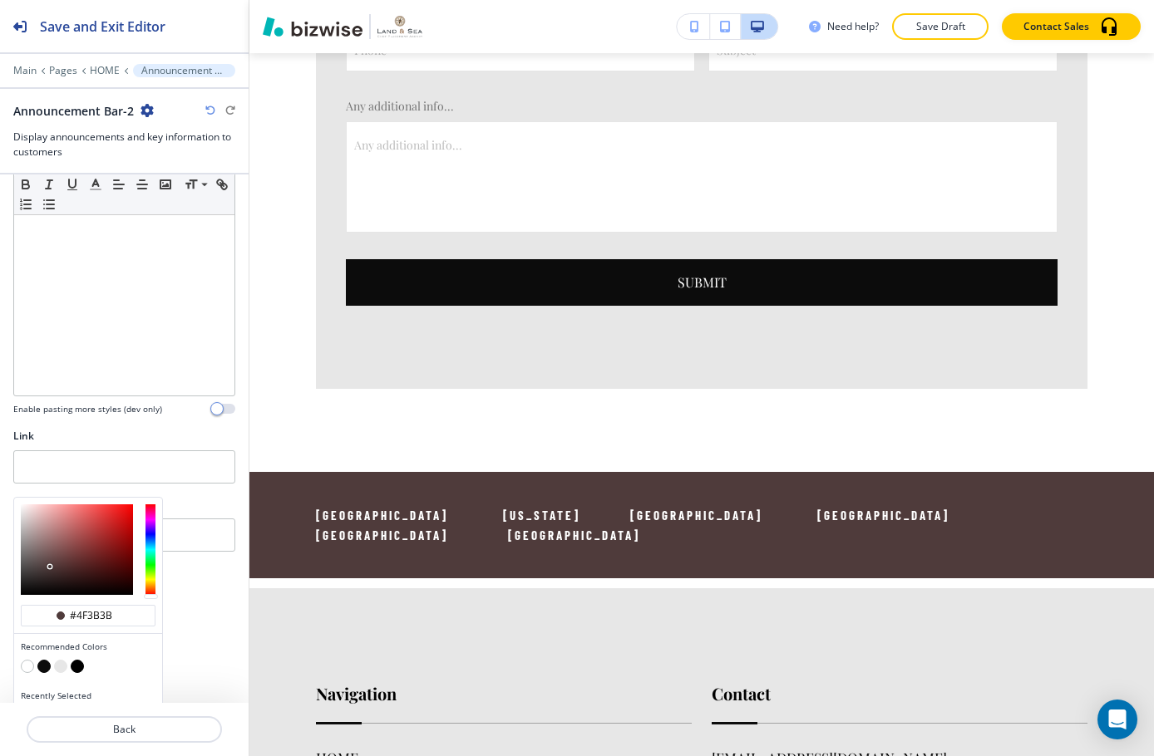
click at [59, 660] on button "button" at bounding box center [60, 666] width 13 height 13
type input "#e7e7e7"
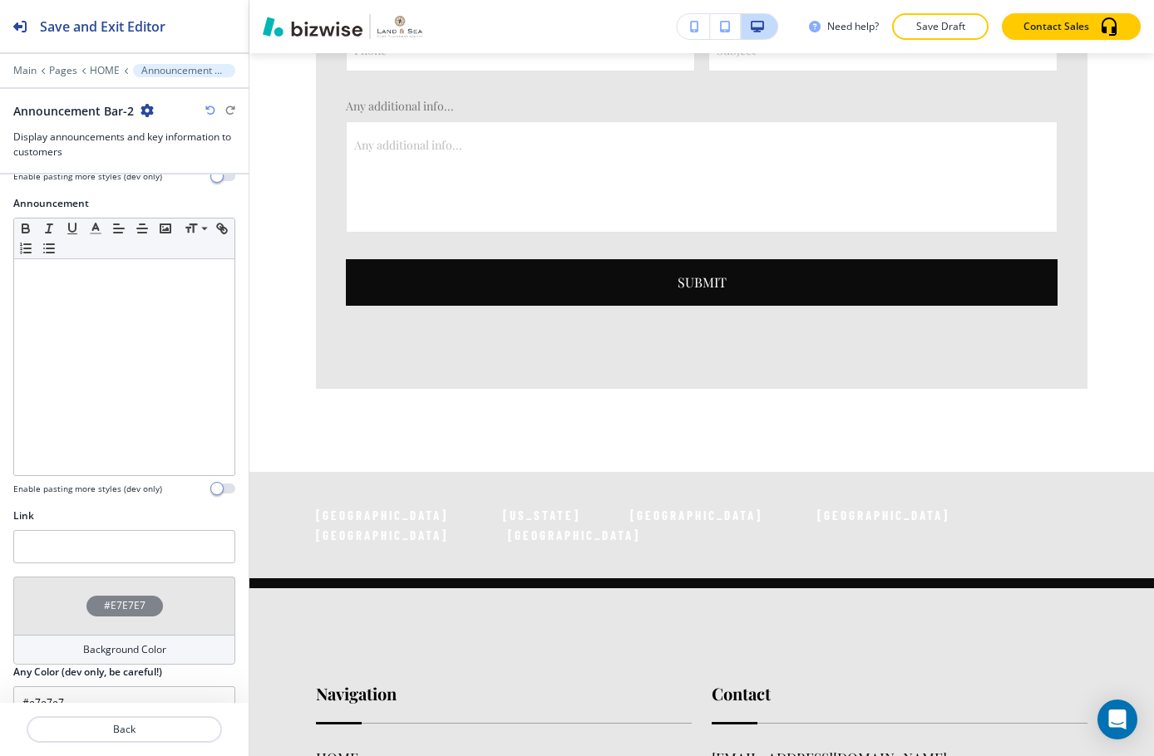
click at [118, 596] on div "#E7E7E7" at bounding box center [124, 606] width 76 height 21
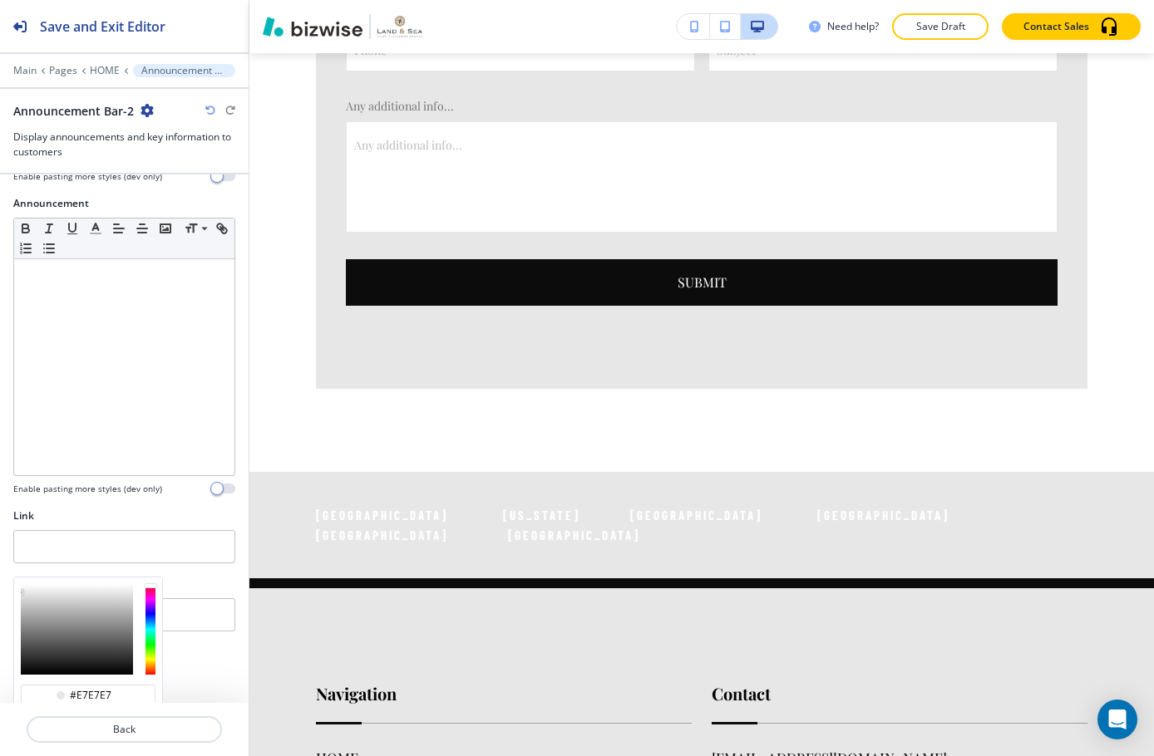
type input "#464646"
click at [91, 584] on div at bounding box center [77, 629] width 112 height 91
type input "#464646"
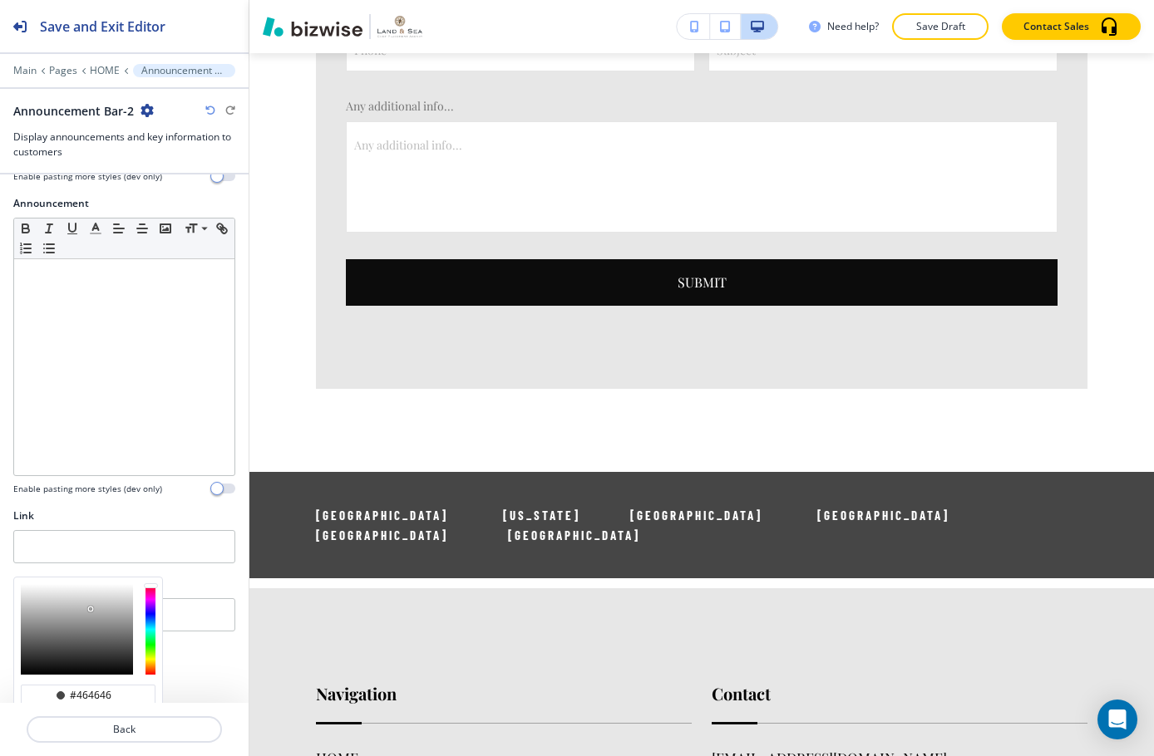
type input "#7e7e7e"
click at [60, 584] on div at bounding box center [77, 629] width 112 height 91
type input "#7e7e7e"
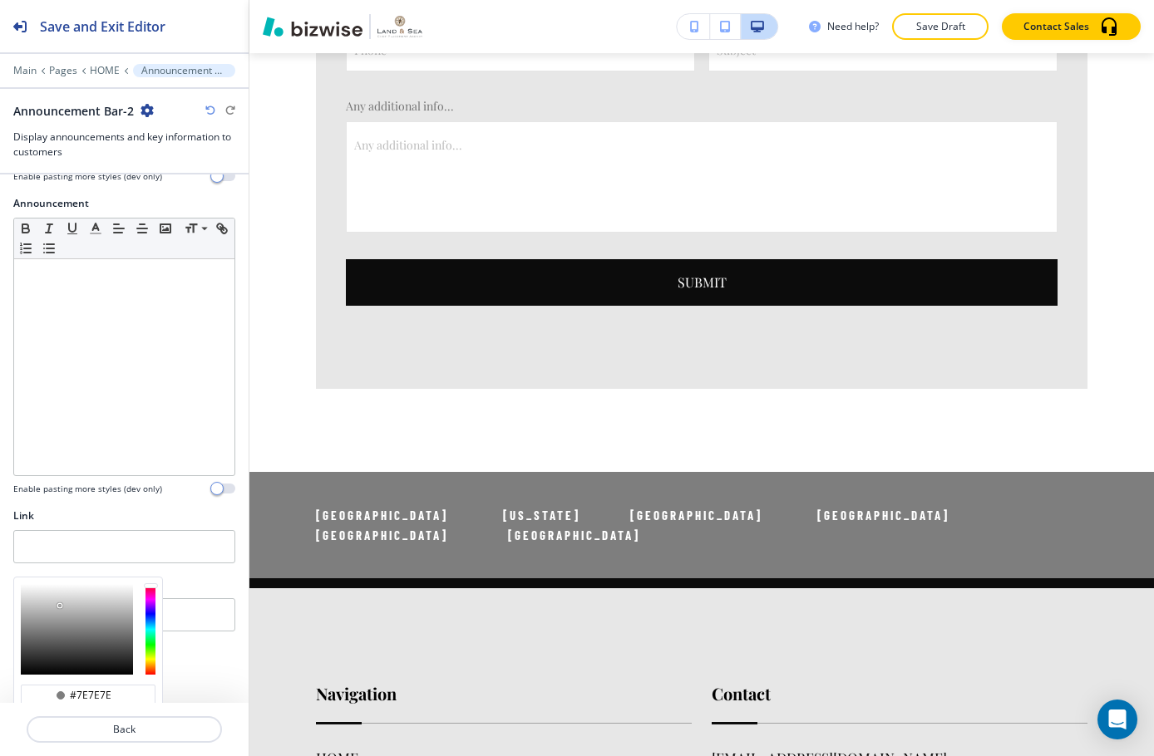
type input "#4e4e4e"
click at [90, 584] on div at bounding box center [77, 629] width 112 height 91
type input "#4e4e4e"
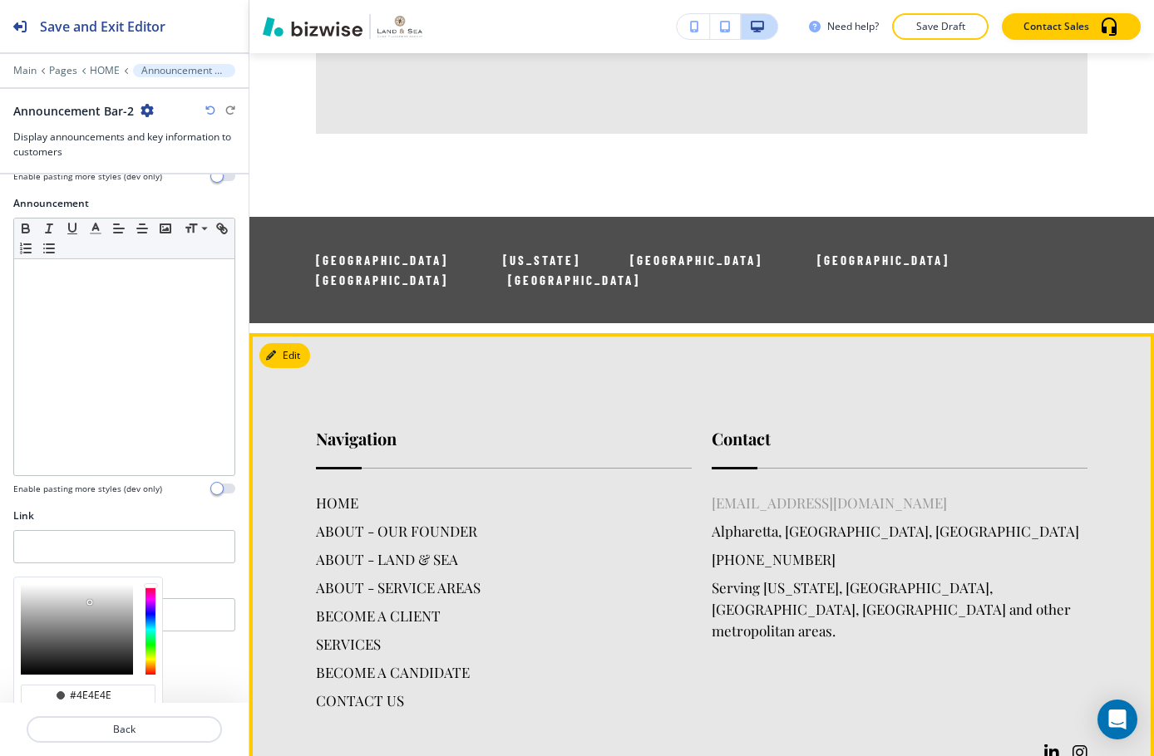
scroll to position [4773, 0]
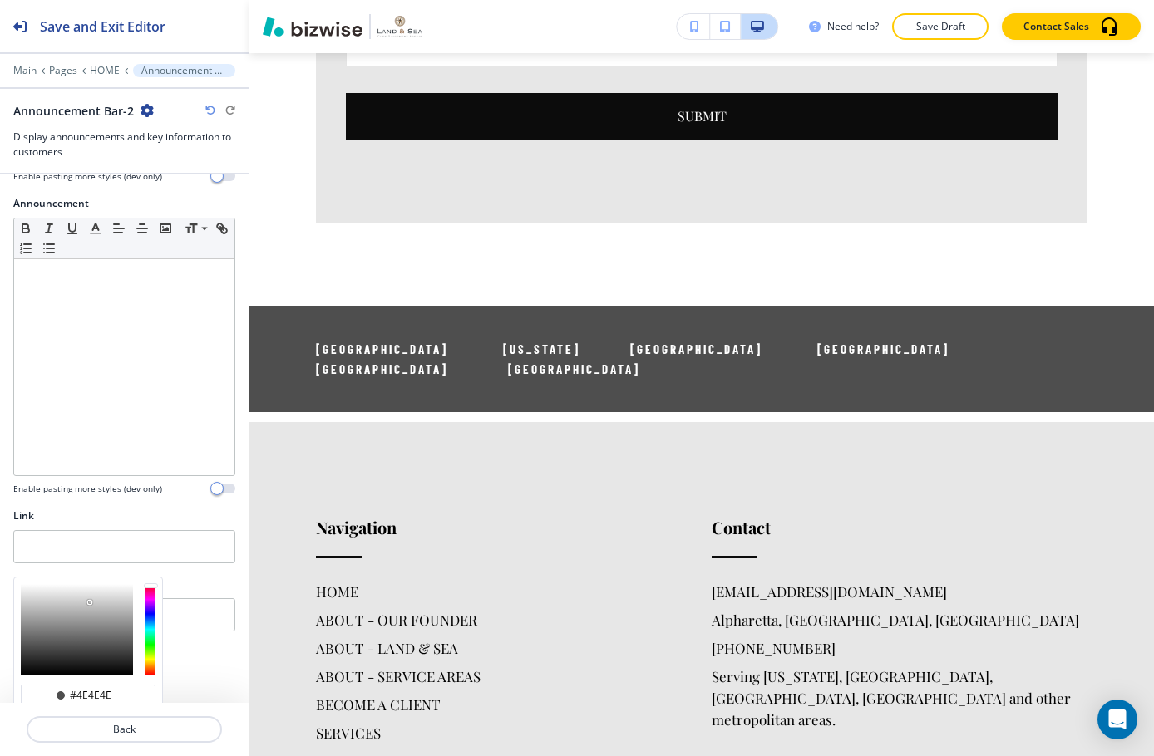
type input "#1b1b1b"
click at [116, 584] on div at bounding box center [77, 629] width 112 height 91
type input "#1b1b1b"
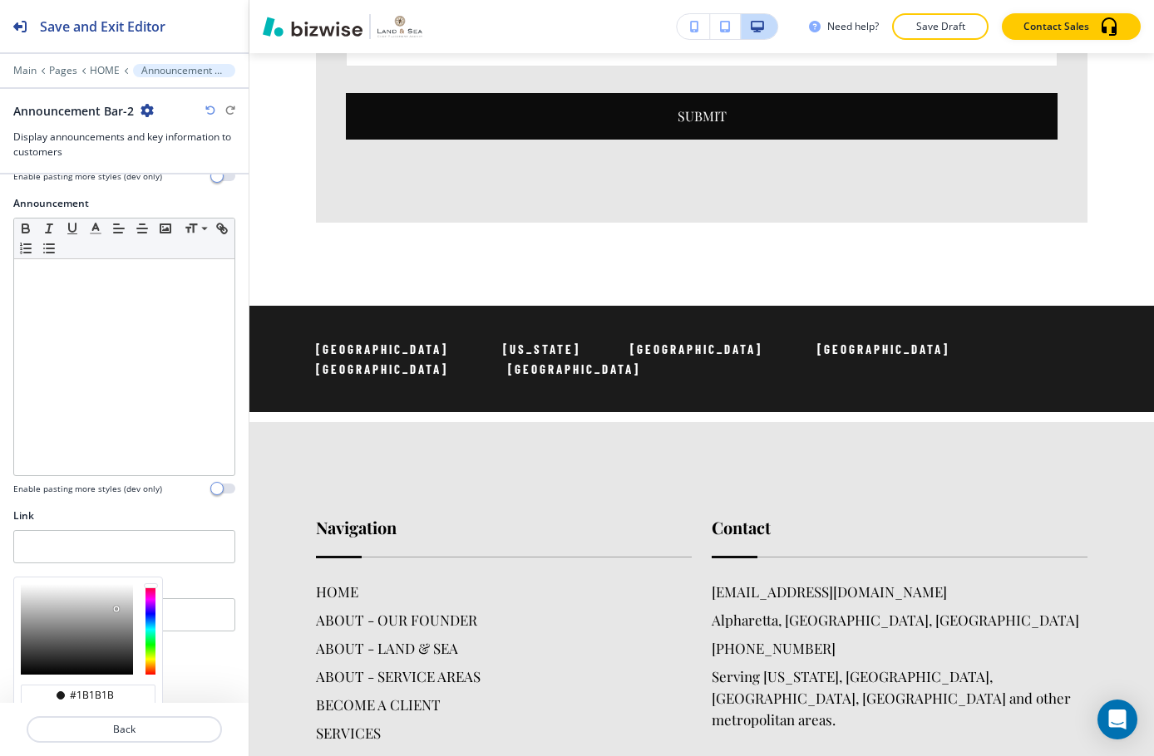
type input "#393939"
click at [104, 584] on div at bounding box center [77, 629] width 112 height 91
type input "#393939"
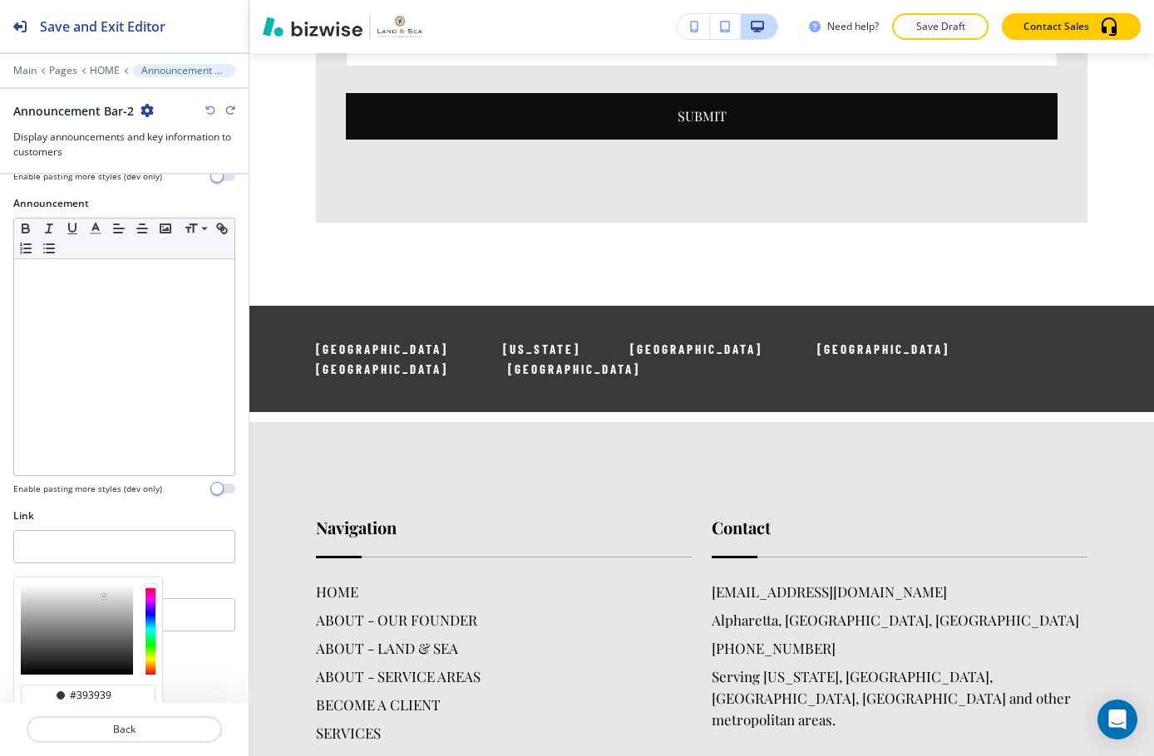
type input "#444444"
click at [101, 584] on div at bounding box center [77, 629] width 112 height 91
type input "#444444"
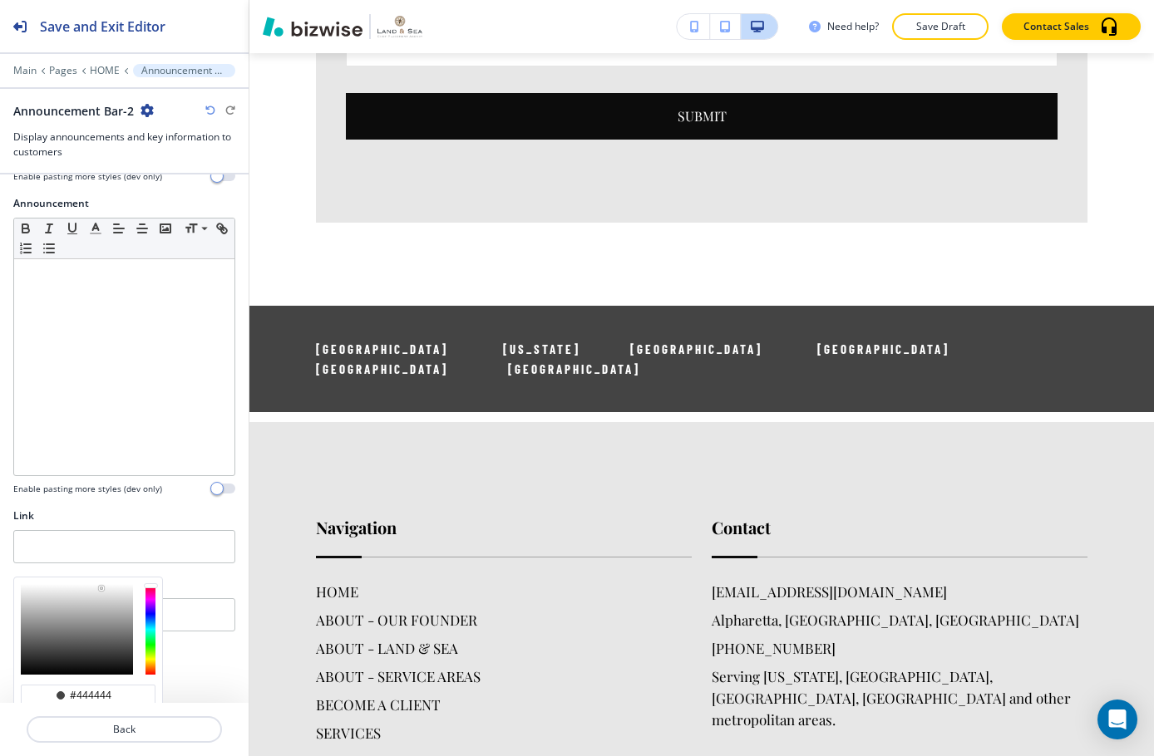
type input "#7a7a7a"
click at [76, 584] on div at bounding box center [77, 629] width 112 height 91
type input "#7a7a7a"
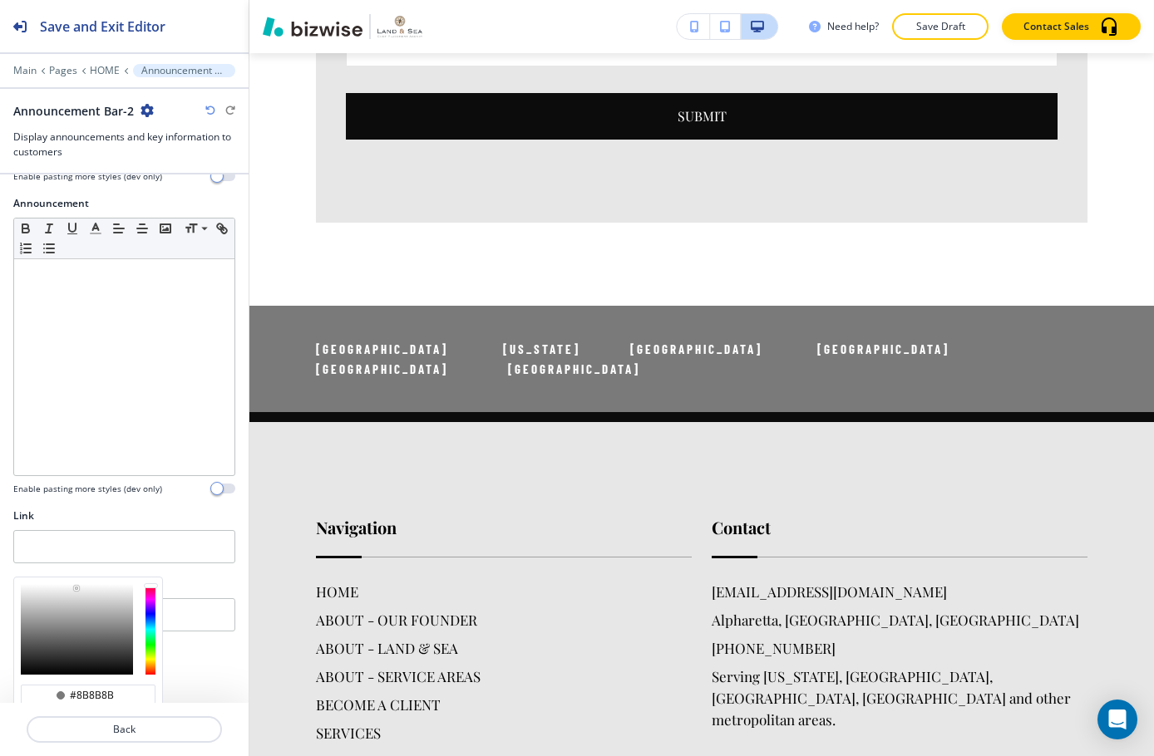
type input "#8c8c8c"
drag, startPoint x: 68, startPoint y: 559, endPoint x: 58, endPoint y: 559, distance: 10.0
click at [65, 584] on div at bounding box center [77, 629] width 112 height 91
type input "#929292"
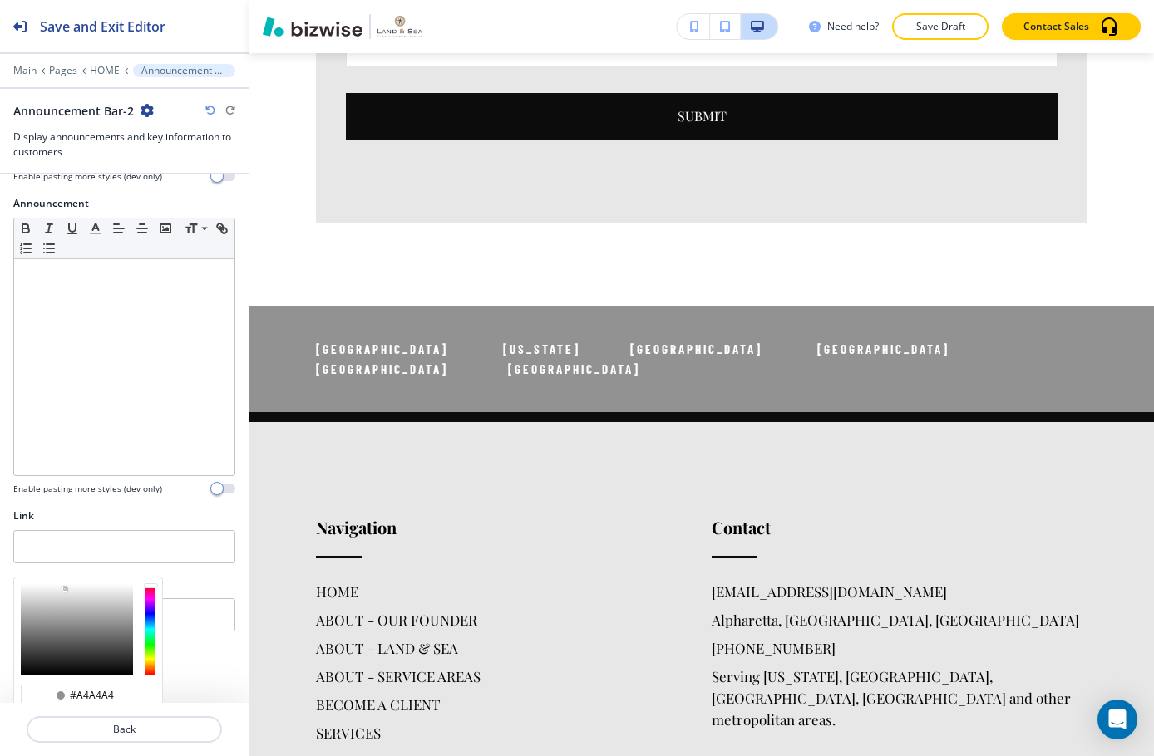
type input "#ababab"
drag, startPoint x: 58, startPoint y: 559, endPoint x: 38, endPoint y: 559, distance: 20.0
click at [52, 584] on div at bounding box center [77, 629] width 112 height 91
type input "#adadad"
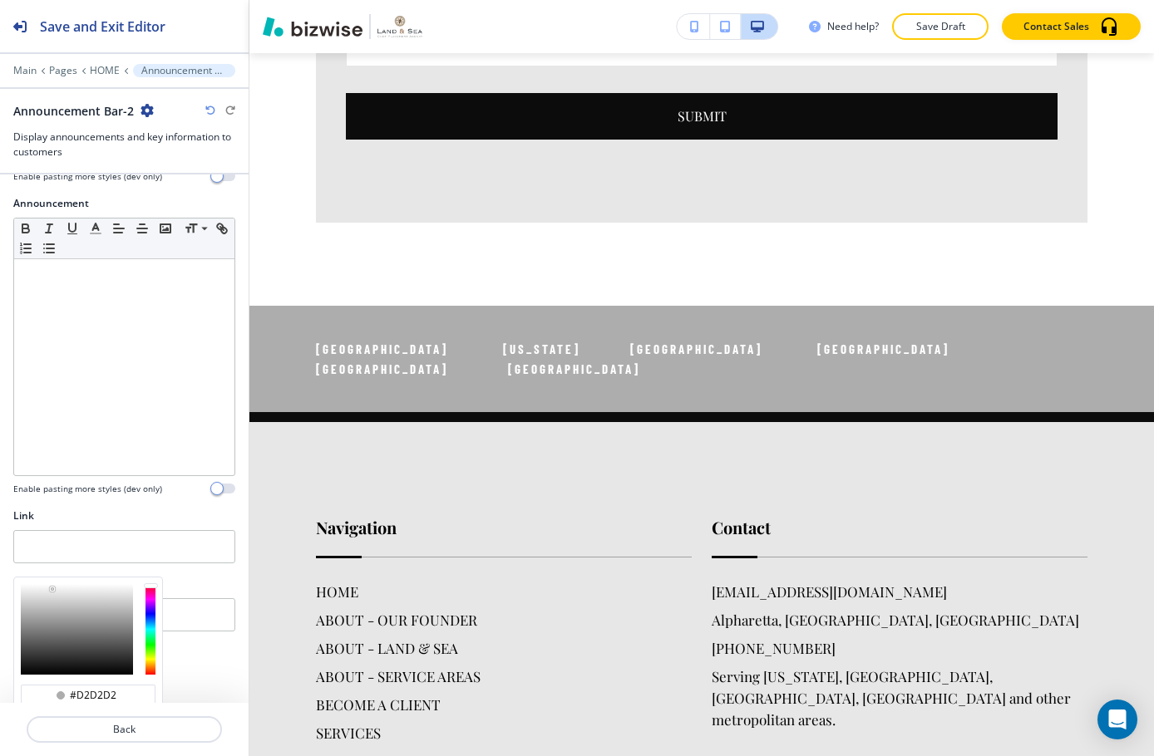
type input "#d6d6d6"
click at [32, 584] on div at bounding box center [77, 629] width 112 height 91
type input "#d8d8d8"
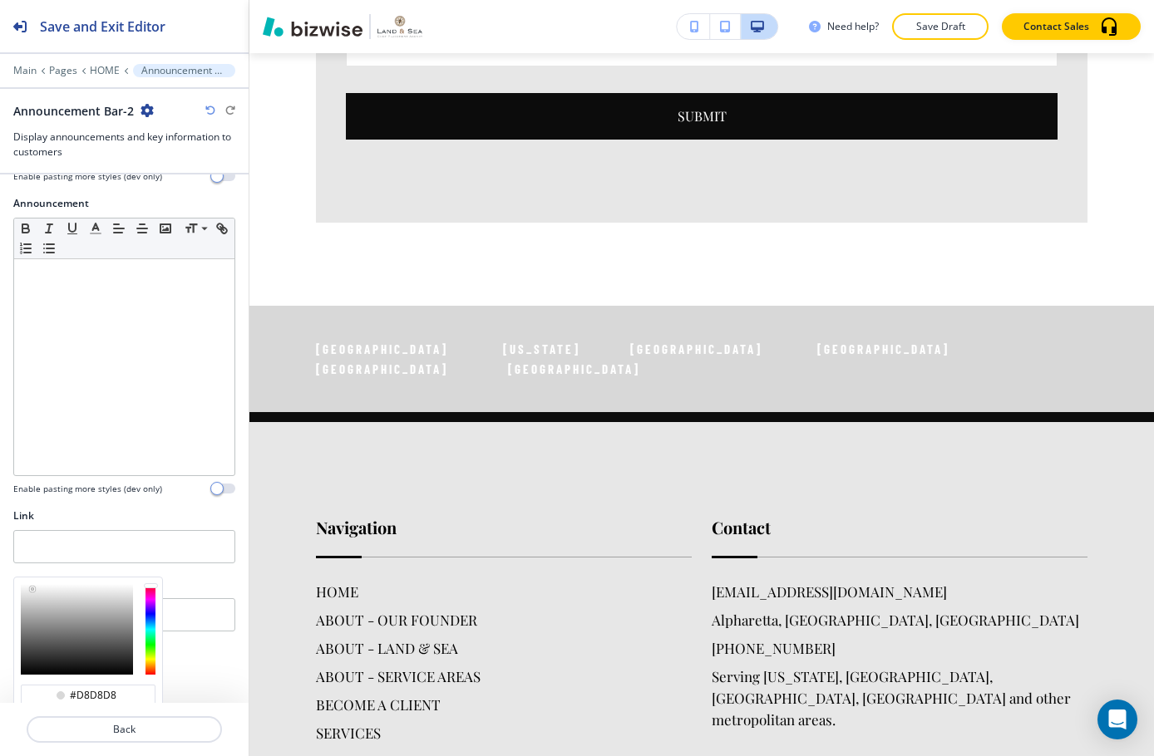
type input "#e3e3e3"
click at [24, 584] on div at bounding box center [77, 629] width 112 height 91
type input "#e3e3e3"
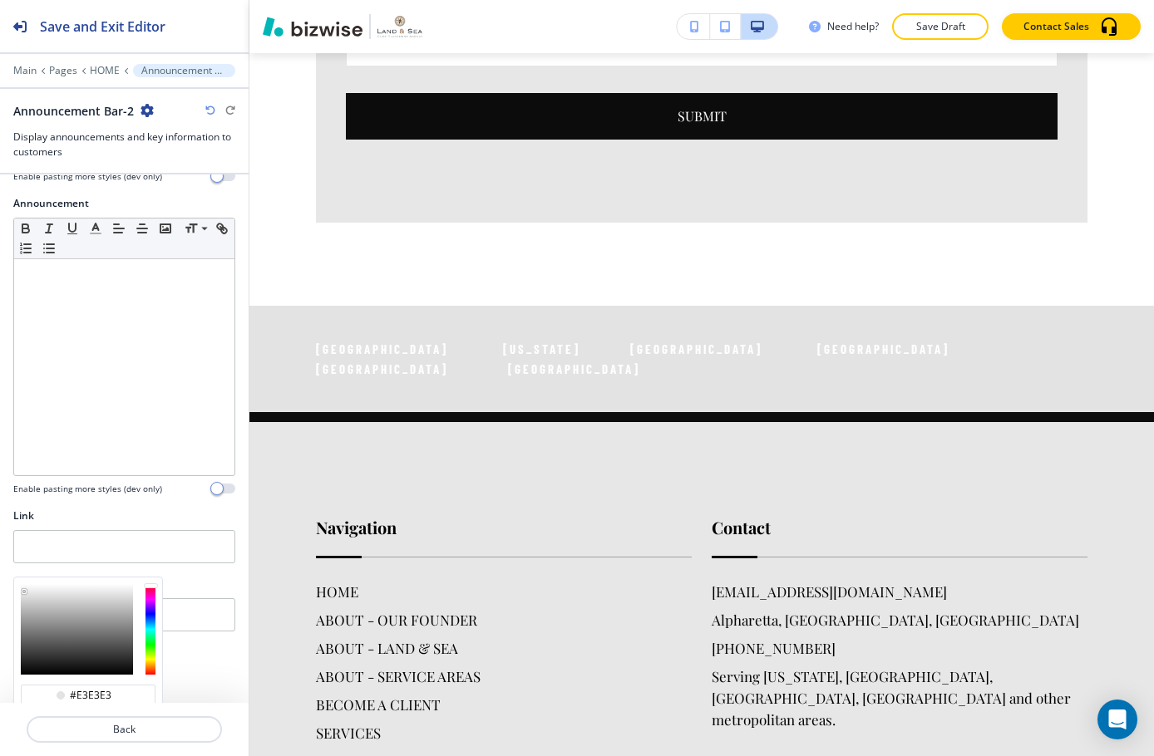
click at [18, 578] on div at bounding box center [88, 630] width 148 height 104
type input "#9f9f9f"
click at [43, 584] on div at bounding box center [77, 629] width 112 height 91
type input "#9f9f9f"
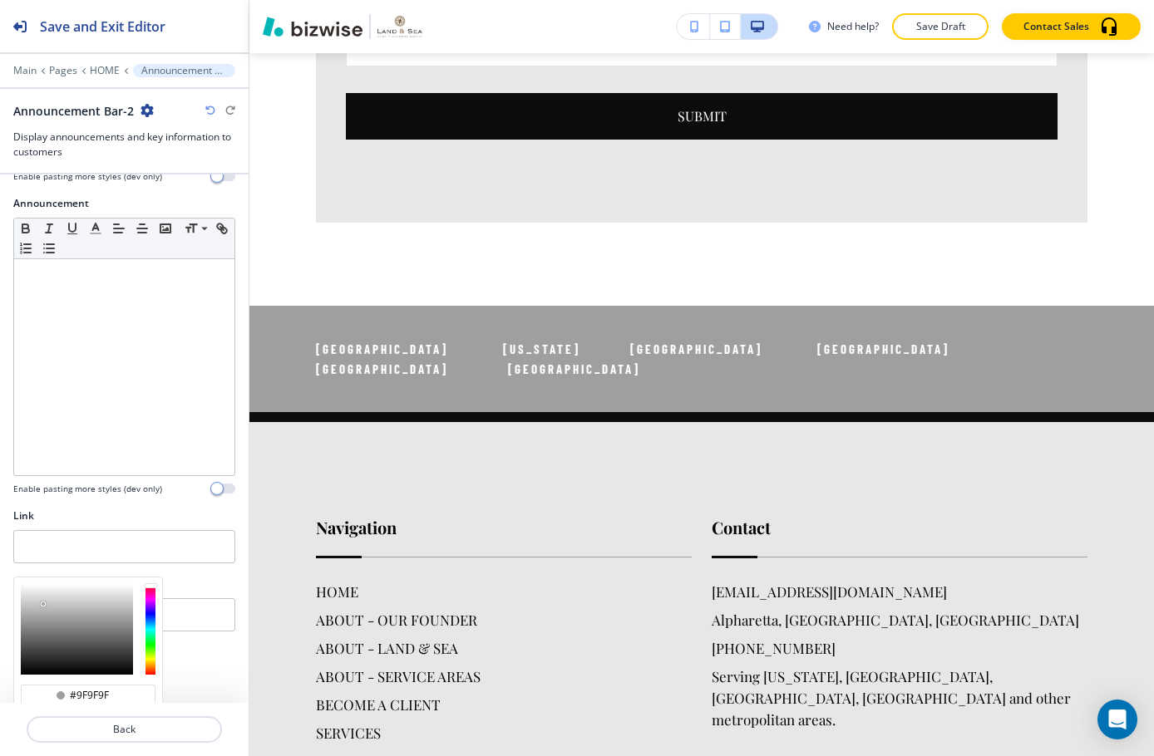
type input "#8c8c8c"
click at [59, 584] on div at bounding box center [77, 629] width 112 height 91
type input "#8c8c8c"
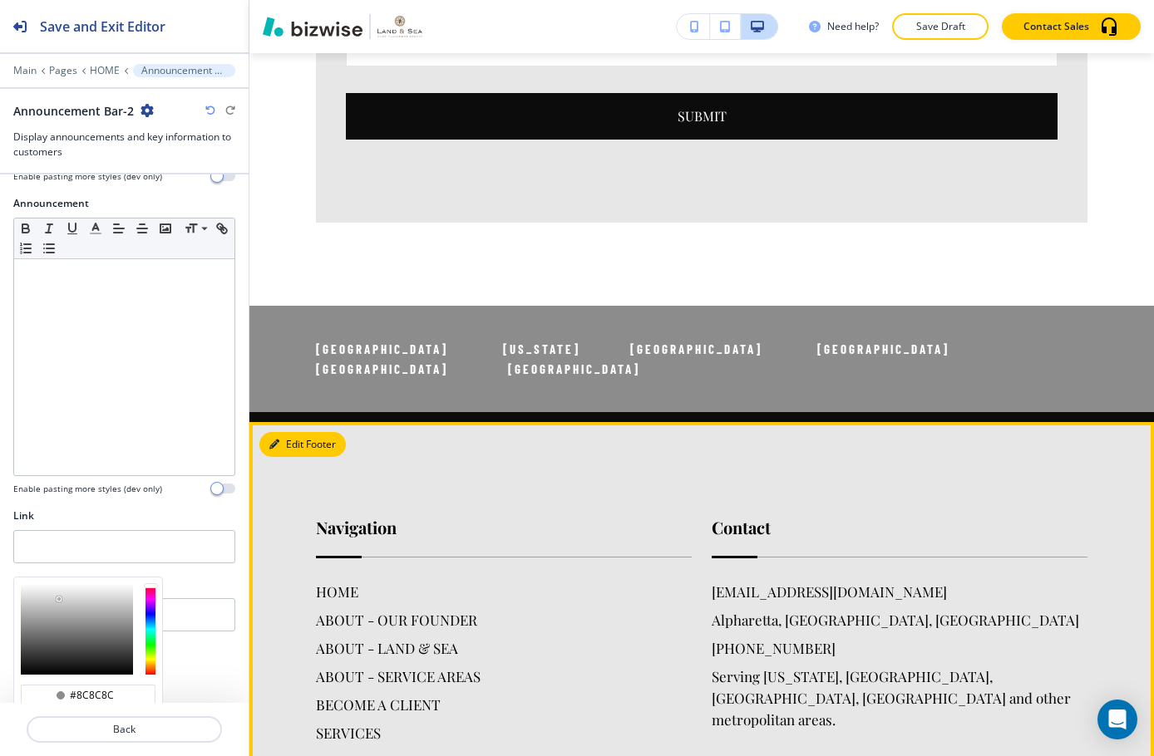
click at [277, 440] on icon "button" at bounding box center [274, 445] width 10 height 10
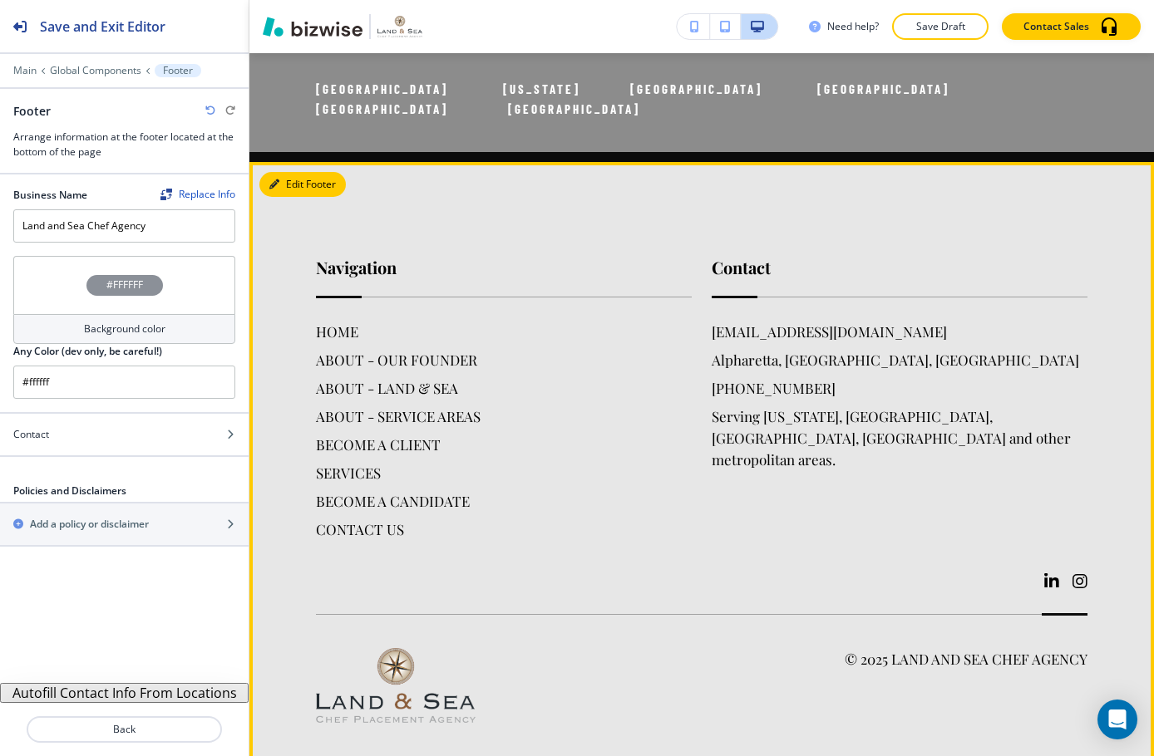
scroll to position [5038, 0]
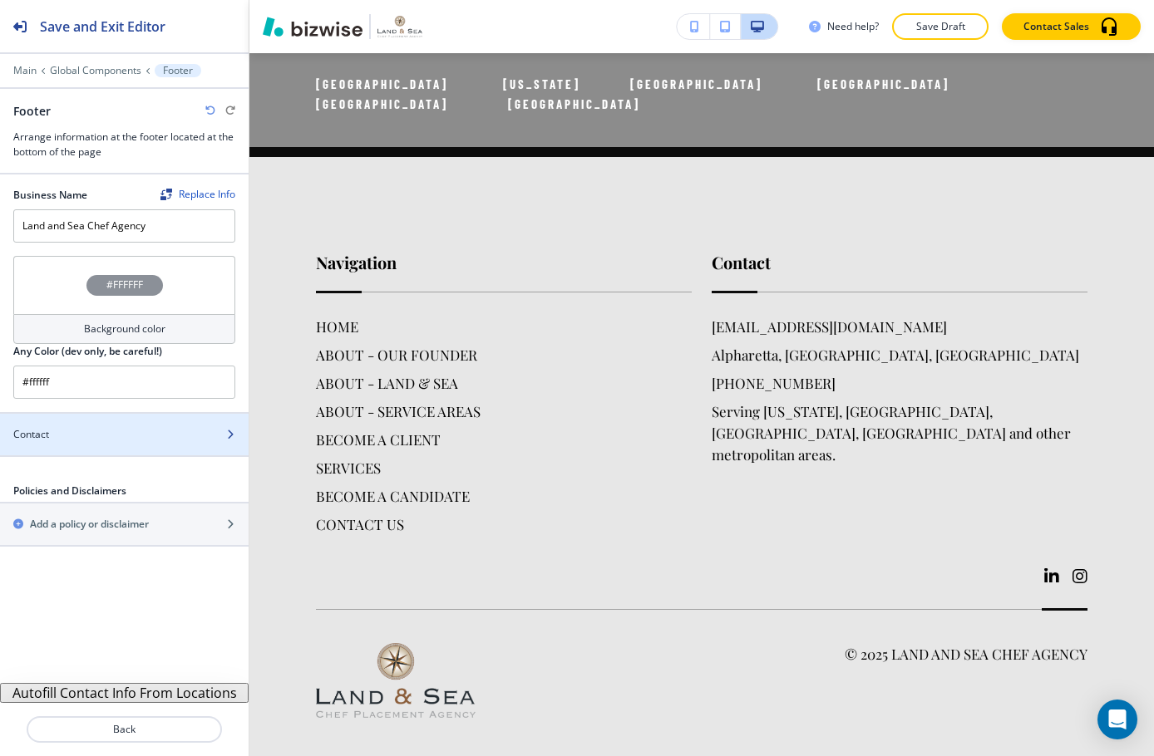
click at [92, 445] on div at bounding box center [124, 448] width 249 height 13
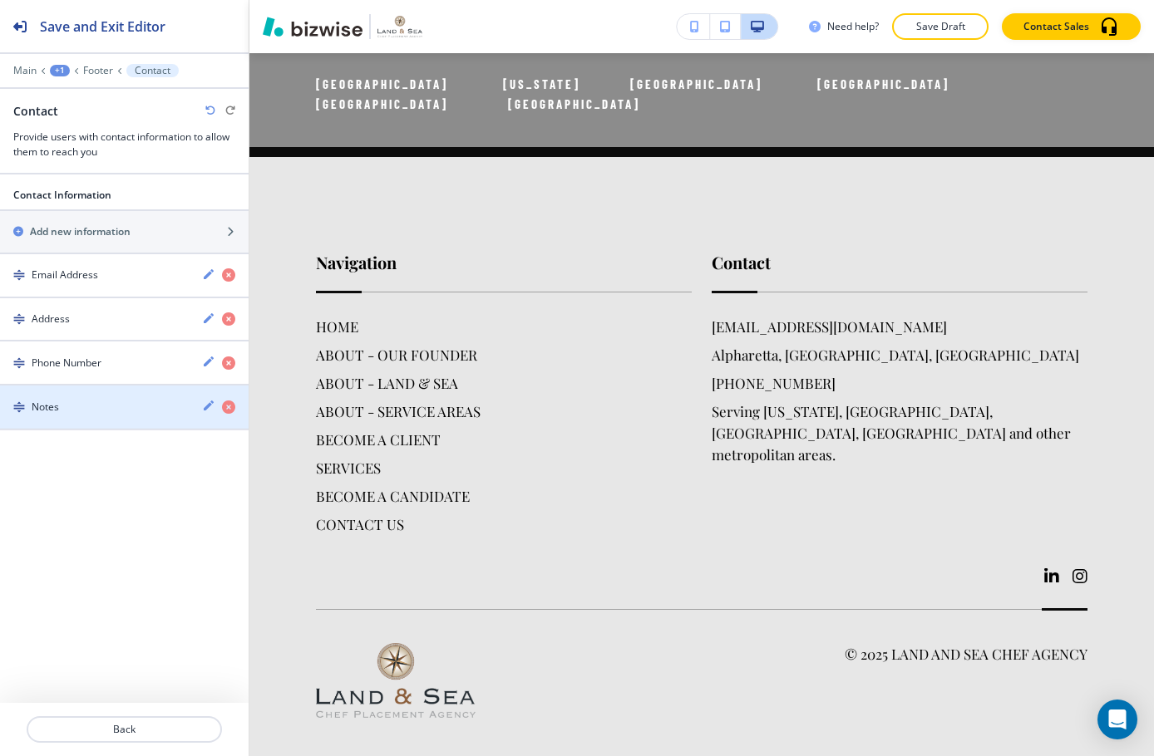
click at [76, 402] on div "Notes" at bounding box center [94, 407] width 189 height 15
click at [98, 405] on div "Notes" at bounding box center [94, 407] width 189 height 15
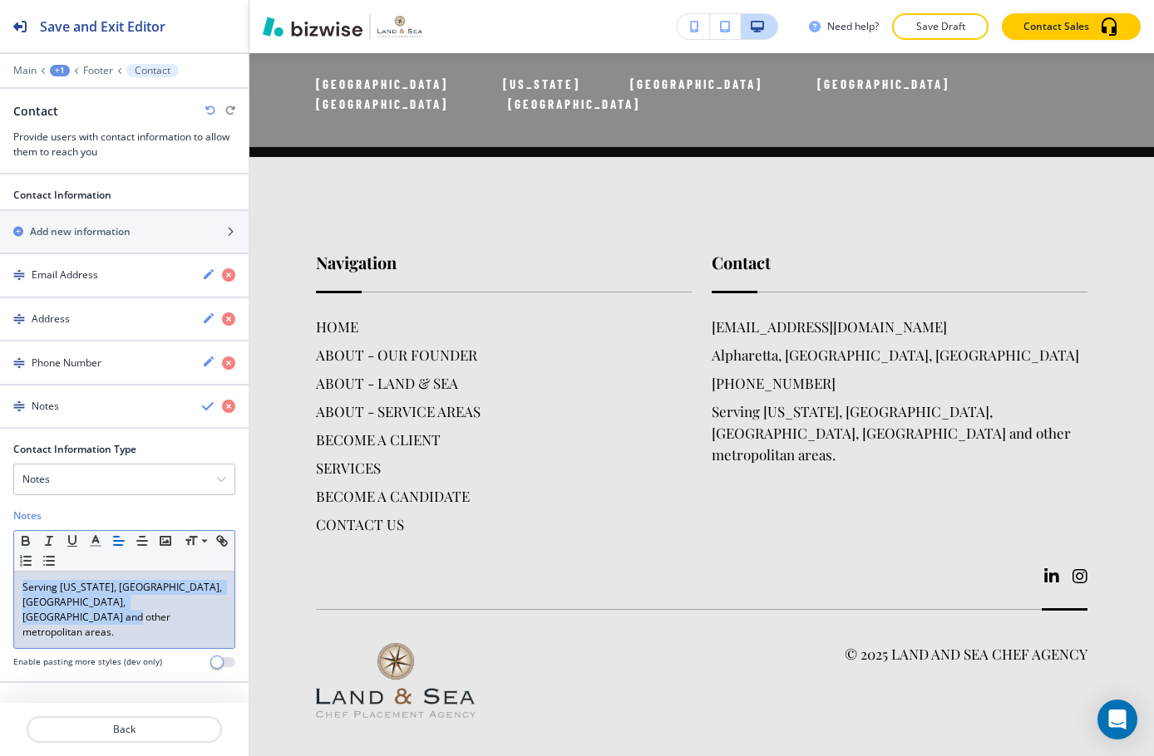
drag, startPoint x: 209, startPoint y: 604, endPoint x: 9, endPoint y: 569, distance: 202.5
click at [9, 569] on div "Contact Information Type Notes Address Email Address Phone Number PO Box Fax Nu…" at bounding box center [124, 561] width 249 height 239
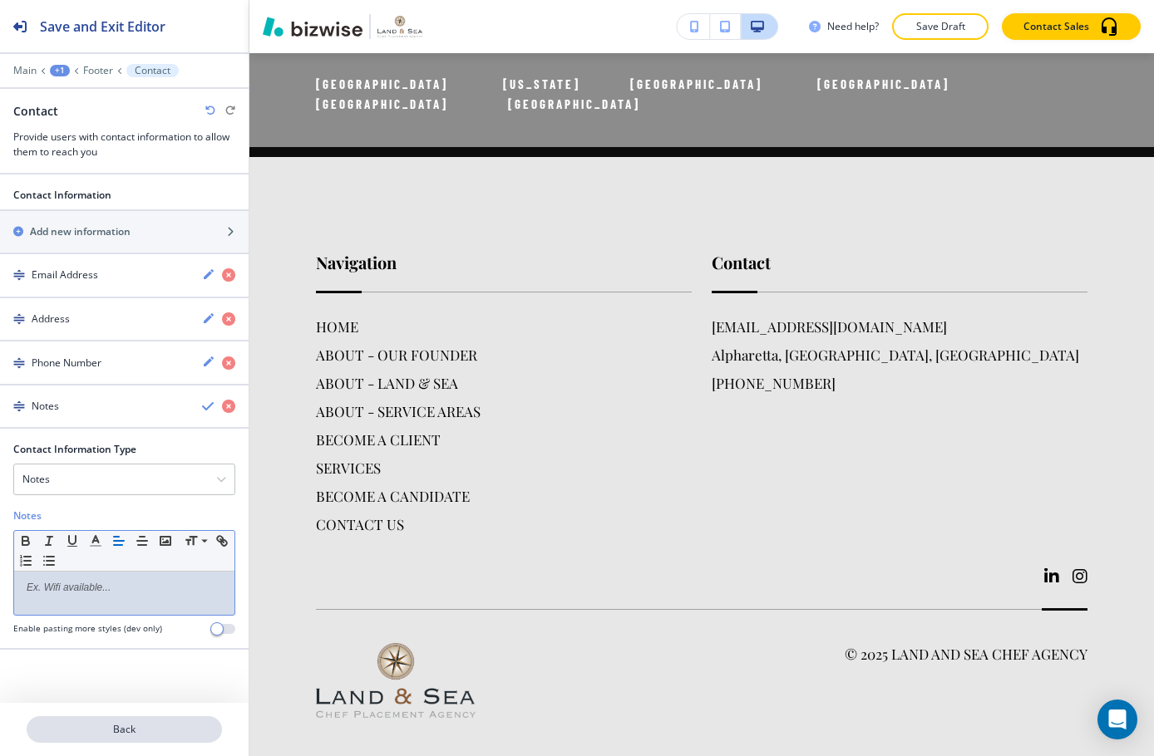
click at [156, 732] on p "Back" at bounding box center [124, 729] width 192 height 15
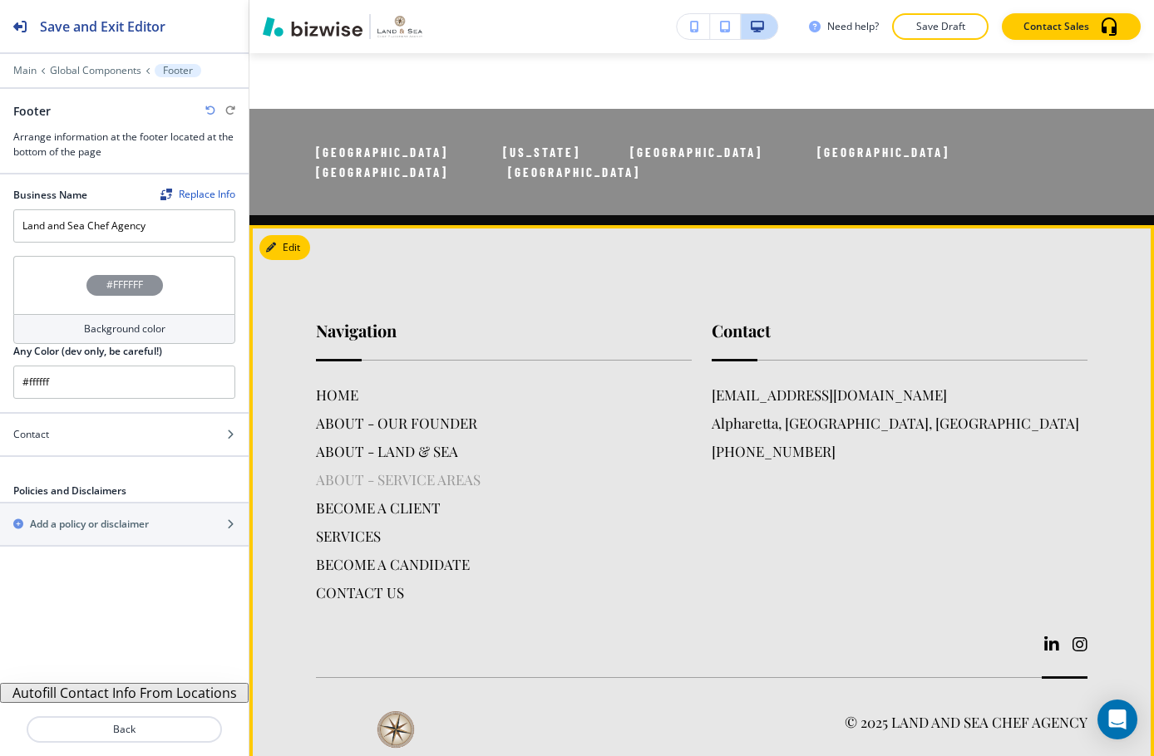
scroll to position [4706, 0]
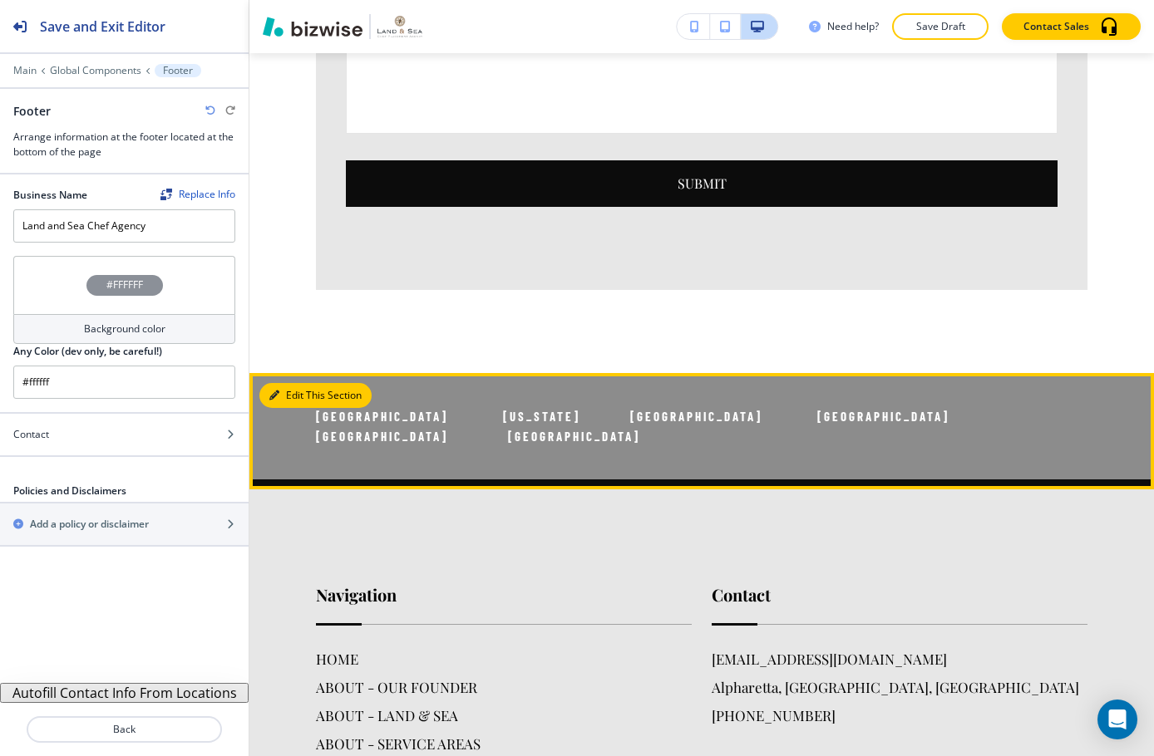
click at [278, 383] on button "Edit This Section" at bounding box center [315, 395] width 112 height 25
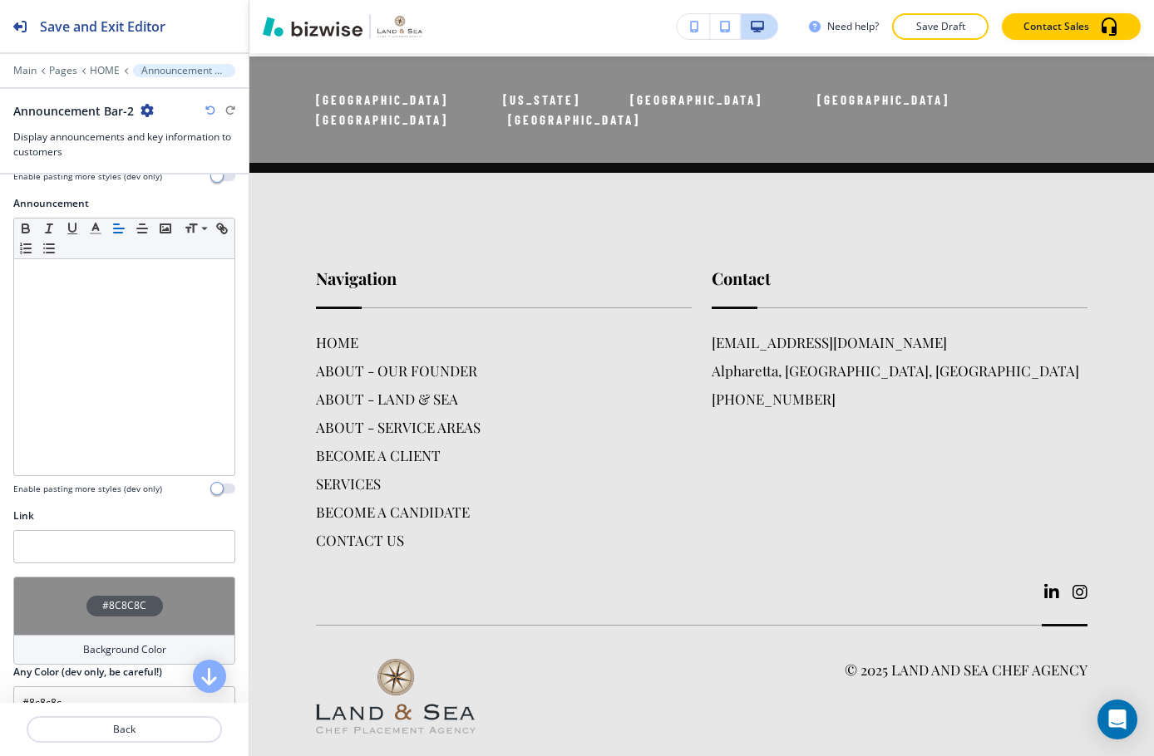
scroll to position [0, 0]
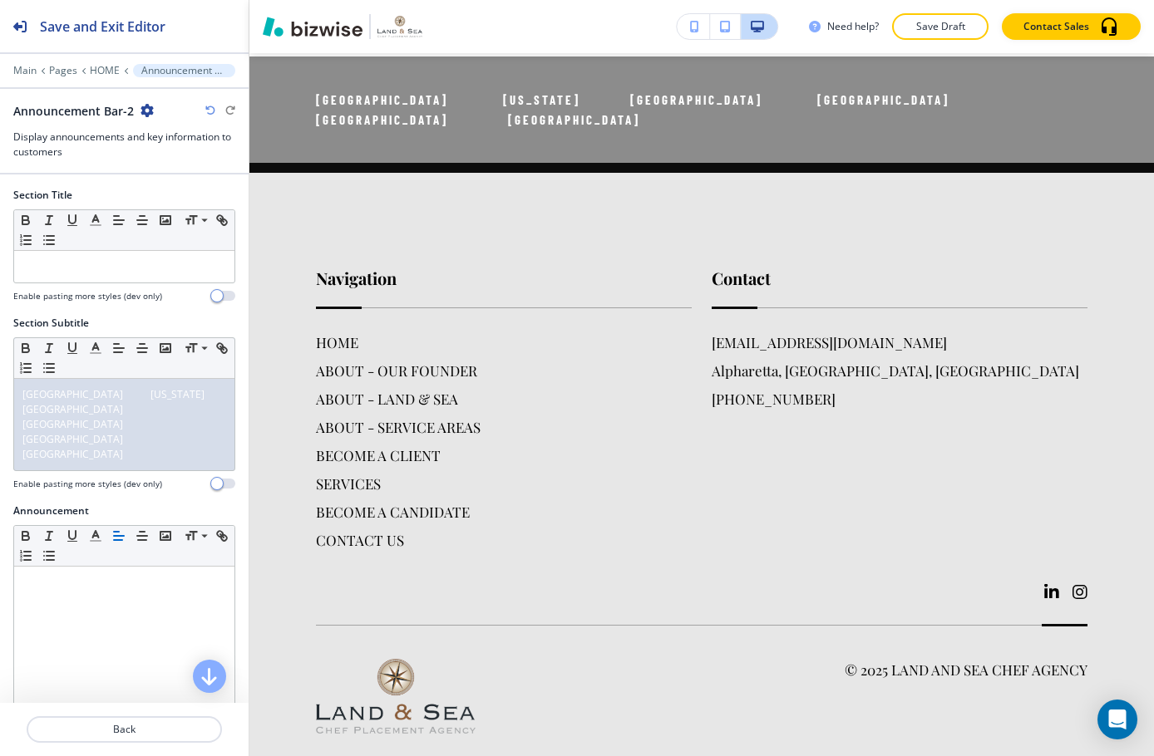
click at [155, 115] on div "Announcement Bar-2" at bounding box center [124, 110] width 222 height 17
click at [149, 112] on icon "button" at bounding box center [146, 110] width 13 height 13
click at [209, 169] on p "Duplicate Section" at bounding box center [192, 168] width 85 height 15
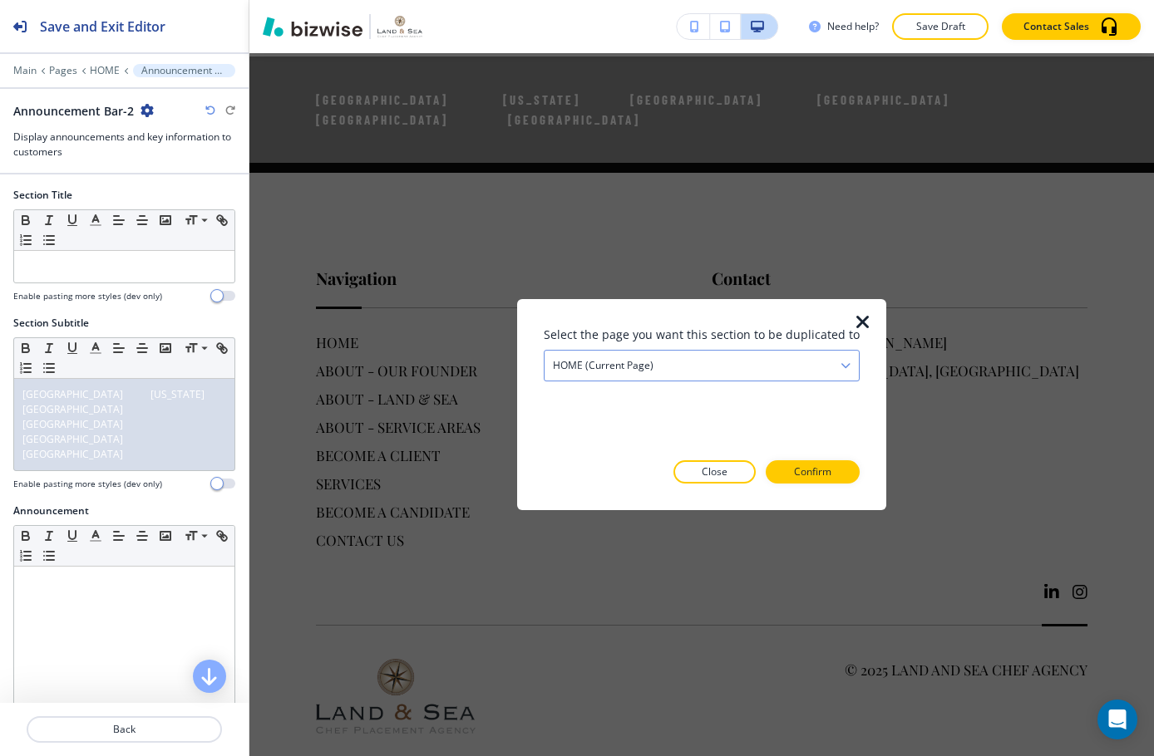
click at [769, 367] on div "HOME (current page)" at bounding box center [701, 366] width 314 height 30
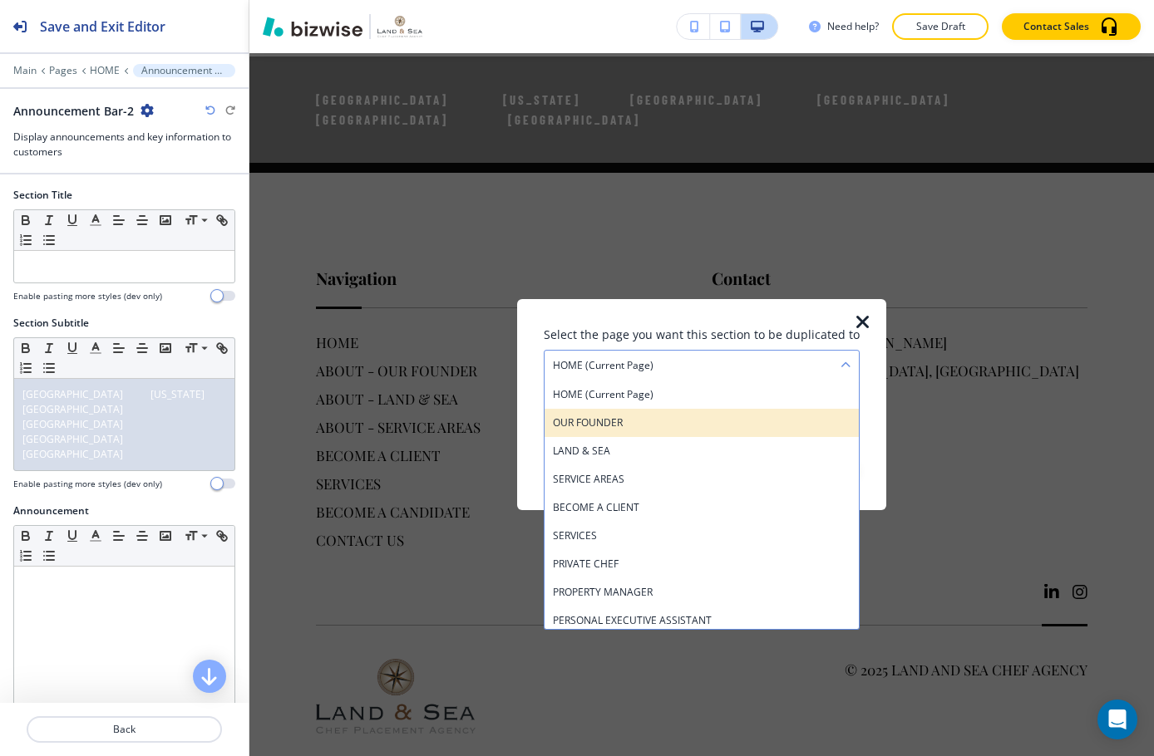
click at [705, 424] on h4 "OUR FOUNDER" at bounding box center [702, 423] width 298 height 15
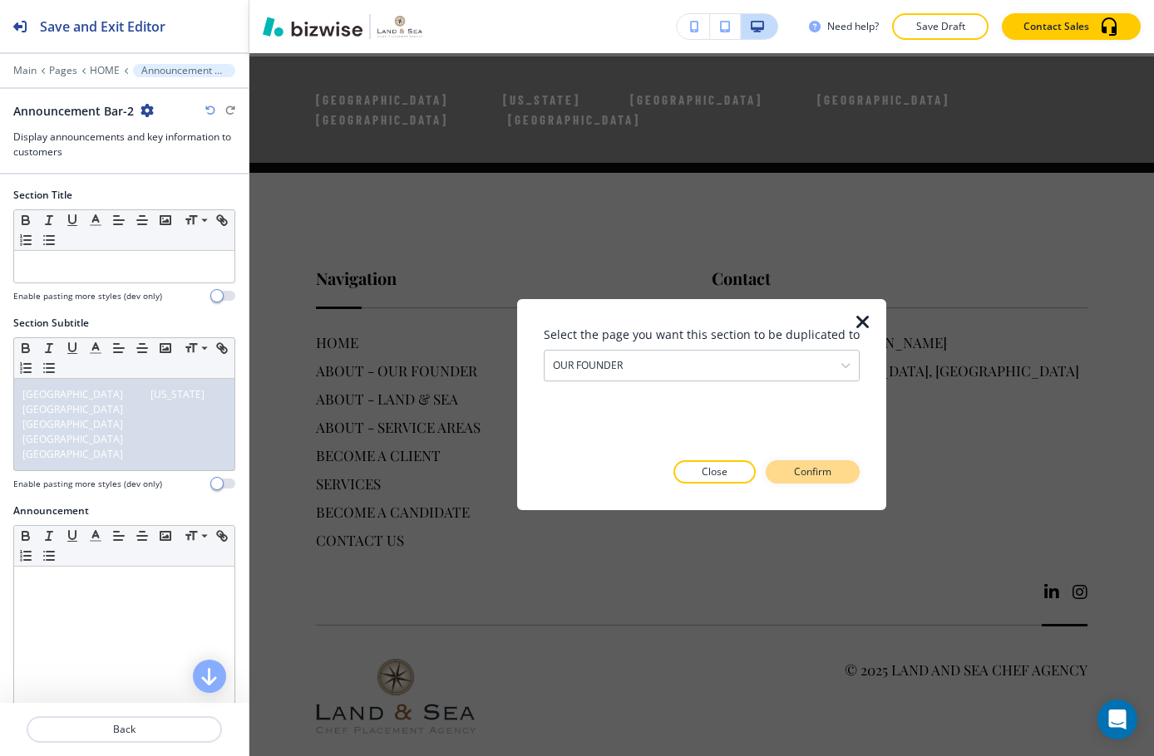
click at [796, 469] on p "Confirm" at bounding box center [812, 472] width 37 height 15
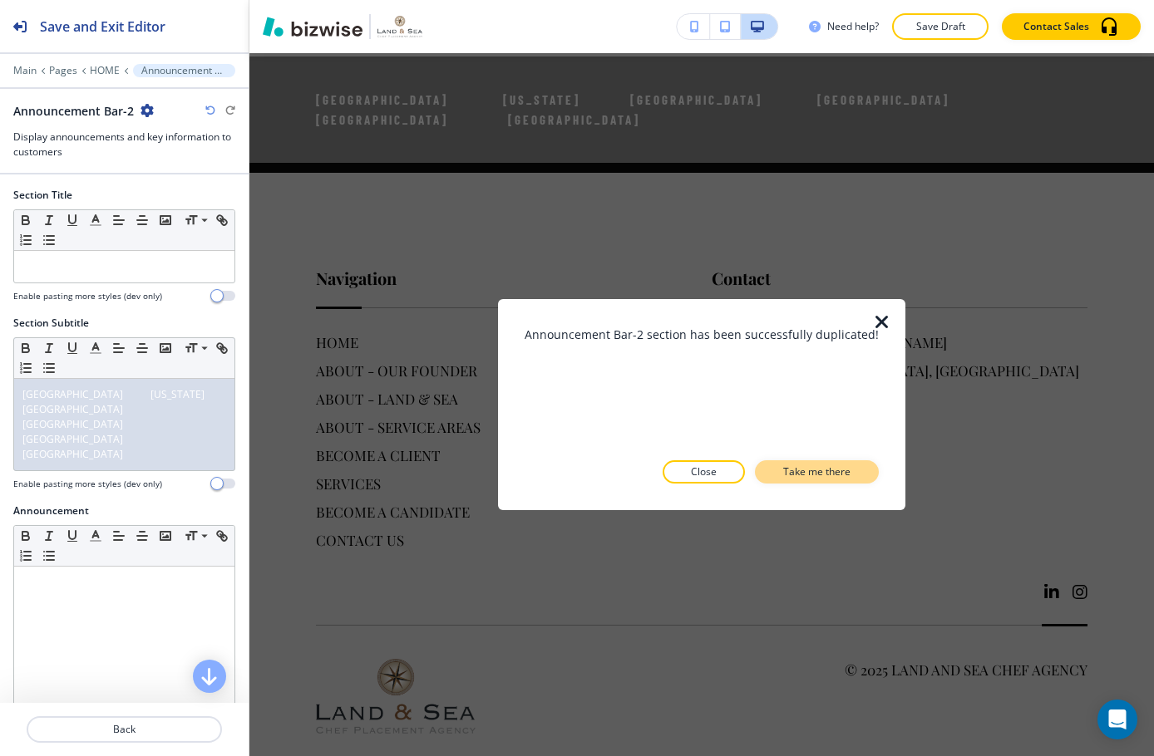
click at [793, 462] on button "Take me there" at bounding box center [817, 472] width 124 height 23
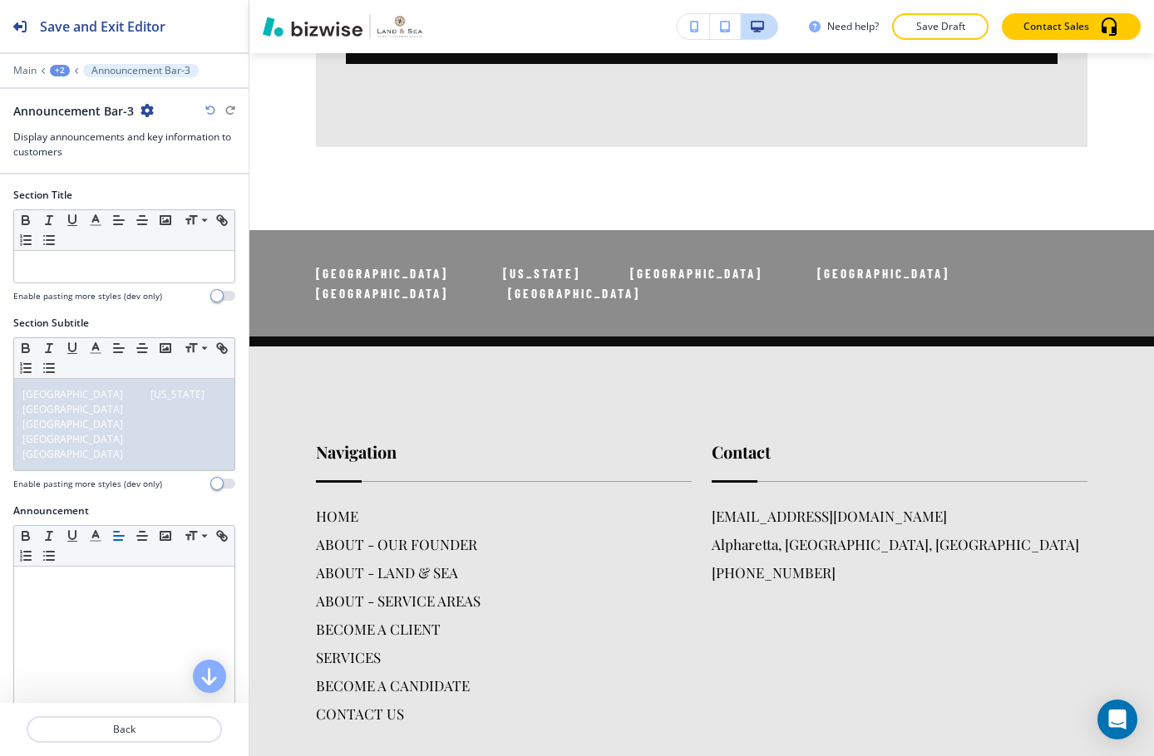
scroll to position [4138, 0]
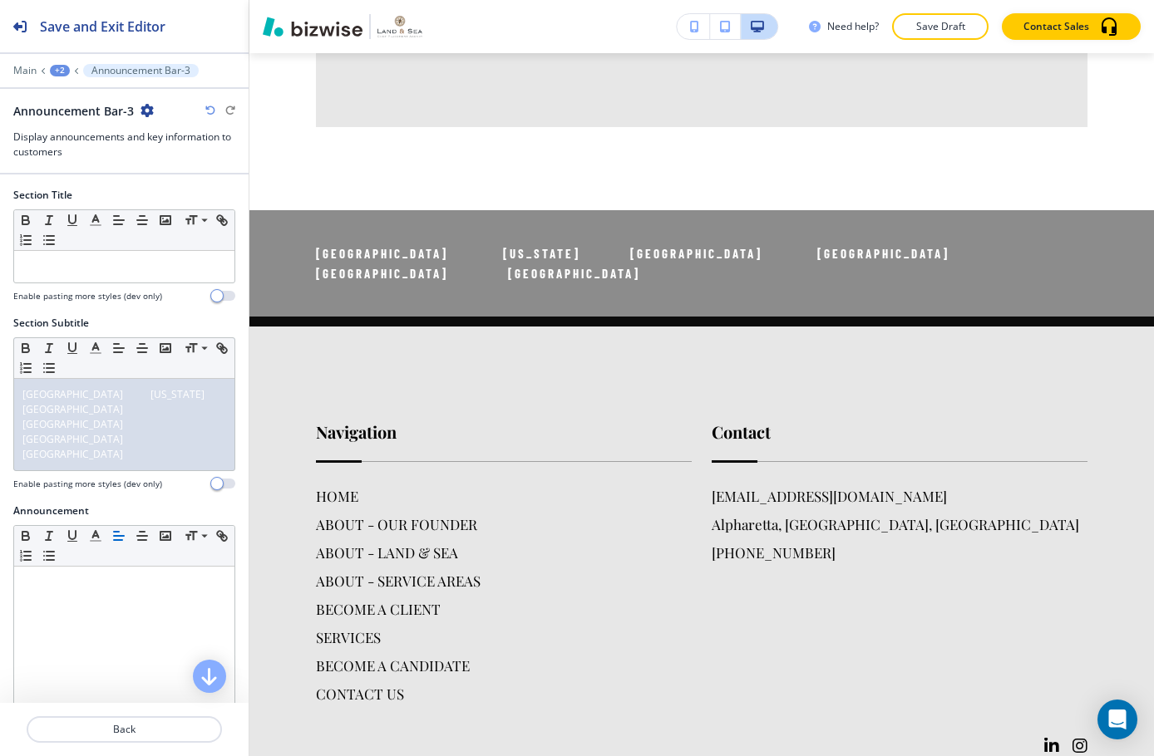
click at [145, 112] on icon "button" at bounding box center [146, 110] width 13 height 13
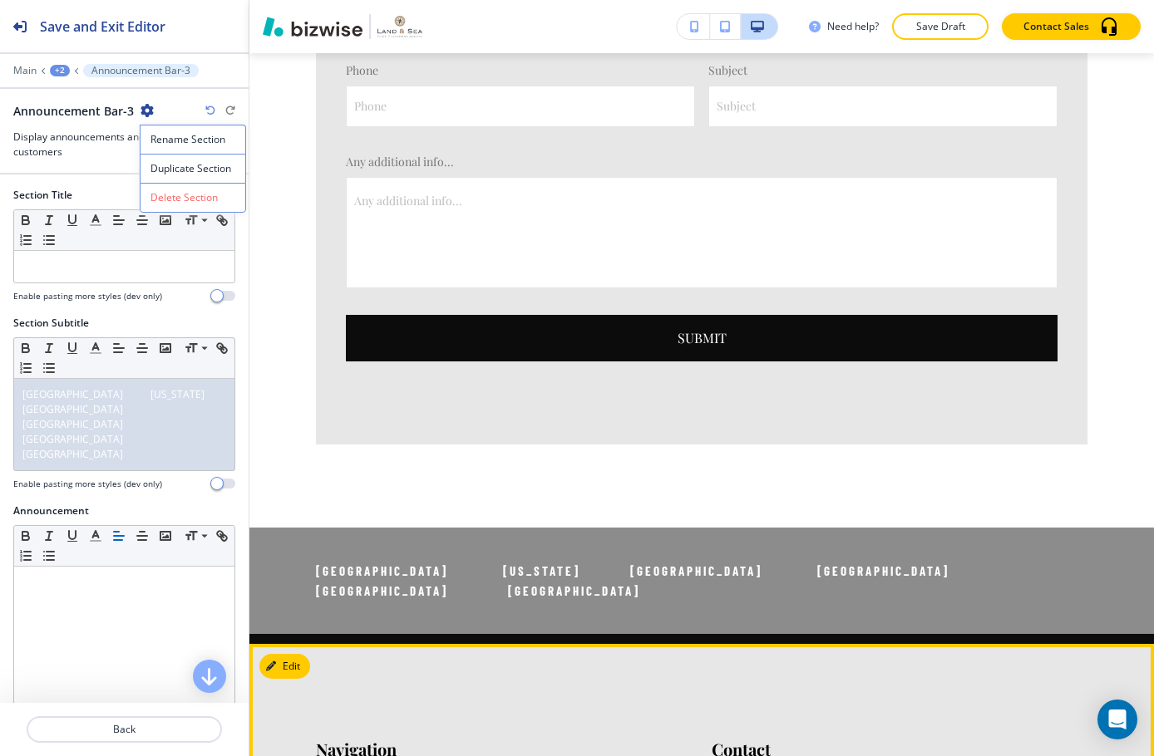
scroll to position [3738, 0]
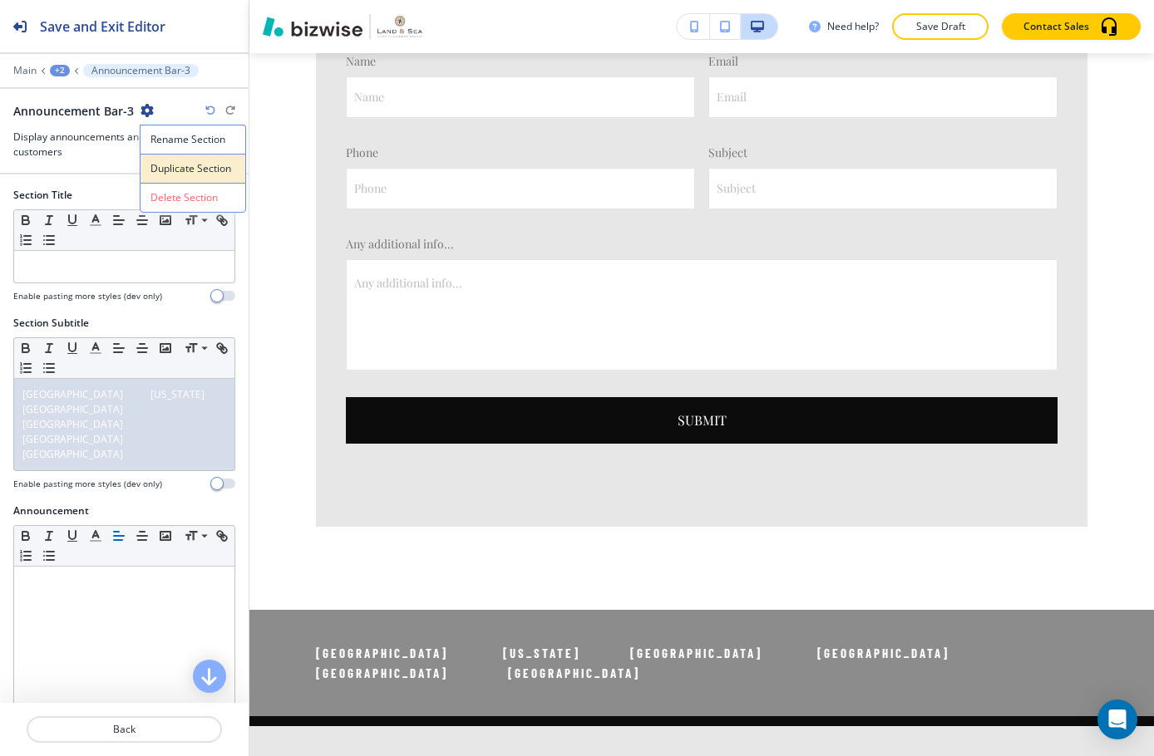
click at [172, 167] on p "Duplicate Section" at bounding box center [192, 168] width 85 height 15
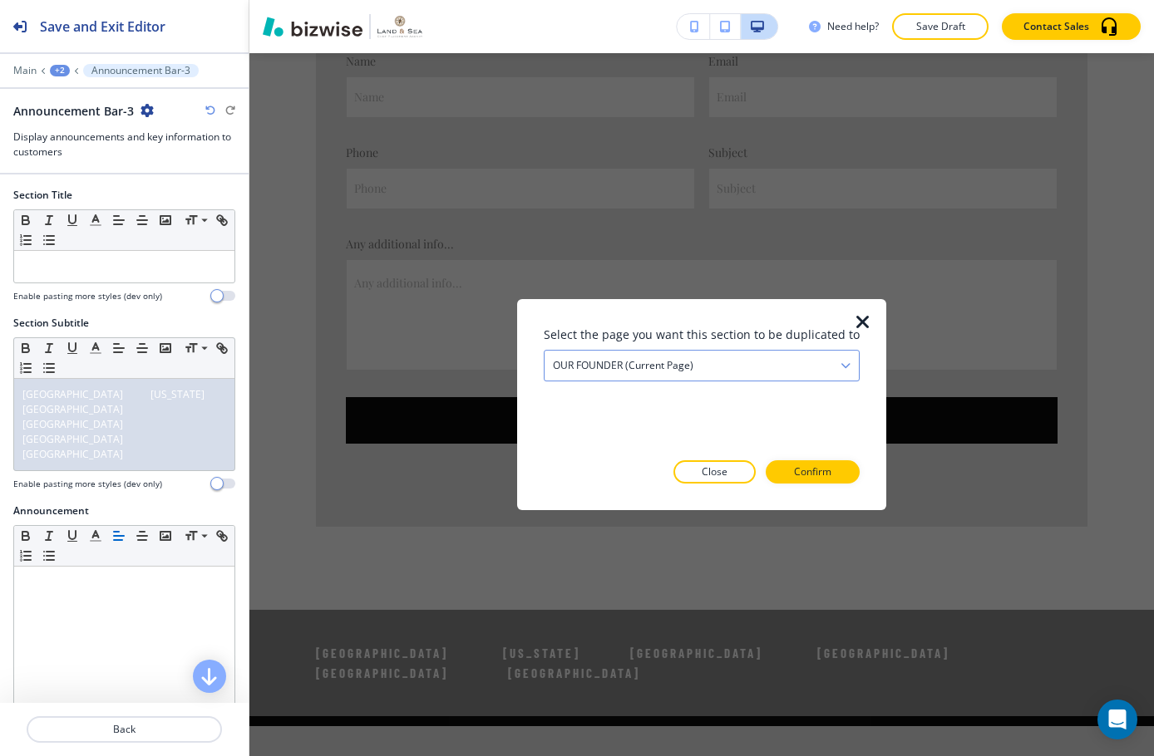
click at [817, 368] on div "OUR FOUNDER (current page)" at bounding box center [701, 366] width 314 height 30
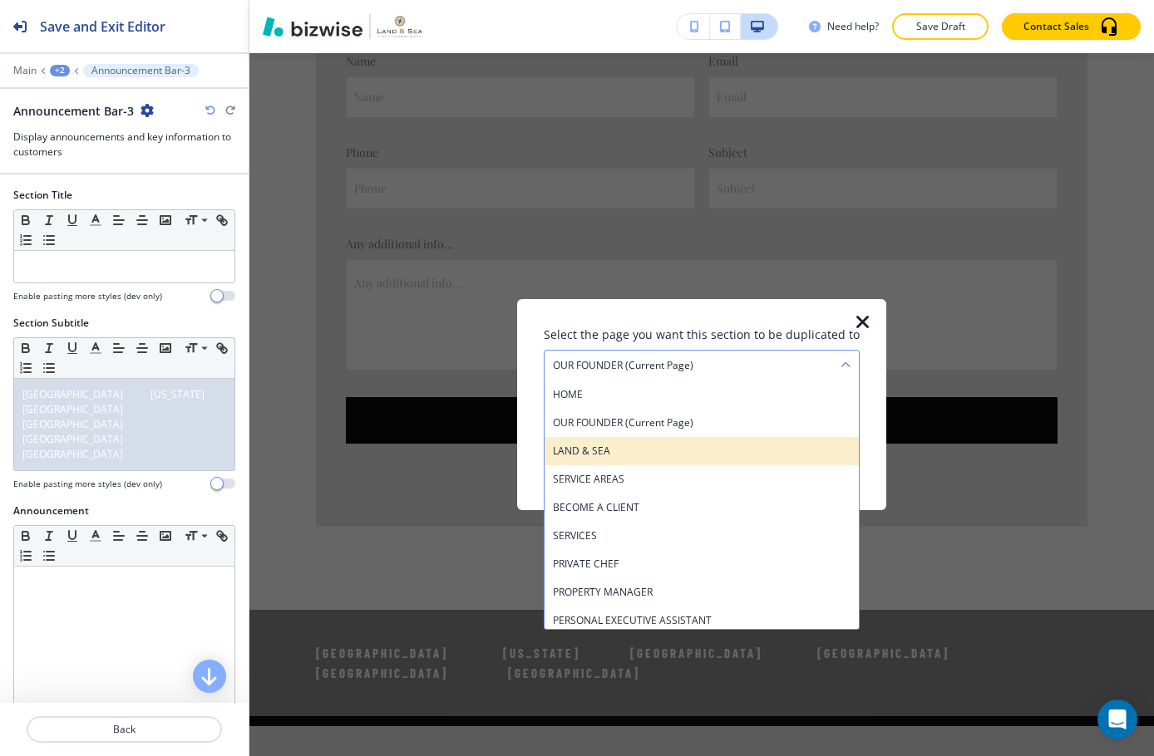
click at [757, 455] on h4 "LAND & SEA" at bounding box center [702, 451] width 298 height 15
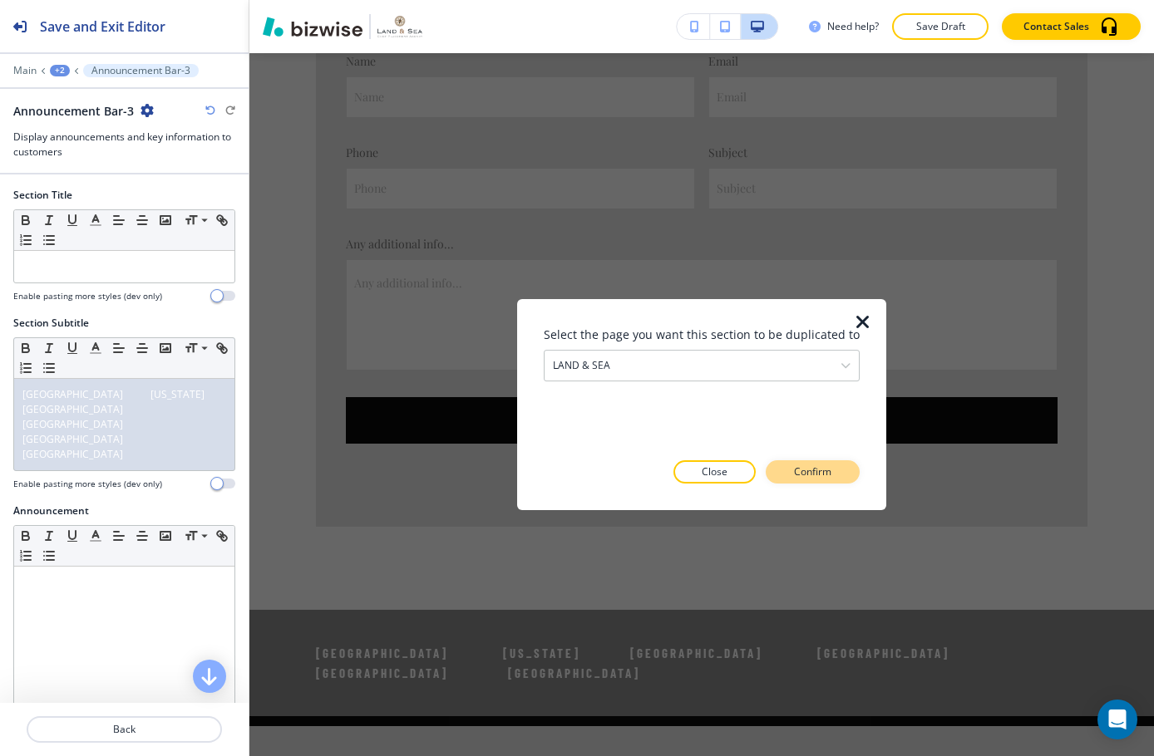
click at [794, 469] on p "Confirm" at bounding box center [812, 472] width 37 height 15
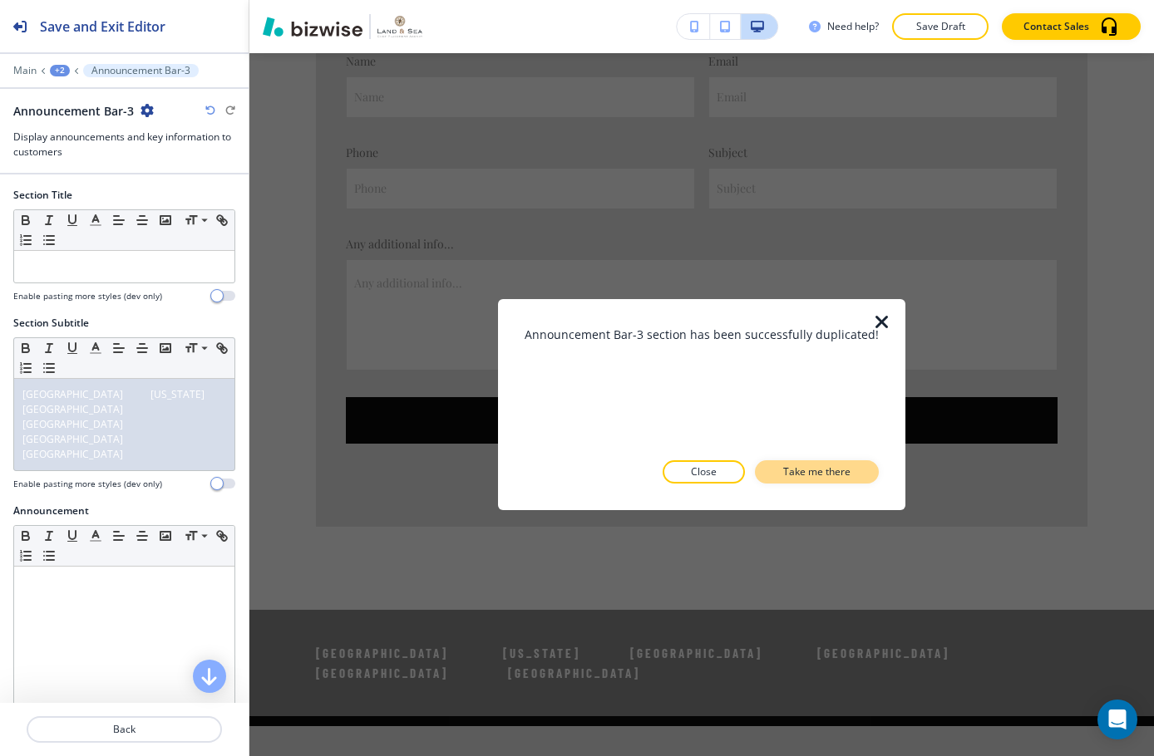
click at [814, 463] on button "Take me there" at bounding box center [817, 472] width 124 height 23
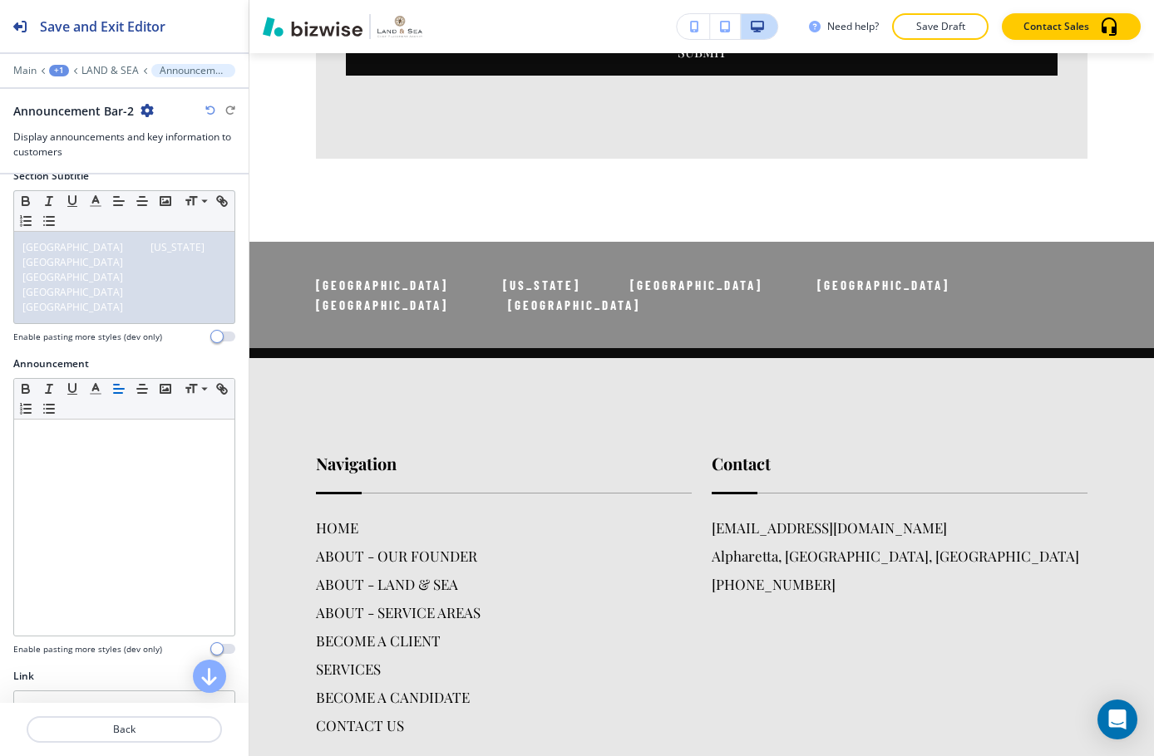
scroll to position [308, 0]
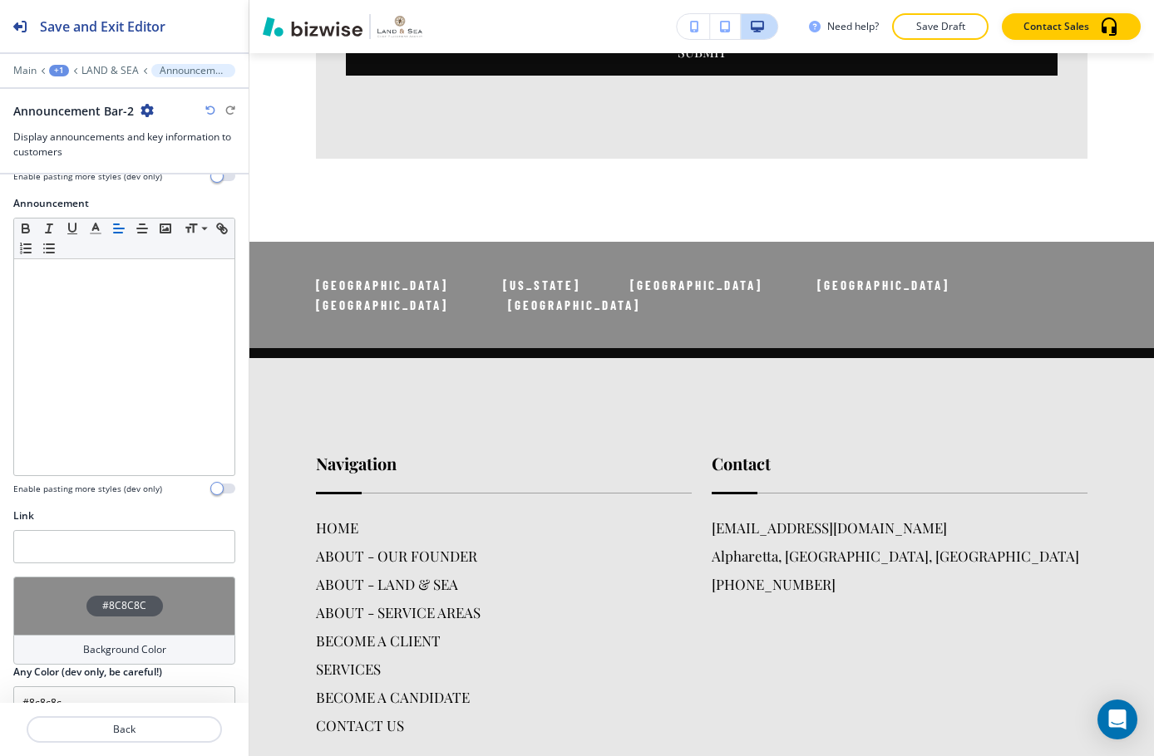
click at [126, 599] on h4 "#8C8C8C" at bounding box center [124, 606] width 44 height 15
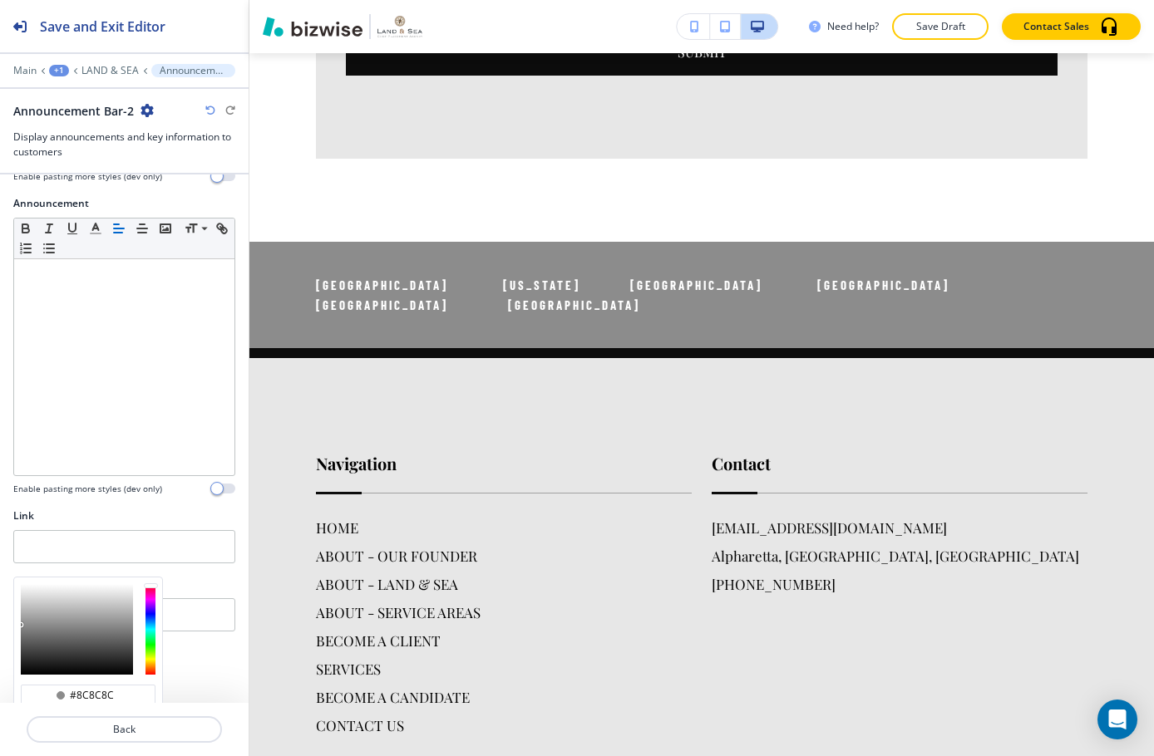
type input "#a8a8a8"
click at [24, 584] on div at bounding box center [77, 629] width 112 height 91
type input "#a8a8a8"
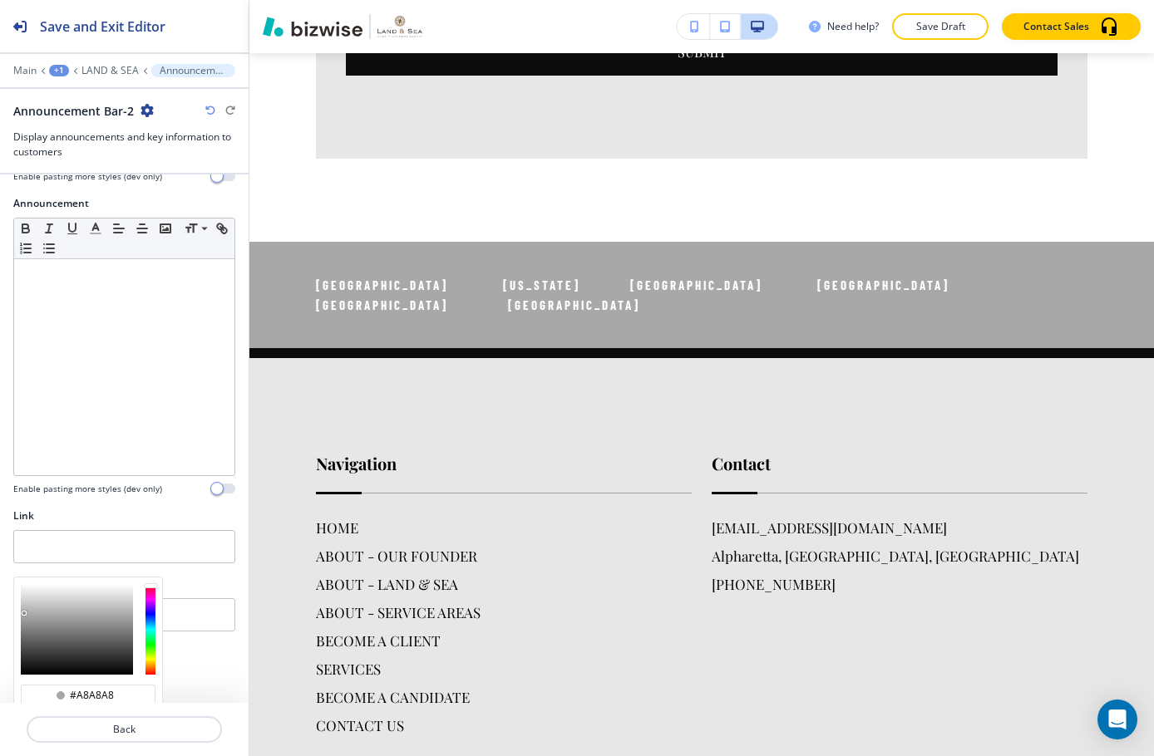
type input "#949494"
click at [32, 586] on div at bounding box center [77, 629] width 112 height 91
type input "#949494"
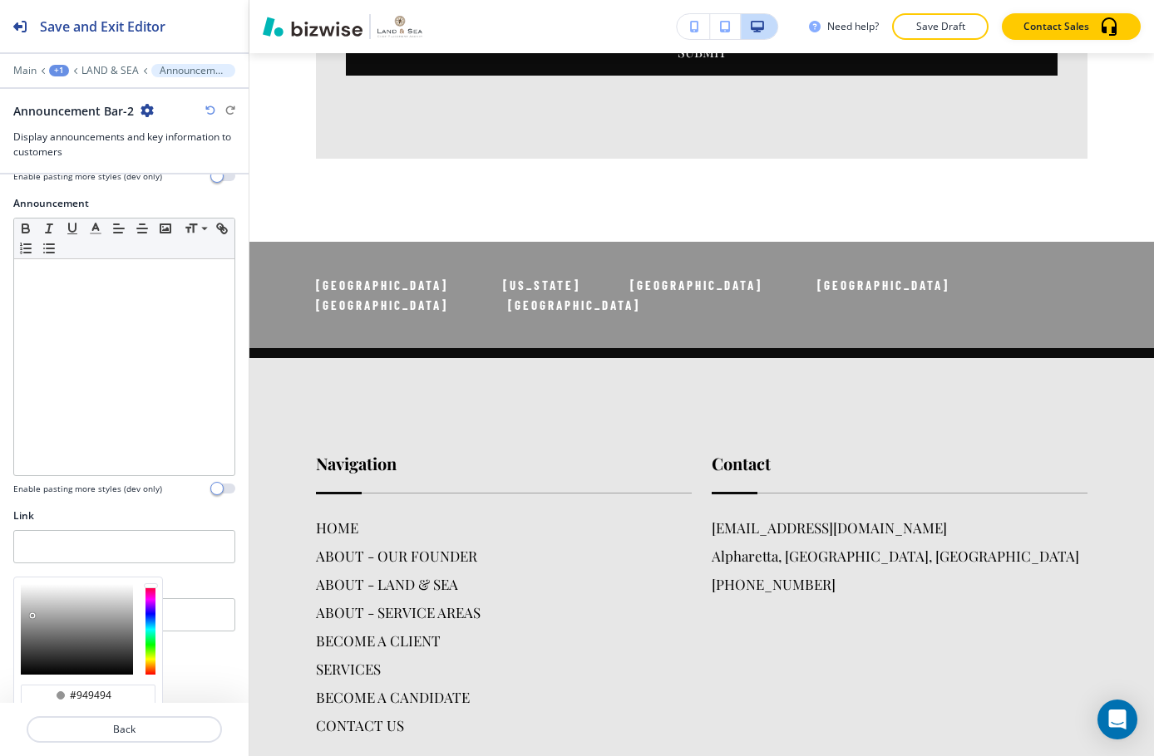
type input "#a9a9a9"
click at [27, 584] on div at bounding box center [77, 629] width 112 height 91
type input "#a9a9a9"
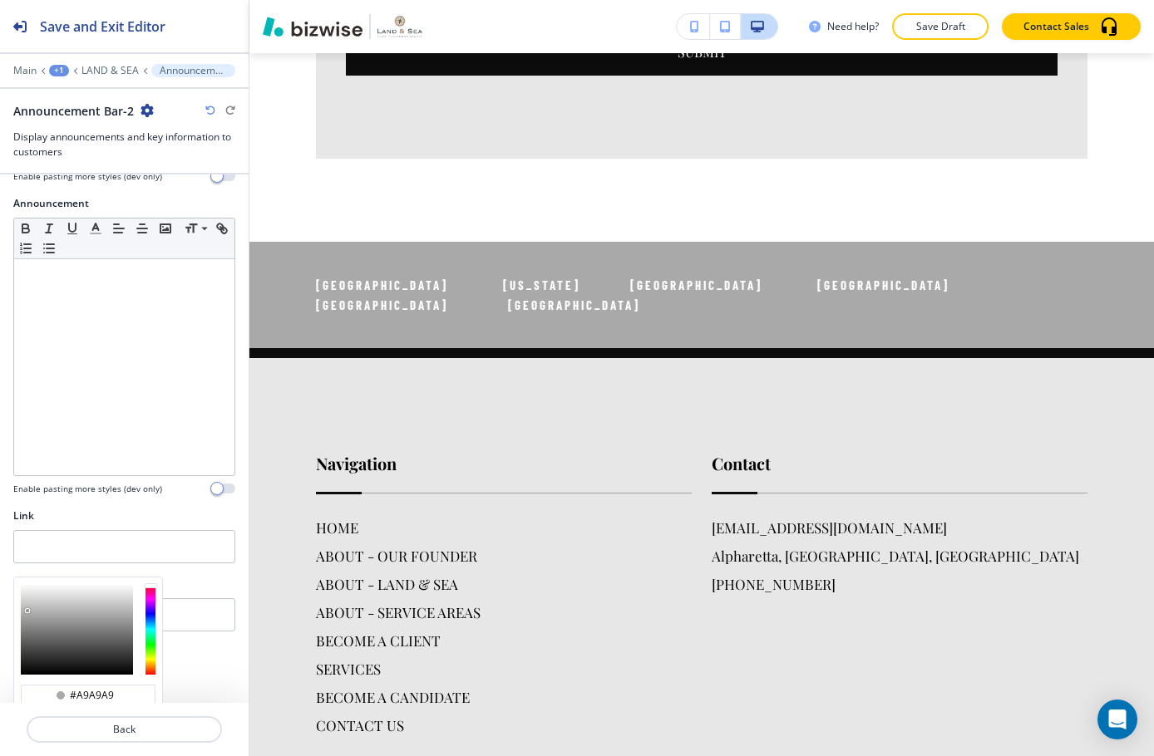
click at [20, 580] on div at bounding box center [88, 630] width 148 height 104
type input "#bababa"
click at [27, 584] on div at bounding box center [77, 629] width 112 height 91
type input "#bababa"
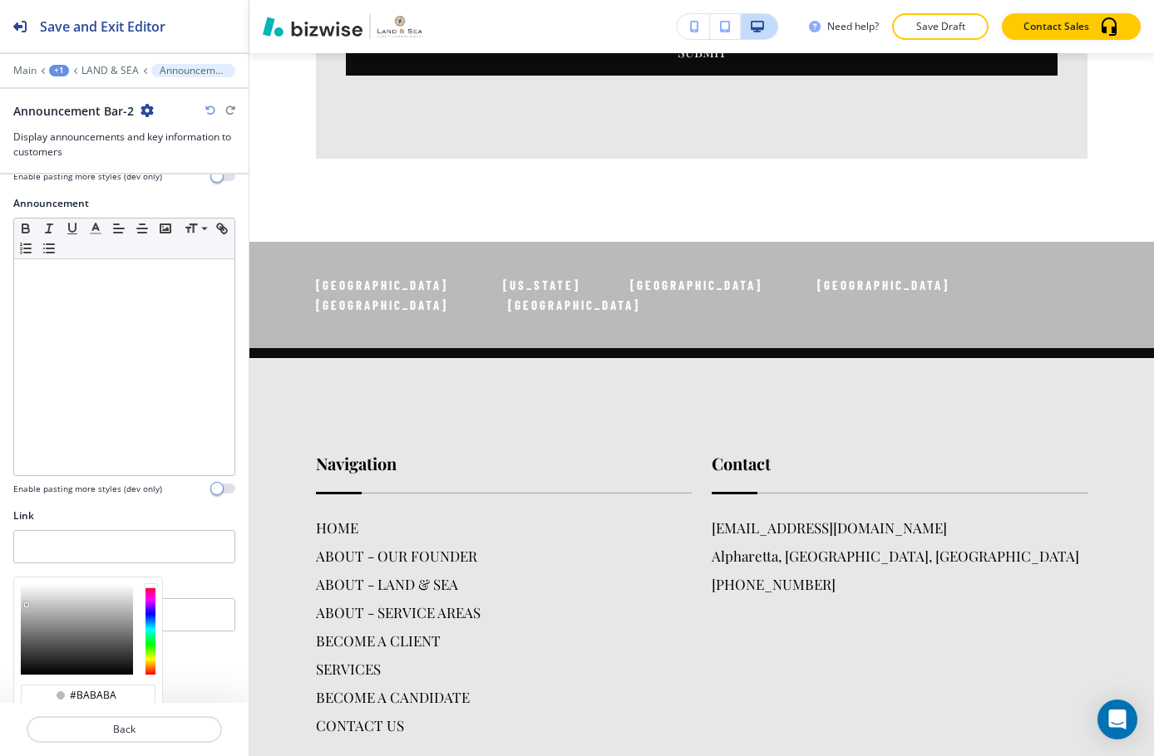
type input "#c8c8c8"
click at [28, 584] on div at bounding box center [77, 629] width 112 height 91
type input "#c8c8c8"
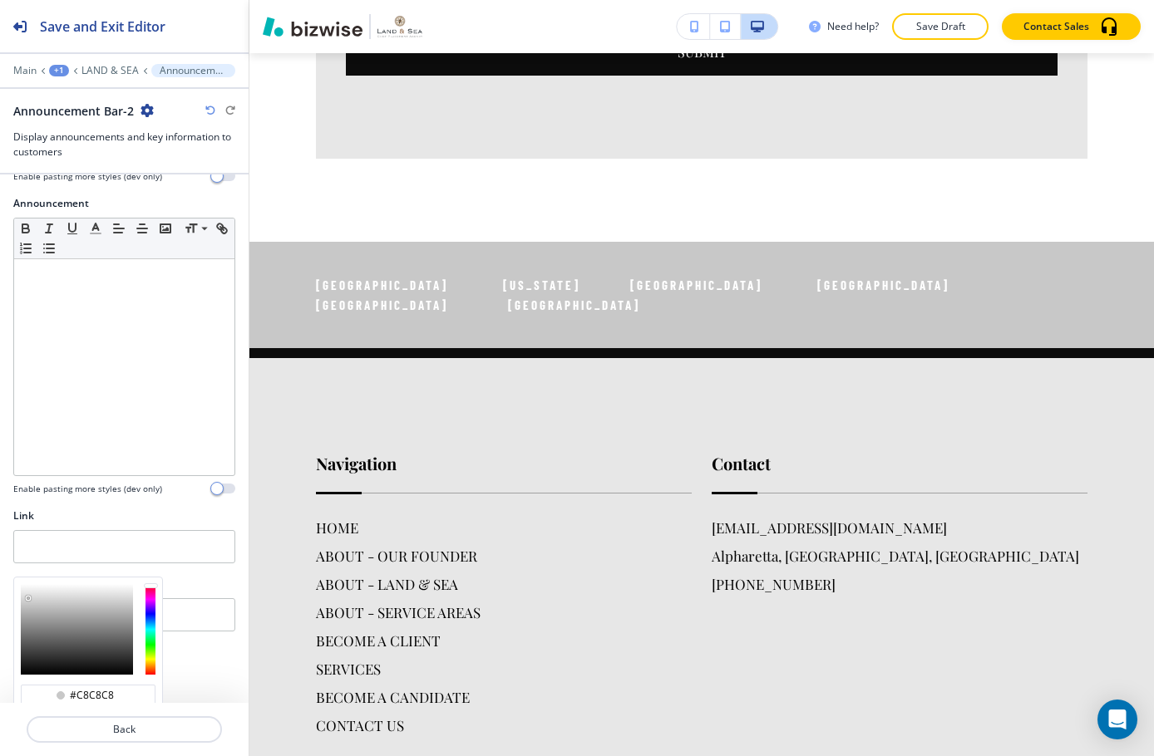
type input "#959595"
click at [33, 585] on div at bounding box center [77, 629] width 112 height 91
type input "#959595"
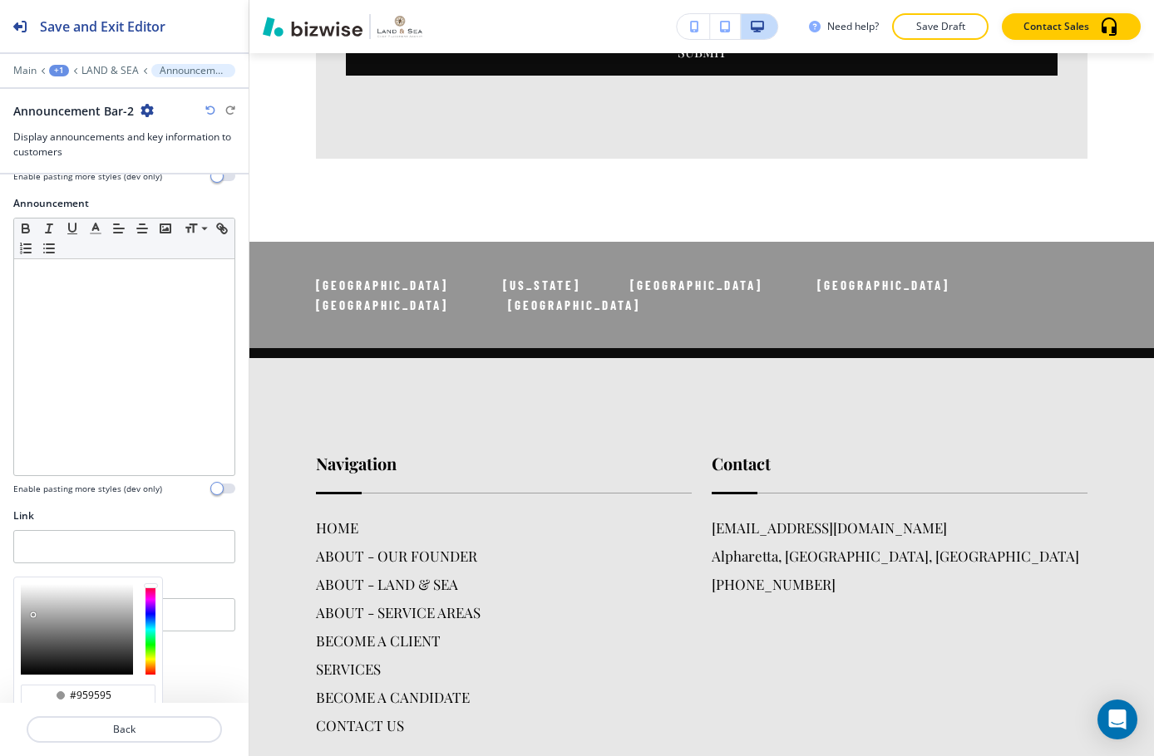
type input "#c1c1c1"
click at [24, 584] on div at bounding box center [77, 629] width 112 height 91
type input "#c1c1c1"
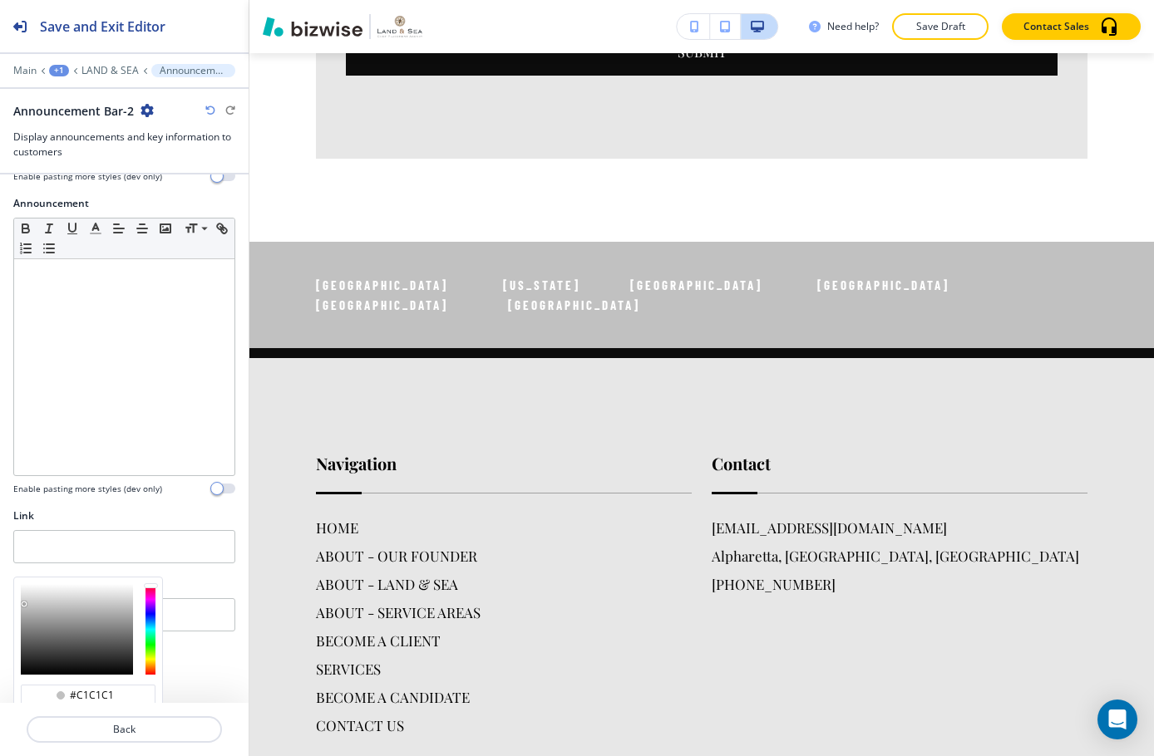
type input "#b3b3b3"
click at [24, 584] on div at bounding box center [77, 629] width 112 height 91
type input "#b3b3b3"
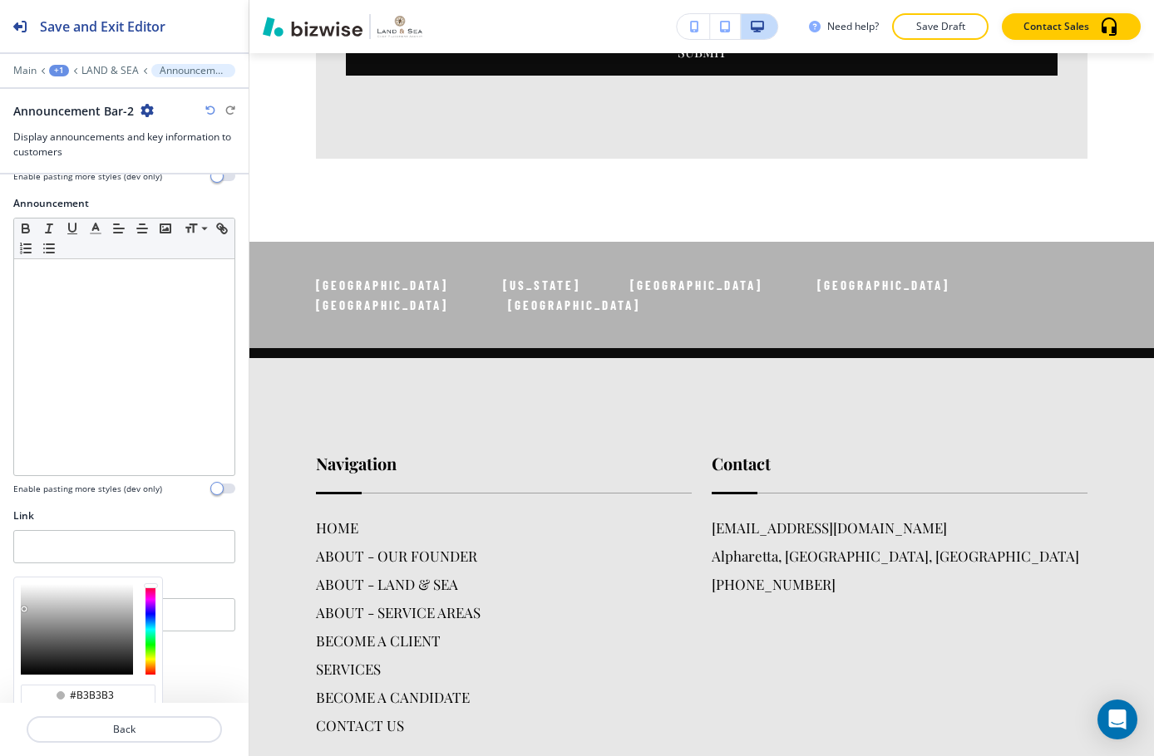
click at [19, 582] on div at bounding box center [88, 630] width 148 height 104
type input "#9f9f9f"
click at [25, 586] on div at bounding box center [77, 629] width 112 height 91
type input "#9f9f9f"
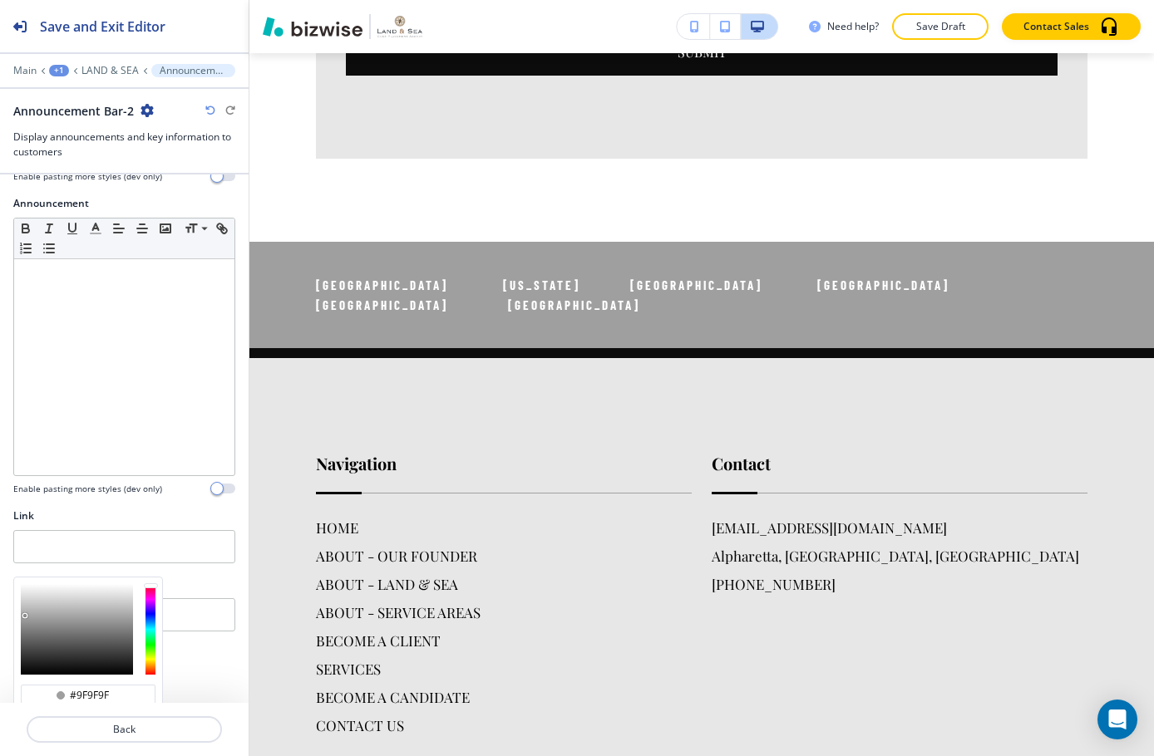
type input "#bbbbbb"
click at [25, 584] on div at bounding box center [77, 629] width 112 height 91
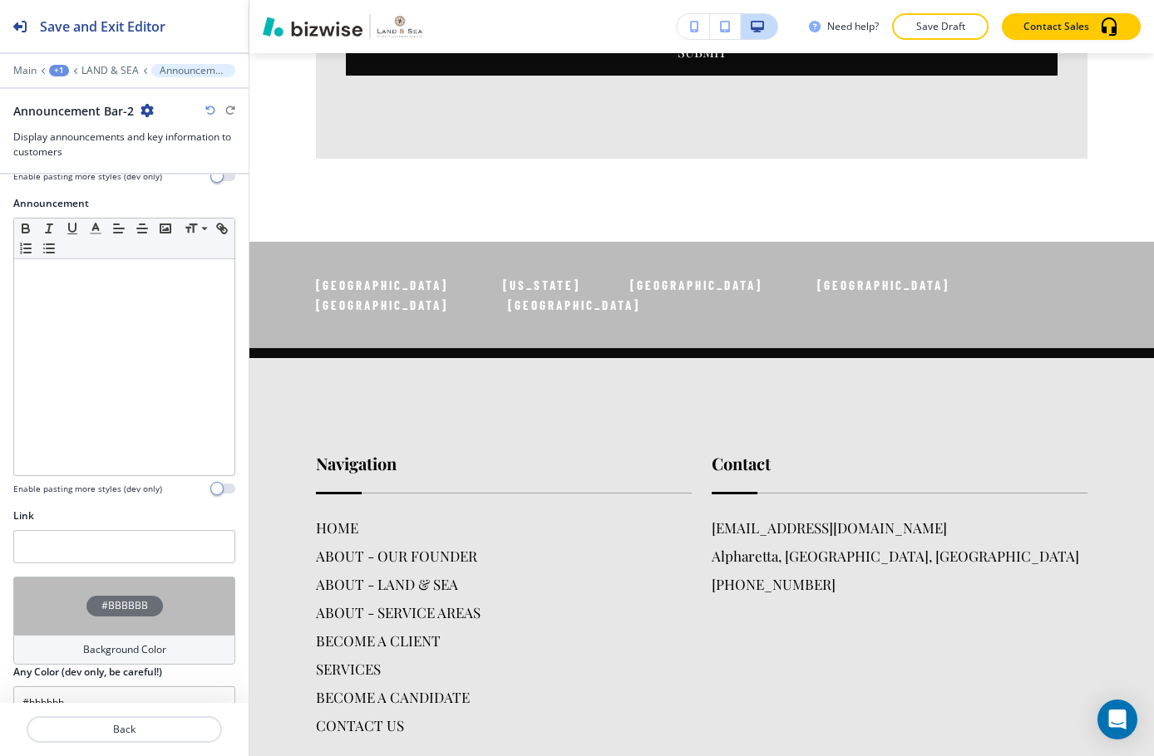
click at [213, 103] on div "Announcement Bar-2" at bounding box center [124, 110] width 222 height 17
click at [206, 111] on icon "button" at bounding box center [210, 111] width 10 height 10
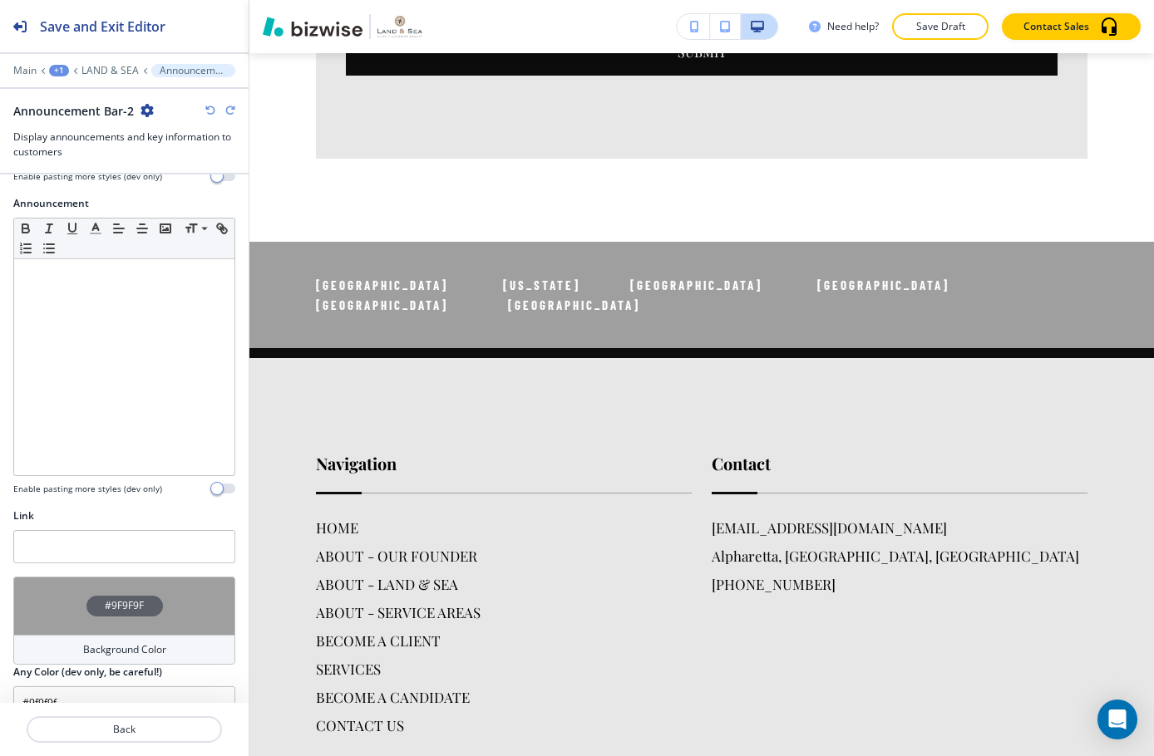
click at [206, 111] on icon "button" at bounding box center [210, 111] width 10 height 10
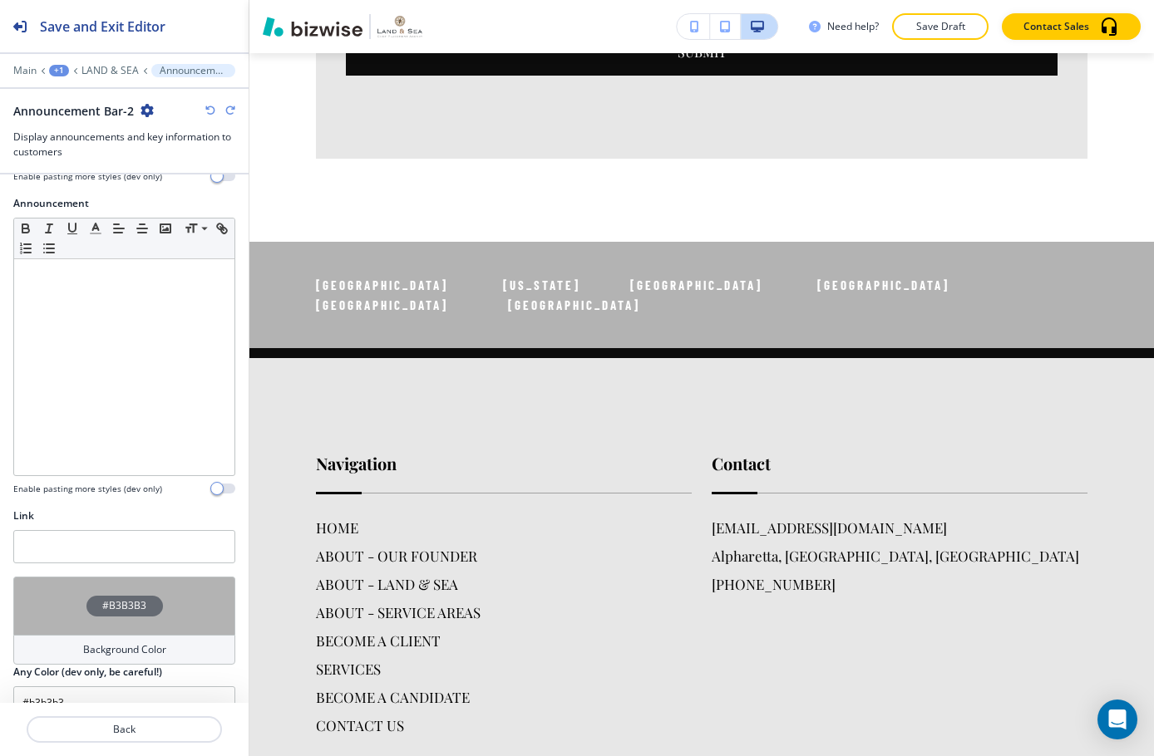
click at [206, 111] on icon "button" at bounding box center [210, 111] width 10 height 10
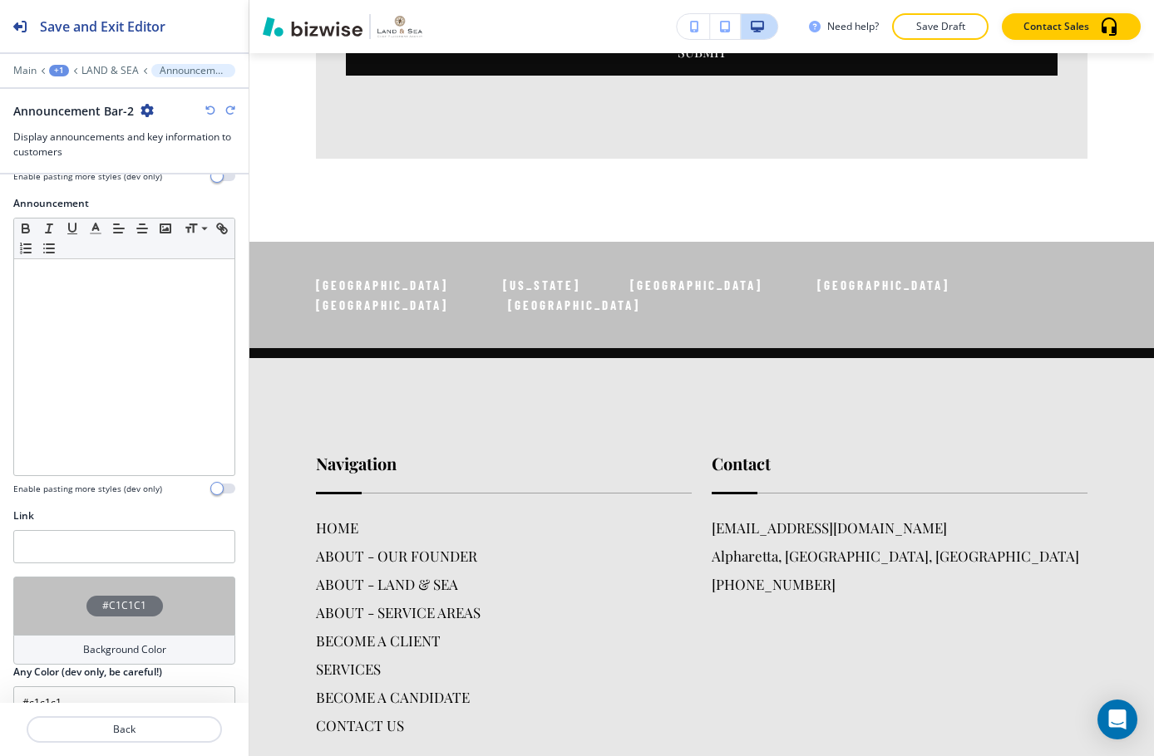
click at [206, 111] on icon "button" at bounding box center [210, 111] width 10 height 10
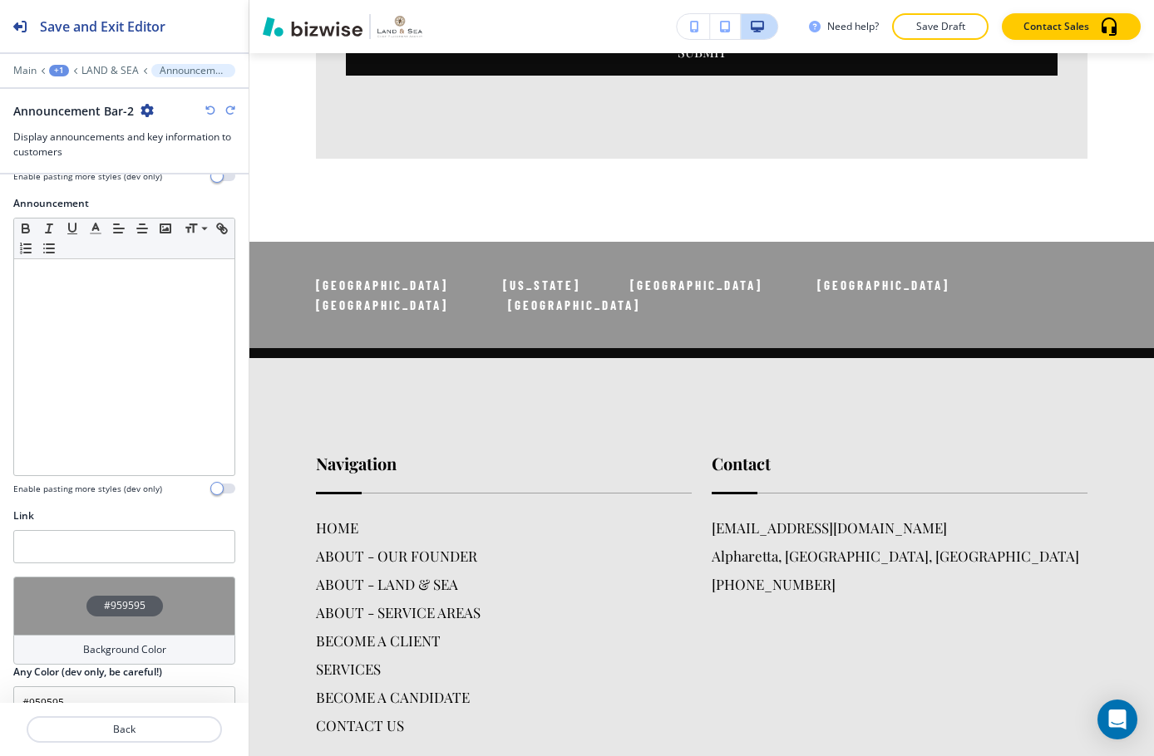
click at [206, 111] on icon "button" at bounding box center [210, 111] width 10 height 10
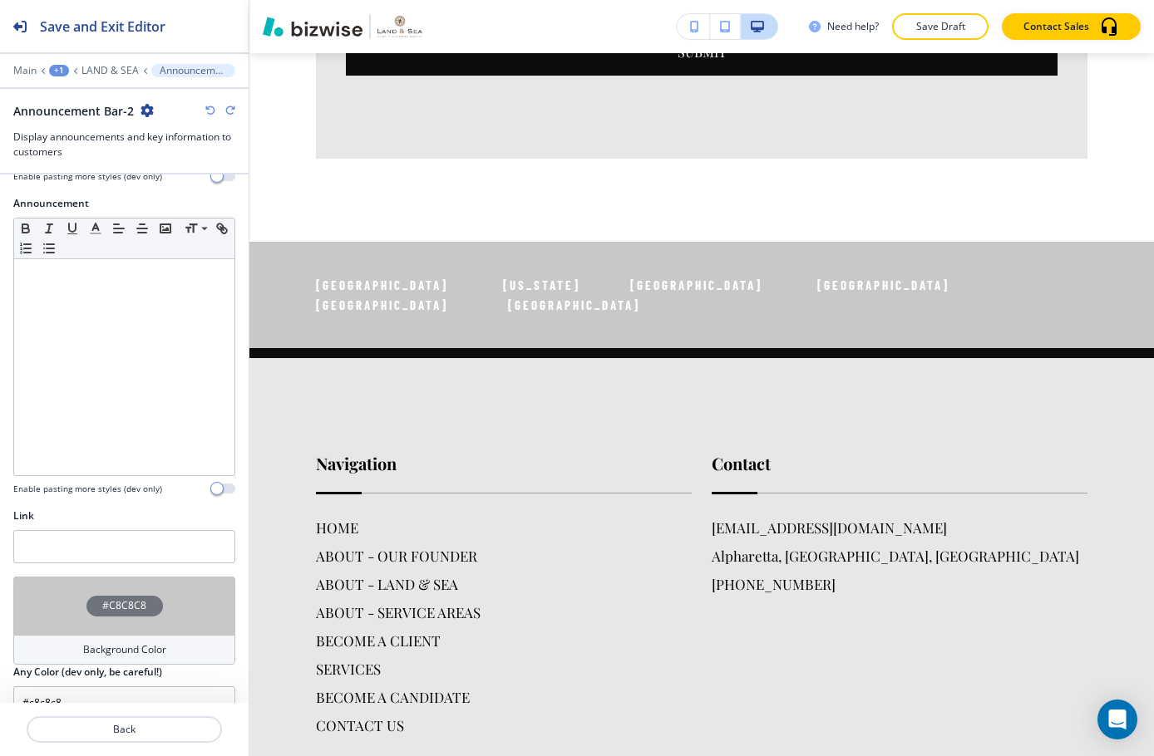
click at [206, 111] on icon "button" at bounding box center [210, 111] width 10 height 10
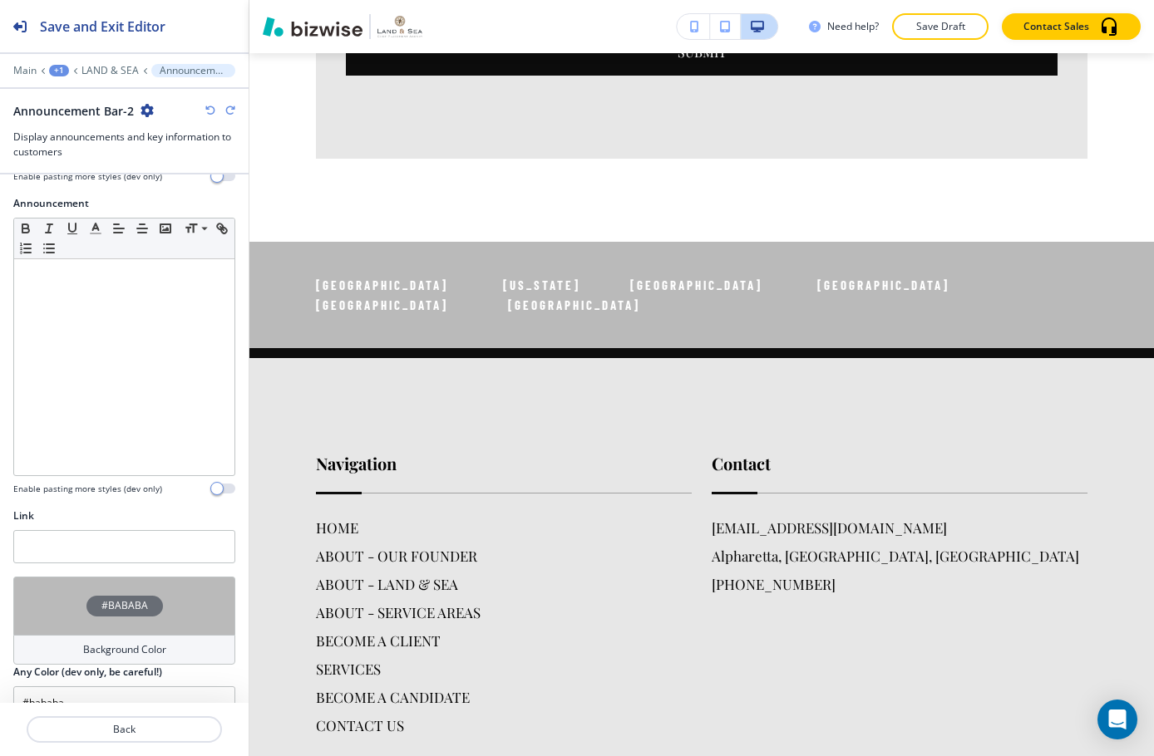
click at [206, 111] on icon "button" at bounding box center [210, 111] width 10 height 10
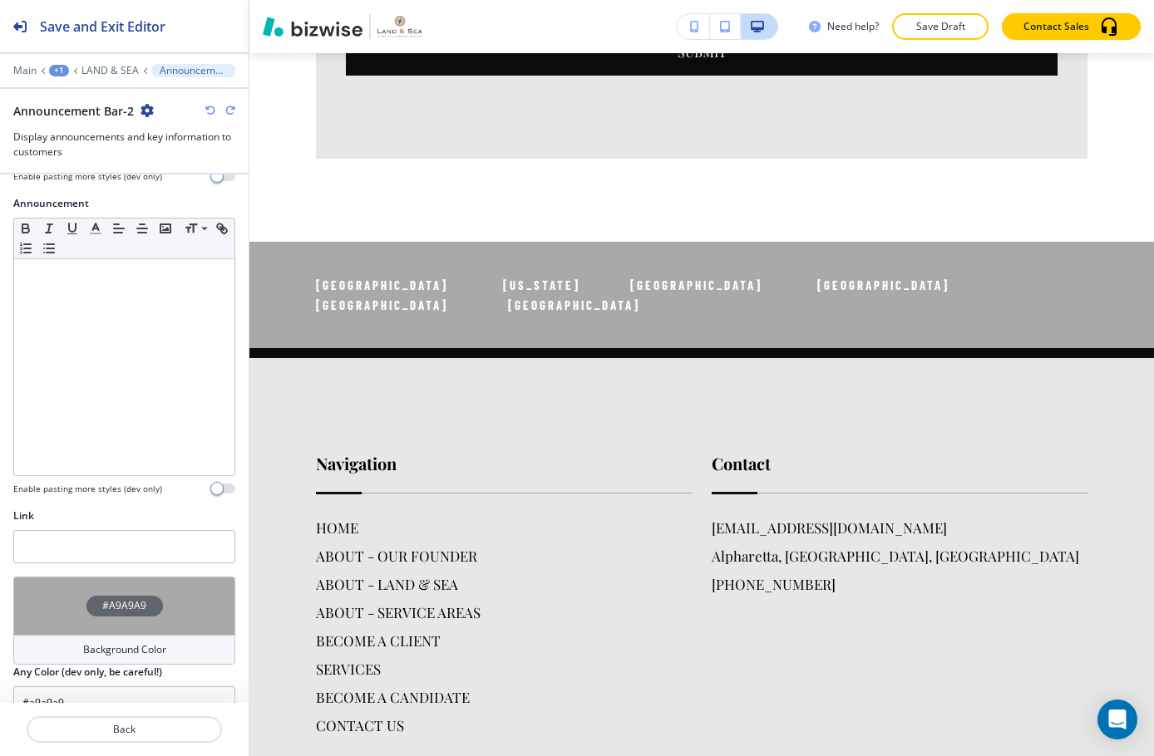
click at [206, 111] on icon "button" at bounding box center [210, 111] width 10 height 10
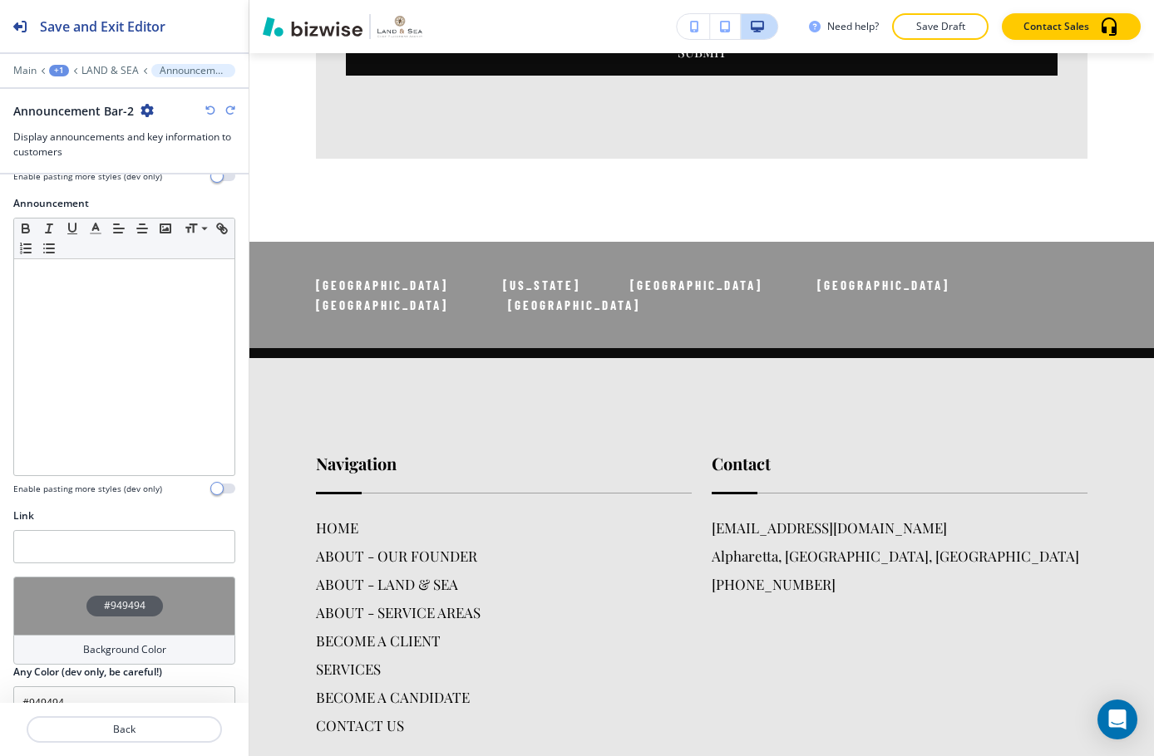
click at [206, 111] on icon "button" at bounding box center [210, 111] width 10 height 10
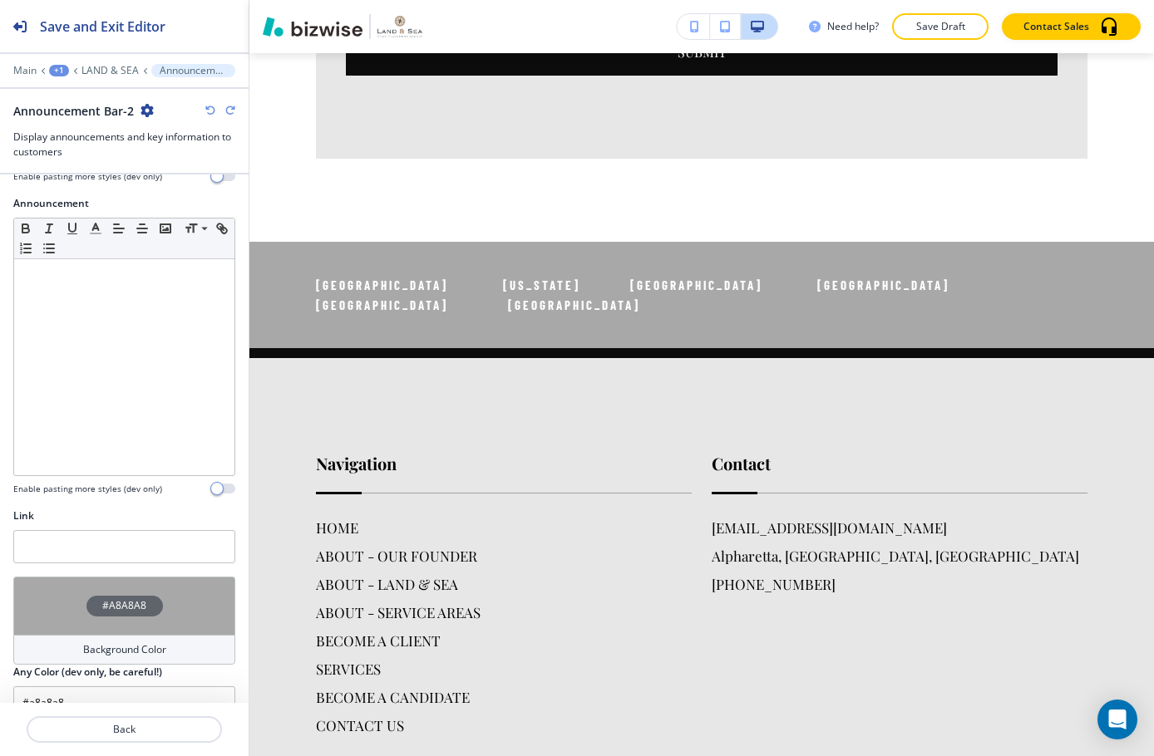
click at [206, 111] on icon "button" at bounding box center [210, 111] width 10 height 10
type input "#8c8c8c"
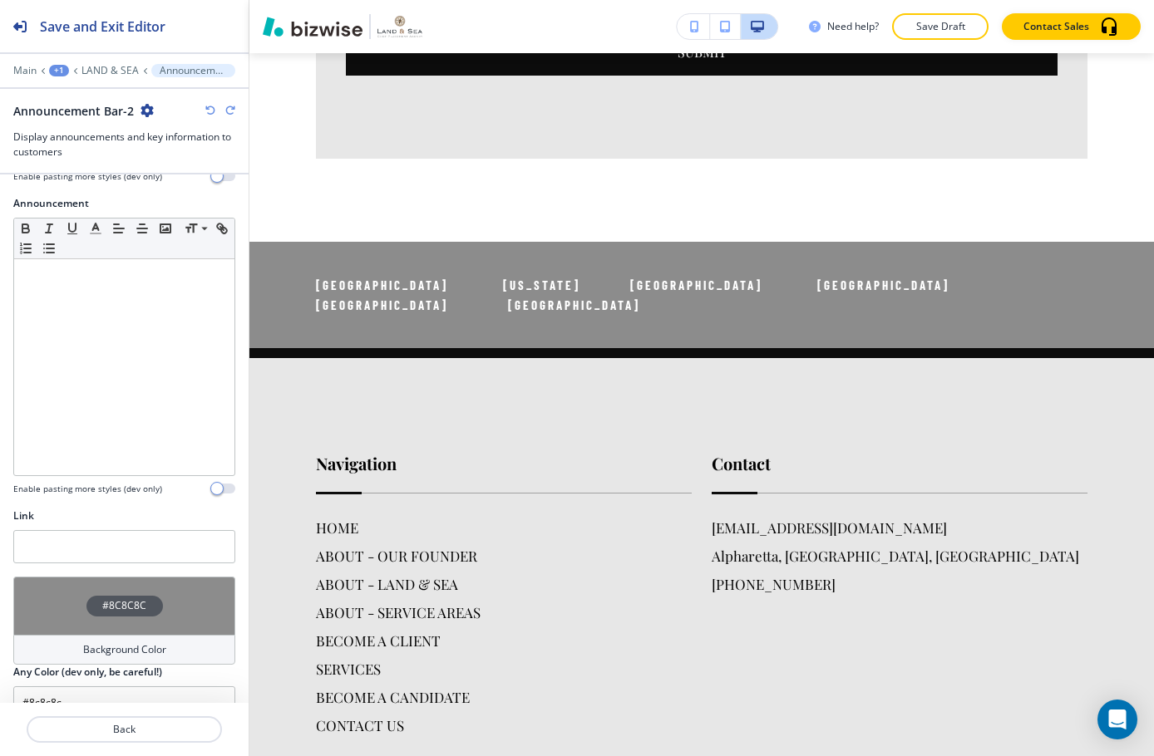
click at [206, 111] on icon "button" at bounding box center [210, 111] width 10 height 10
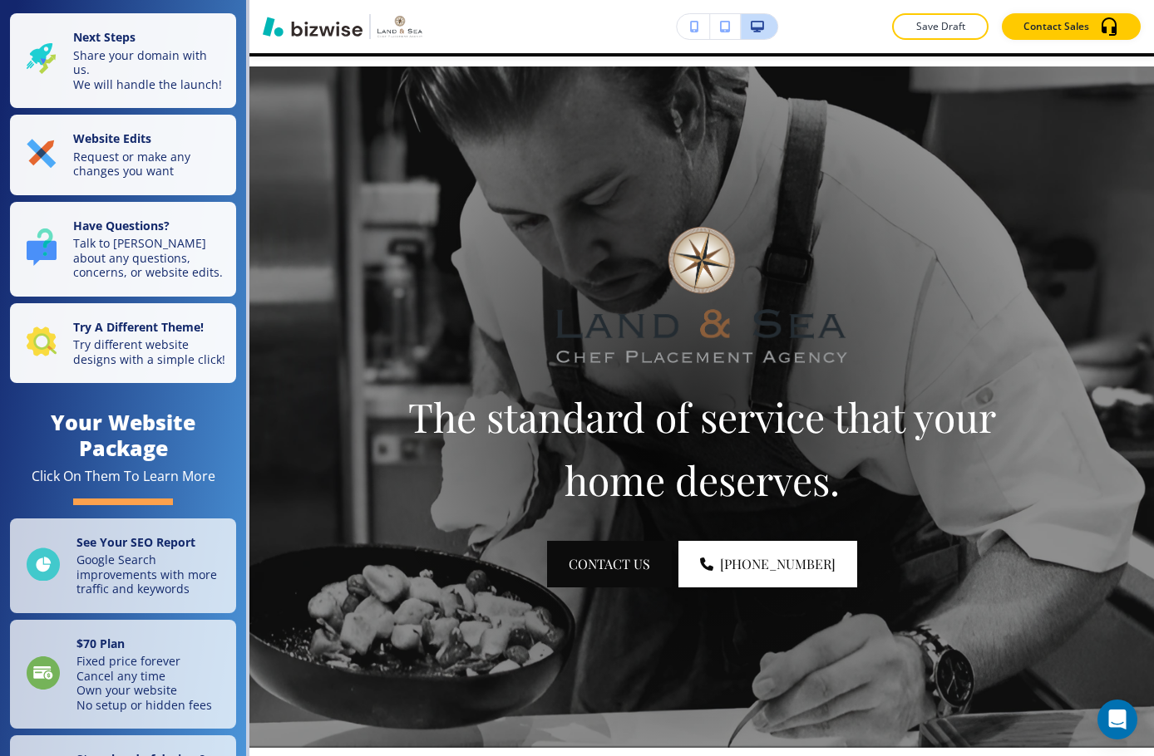
scroll to position [20, 0]
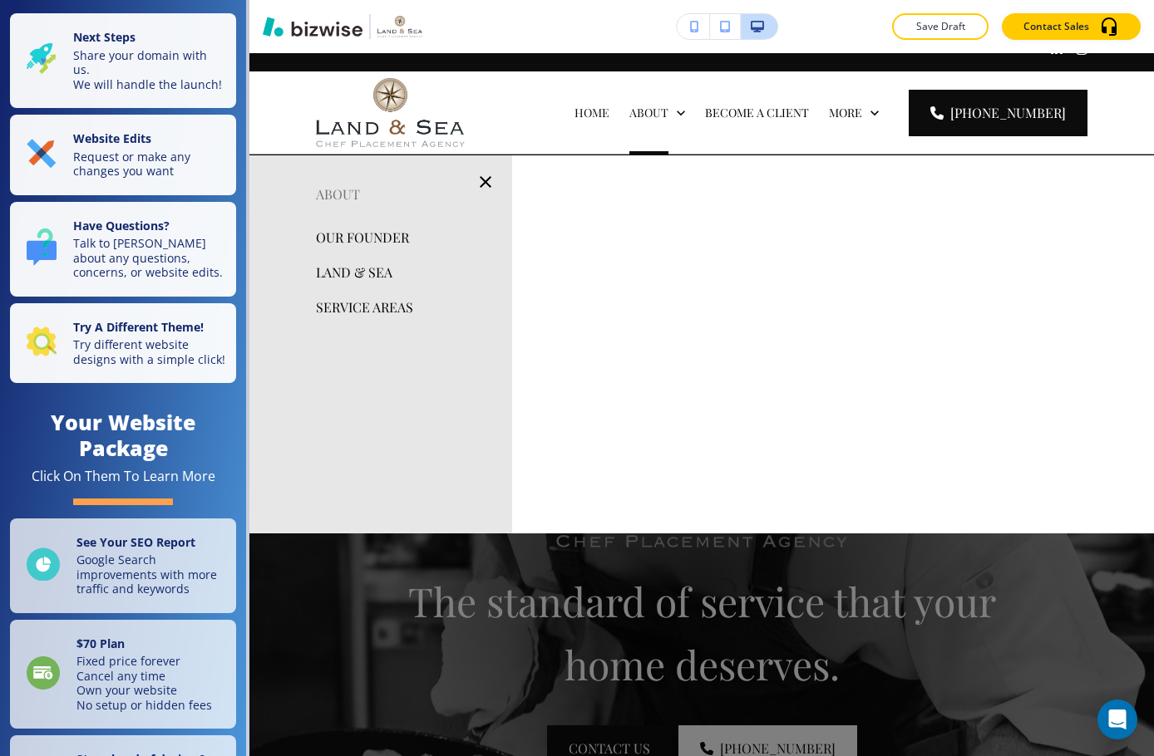
click at [387, 231] on p "OUR FOUNDER" at bounding box center [362, 237] width 93 height 25
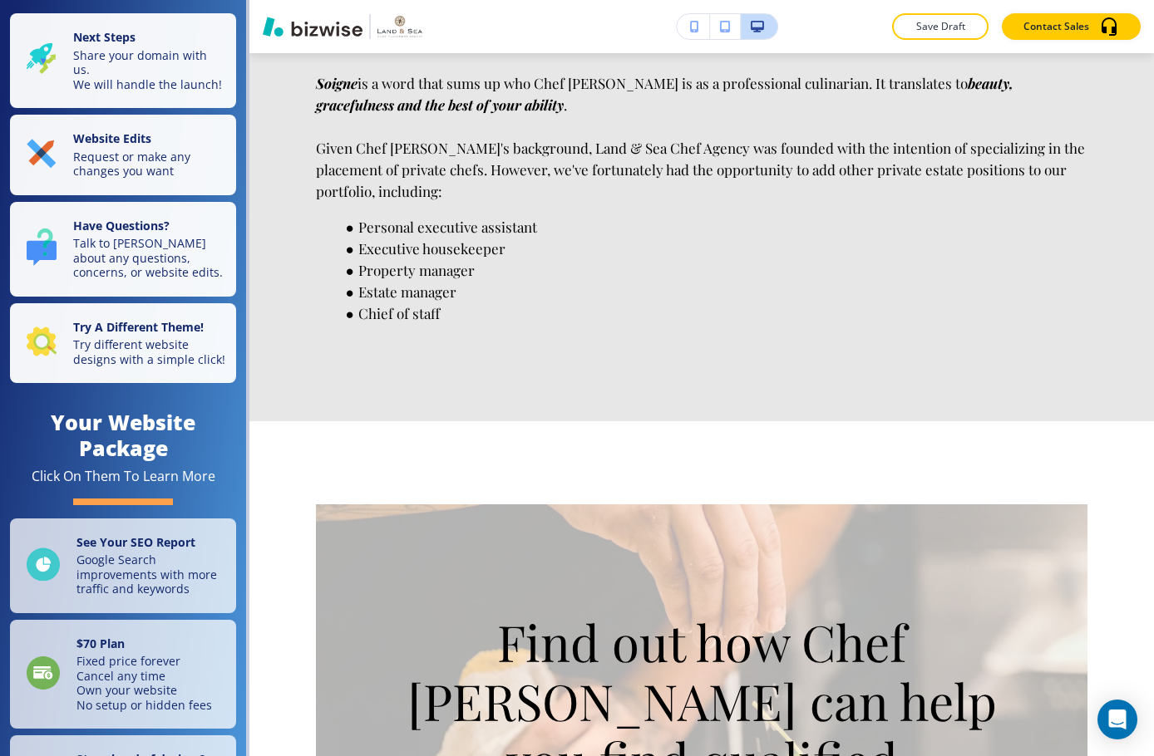
scroll to position [0, 0]
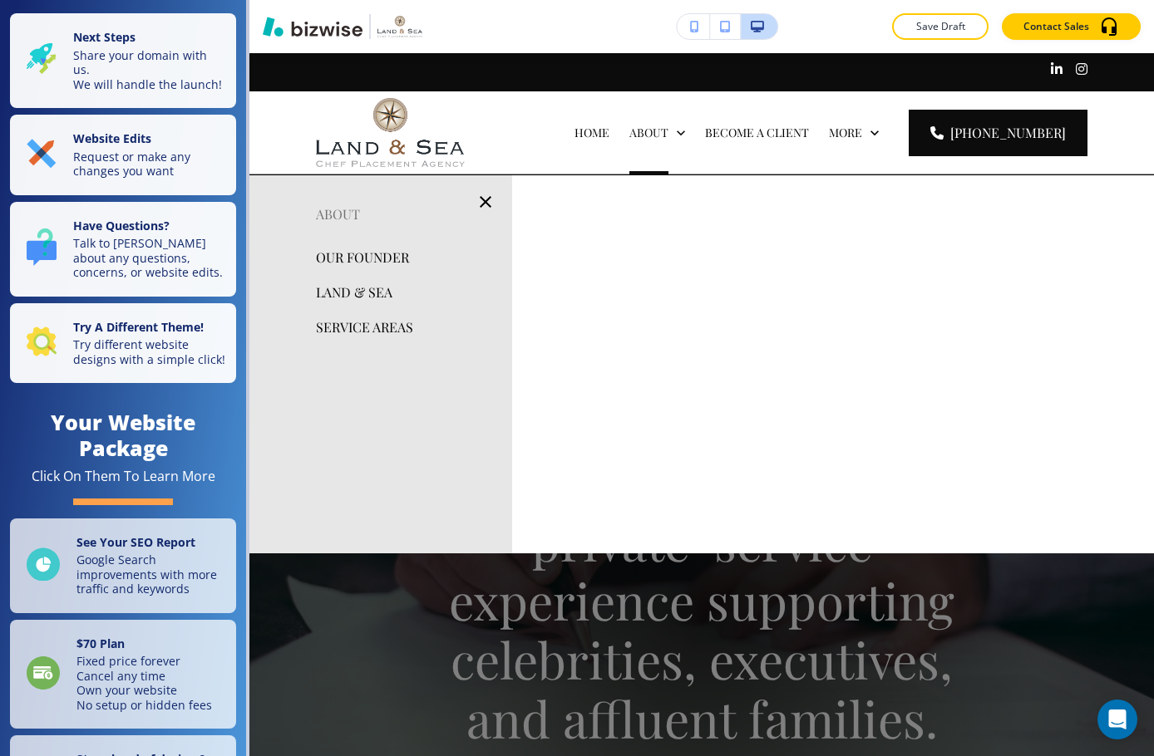
click at [354, 289] on p "LAND & SEA" at bounding box center [354, 292] width 76 height 25
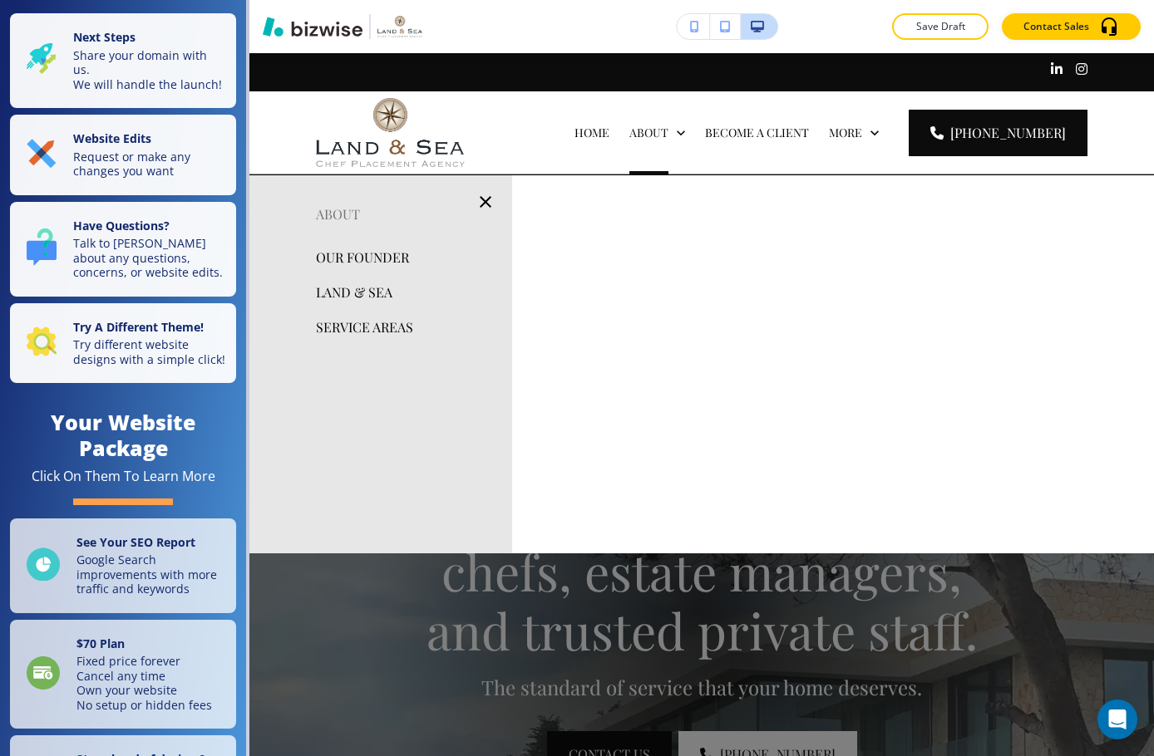
click at [340, 245] on p "OUR FOUNDER" at bounding box center [362, 257] width 93 height 25
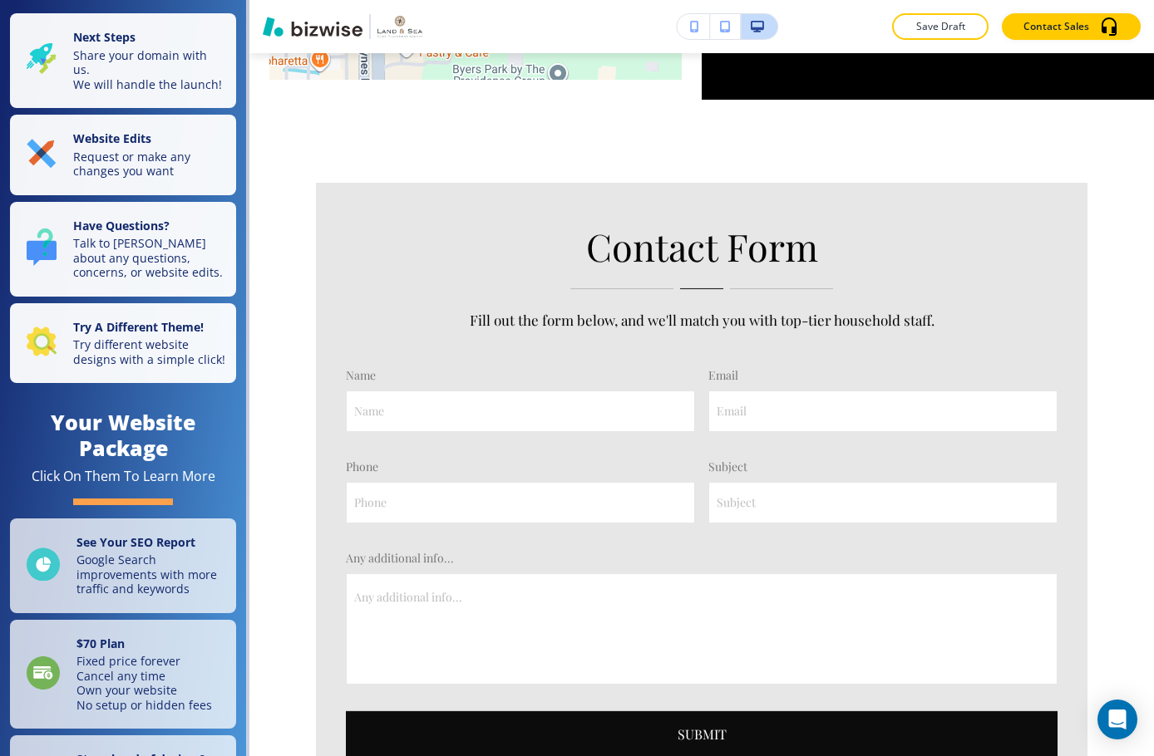
scroll to position [3824, 0]
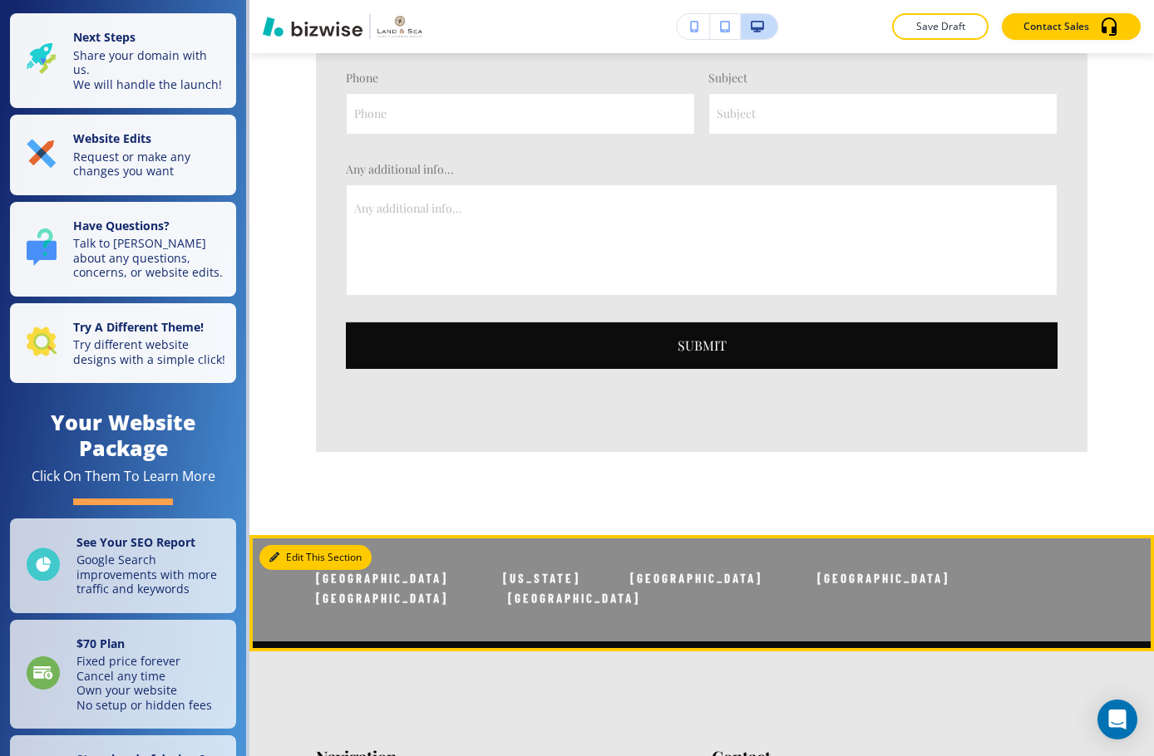
click at [268, 545] on button "Edit This Section" at bounding box center [315, 557] width 112 height 25
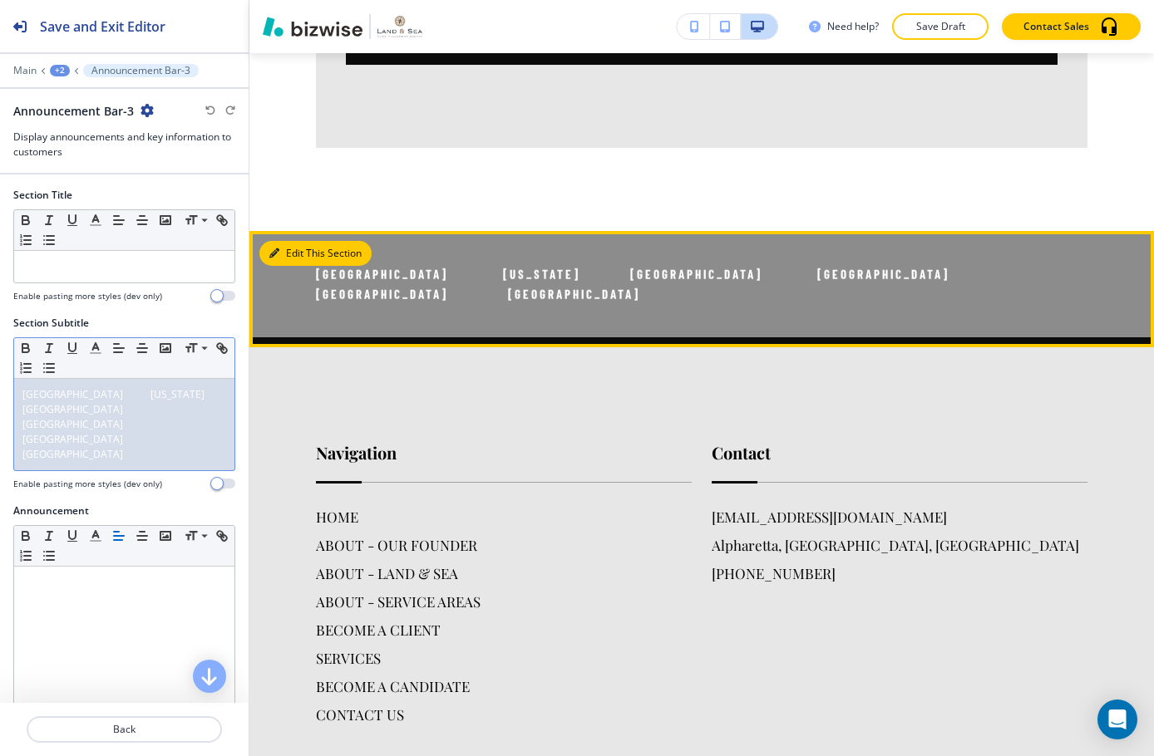
scroll to position [4138, 0]
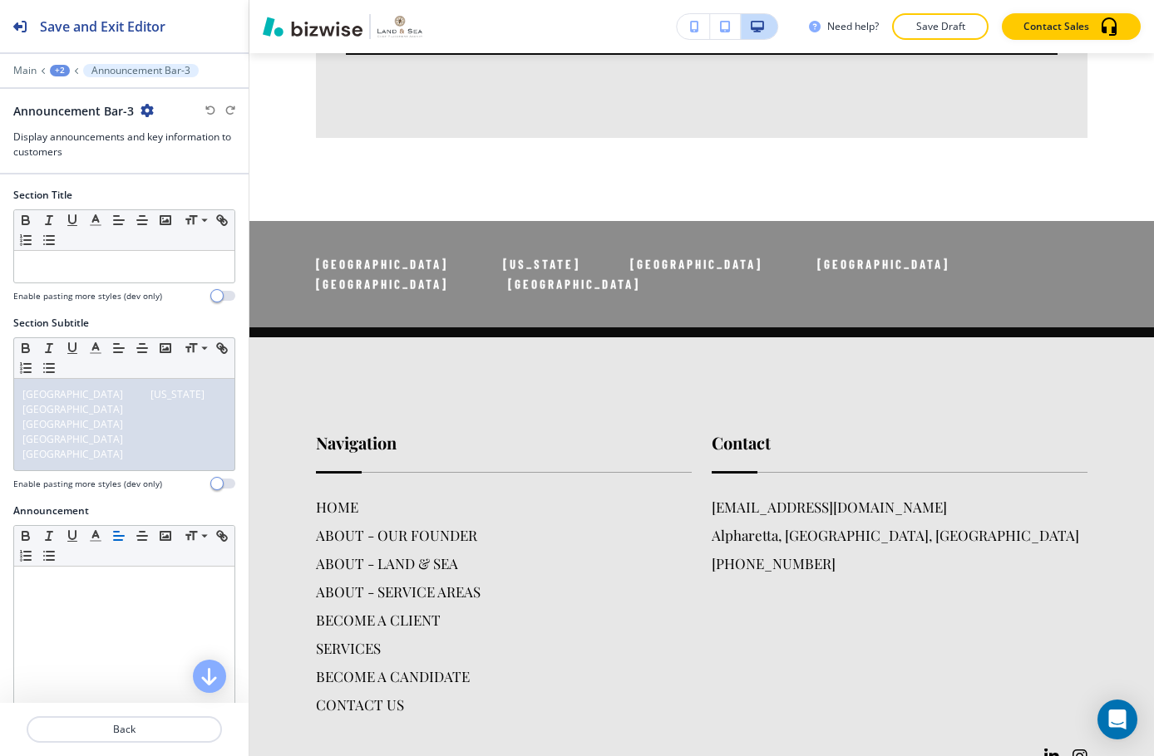
click at [142, 102] on div "Announcement Bar-3" at bounding box center [83, 110] width 140 height 17
click at [143, 111] on icon "button" at bounding box center [146, 110] width 13 height 13
click at [212, 170] on p "Duplicate Section" at bounding box center [192, 168] width 85 height 15
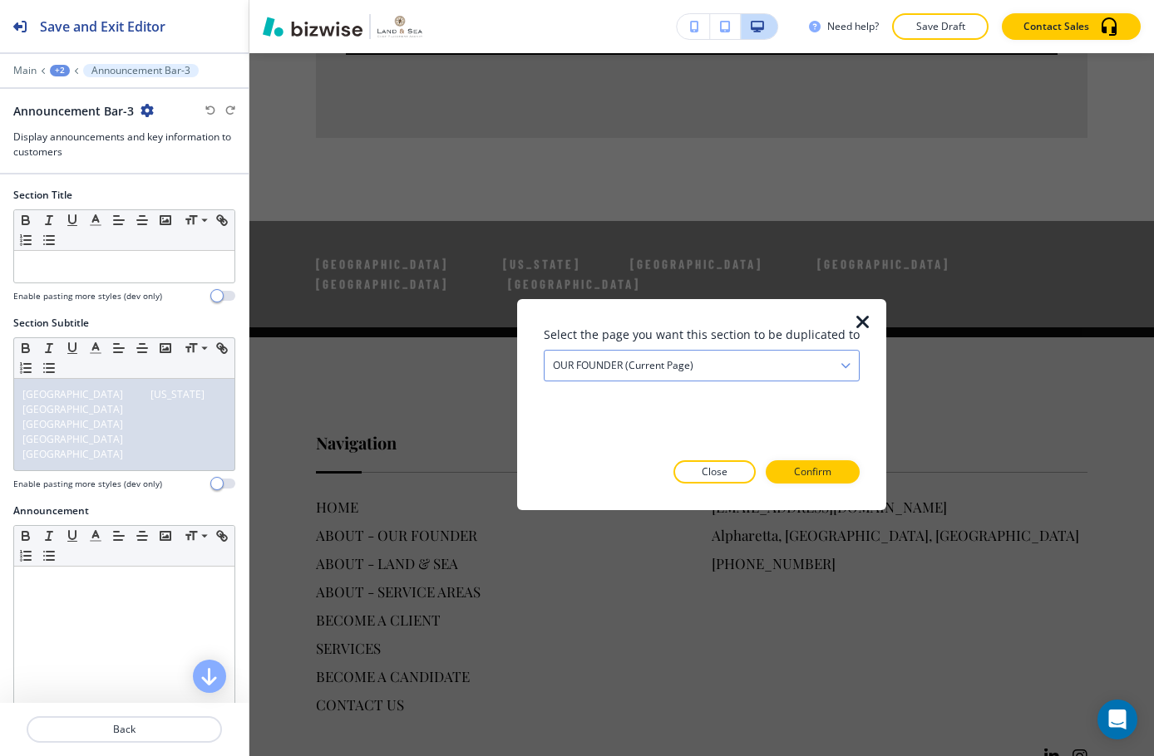
click at [742, 365] on div "OUR FOUNDER (current page)" at bounding box center [701, 366] width 314 height 30
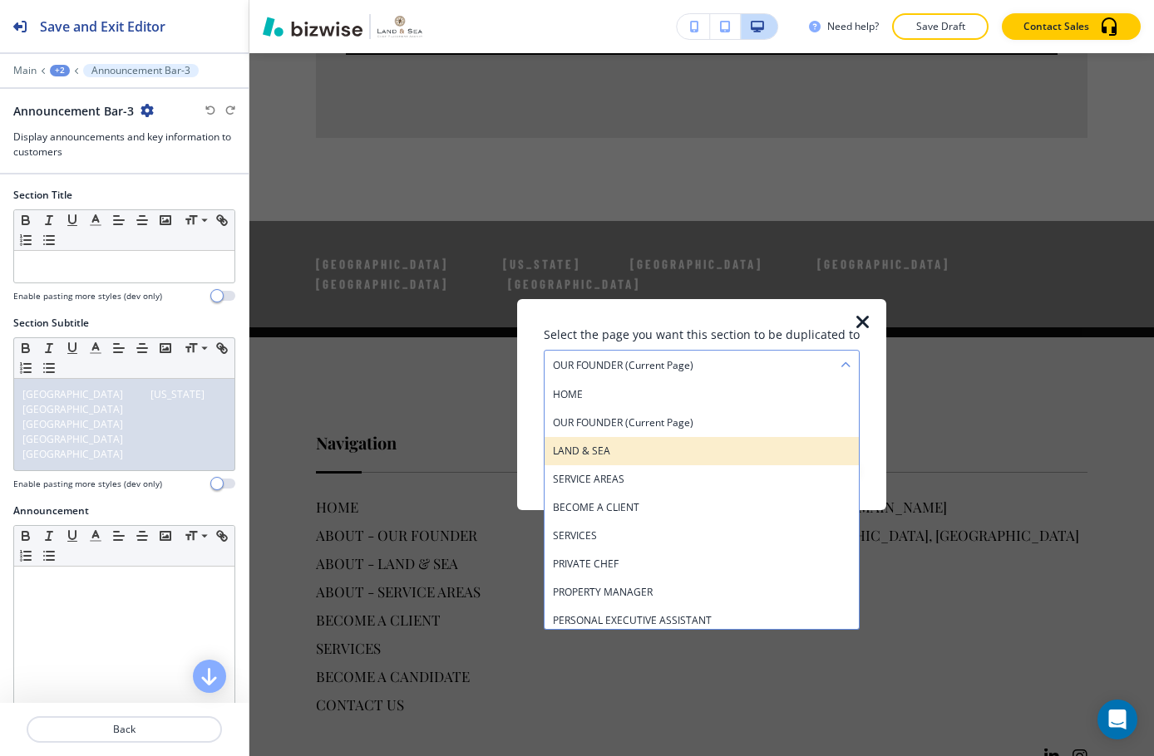
click at [669, 443] on div "LAND & SEA" at bounding box center [701, 451] width 314 height 28
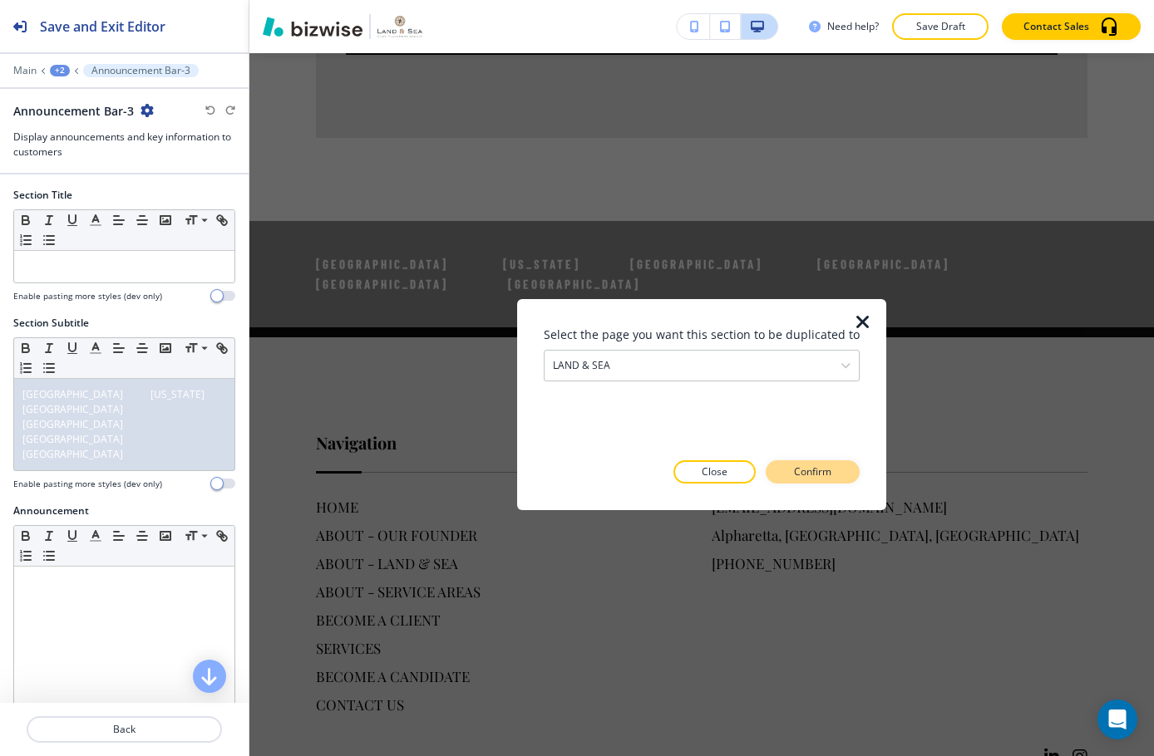
click at [774, 471] on button "Confirm" at bounding box center [813, 472] width 94 height 23
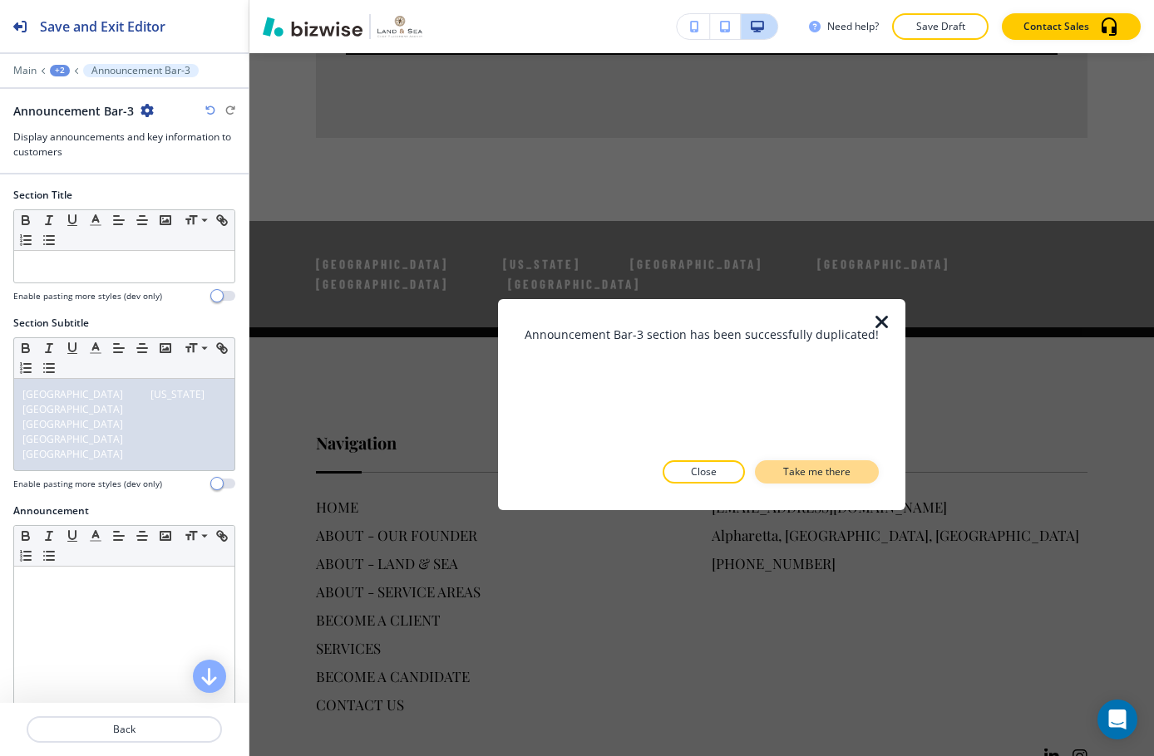
click at [803, 471] on p "Take me there" at bounding box center [816, 472] width 67 height 15
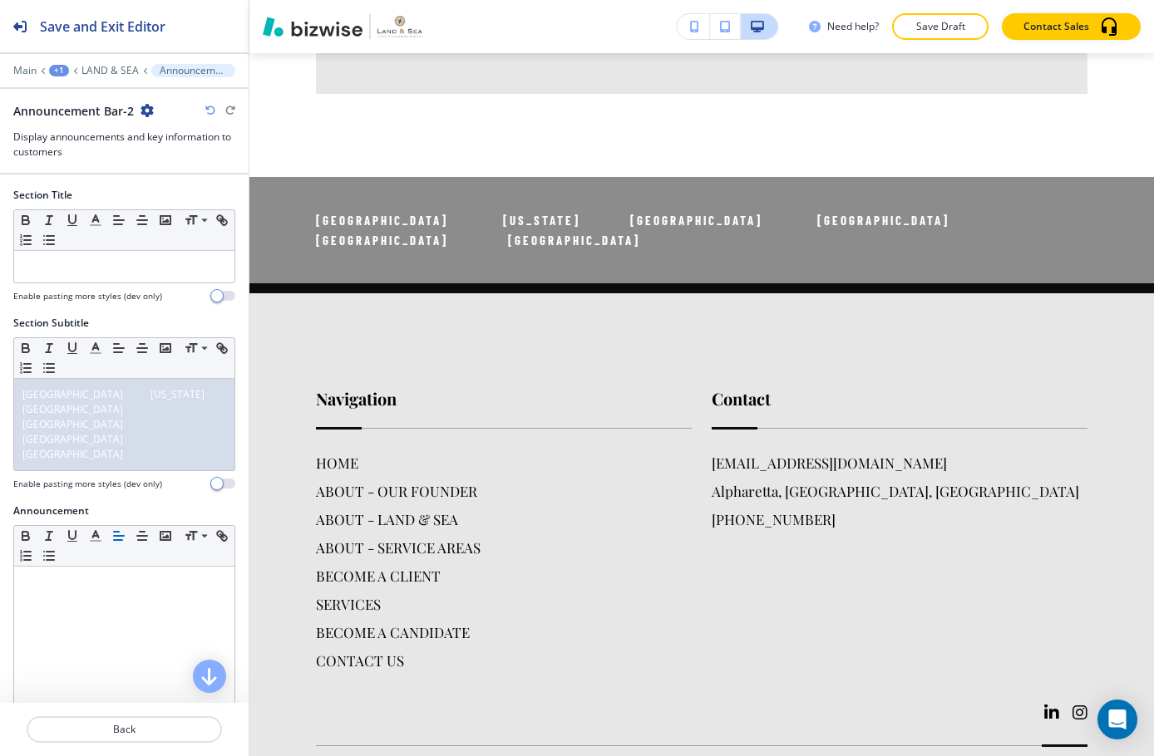
scroll to position [3700, 0]
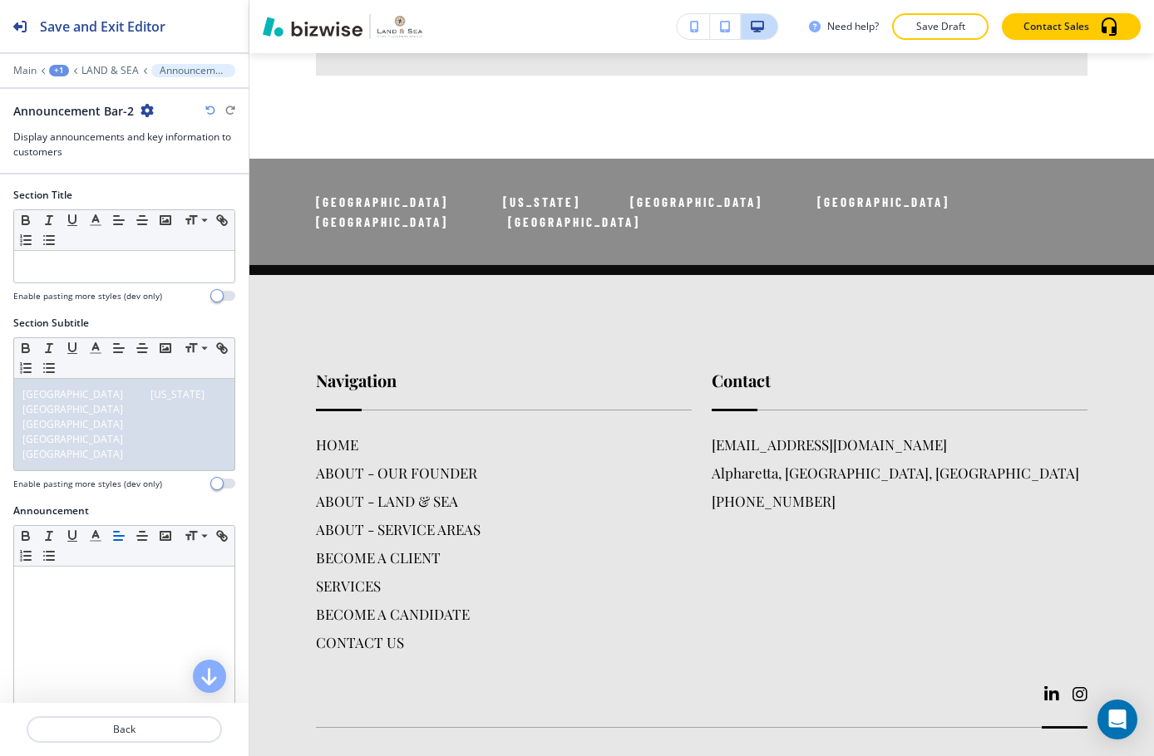
click at [150, 111] on icon "button" at bounding box center [146, 110] width 13 height 13
click at [208, 165] on p "Duplicate Section" at bounding box center [192, 168] width 85 height 15
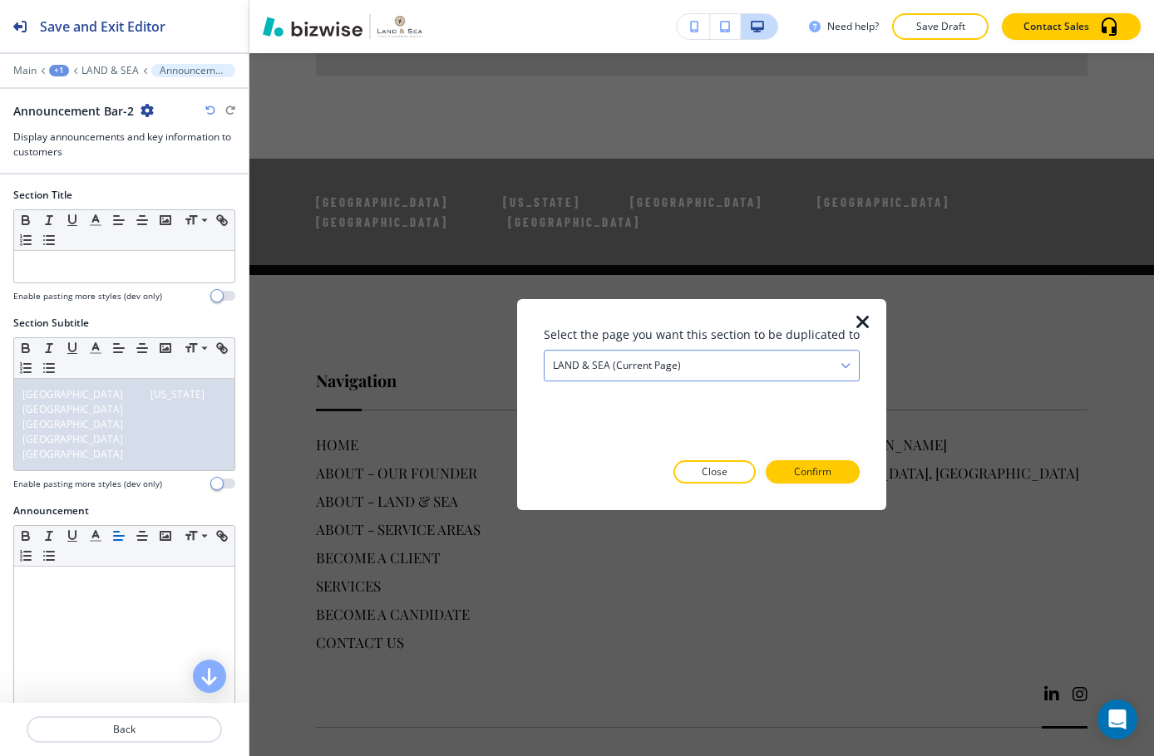
click at [685, 363] on div "LAND & SEA (current page)" at bounding box center [701, 366] width 314 height 30
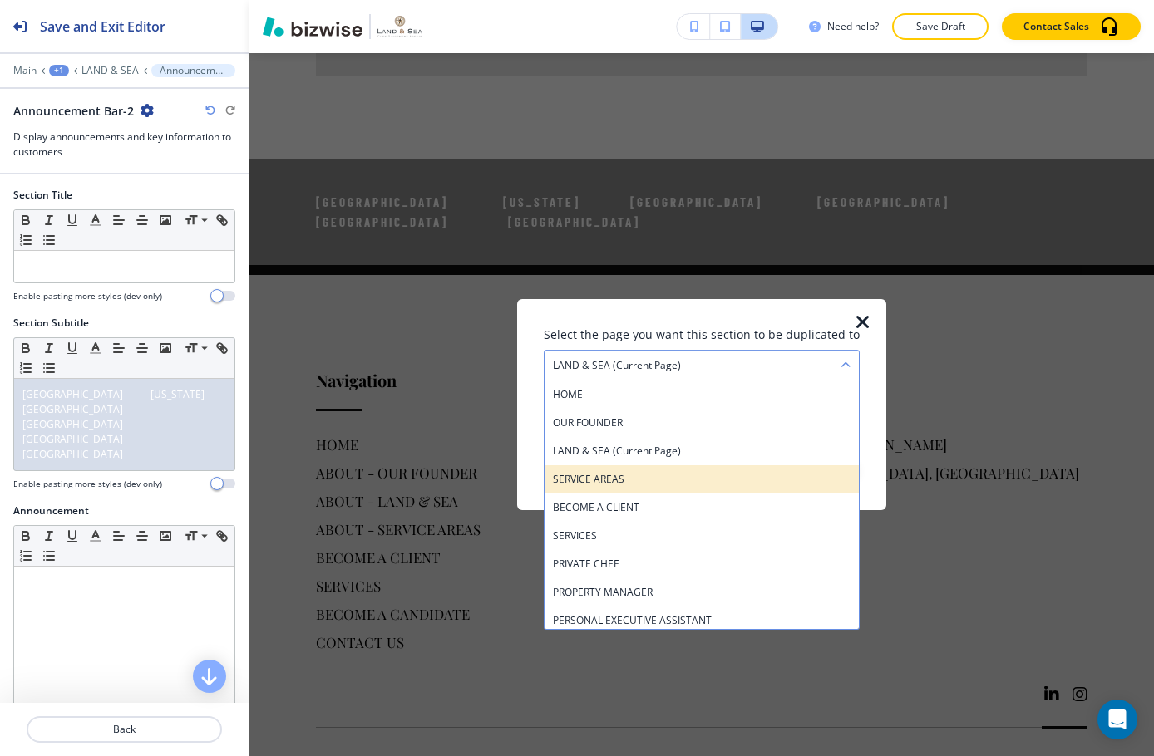
click at [702, 474] on h4 "SERVICE AREAS" at bounding box center [702, 479] width 298 height 15
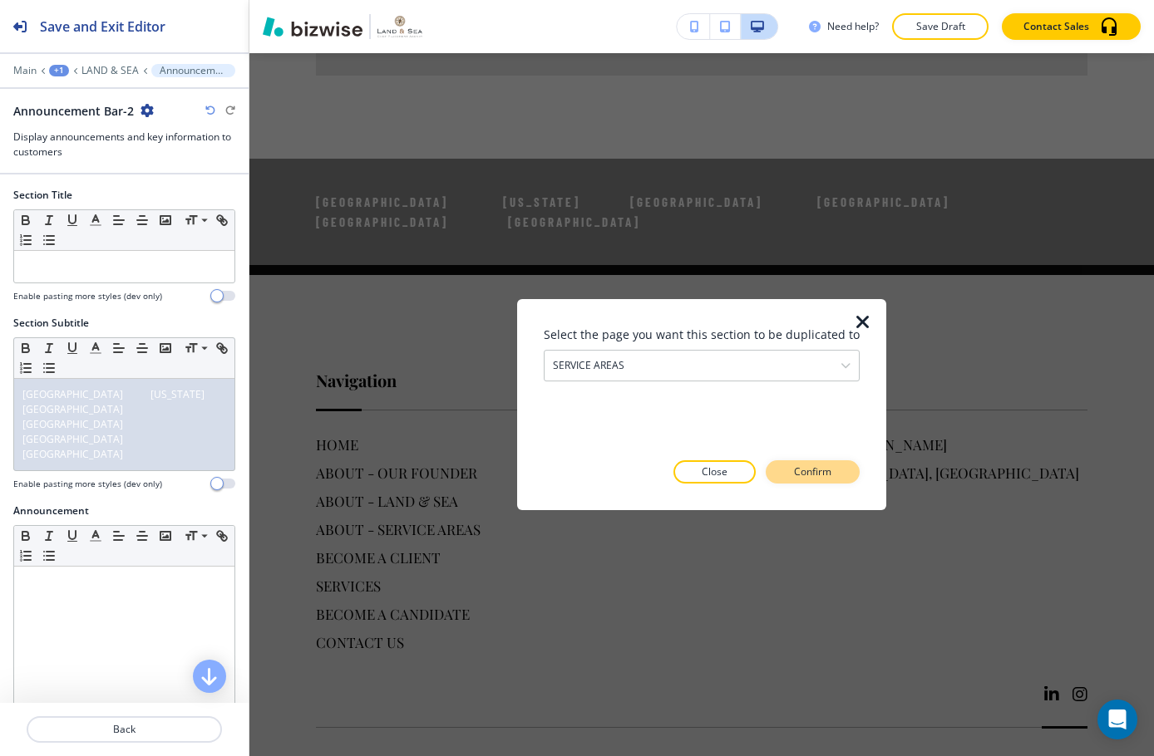
click at [811, 475] on p "Confirm" at bounding box center [812, 472] width 37 height 15
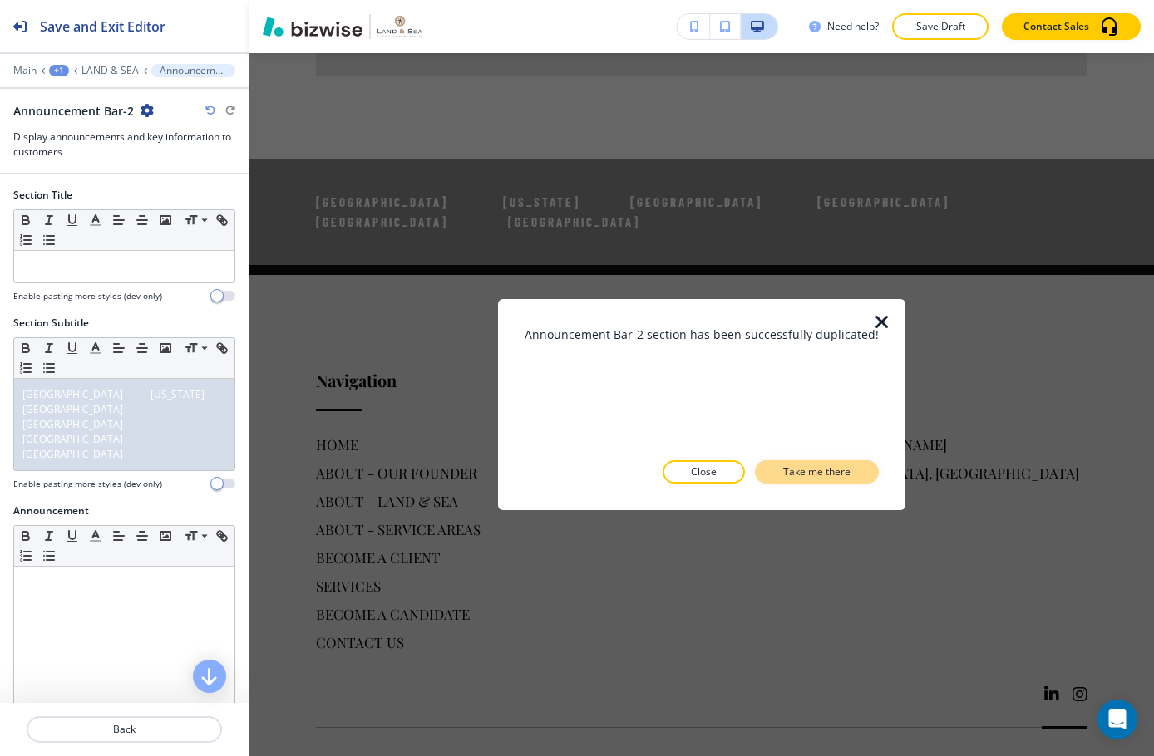
click at [804, 474] on p "Take me there" at bounding box center [816, 472] width 67 height 15
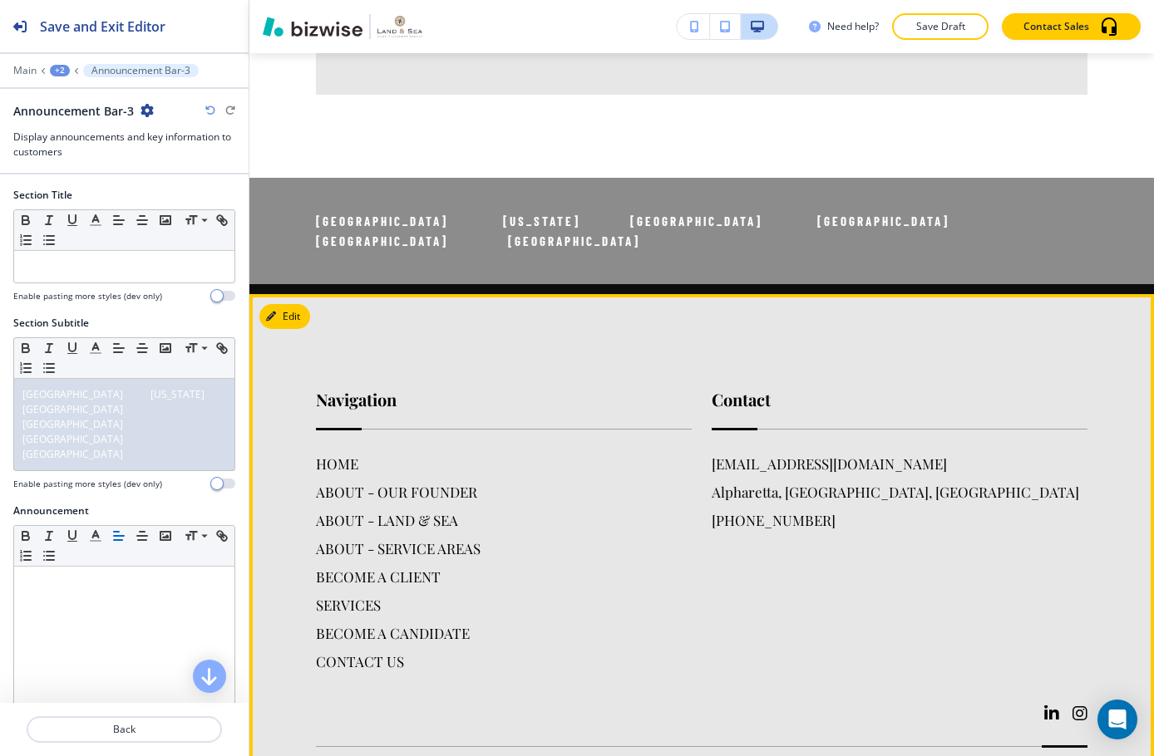
scroll to position [3718, 0]
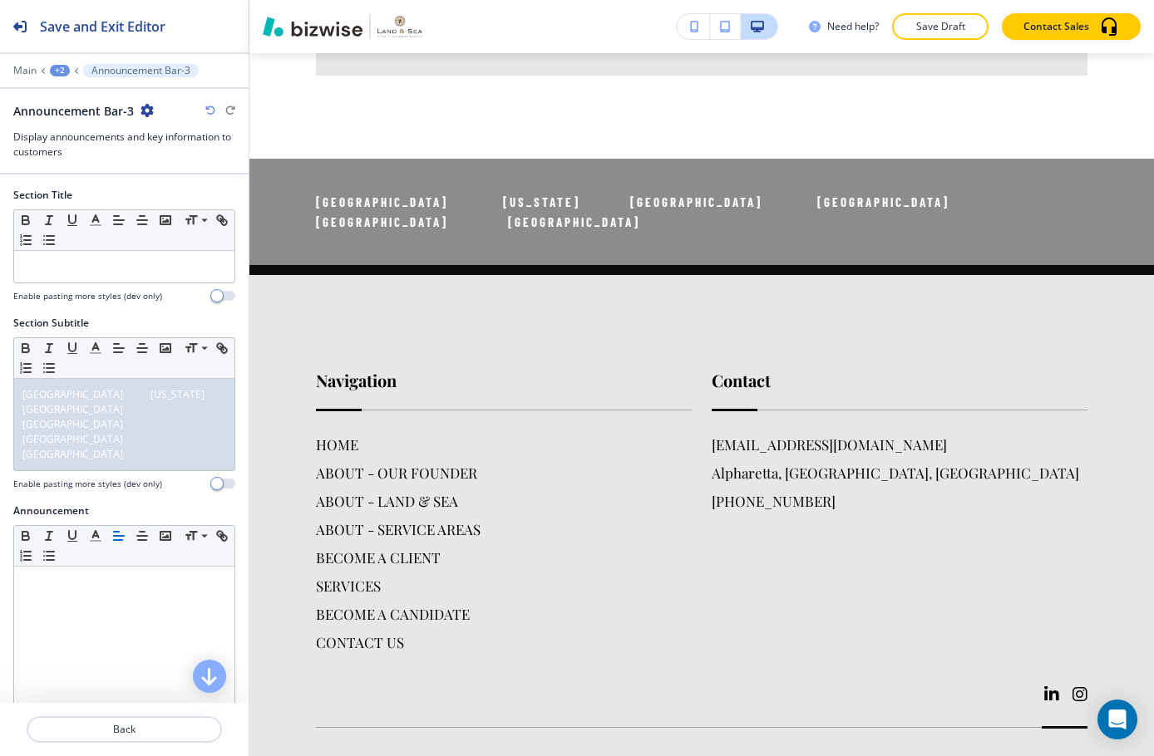
click at [140, 108] on icon "button" at bounding box center [146, 110] width 13 height 13
click at [189, 167] on p "Duplicate Section" at bounding box center [192, 168] width 85 height 15
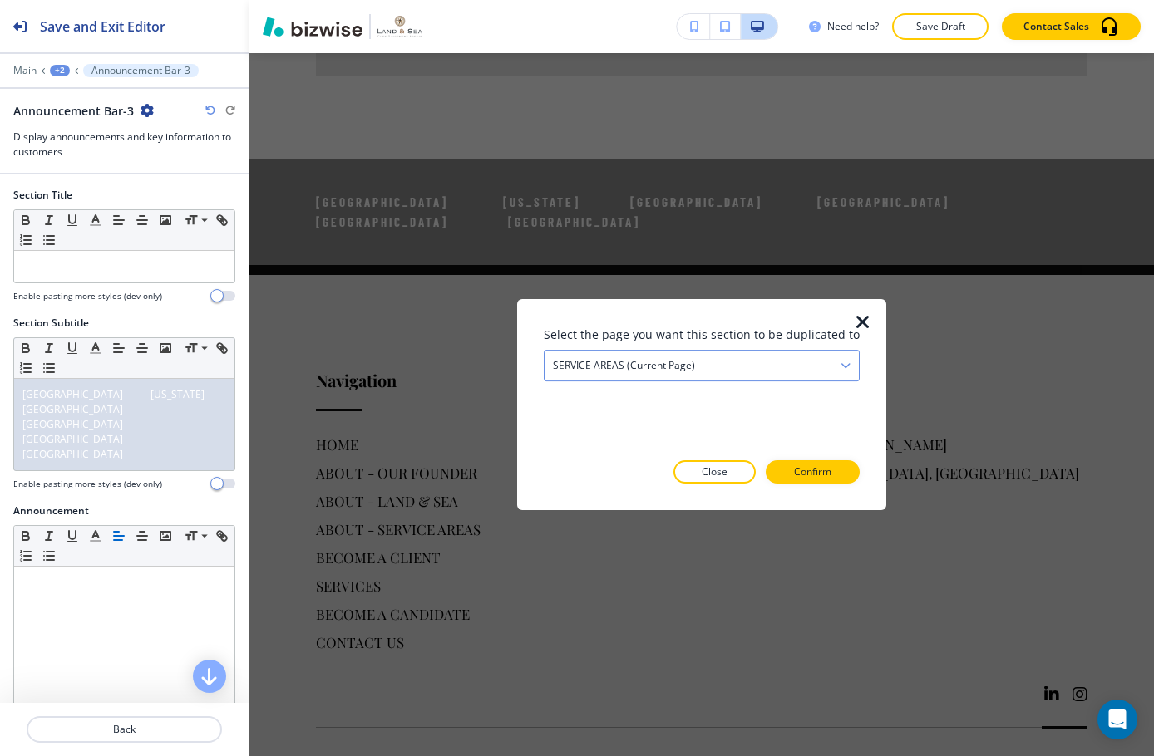
click at [728, 375] on div "SERVICE AREAS (current page)" at bounding box center [701, 366] width 314 height 30
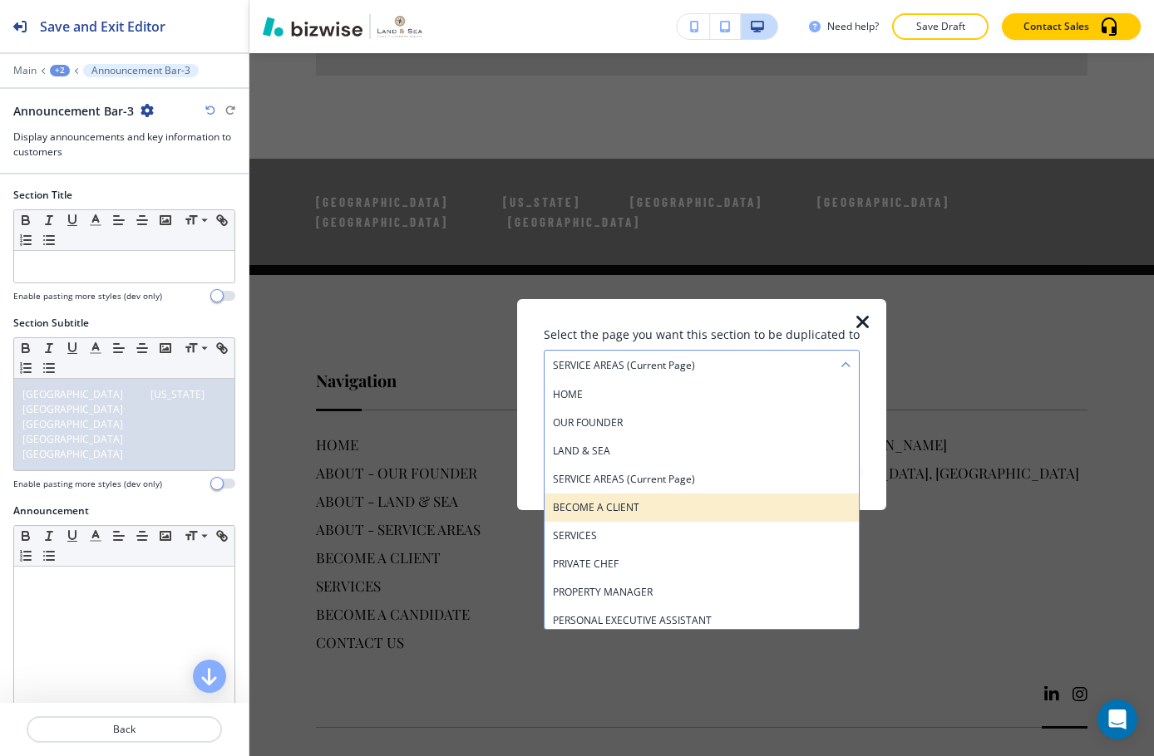
click at [679, 503] on h4 "BECOME A CLIENT" at bounding box center [702, 507] width 298 height 15
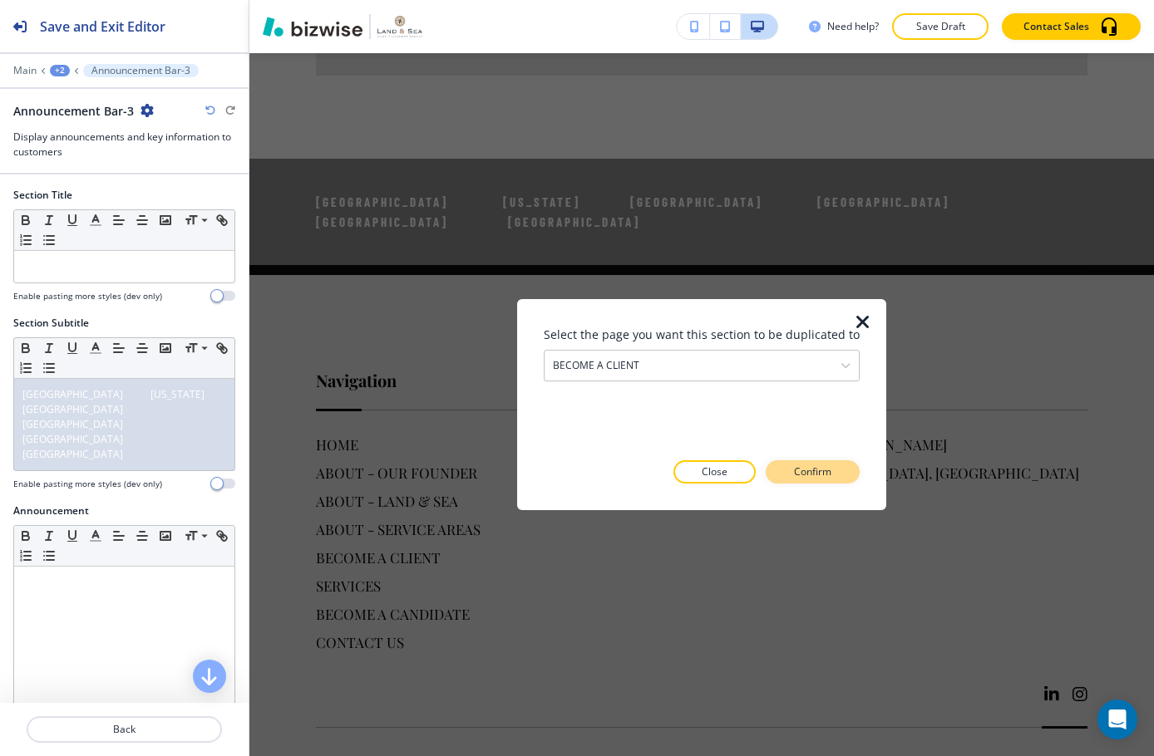
click at [801, 470] on p "Confirm" at bounding box center [812, 472] width 37 height 15
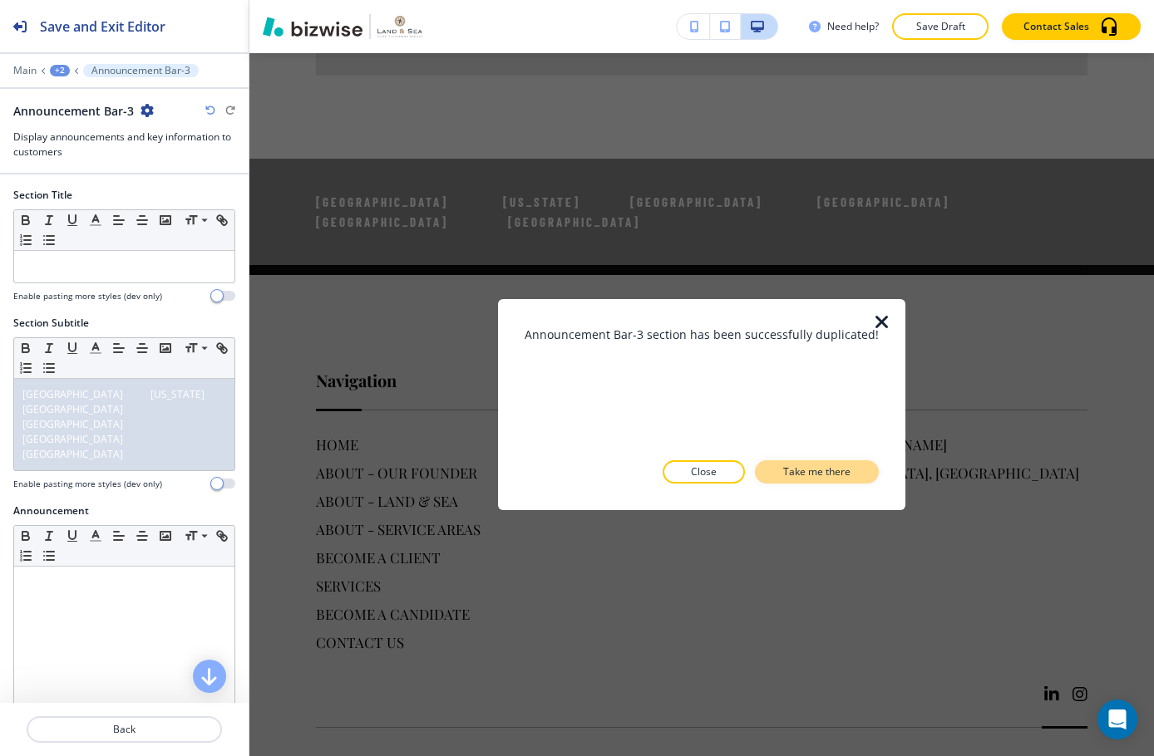
click at [824, 471] on p "Take me there" at bounding box center [816, 472] width 67 height 15
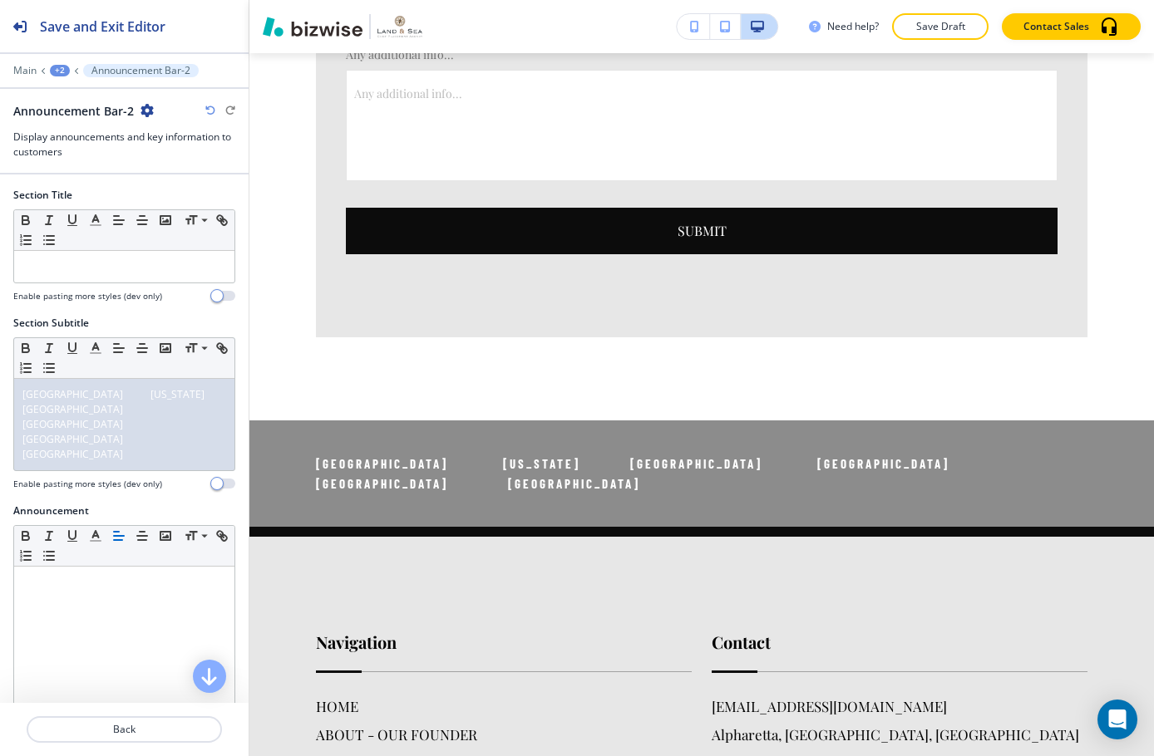
click at [150, 106] on icon "button" at bounding box center [146, 110] width 13 height 13
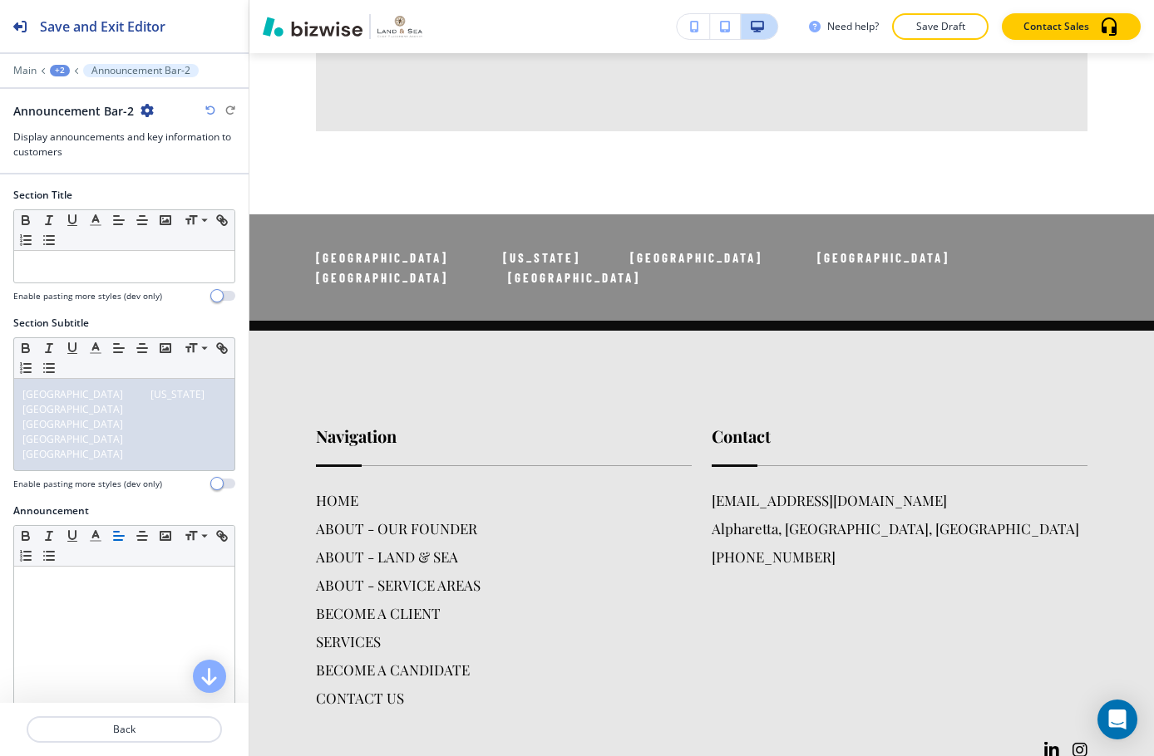
scroll to position [4994, 0]
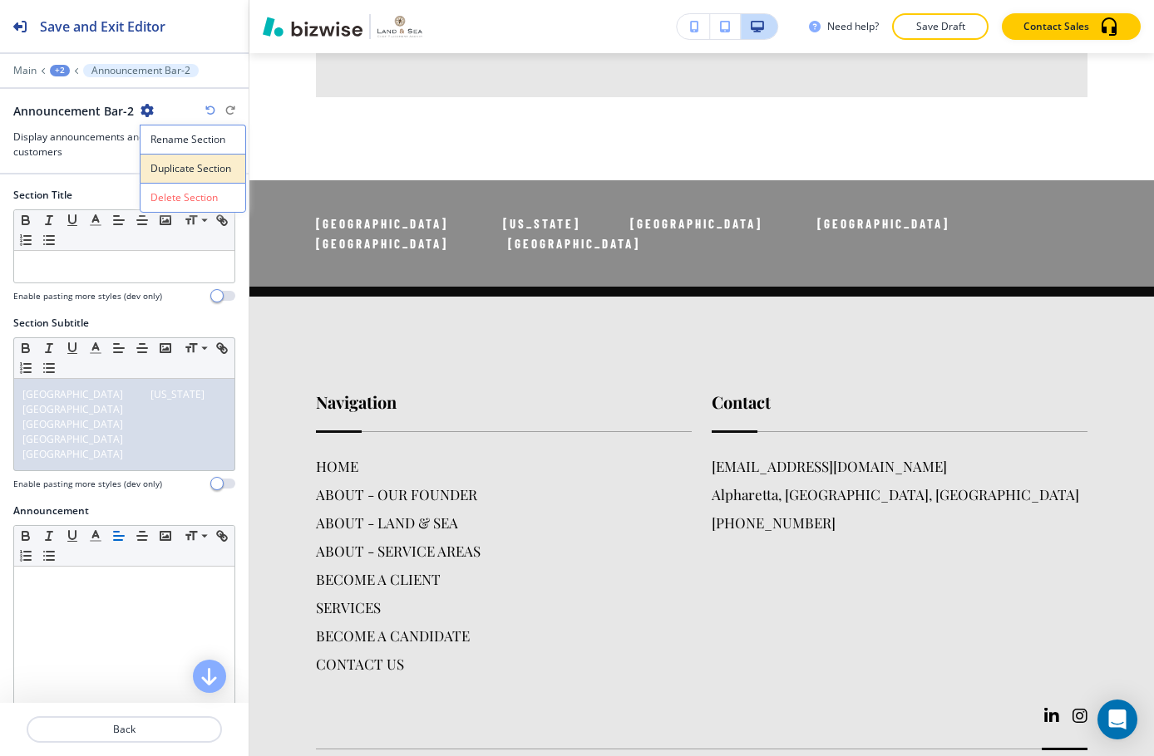
click at [174, 167] on p "Duplicate Section" at bounding box center [192, 168] width 85 height 15
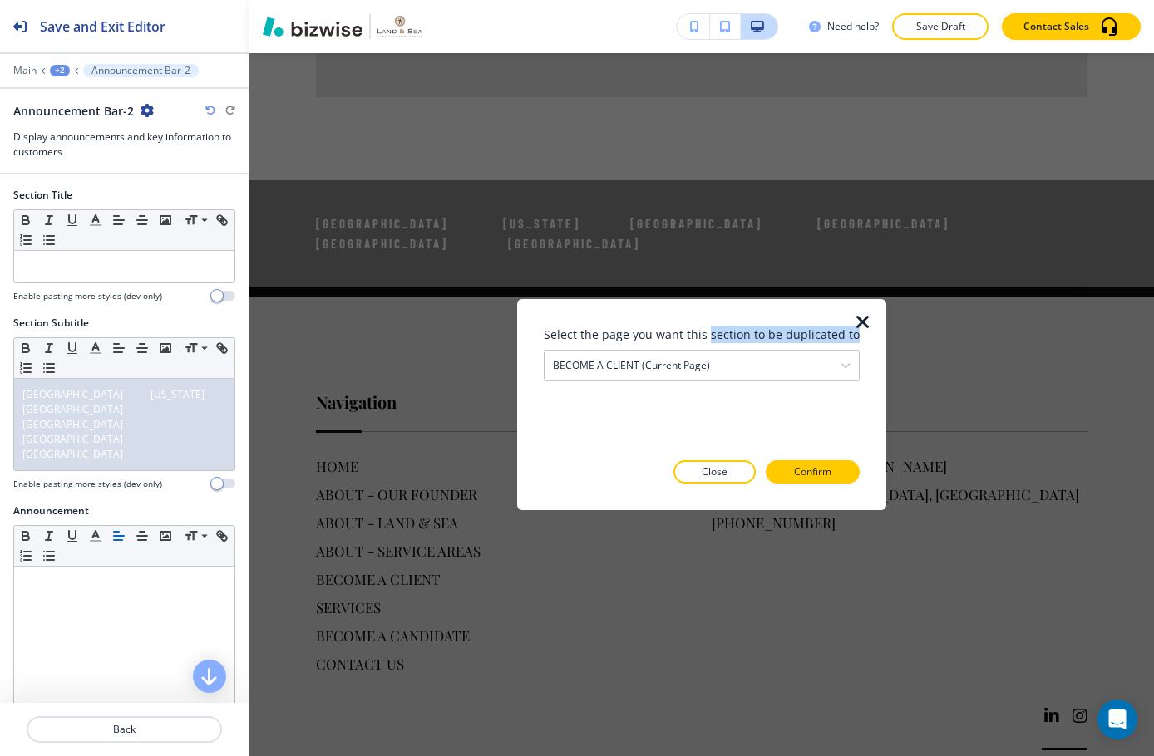
click at [714, 343] on div "Select the page you want this section to be duplicated to BECOME A CLIENT (curr…" at bounding box center [702, 354] width 316 height 56
click at [732, 361] on div "BECOME A CLIENT (current page)" at bounding box center [701, 366] width 314 height 30
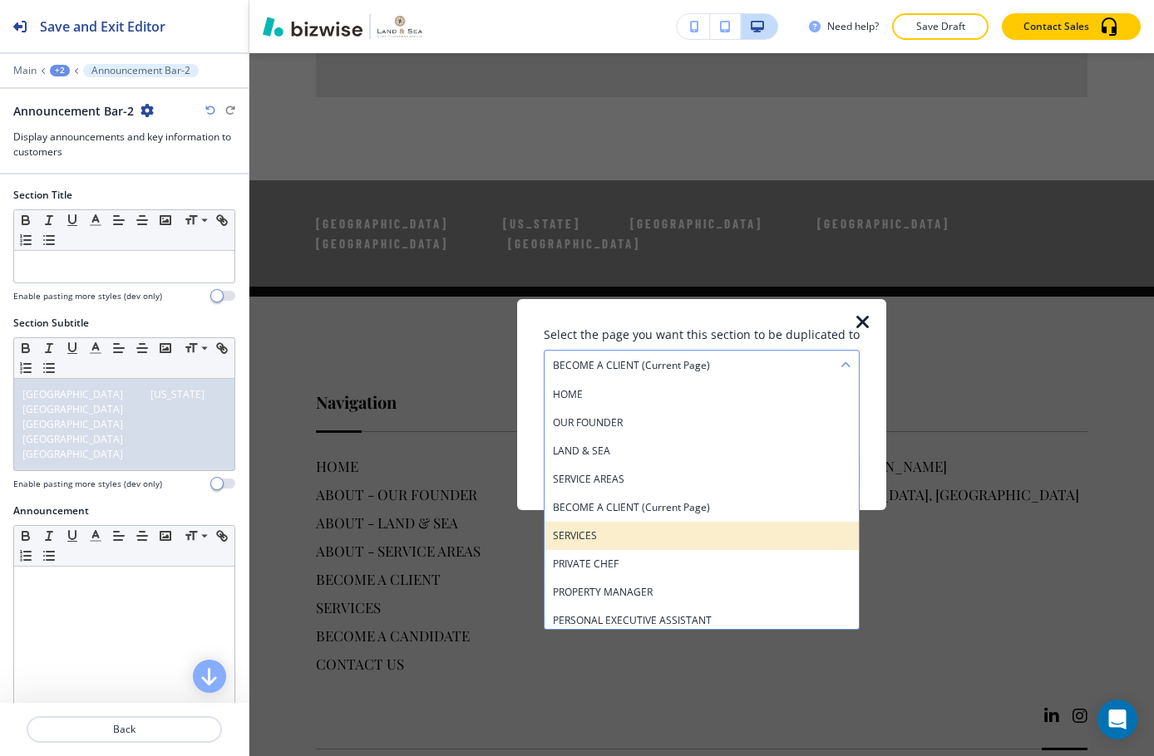
click at [693, 530] on h4 "SERVICES" at bounding box center [702, 536] width 298 height 15
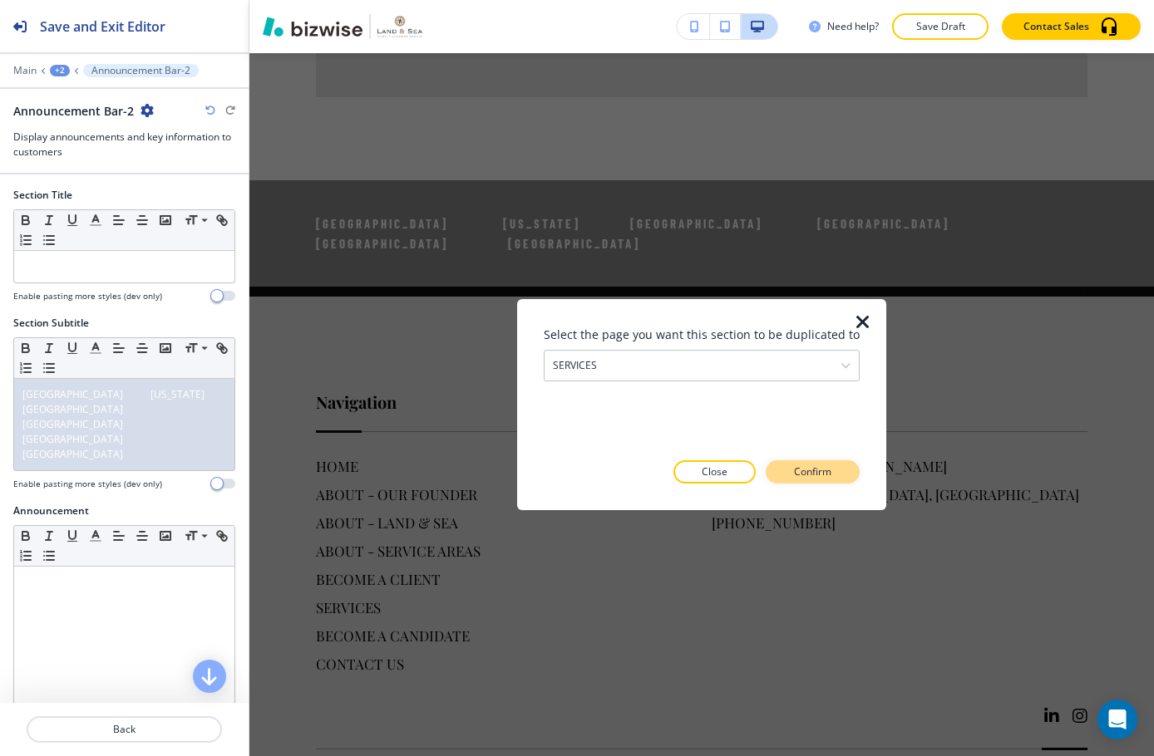
click at [798, 471] on p "Confirm" at bounding box center [812, 472] width 37 height 15
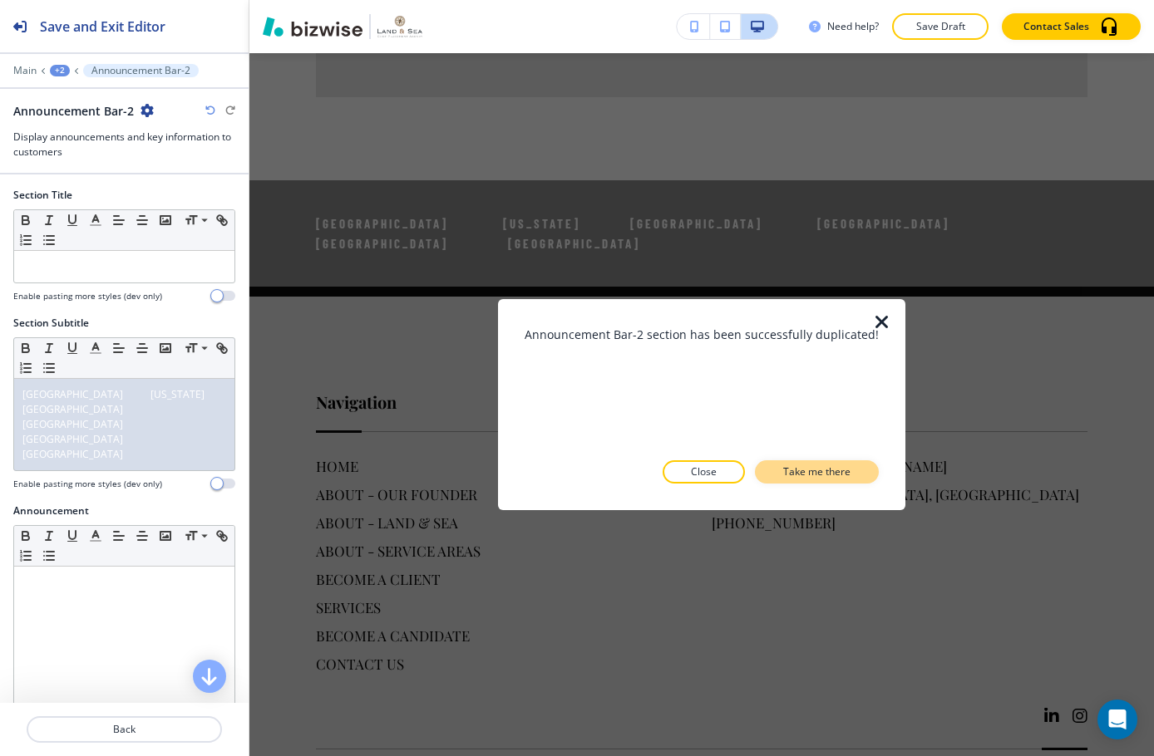
click at [794, 469] on p "Take me there" at bounding box center [816, 472] width 67 height 15
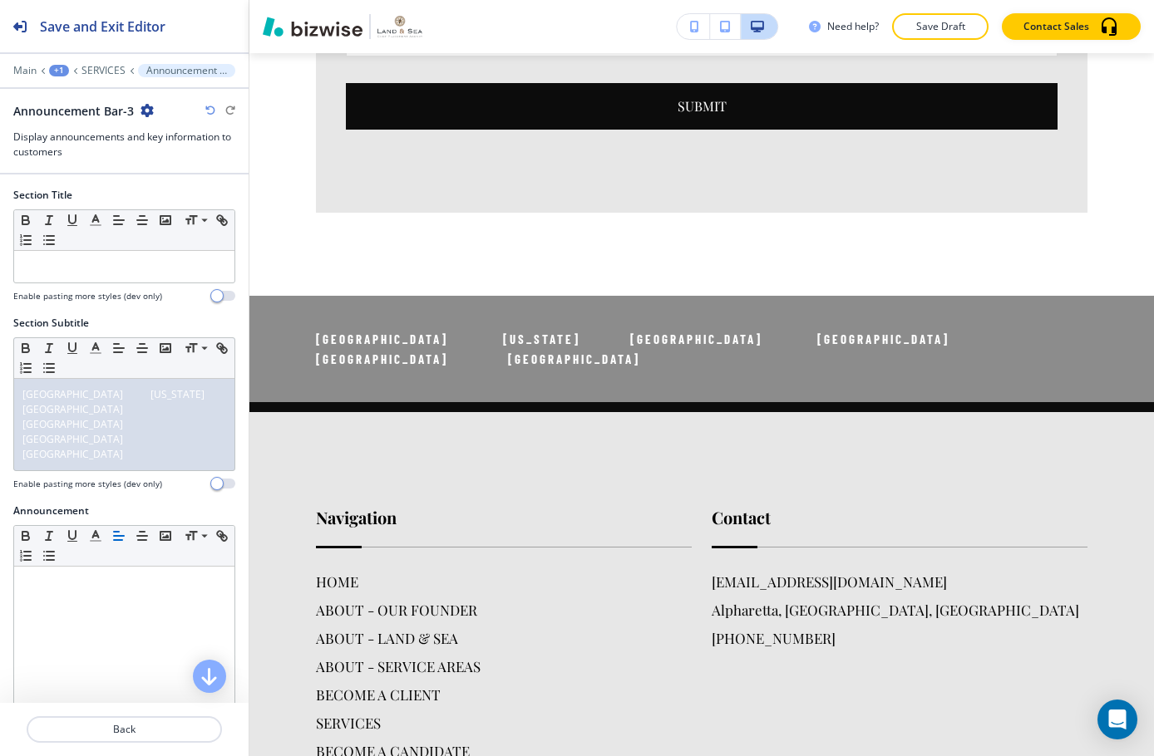
drag, startPoint x: 146, startPoint y: 106, endPoint x: 206, endPoint y: 116, distance: 60.8
click at [147, 106] on icon "button" at bounding box center [146, 110] width 13 height 13
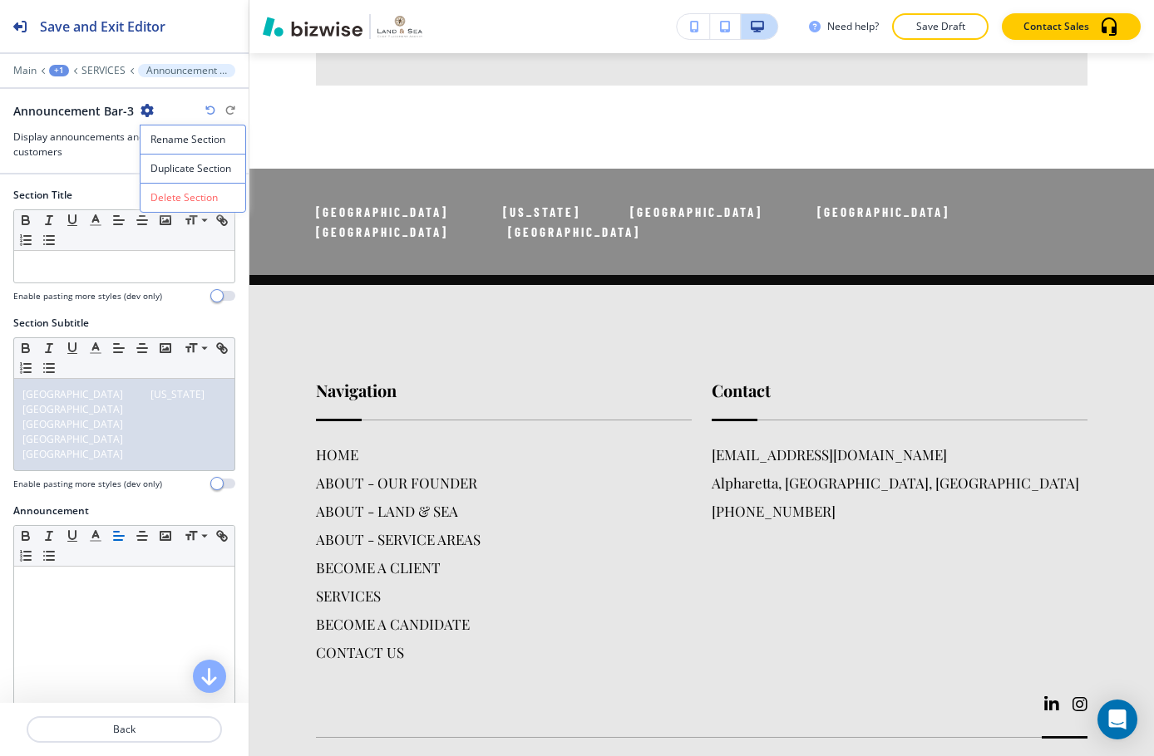
scroll to position [4536, 0]
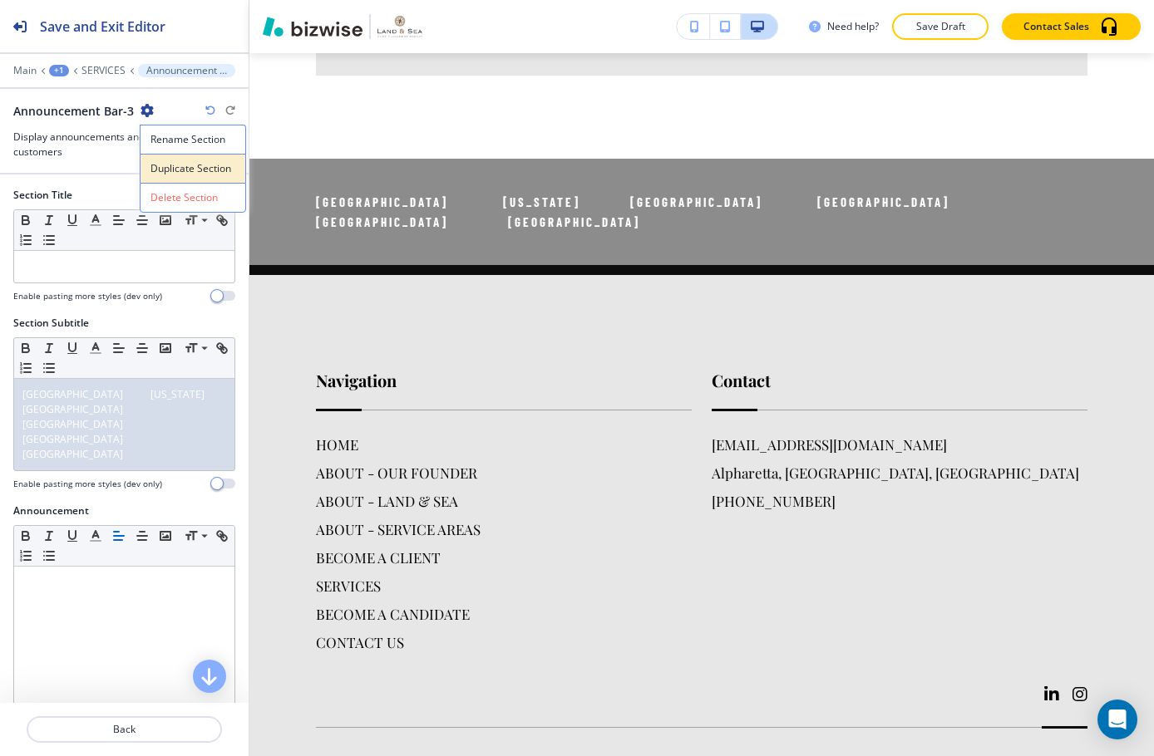
click at [205, 163] on p "Duplicate Section" at bounding box center [192, 168] width 85 height 15
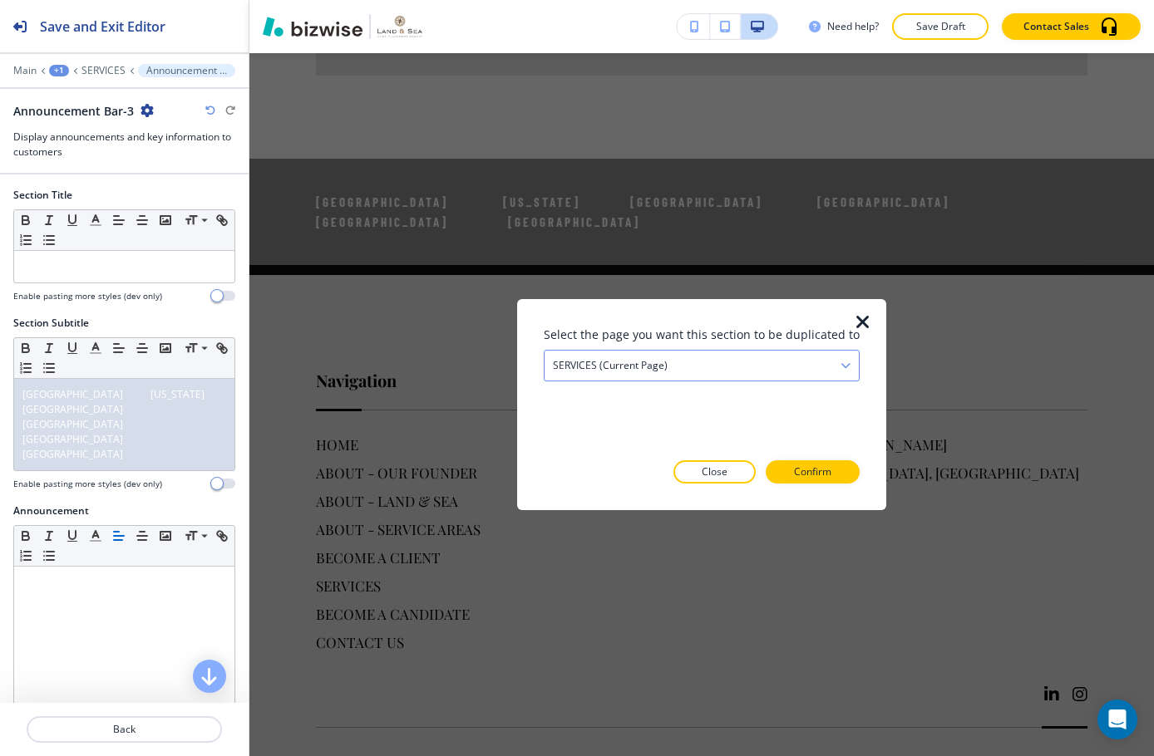
click at [713, 367] on div "SERVICES (current page)" at bounding box center [701, 366] width 314 height 30
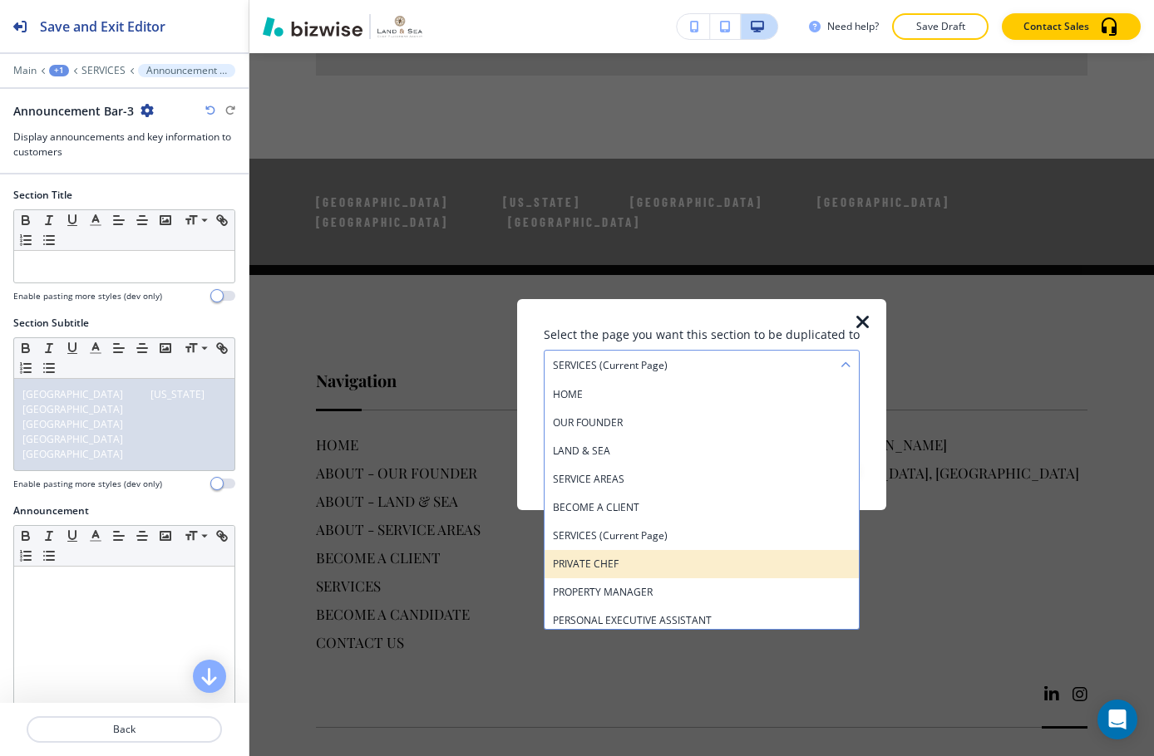
click at [729, 568] on h4 "PRIVATE CHEF" at bounding box center [702, 564] width 298 height 15
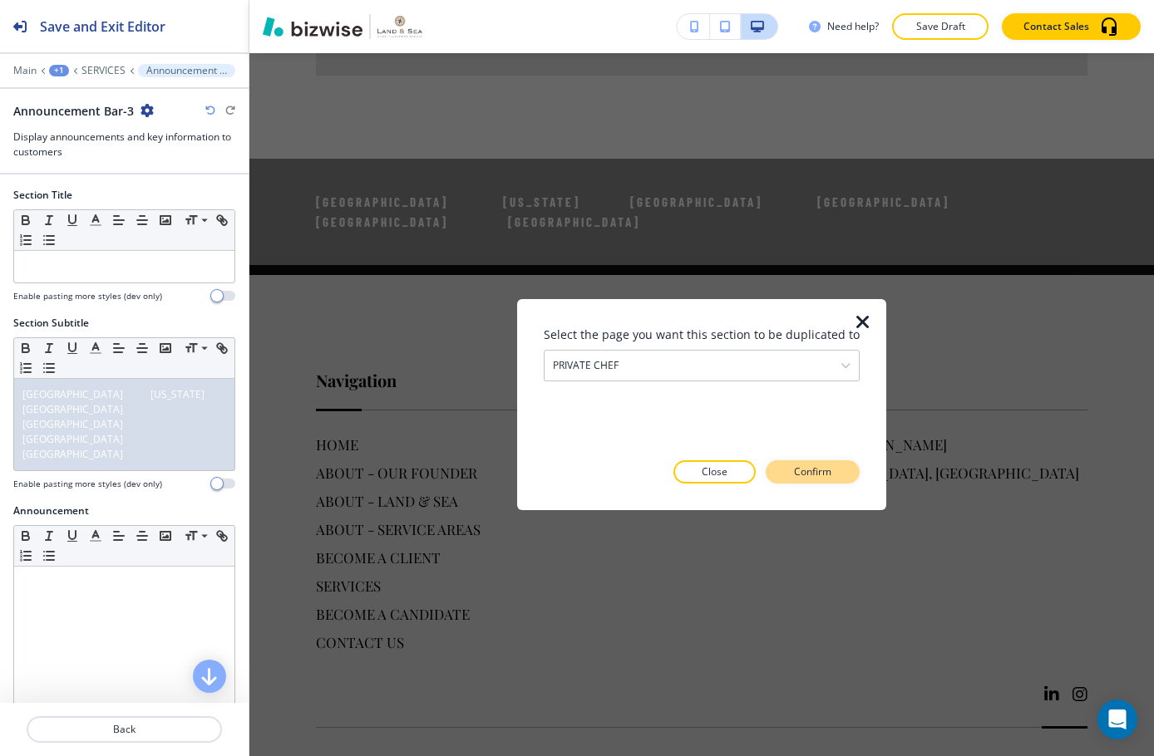
click at [784, 470] on button "Confirm" at bounding box center [813, 472] width 94 height 23
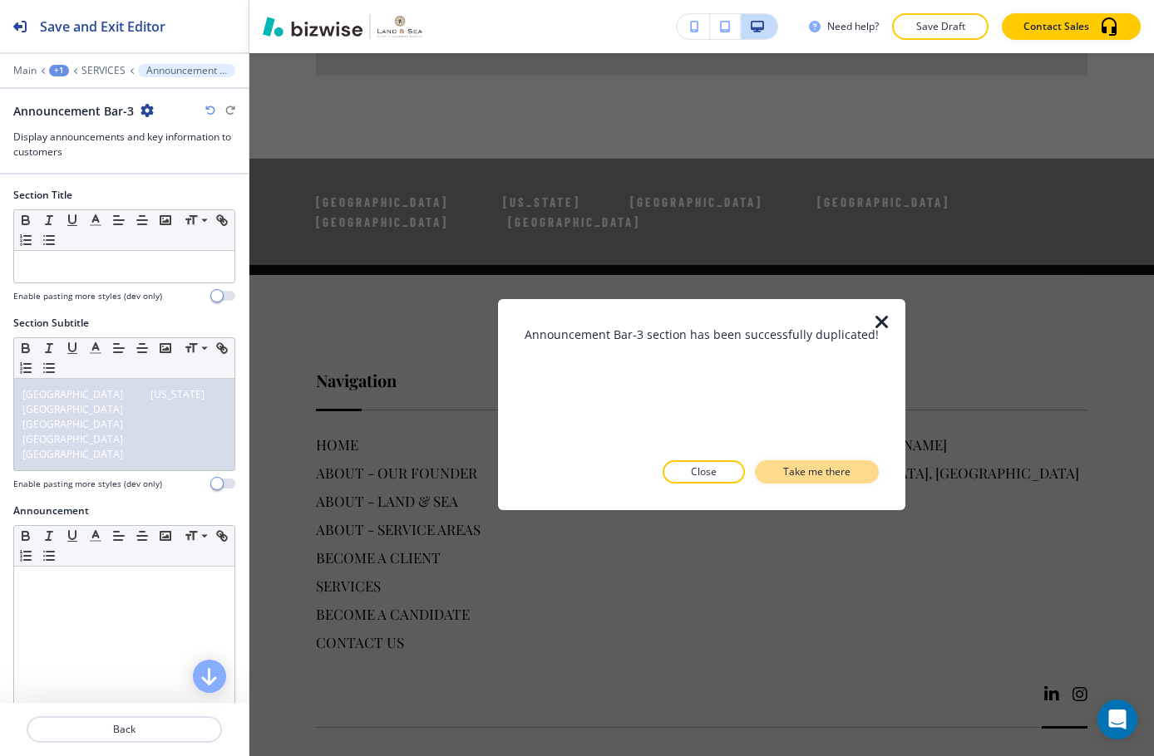
click at [783, 471] on p "Take me there" at bounding box center [816, 472] width 67 height 15
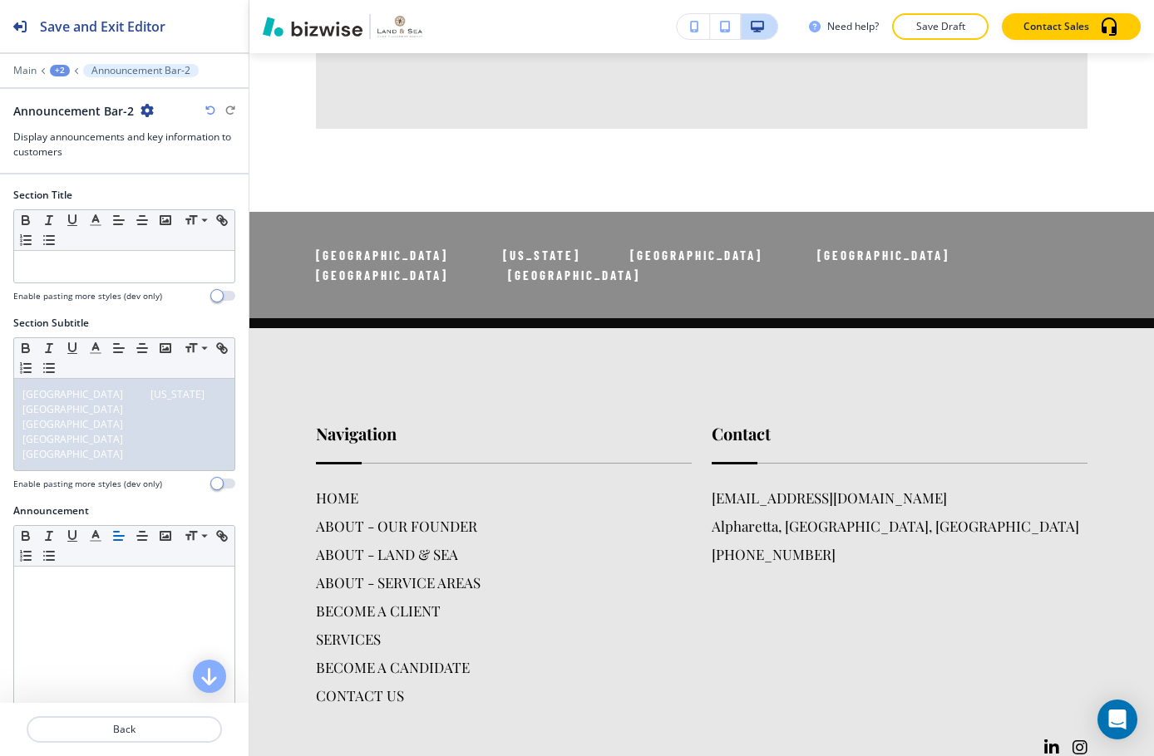
click at [154, 118] on div "Announcement Bar-2" at bounding box center [124, 110] width 222 height 17
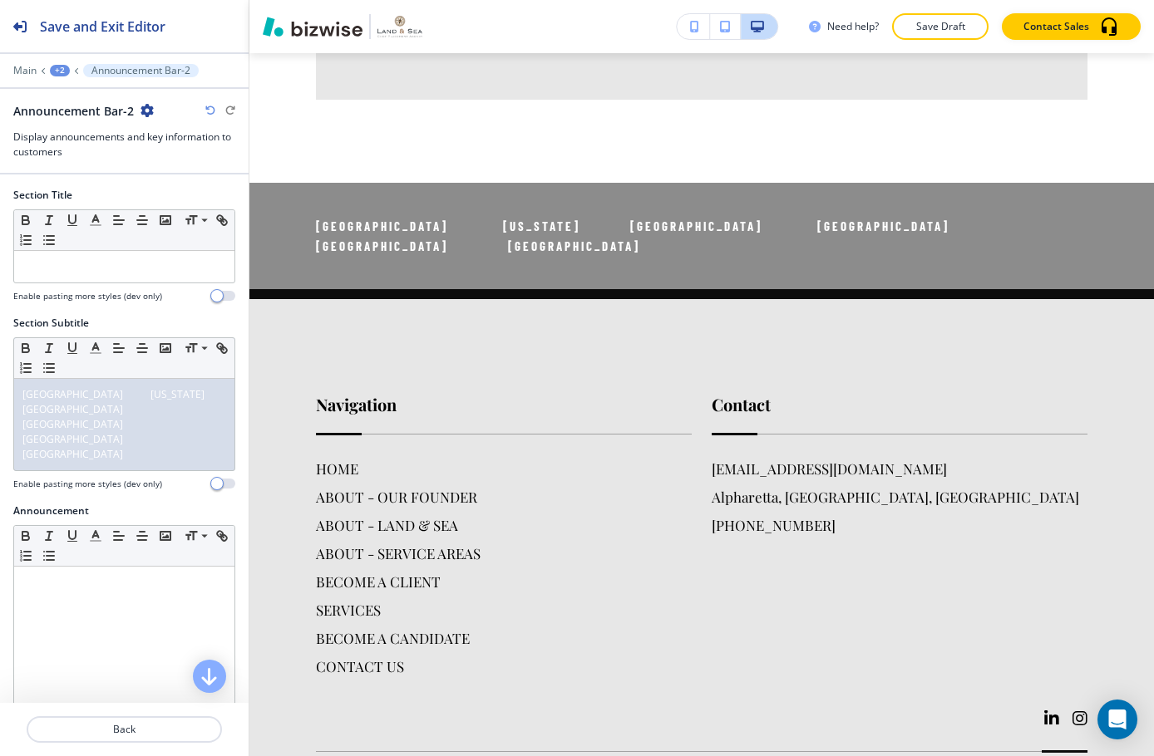
scroll to position [3966, 0]
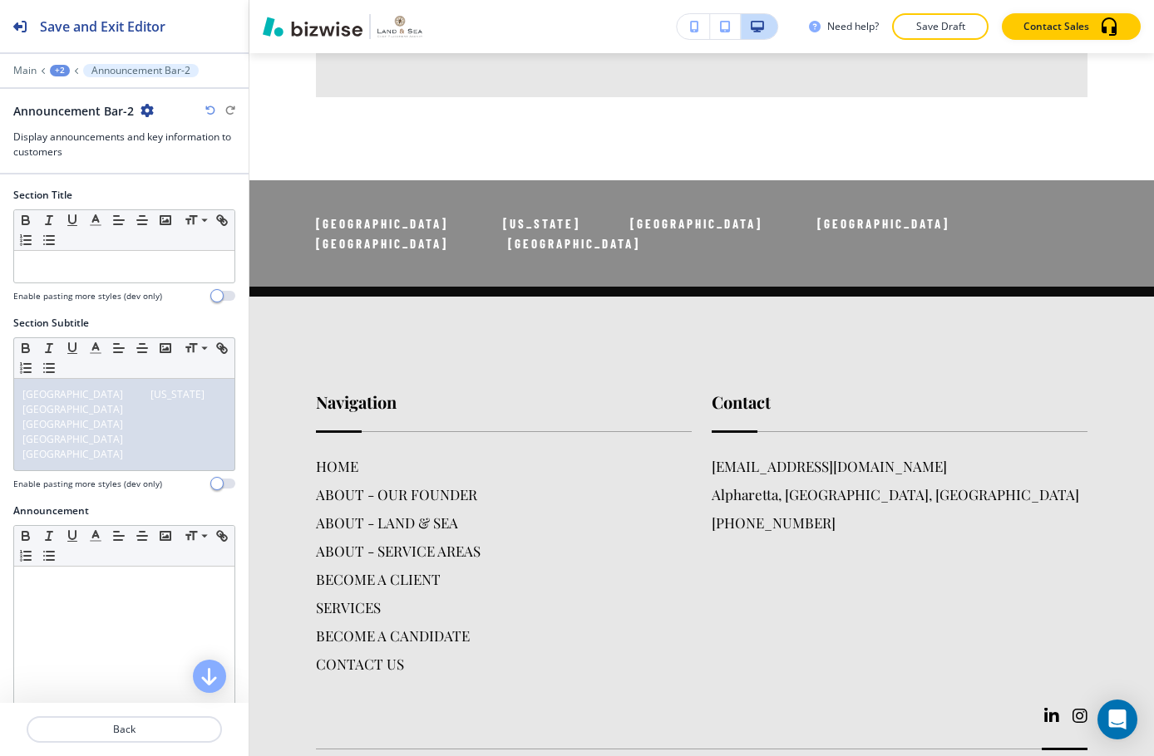
click at [145, 110] on icon "button" at bounding box center [146, 110] width 13 height 13
click at [204, 161] on button "Duplicate Section" at bounding box center [193, 168] width 106 height 29
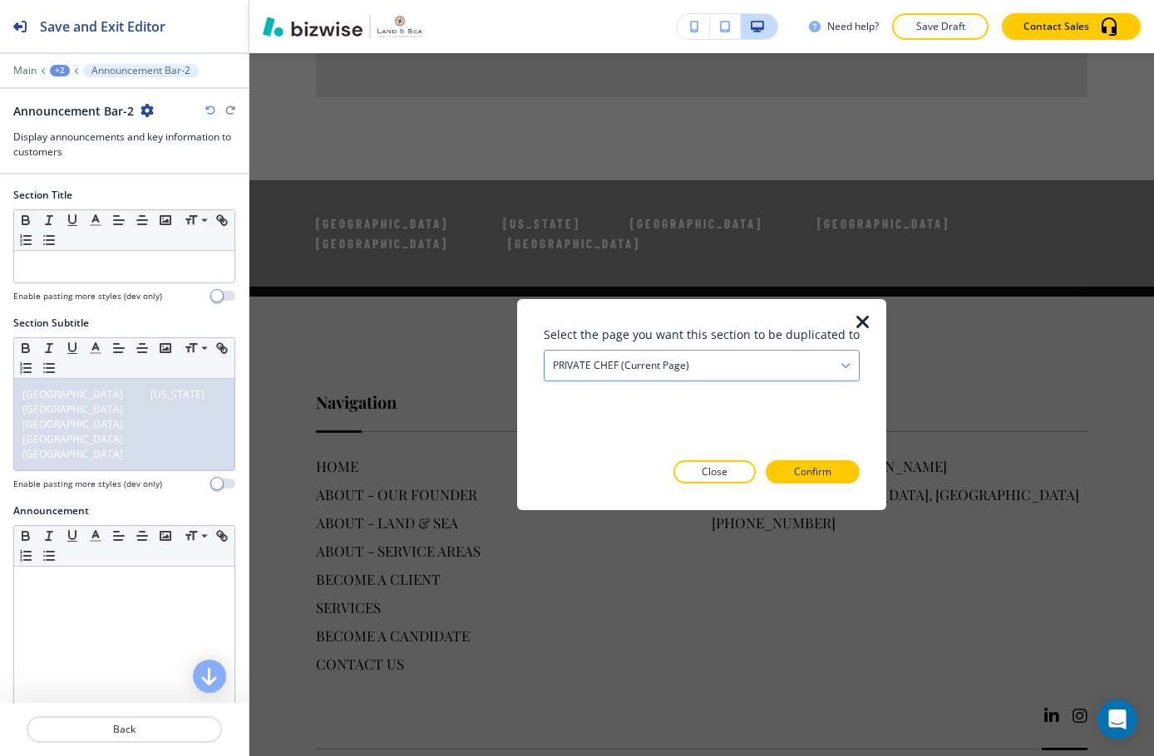
click at [786, 369] on div "PRIVATE CHEF (current page)" at bounding box center [701, 366] width 314 height 30
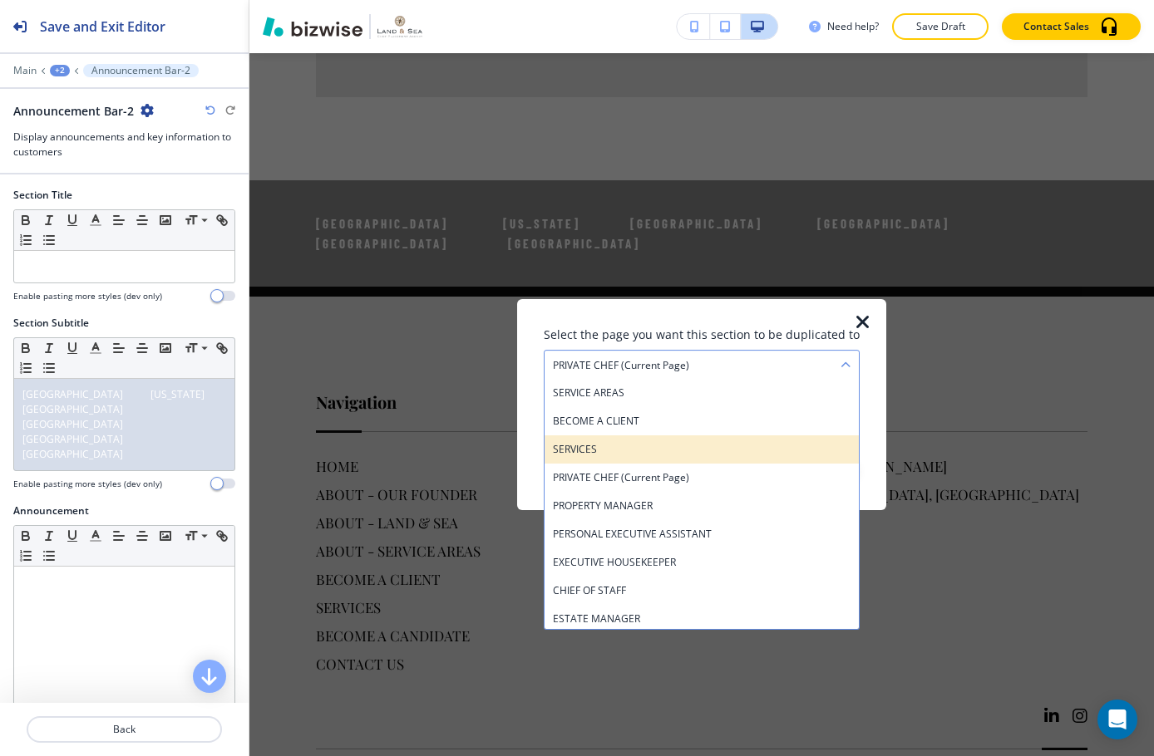
scroll to position [166, 0]
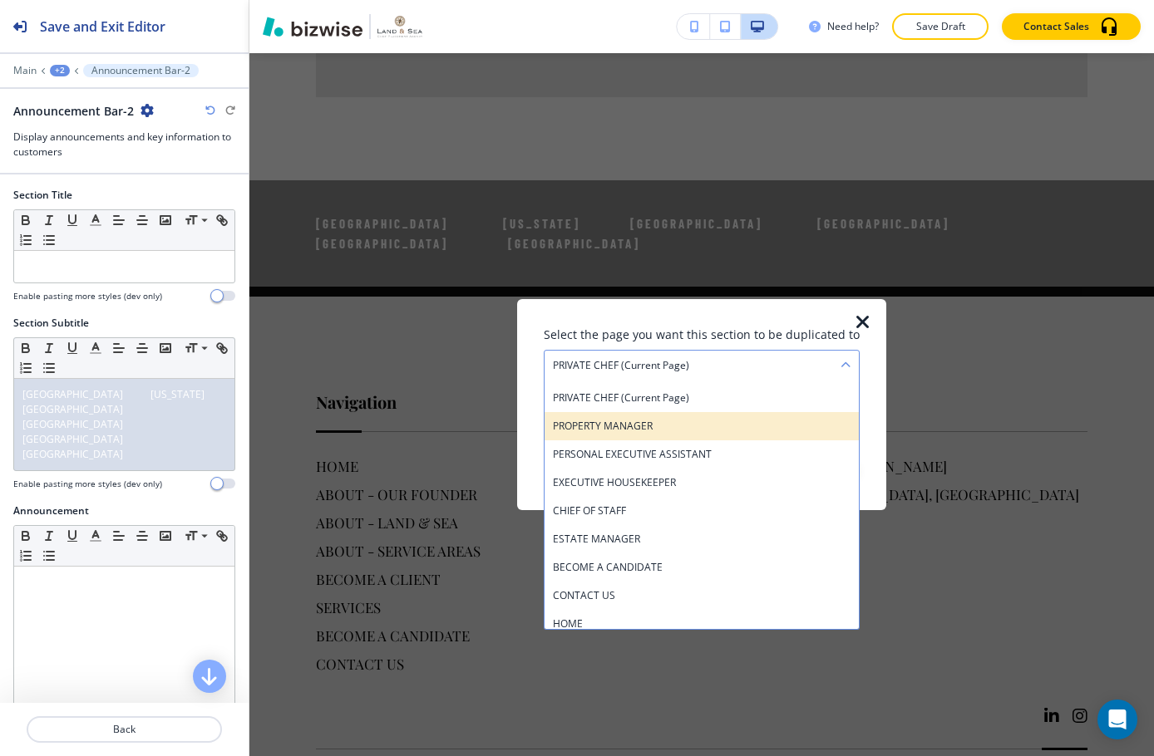
click at [668, 436] on div "PROPERTY MANAGER" at bounding box center [701, 426] width 314 height 28
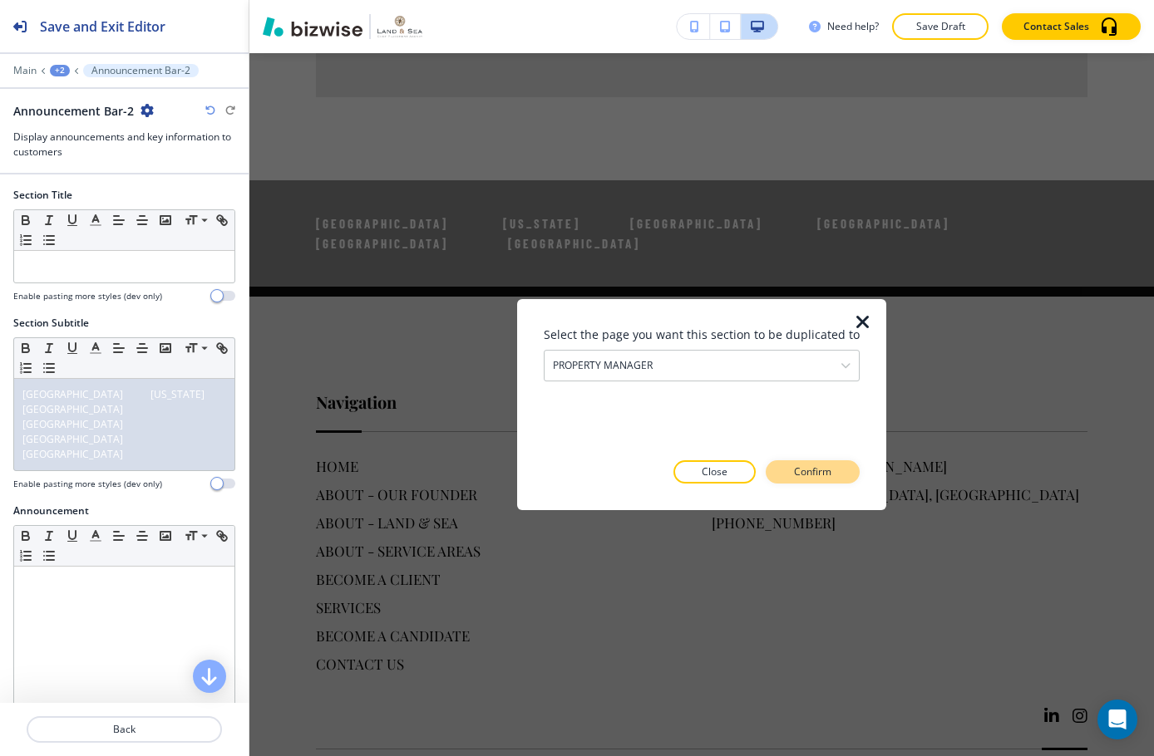
click at [820, 468] on p "Confirm" at bounding box center [812, 472] width 37 height 15
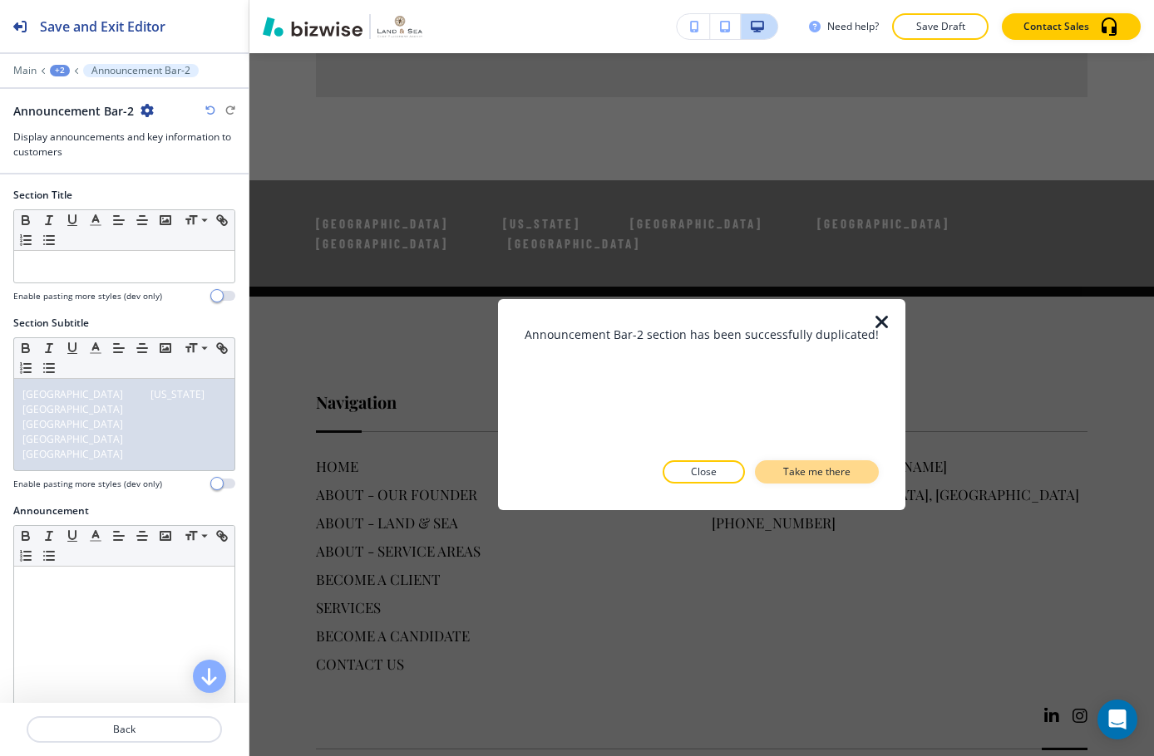
click at [841, 463] on button "Take me there" at bounding box center [817, 472] width 124 height 23
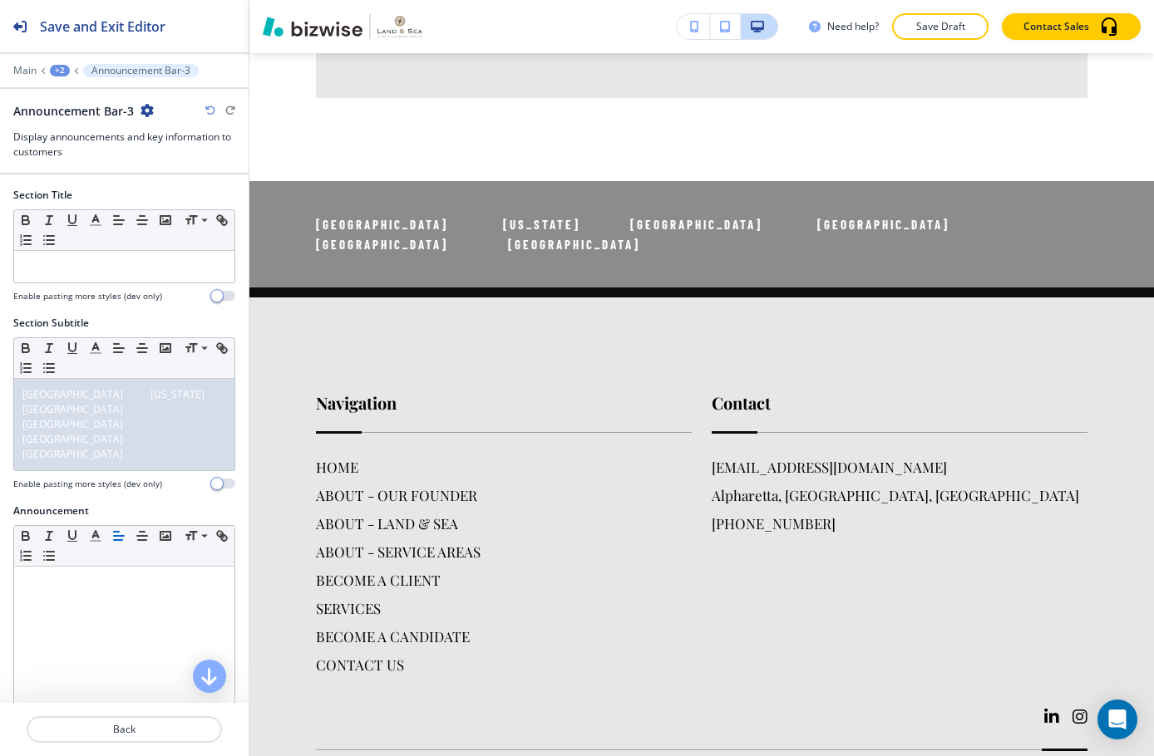
scroll to position [4655, 0]
click at [144, 113] on icon "button" at bounding box center [146, 110] width 13 height 13
click at [193, 173] on p "Duplicate Section" at bounding box center [192, 168] width 85 height 15
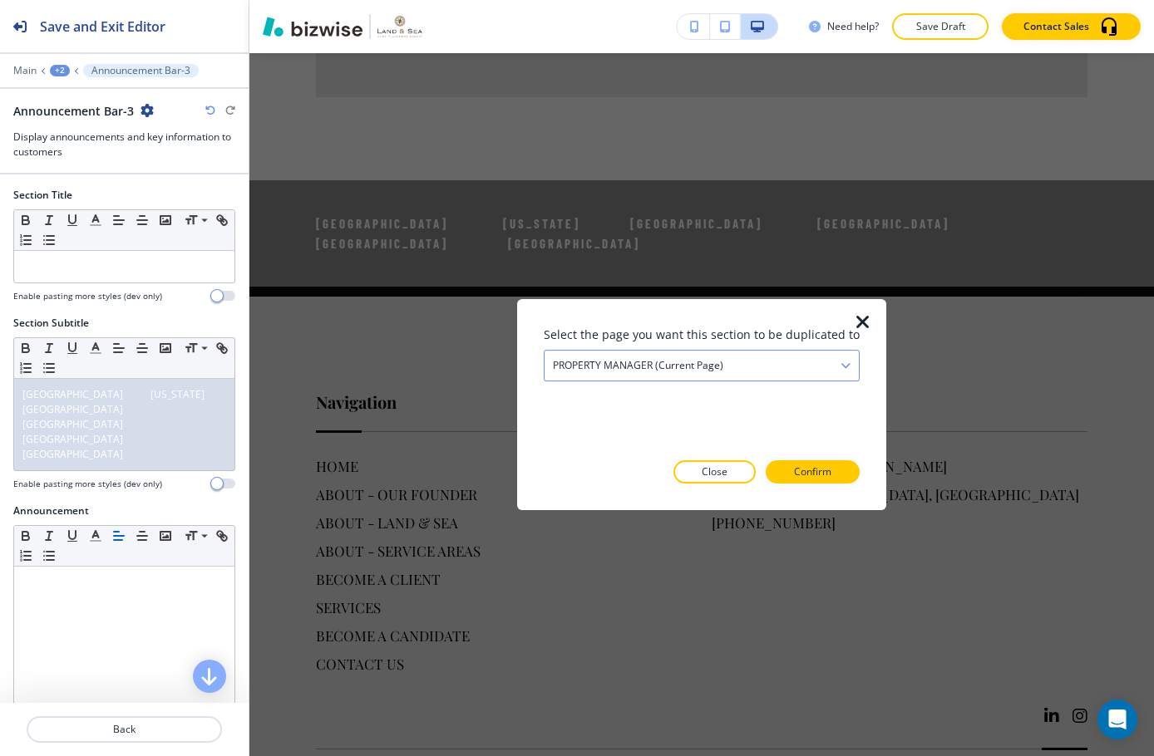
click at [796, 367] on div "PROPERTY MANAGER (current page)" at bounding box center [701, 366] width 314 height 30
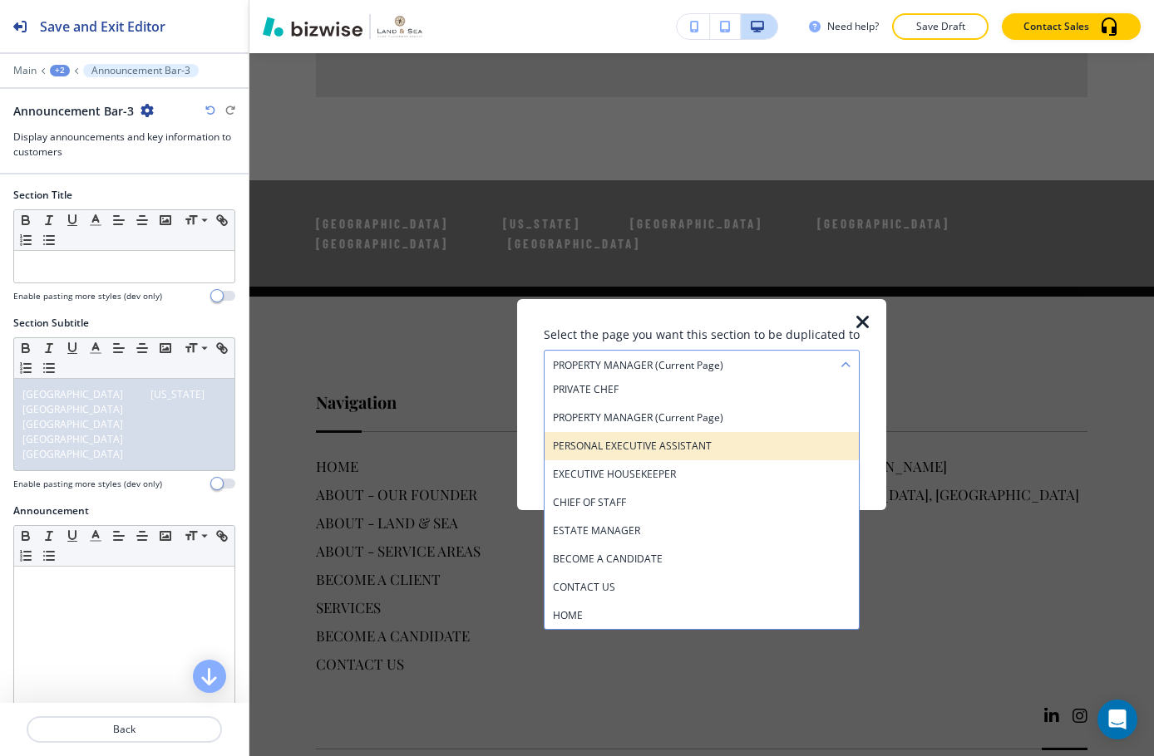
scroll to position [175, 0]
click at [682, 448] on h4 "PERSONAL EXECUTIVE ASSISTANT" at bounding box center [702, 445] width 298 height 15
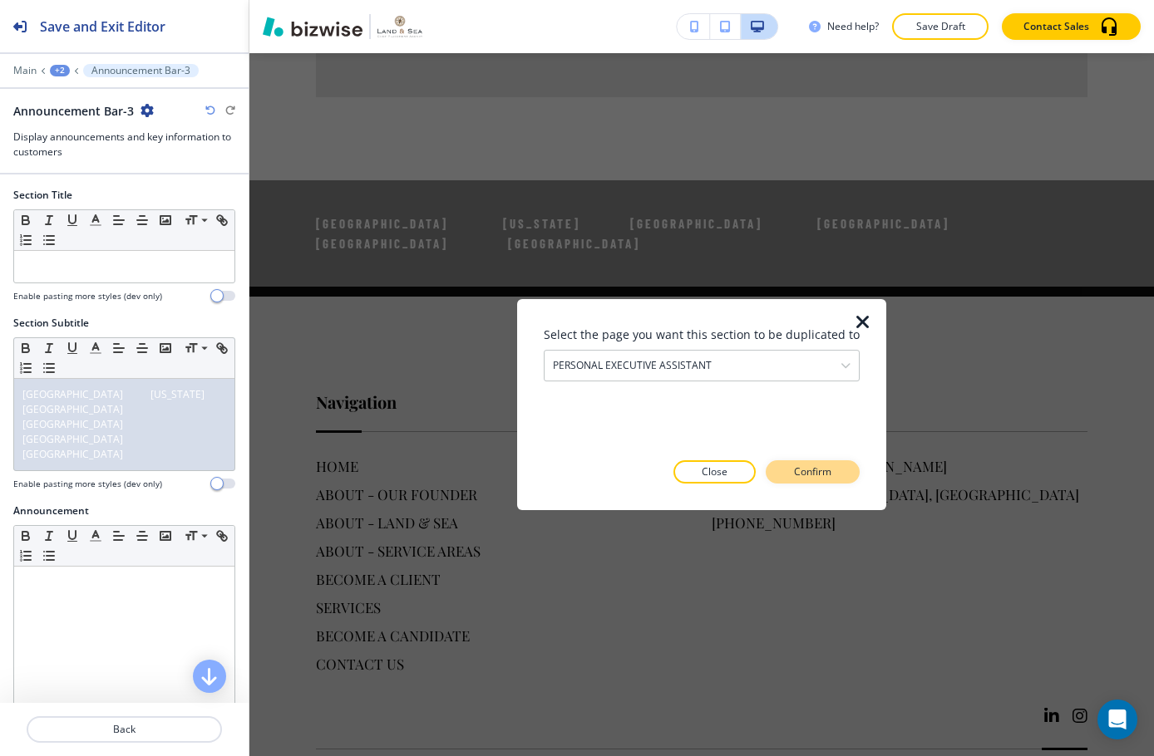
click at [806, 475] on p "Confirm" at bounding box center [812, 472] width 37 height 15
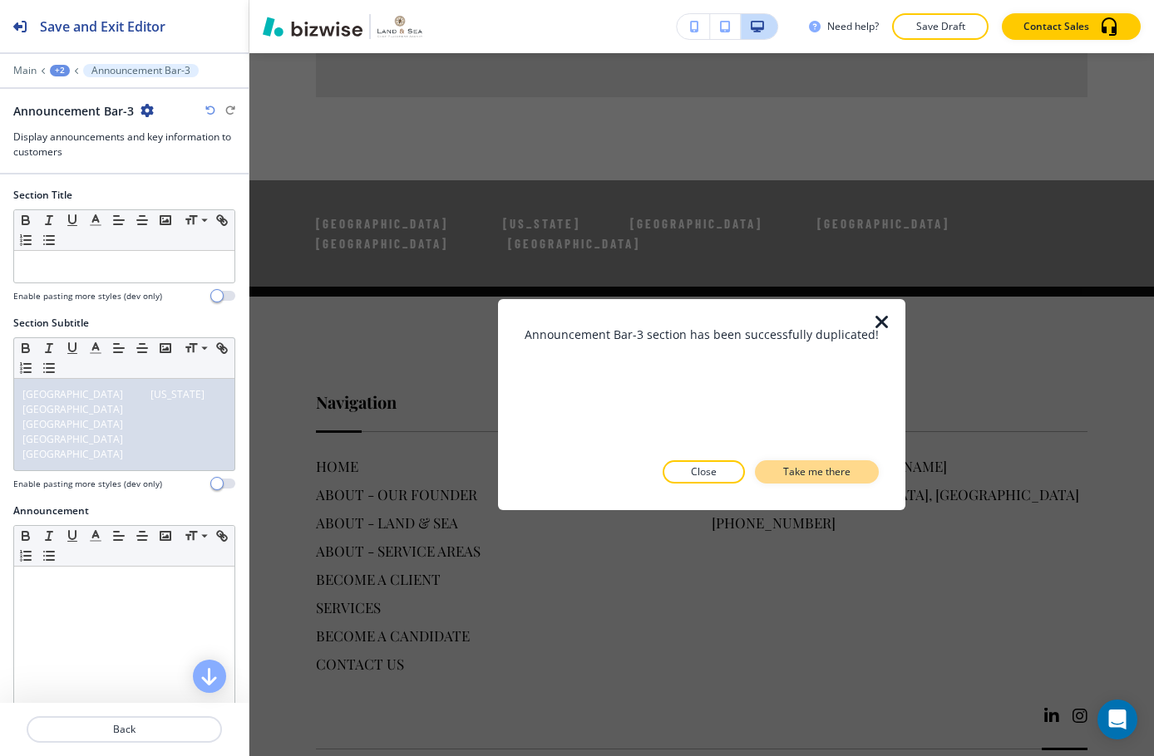
click at [808, 480] on button "Take me there" at bounding box center [817, 472] width 124 height 23
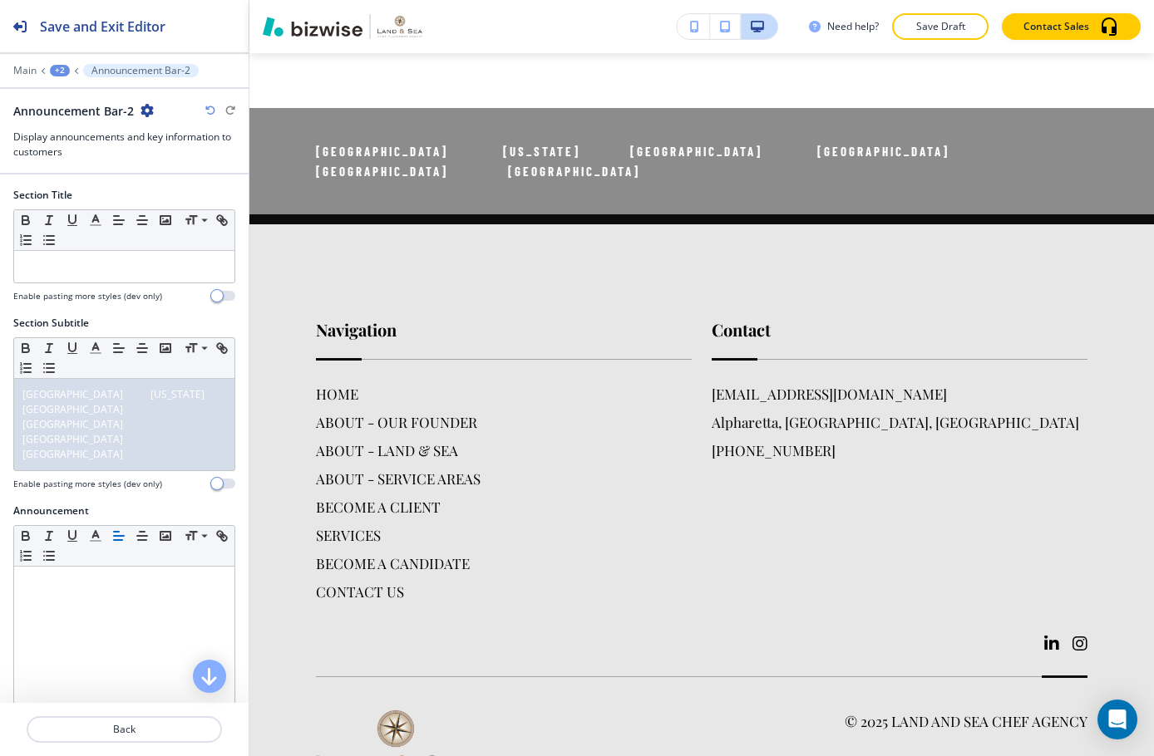
scroll to position [4466, 0]
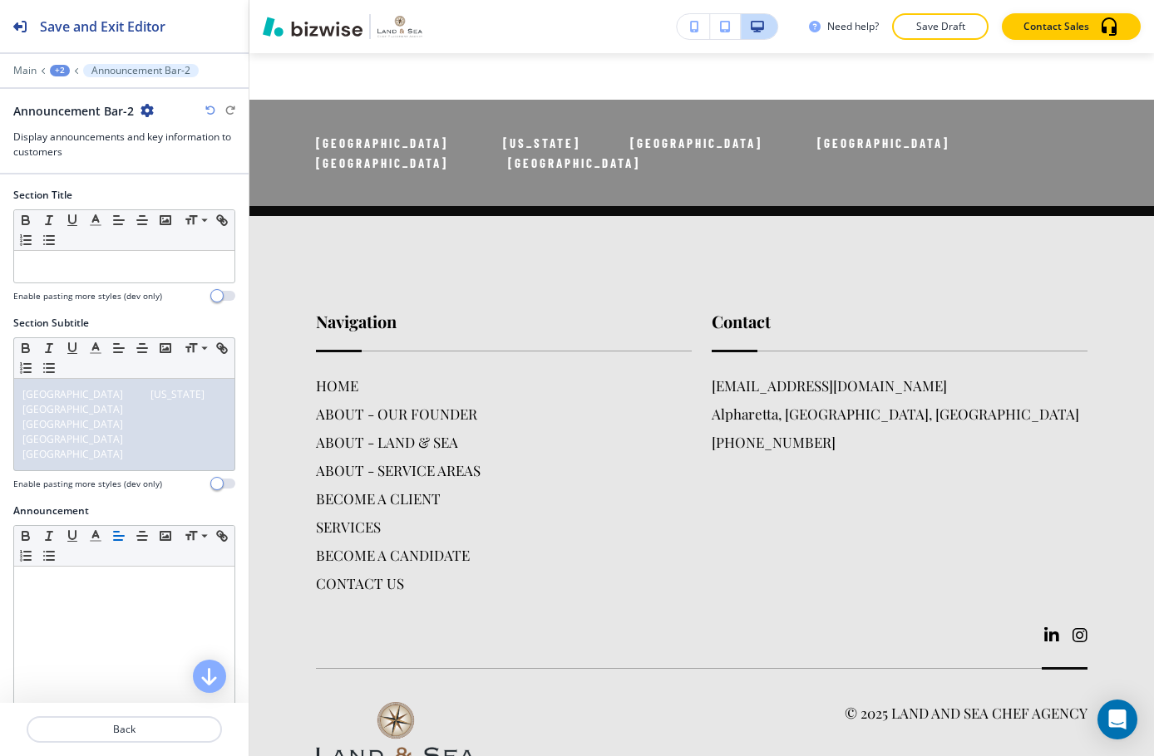
click at [143, 112] on icon "button" at bounding box center [146, 110] width 13 height 13
click at [193, 158] on button "Duplicate Section" at bounding box center [193, 168] width 106 height 29
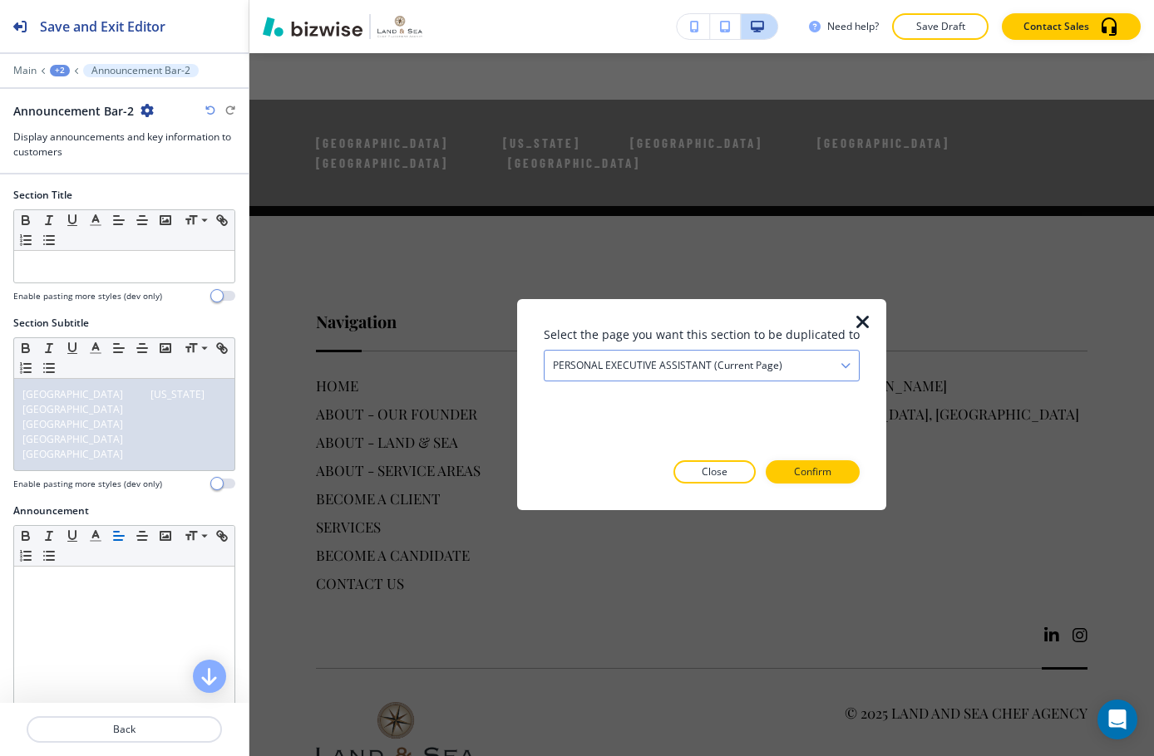
click at [806, 370] on div "PERSONAL EXECUTIVE ASSISTANT (current page)" at bounding box center [701, 366] width 314 height 30
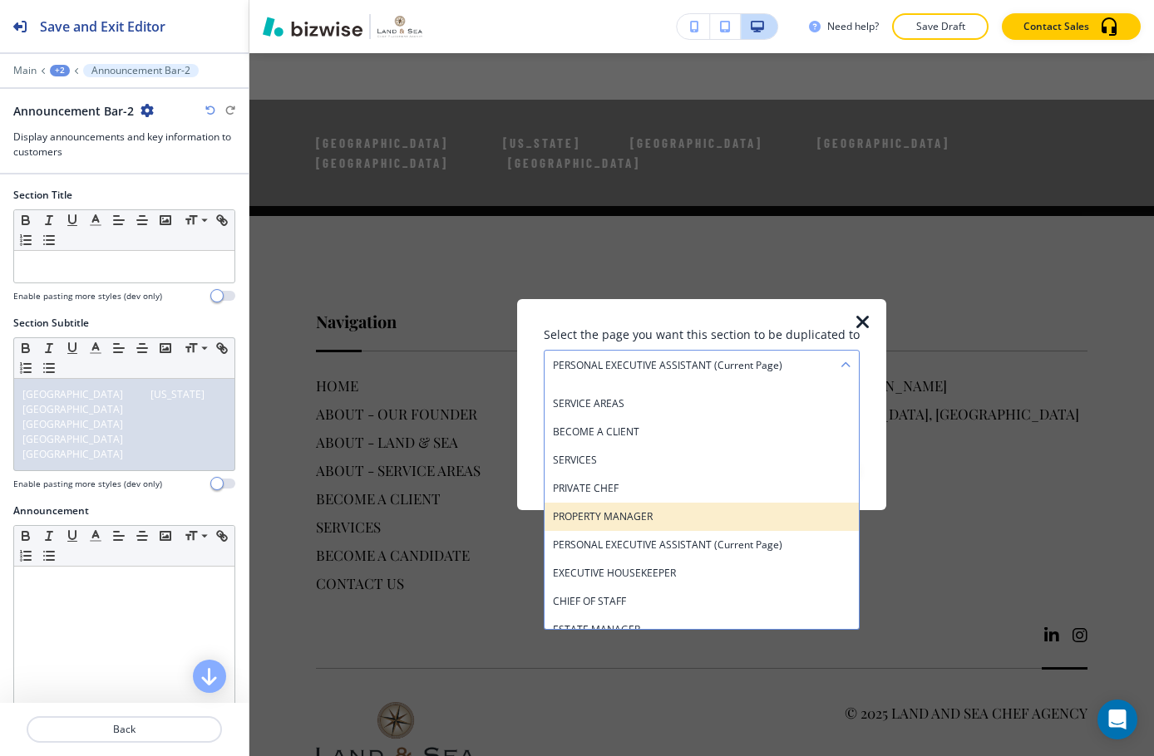
scroll to position [175, 0]
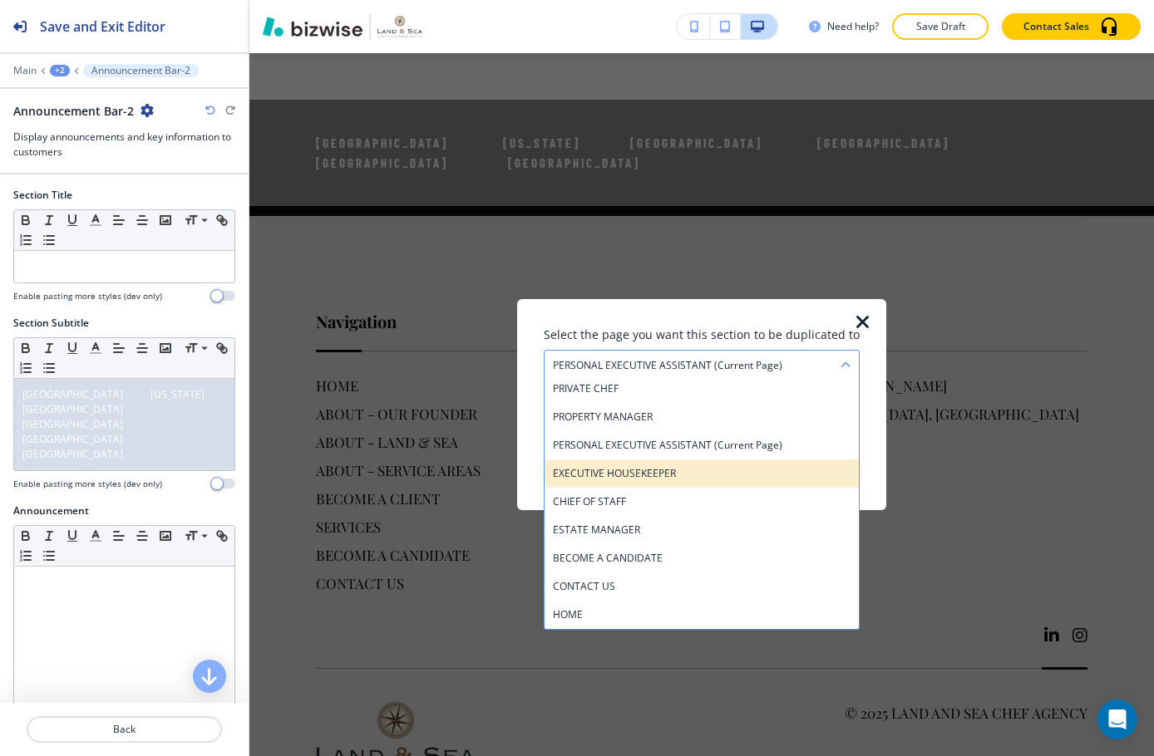
click at [663, 480] on h4 "EXECUTIVE HOUSEKEEPER" at bounding box center [702, 473] width 298 height 15
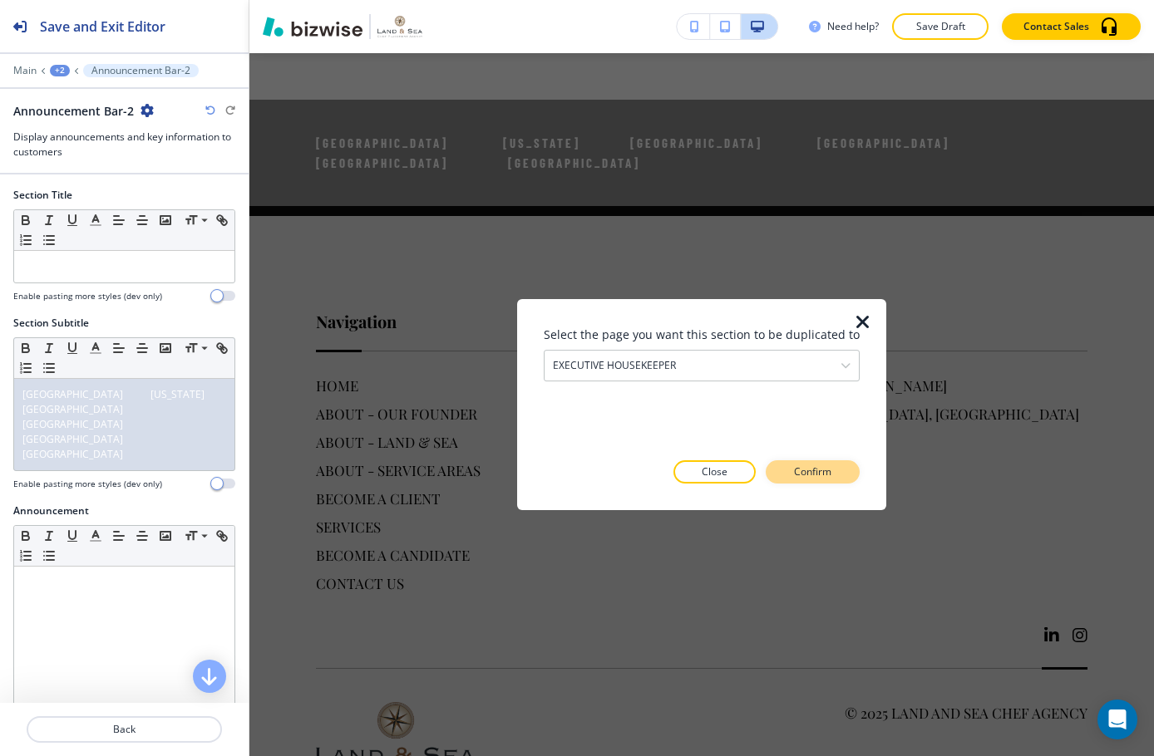
click at [794, 476] on p "Confirm" at bounding box center [812, 472] width 37 height 15
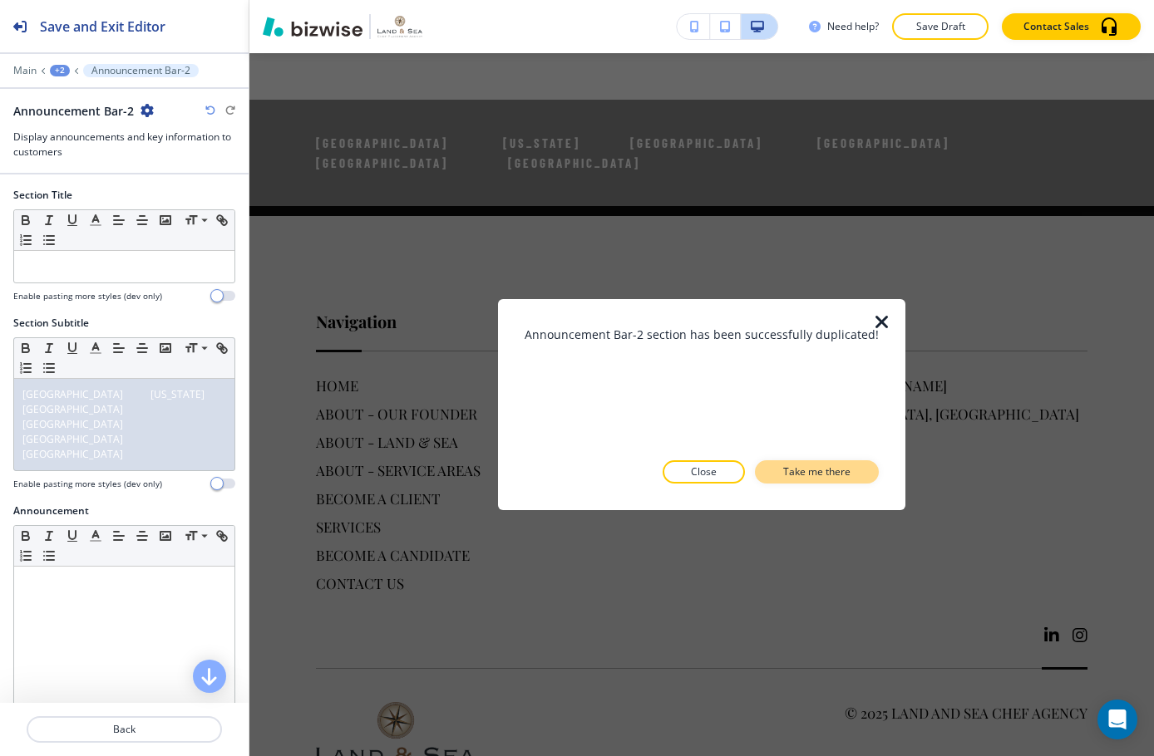
click at [841, 466] on p "Take me there" at bounding box center [816, 472] width 67 height 15
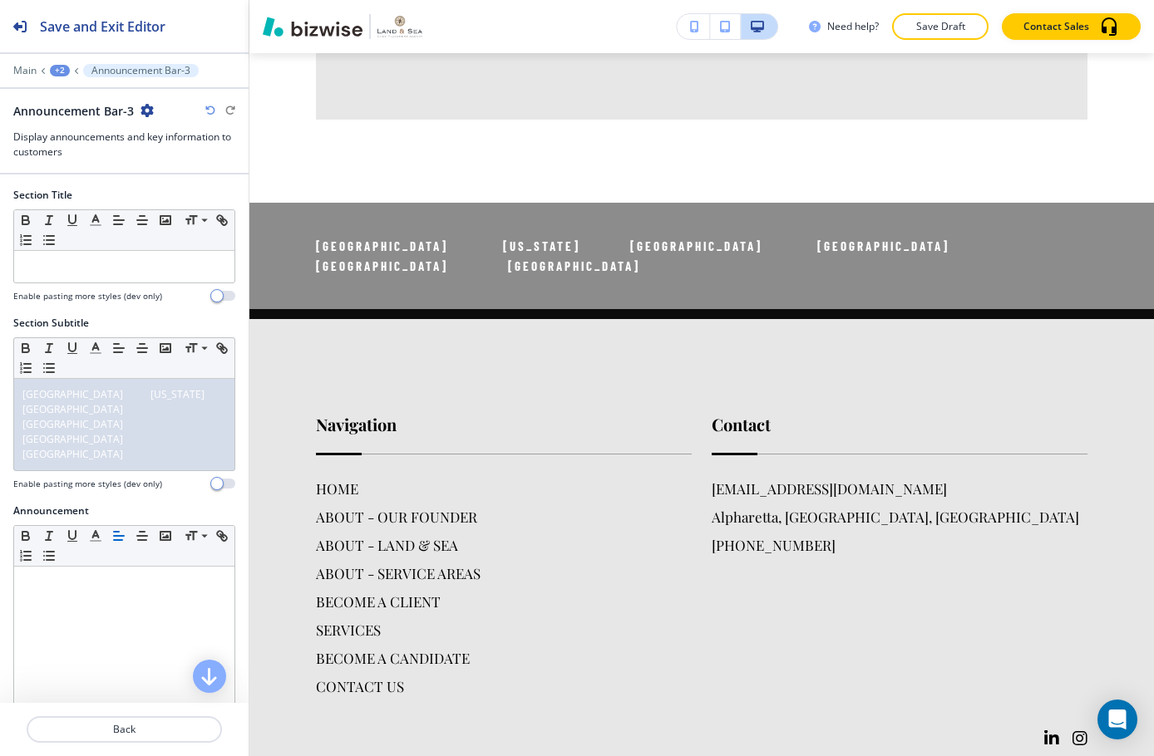
click at [149, 112] on icon "button" at bounding box center [146, 110] width 13 height 13
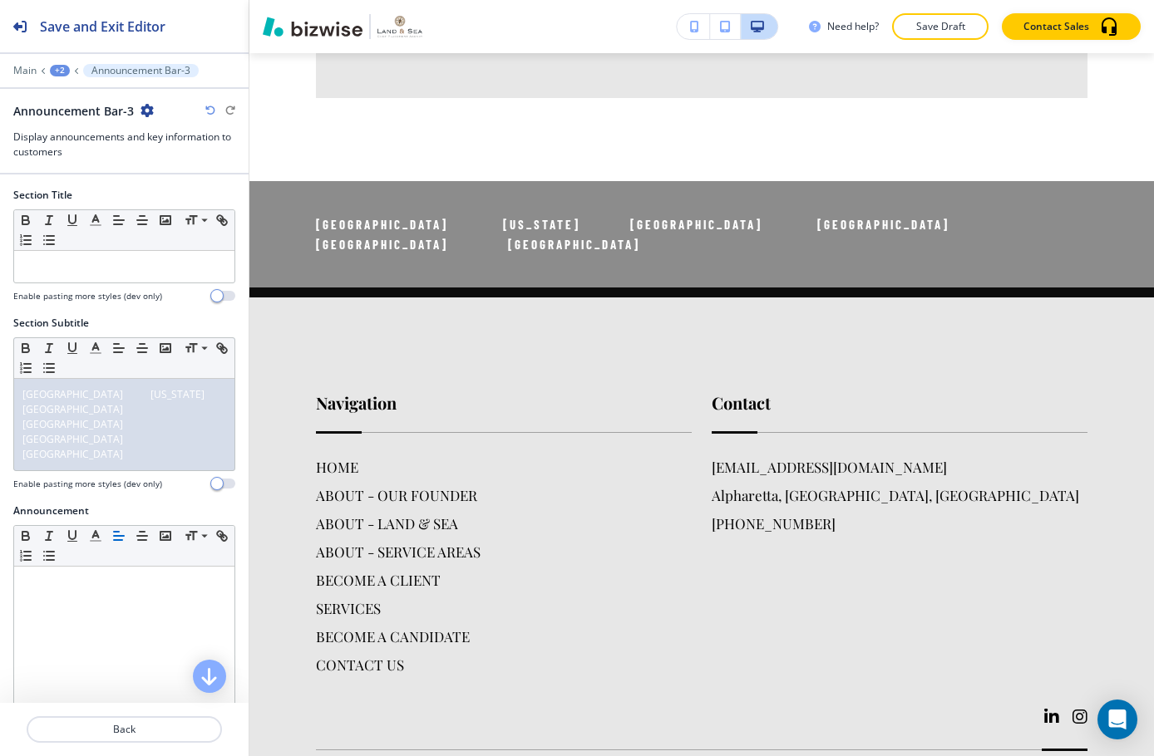
scroll to position [3907, 0]
drag, startPoint x: 186, startPoint y: 171, endPoint x: 244, endPoint y: 182, distance: 59.2
click at [187, 171] on p "Duplicate Section" at bounding box center [192, 168] width 85 height 15
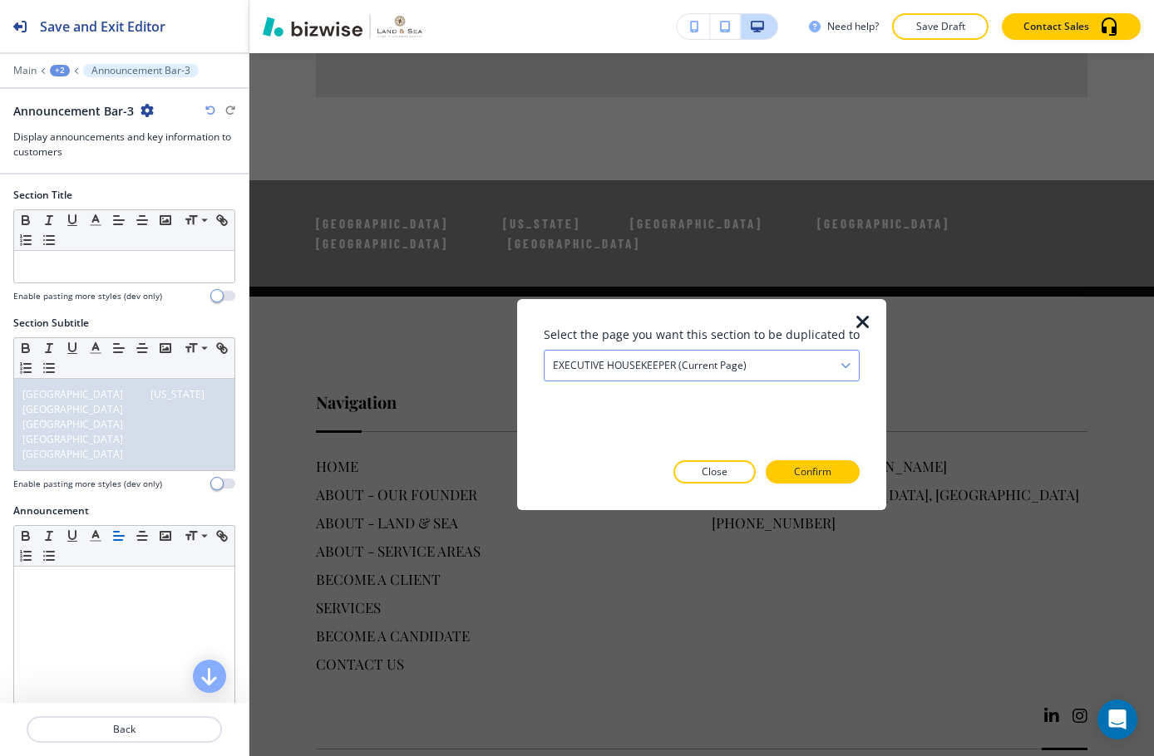
click at [776, 375] on div "EXECUTIVE HOUSEKEEPER (current page)" at bounding box center [701, 366] width 314 height 30
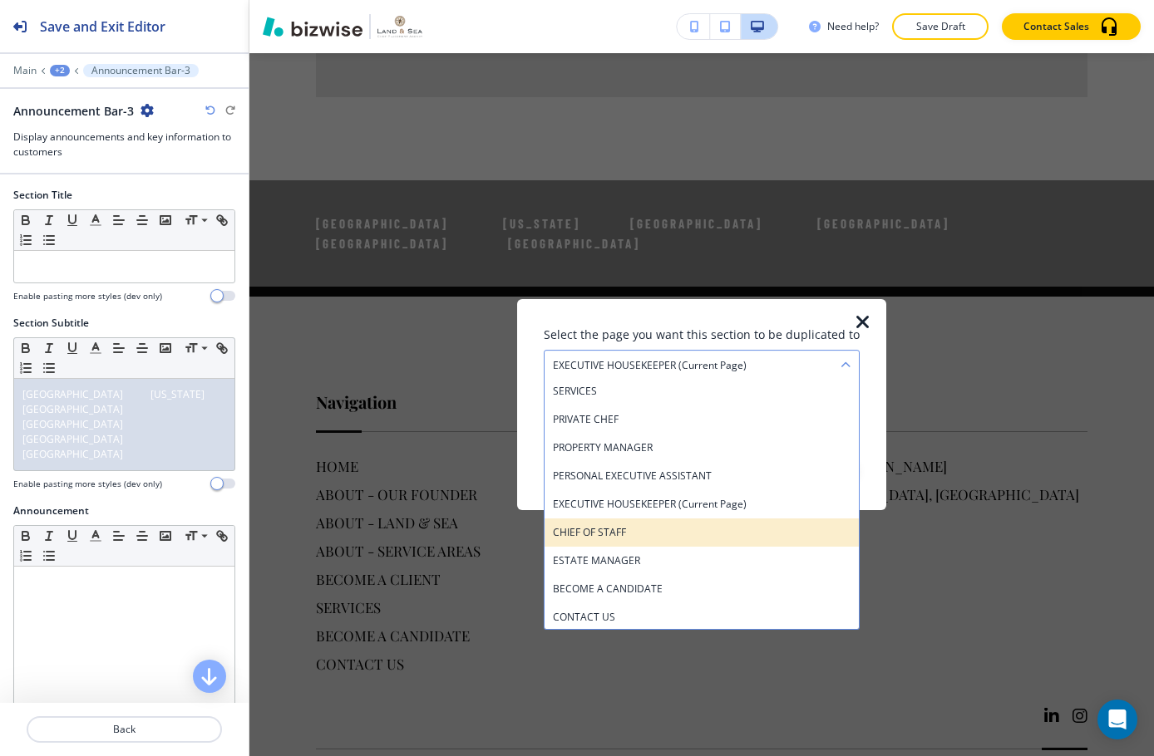
click at [726, 545] on div "CHIEF OF STAFF" at bounding box center [701, 533] width 314 height 28
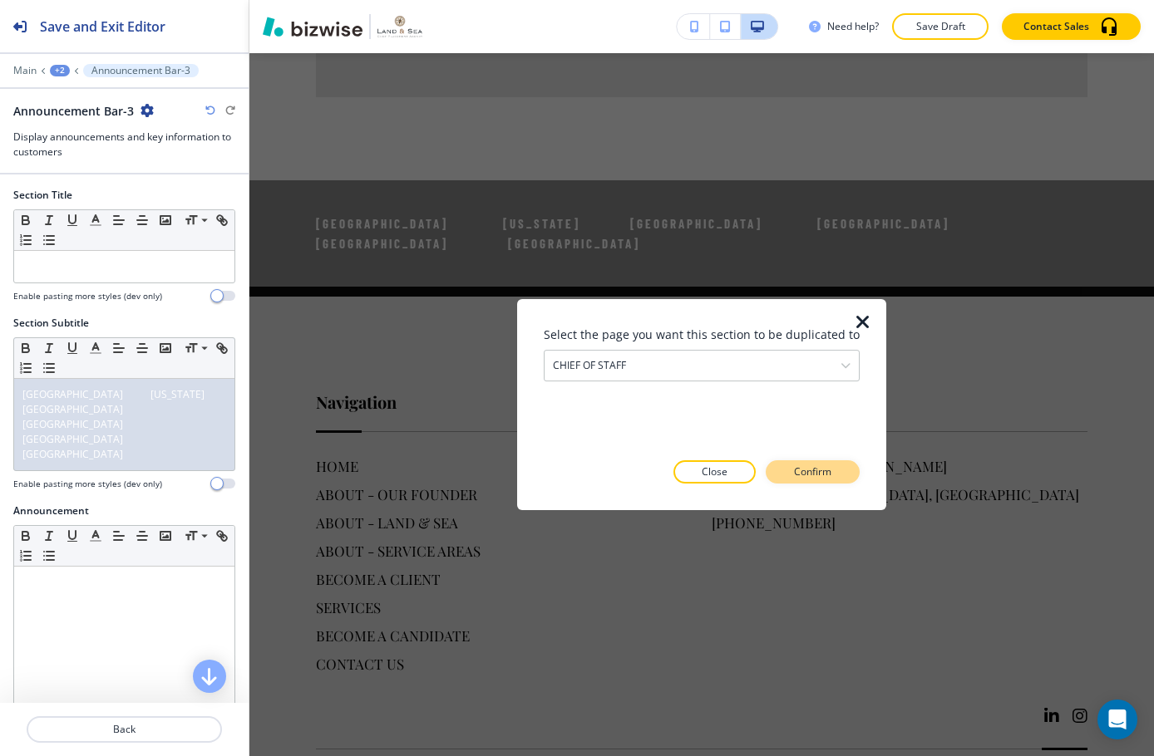
click at [811, 475] on p "Confirm" at bounding box center [812, 472] width 37 height 15
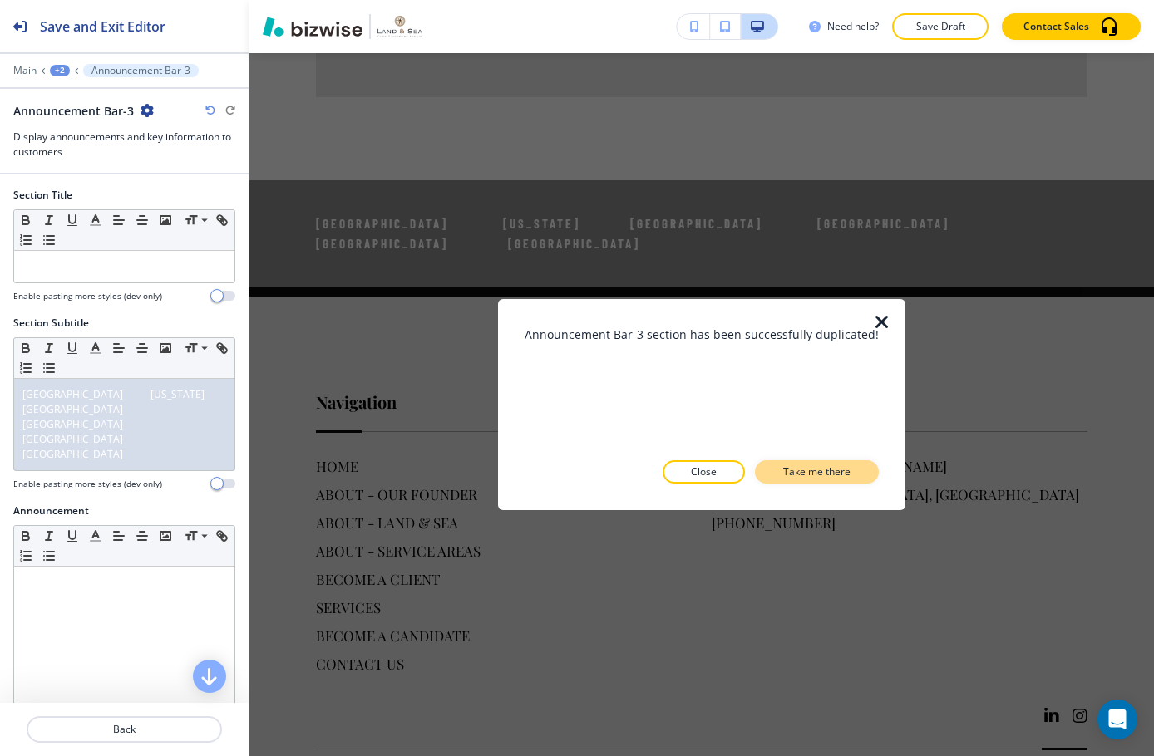
click at [788, 466] on p "Take me there" at bounding box center [816, 472] width 67 height 15
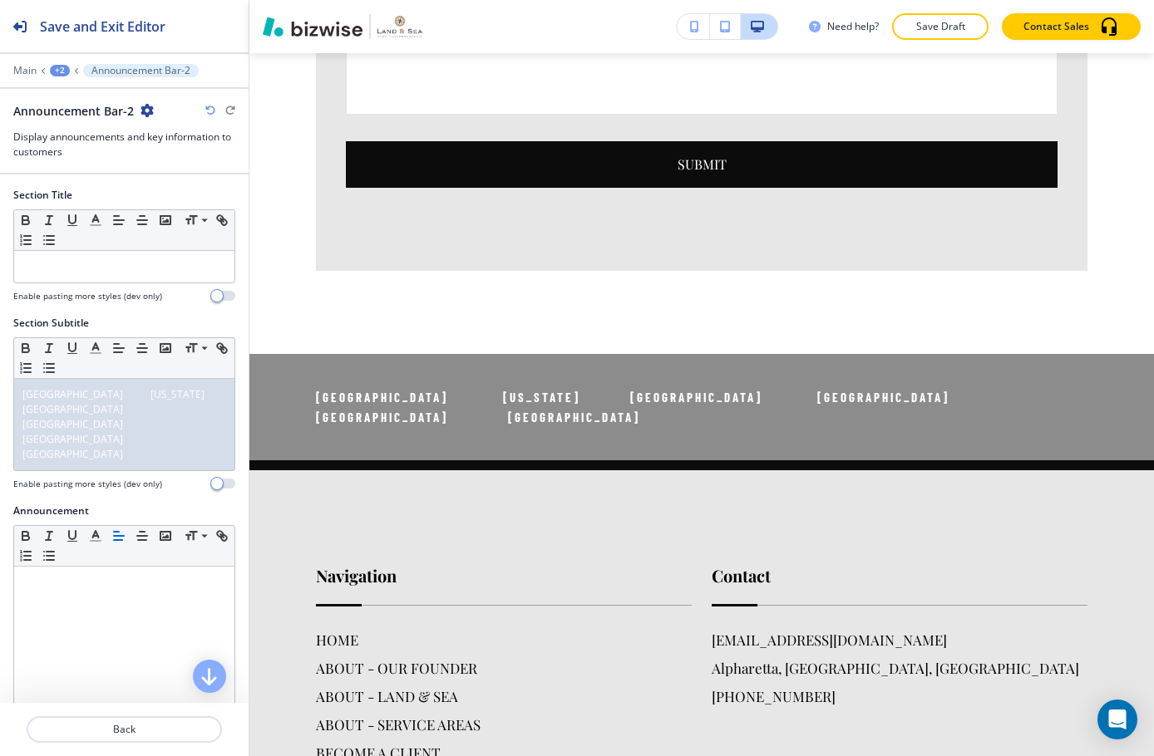
click at [151, 108] on icon "button" at bounding box center [146, 110] width 13 height 13
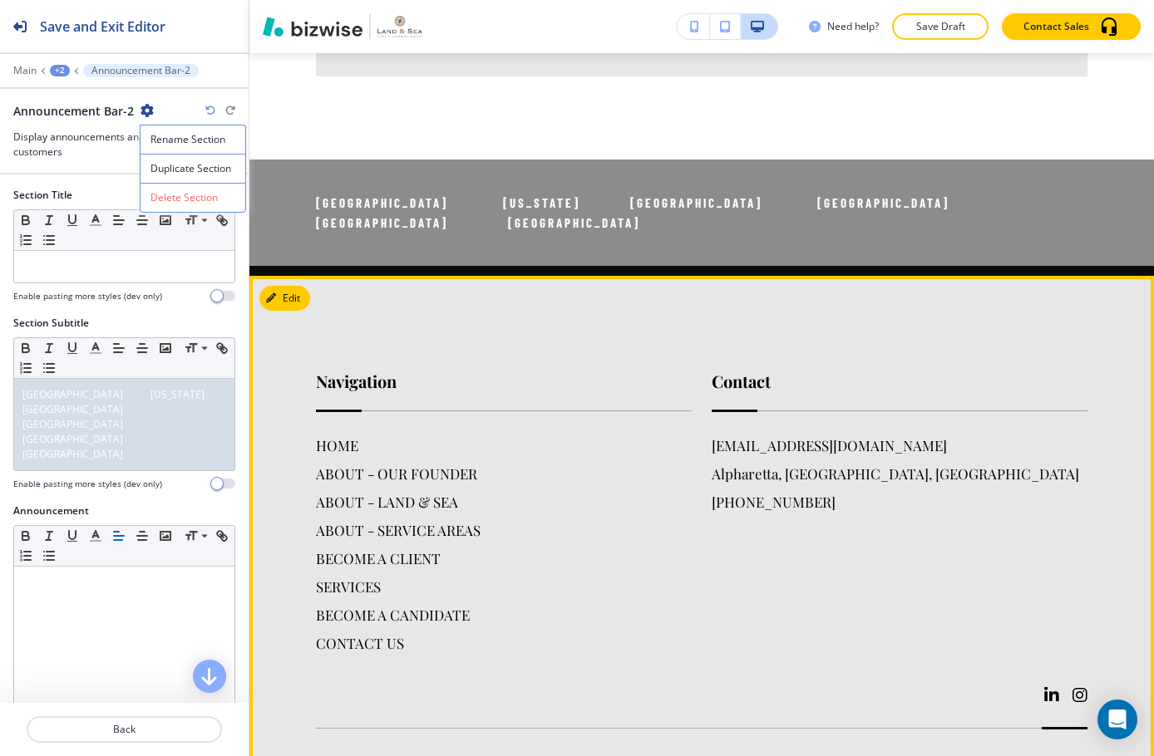
scroll to position [4074, 0]
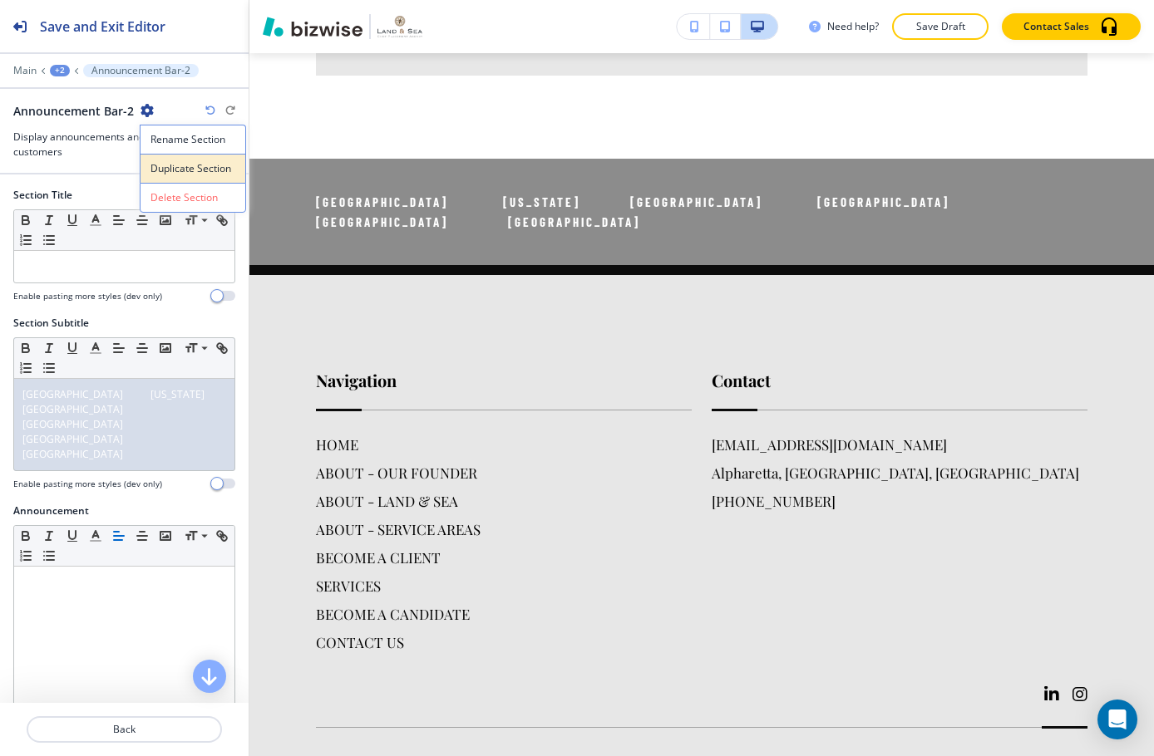
click at [202, 165] on p "Duplicate Section" at bounding box center [192, 168] width 85 height 15
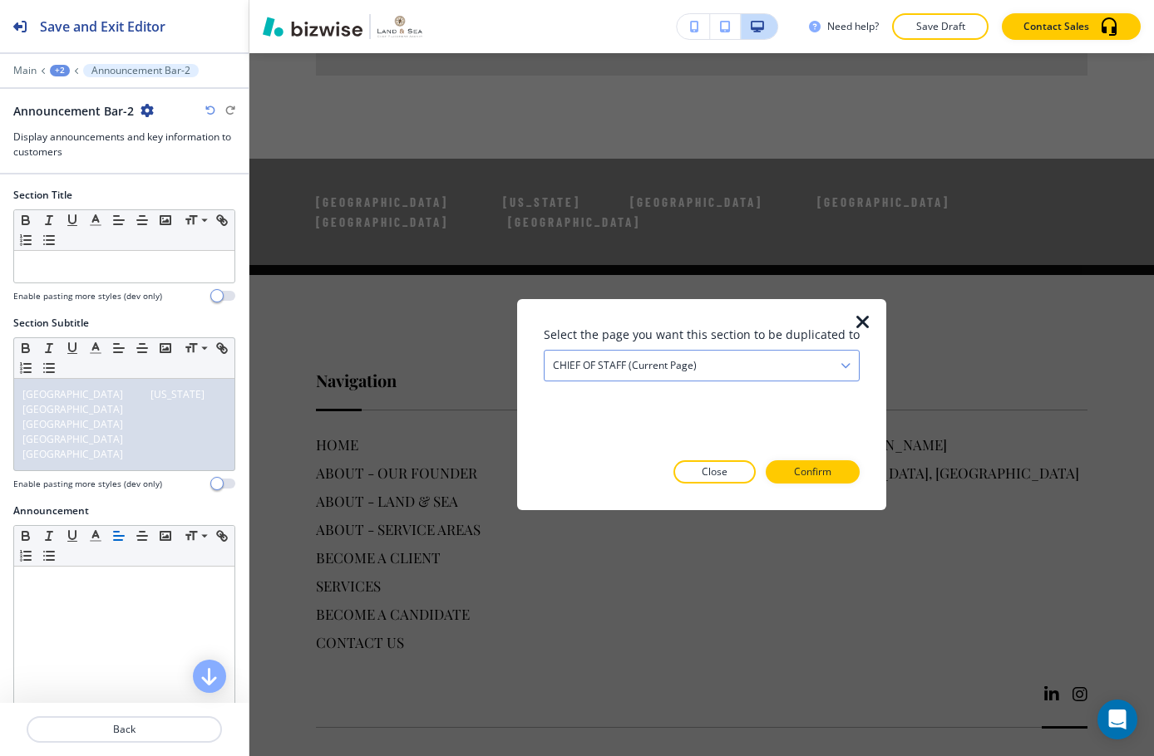
click at [777, 377] on div "CHIEF OF STAFF (current page)" at bounding box center [701, 366] width 314 height 30
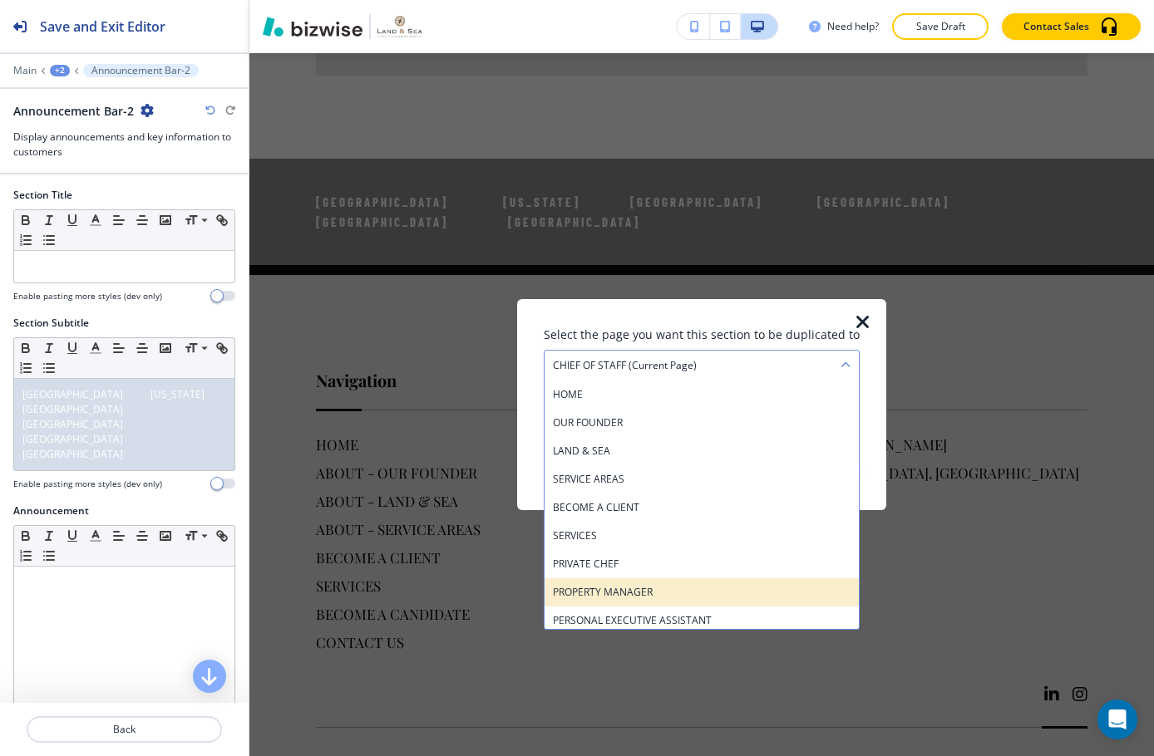
scroll to position [173, 0]
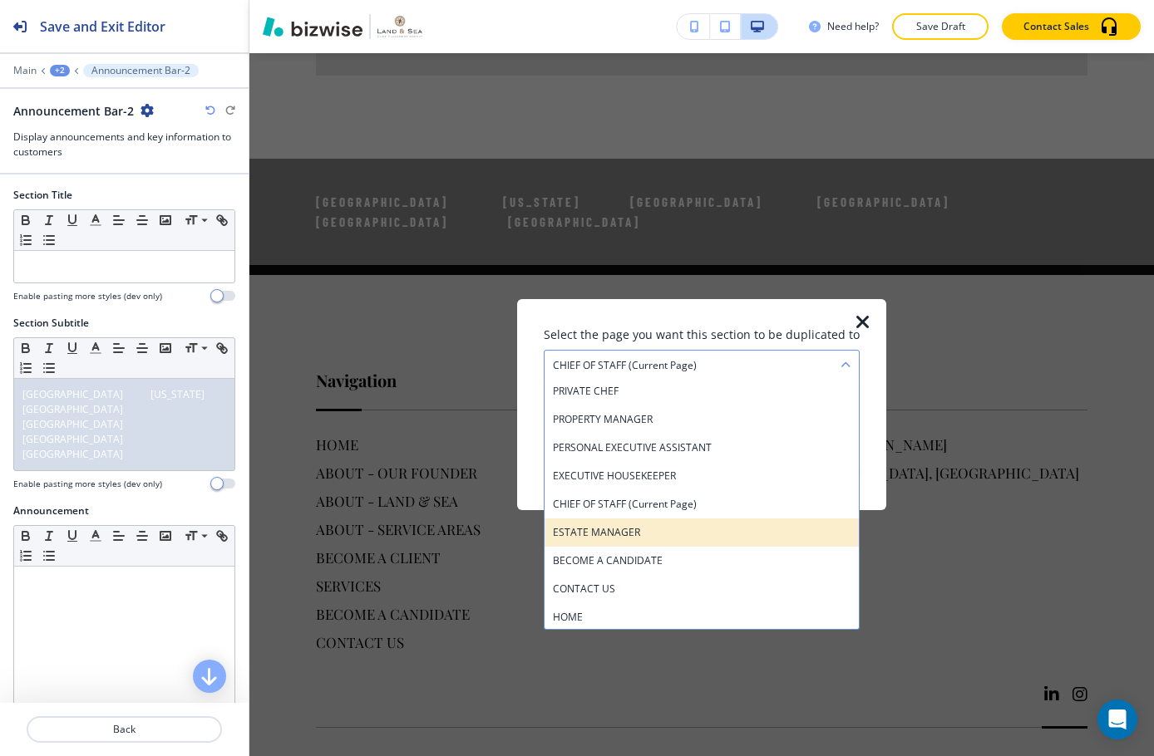
click at [688, 535] on h4 "ESTATE MANAGER" at bounding box center [702, 532] width 298 height 15
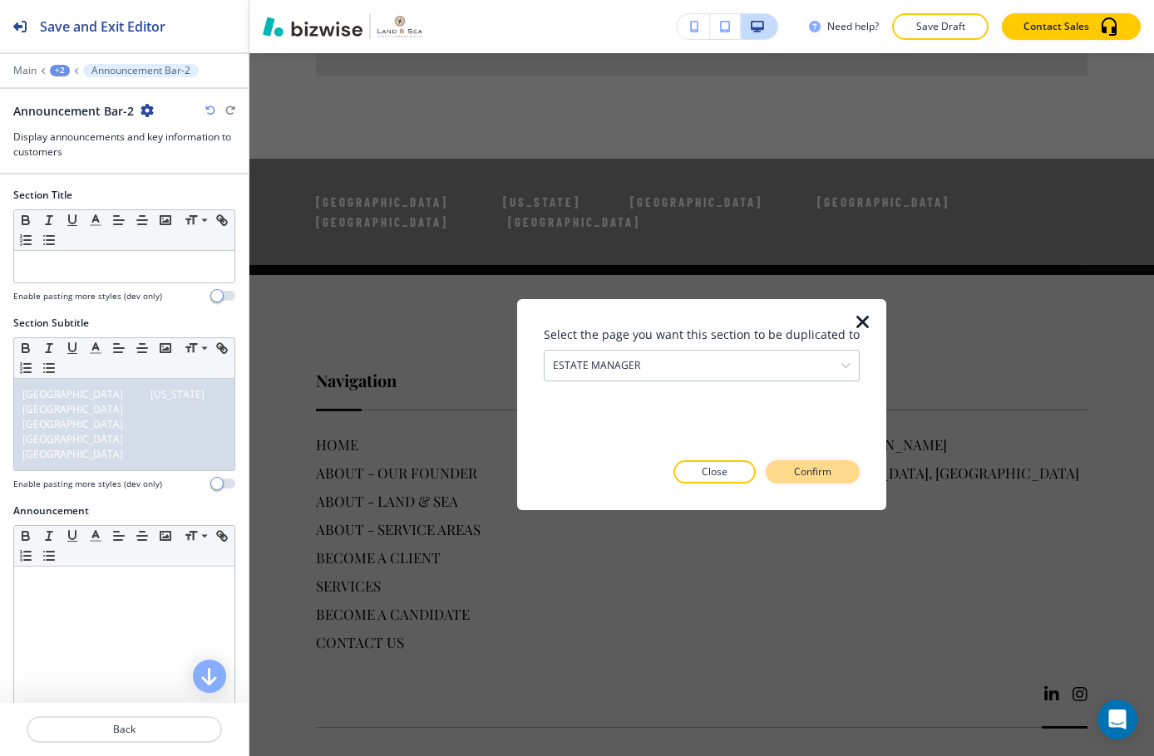
click at [794, 465] on p "Confirm" at bounding box center [812, 472] width 37 height 15
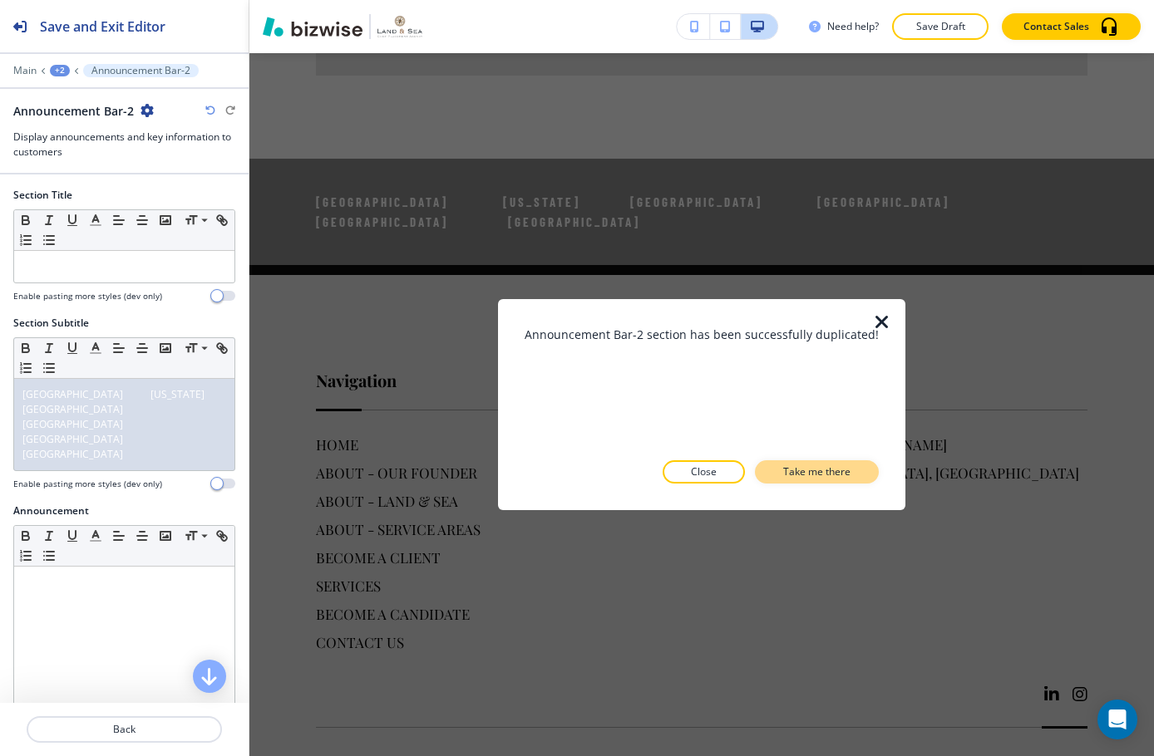
click at [783, 471] on p "Take me there" at bounding box center [816, 472] width 67 height 15
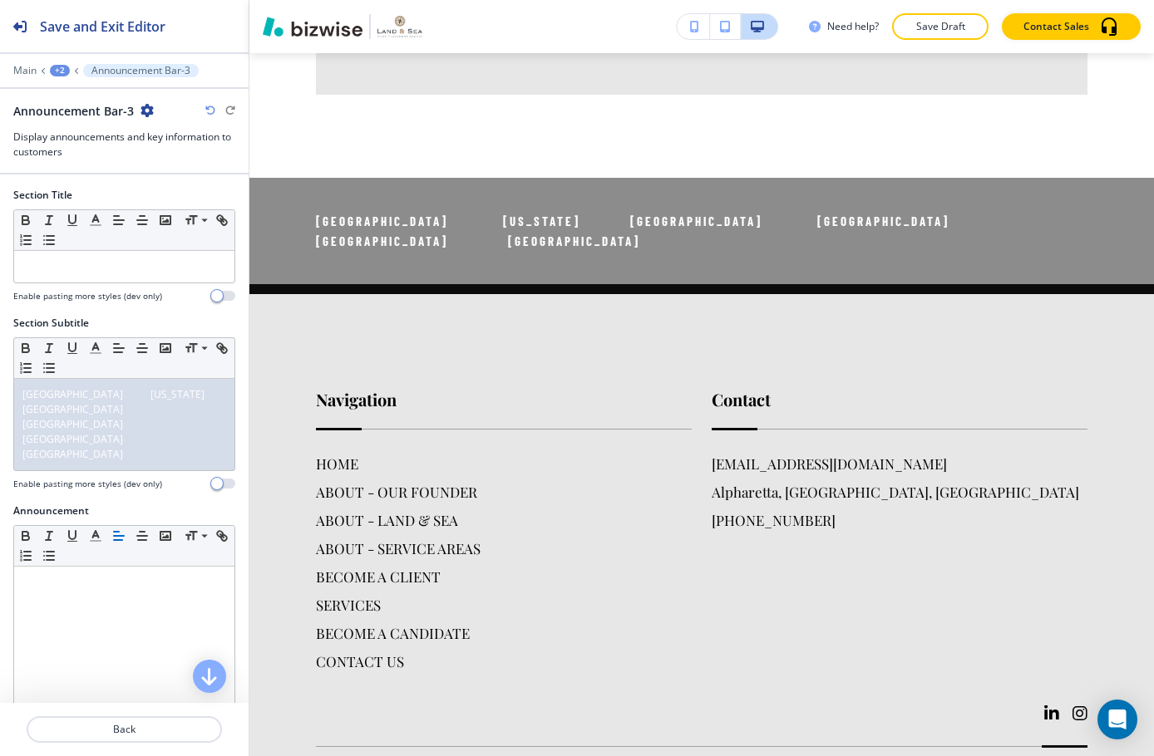
scroll to position [4075, 0]
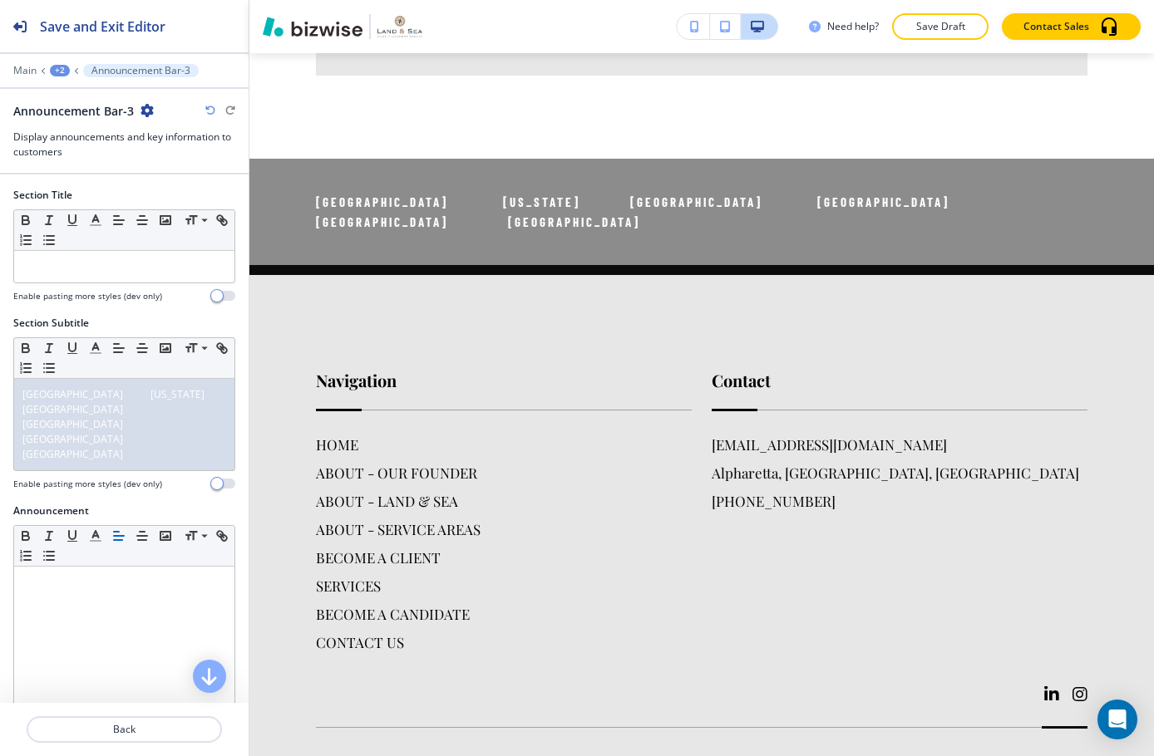
click at [150, 109] on icon "button" at bounding box center [146, 110] width 13 height 13
click at [189, 169] on p "Duplicate Section" at bounding box center [192, 168] width 85 height 15
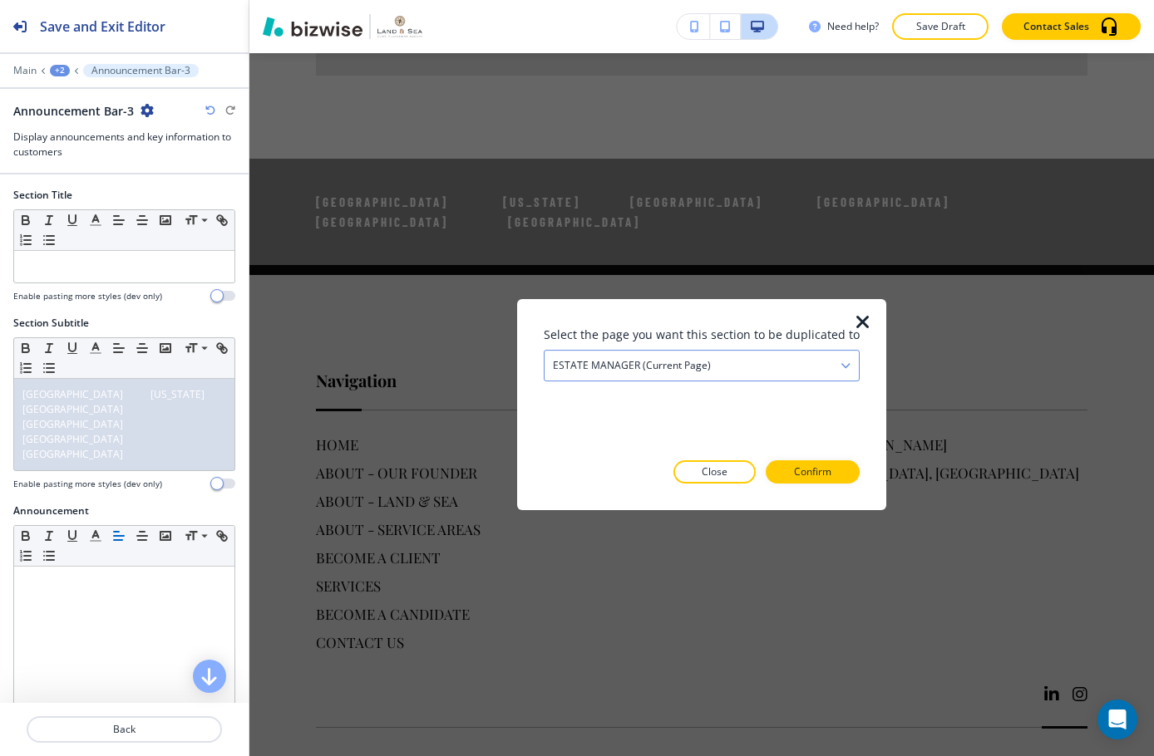
drag, startPoint x: 746, startPoint y: 352, endPoint x: 820, endPoint y: 402, distance: 90.4
click at [746, 353] on div "ESTATE MANAGER (current page)" at bounding box center [701, 366] width 314 height 30
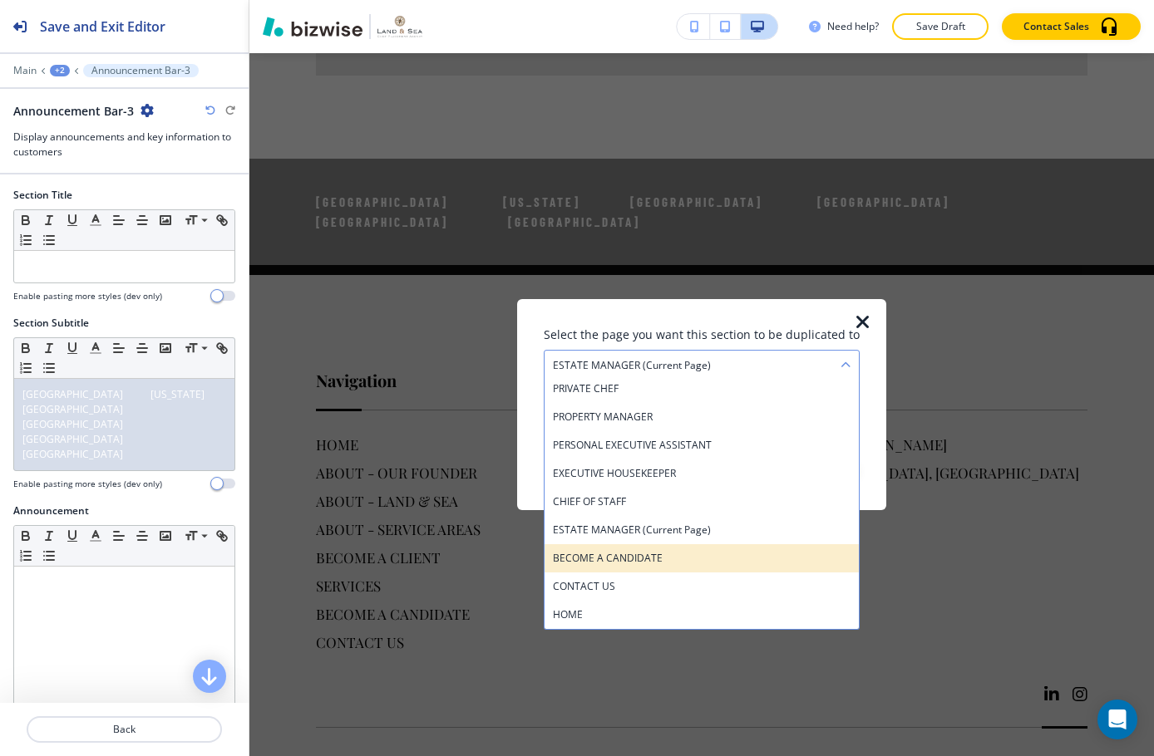
click at [735, 572] on div "BECOME A CANDIDATE" at bounding box center [701, 558] width 314 height 28
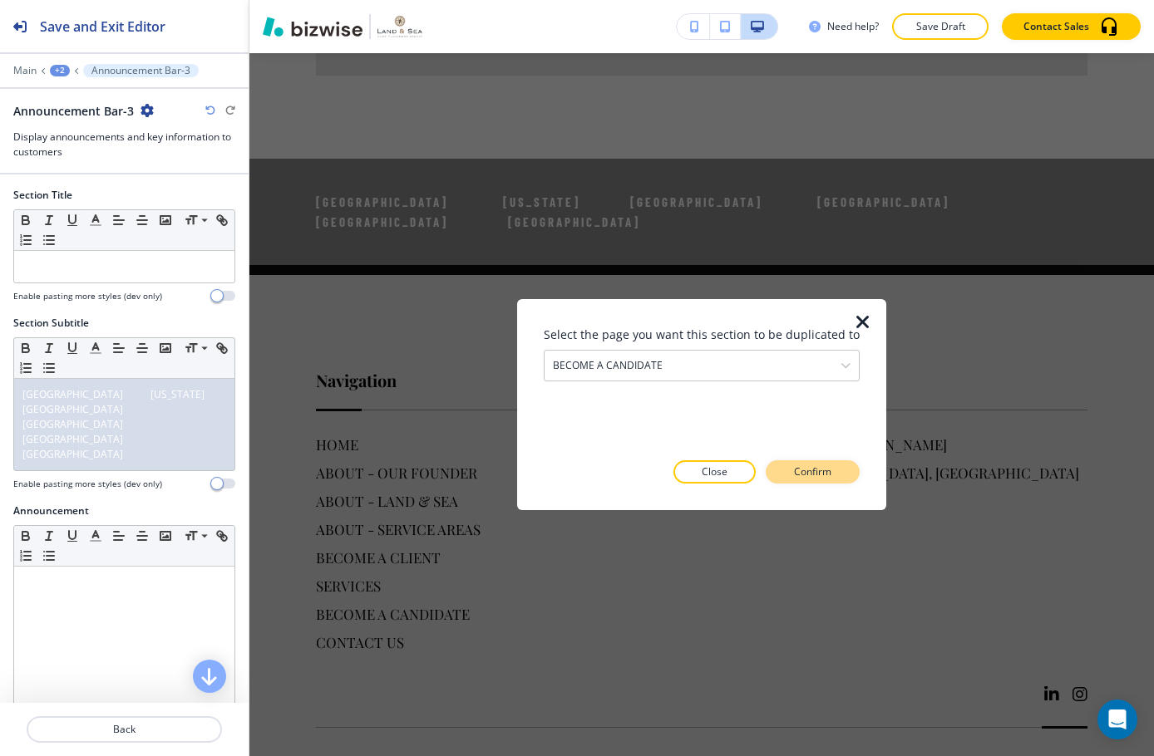
click at [804, 468] on p "Confirm" at bounding box center [812, 472] width 37 height 15
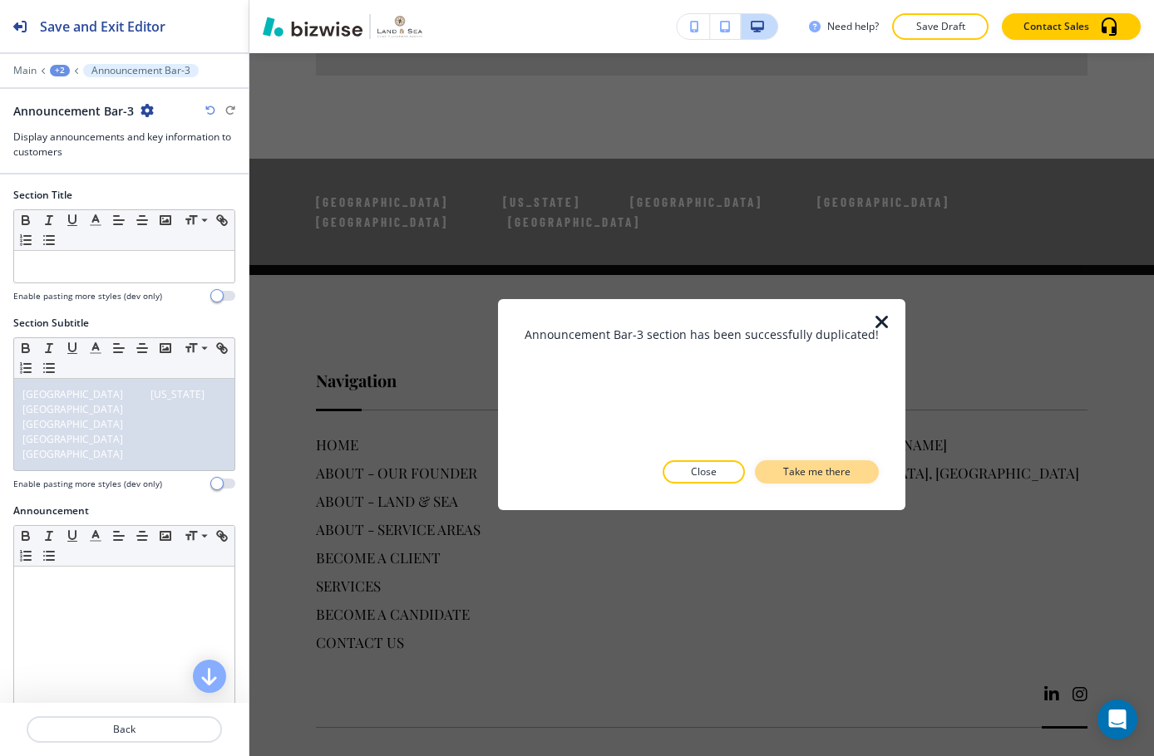
click at [851, 475] on button "Take me there" at bounding box center [817, 472] width 124 height 23
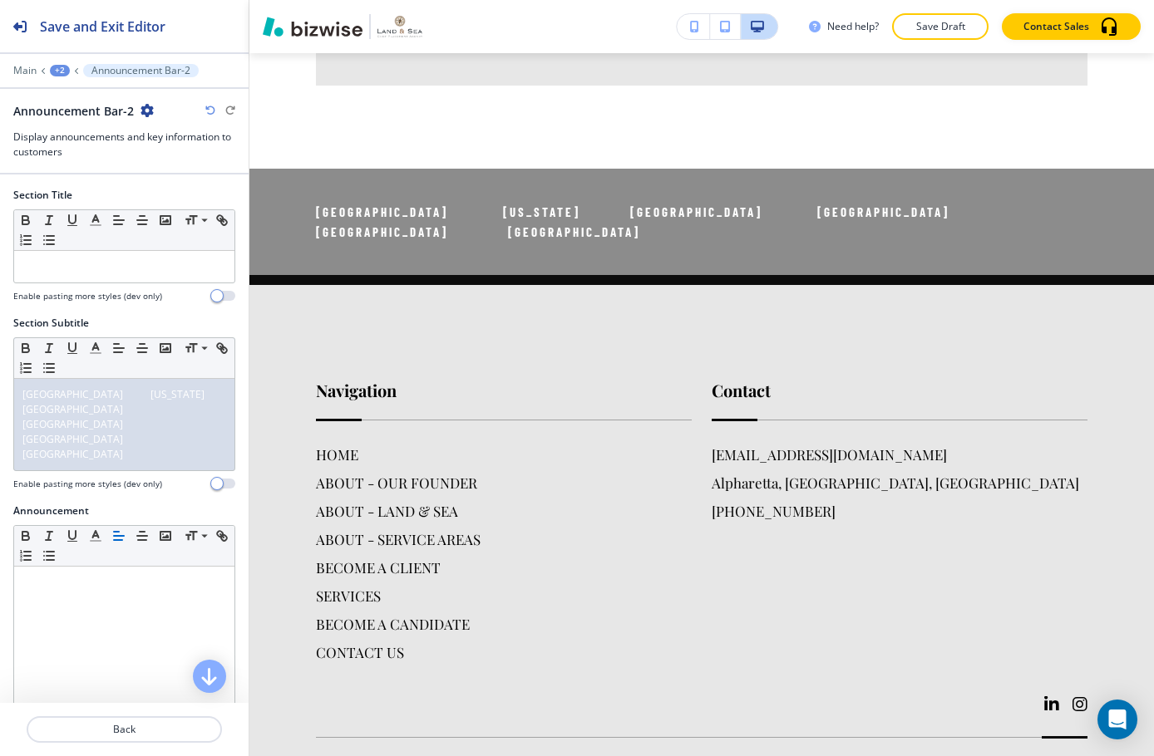
scroll to position [2961, 0]
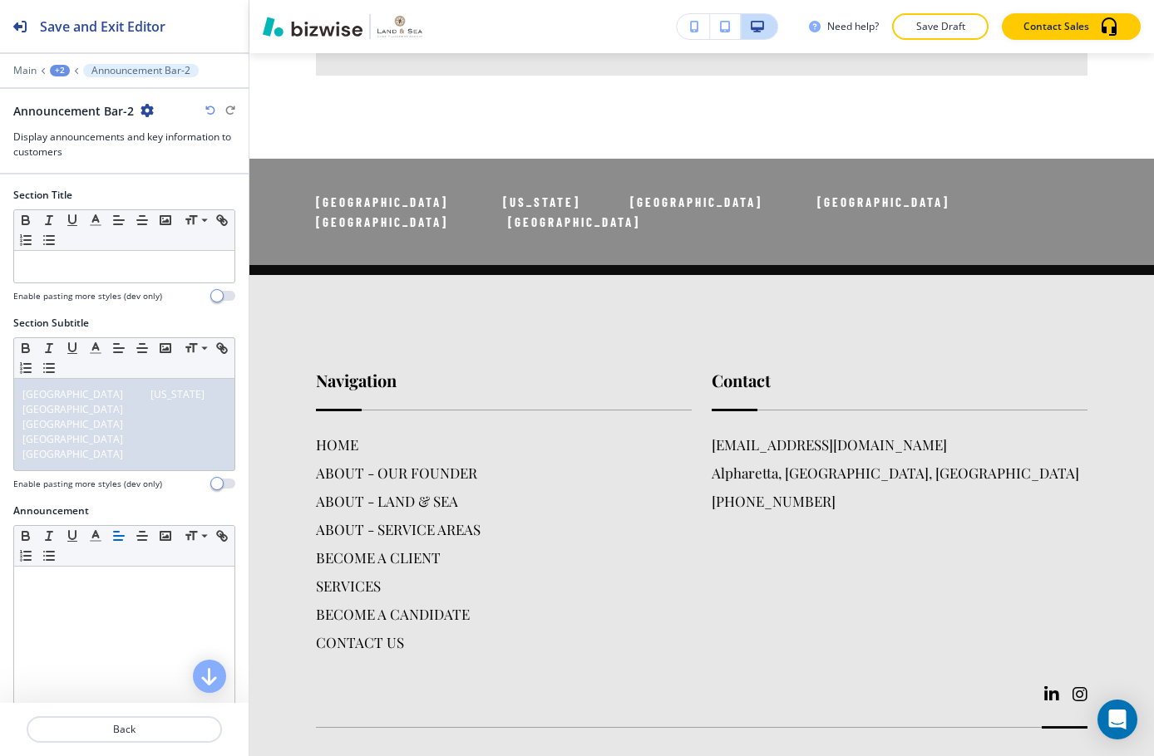
drag, startPoint x: 154, startPoint y: 118, endPoint x: 141, endPoint y: 111, distance: 14.1
click at [153, 118] on div "Announcement Bar-2" at bounding box center [124, 110] width 222 height 17
click at [140, 109] on icon "button" at bounding box center [146, 110] width 13 height 13
click at [214, 182] on button "Duplicate Section" at bounding box center [193, 168] width 106 height 29
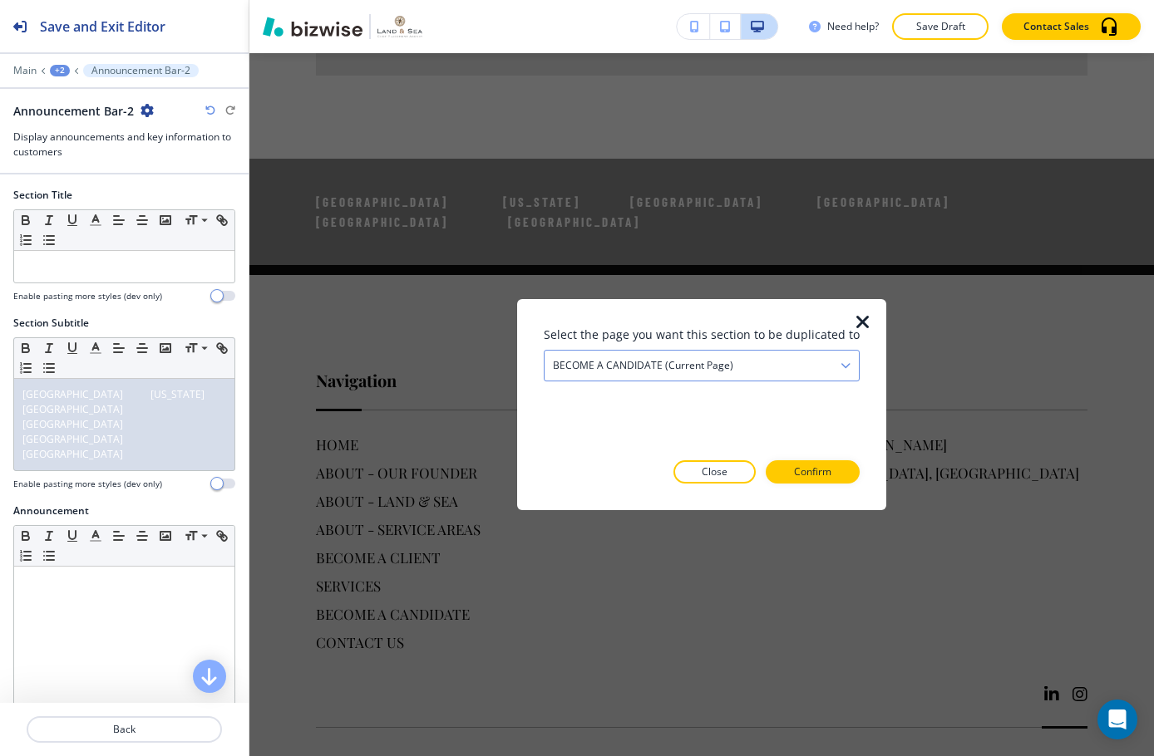
click at [776, 365] on div "BECOME A CANDIDATE (current page)" at bounding box center [701, 366] width 314 height 30
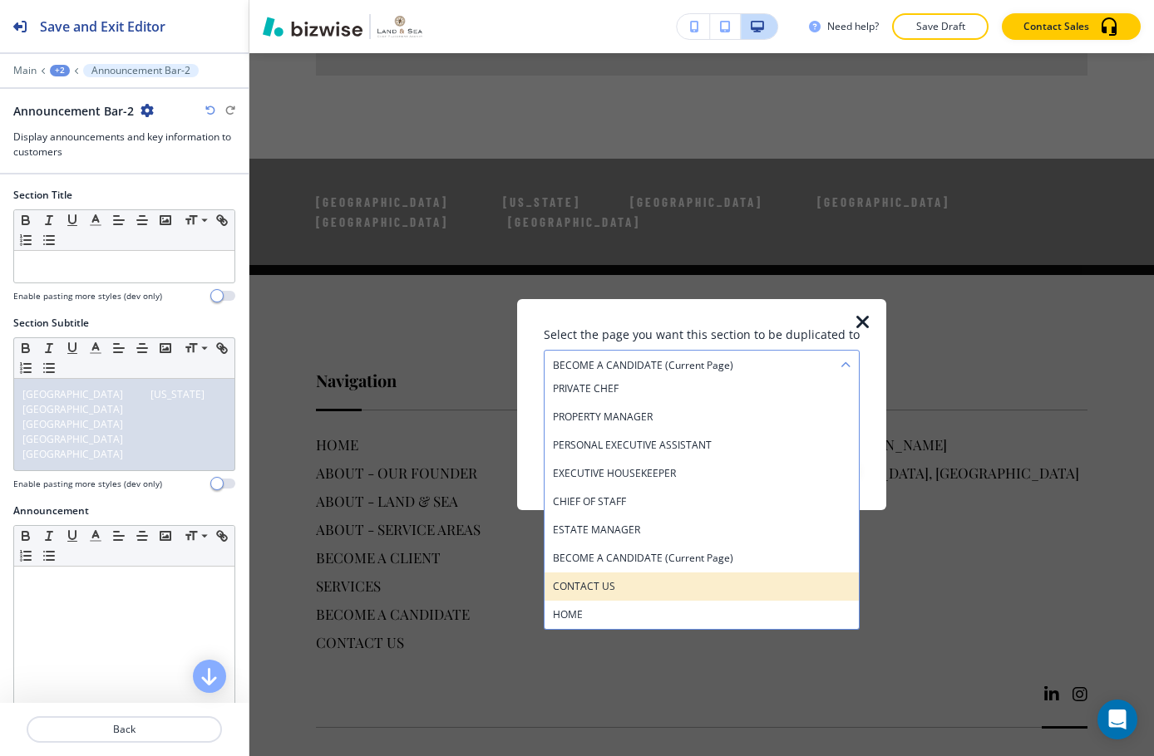
click at [732, 584] on h4 "CONTACT US" at bounding box center [702, 586] width 298 height 15
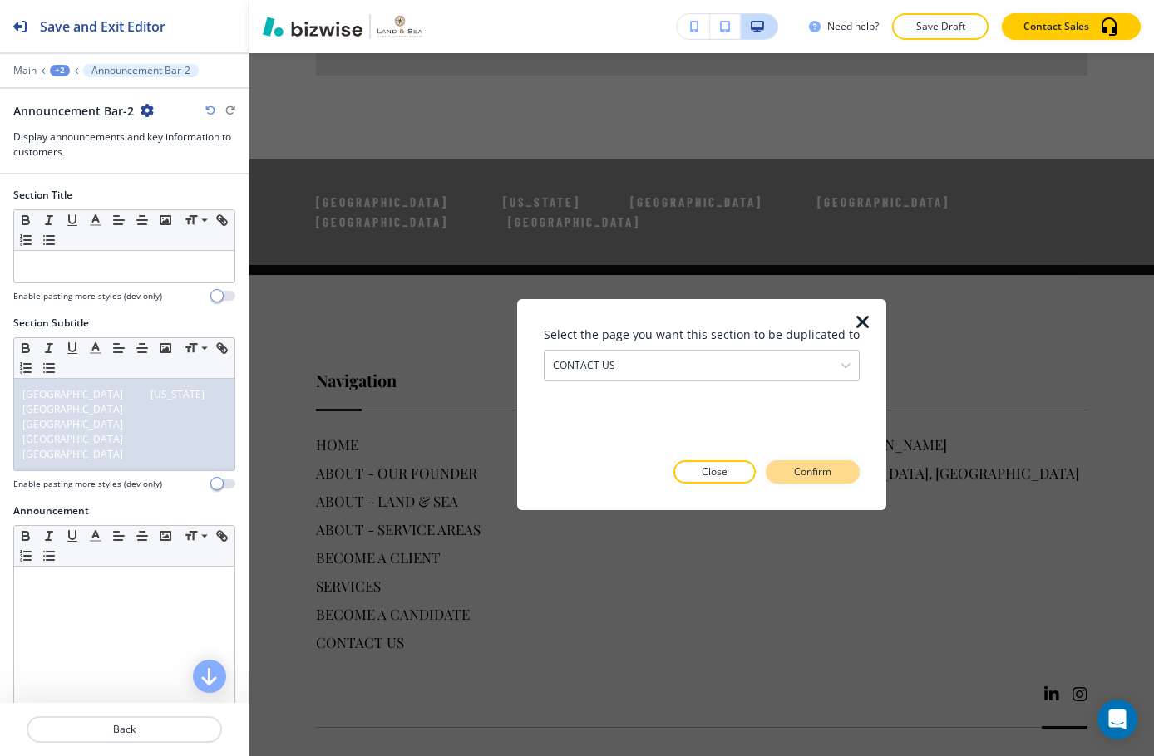
click at [806, 473] on p "Confirm" at bounding box center [812, 472] width 37 height 15
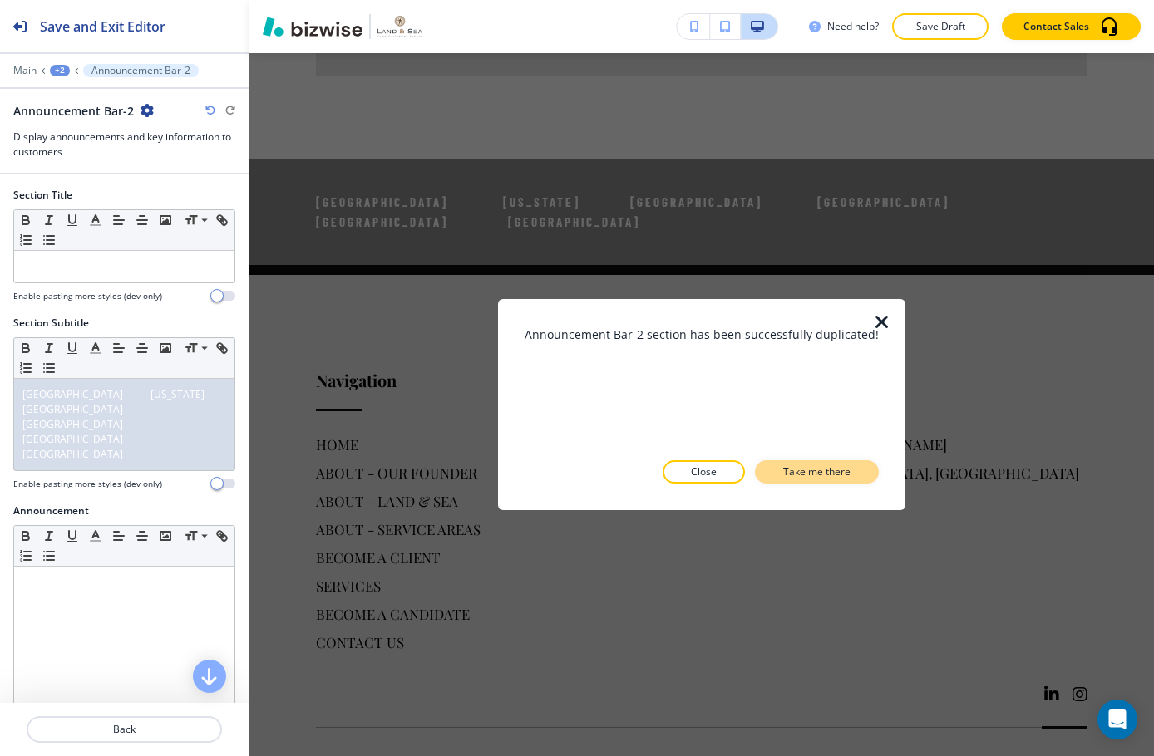
click at [806, 466] on div "Close Take me there" at bounding box center [702, 472] width 354 height 23
click at [806, 466] on p "Take me there" at bounding box center [816, 472] width 67 height 15
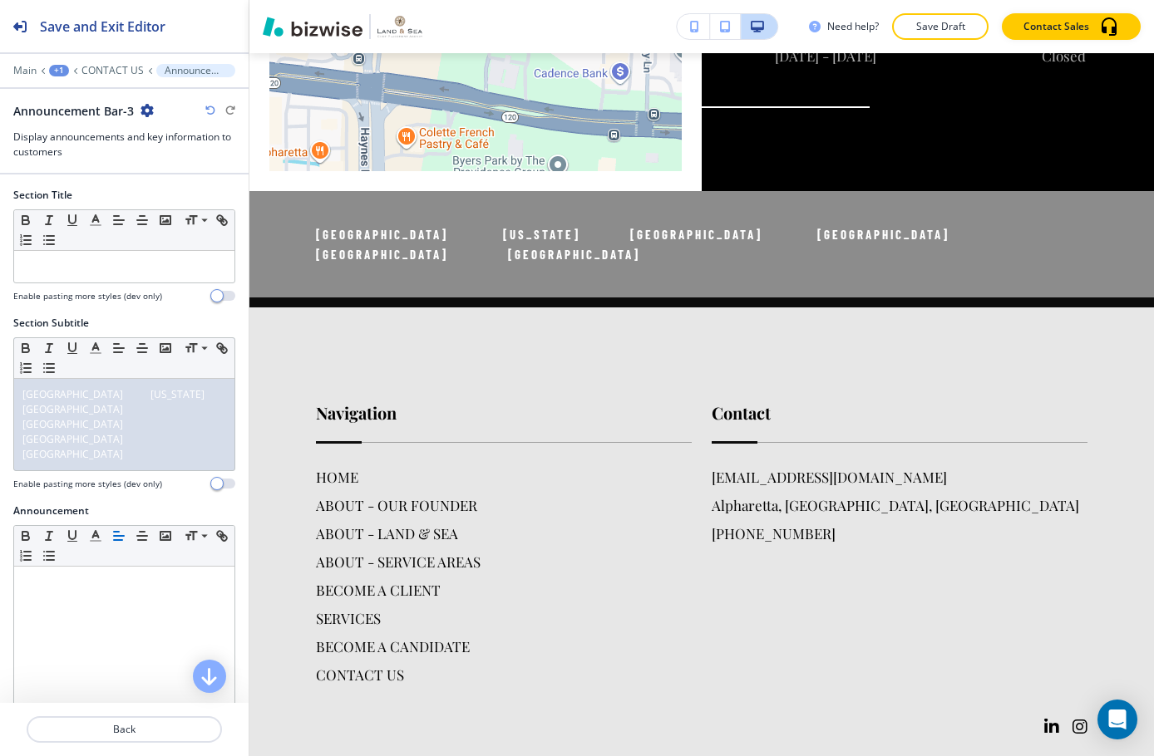
click at [145, 109] on icon "button" at bounding box center [146, 110] width 13 height 13
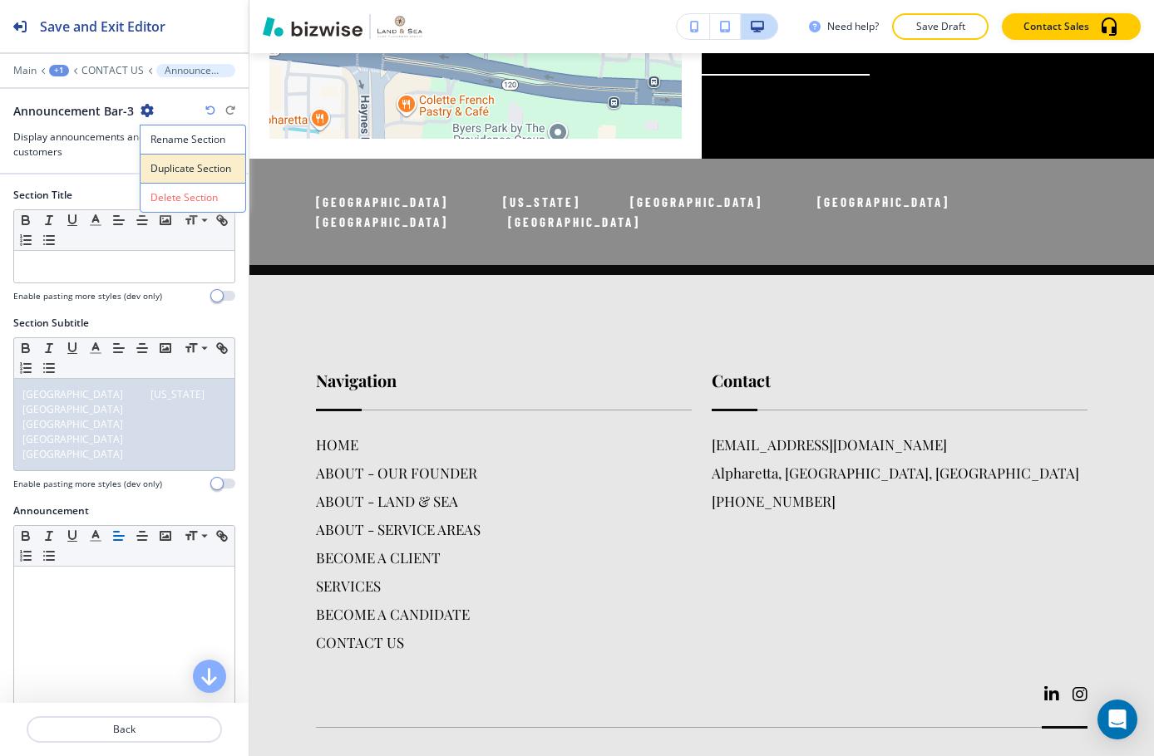
click at [195, 171] on p "Duplicate Section" at bounding box center [192, 168] width 85 height 15
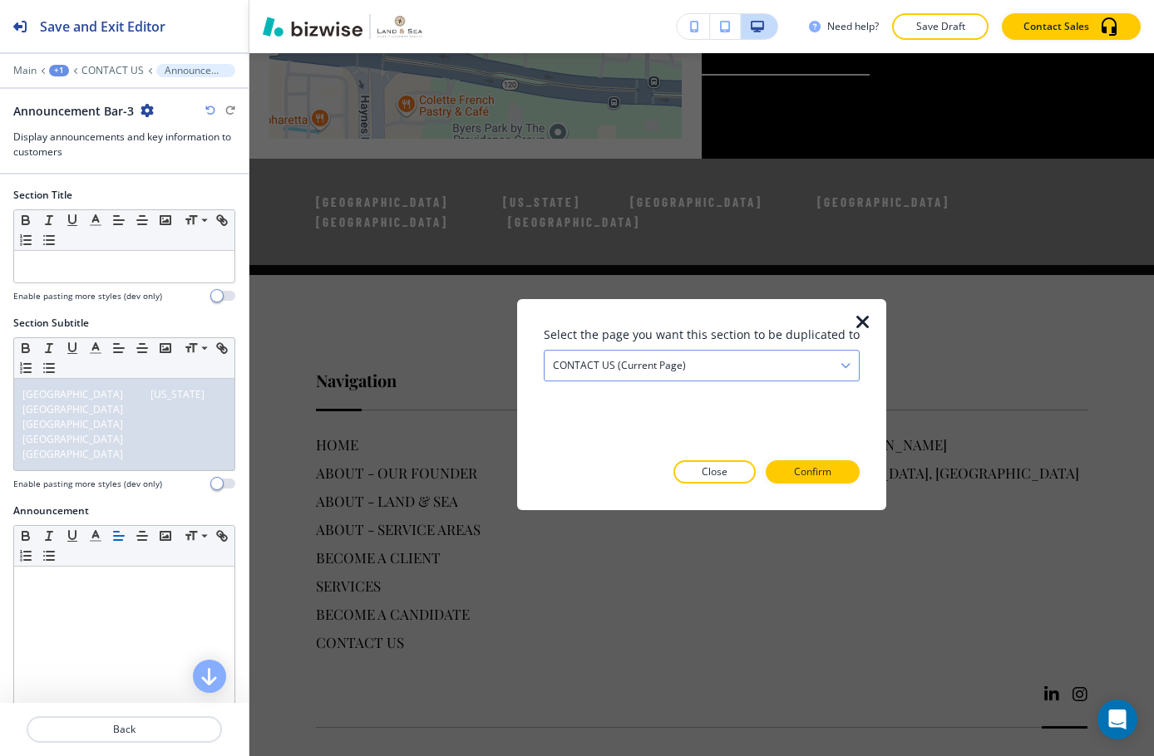
click at [805, 363] on div "CONTACT US (current page)" at bounding box center [701, 366] width 314 height 30
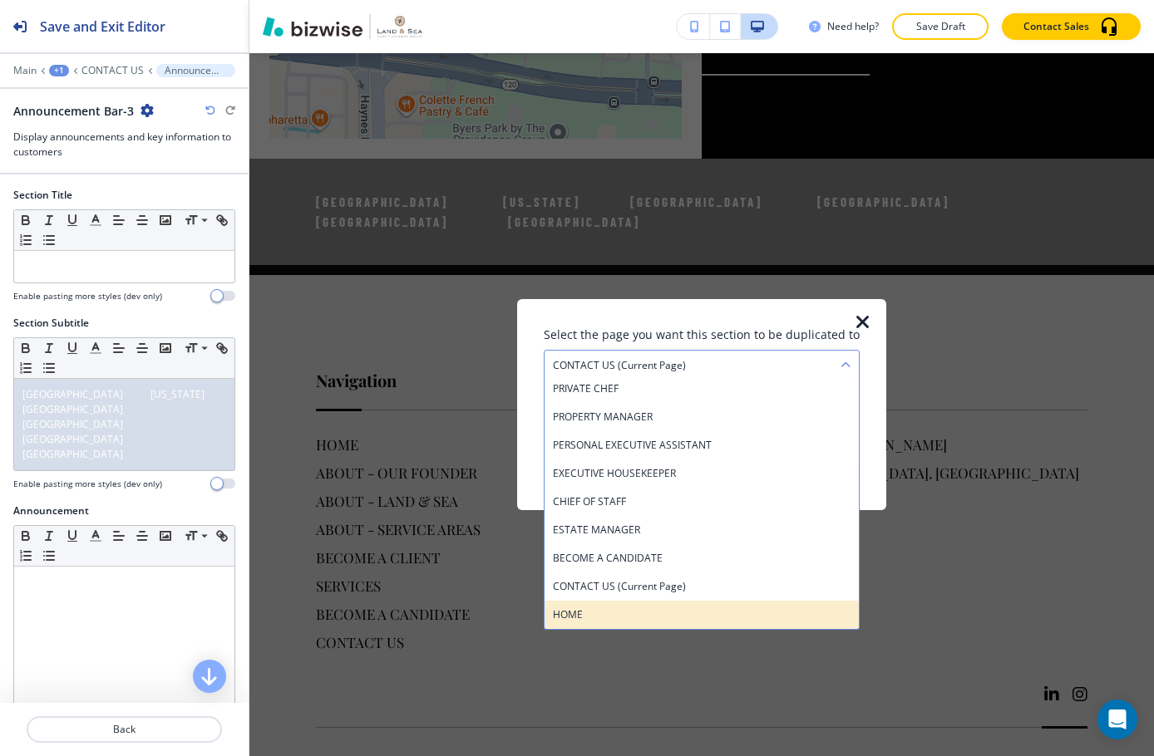
click at [690, 623] on div "HOME" at bounding box center [701, 615] width 314 height 28
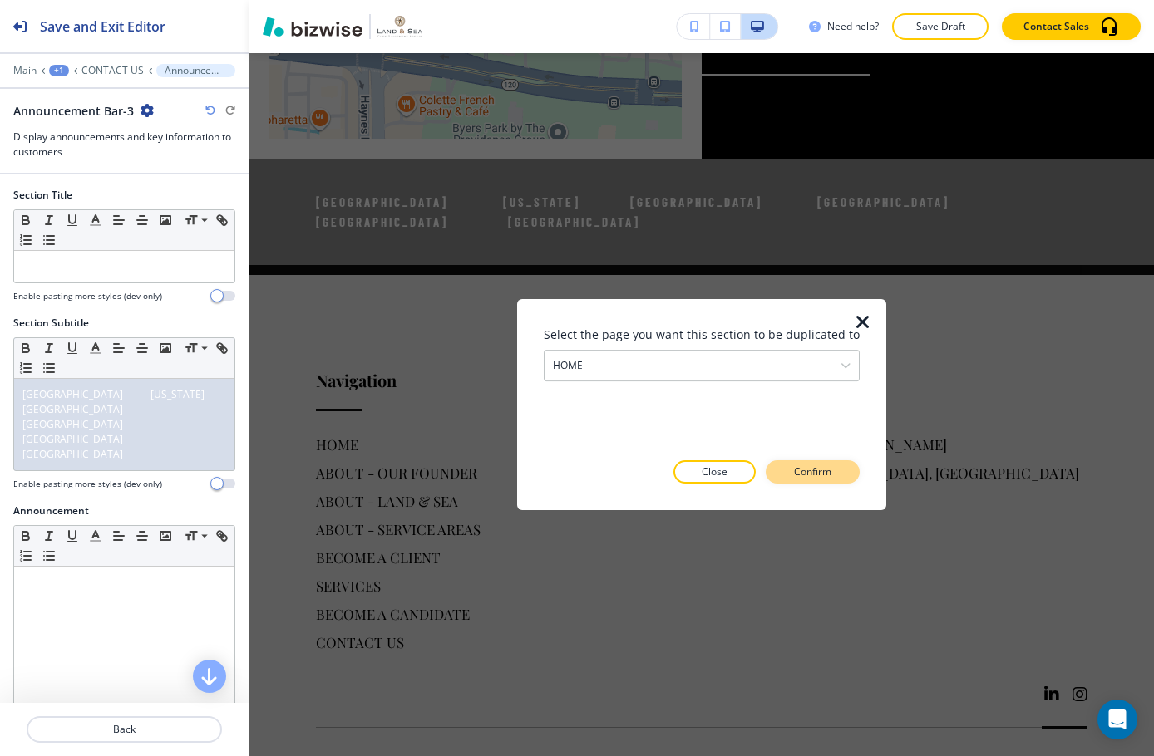
click at [841, 468] on button "Confirm" at bounding box center [813, 472] width 94 height 23
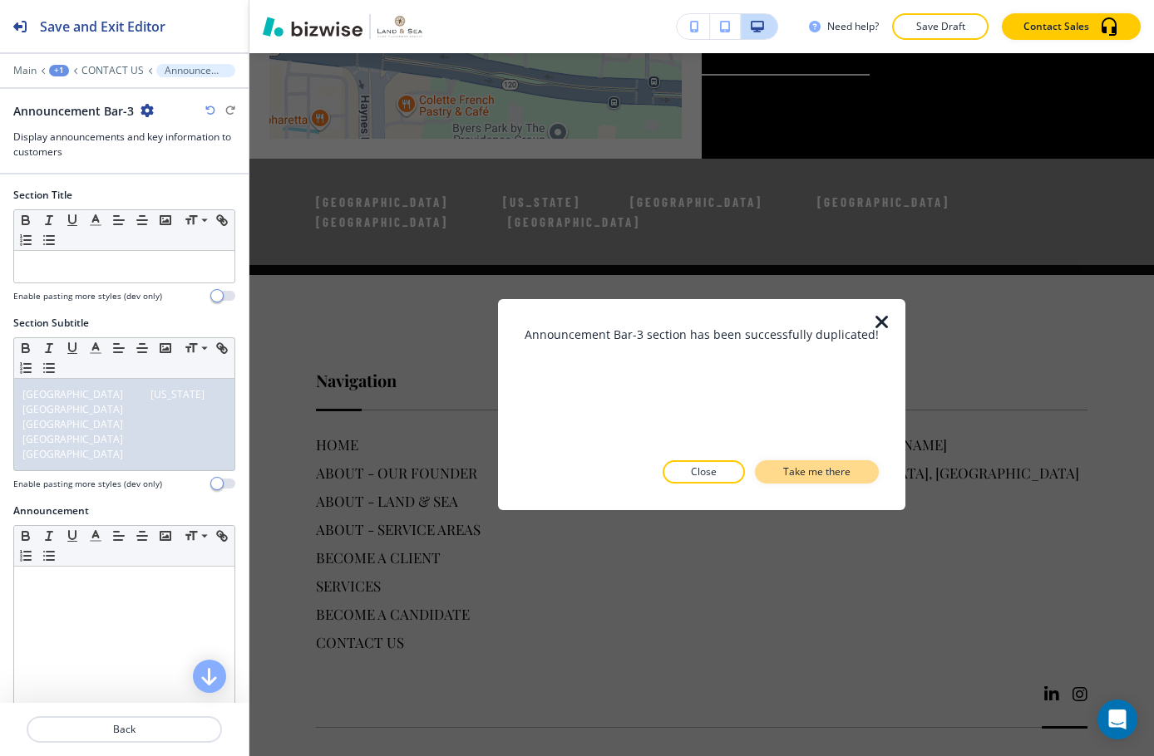
click at [835, 468] on p "Take me there" at bounding box center [816, 472] width 67 height 15
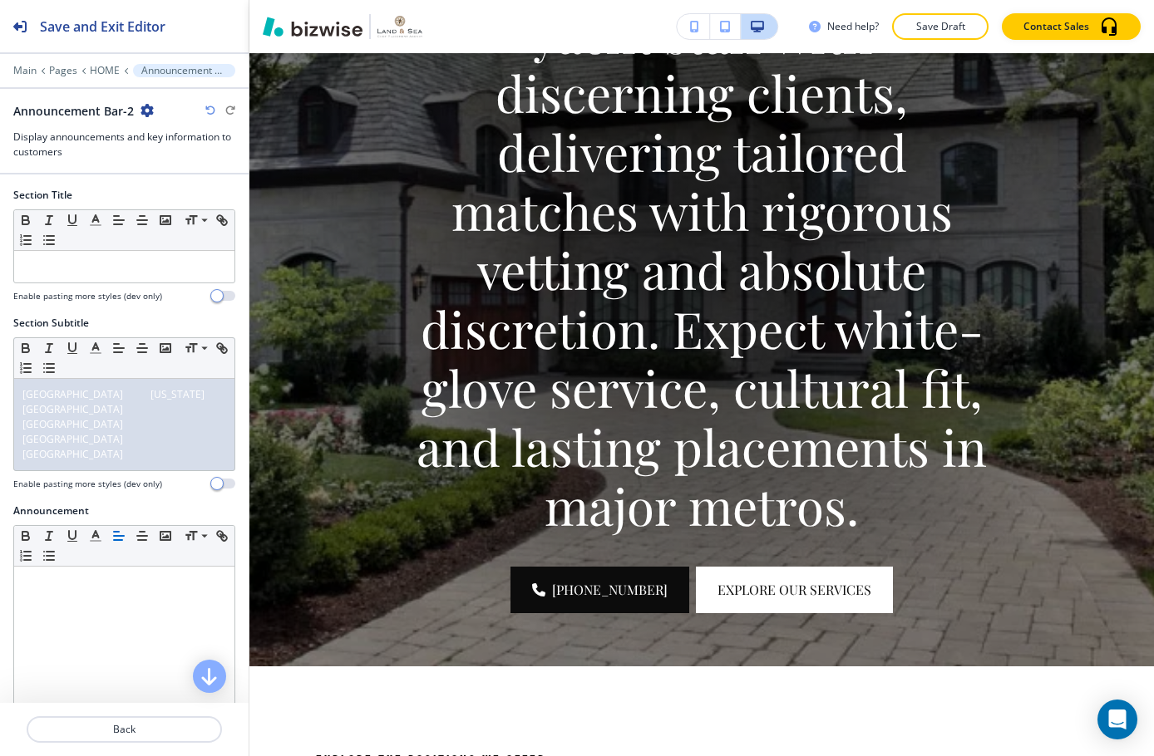
scroll to position [0, 0]
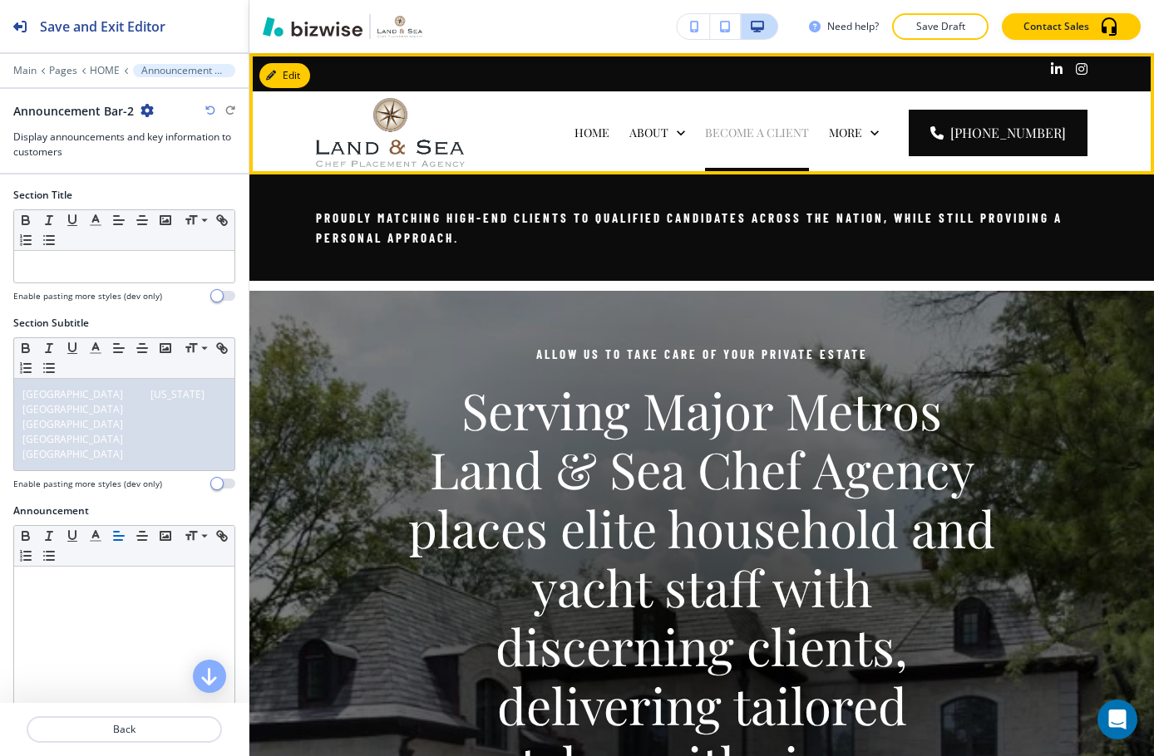
click at [796, 134] on p "BECOME A CLIENT" at bounding box center [757, 133] width 104 height 17
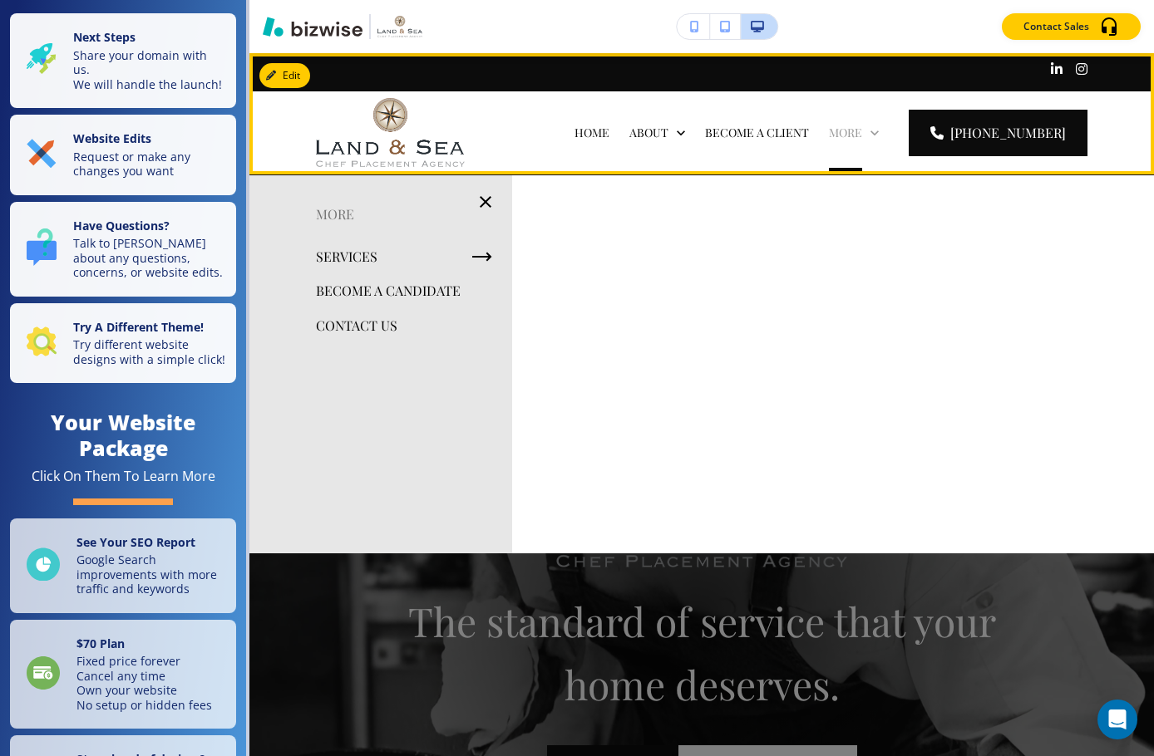
click at [862, 133] on p "More" at bounding box center [845, 133] width 33 height 17
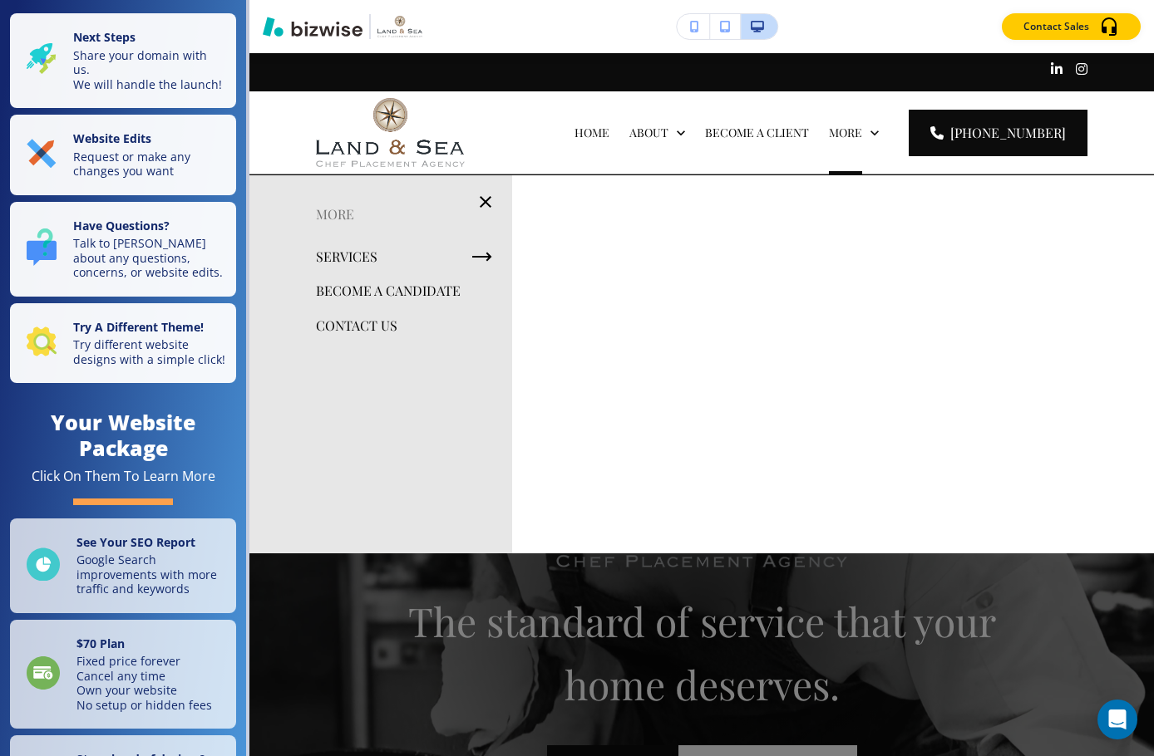
click at [357, 282] on p "BECOME A CANDIDATE" at bounding box center [388, 290] width 145 height 25
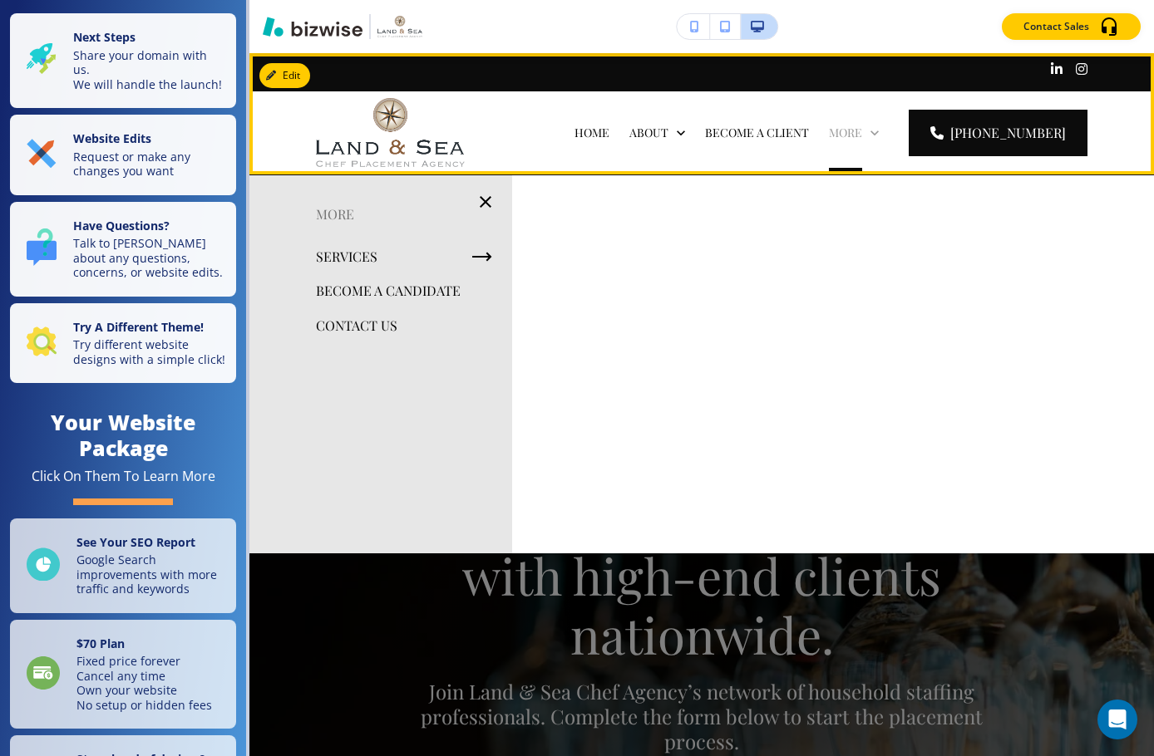
click at [857, 131] on p "More" at bounding box center [845, 133] width 33 height 17
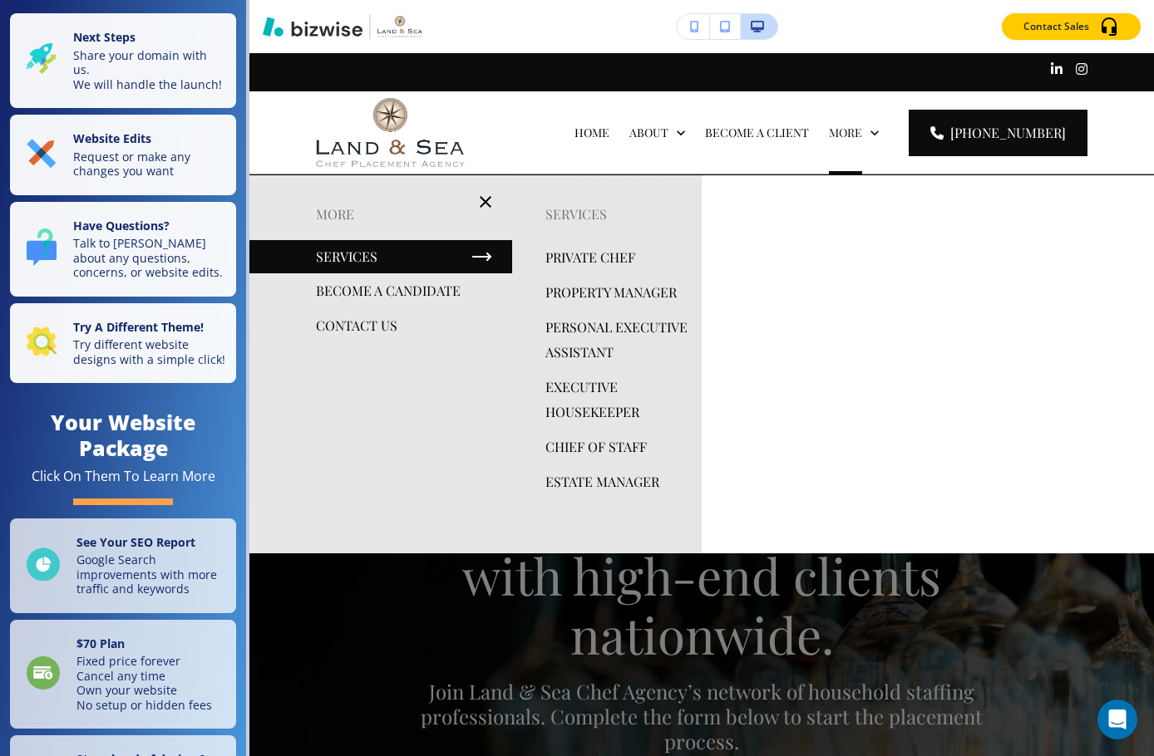
click at [362, 322] on p "CONTACT US" at bounding box center [356, 325] width 81 height 25
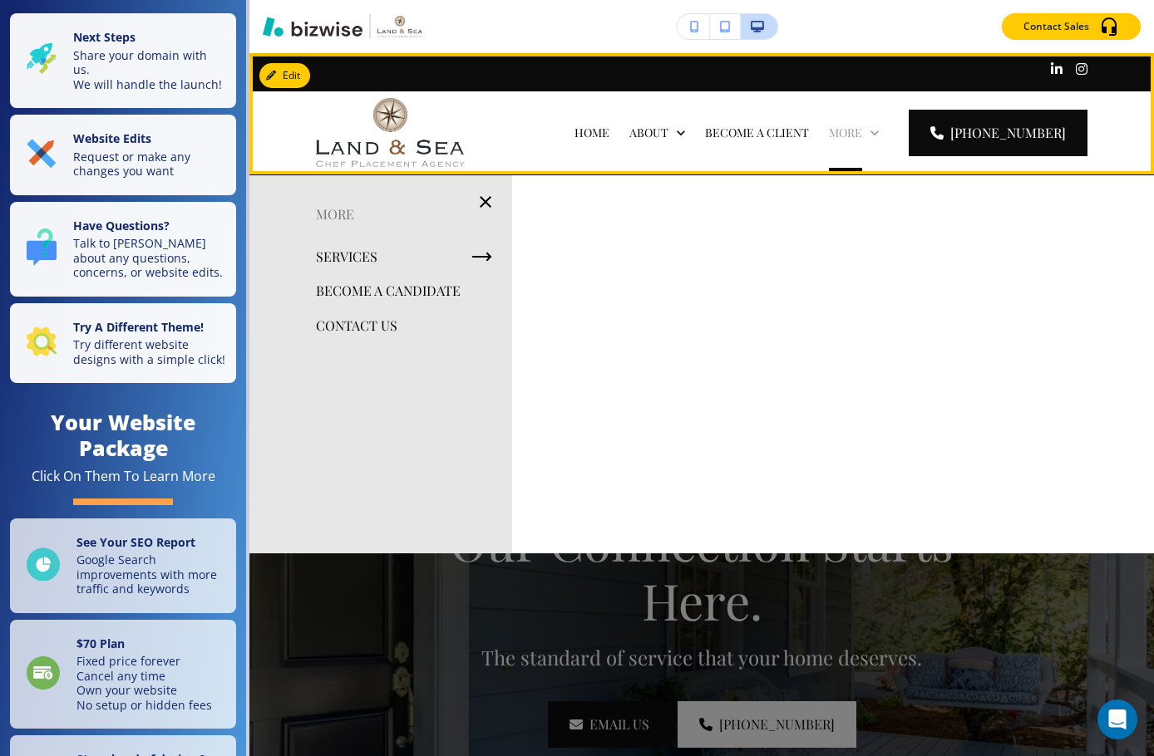
click at [883, 133] on icon at bounding box center [874, 133] width 17 height 17
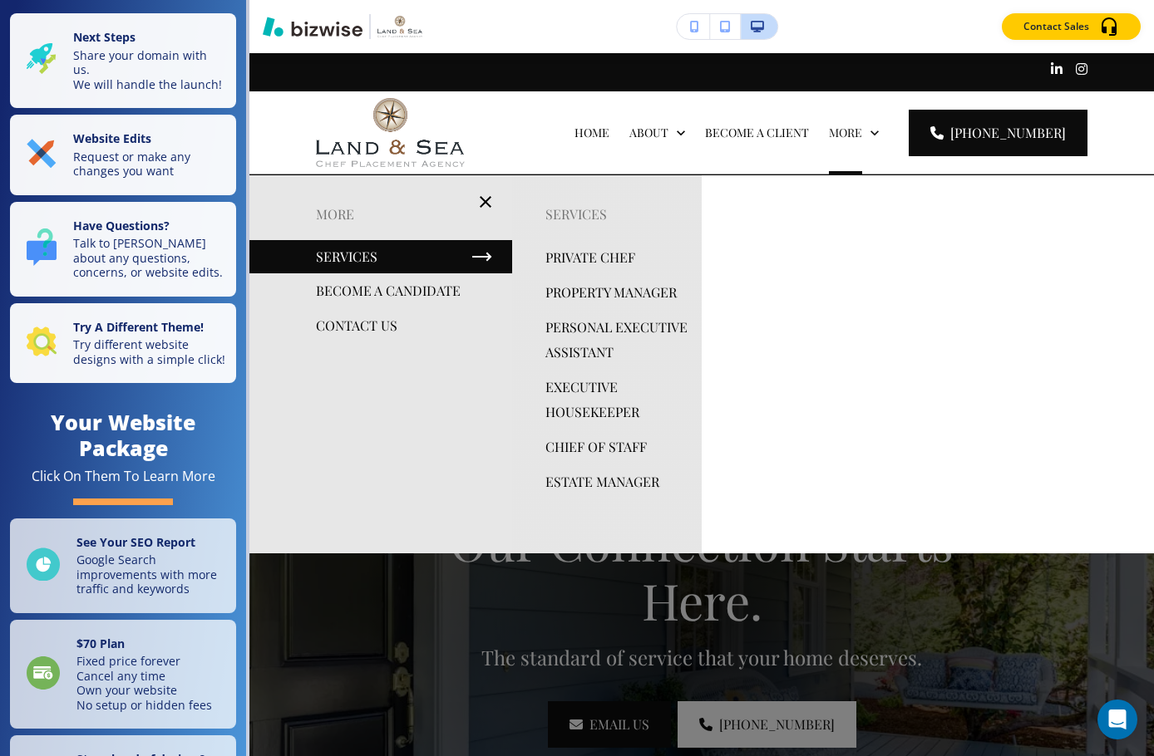
click at [581, 357] on p "PERSONAL EXECUTIVE ASSISTANT" at bounding box center [616, 340] width 143 height 50
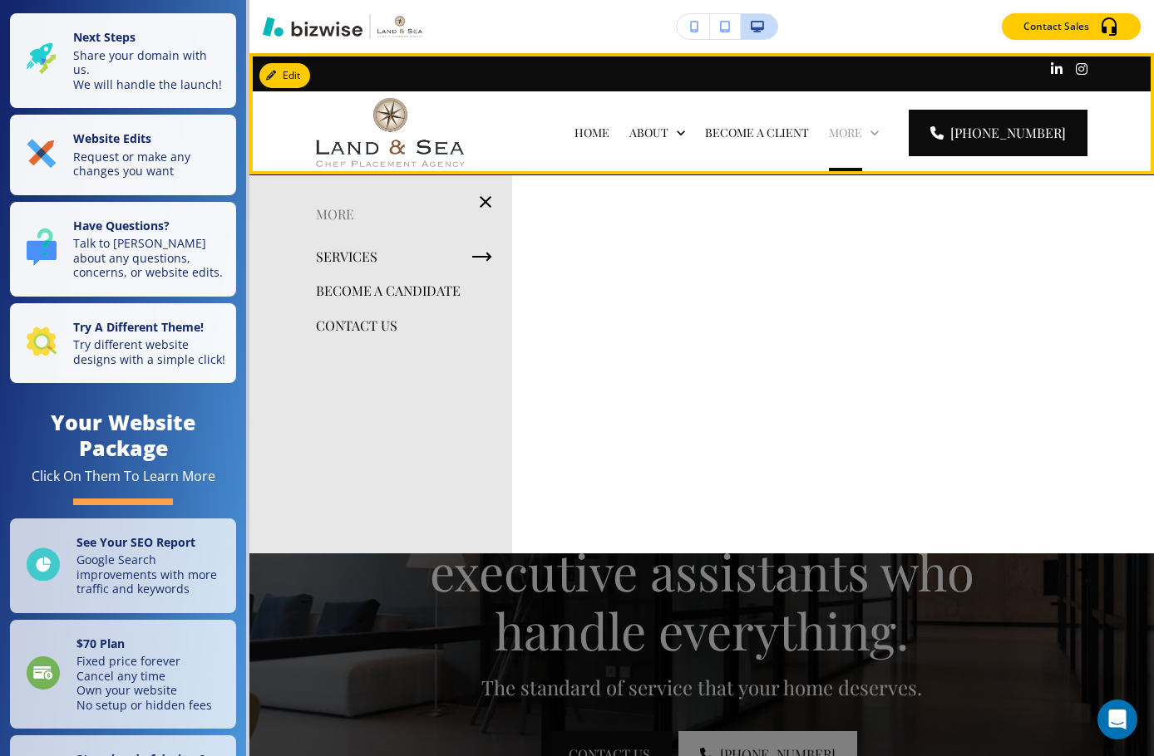
click at [862, 125] on p "More" at bounding box center [845, 133] width 33 height 17
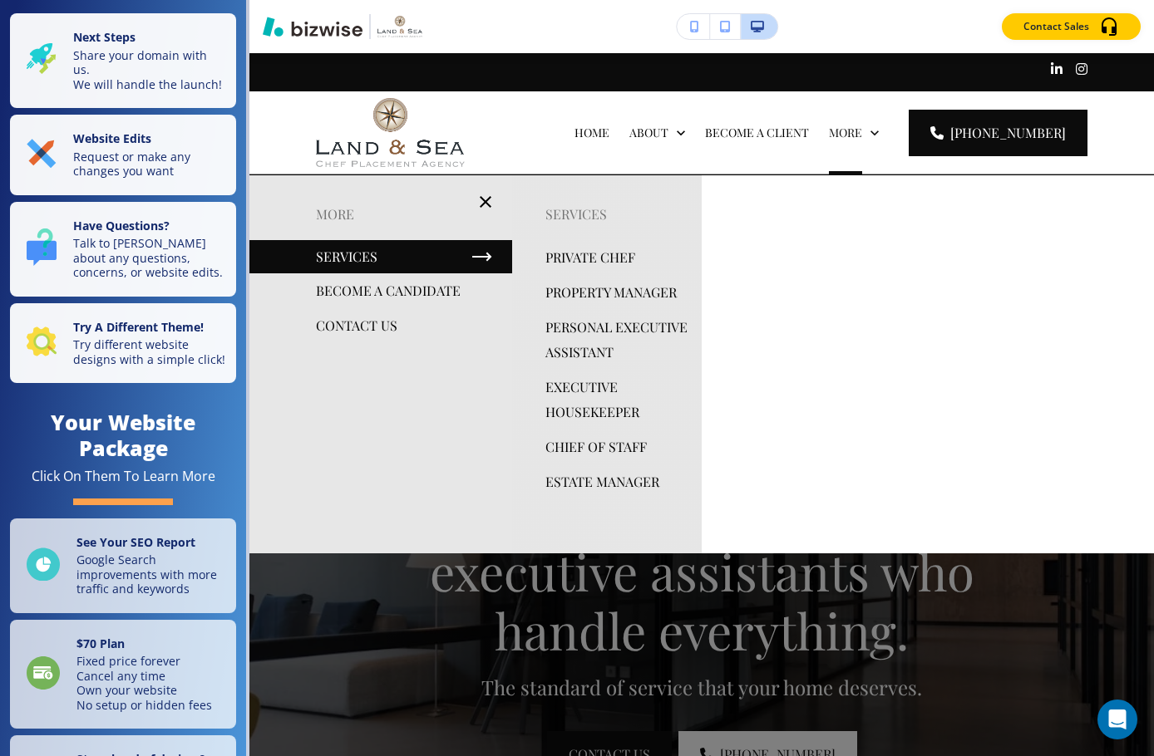
click at [348, 323] on p "CONTACT US" at bounding box center [356, 325] width 81 height 25
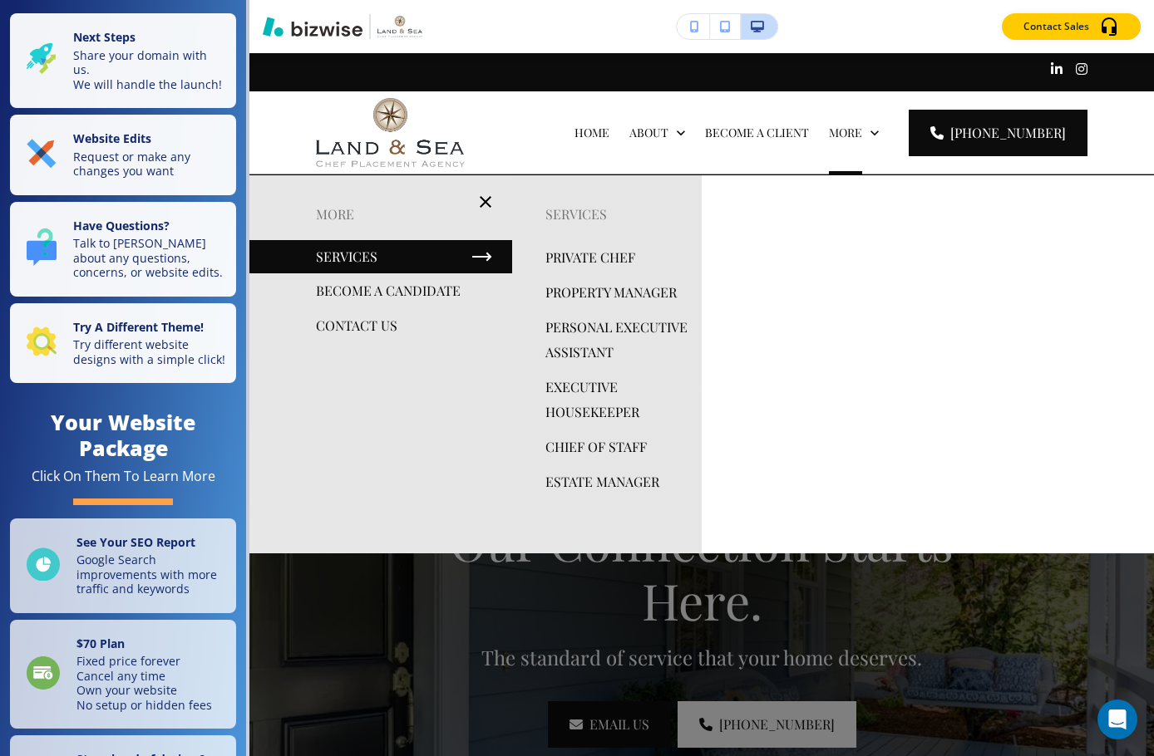
click at [377, 289] on p "BECOME A CANDIDATE" at bounding box center [388, 290] width 145 height 25
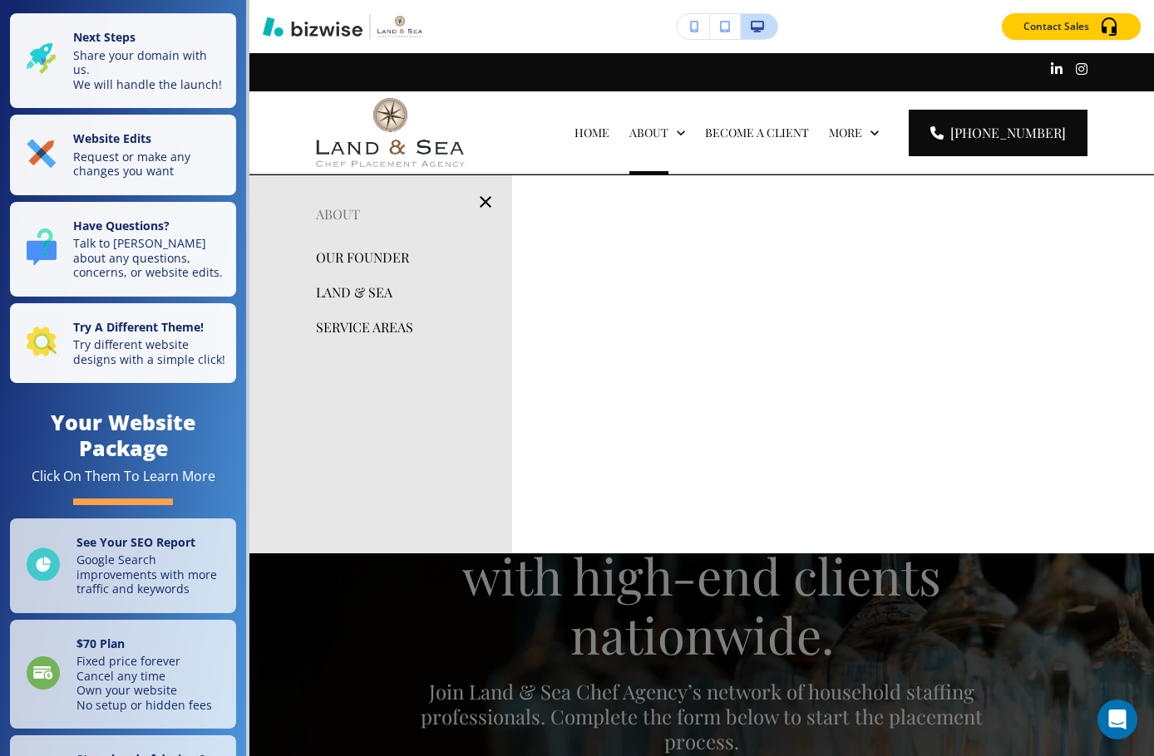
click at [366, 334] on p "SERVICE AREAS" at bounding box center [364, 327] width 97 height 25
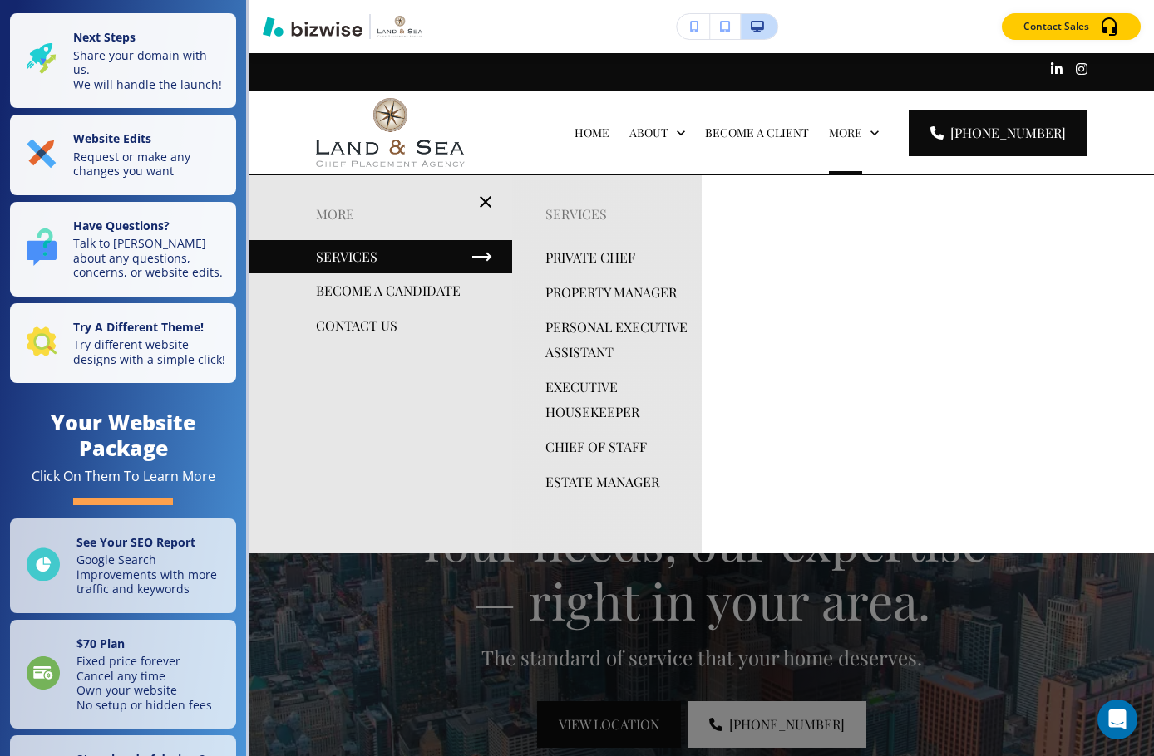
click at [594, 495] on p "ESTATE MANAGER" at bounding box center [602, 482] width 114 height 25
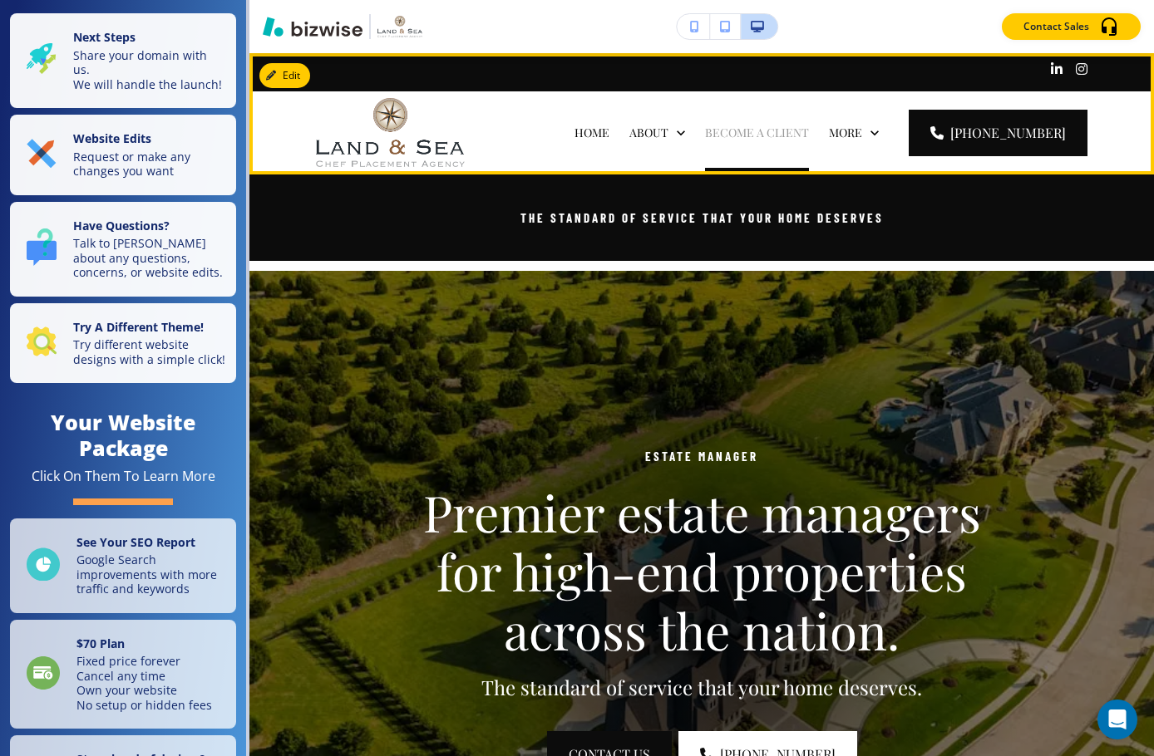
click at [774, 129] on p "BECOME A CLIENT" at bounding box center [757, 133] width 104 height 17
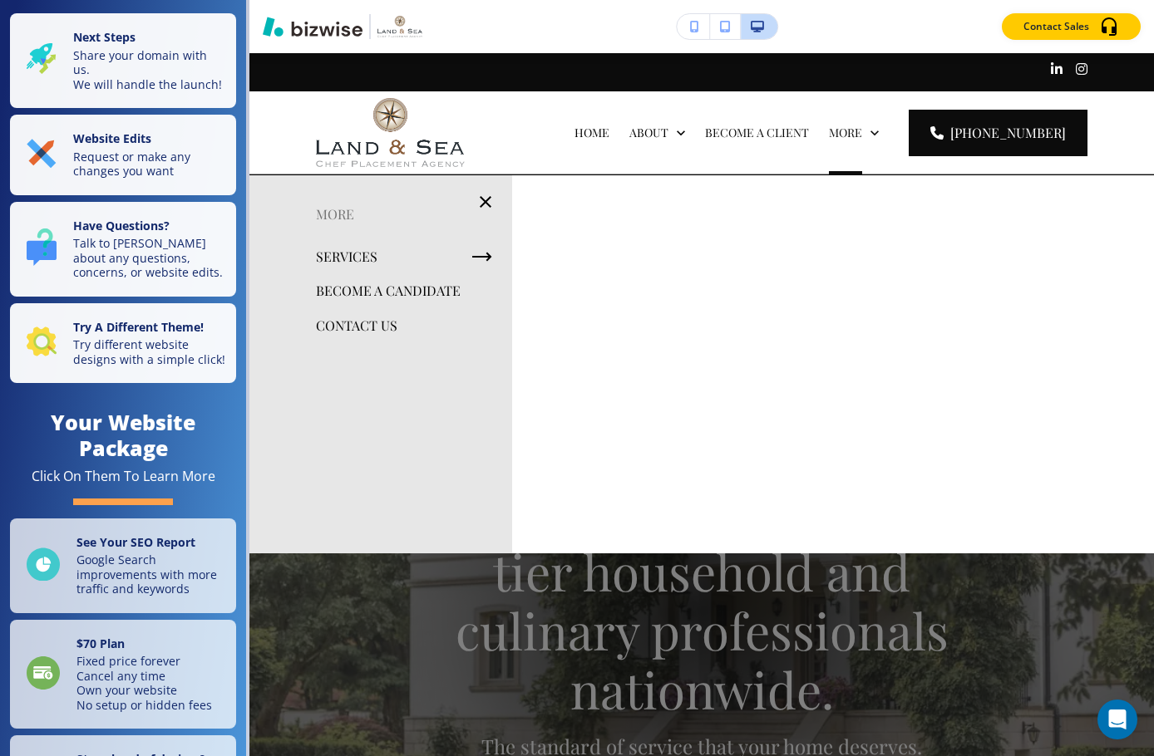
click at [347, 327] on p "CONTACT US" at bounding box center [356, 325] width 81 height 25
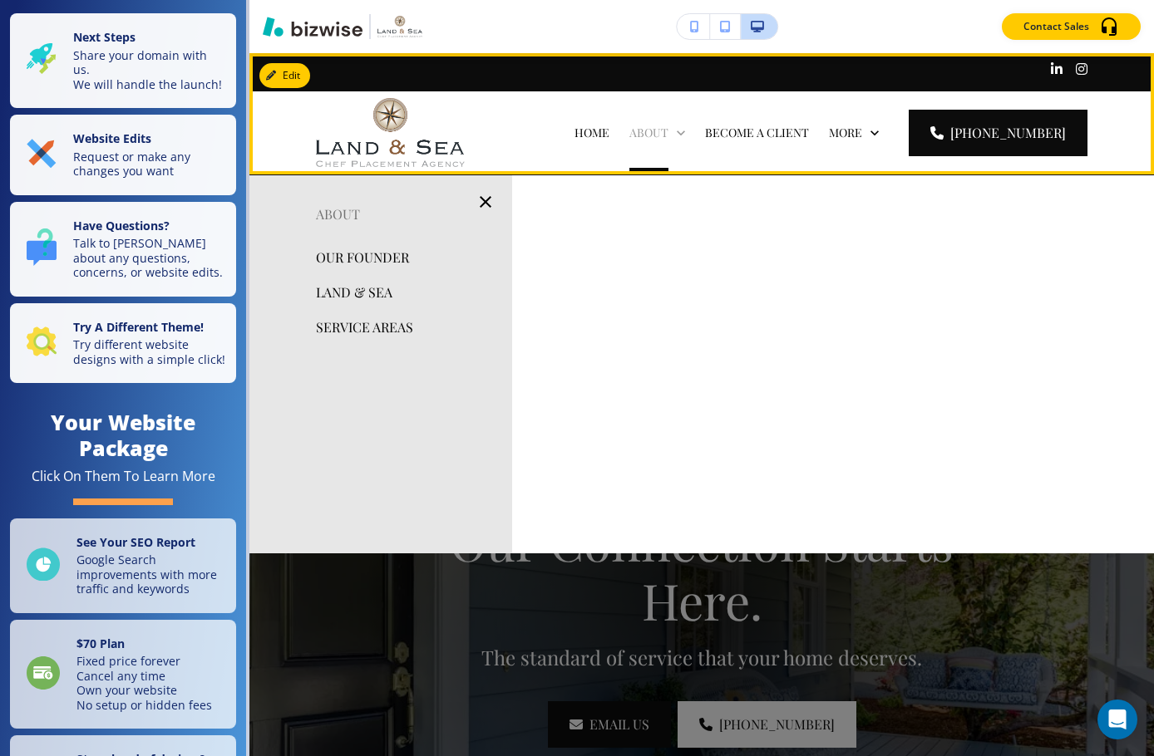
click at [668, 134] on p "ABOUT" at bounding box center [648, 133] width 39 height 17
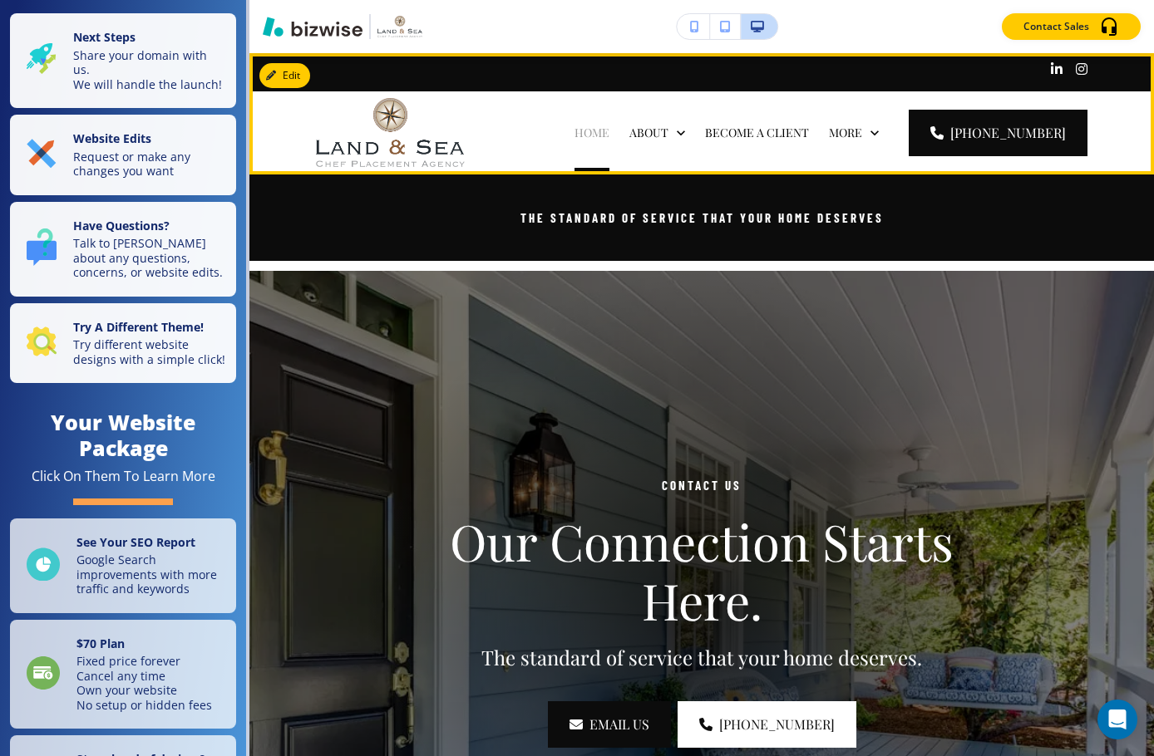
click at [609, 136] on p "HOME" at bounding box center [591, 133] width 35 height 17
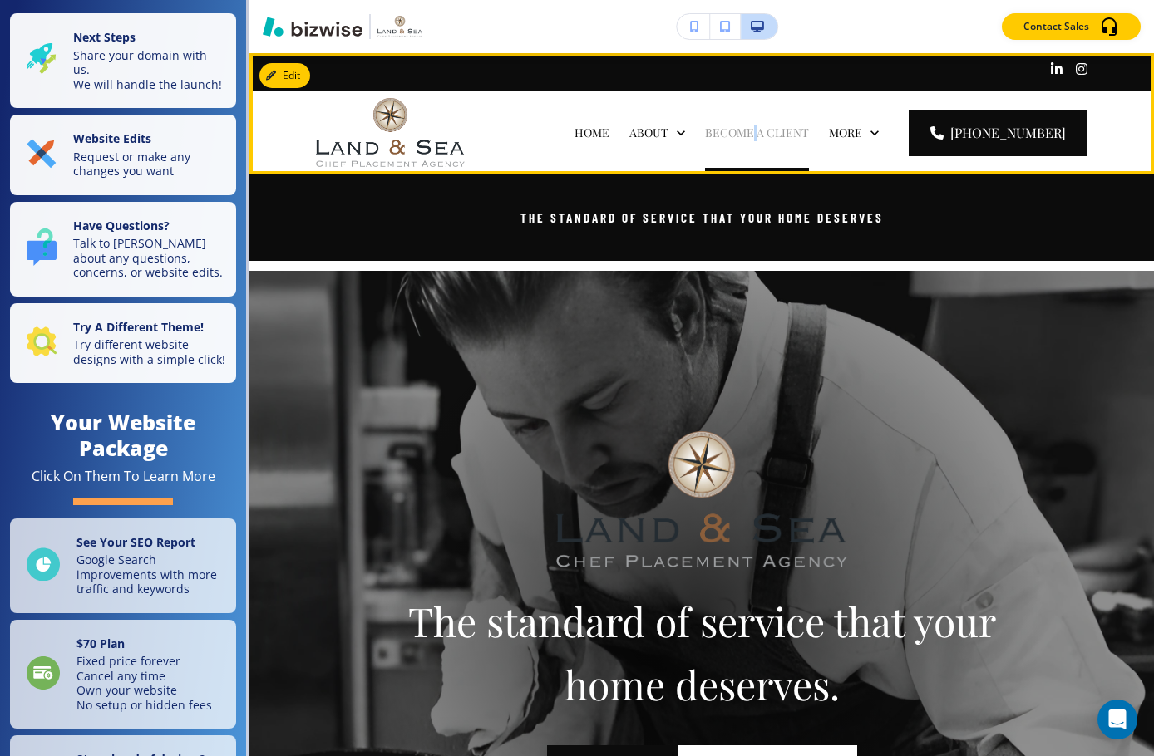
click at [780, 127] on p "BECOME A CLIENT" at bounding box center [757, 133] width 104 height 17
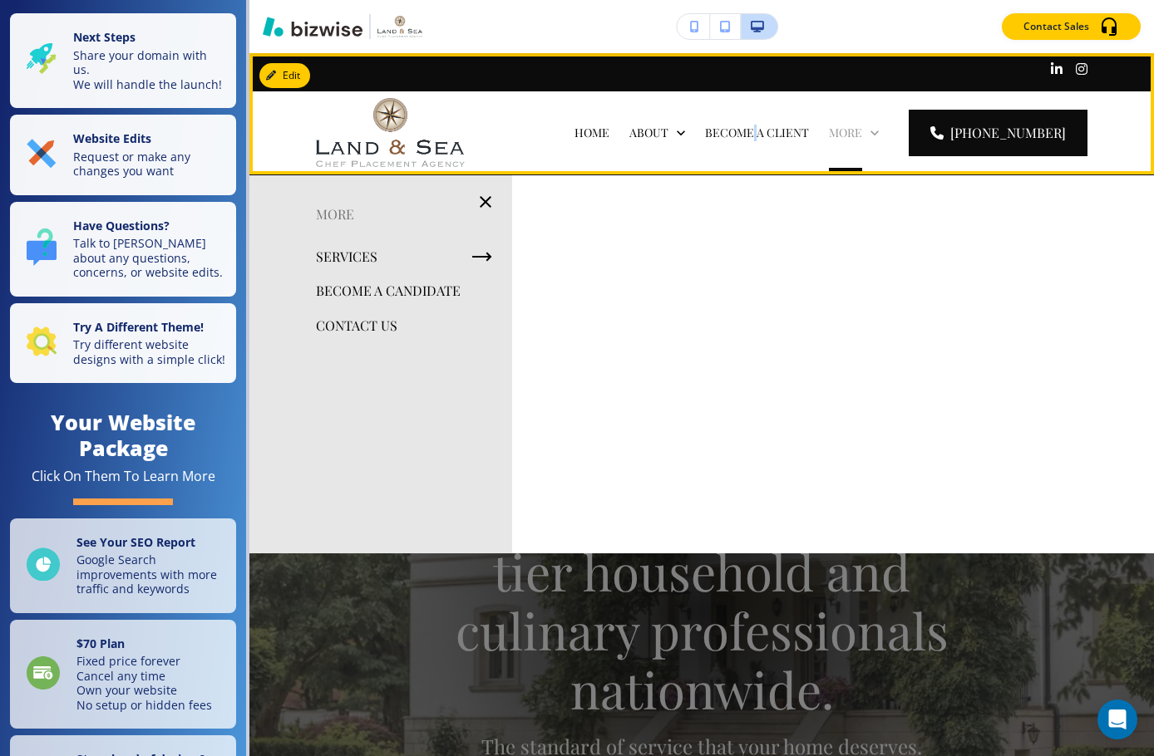
click at [883, 129] on icon at bounding box center [874, 133] width 17 height 17
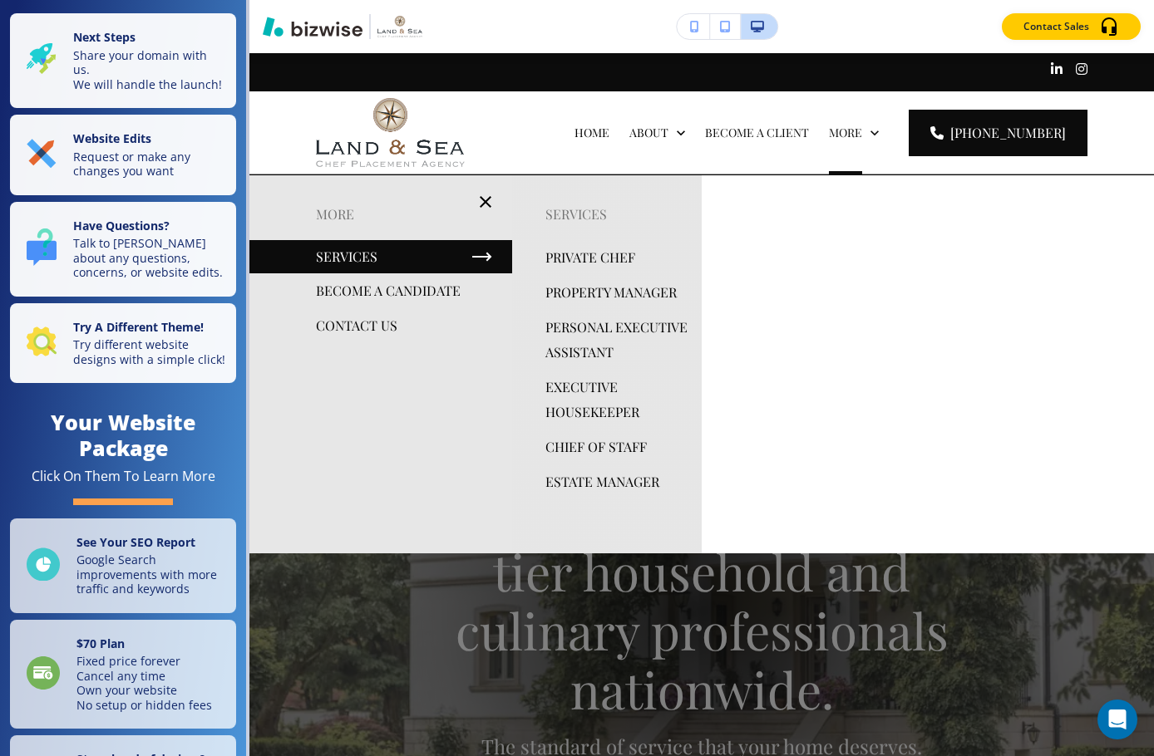
click at [573, 422] on p "EXECUTIVE HOUSEKEEPER" at bounding box center [616, 400] width 143 height 50
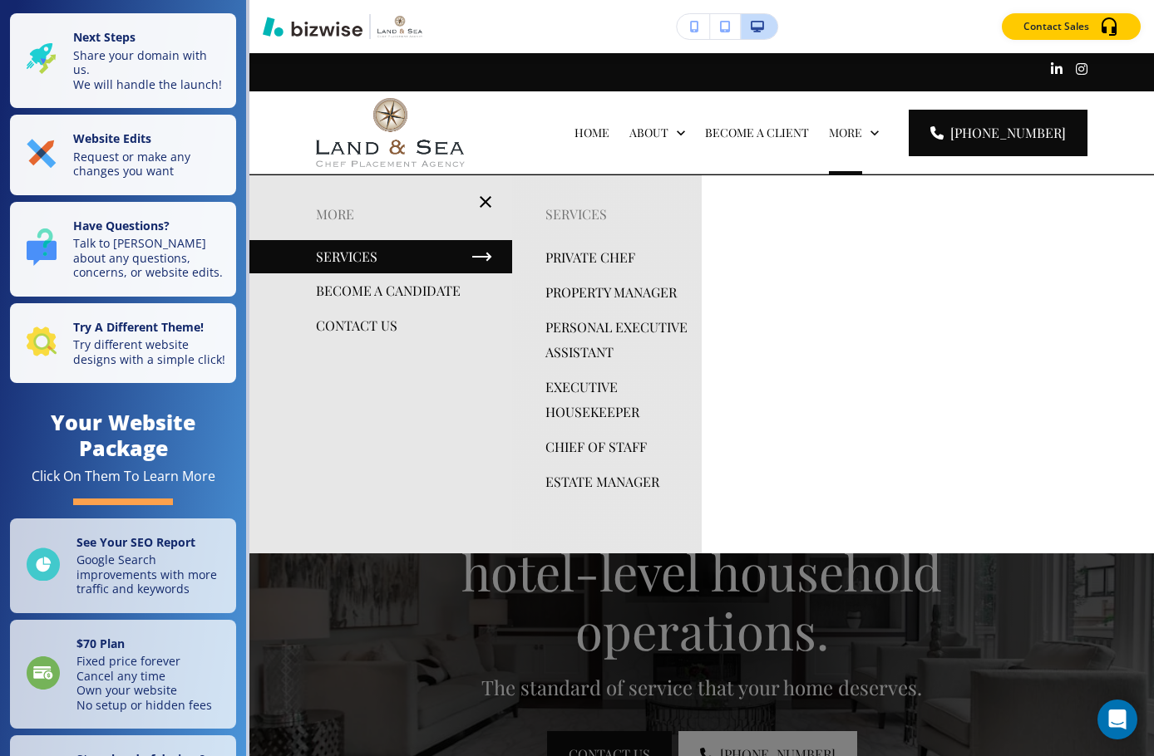
click at [603, 460] on p "CHIEF OF STAFF" at bounding box center [595, 447] width 101 height 25
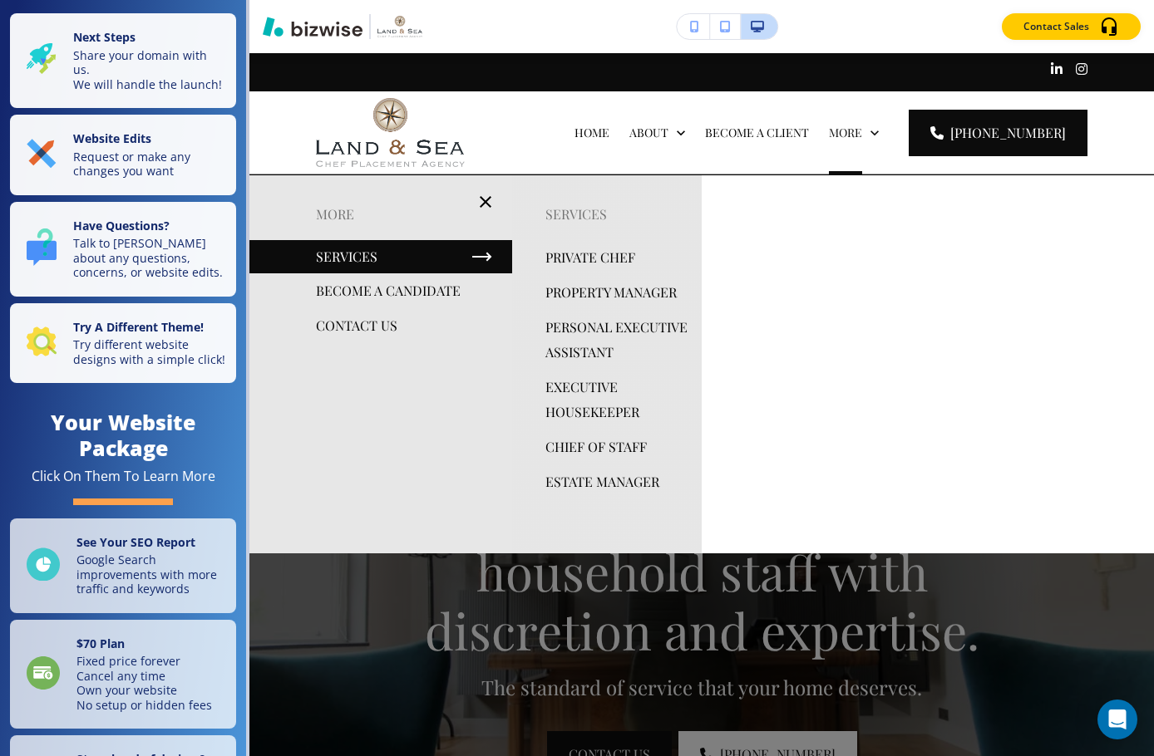
click at [628, 495] on p "ESTATE MANAGER" at bounding box center [602, 482] width 114 height 25
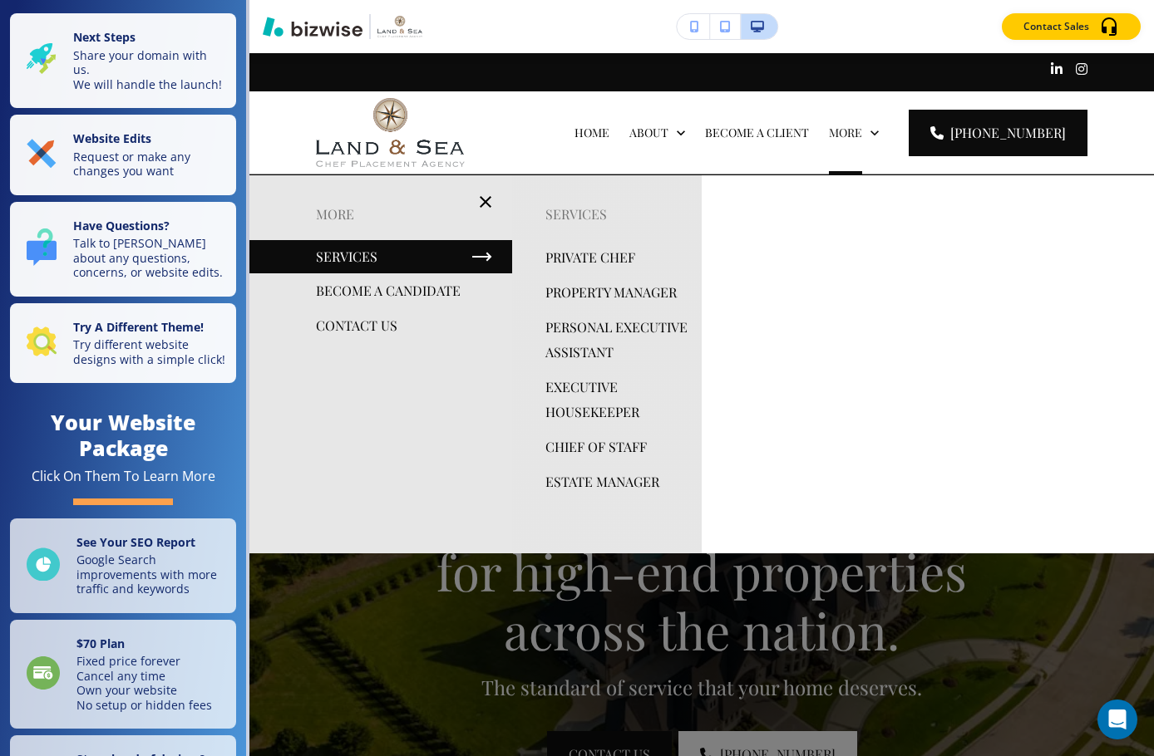
click at [641, 299] on p "PROPERTY MANAGER" at bounding box center [610, 292] width 131 height 25
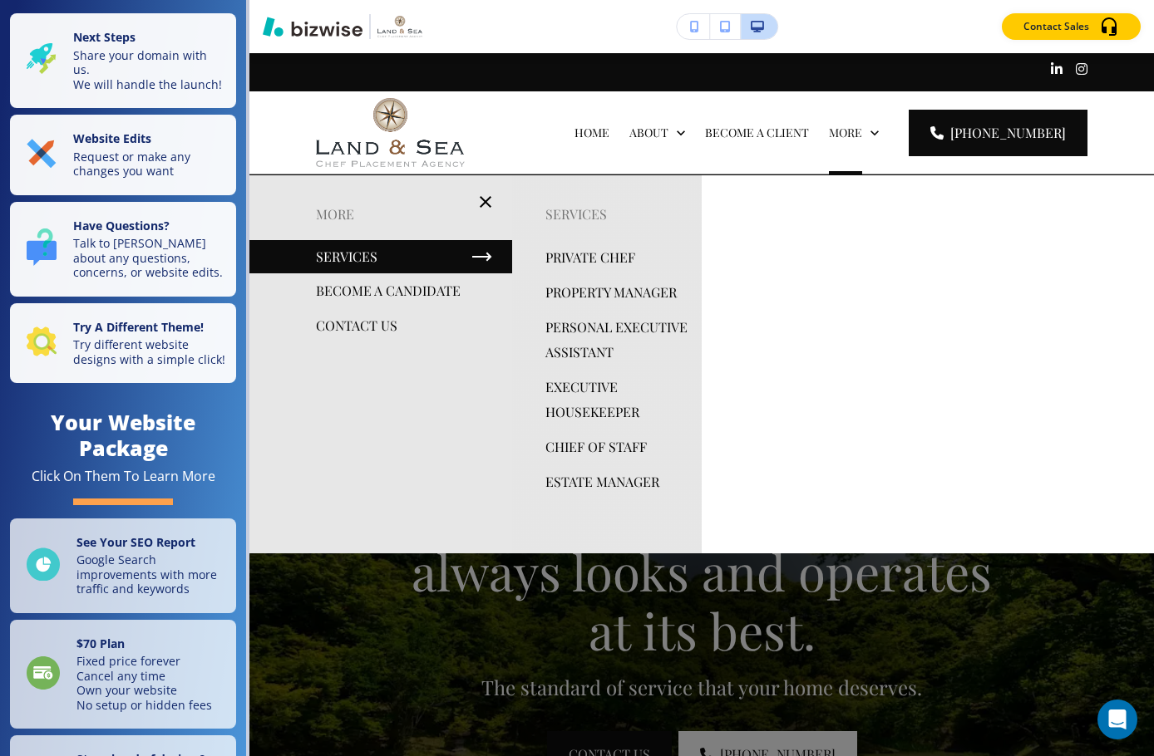
click at [564, 258] on p "PRIVATE CHEF" at bounding box center [590, 257] width 90 height 25
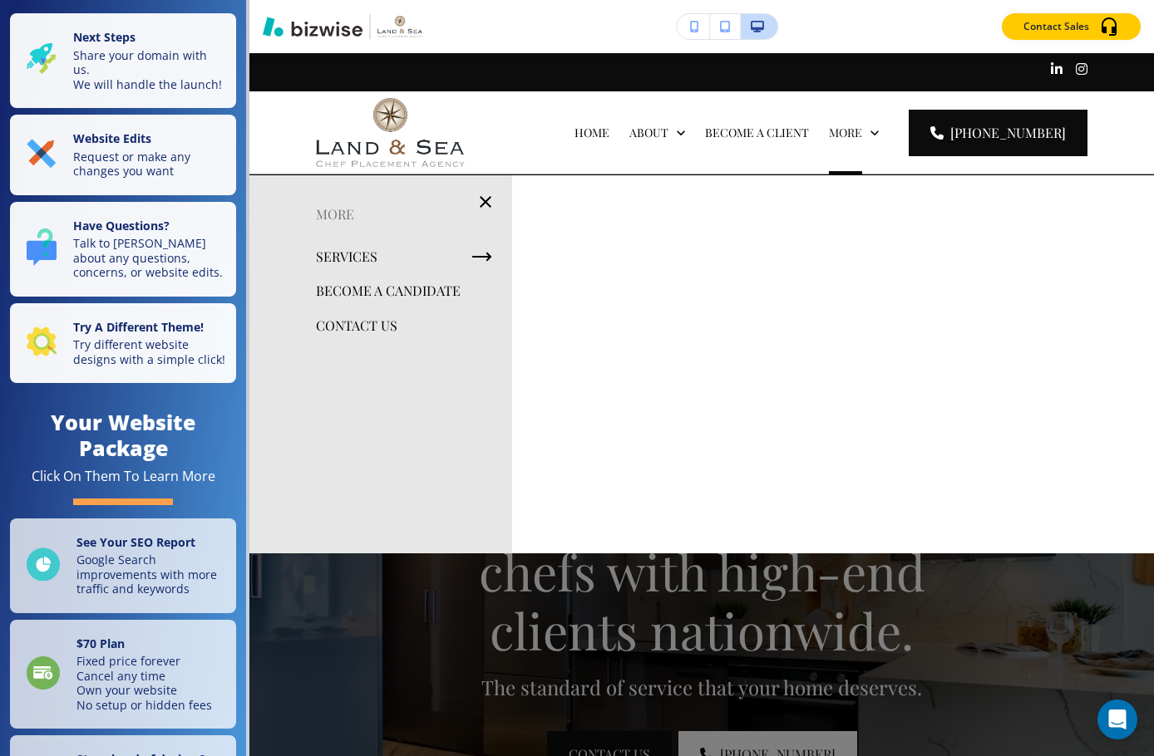
click at [349, 328] on p "CONTACT US" at bounding box center [356, 325] width 81 height 25
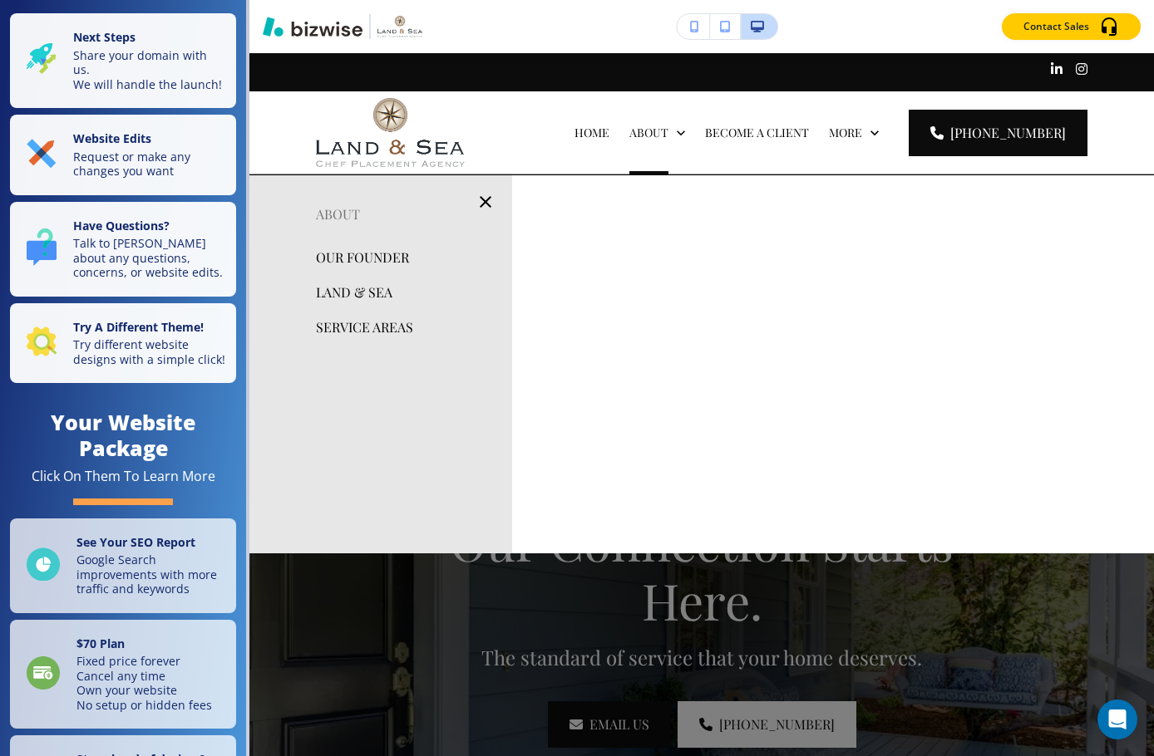
click at [342, 326] on p "SERVICE AREAS" at bounding box center [364, 327] width 97 height 25
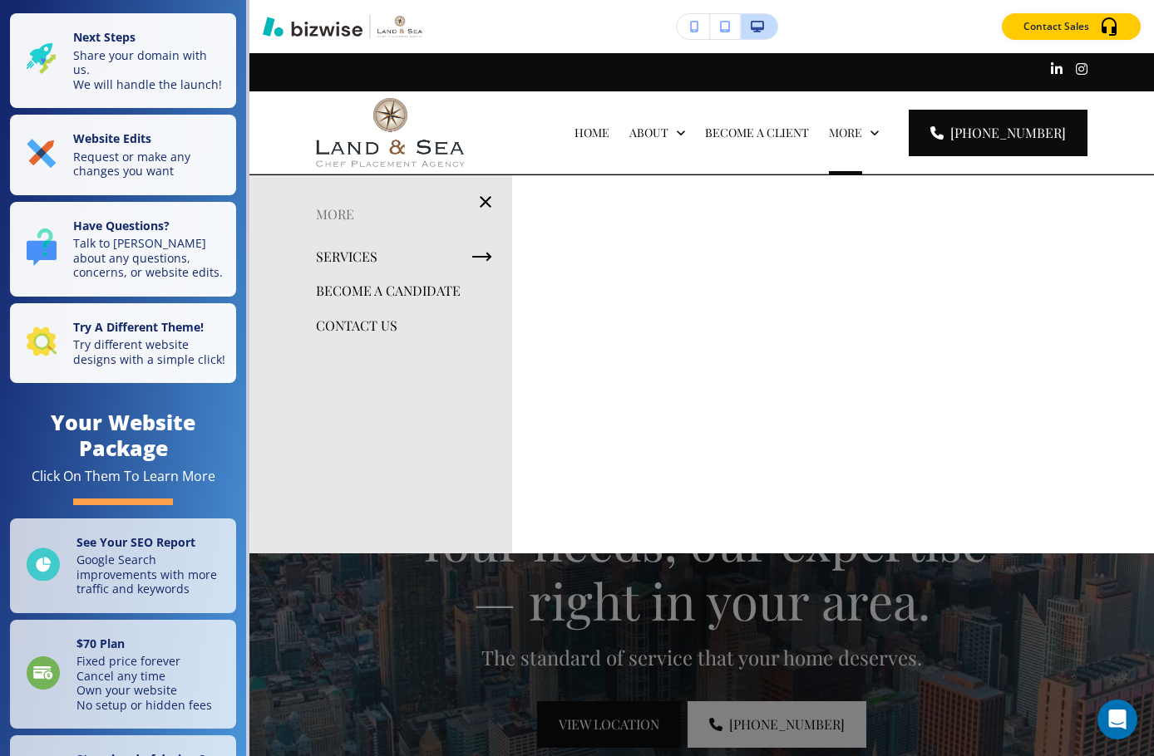
click at [363, 322] on p "CONTACT US" at bounding box center [356, 325] width 81 height 25
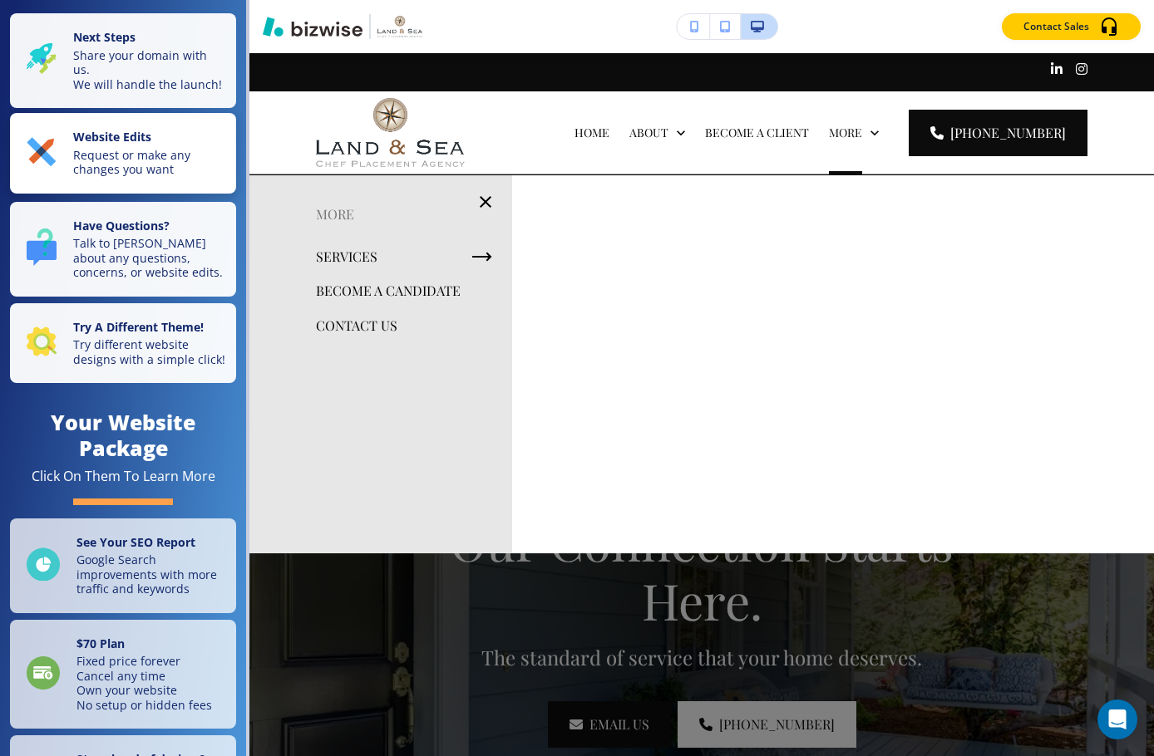
click at [121, 167] on p "Request or make any changes you want" at bounding box center [149, 162] width 153 height 29
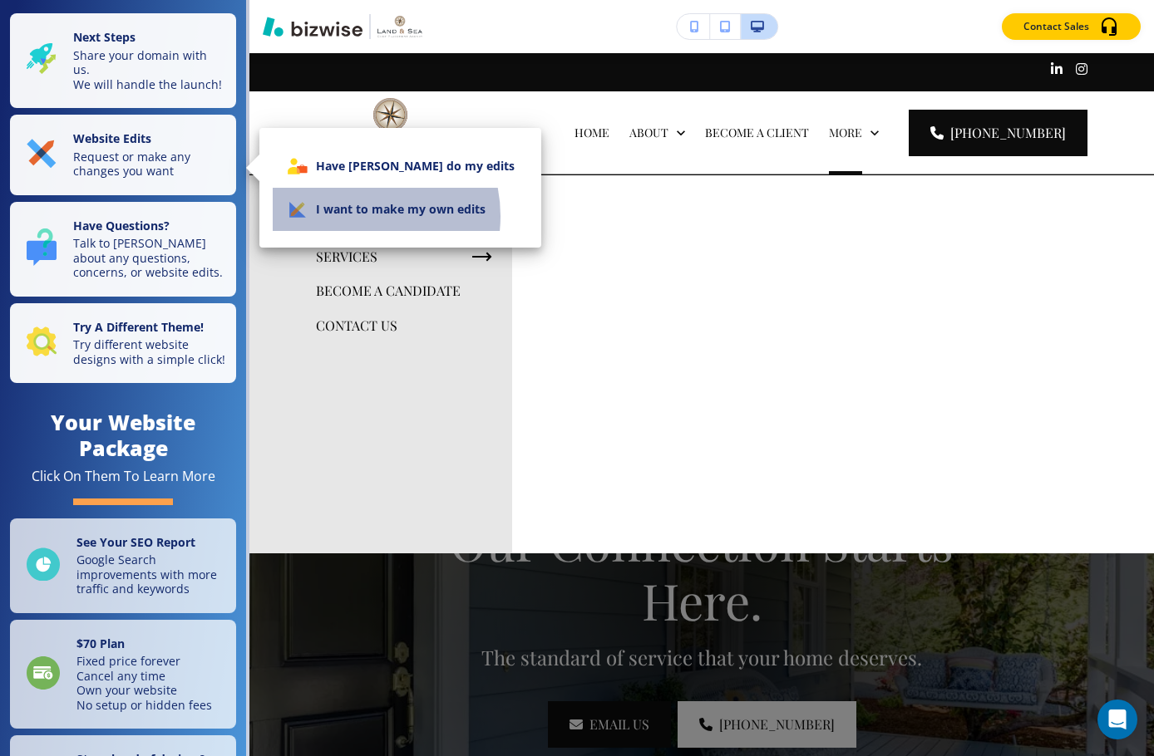
click at [352, 216] on li "I want to make my own edits" at bounding box center [400, 209] width 255 height 43
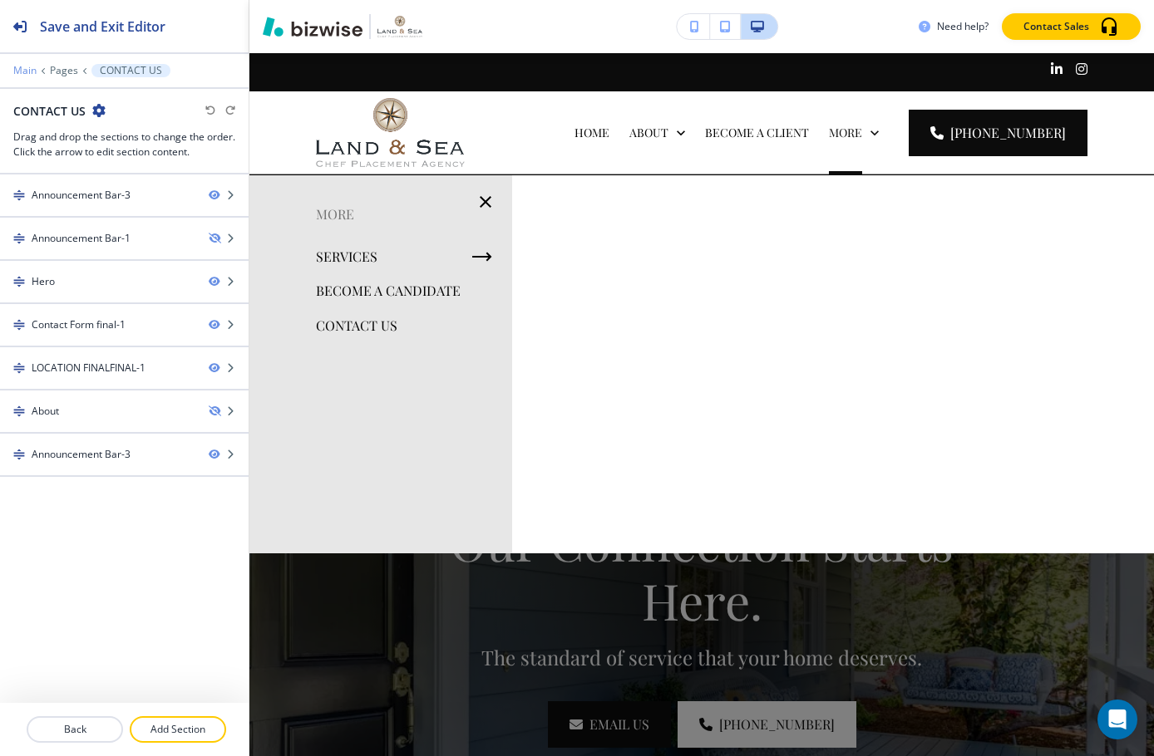
click at [15, 68] on p "Main" at bounding box center [24, 71] width 23 height 12
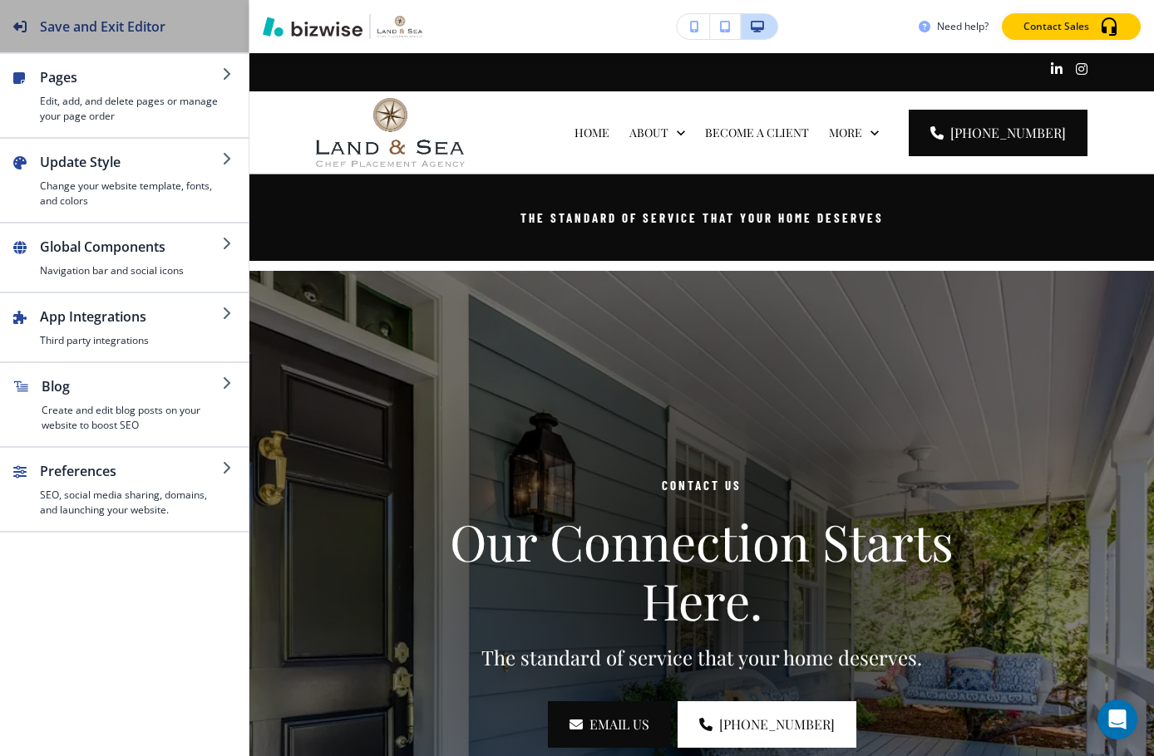
click at [101, 30] on h2 "Save and Exit Editor" at bounding box center [103, 27] width 126 height 20
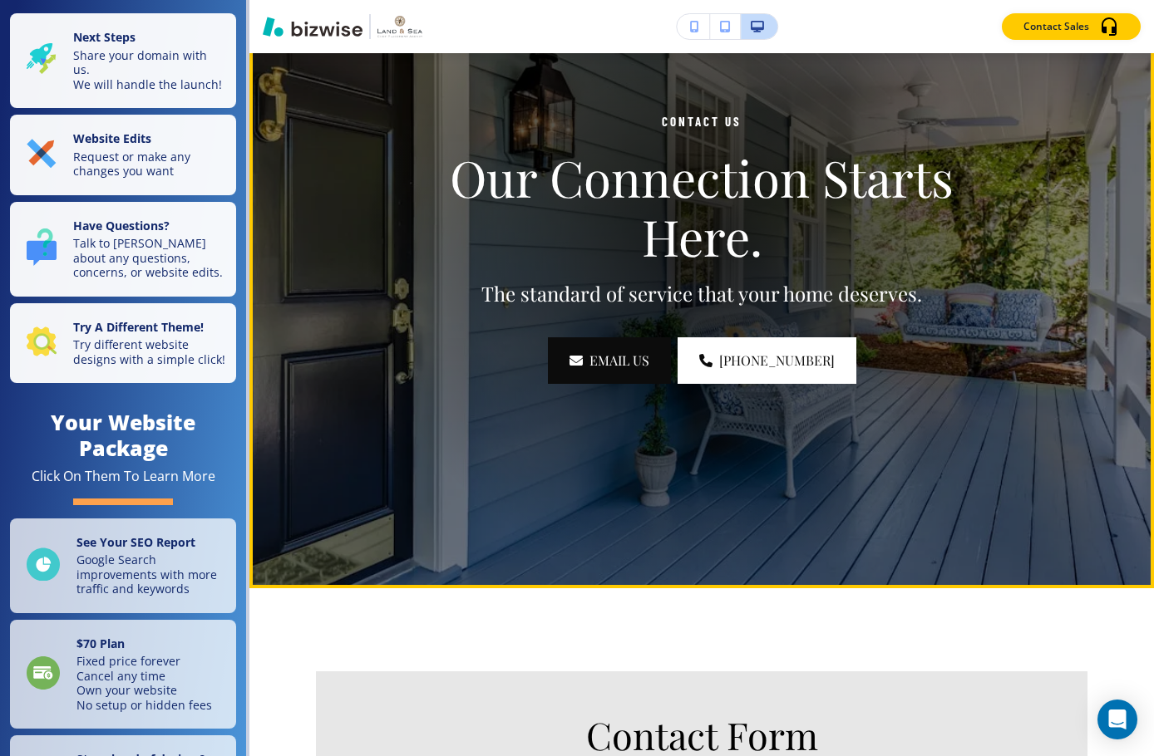
scroll to position [166, 0]
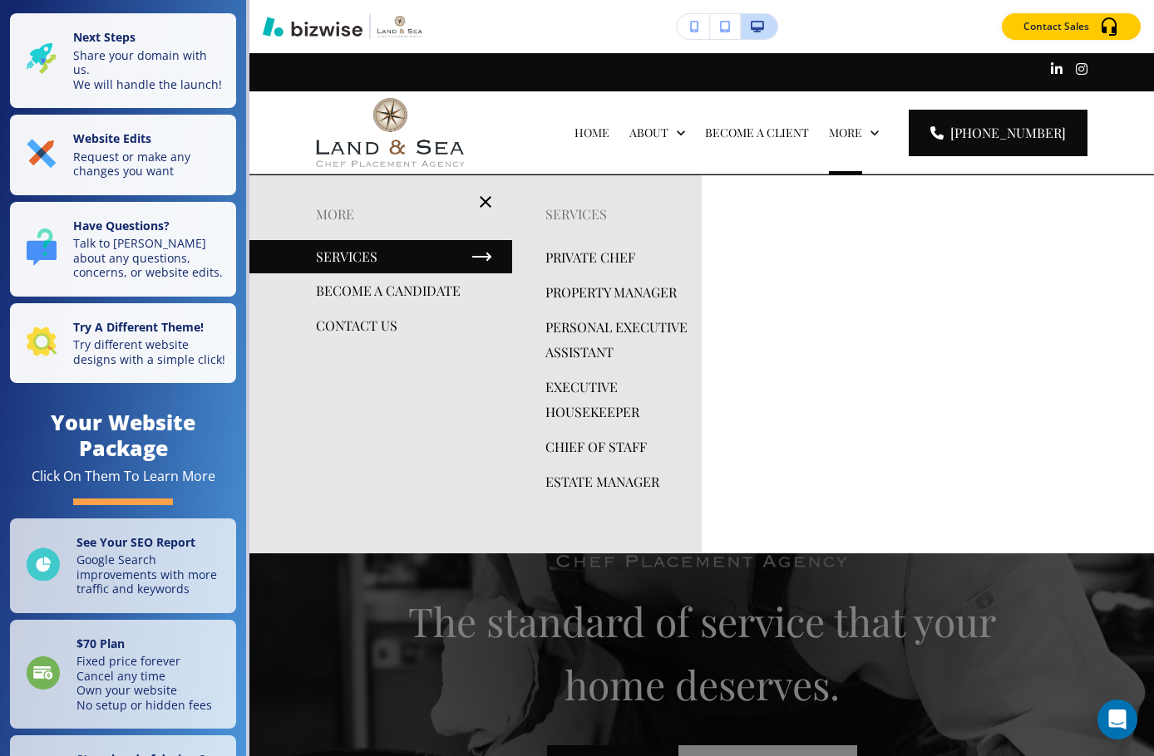
click at [620, 495] on p "ESTATE MANAGER" at bounding box center [602, 482] width 114 height 25
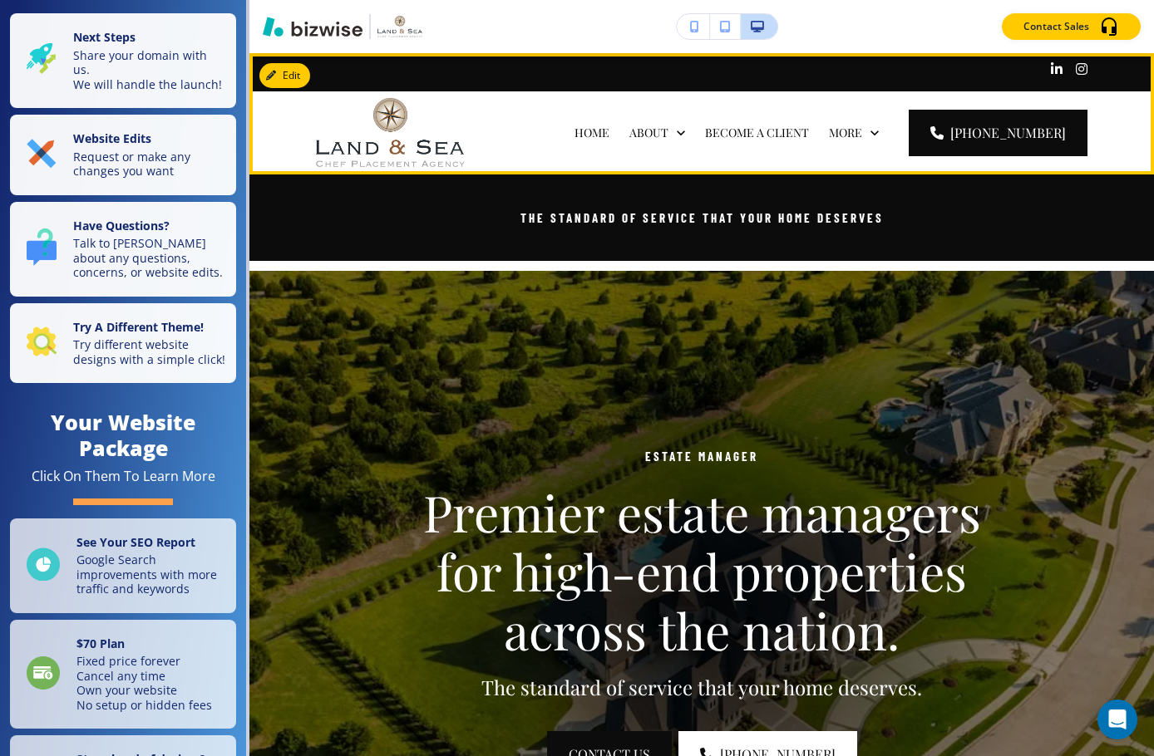
click at [260, 67] on div at bounding box center [701, 72] width 904 height 38
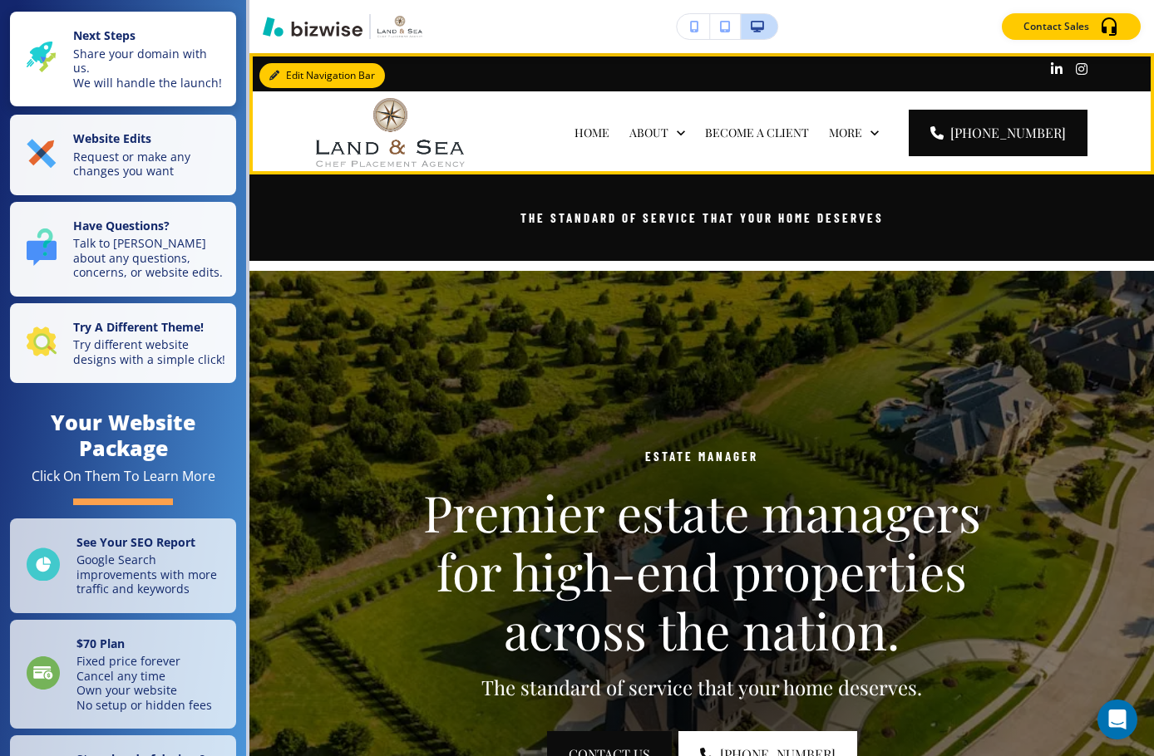
click at [275, 73] on icon "button" at bounding box center [274, 76] width 10 height 10
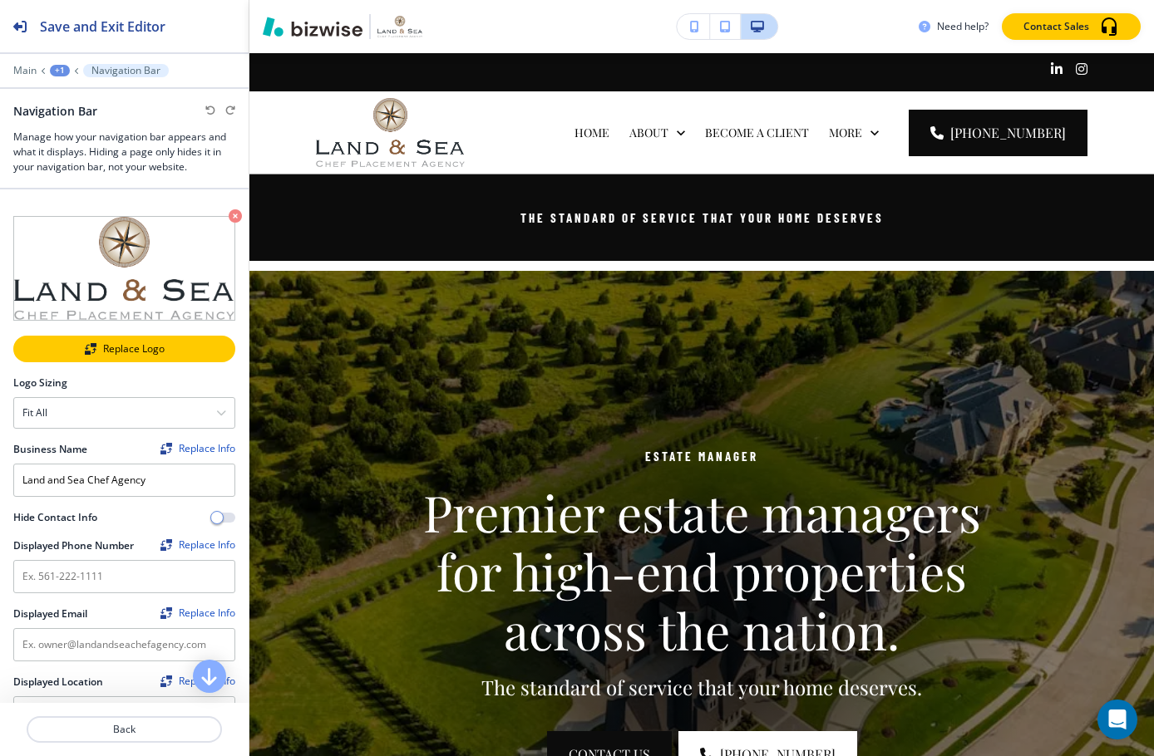
click at [115, 345] on div "Replace Logo" at bounding box center [124, 349] width 219 height 12
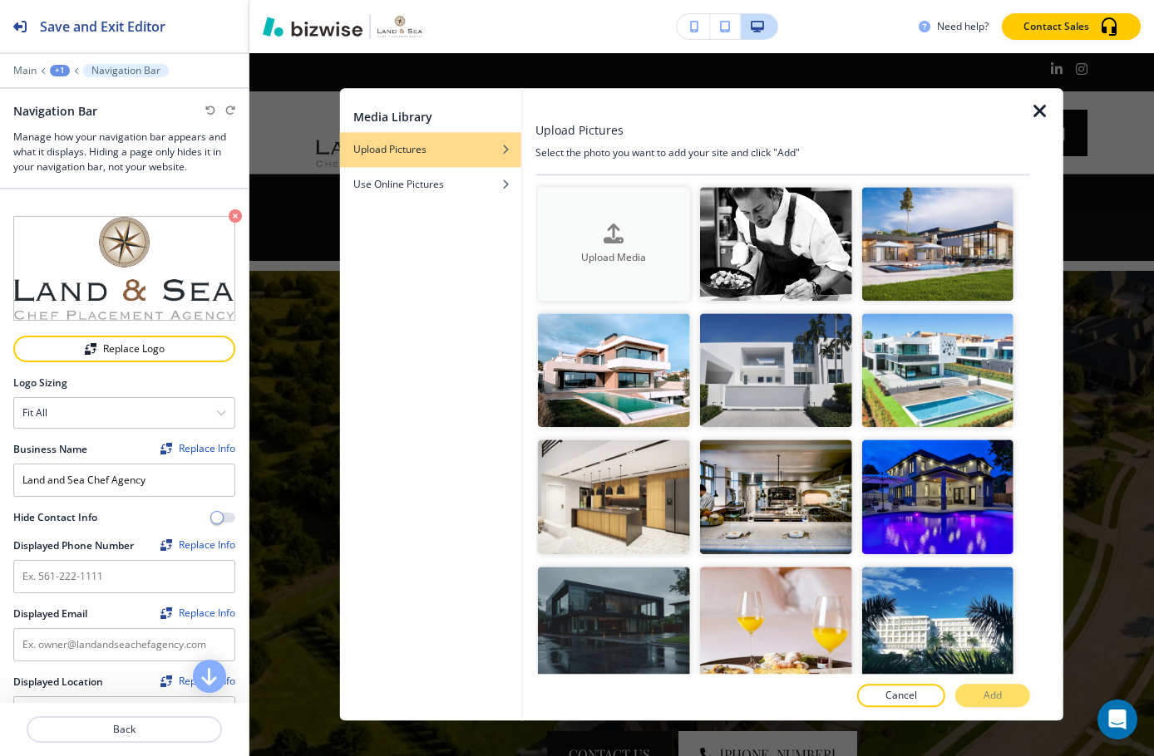
click at [620, 231] on icon "button" at bounding box center [614, 234] width 20 height 20
click at [649, 254] on h4 "Upload Media" at bounding box center [613, 257] width 152 height 15
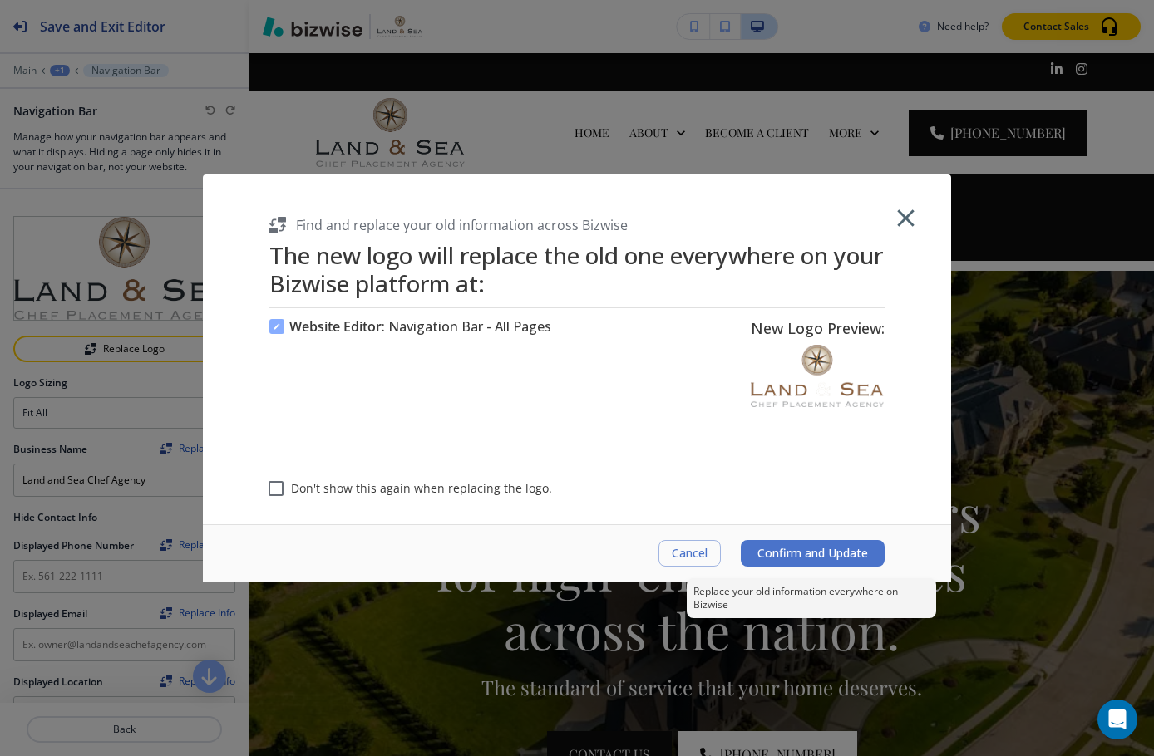
click at [800, 557] on span "Confirm and Update" at bounding box center [812, 553] width 111 height 13
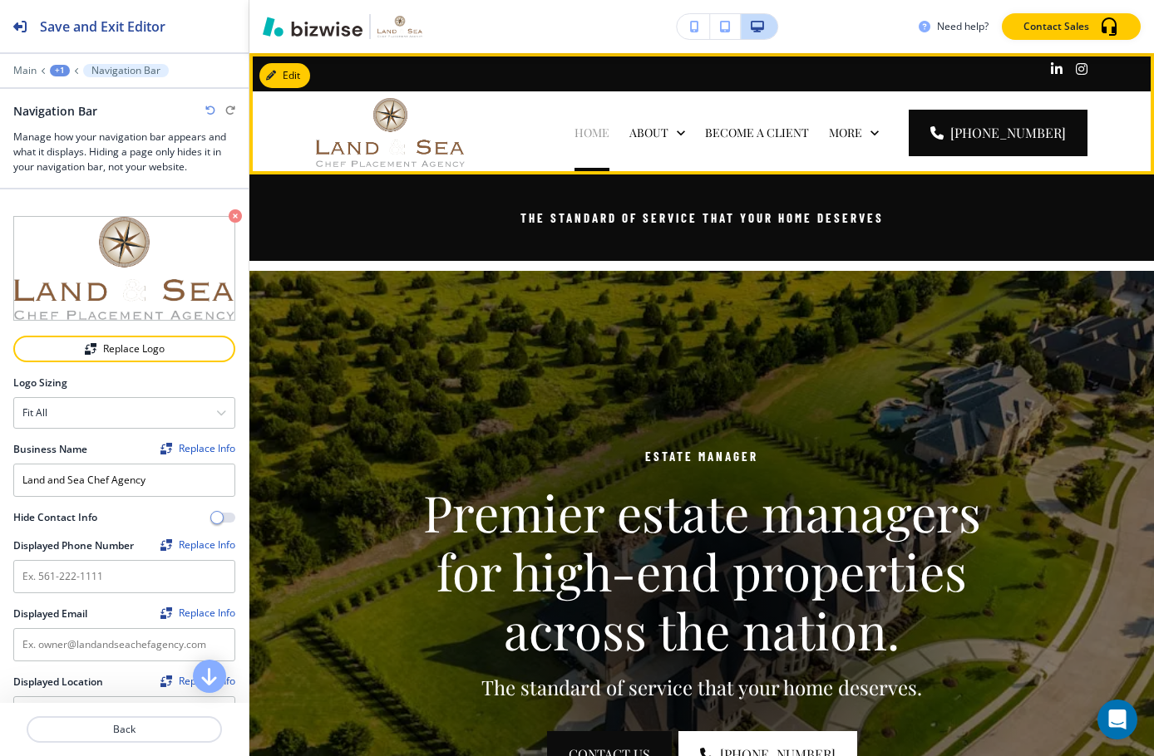
click at [609, 133] on p "HOME" at bounding box center [591, 133] width 35 height 17
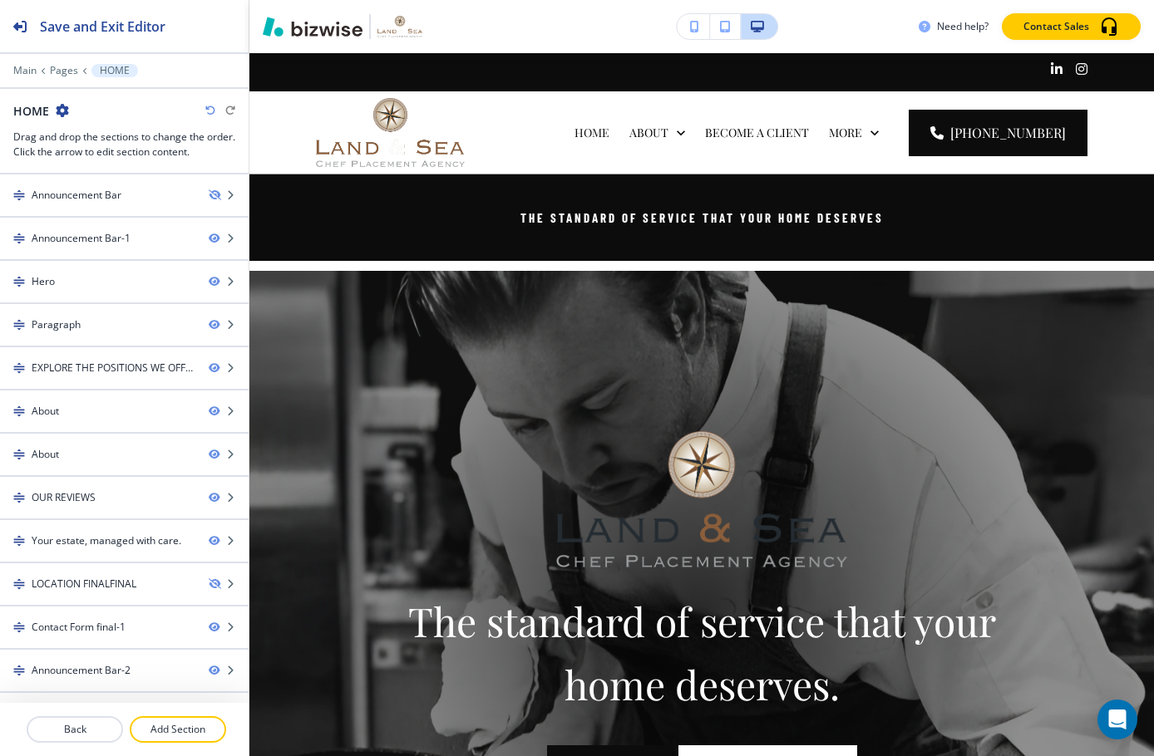
click at [209, 115] on icon "button" at bounding box center [210, 111] width 10 height 10
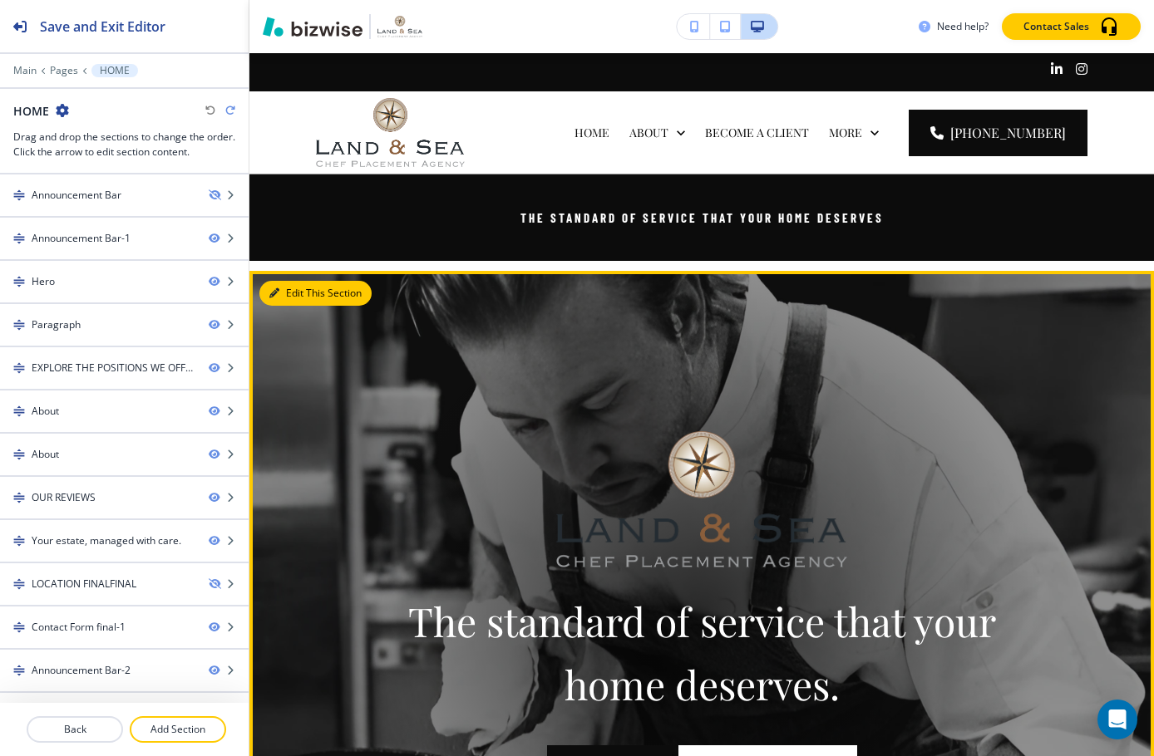
click at [287, 293] on button "Edit This Section" at bounding box center [315, 293] width 112 height 25
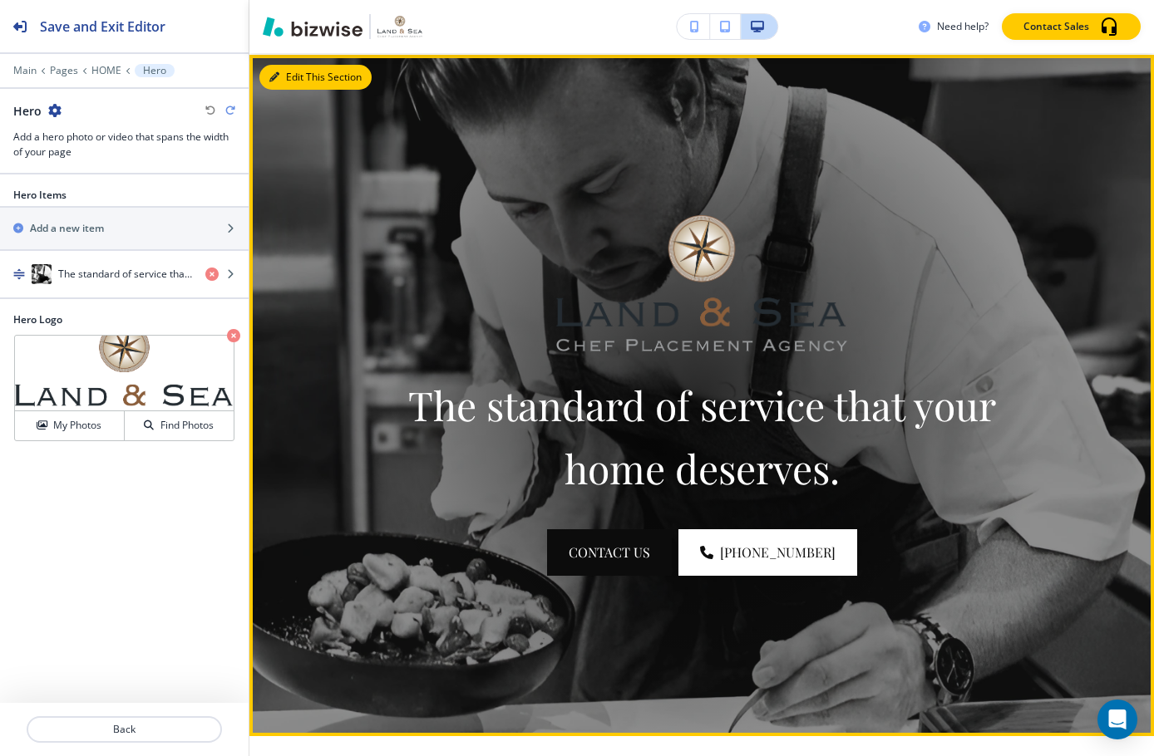
scroll to position [218, 0]
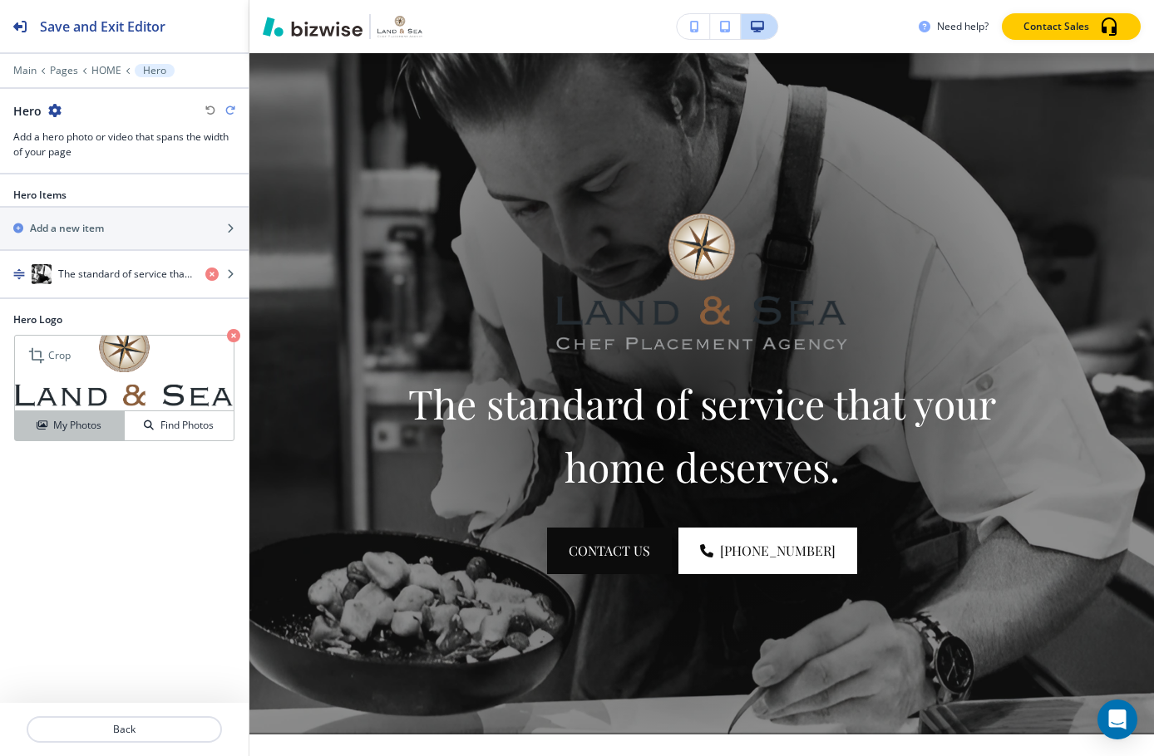
click at [72, 424] on h4 "My Photos" at bounding box center [77, 425] width 48 height 15
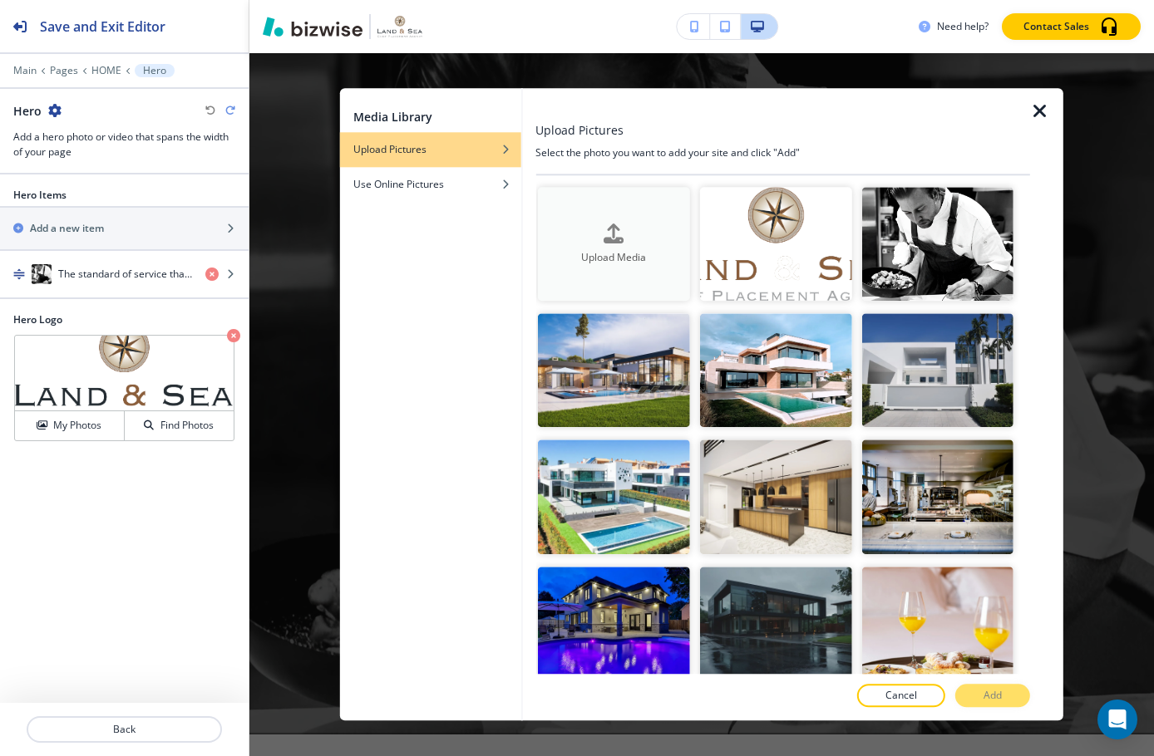
click at [635, 251] on h4 "Upload Media" at bounding box center [613, 257] width 152 height 15
click at [800, 260] on img "button" at bounding box center [775, 244] width 152 height 114
click at [985, 691] on p "Add" at bounding box center [992, 696] width 18 height 15
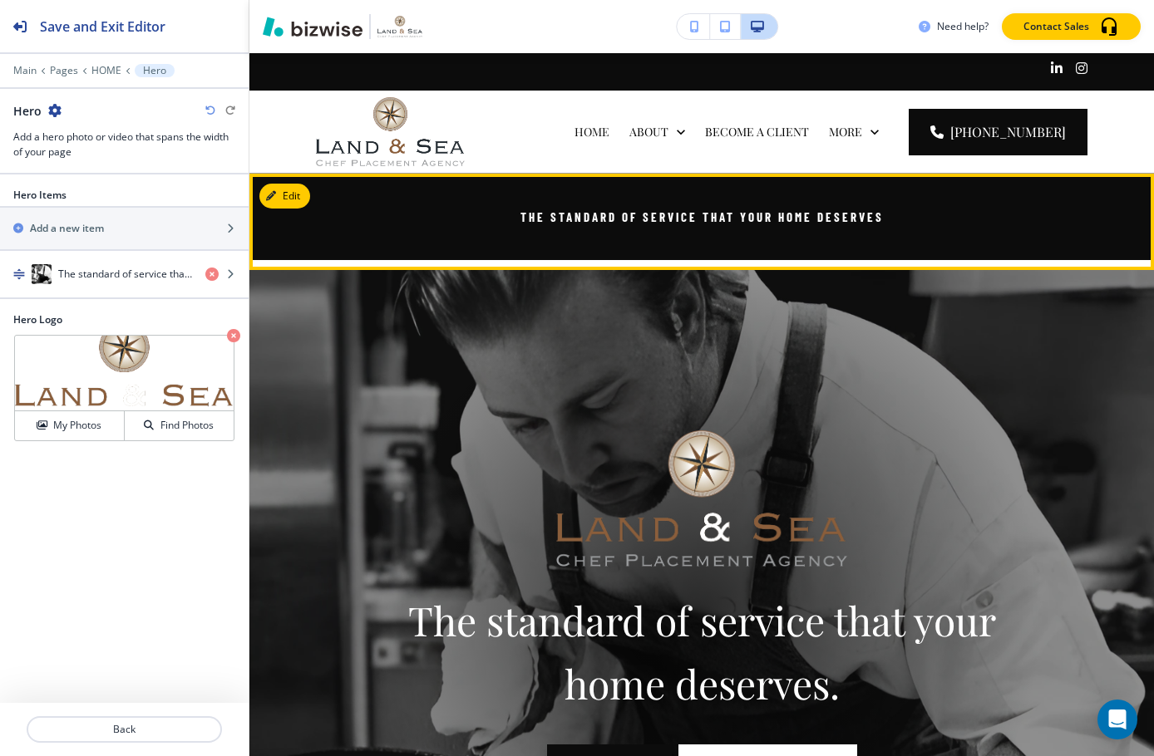
scroll to position [0, 0]
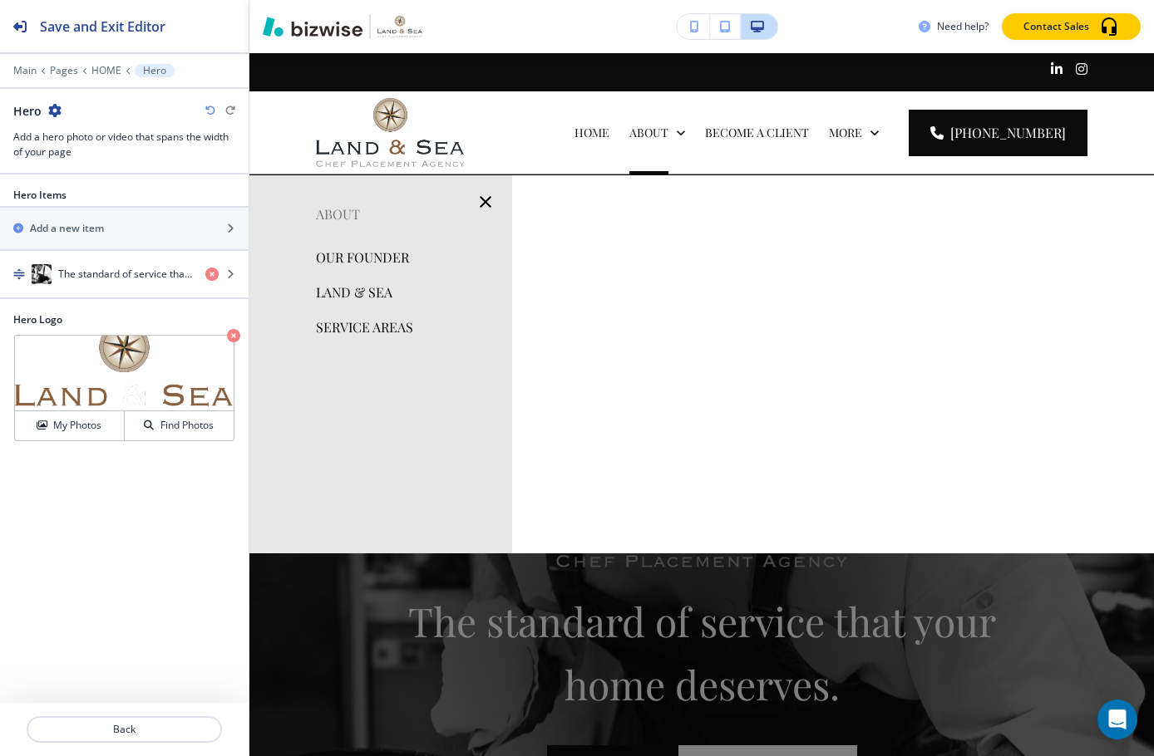
click at [392, 254] on p "OUR FOUNDER" at bounding box center [362, 257] width 93 height 25
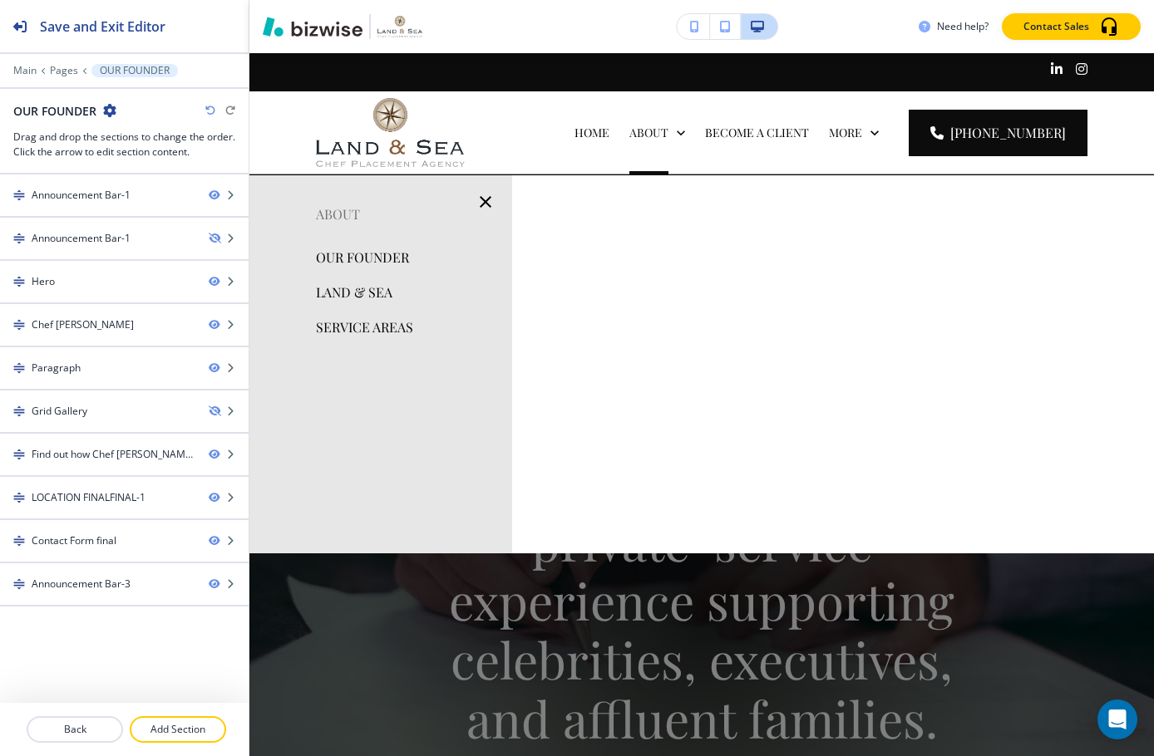
click at [378, 286] on p "LAND & SEA" at bounding box center [354, 292] width 76 height 25
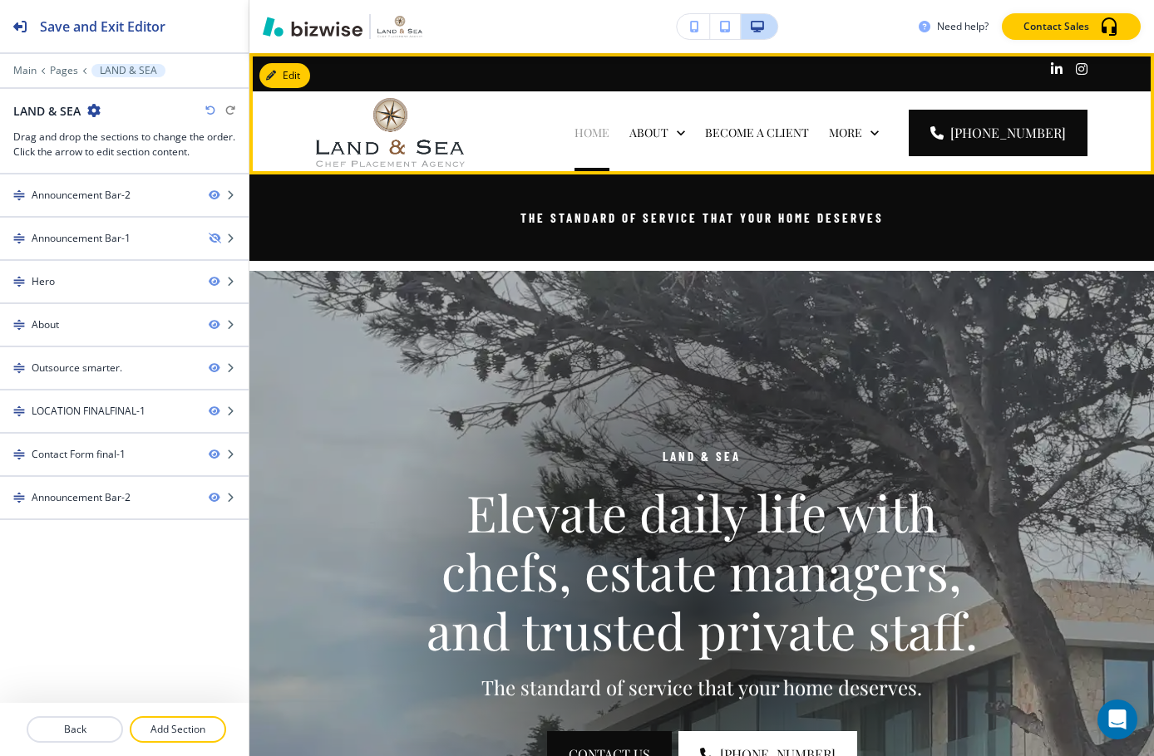
click at [600, 128] on p "HOME" at bounding box center [591, 133] width 35 height 17
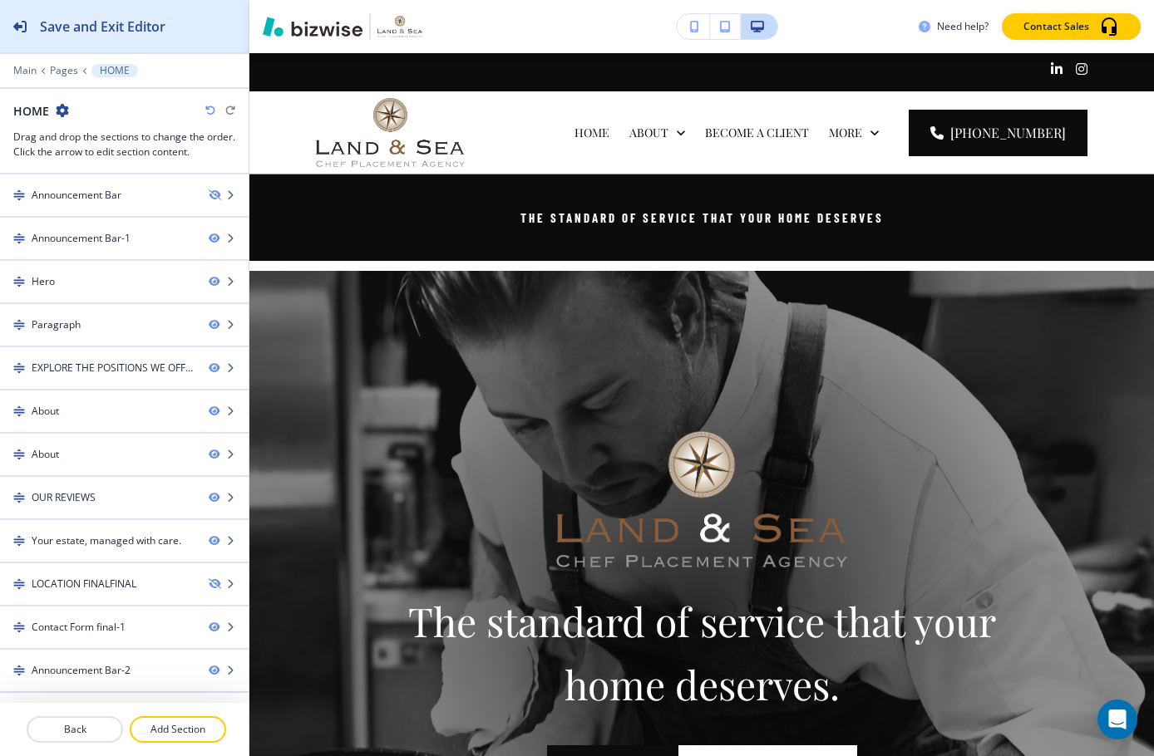
click at [180, 34] on button "Save and Exit Editor" at bounding box center [124, 26] width 249 height 52
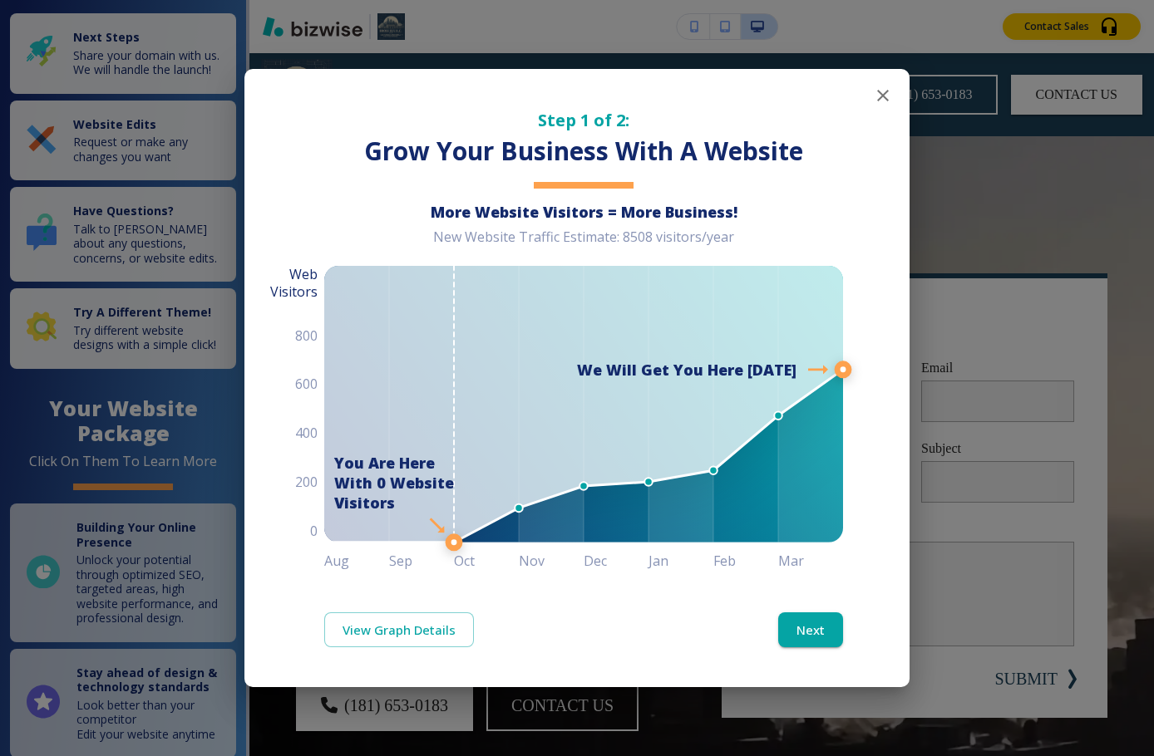
click at [877, 98] on icon "button" at bounding box center [883, 96] width 20 height 20
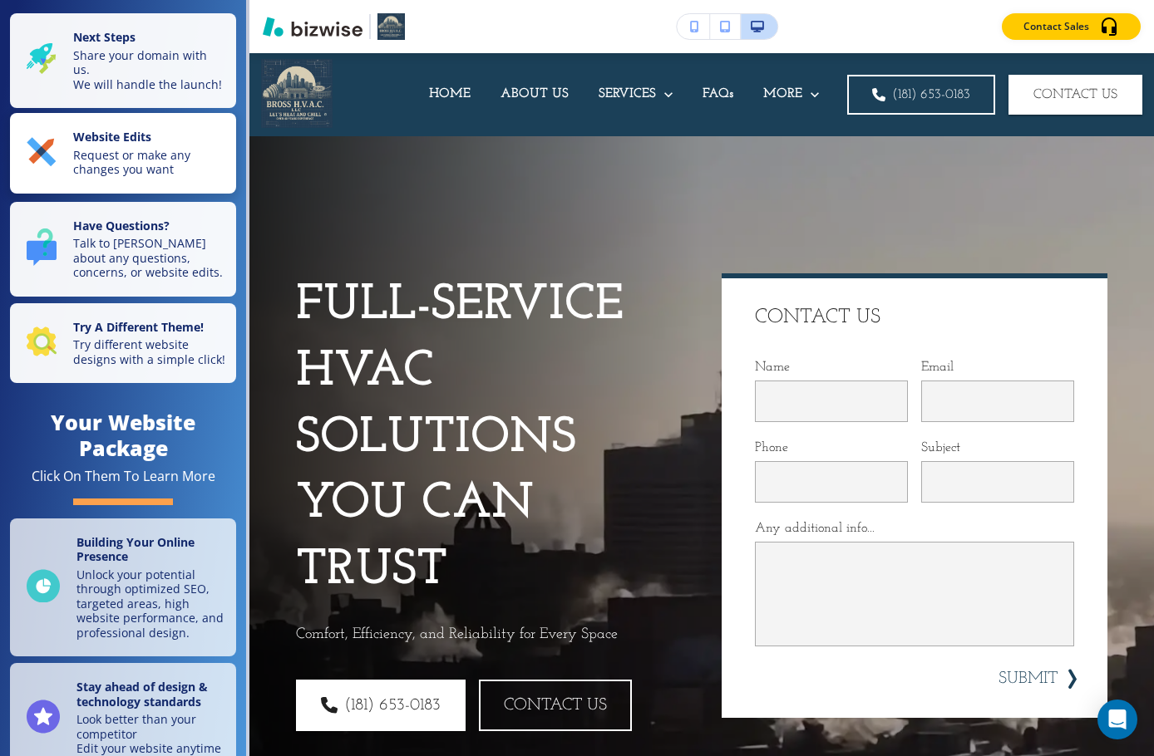
click at [155, 166] on p "Request or make any changes you want" at bounding box center [149, 162] width 153 height 29
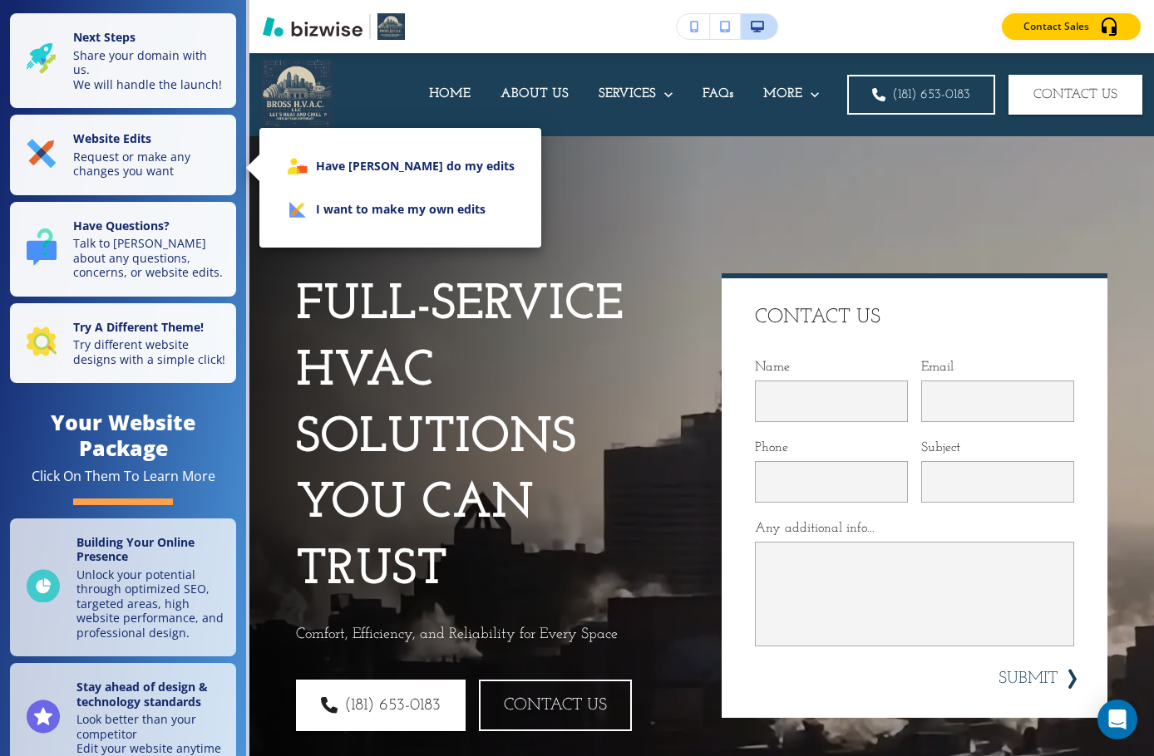
click at [353, 204] on li "I want to make my own edits" at bounding box center [400, 209] width 255 height 43
